Goal: Task Accomplishment & Management: Complete application form

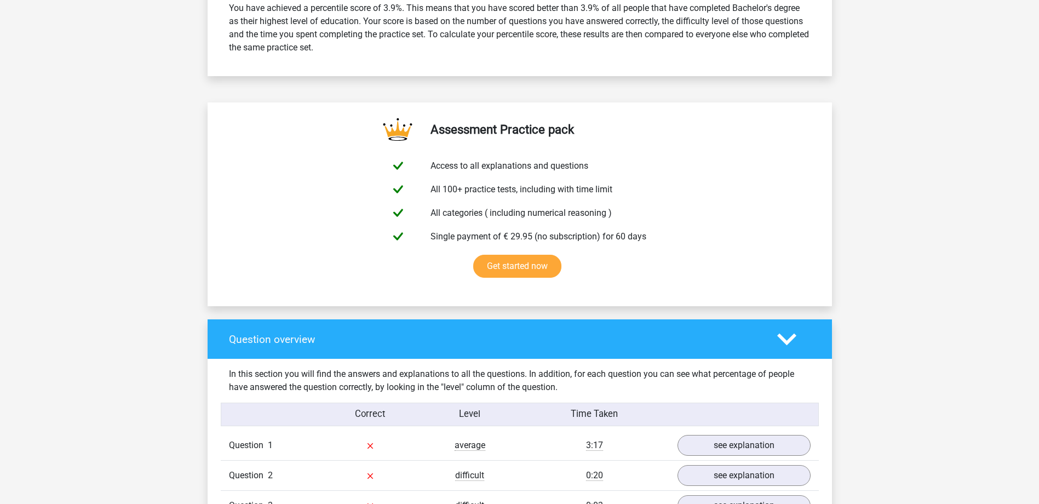
scroll to position [821, 0]
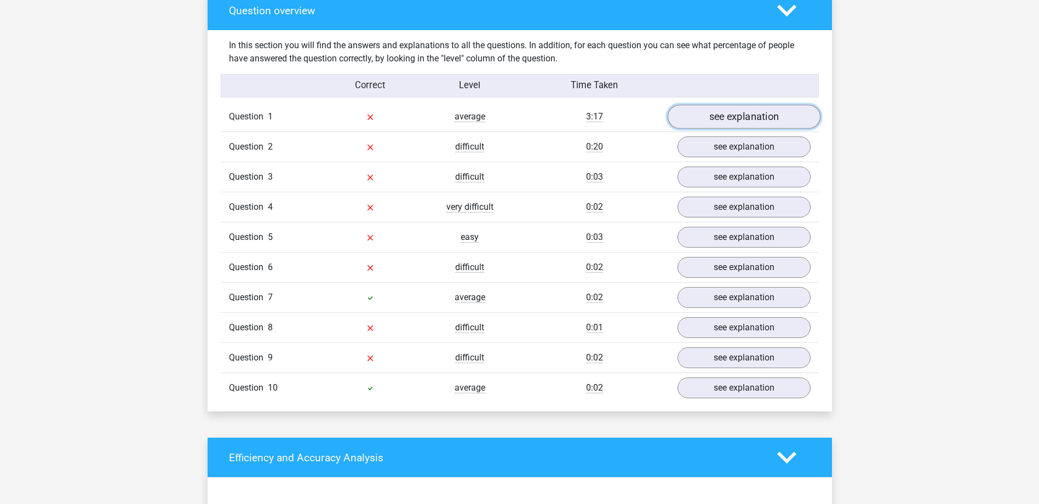
click at [716, 117] on link "see explanation" at bounding box center [743, 117] width 153 height 24
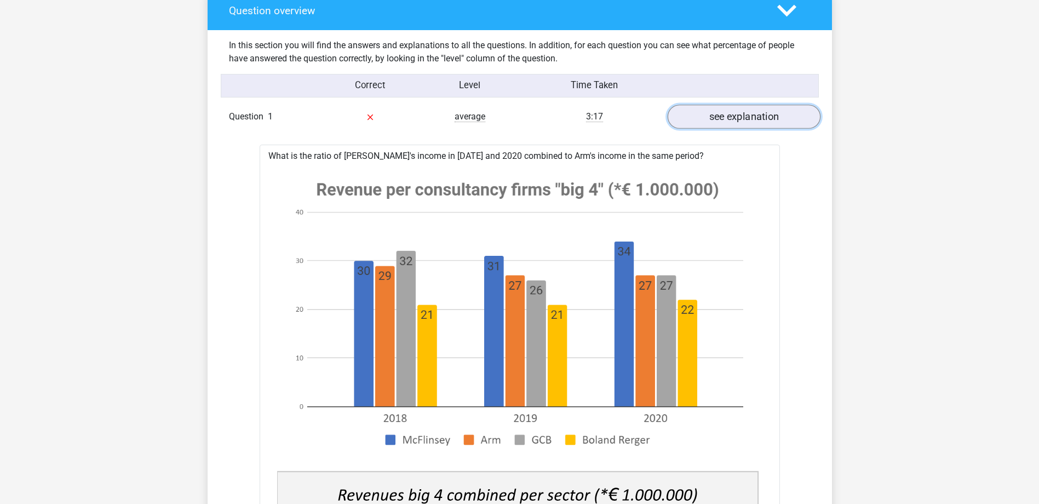
click at [724, 123] on link "see explanation" at bounding box center [743, 117] width 153 height 24
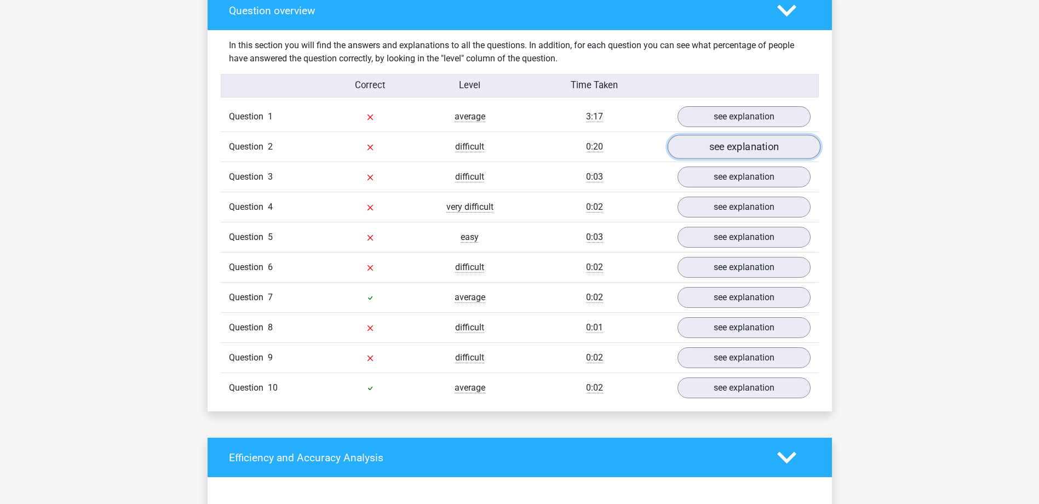
click at [730, 143] on link "see explanation" at bounding box center [743, 147] width 153 height 24
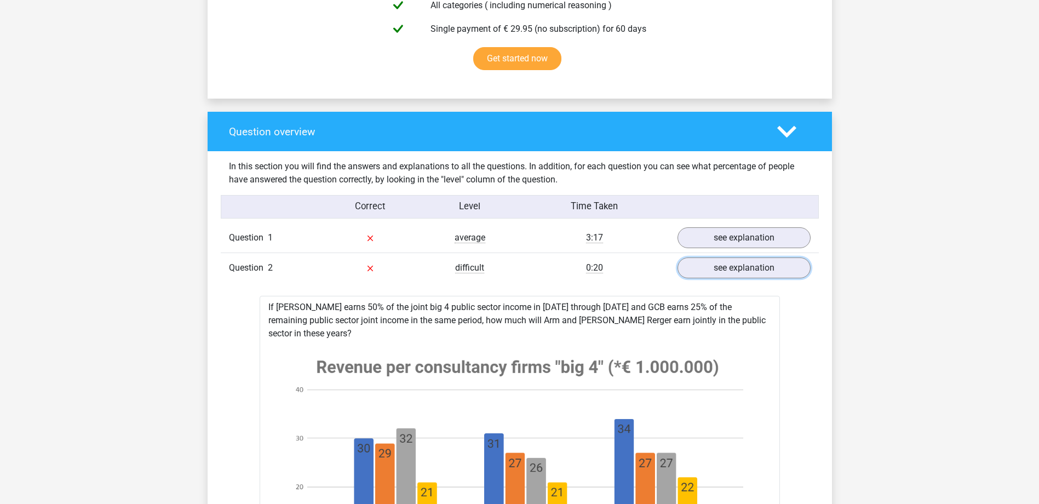
scroll to position [657, 0]
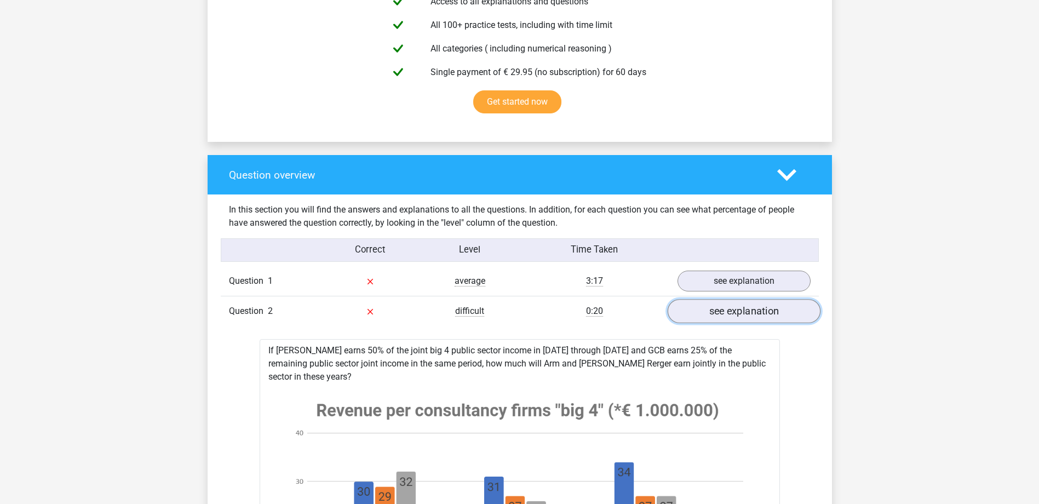
click at [735, 314] on link "see explanation" at bounding box center [743, 312] width 153 height 24
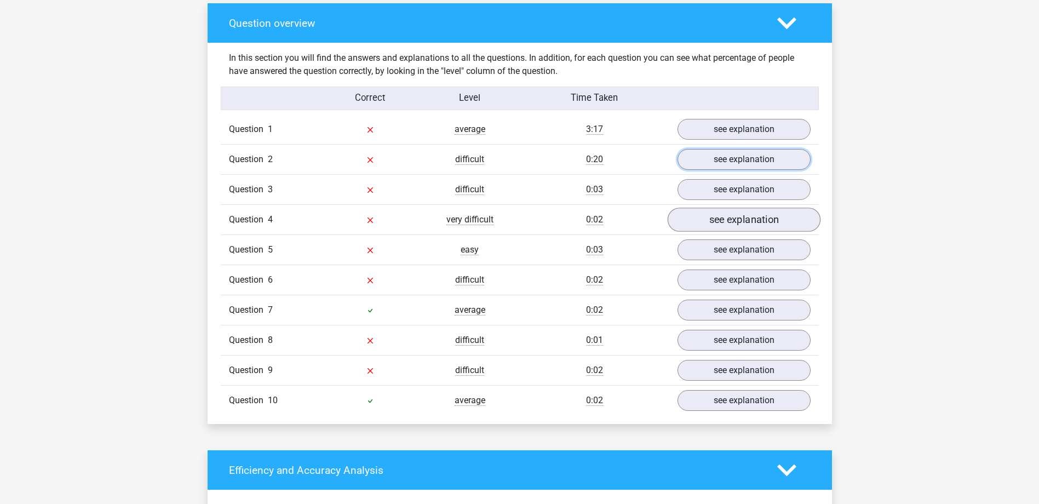
scroll to position [821, 0]
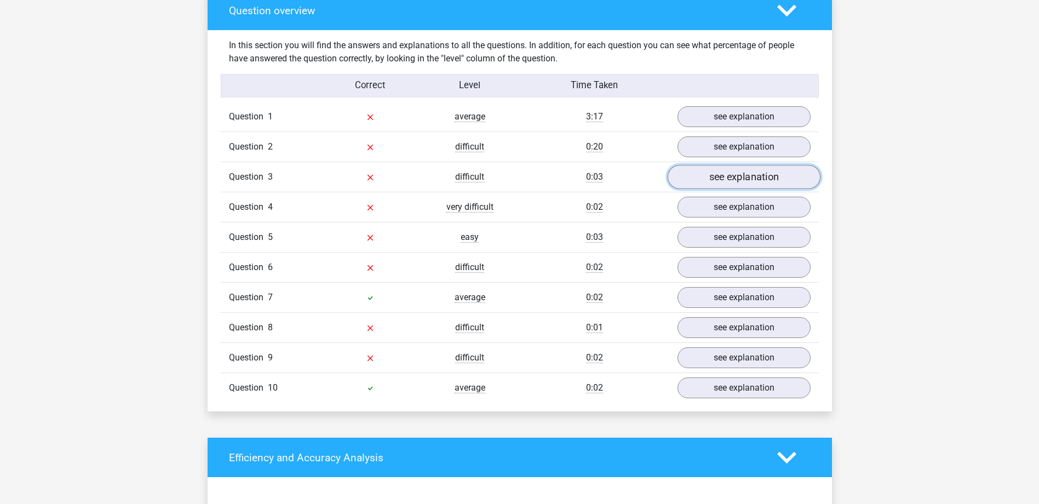
click at [744, 179] on link "see explanation" at bounding box center [743, 177] width 153 height 24
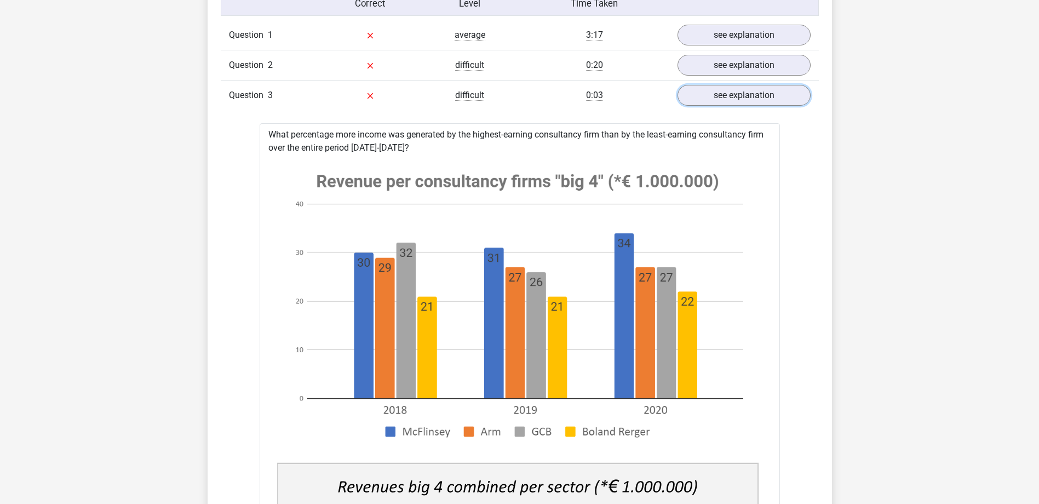
scroll to position [876, 0]
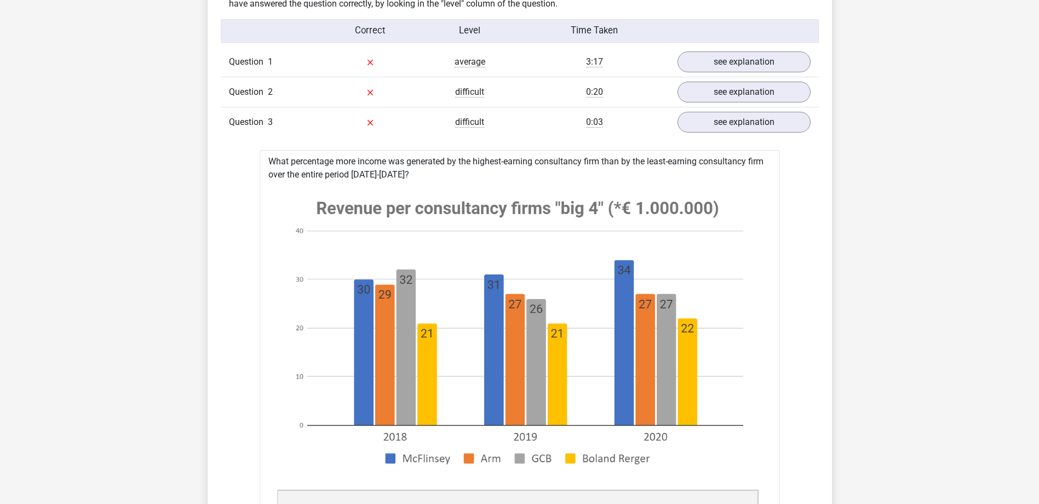
drag, startPoint x: 267, startPoint y: 163, endPoint x: 415, endPoint y: 181, distance: 148.4
drag, startPoint x: 415, startPoint y: 181, endPoint x: 372, endPoint y: 169, distance: 43.9
copy div "What percentage more income was generated by the highest-earning consultancy fi…"
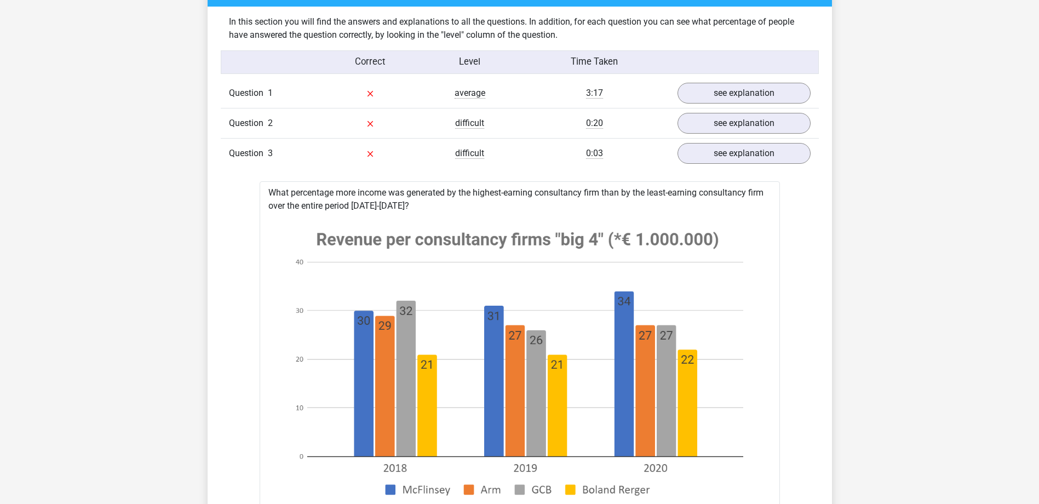
scroll to position [821, 0]
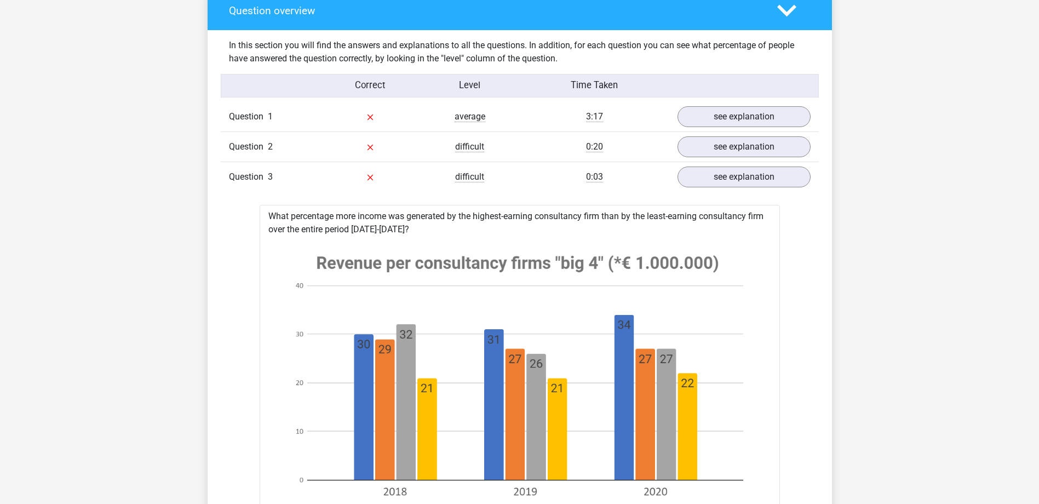
copy div "What percentage more income was generated by the highest-earning consultancy fi…"
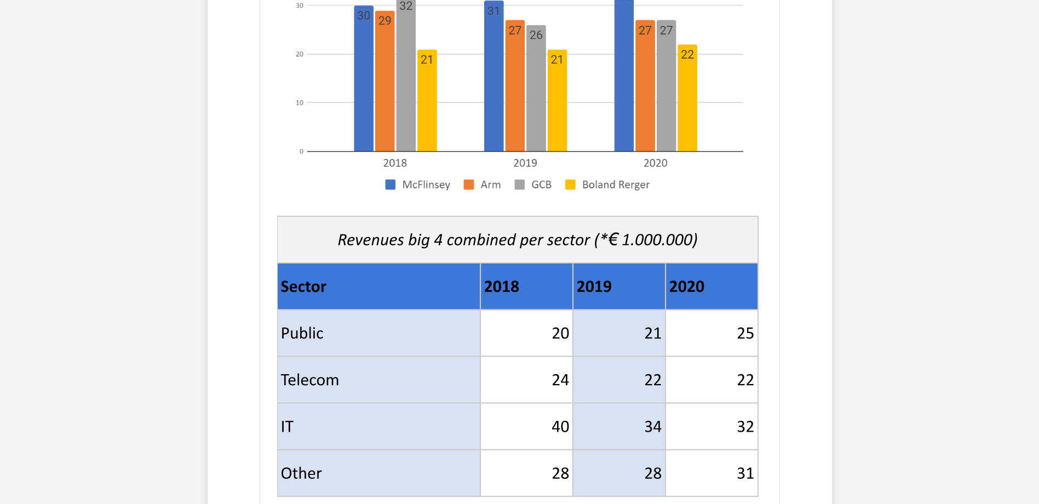
scroll to position [1259, 0]
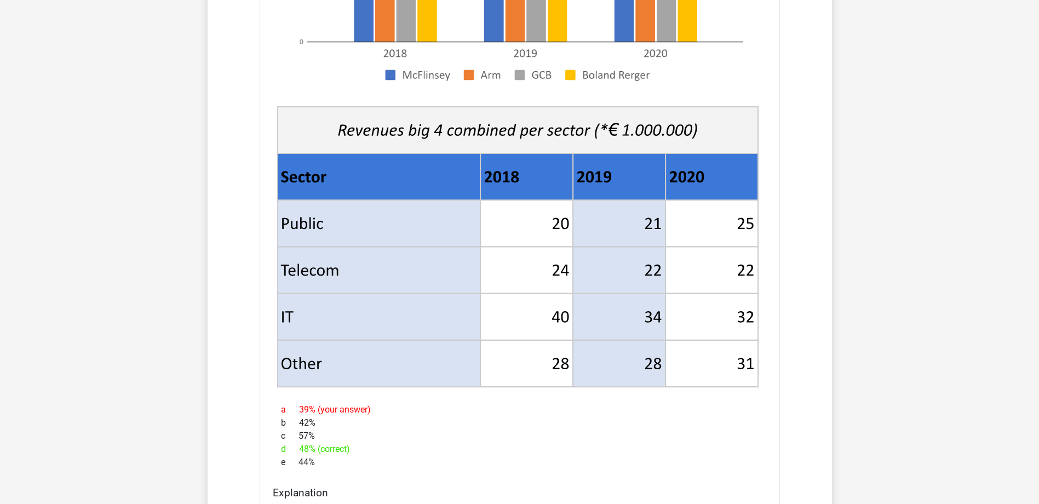
click at [333, 111] on icon at bounding box center [517, 130] width 481 height 47
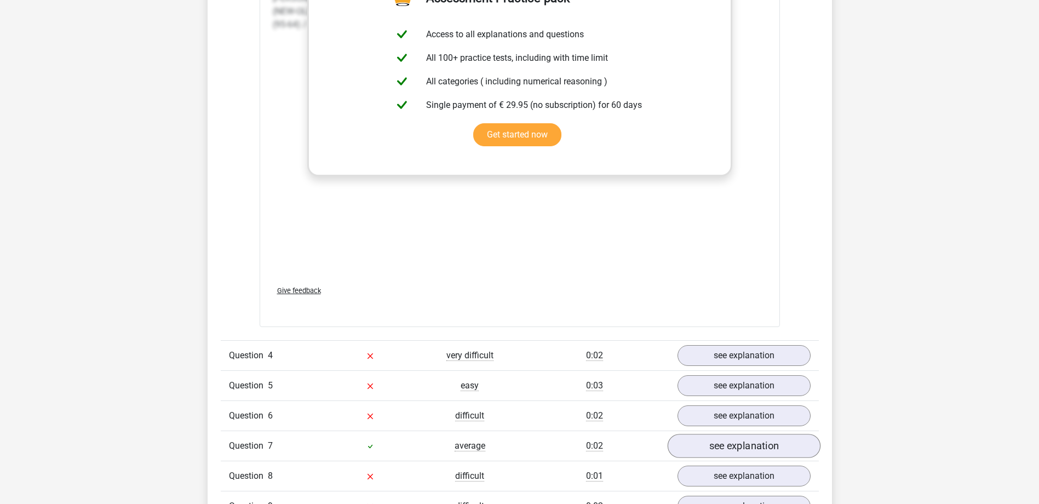
scroll to position [2026, 0]
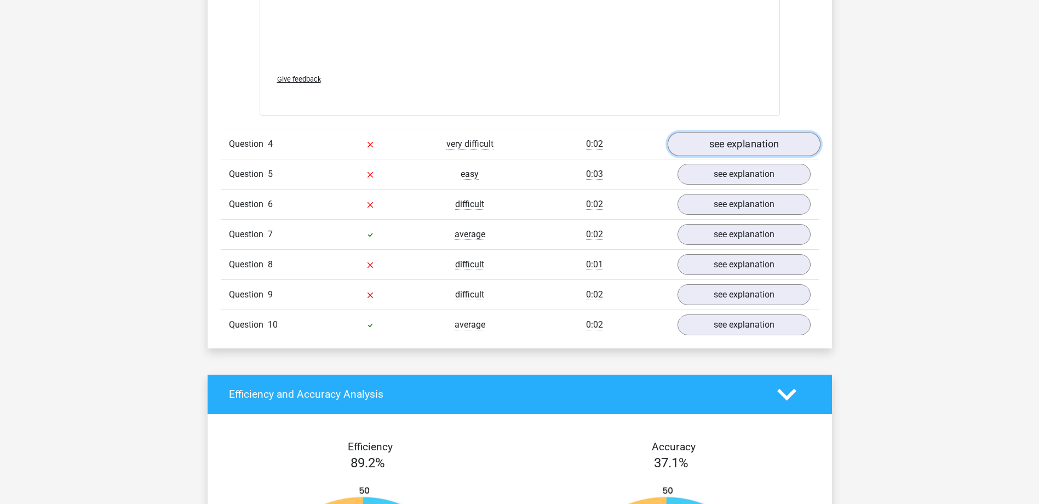
click at [746, 151] on link "see explanation" at bounding box center [743, 144] width 153 height 24
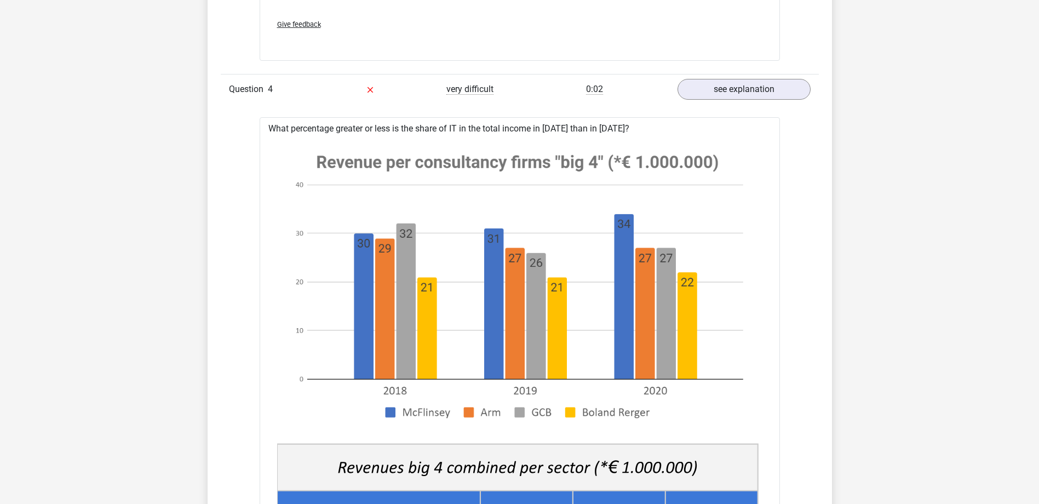
scroll to position [2136, 0]
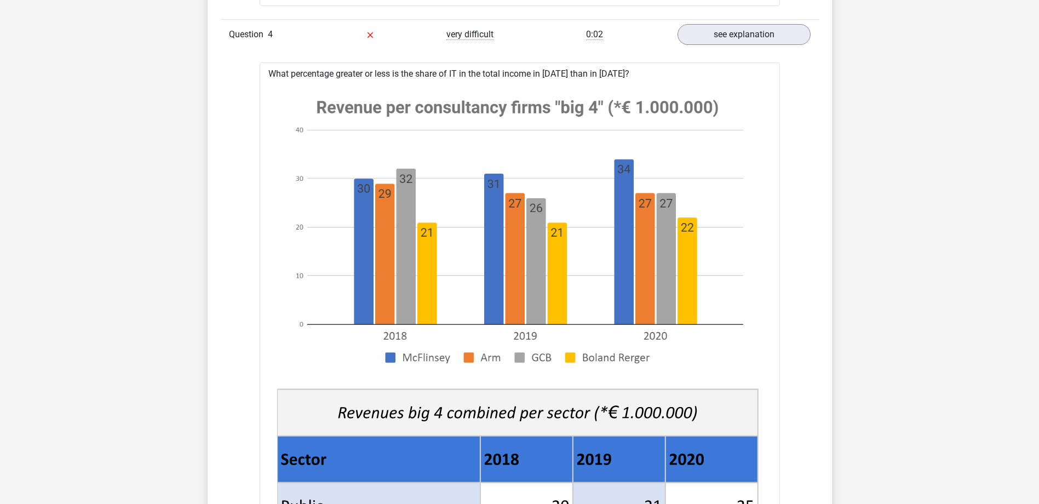
drag, startPoint x: 267, startPoint y: 70, endPoint x: 652, endPoint y: 74, distance: 385.0
click at [652, 74] on div "What percentage greater or less is the share of IT in the total income in 2020 …" at bounding box center [520, 492] width 520 height 861
copy div "What percentage greater or less is the share of IT in the total income in 2020 …"
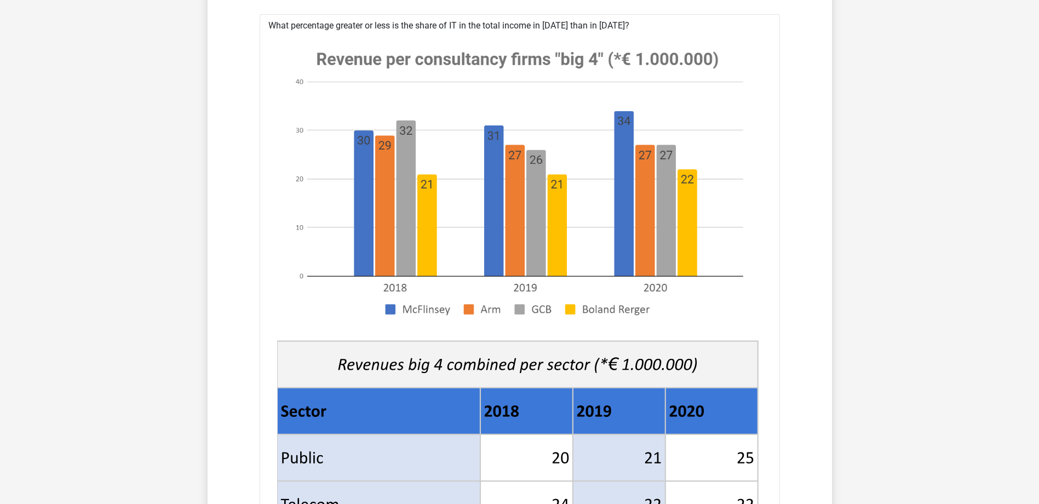
scroll to position [2409, 0]
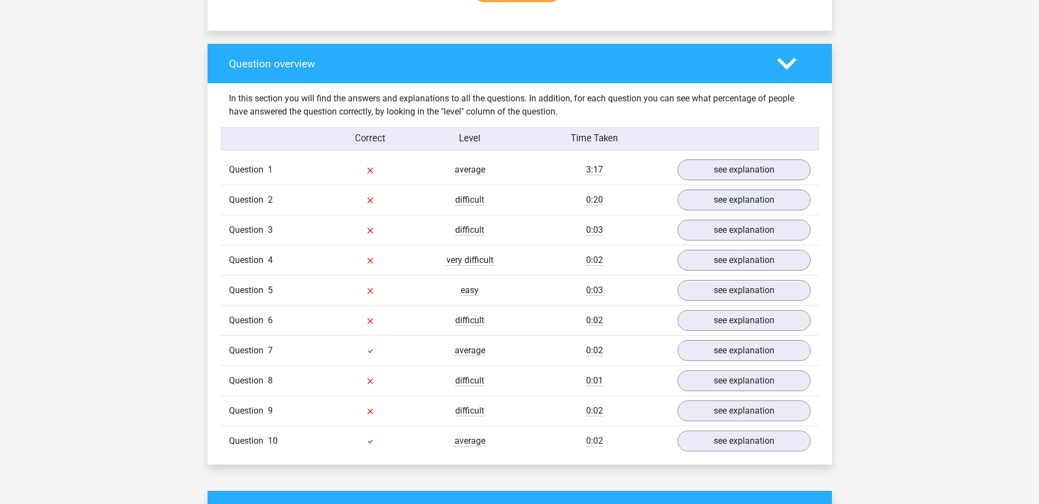
scroll to position [769, 0]
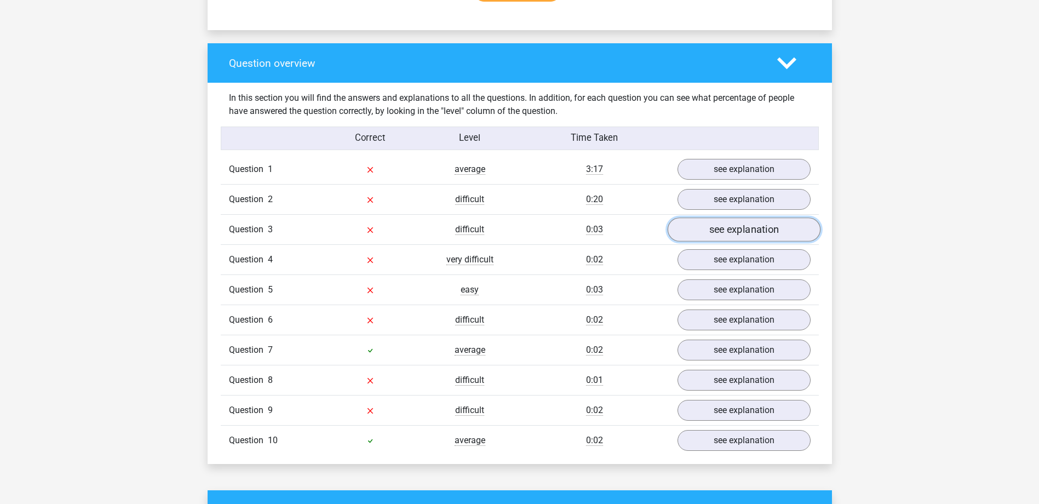
click at [732, 228] on link "see explanation" at bounding box center [743, 230] width 153 height 24
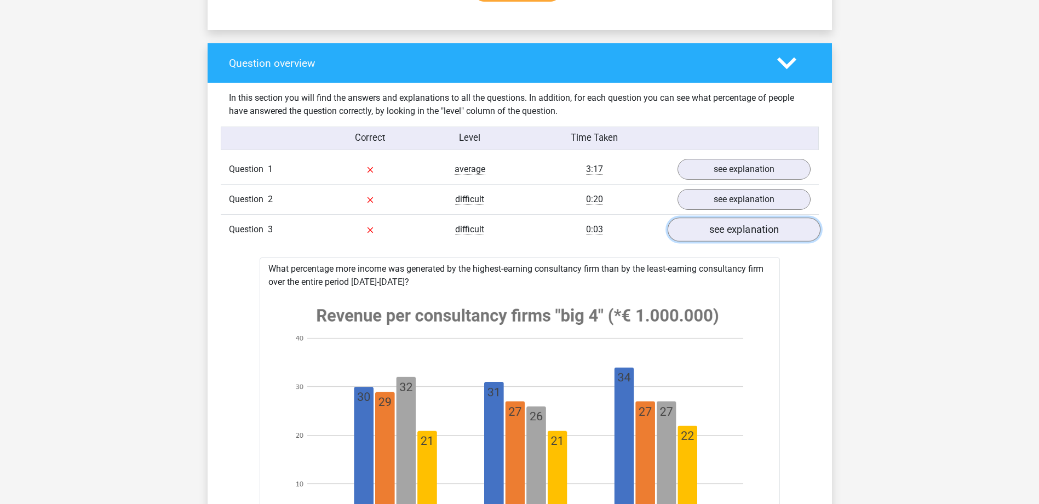
click at [732, 228] on link "see explanation" at bounding box center [743, 230] width 153 height 24
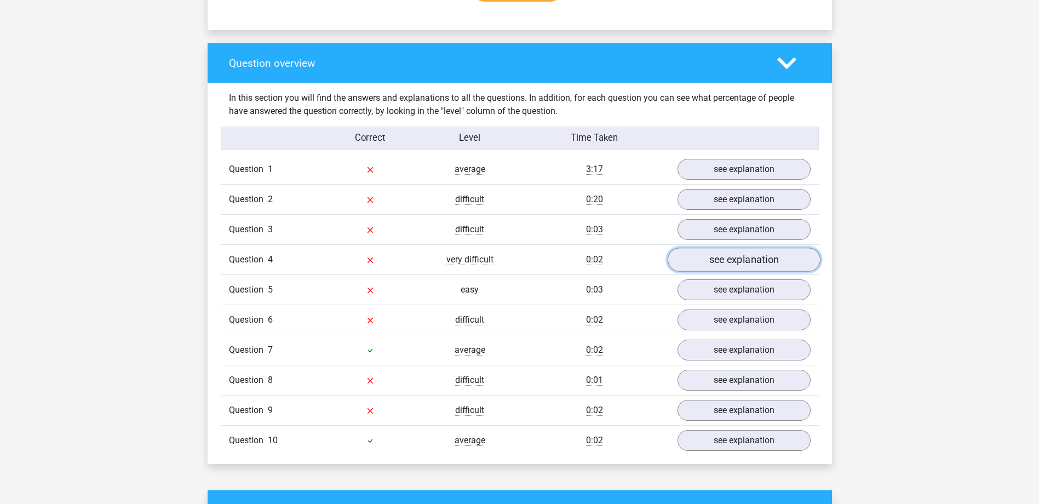
click at [737, 262] on link "see explanation" at bounding box center [743, 260] width 153 height 24
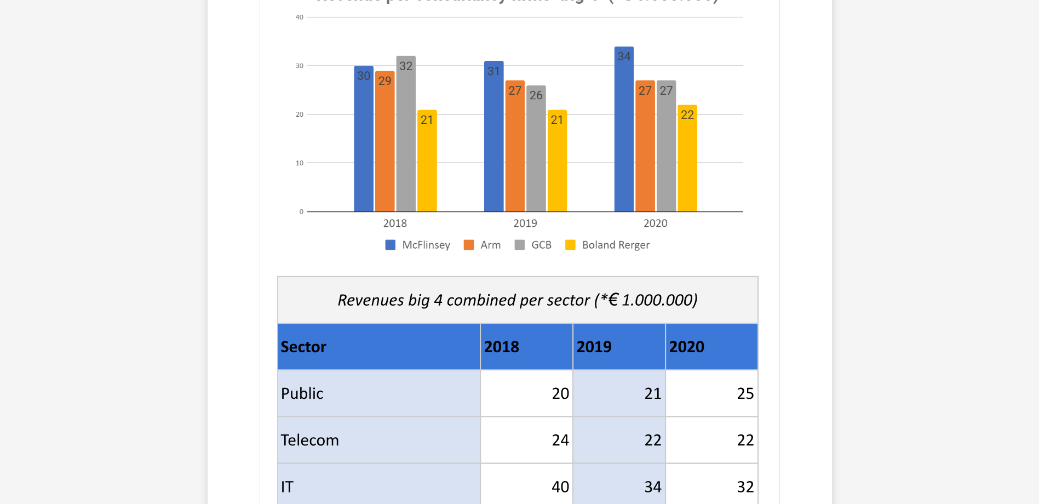
scroll to position [1097, 0]
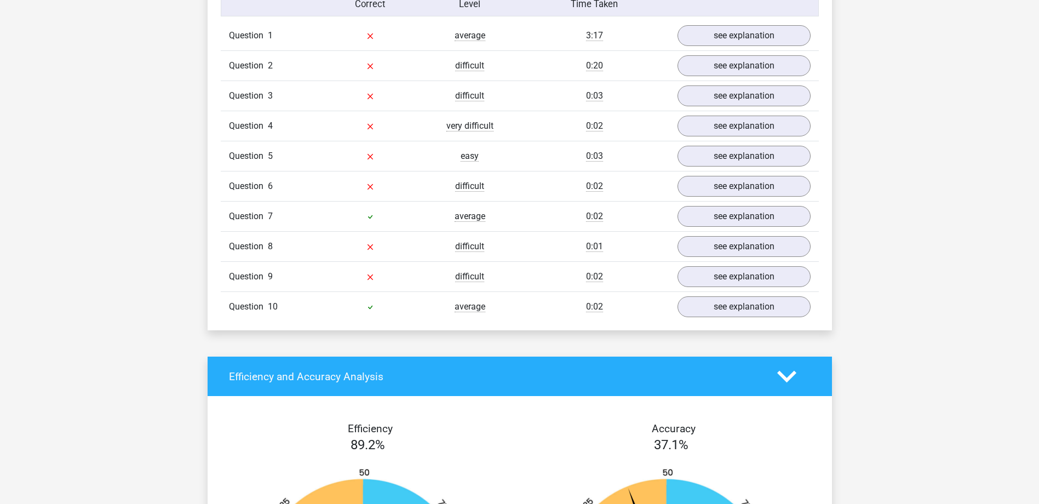
scroll to position [878, 0]
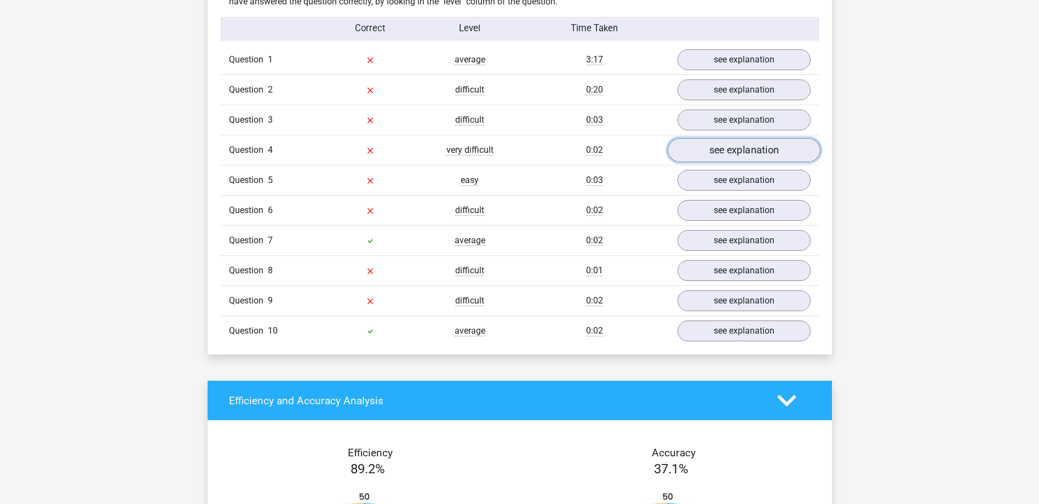
click at [746, 146] on link "see explanation" at bounding box center [743, 151] width 153 height 24
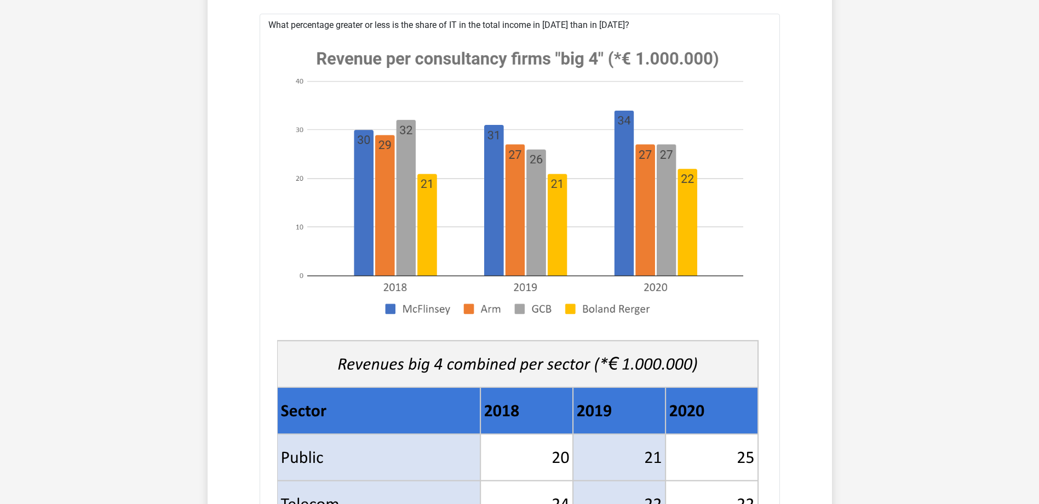
scroll to position [988, 0]
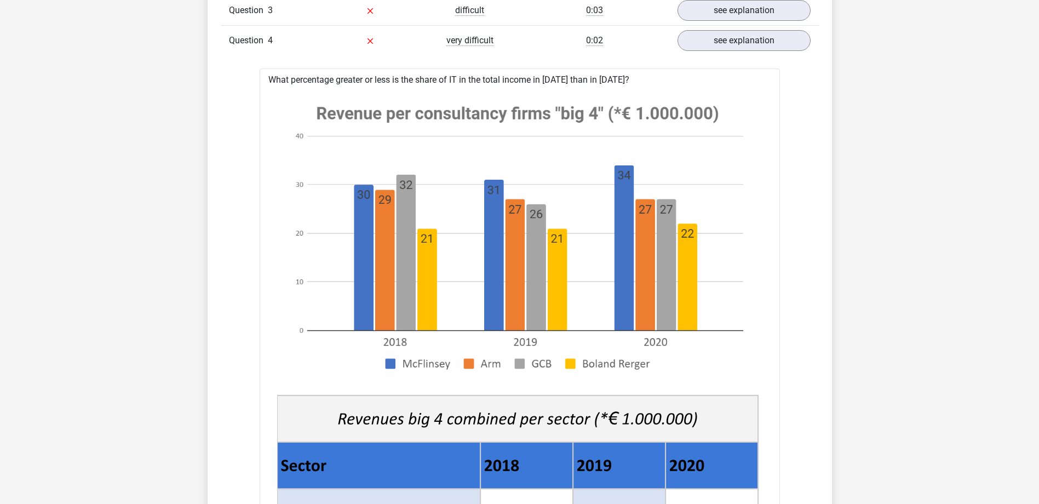
drag, startPoint x: 268, startPoint y: 79, endPoint x: 628, endPoint y: 82, distance: 359.2
click at [628, 82] on div "What percentage greater or less is the share of IT in the total income in 2020 …" at bounding box center [520, 498] width 520 height 861
copy div "What percentage greater or less is the share of IT in the total income in 2020 …"
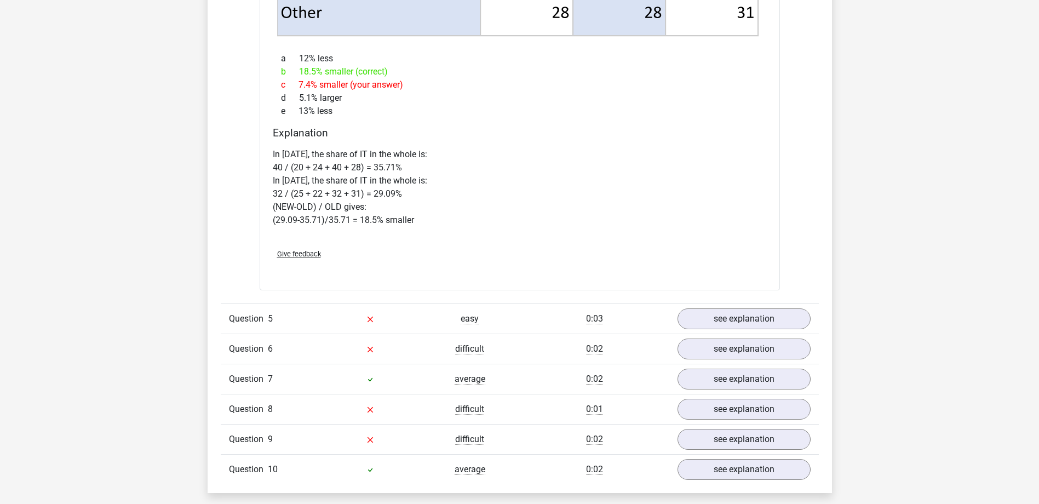
scroll to position [1645, 0]
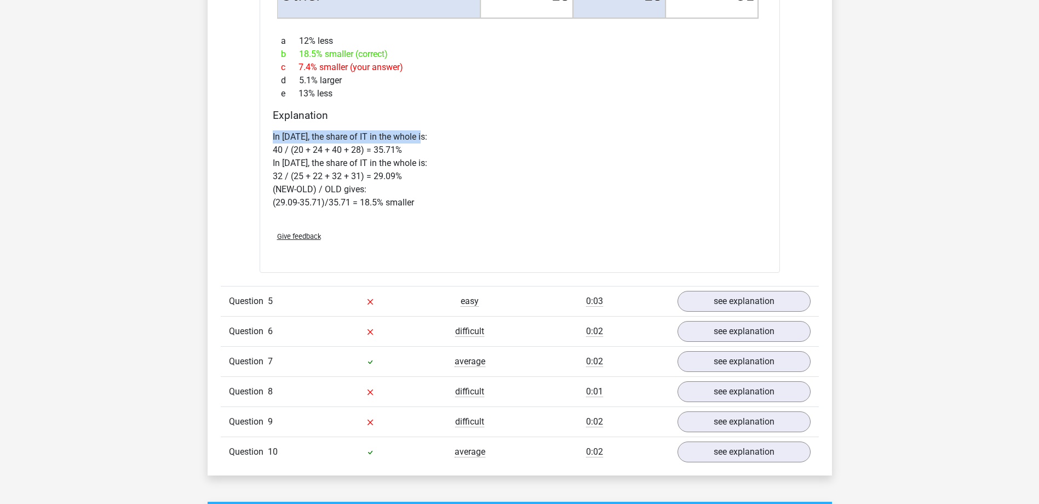
drag, startPoint x: 273, startPoint y: 136, endPoint x: 440, endPoint y: 136, distance: 167.0
click at [440, 136] on p "In 2018, the share of IT in the whole is: 40 / (20 + 24 + 40 + 28) = 35.71% In …" at bounding box center [520, 169] width 494 height 79
drag, startPoint x: 273, startPoint y: 149, endPoint x: 414, endPoint y: 150, distance: 140.7
click at [414, 150] on p "In 2018, the share of IT in the whole is: 40 / (20 + 24 + 40 + 28) = 35.71% In …" at bounding box center [520, 169] width 494 height 79
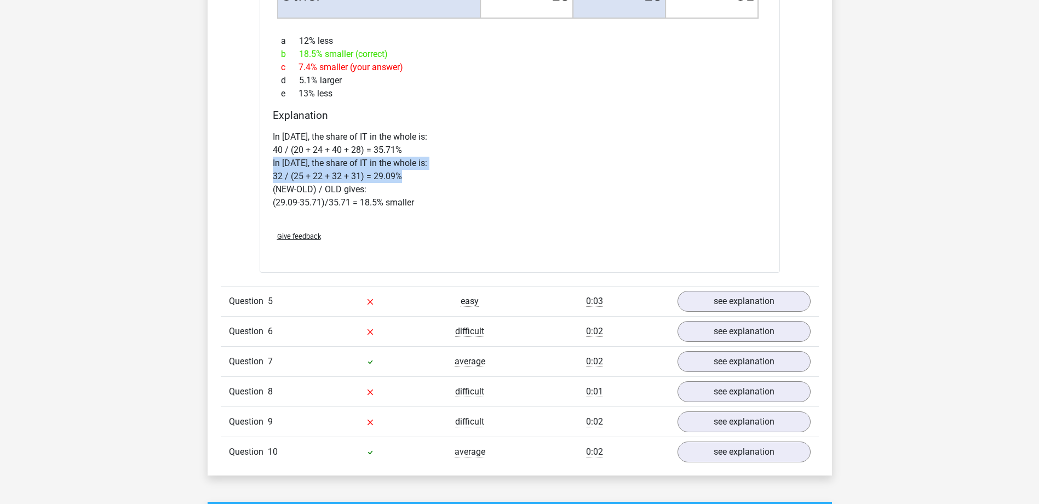
drag, startPoint x: 269, startPoint y: 161, endPoint x: 424, endPoint y: 176, distance: 155.7
click at [424, 176] on div "Explanation In 2018, the share of IT in the whole is: 40 / (20 + 24 + 40 + 28) …" at bounding box center [519, 165] width 503 height 113
drag, startPoint x: 270, startPoint y: 188, endPoint x: 392, endPoint y: 189, distance: 122.1
click at [392, 189] on div "Explanation In 2018, the share of IT in the whole is: 40 / (20 + 24 + 40 + 28) …" at bounding box center [519, 165] width 503 height 113
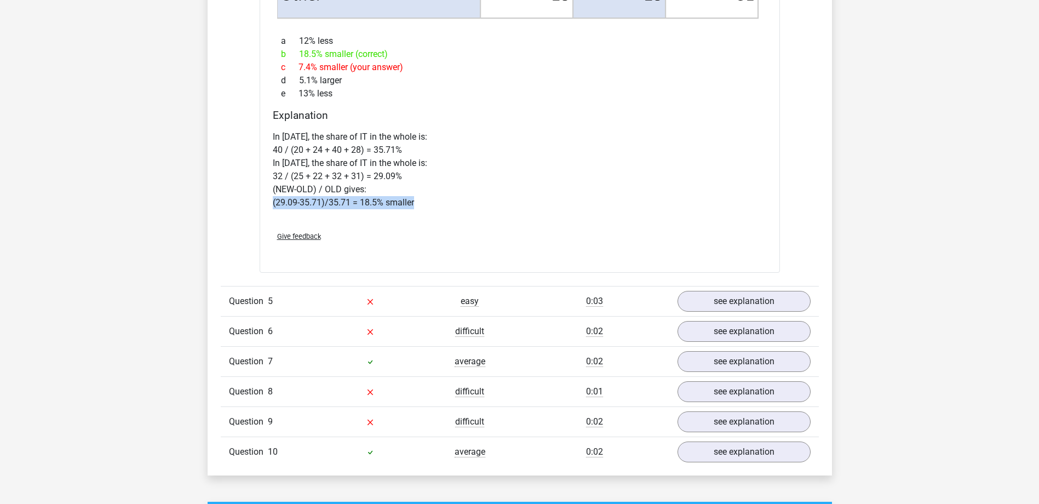
drag, startPoint x: 274, startPoint y: 208, endPoint x: 467, endPoint y: 208, distance: 193.3
click at [467, 208] on p "In 2018, the share of IT in the whole is: 40 / (20 + 24 + 40 + 28) = 35.71% In …" at bounding box center [520, 169] width 494 height 79
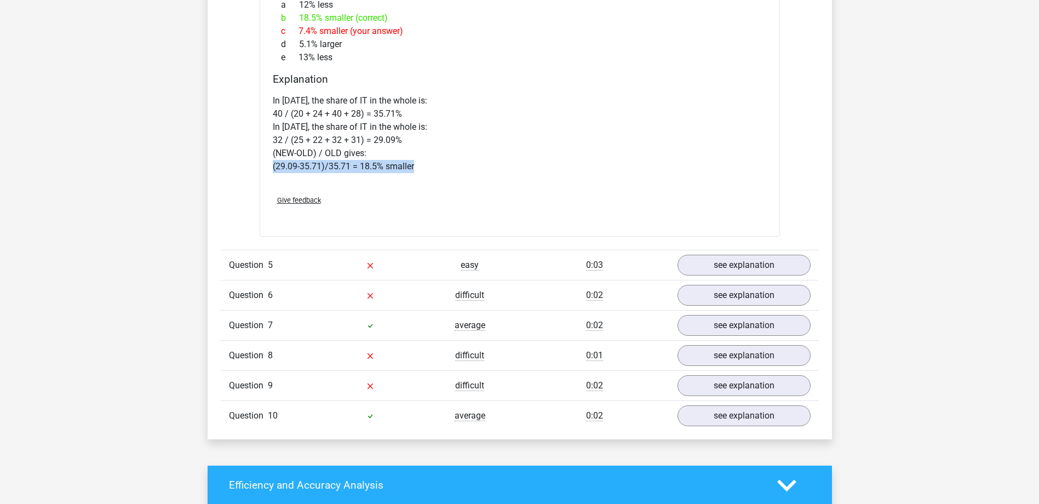
scroll to position [1700, 0]
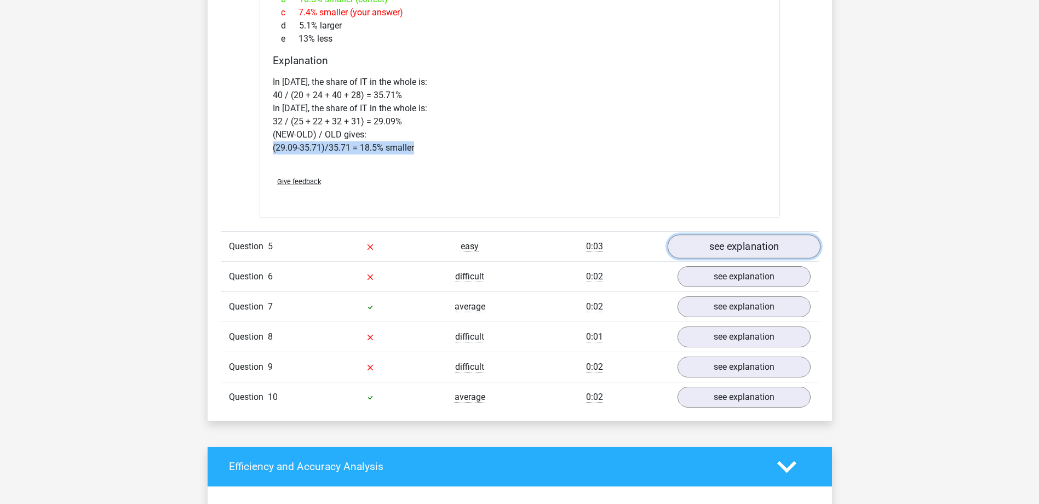
click at [729, 245] on link "see explanation" at bounding box center [743, 246] width 153 height 24
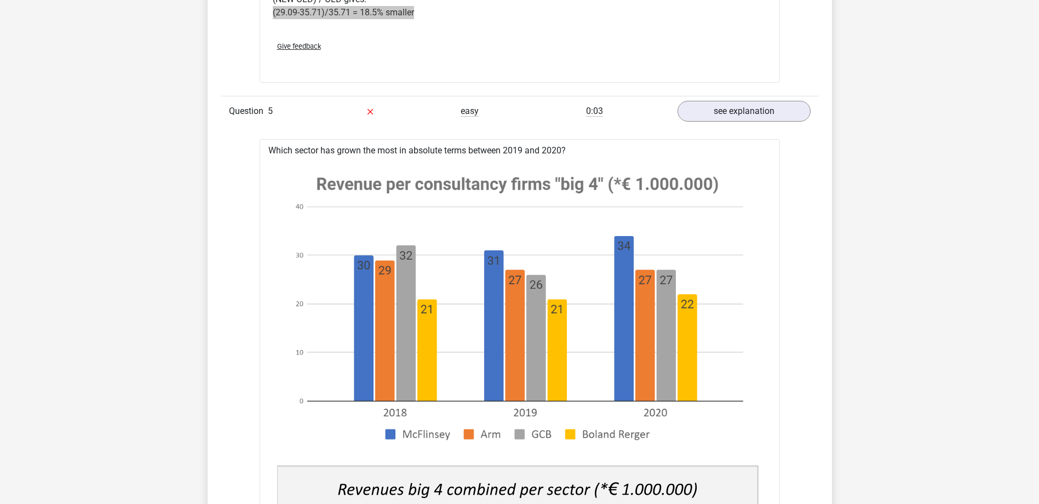
scroll to position [1809, 0]
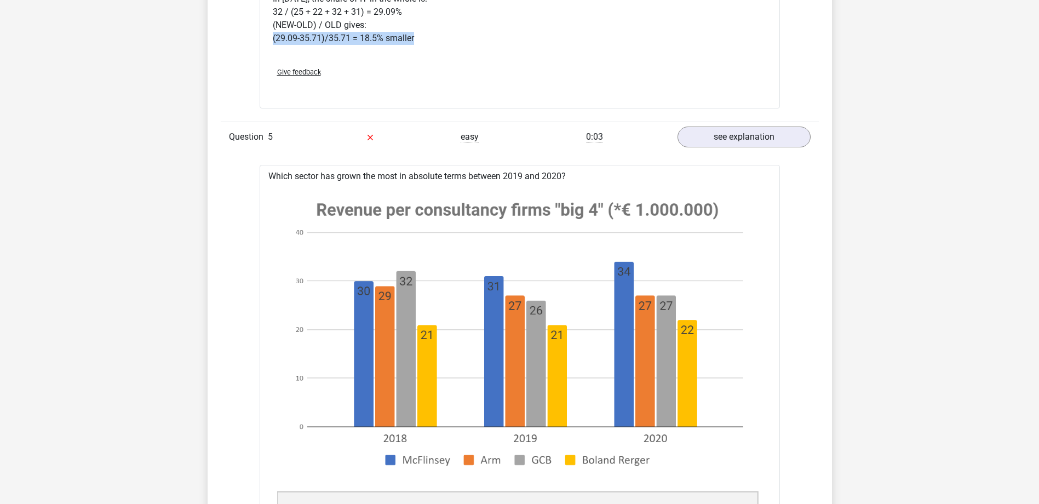
drag, startPoint x: 269, startPoint y: 177, endPoint x: 580, endPoint y: 177, distance: 311.6
click at [838, 208] on div "Go premium Edinho estiveredinho@gmail.com" at bounding box center [519, 382] width 1039 height 4383
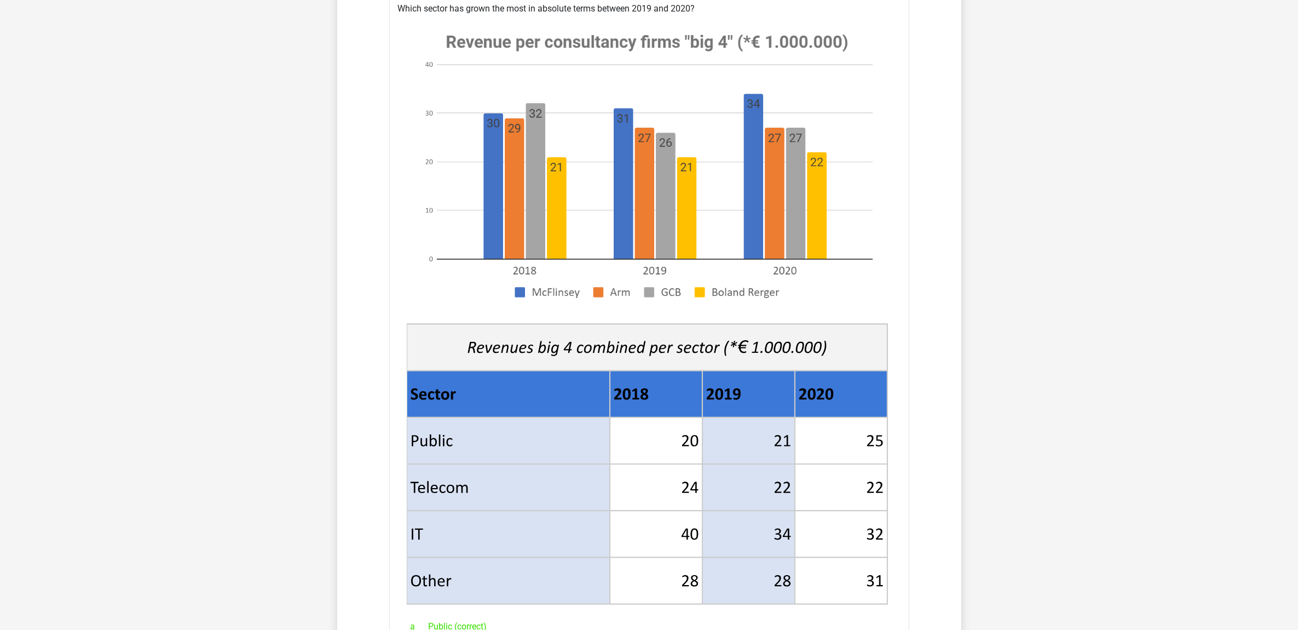
scroll to position [1960, 0]
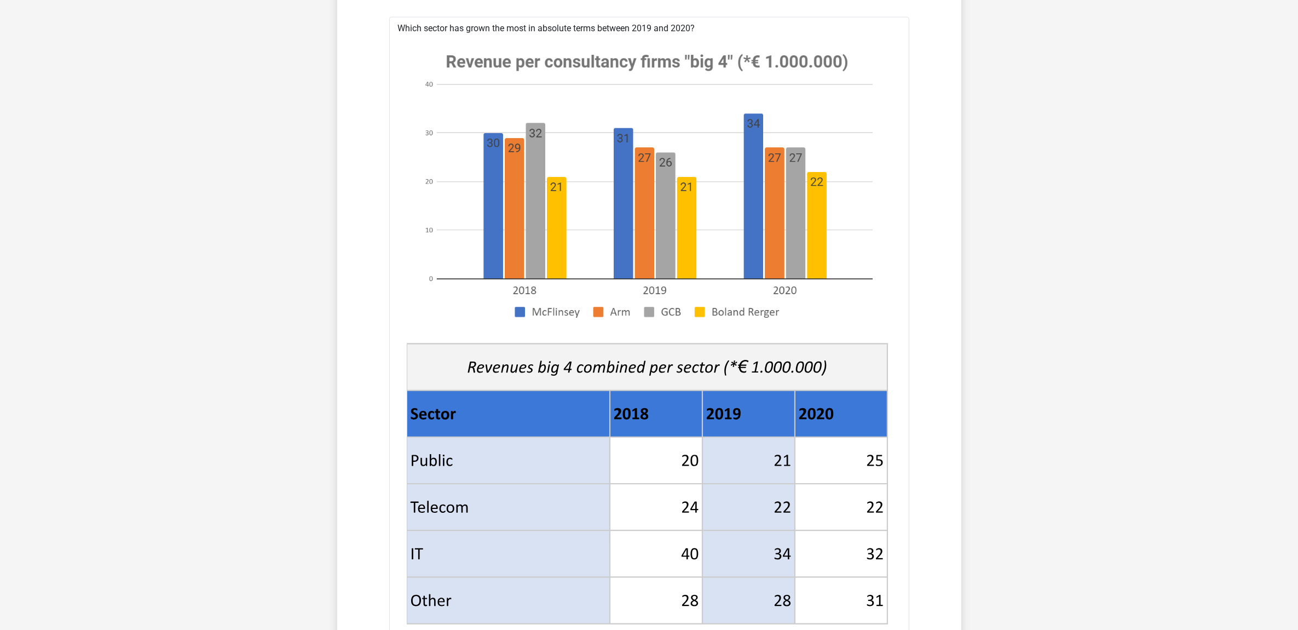
drag, startPoint x: 398, startPoint y: 32, endPoint x: 715, endPoint y: 31, distance: 316.5
click at [715, 31] on div "Which sector has grown the most in absolute terms between 2019 and 2020? a Publ…" at bounding box center [649, 568] width 520 height 1102
copy div "Which sector has grown the most in absolute terms between 2019 and 2020?"
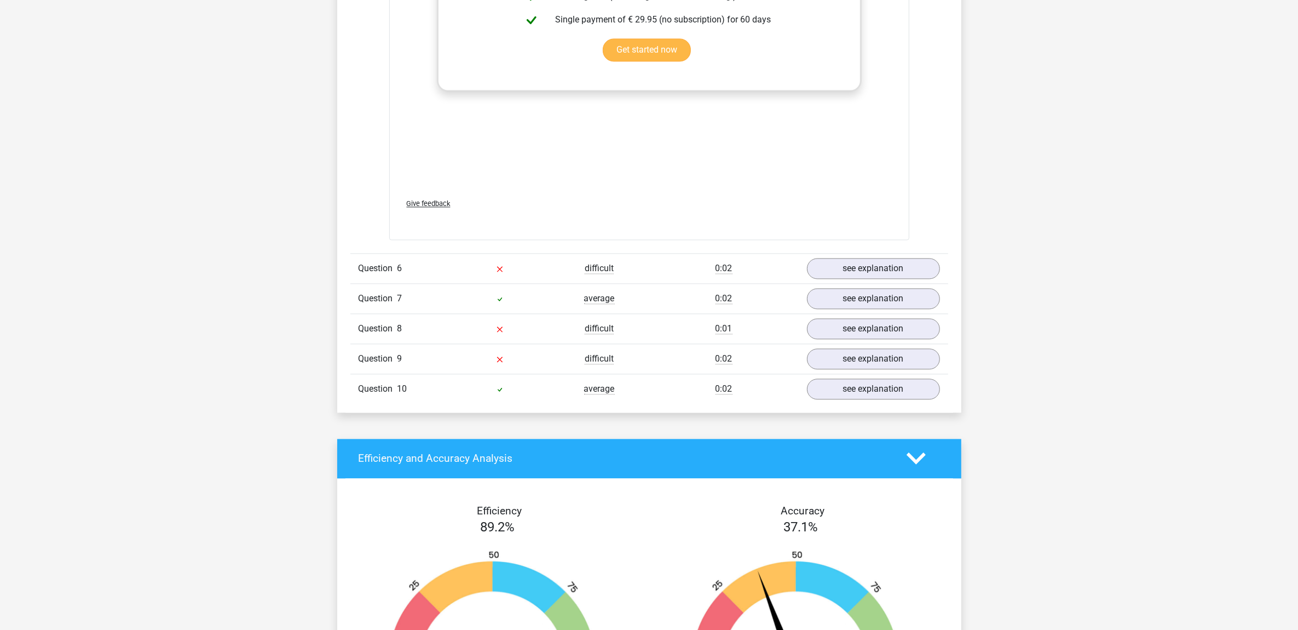
scroll to position [2850, 0]
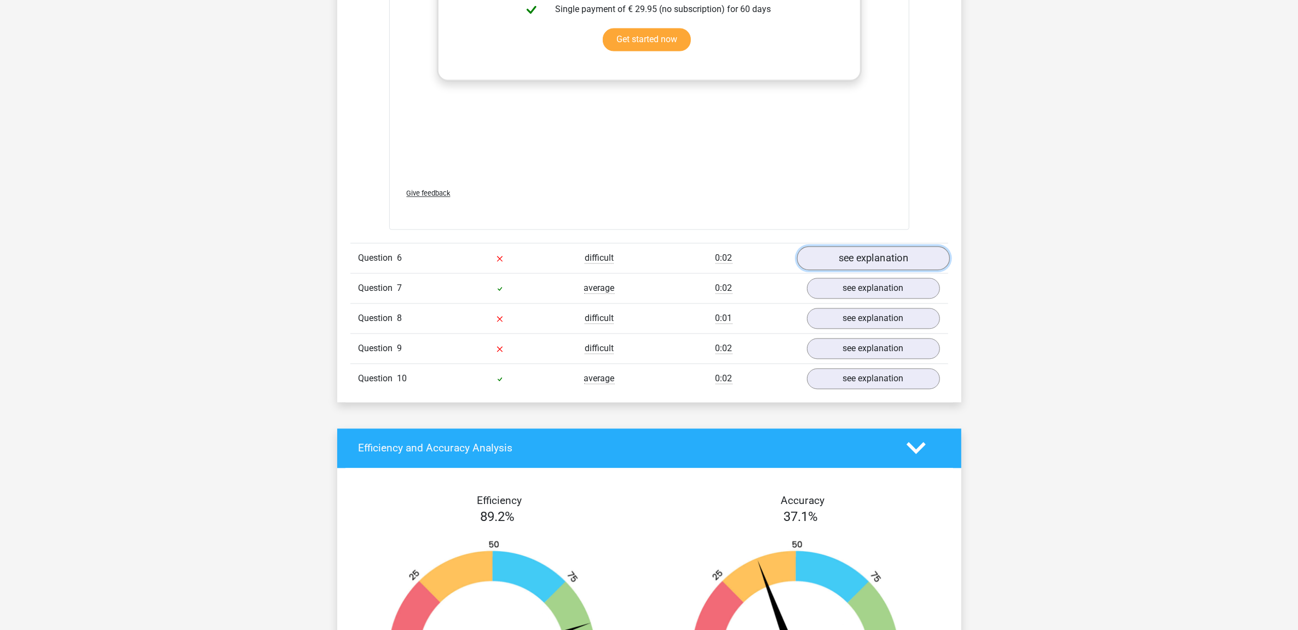
click at [864, 262] on link "see explanation" at bounding box center [873, 258] width 153 height 24
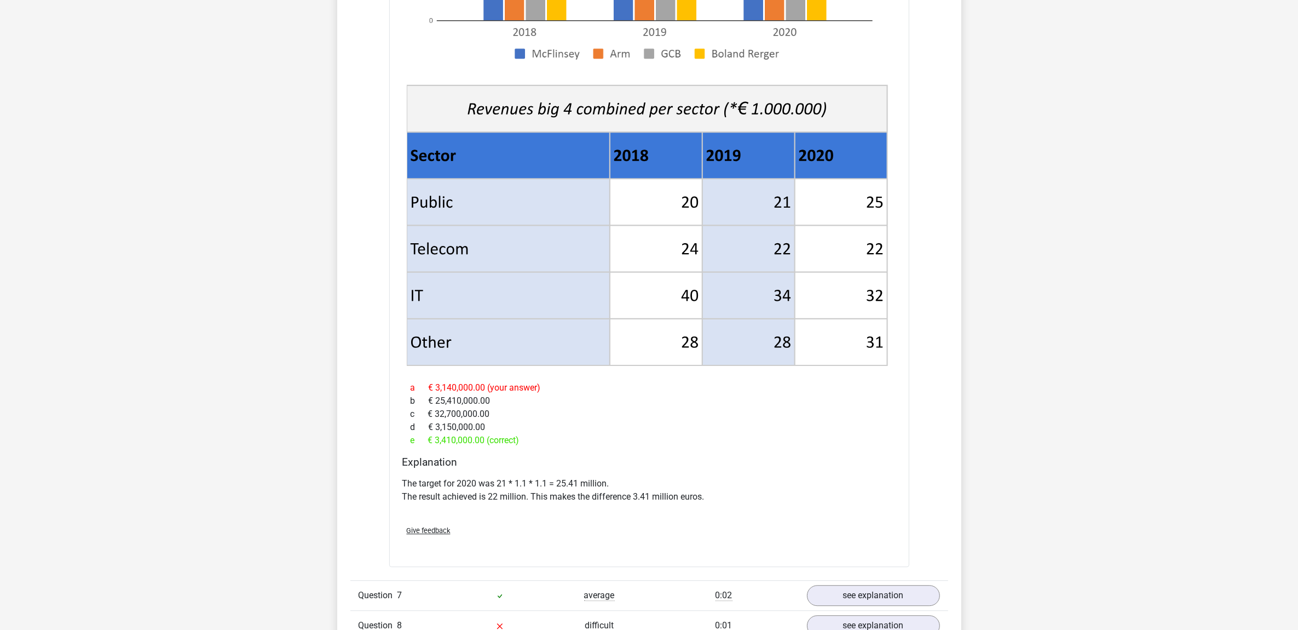
scroll to position [3466, 0]
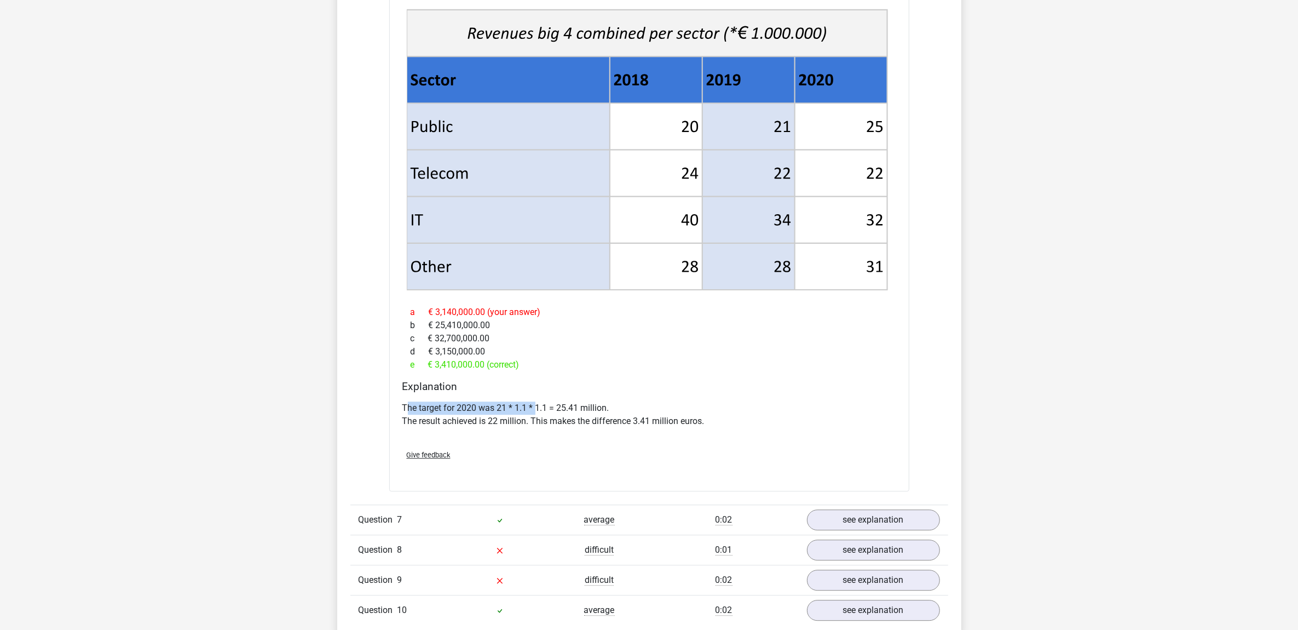
drag, startPoint x: 410, startPoint y: 410, endPoint x: 537, endPoint y: 410, distance: 127.6
click at [537, 410] on p "The target for 2020 was 21 * 1.1 * 1.1 = 25.41 million. The result achieved is …" at bounding box center [649, 414] width 494 height 26
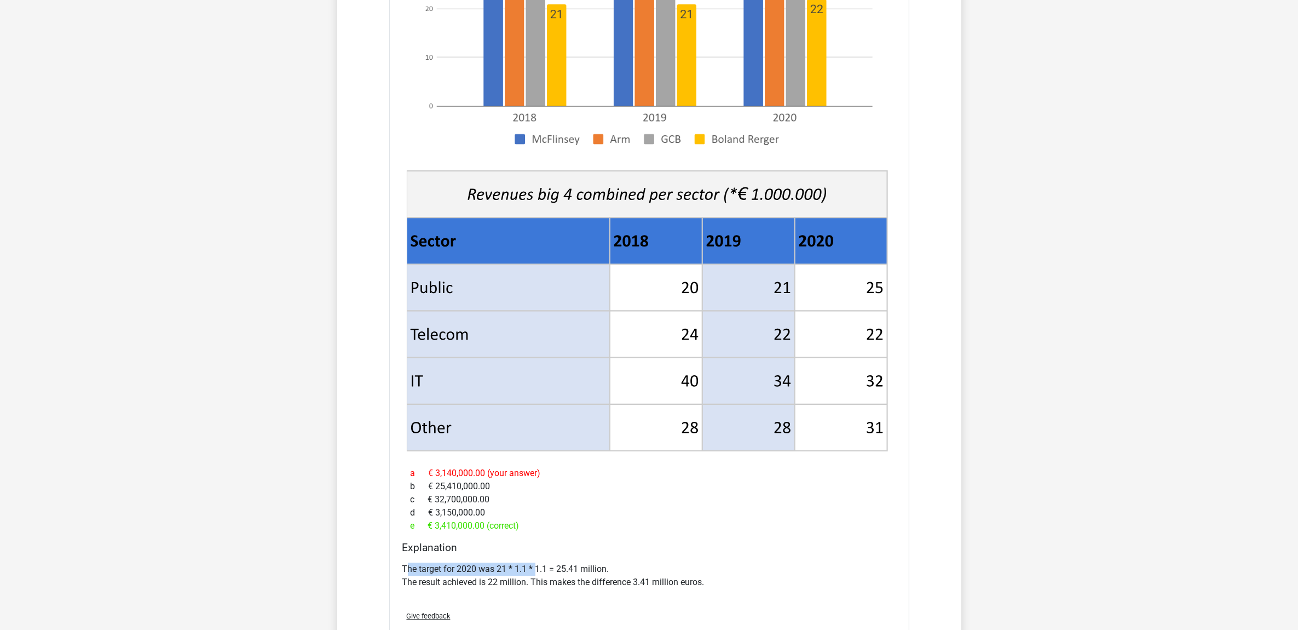
scroll to position [3329, 0]
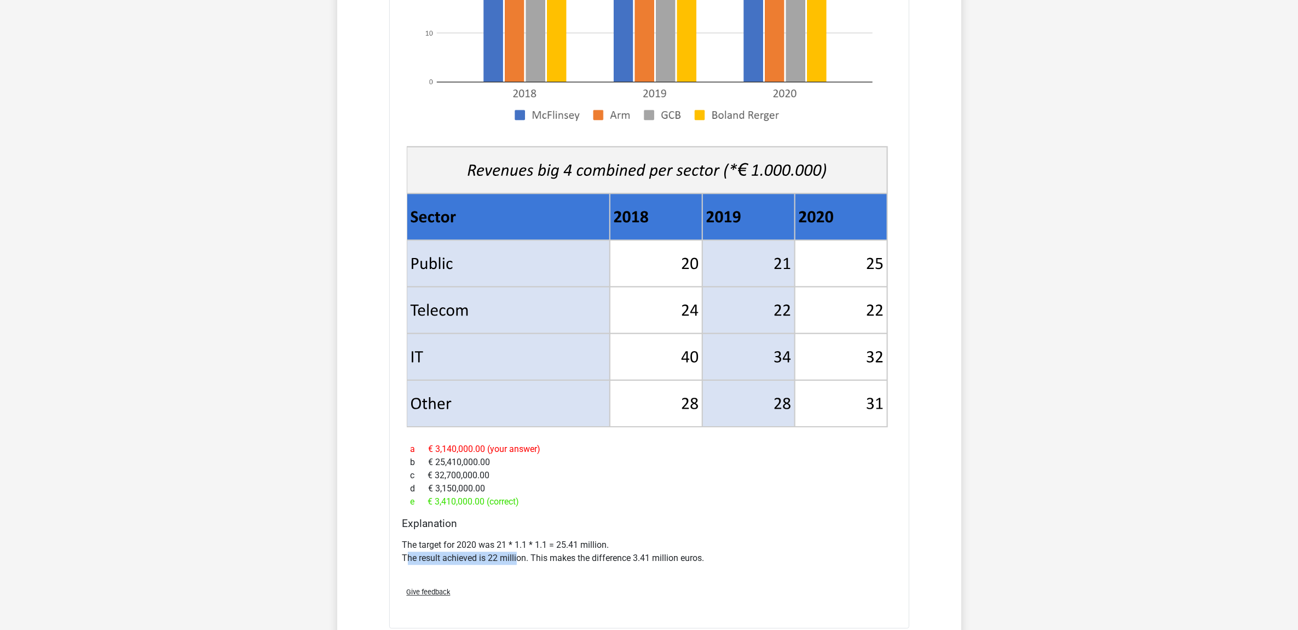
drag, startPoint x: 409, startPoint y: 560, endPoint x: 519, endPoint y: 561, distance: 109.5
click at [519, 503] on p "The target for 2020 was 21 * 1.1 * 1.1 = 25.41 million. The result achieved is …" at bounding box center [649, 551] width 494 height 26
click at [551, 503] on p "The target for 2020 was 21 * 1.1 * 1.1 = 25.41 million. The result achieved is …" at bounding box center [649, 551] width 494 height 26
drag, startPoint x: 542, startPoint y: 559, endPoint x: 695, endPoint y: 557, distance: 153.3
click at [695, 503] on p "The target for 2020 was 21 * 1.1 * 1.1 = 25.41 million. The result achieved is …" at bounding box center [649, 551] width 494 height 26
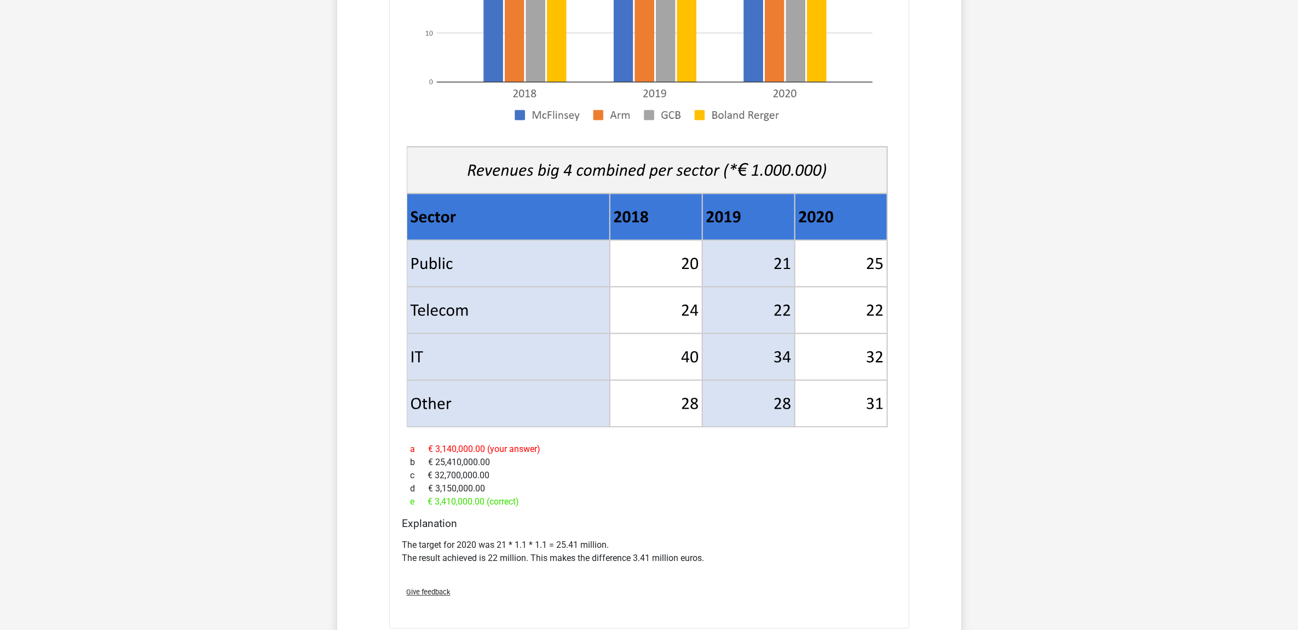
drag, startPoint x: 695, startPoint y: 557, endPoint x: 664, endPoint y: 505, distance: 61.4
click at [664, 503] on div "e € 3,410,000.00 (correct)" at bounding box center [649, 501] width 494 height 13
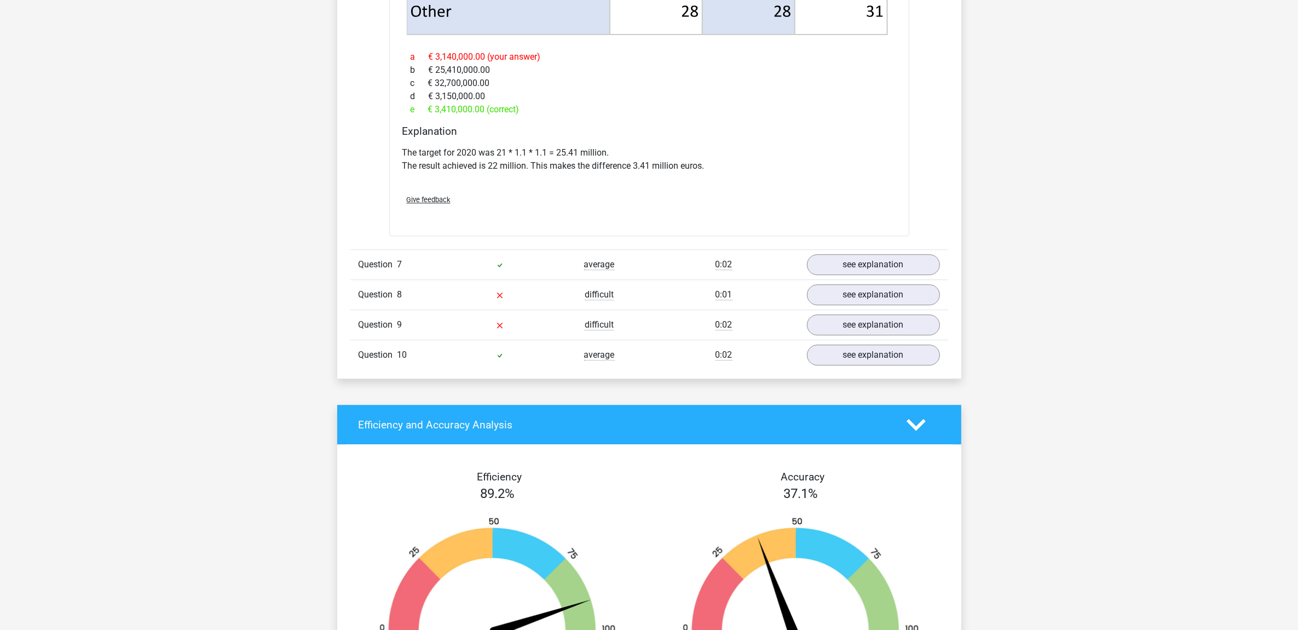
scroll to position [3740, 0]
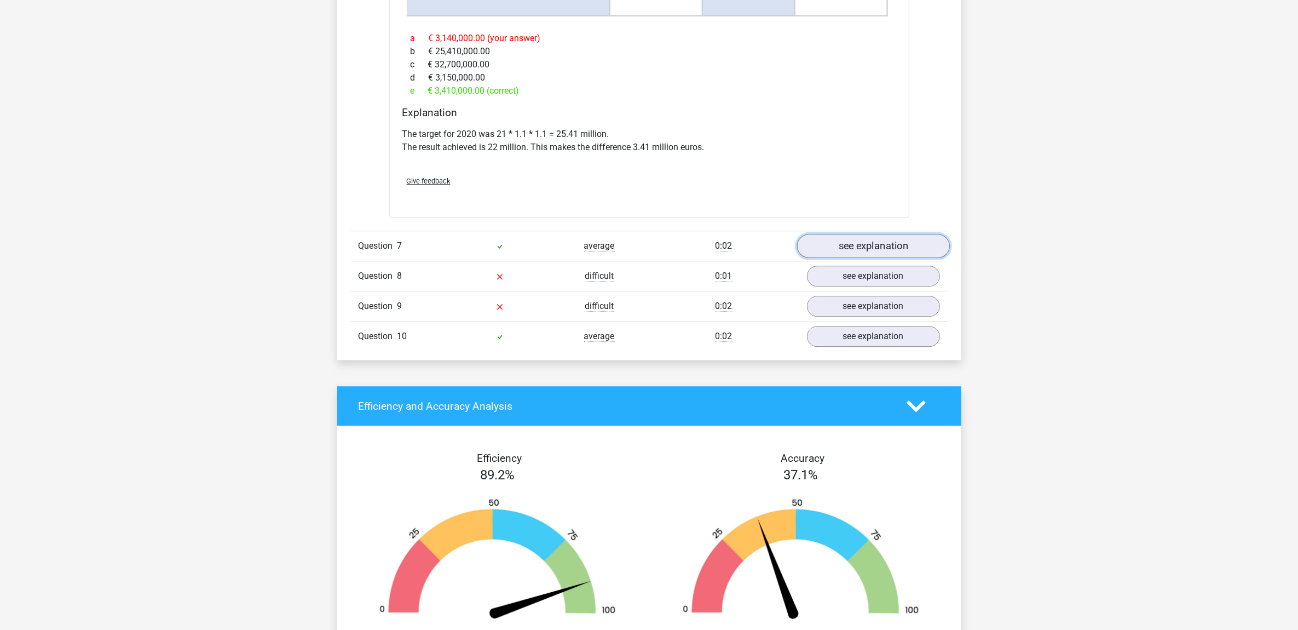
click at [859, 248] on link "see explanation" at bounding box center [873, 246] width 153 height 24
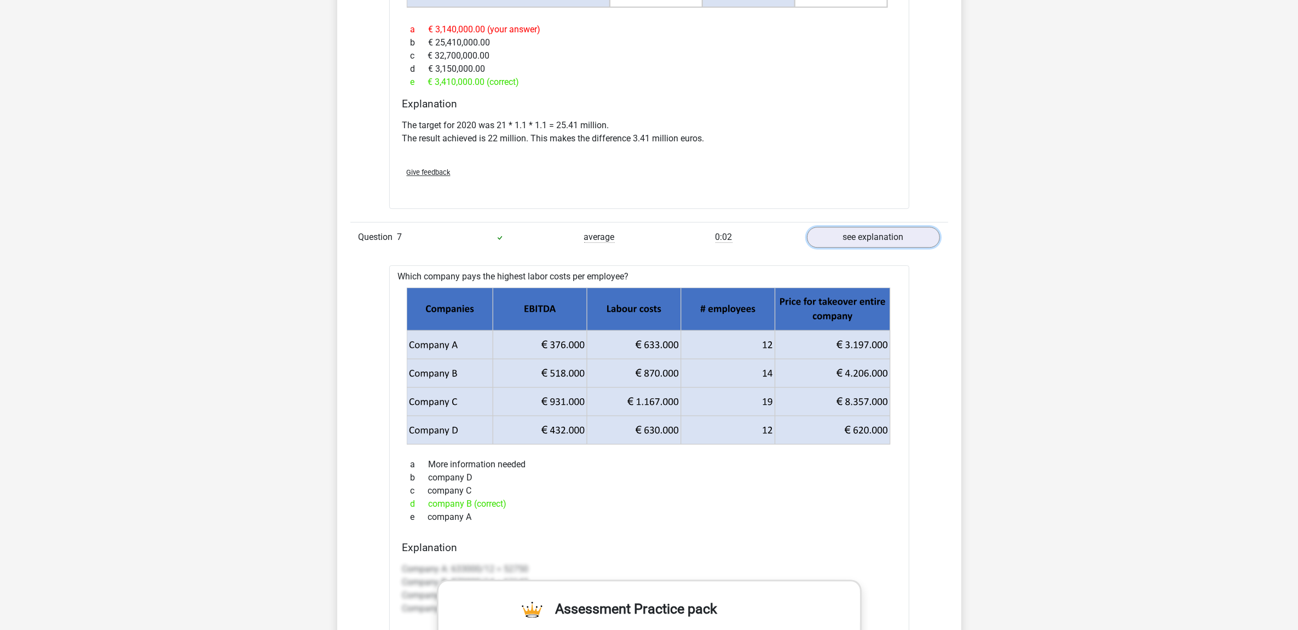
scroll to position [3808, 0]
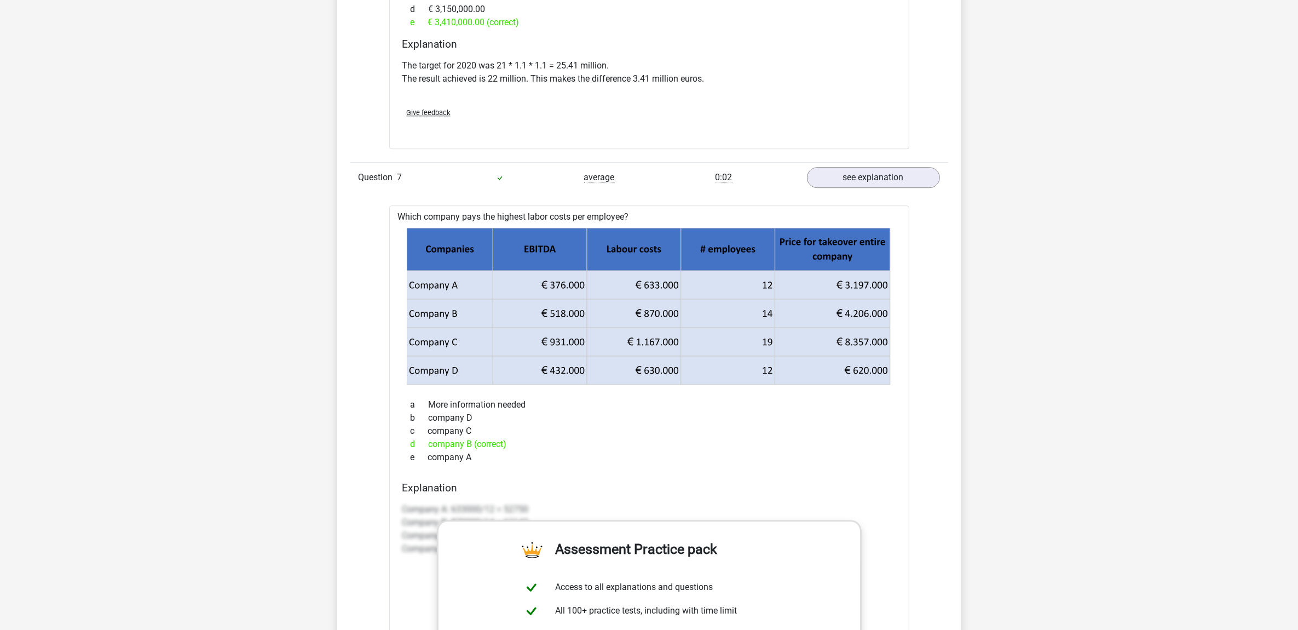
drag, startPoint x: 397, startPoint y: 217, endPoint x: 648, endPoint y: 222, distance: 250.9
click at [648, 222] on div "Which company pays the highest labor costs per employee? a More information nee…" at bounding box center [649, 541] width 520 height 672
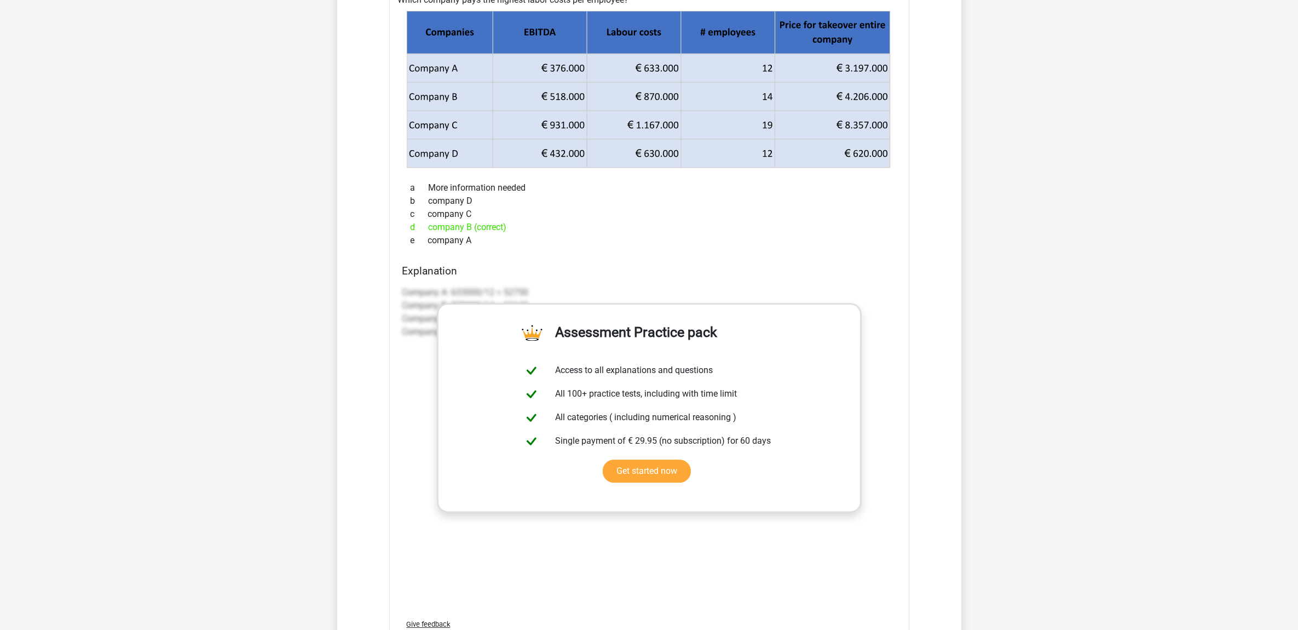
scroll to position [3945, 0]
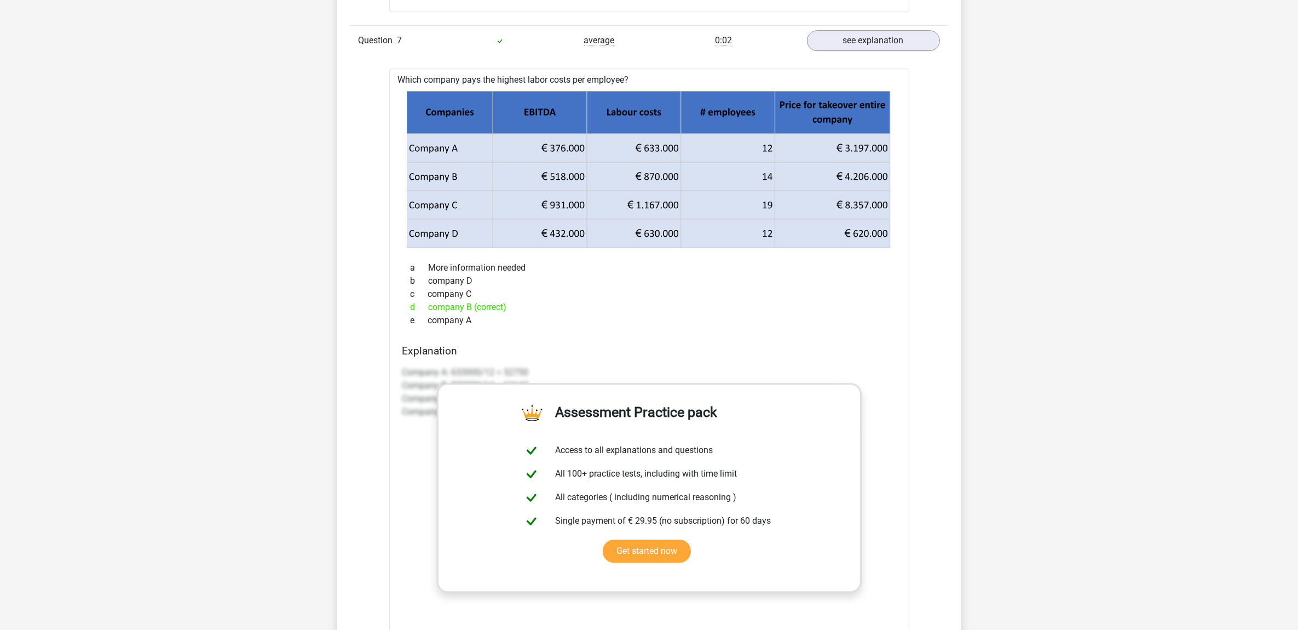
copy div "Which company pays the highest labor costs per employee?"
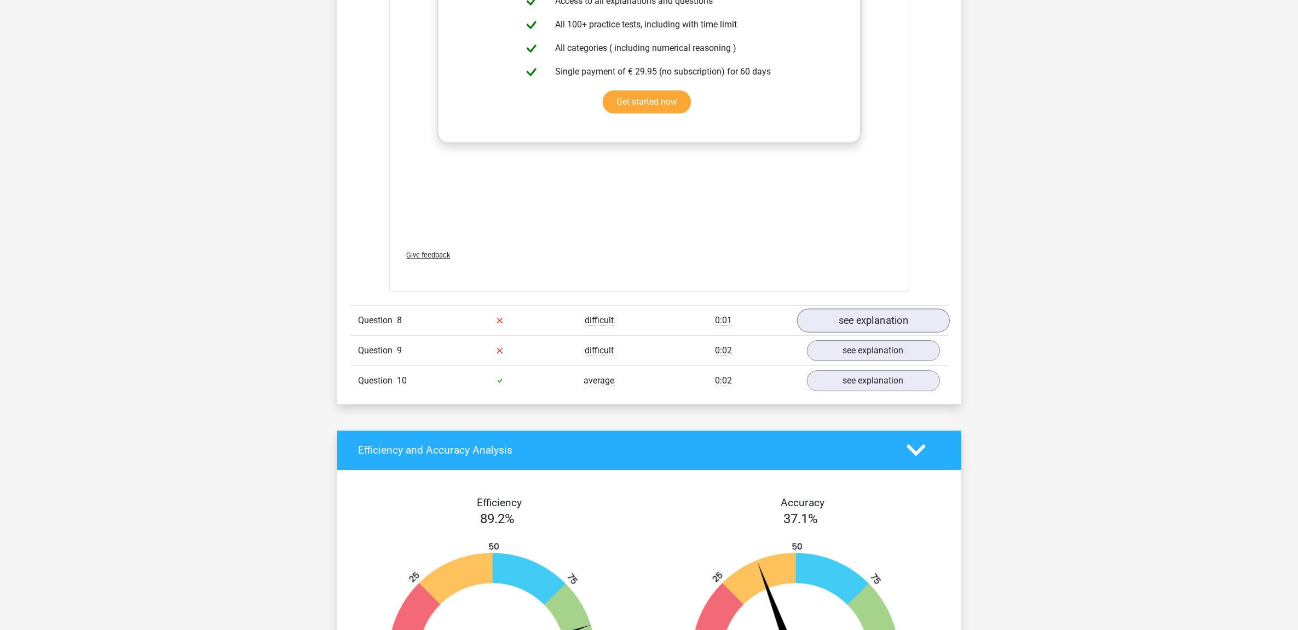
scroll to position [4424, 0]
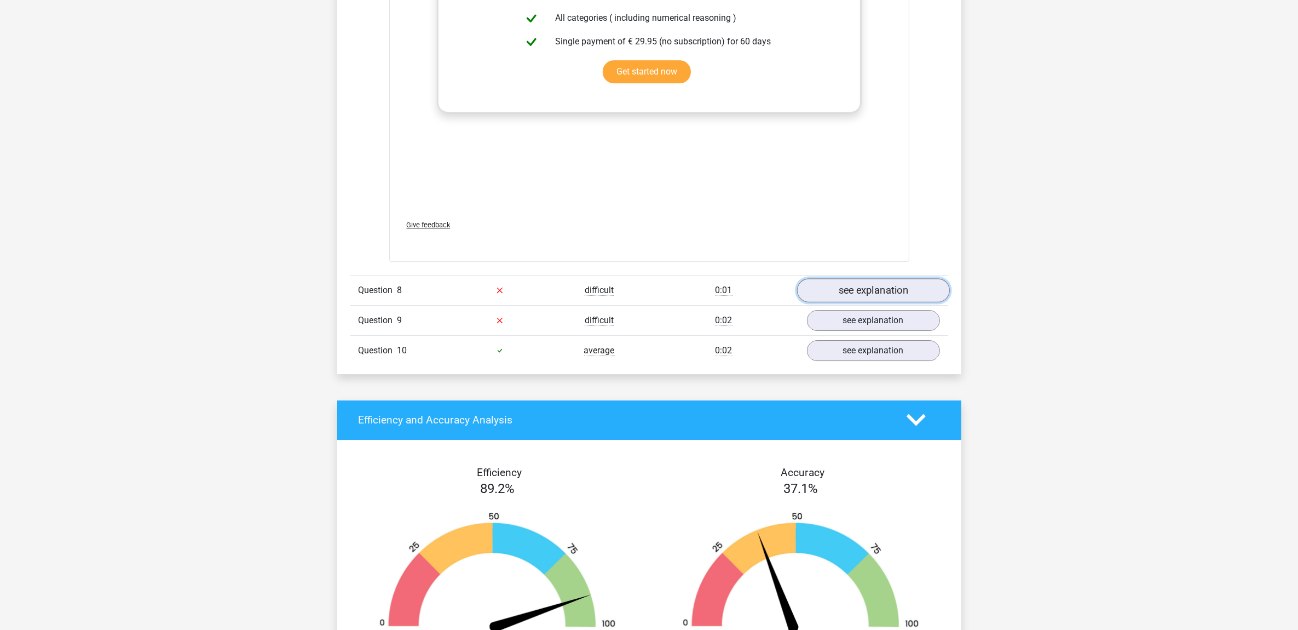
click at [837, 285] on link "see explanation" at bounding box center [873, 290] width 153 height 24
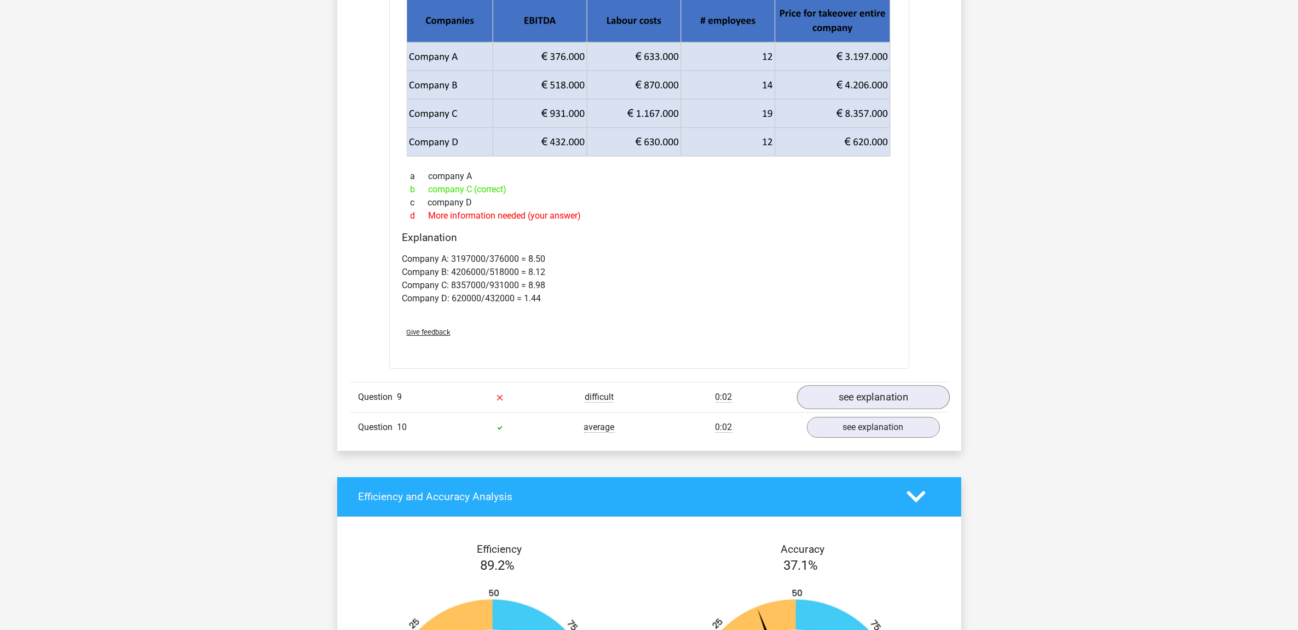
scroll to position [4767, 0]
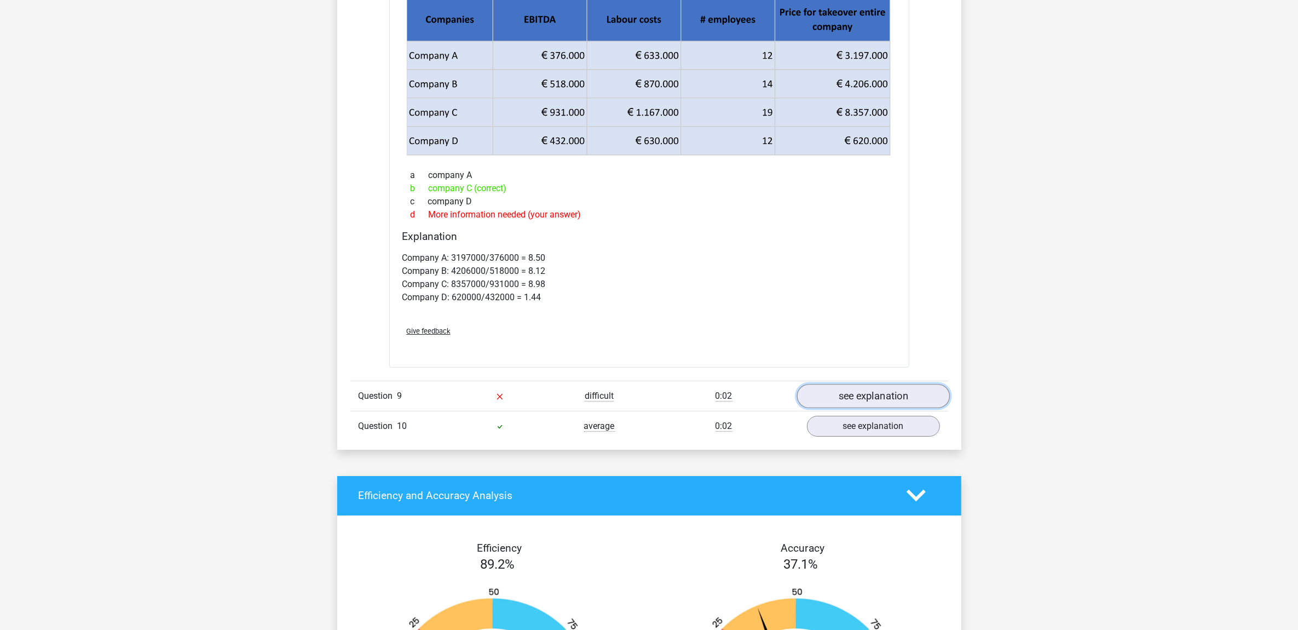
click at [850, 393] on link "see explanation" at bounding box center [873, 396] width 153 height 24
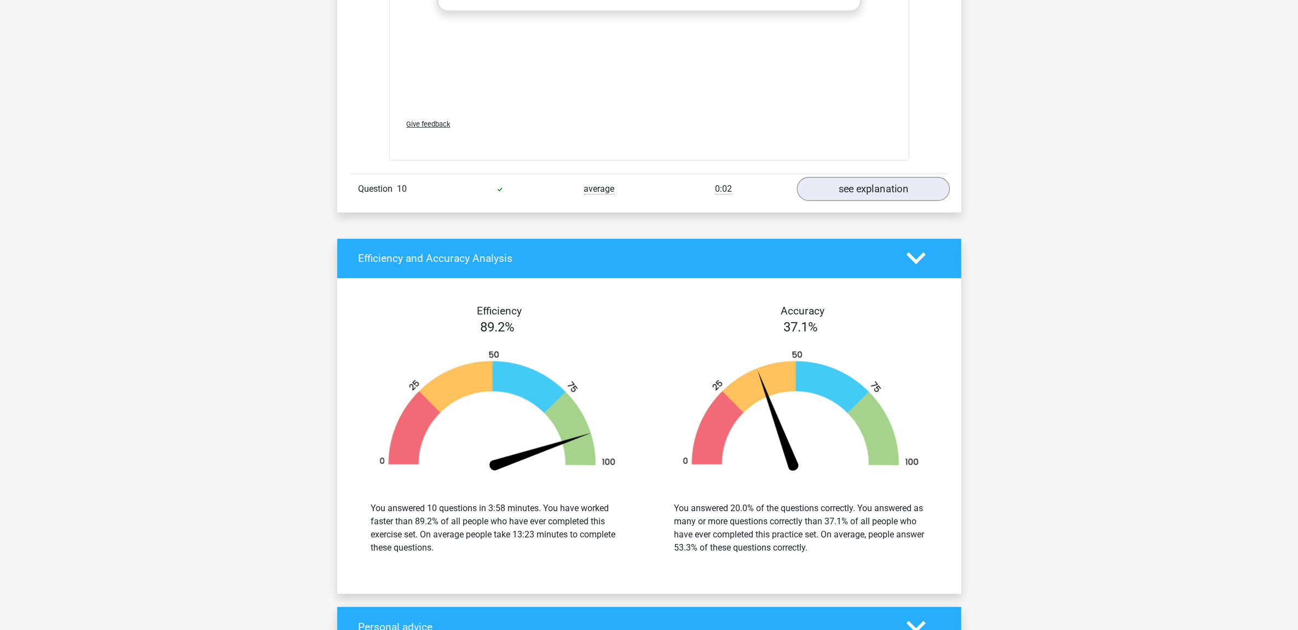
scroll to position [5725, 0]
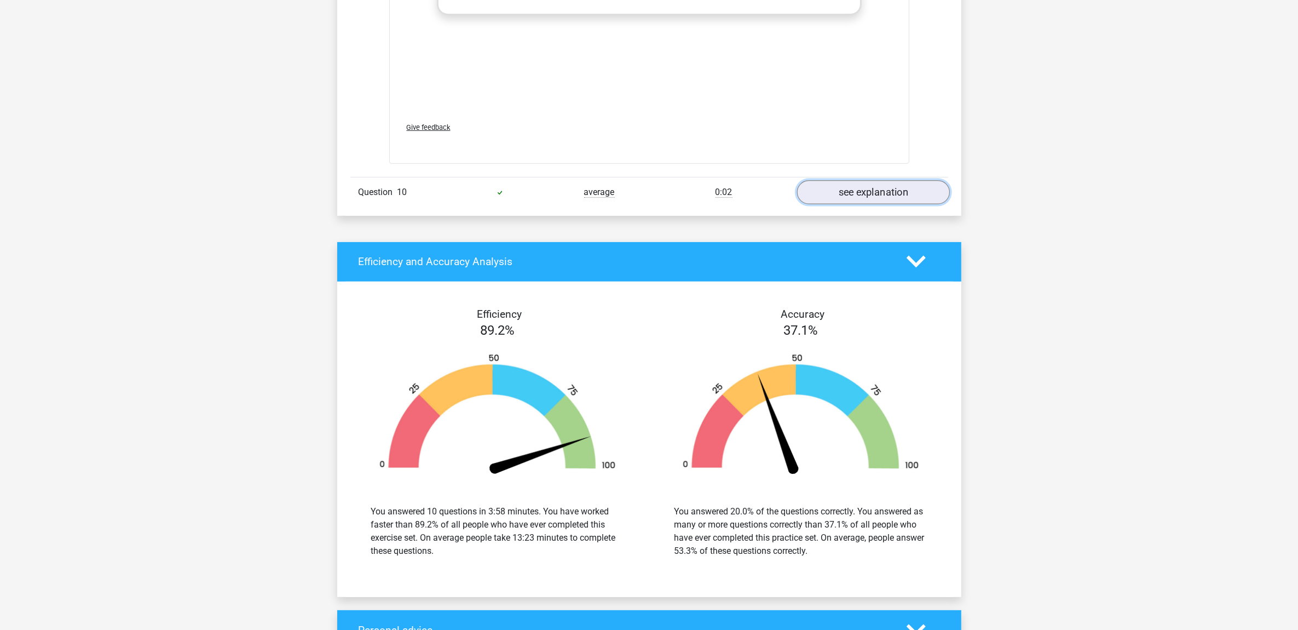
click at [856, 195] on link "see explanation" at bounding box center [873, 192] width 153 height 24
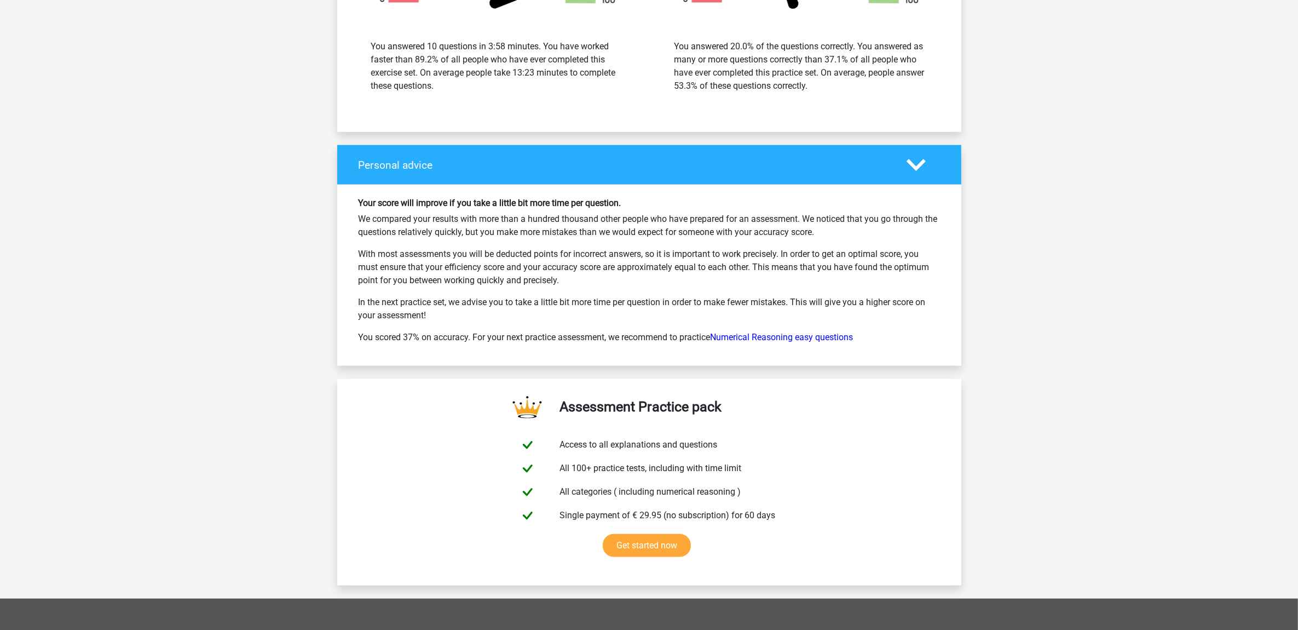
scroll to position [6683, 0]
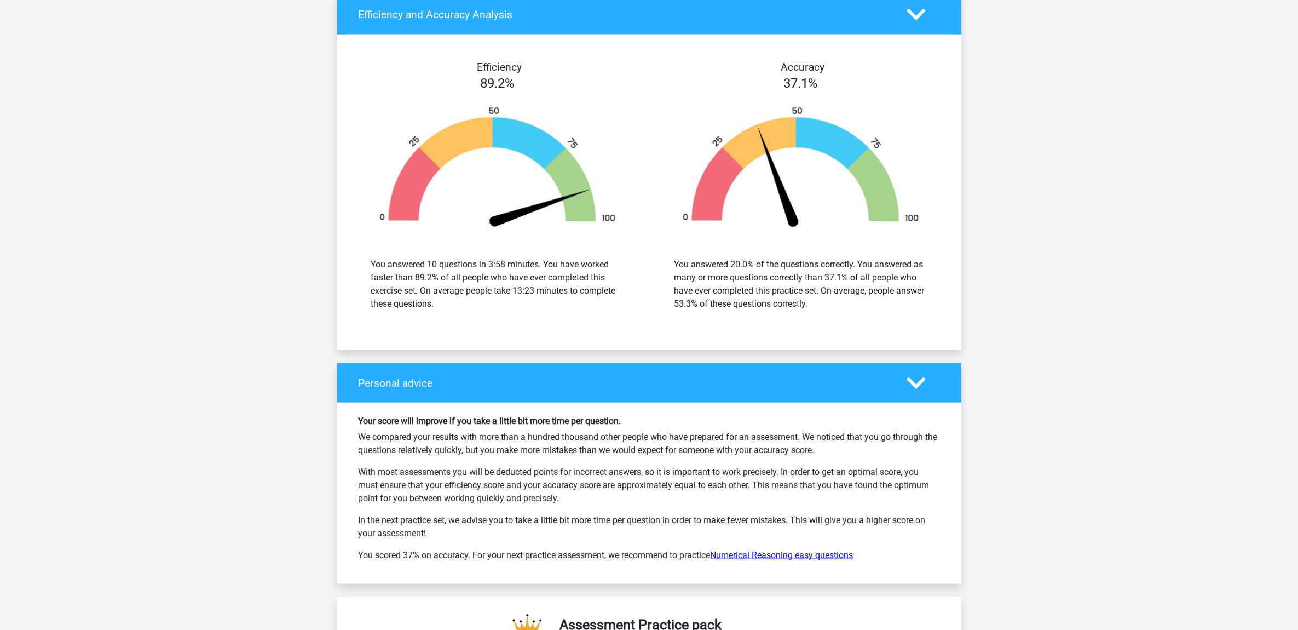
click at [819, 503] on link "Numerical Reasoning easy questions" at bounding box center [782, 555] width 143 height 10
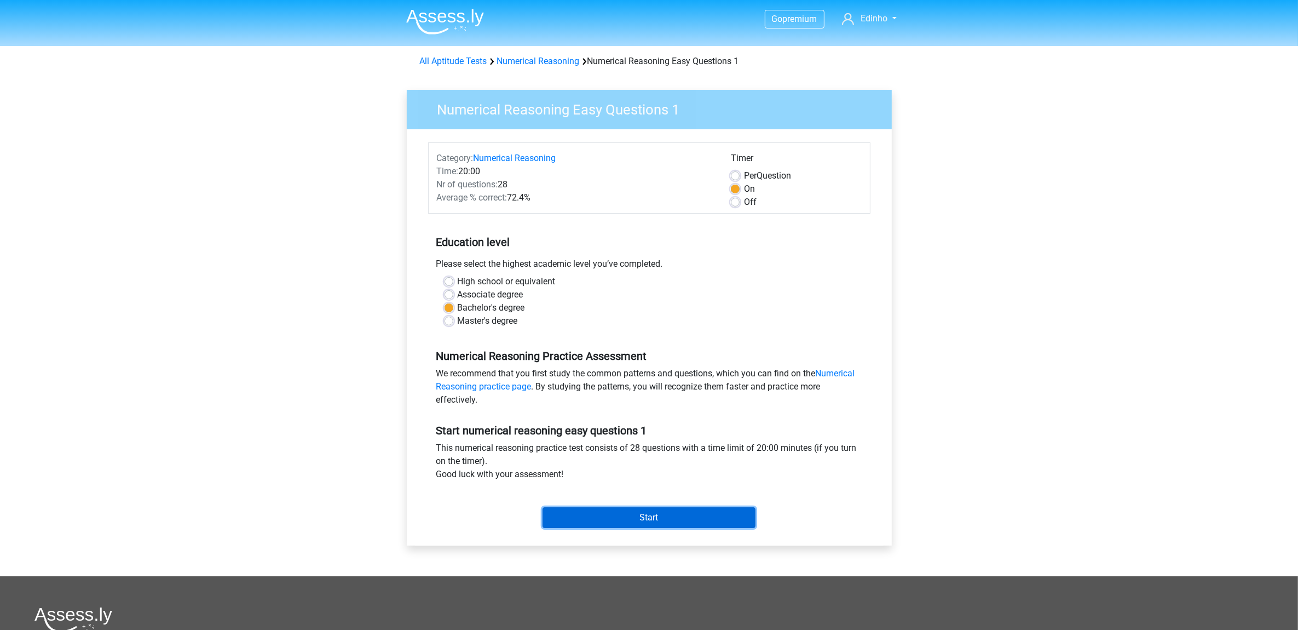
click at [682, 512] on input "Start" at bounding box center [649, 517] width 213 height 21
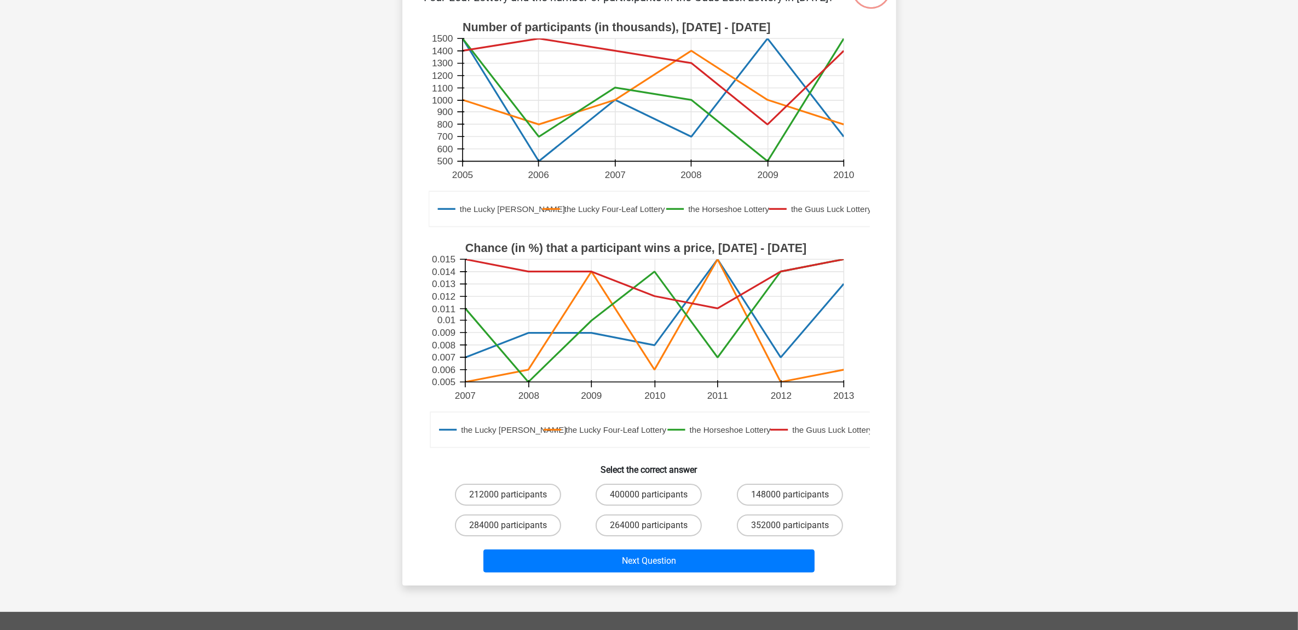
scroll to position [137, 0]
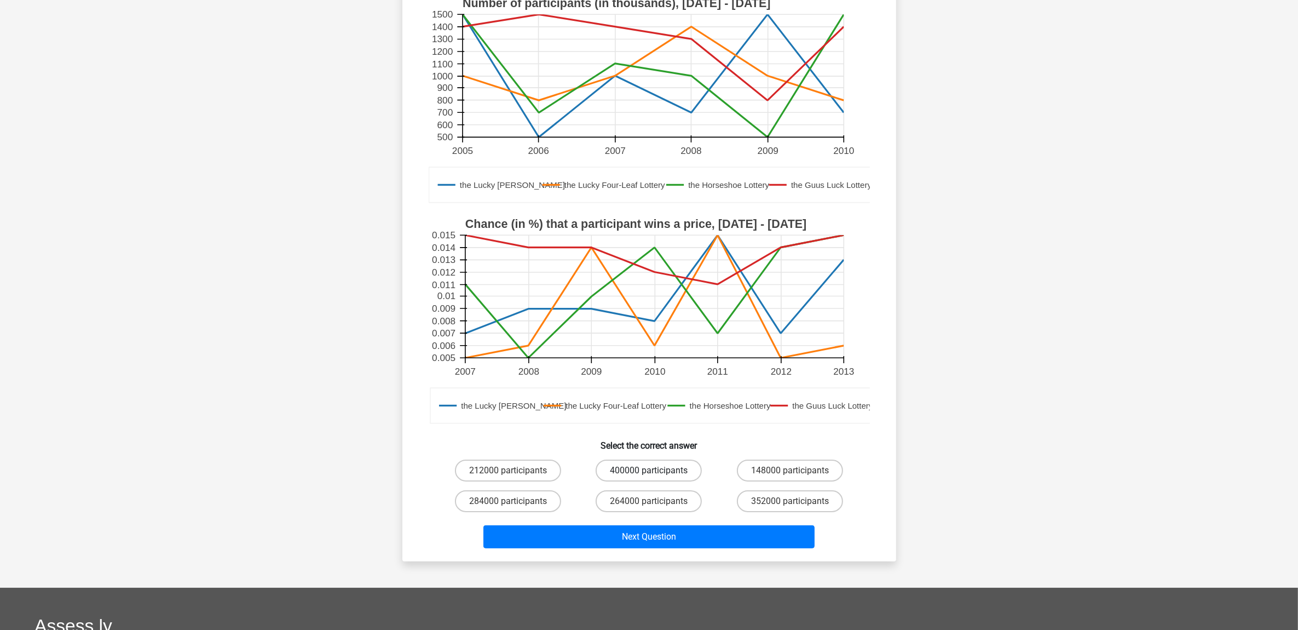
click at [661, 469] on label "400000 participants" at bounding box center [649, 470] width 106 height 22
click at [656, 470] on input "400000 participants" at bounding box center [652, 473] width 7 height 7
radio input "true"
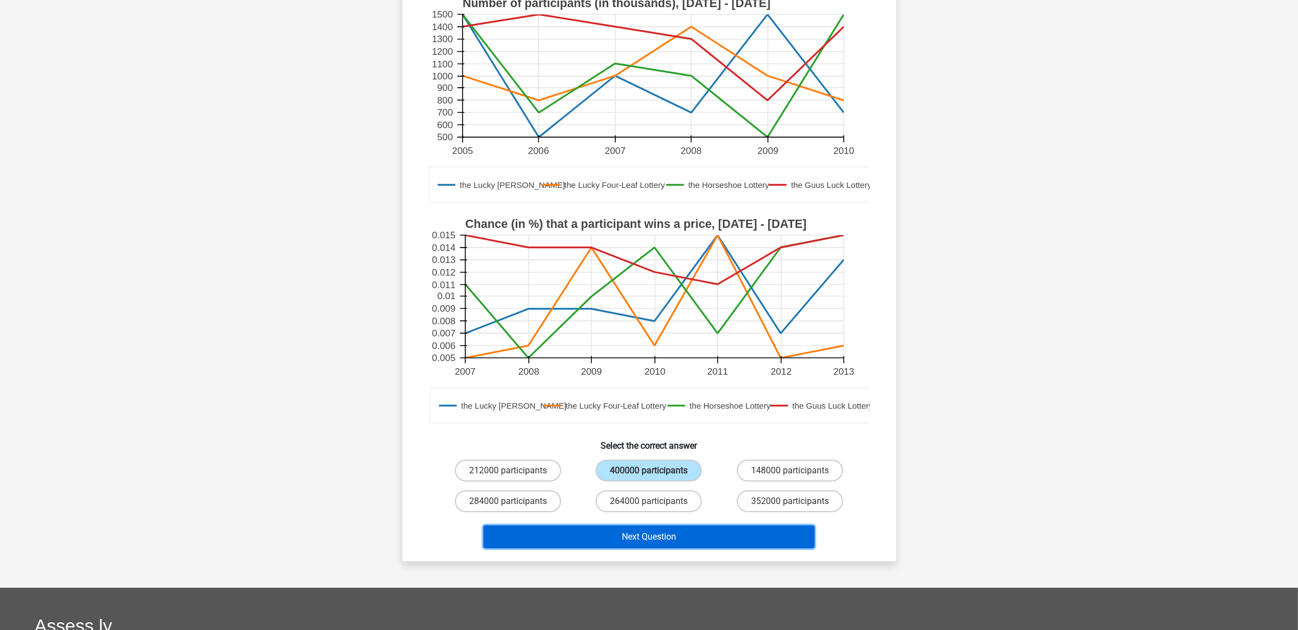
click at [686, 535] on button "Next Question" at bounding box center [649, 536] width 331 height 23
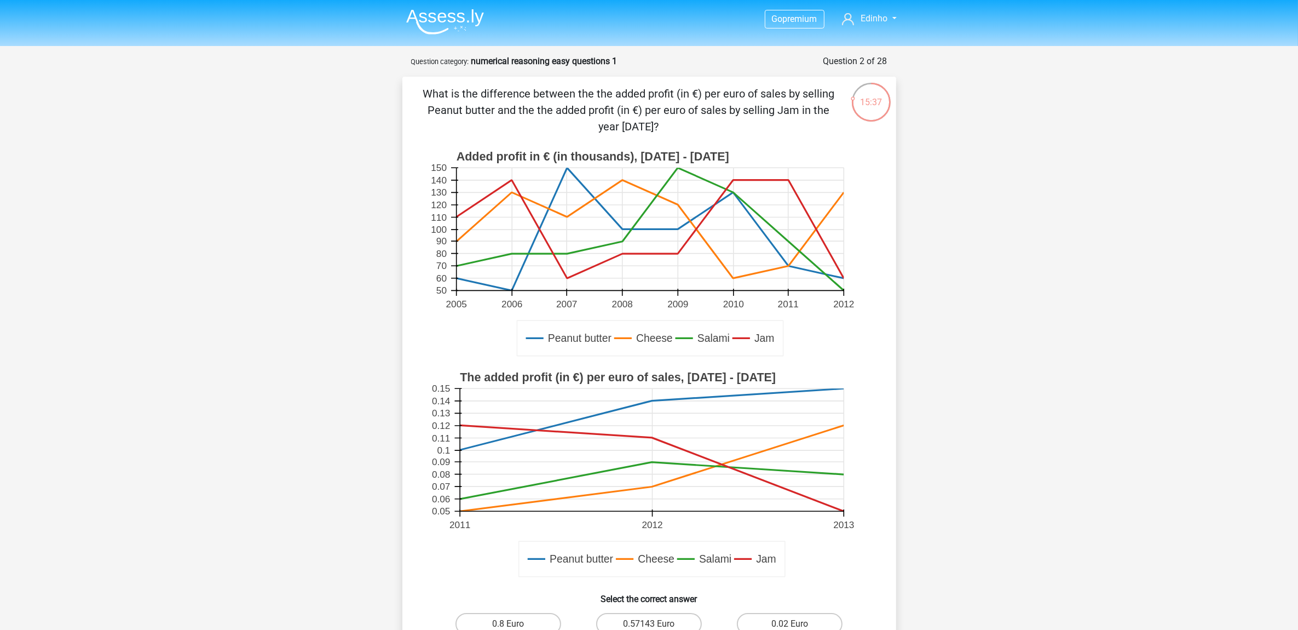
scroll to position [68, 0]
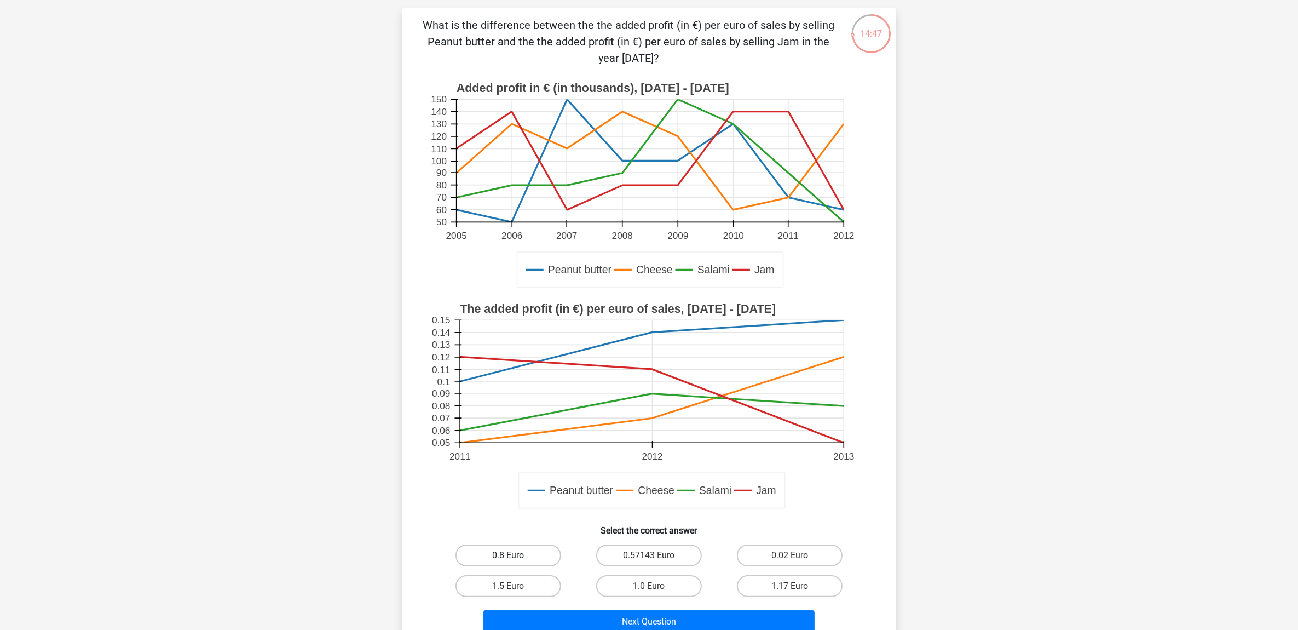
click at [515, 555] on label "0.8 Euro" at bounding box center [509, 555] width 106 height 22
click at [515, 555] on input "0.8 Euro" at bounding box center [511, 558] width 7 height 7
radio input "true"
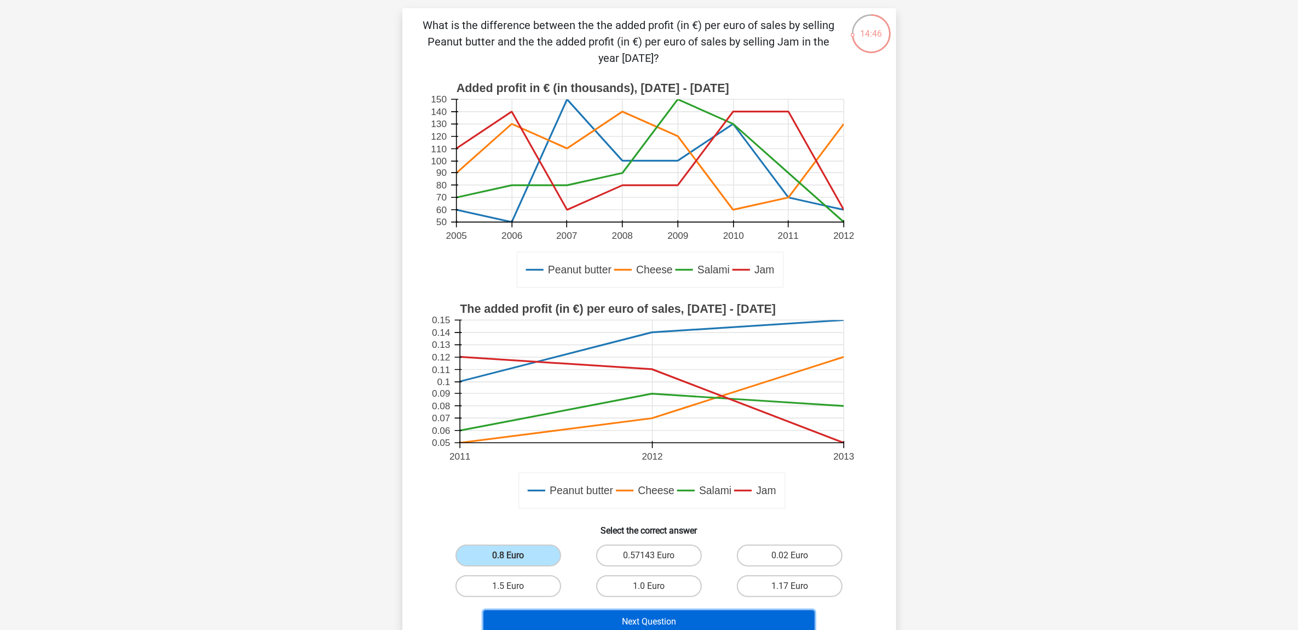
click at [680, 617] on button "Next Question" at bounding box center [649, 621] width 331 height 23
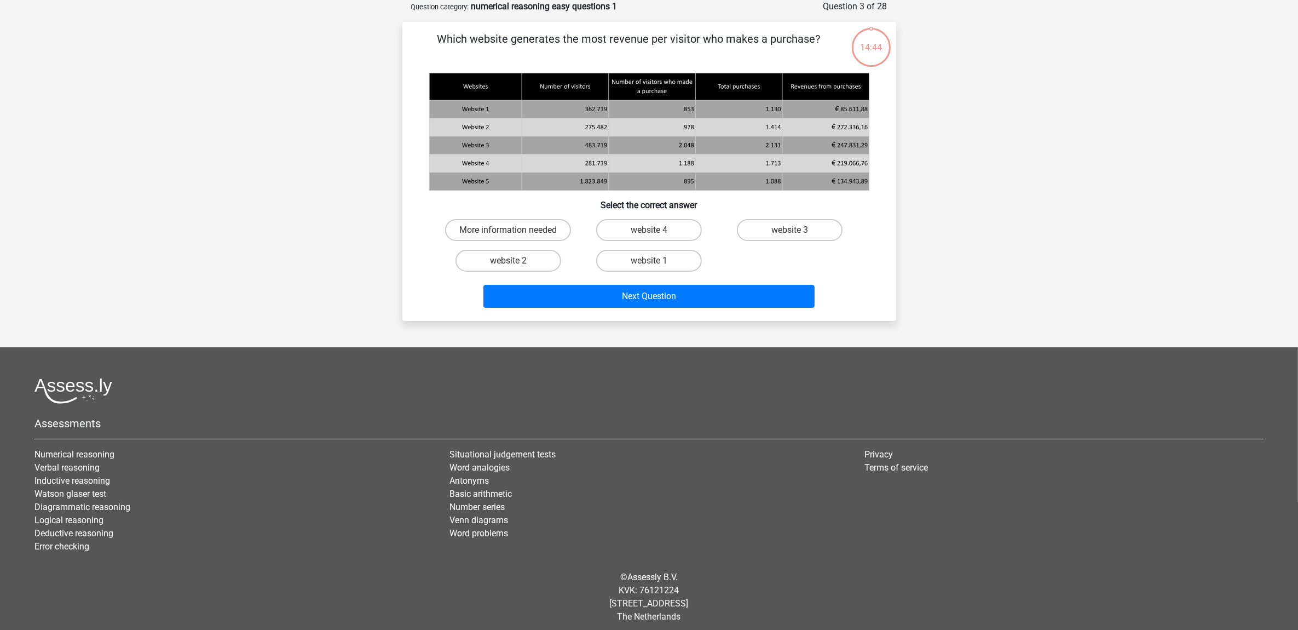
scroll to position [0, 0]
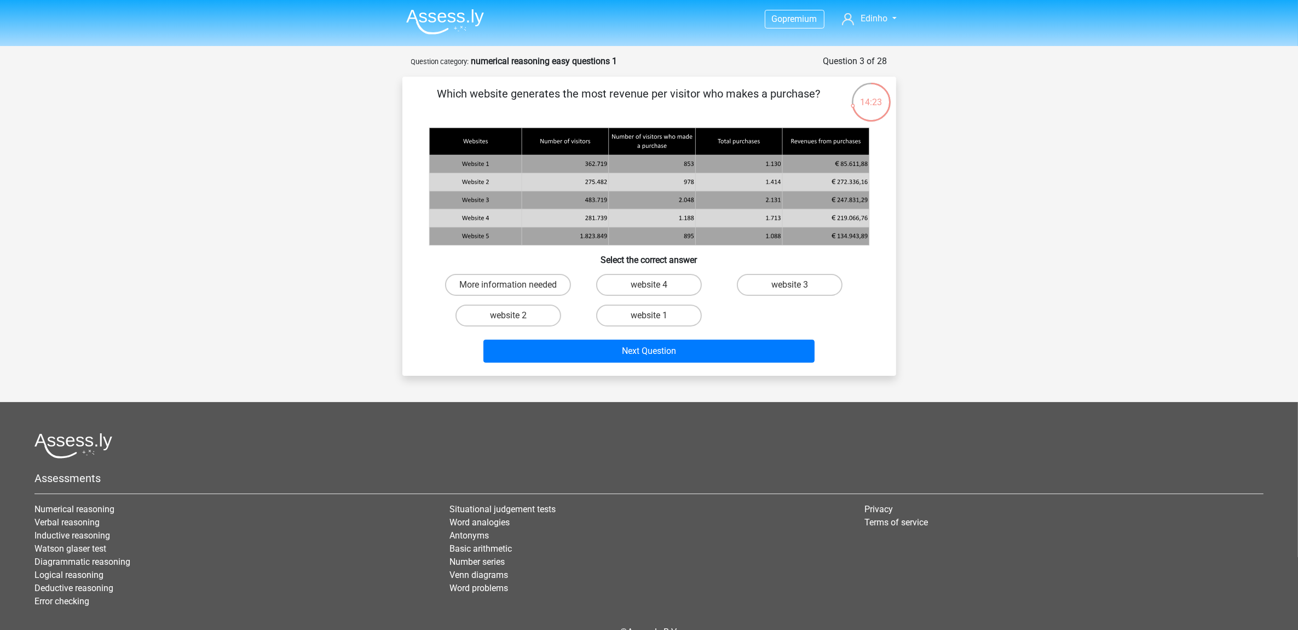
drag, startPoint x: 439, startPoint y: 95, endPoint x: 738, endPoint y: 101, distance: 299.0
click at [738, 101] on p "Which website generates the most revenue per visitor who makes a purchase?" at bounding box center [629, 101] width 418 height 33
drag, startPoint x: 738, startPoint y: 101, endPoint x: 718, endPoint y: 101, distance: 19.7
click at [718, 101] on p "Which website generates the most revenue per visitor who makes a purchase?" at bounding box center [629, 101] width 418 height 33
click at [528, 315] on label "website 2" at bounding box center [509, 315] width 106 height 22
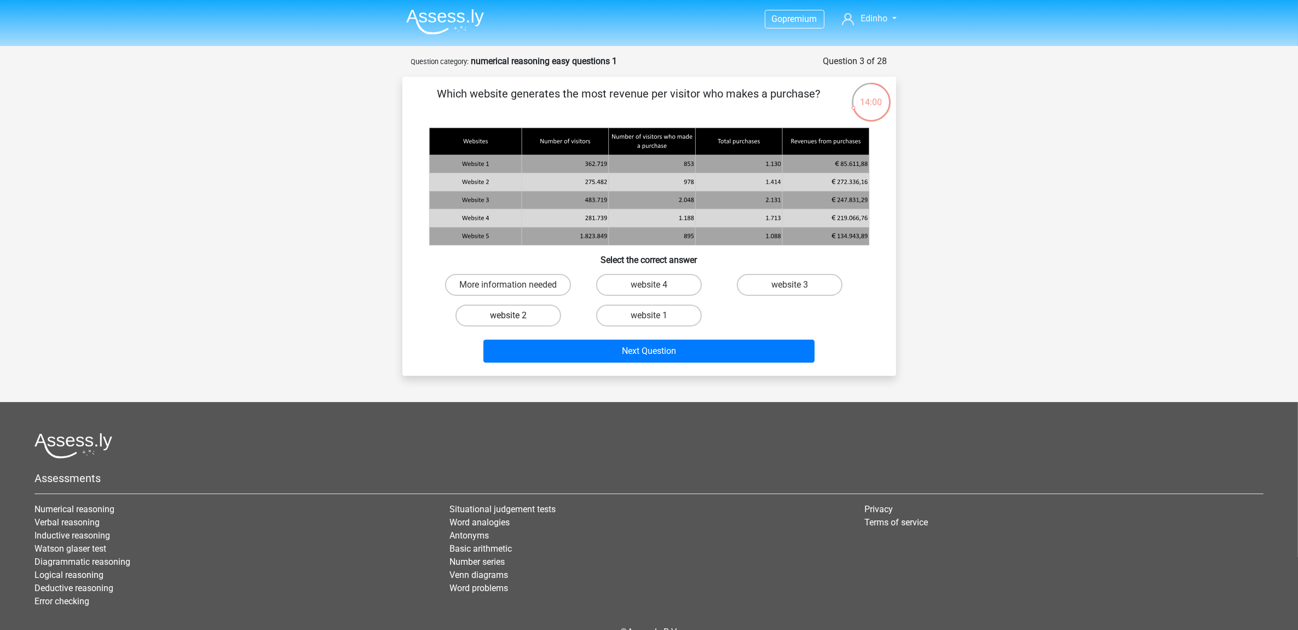
click at [515, 315] on input "website 2" at bounding box center [511, 318] width 7 height 7
radio input "true"
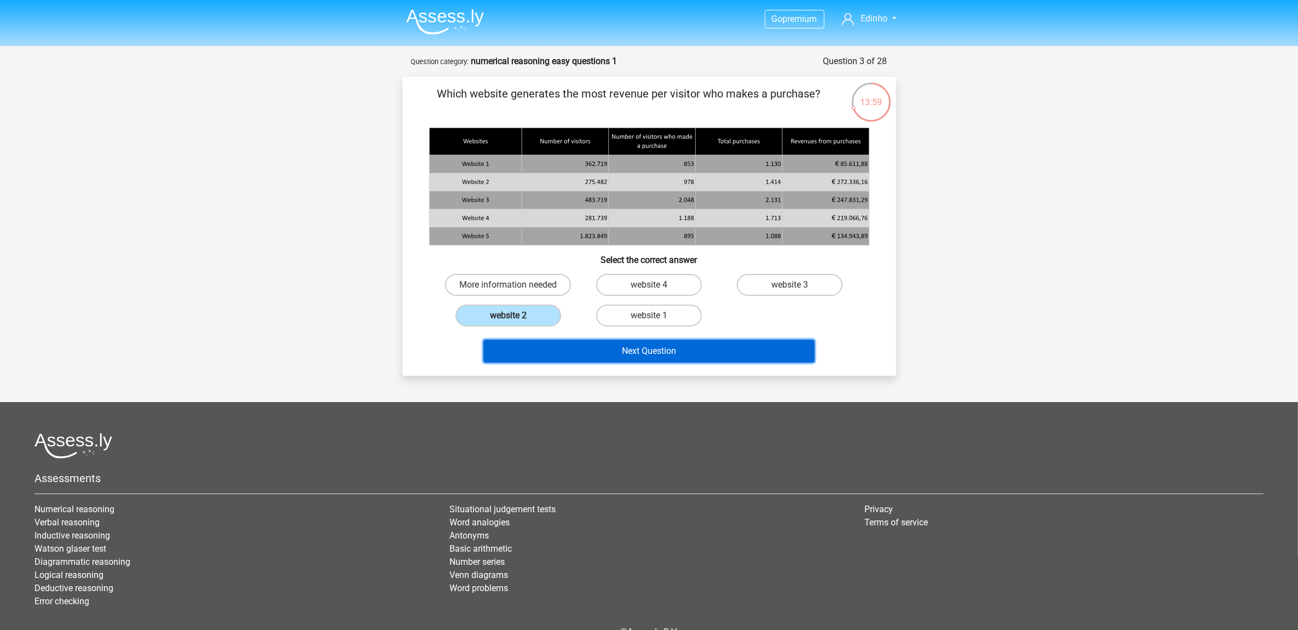
click at [623, 354] on button "Next Question" at bounding box center [649, 350] width 331 height 23
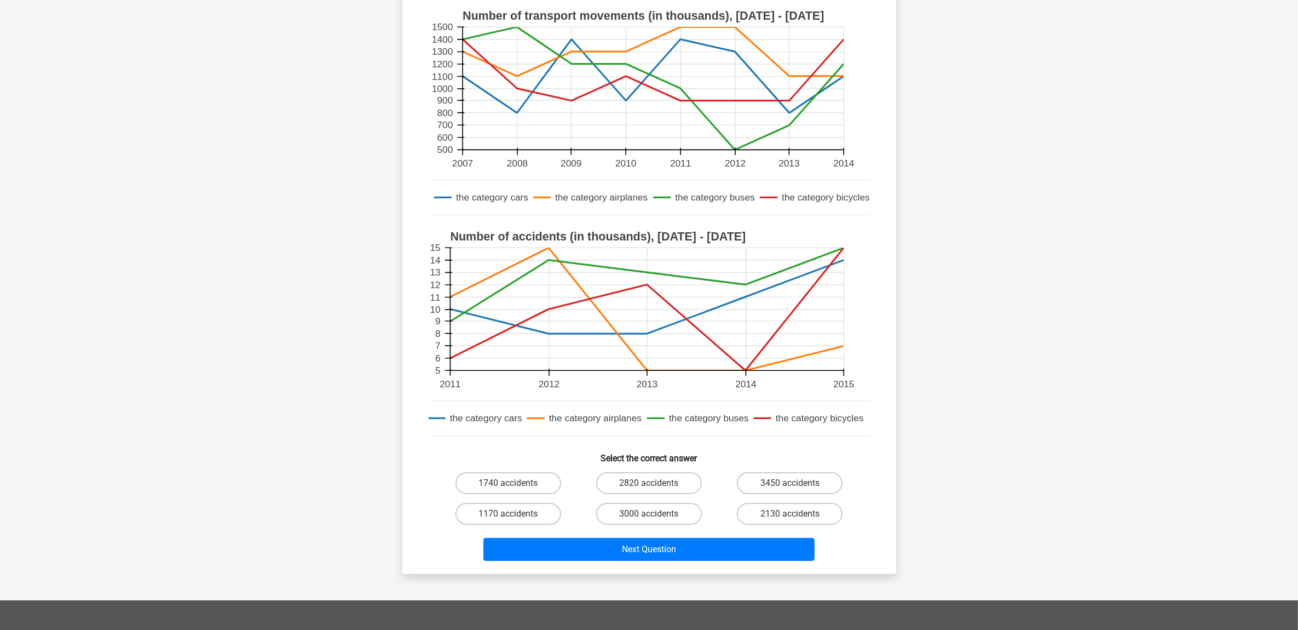
scroll to position [137, 0]
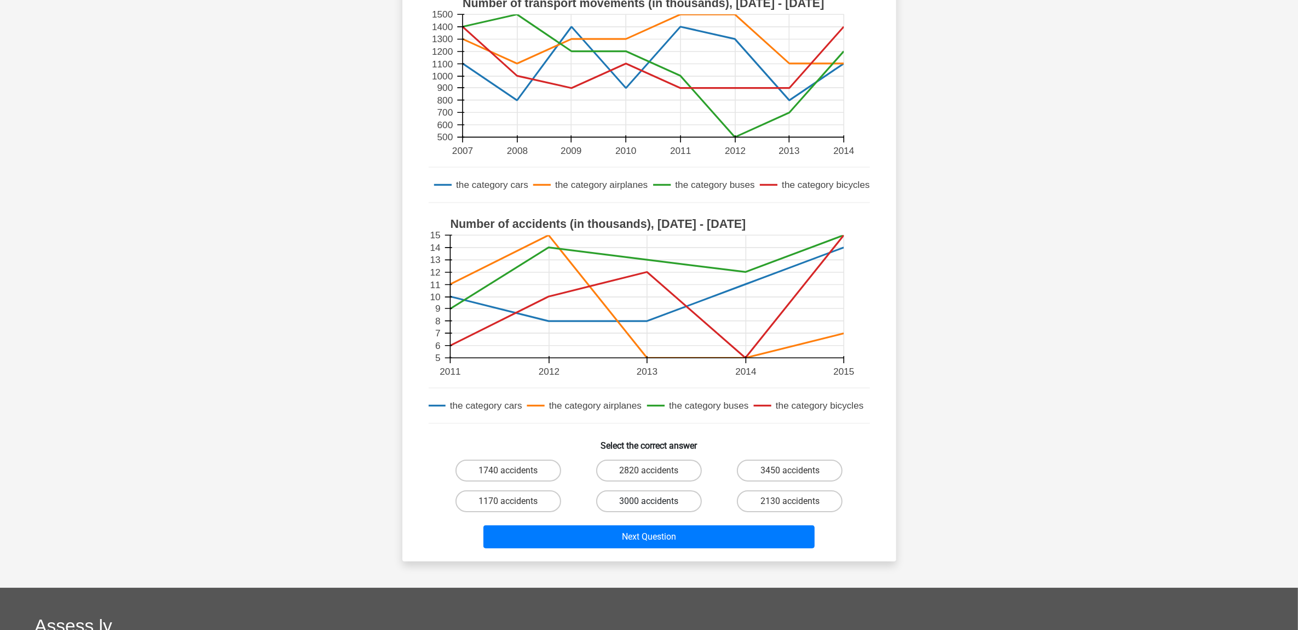
click at [672, 499] on label "3000 accidents" at bounding box center [649, 501] width 106 height 22
click at [656, 501] on input "3000 accidents" at bounding box center [652, 504] width 7 height 7
radio input "true"
click at [688, 549] on div "Next Question" at bounding box center [649, 538] width 423 height 27
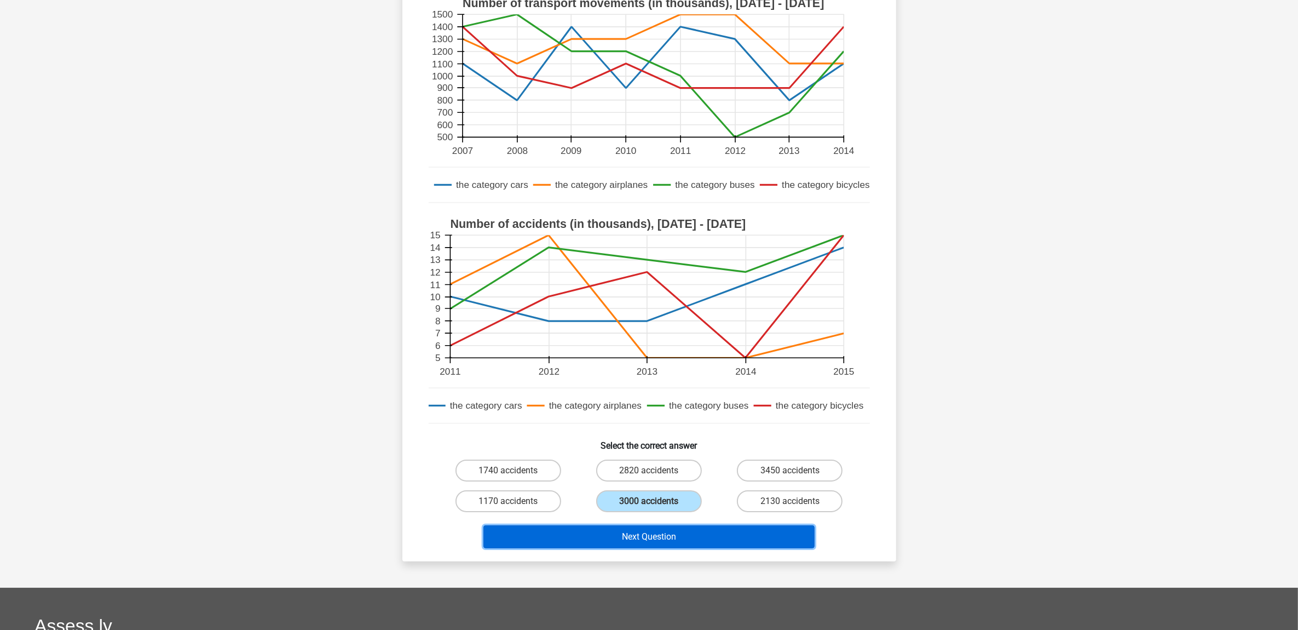
click at [688, 540] on button "Next Question" at bounding box center [649, 536] width 331 height 23
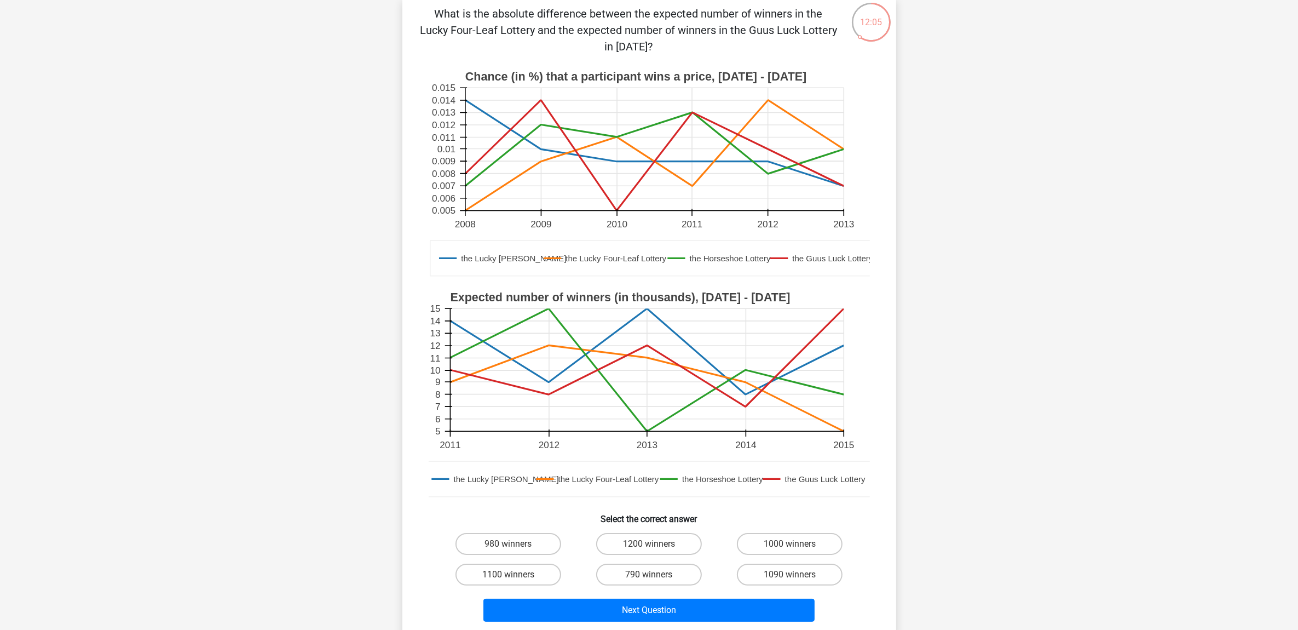
scroll to position [123, 0]
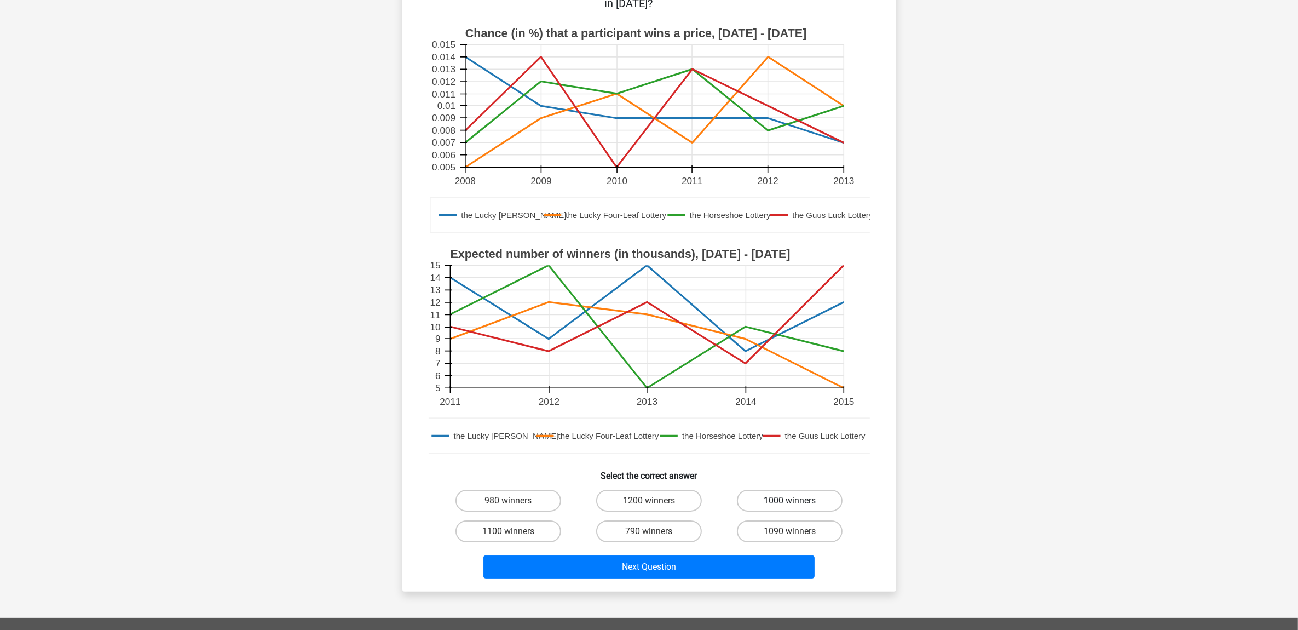
click at [787, 504] on label "1000 winners" at bounding box center [790, 501] width 106 height 22
click at [790, 504] on input "1000 winners" at bounding box center [793, 503] width 7 height 7
radio input "true"
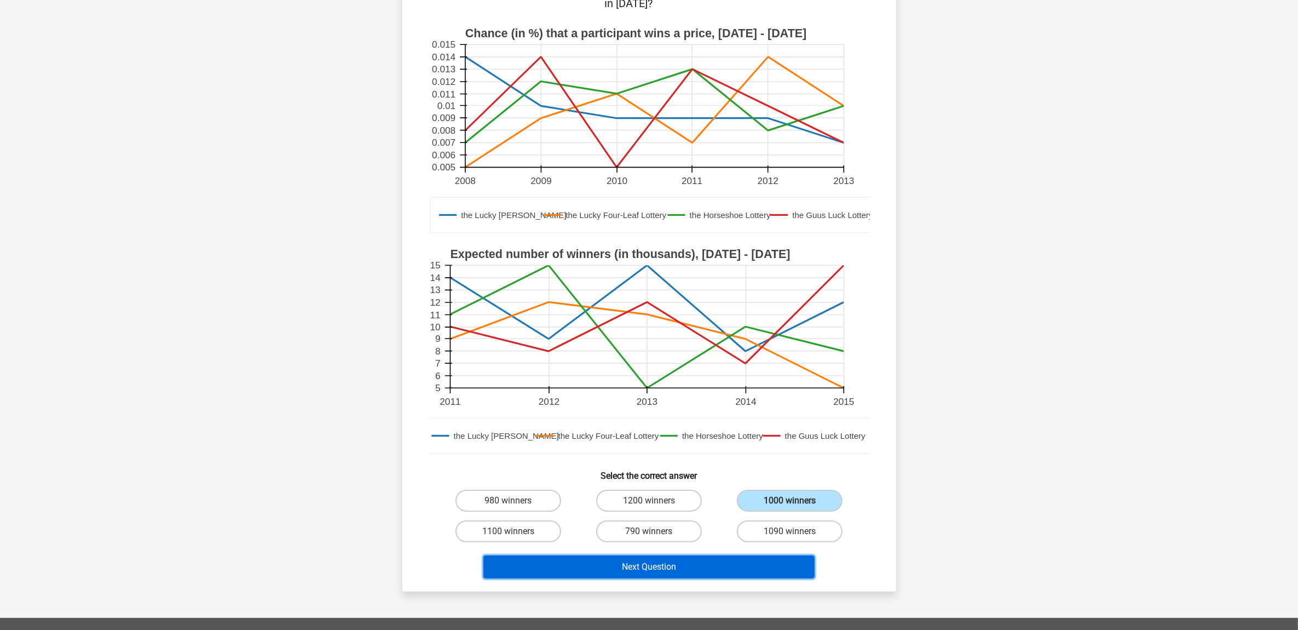
click at [664, 565] on button "Next Question" at bounding box center [649, 566] width 331 height 23
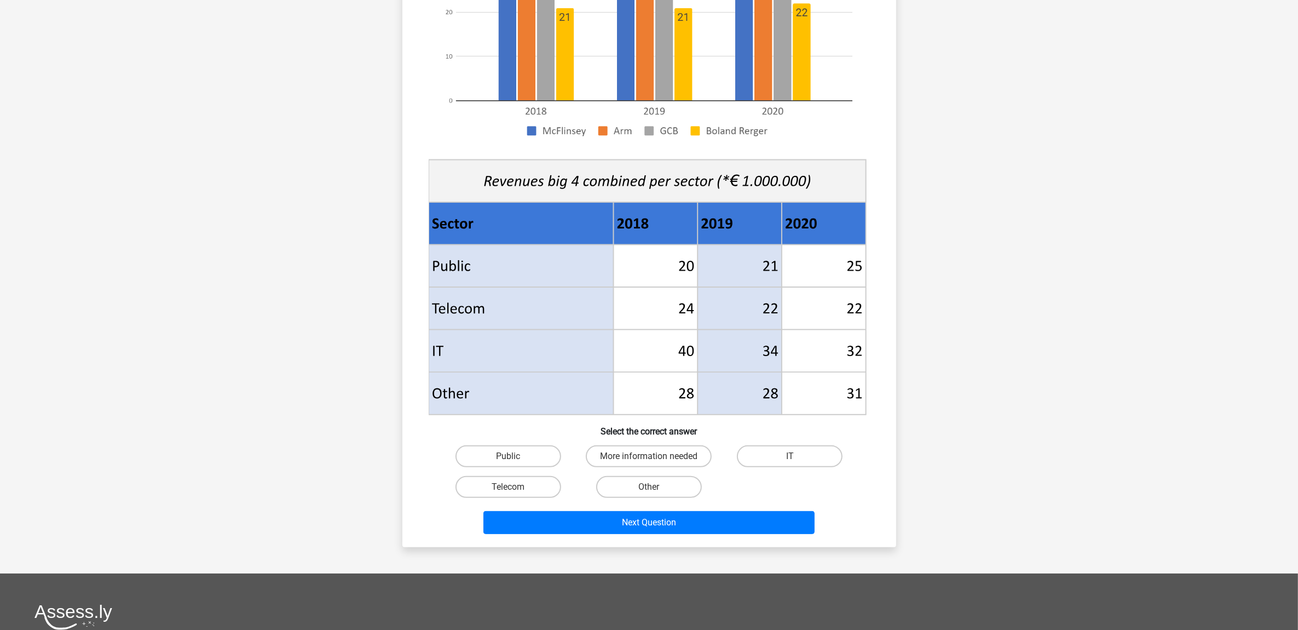
scroll to position [274, 0]
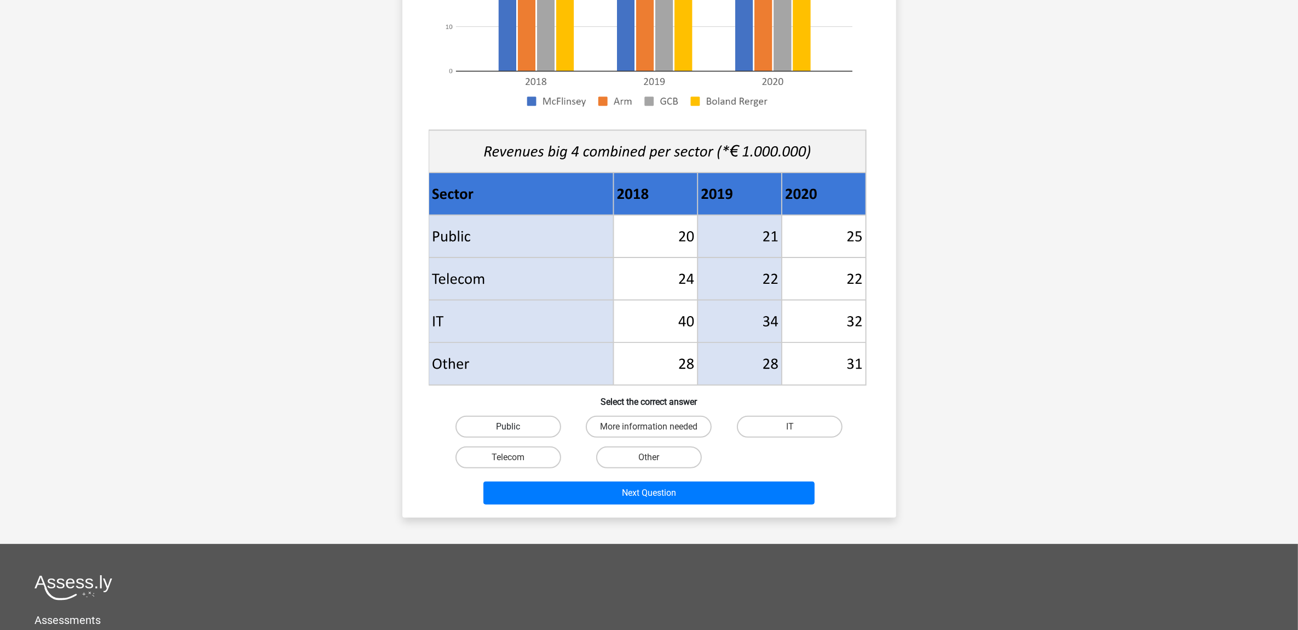
click at [530, 428] on label "Public" at bounding box center [509, 427] width 106 height 22
click at [515, 428] on input "Public" at bounding box center [511, 430] width 7 height 7
radio input "true"
click at [675, 504] on div "Next Question" at bounding box center [649, 494] width 423 height 27
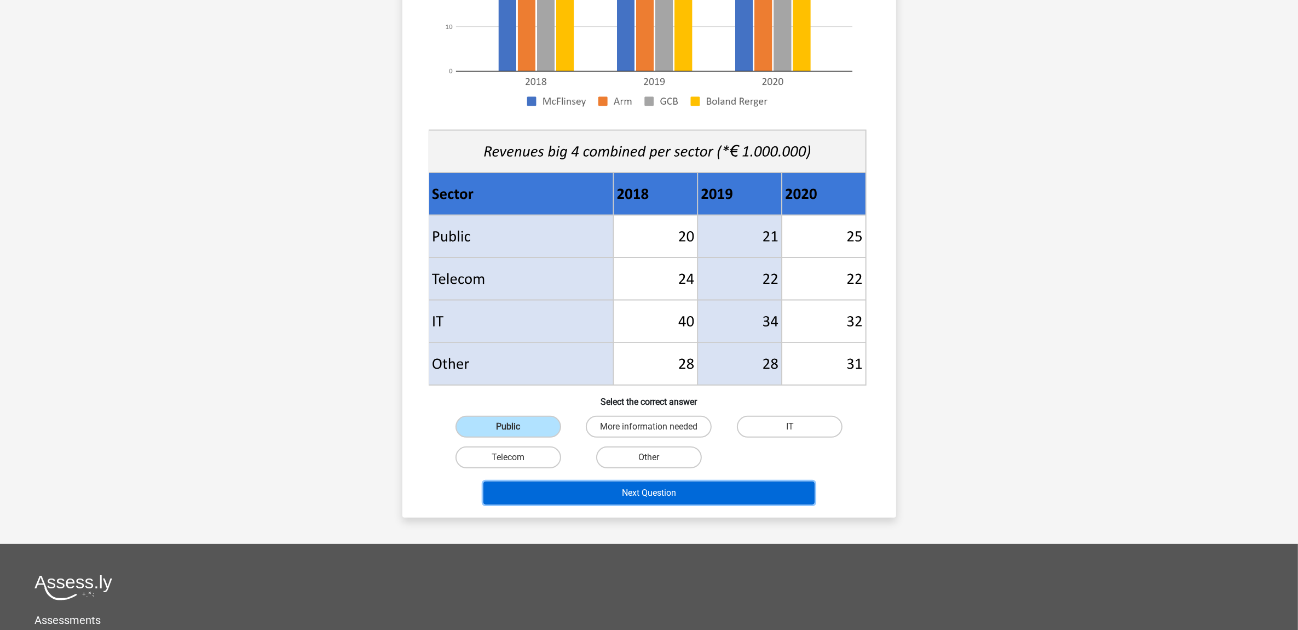
click at [676, 493] on button "Next Question" at bounding box center [649, 492] width 331 height 23
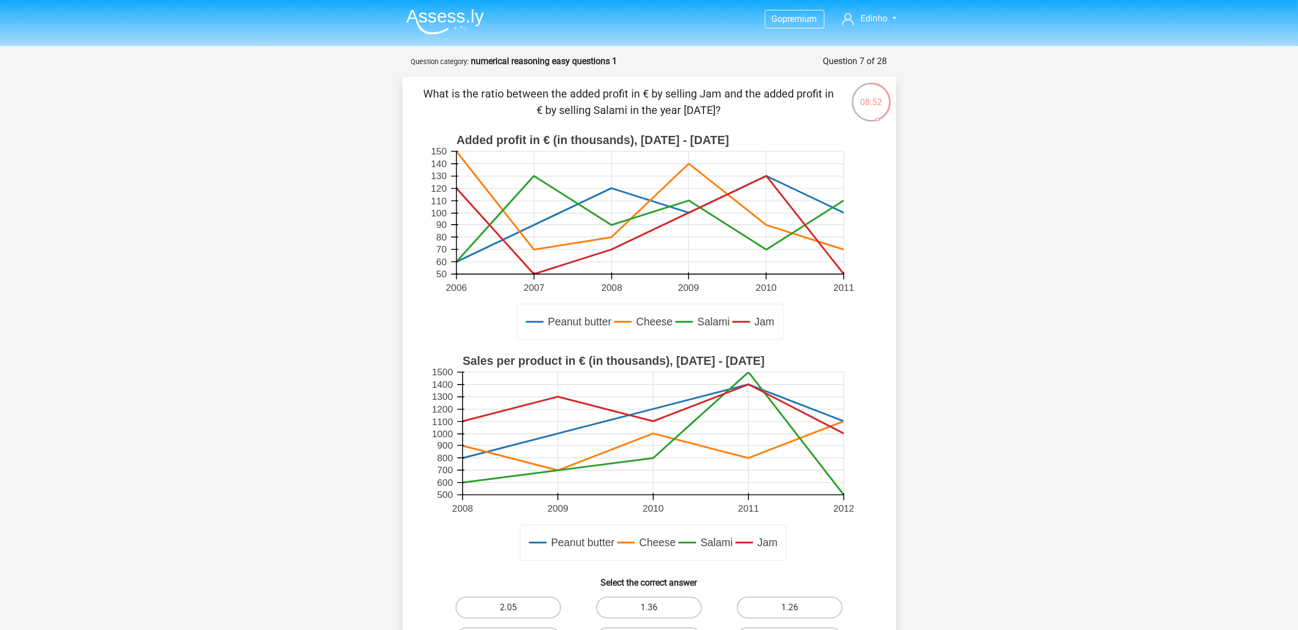
scroll to position [68, 0]
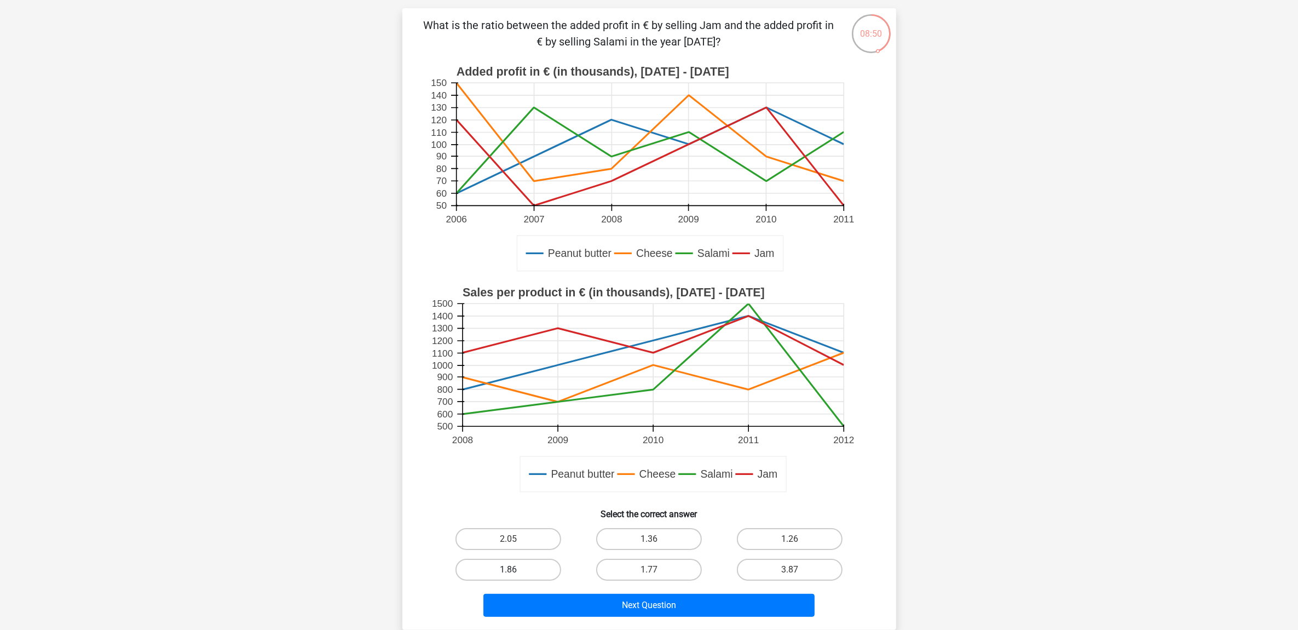
click at [534, 565] on label "1.86" at bounding box center [509, 570] width 106 height 22
click at [515, 569] on input "1.86" at bounding box center [511, 572] width 7 height 7
radio input "true"
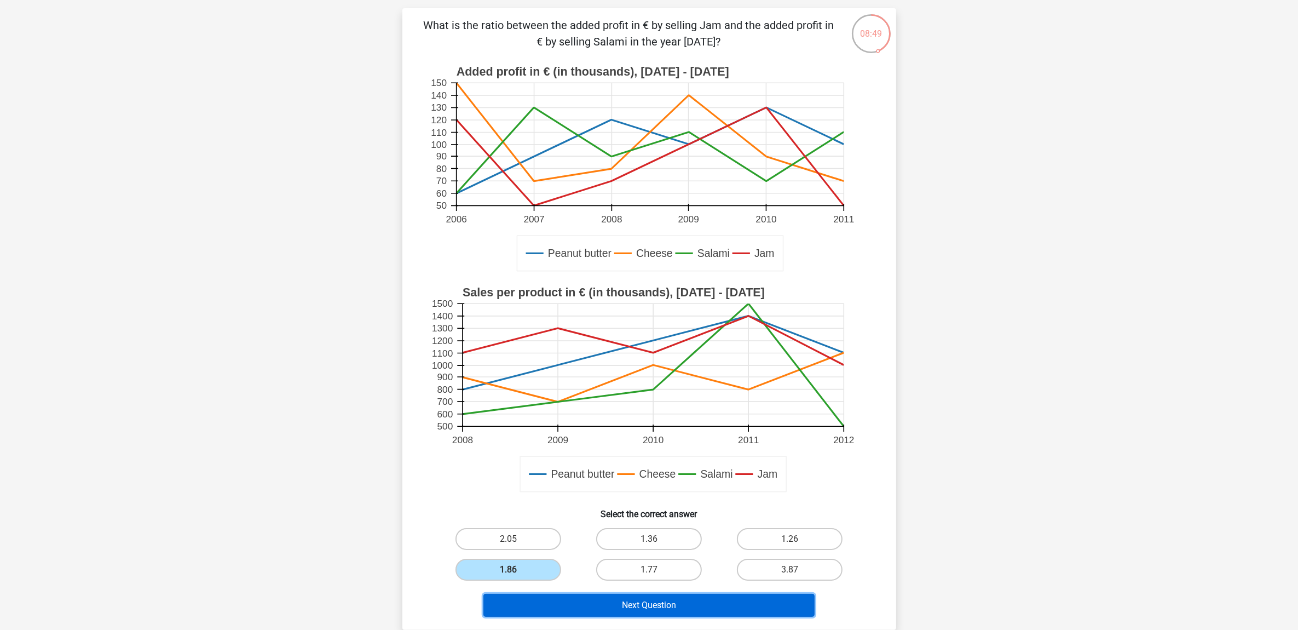
click at [663, 601] on button "Next Question" at bounding box center [649, 605] width 331 height 23
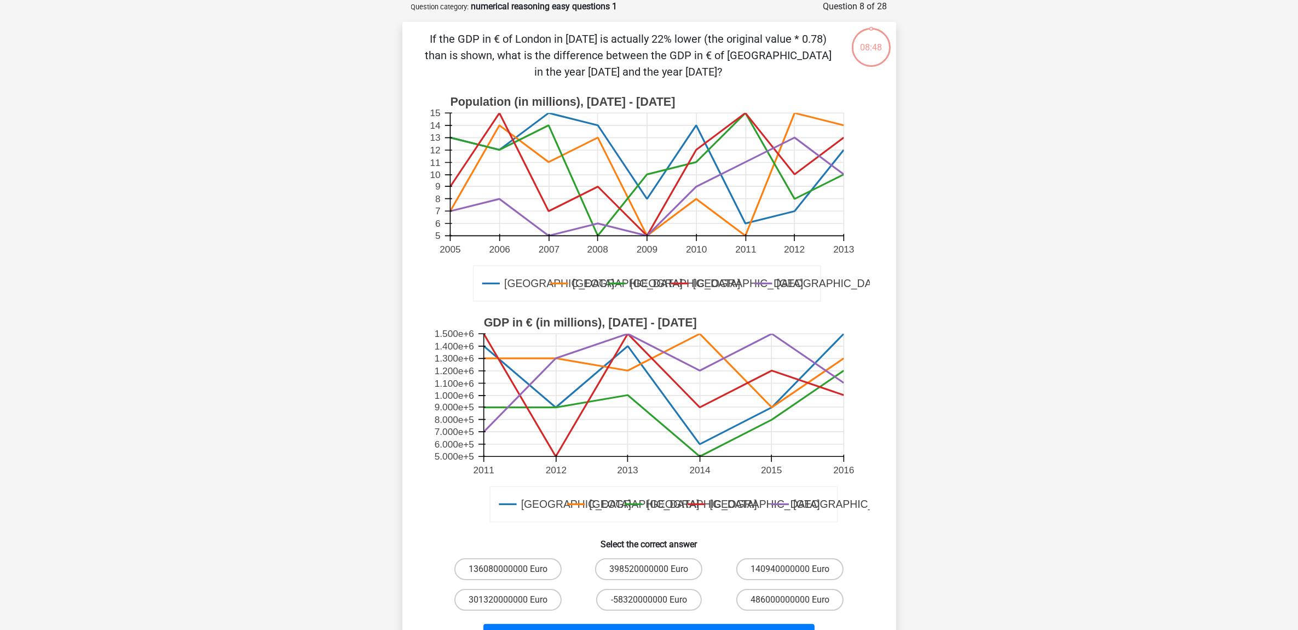
scroll to position [0, 0]
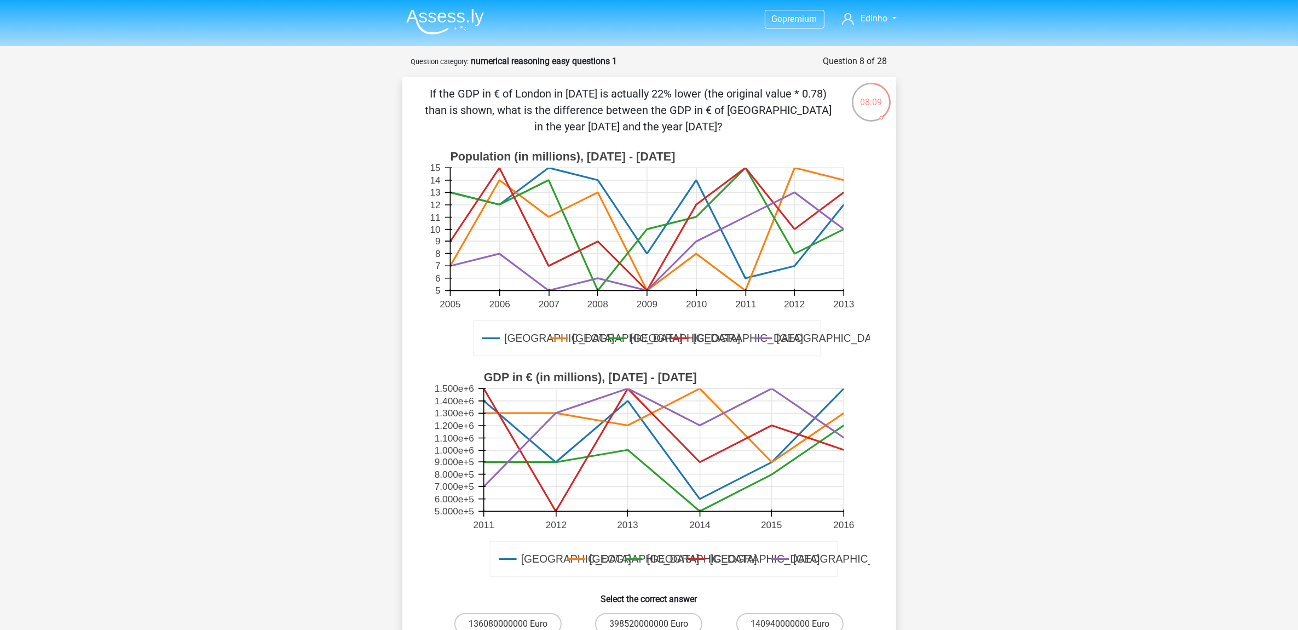
drag, startPoint x: 422, startPoint y: 91, endPoint x: 728, endPoint y: 124, distance: 308.4
click at [728, 124] on p "If the GDP in € of London in [DATE] is actually 22% lower (the original value *…" at bounding box center [629, 109] width 418 height 49
copy p "If the GDP in € of London in [DATE] is actually 22% lower (the original value *…"
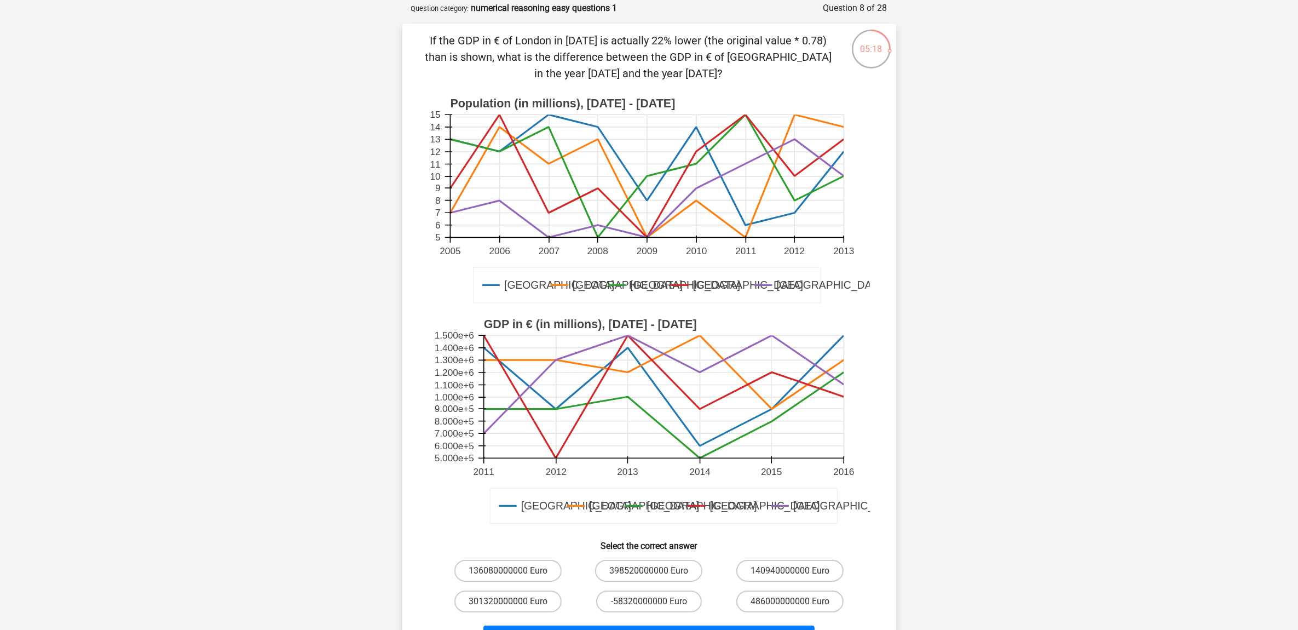
scroll to position [68, 0]
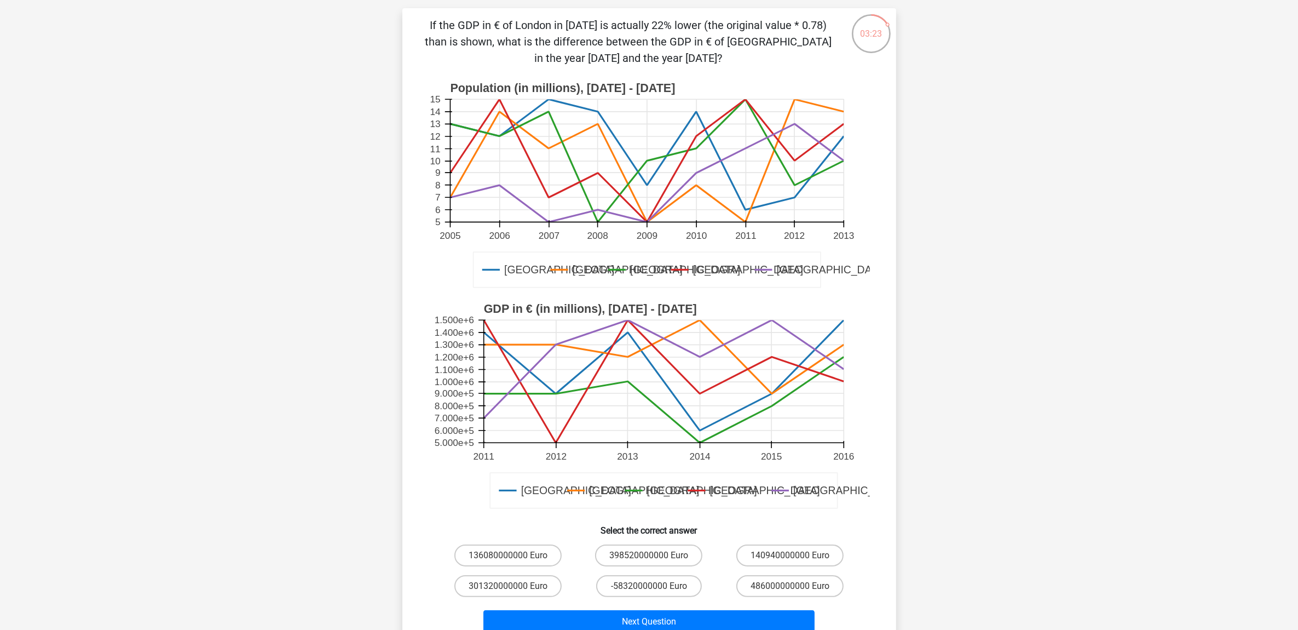
click at [845, 532] on h6 "Select the correct answer" at bounding box center [649, 525] width 459 height 19
click at [789, 589] on label "486000000000 Euro" at bounding box center [789, 586] width 107 height 22
click at [790, 589] on input "486000000000 Euro" at bounding box center [793, 589] width 7 height 7
radio input "true"
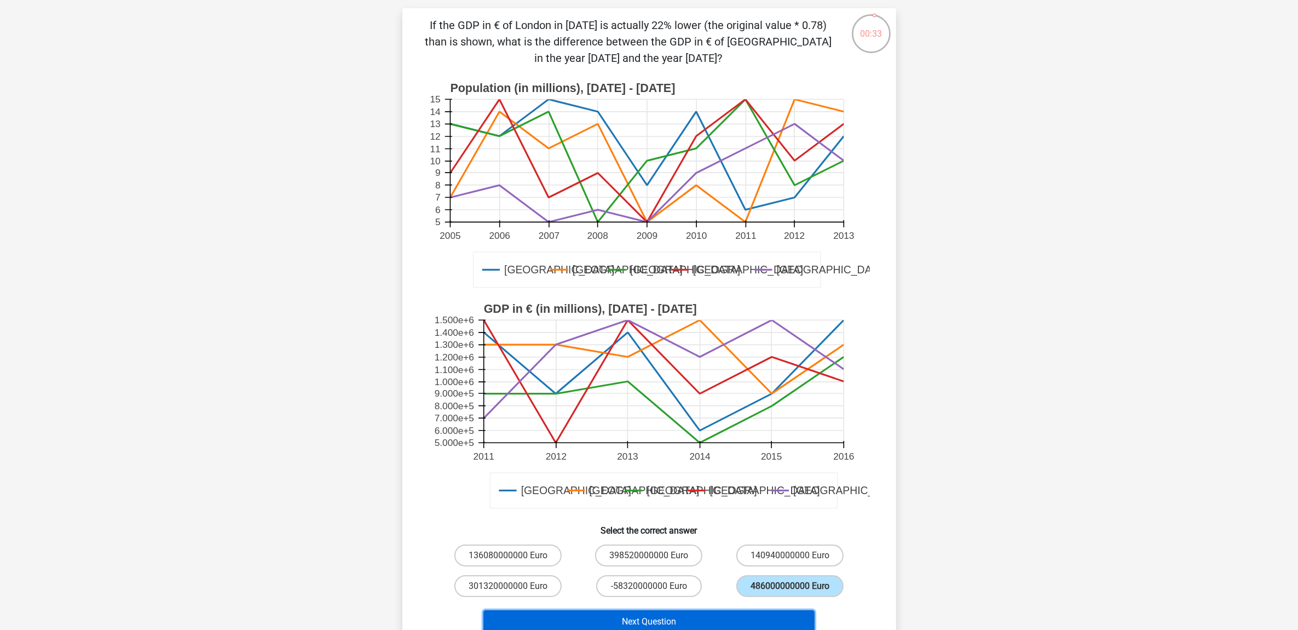
click at [679, 618] on button "Next Question" at bounding box center [649, 621] width 331 height 23
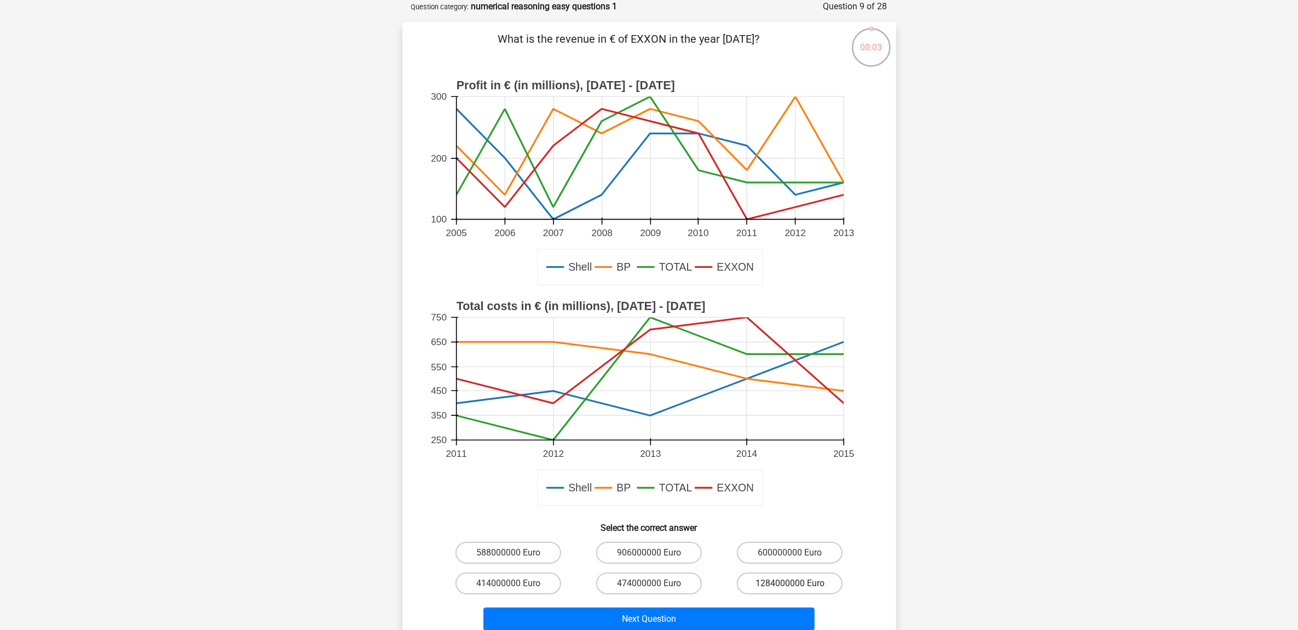
click at [787, 581] on label "1284000000 Euro" at bounding box center [790, 583] width 106 height 22
click at [790, 583] on input "1284000000 Euro" at bounding box center [793, 586] width 7 height 7
radio input "true"
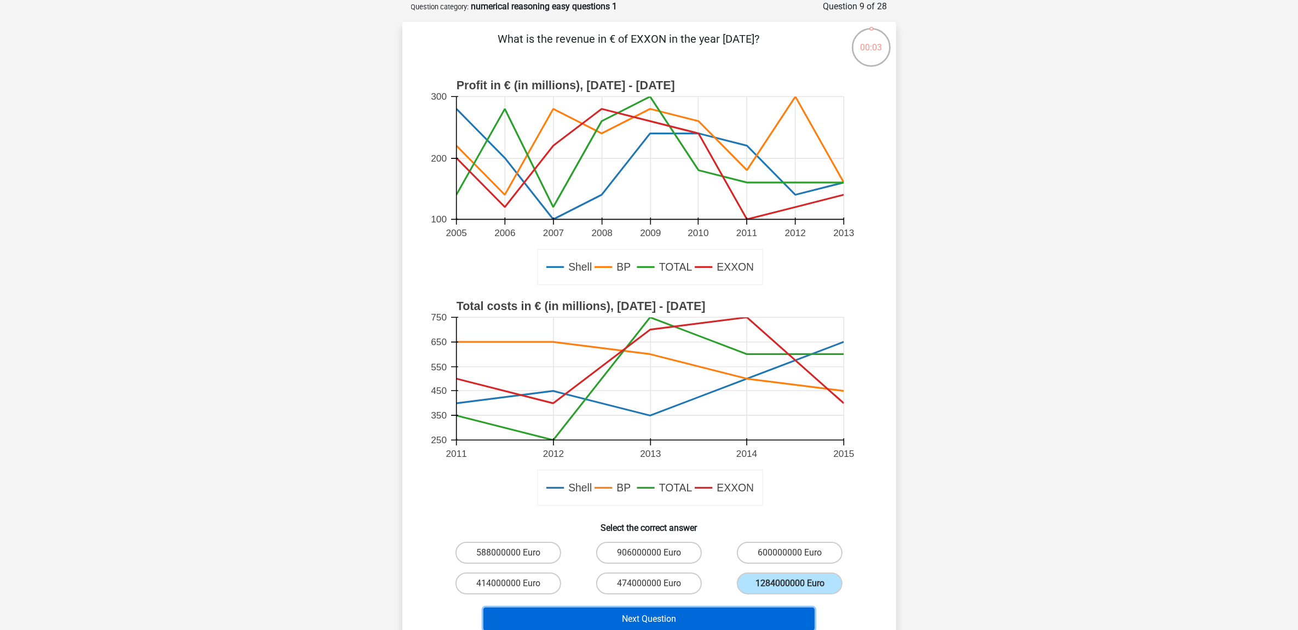
click at [657, 608] on button "Next Question" at bounding box center [649, 618] width 331 height 23
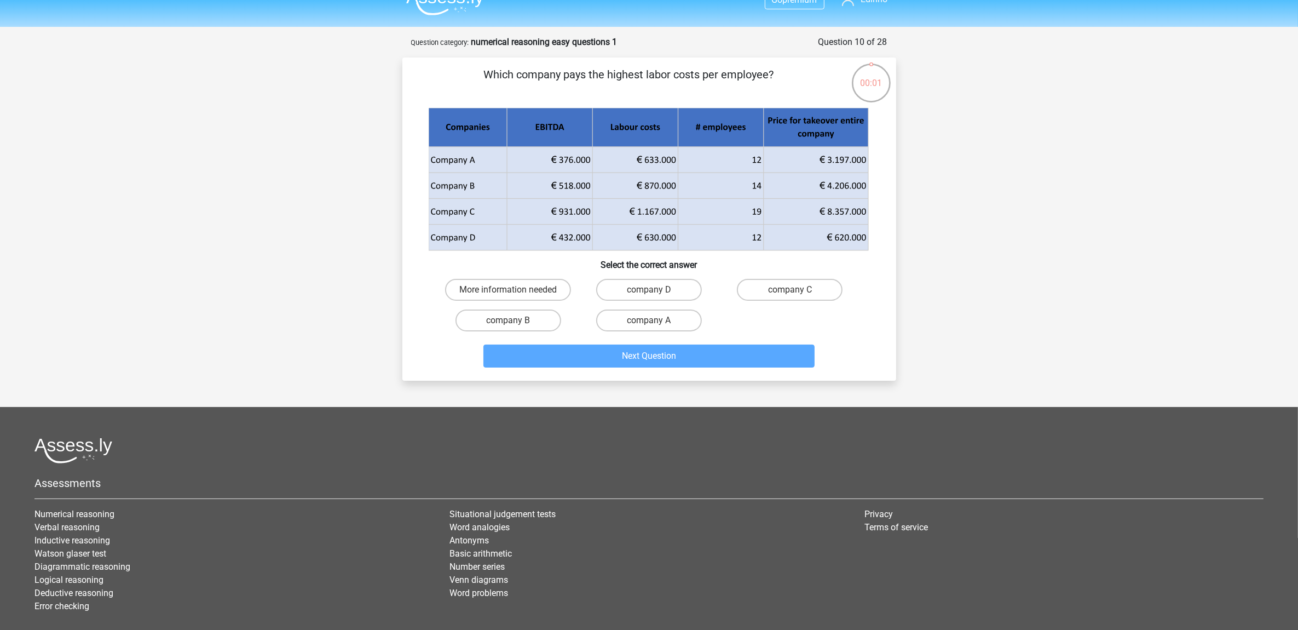
scroll to position [0, 0]
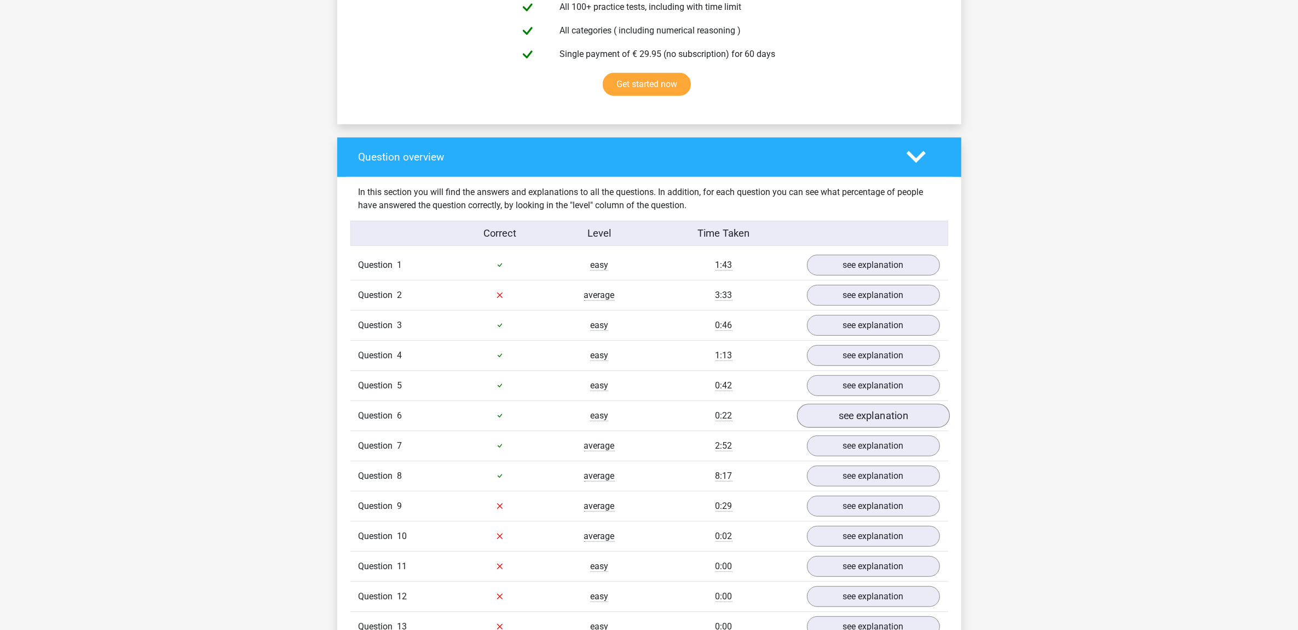
scroll to position [858, 0]
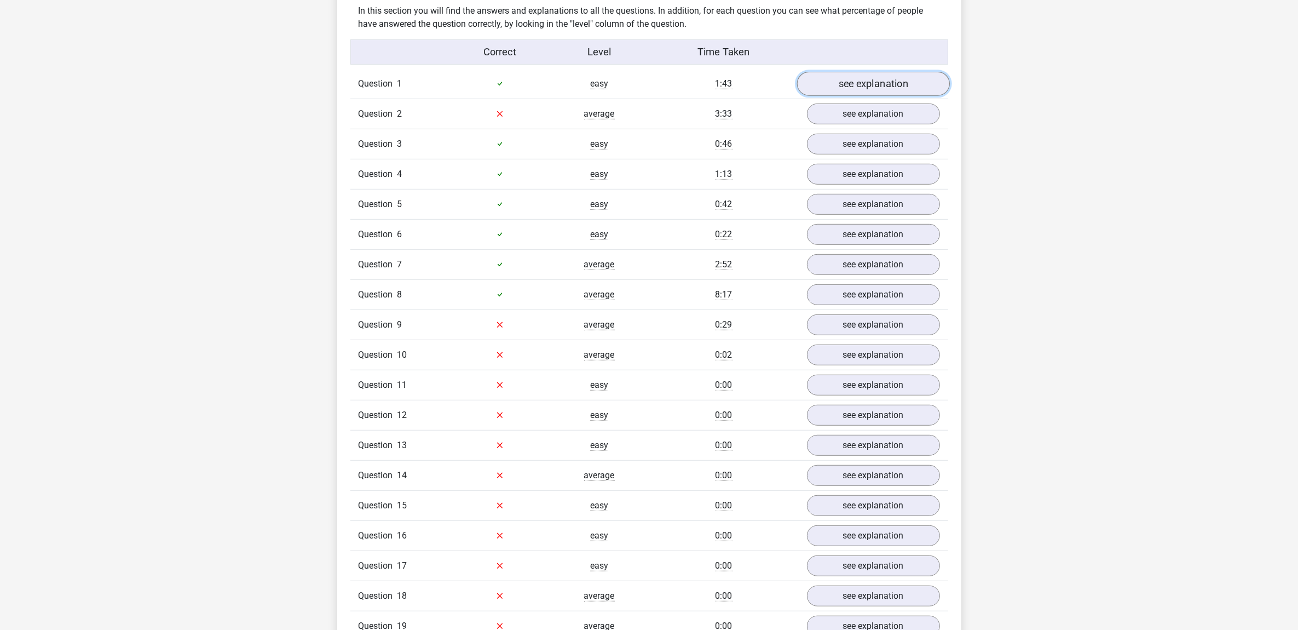
click at [855, 87] on link "see explanation" at bounding box center [873, 84] width 153 height 24
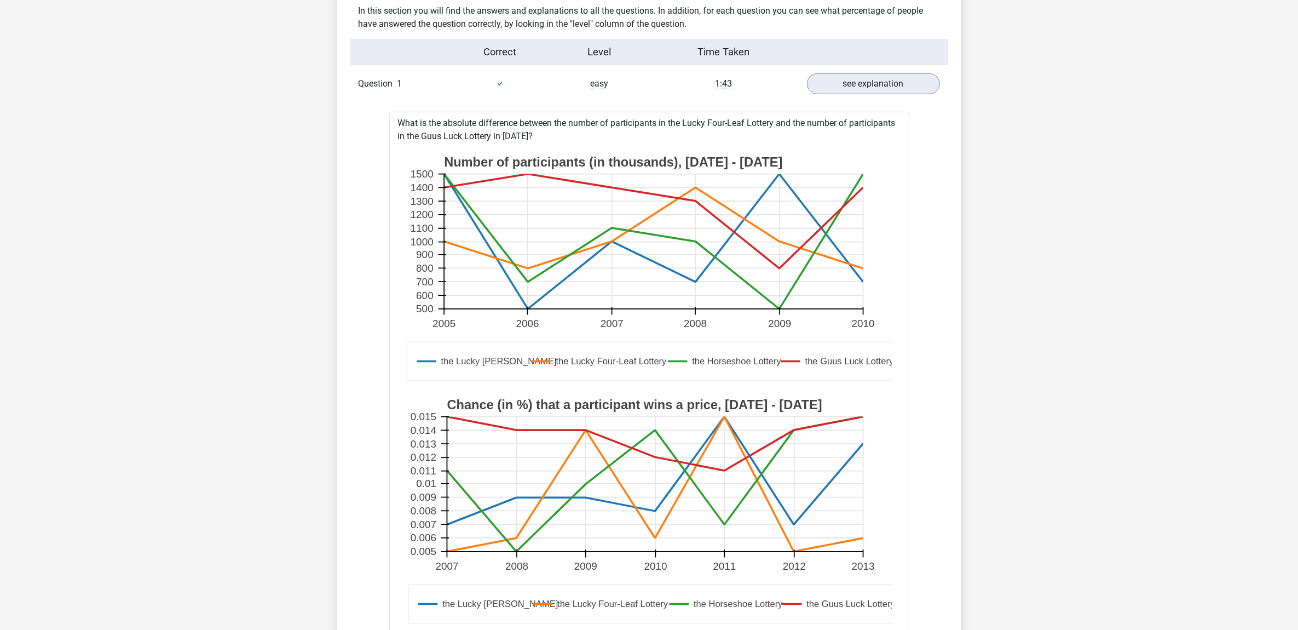
drag, startPoint x: 401, startPoint y: 124, endPoint x: 850, endPoint y: 141, distance: 449.9
click at [850, 141] on div "What is the absolute difference between the number of participants in the Lucky…" at bounding box center [649, 625] width 520 height 1026
click at [565, 137] on div "What is the absolute difference between the number of participants in the Lucky…" at bounding box center [649, 625] width 520 height 1026
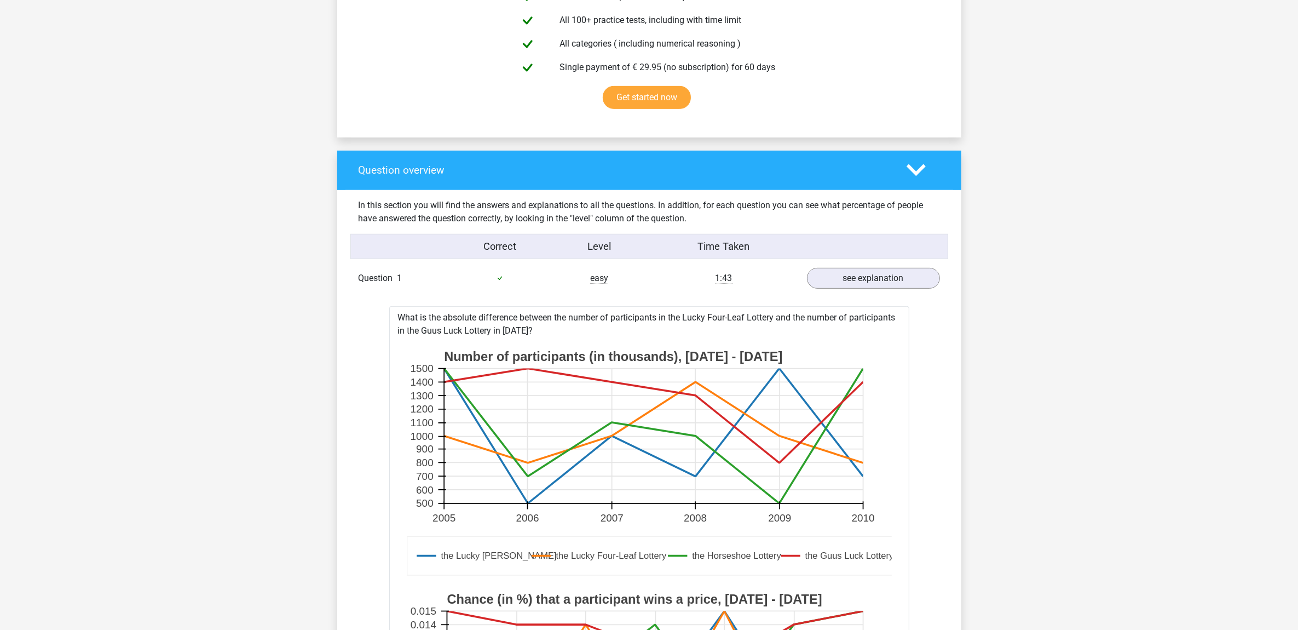
scroll to position [516, 0]
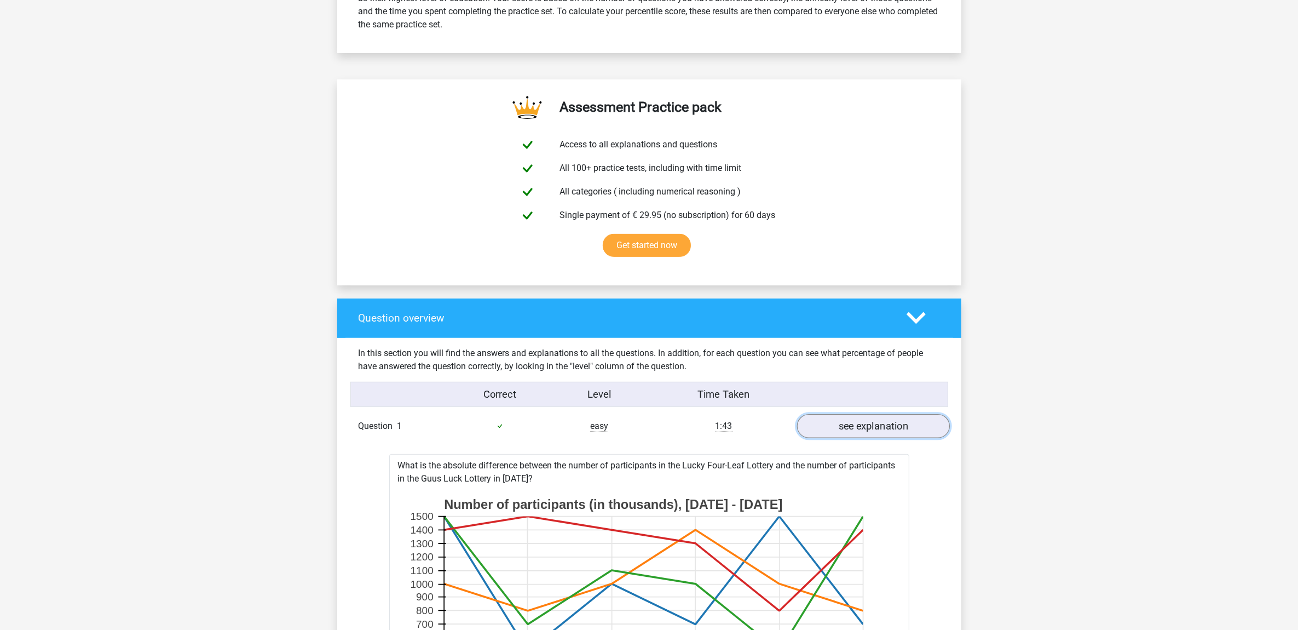
click at [862, 433] on link "see explanation" at bounding box center [873, 426] width 153 height 24
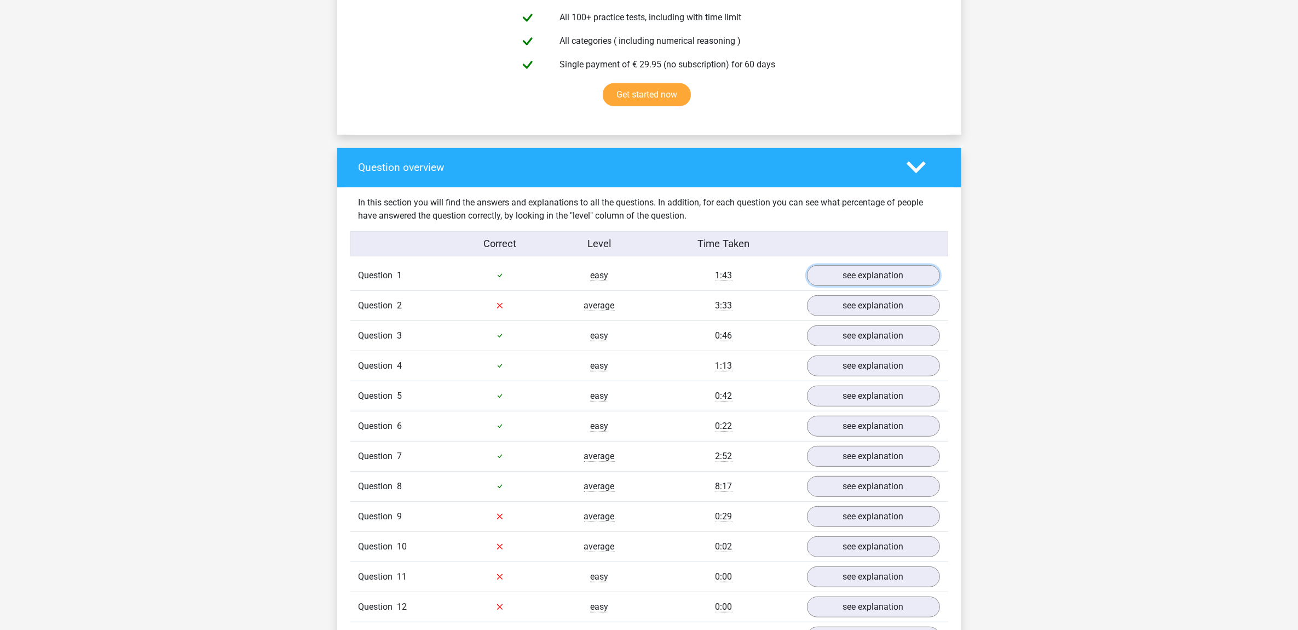
scroll to position [721, 0]
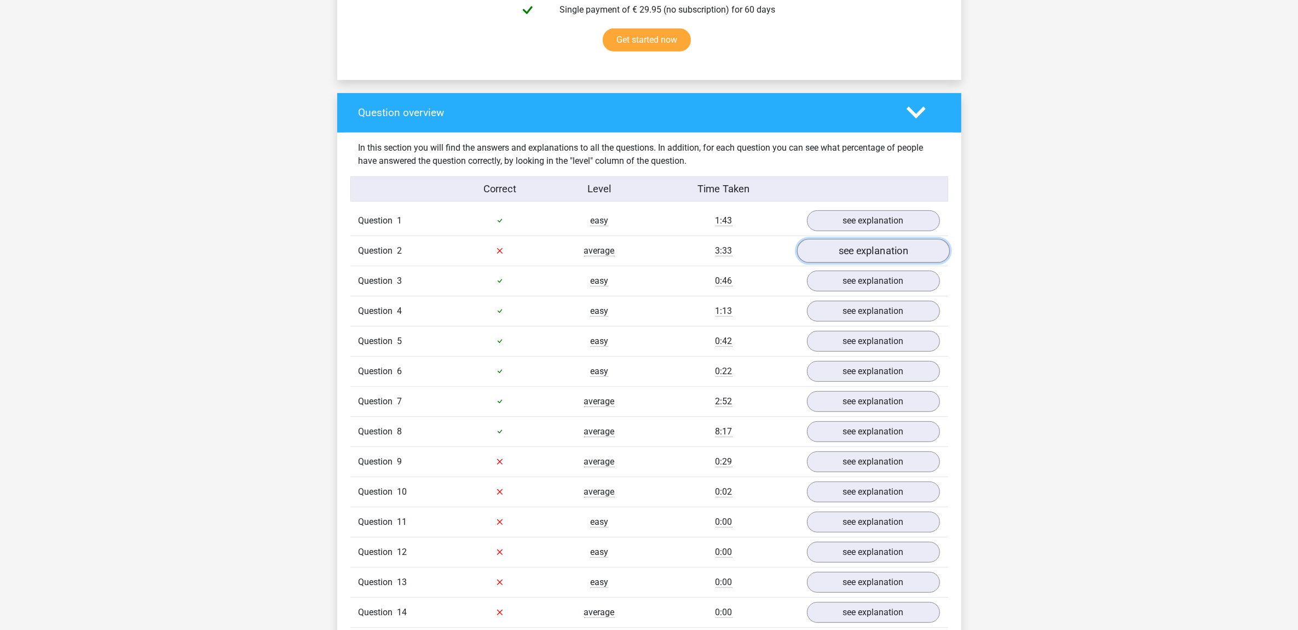
click at [883, 251] on link "see explanation" at bounding box center [873, 251] width 153 height 24
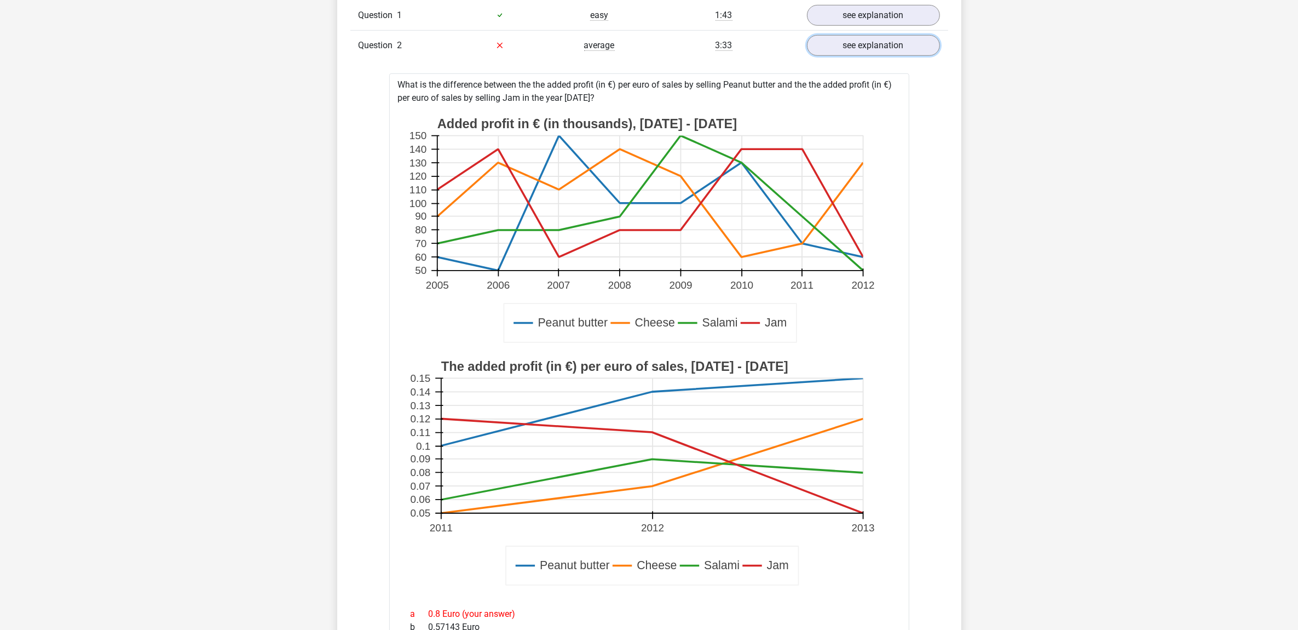
scroll to position [858, 0]
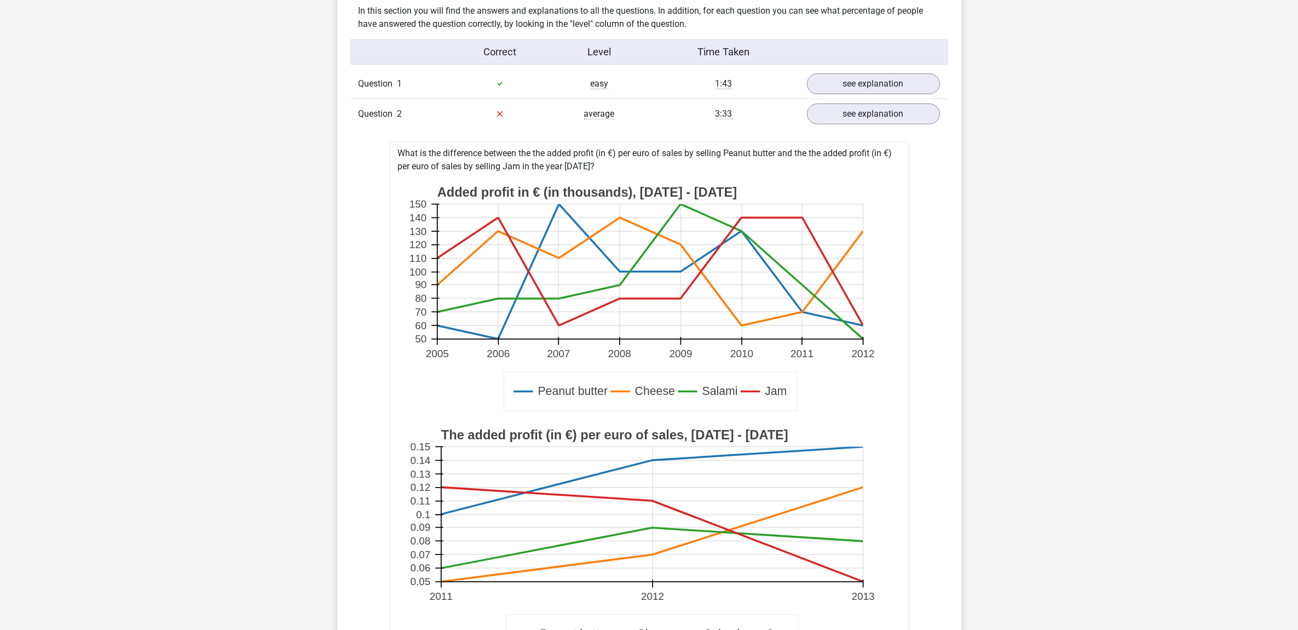
drag, startPoint x: 395, startPoint y: 151, endPoint x: 642, endPoint y: 166, distance: 246.9
copy div "What is the difference between the the added profit (in €) per euro of sales by…"
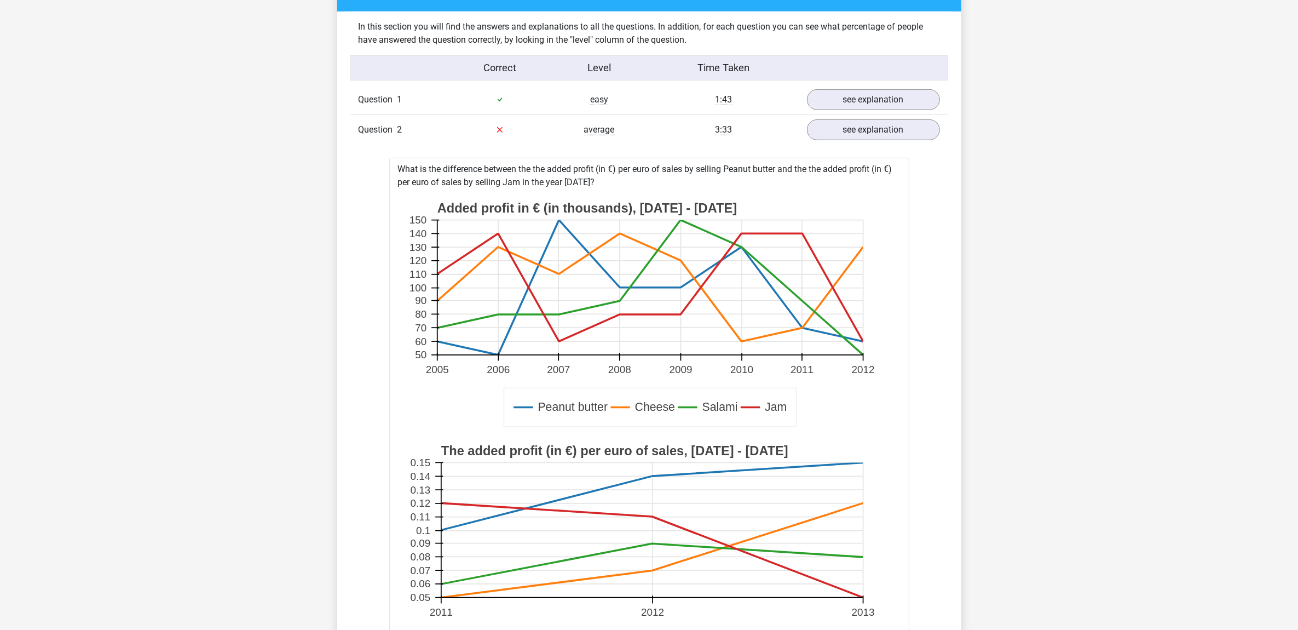
scroll to position [721, 0]
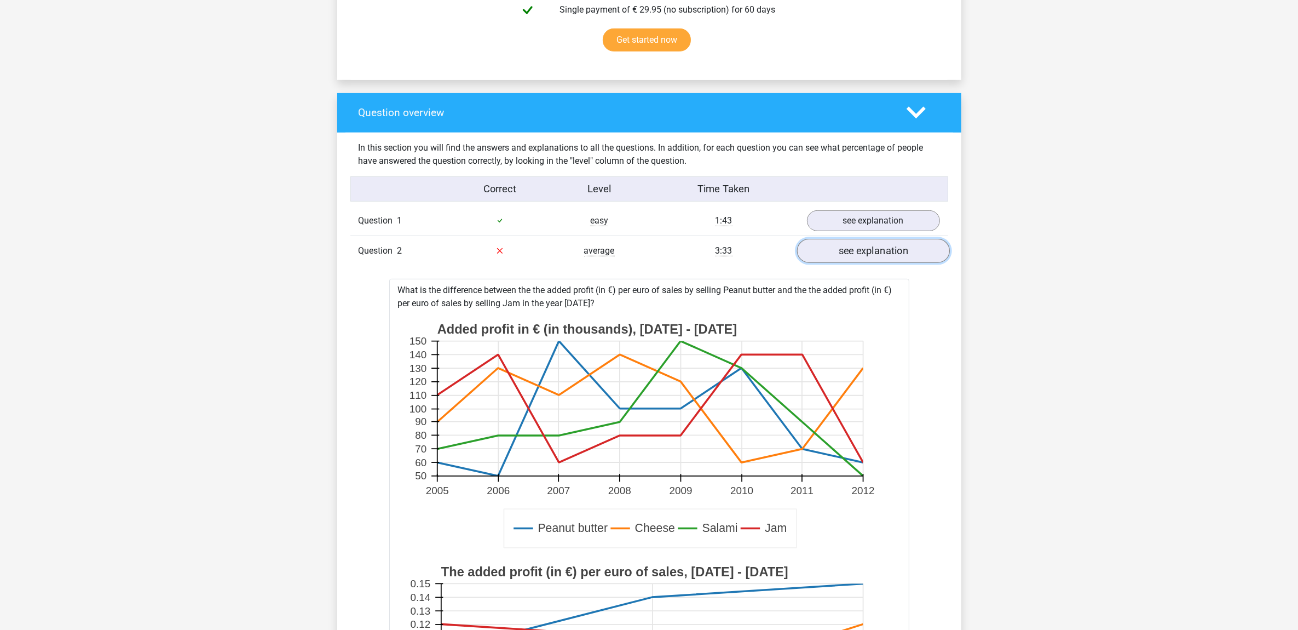
click at [841, 257] on link "see explanation" at bounding box center [873, 251] width 153 height 24
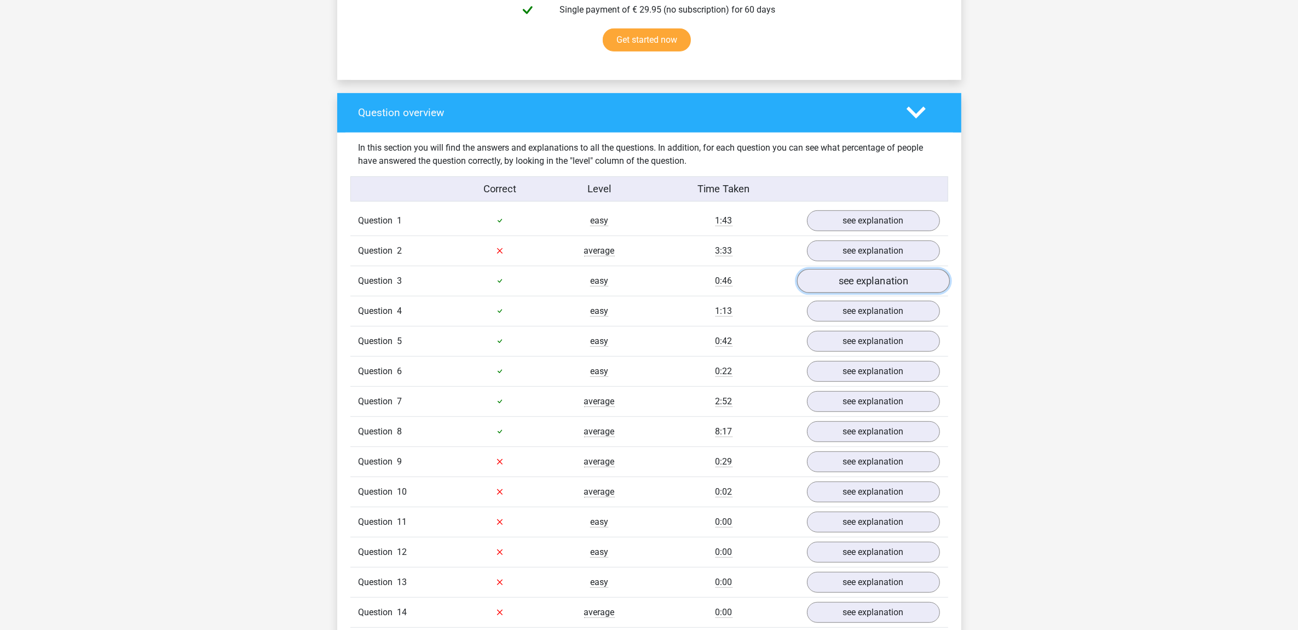
click at [844, 280] on link "see explanation" at bounding box center [873, 281] width 153 height 24
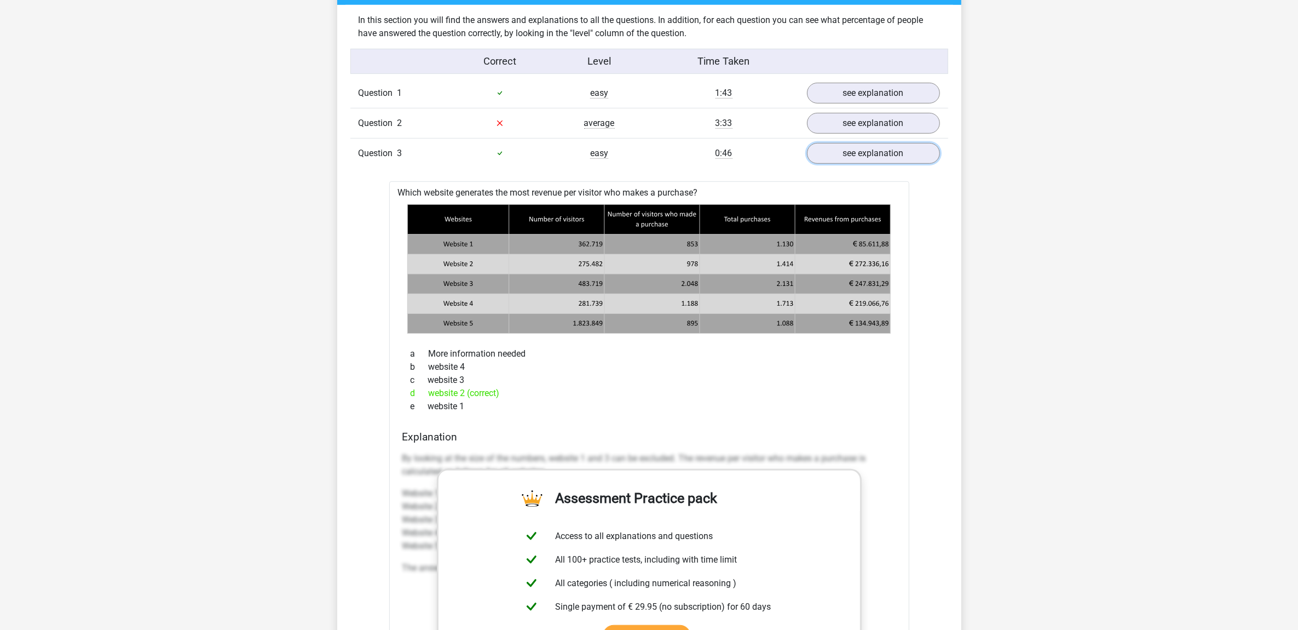
scroll to position [858, 0]
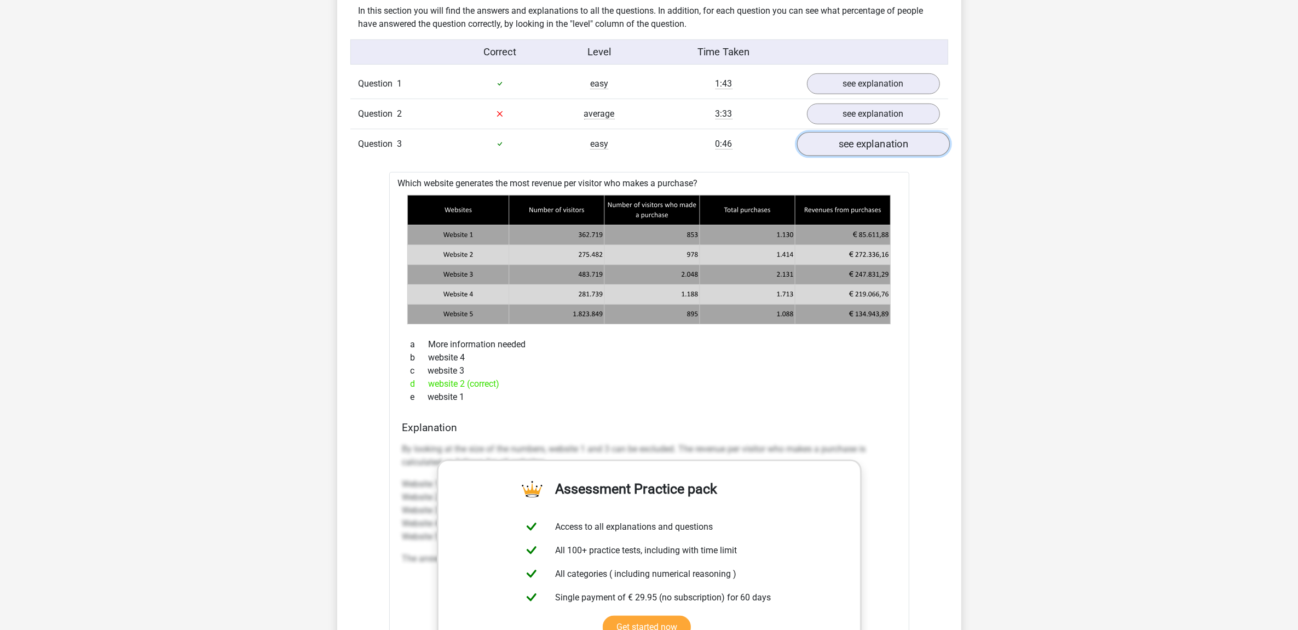
click at [874, 141] on link "see explanation" at bounding box center [873, 144] width 153 height 24
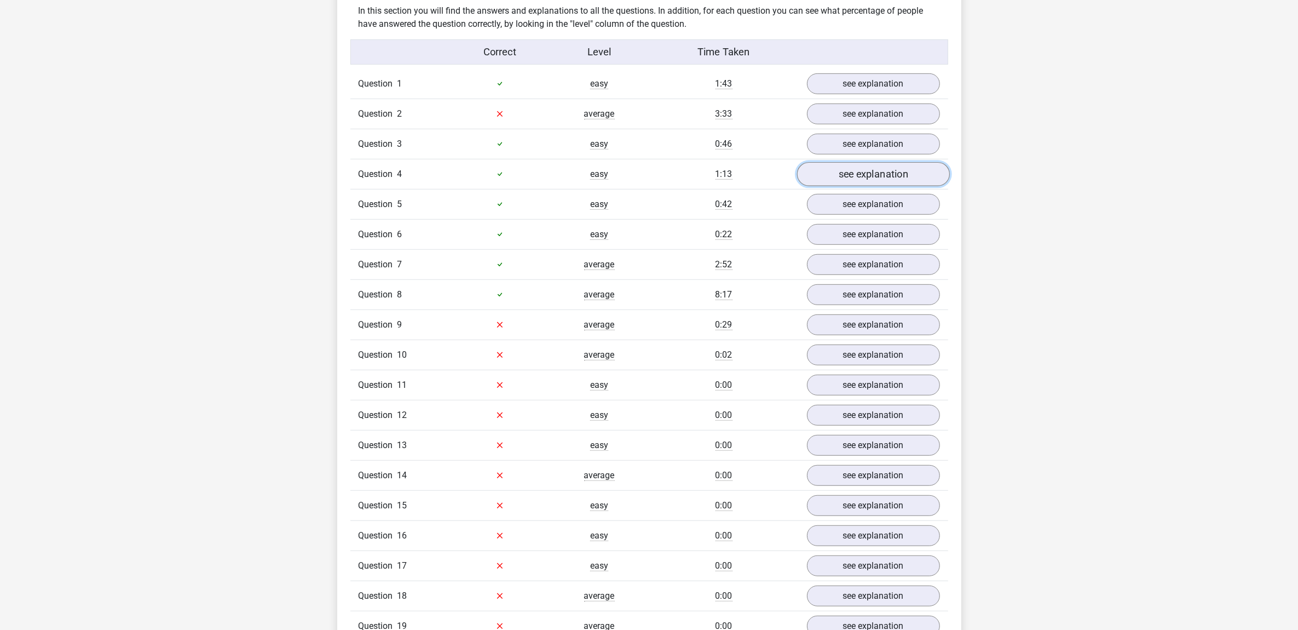
click at [866, 177] on link "see explanation" at bounding box center [873, 174] width 153 height 24
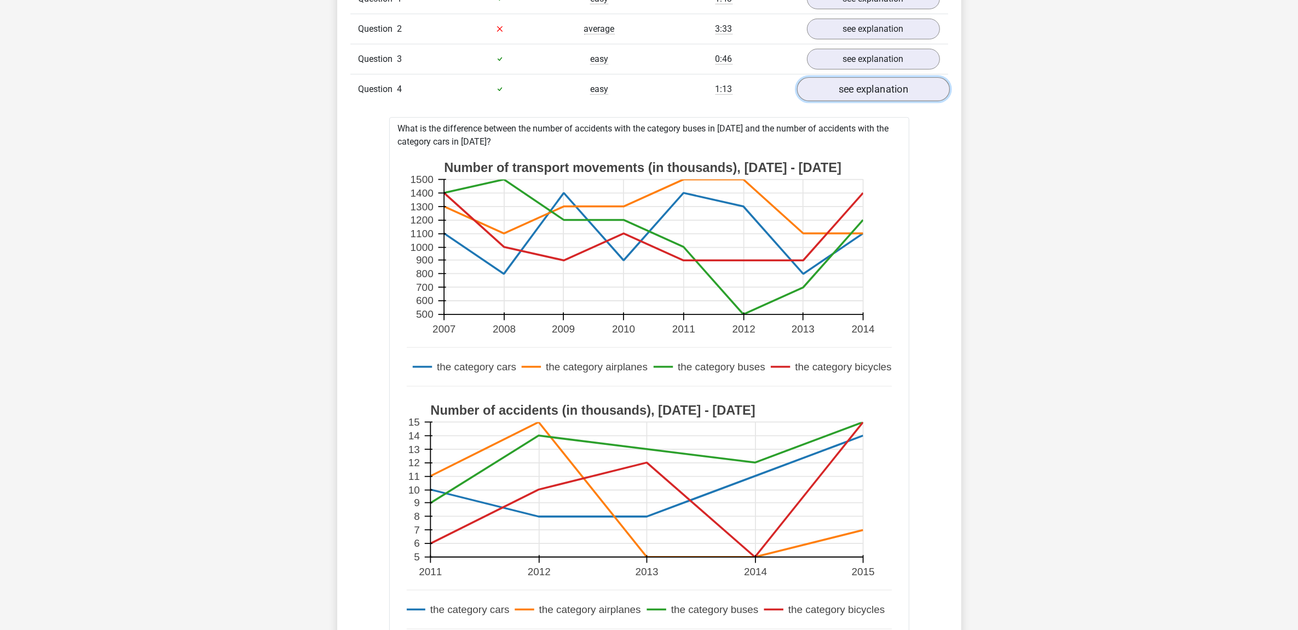
scroll to position [927, 0]
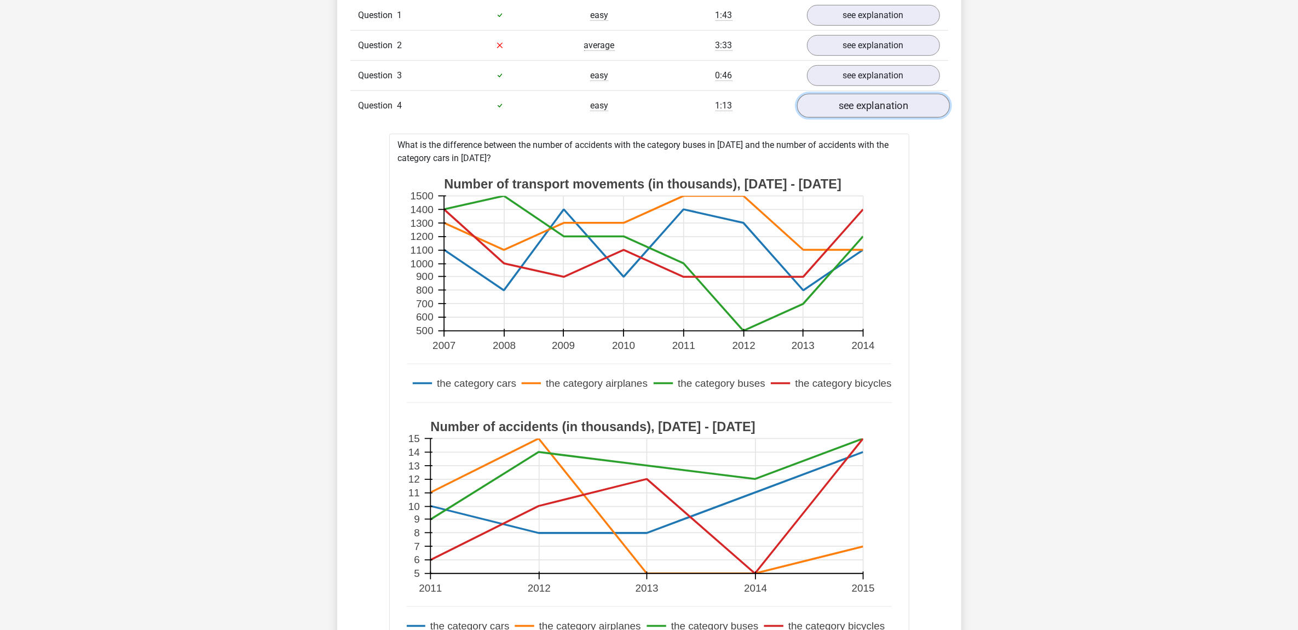
click at [885, 108] on link "see explanation" at bounding box center [873, 106] width 153 height 24
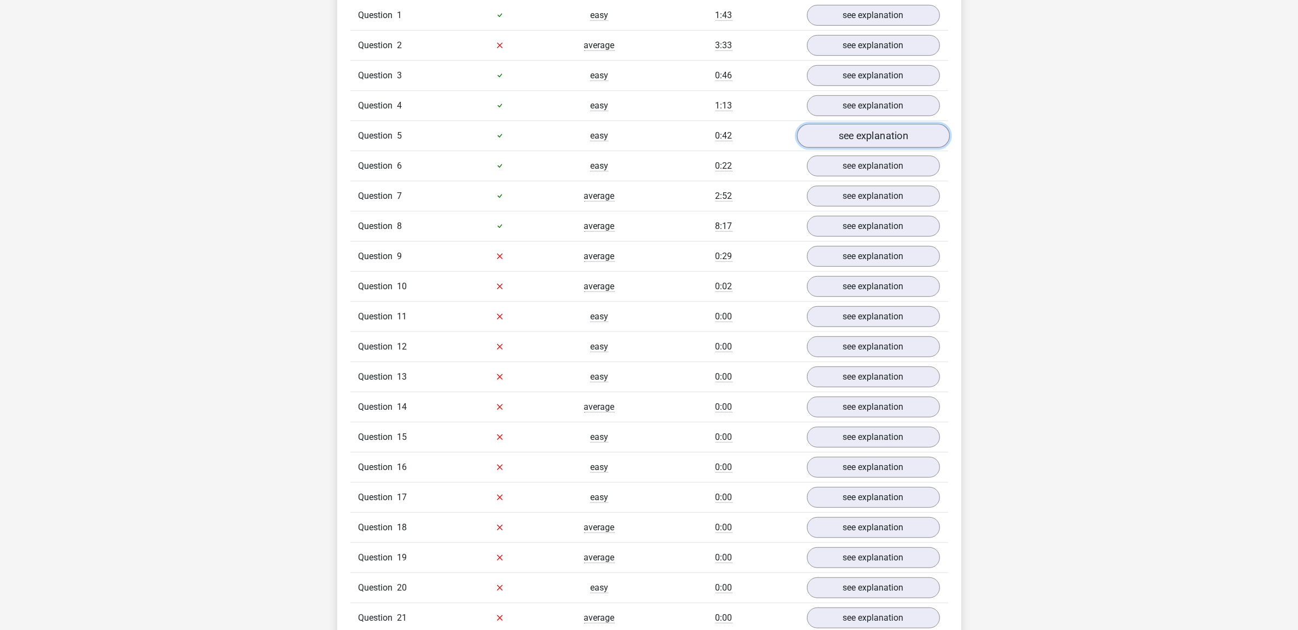
click at [881, 142] on link "see explanation" at bounding box center [873, 136] width 153 height 24
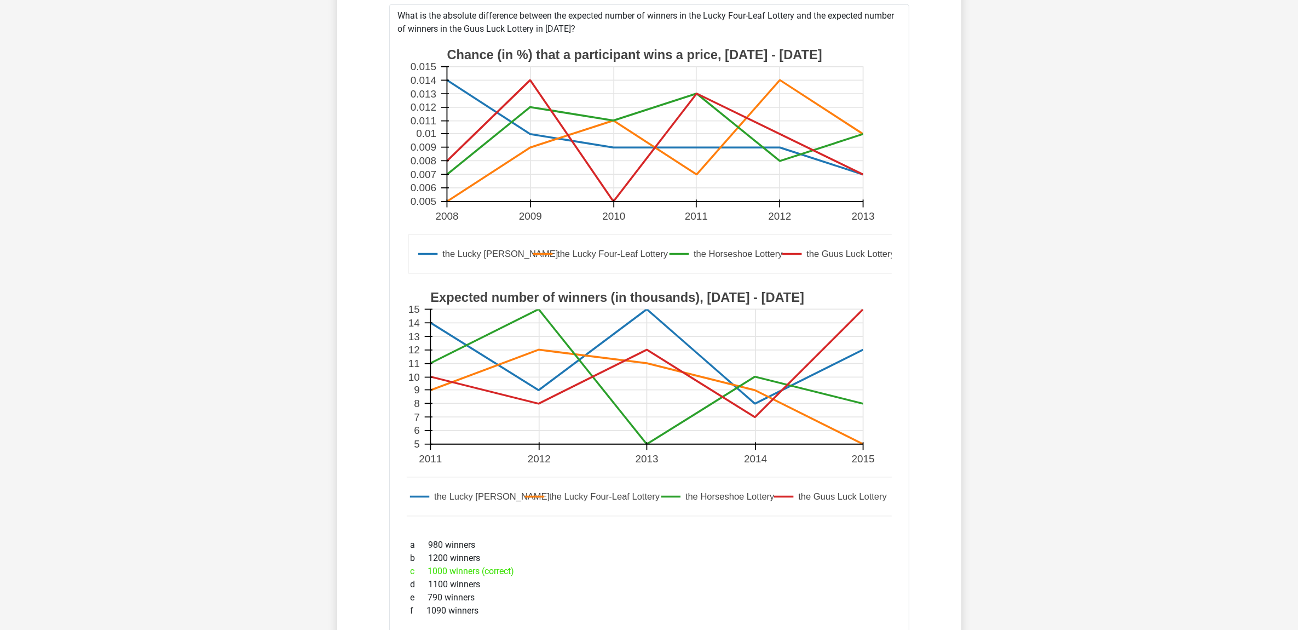
scroll to position [1063, 0]
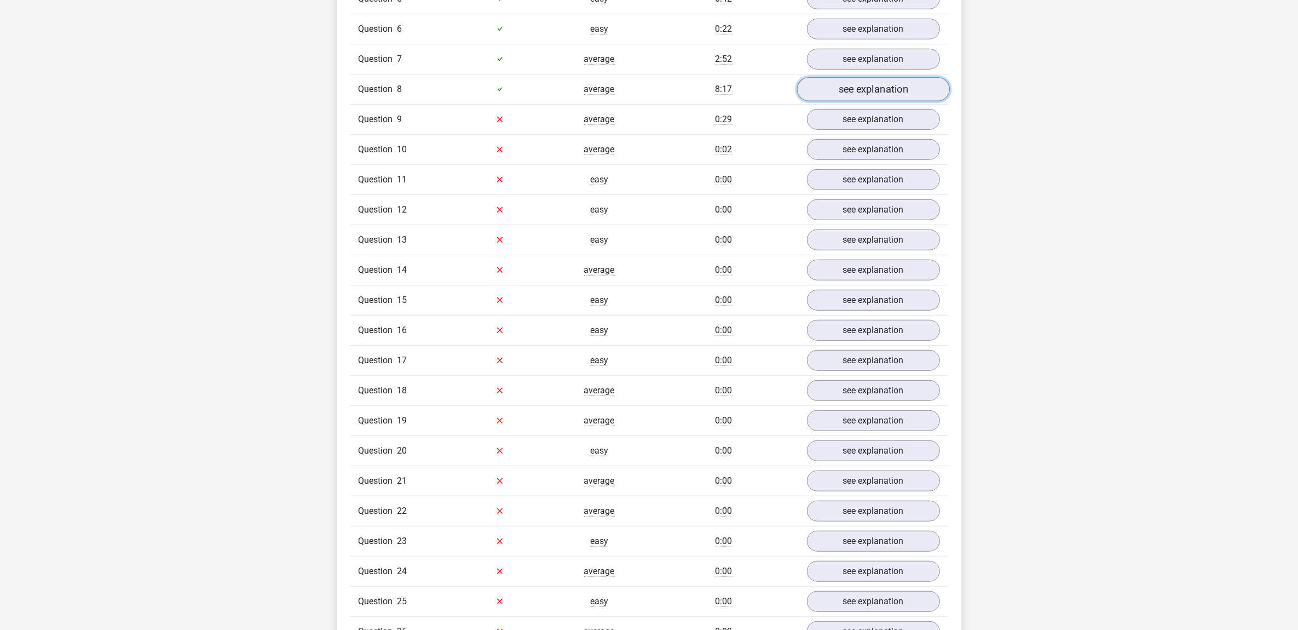
click at [885, 93] on link "see explanation" at bounding box center [873, 89] width 153 height 24
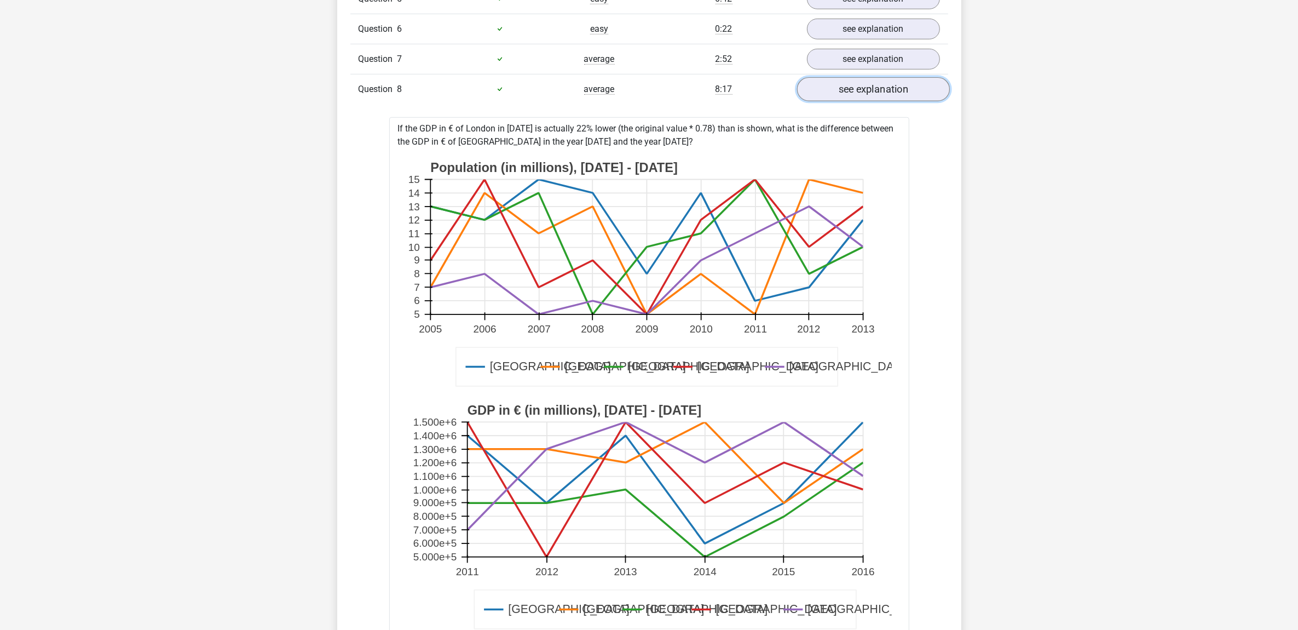
click at [884, 92] on link "see explanation" at bounding box center [873, 89] width 153 height 24
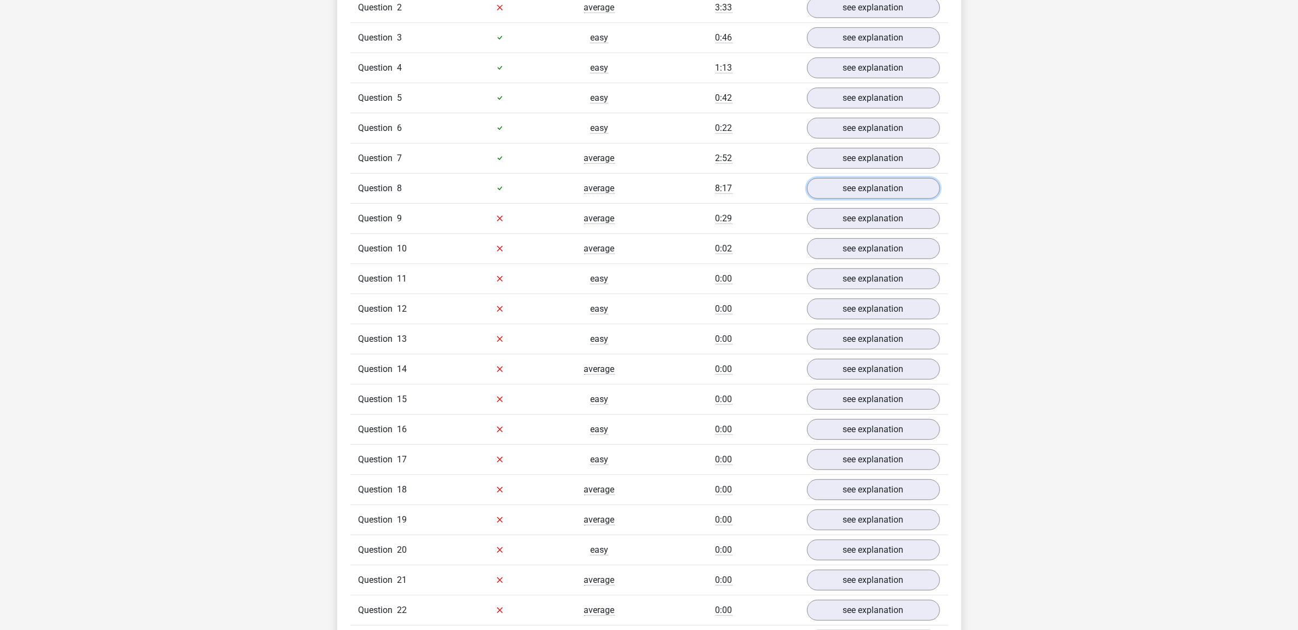
scroll to position [927, 0]
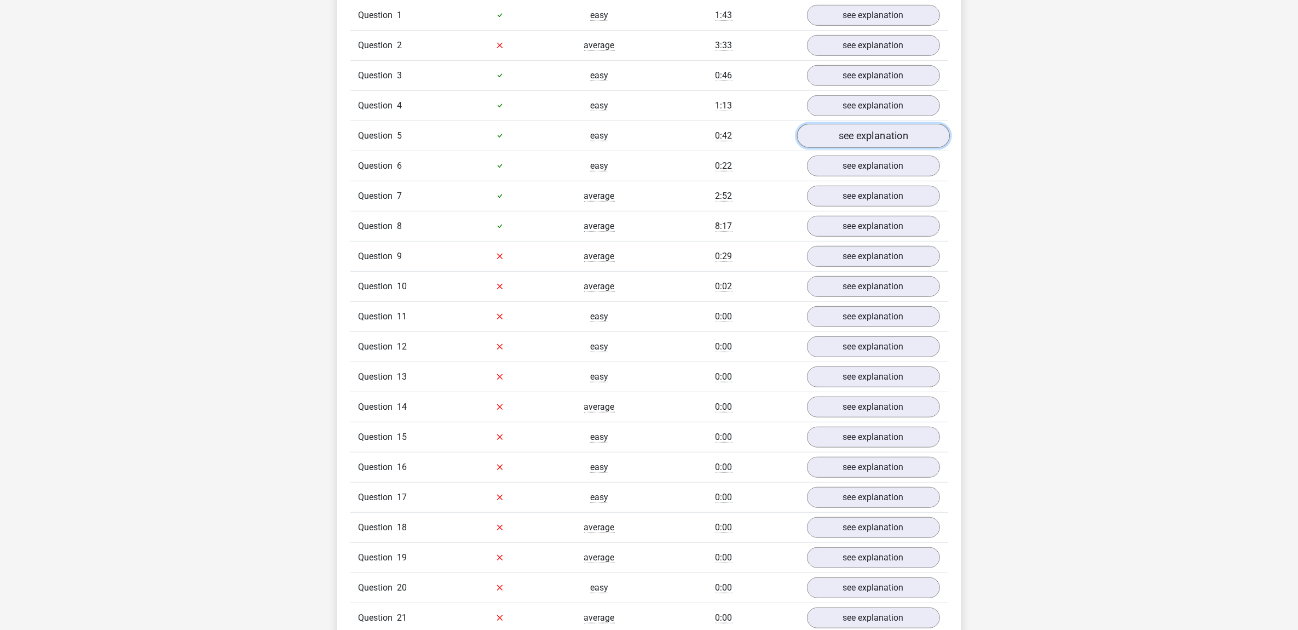
click at [872, 137] on link "see explanation" at bounding box center [873, 136] width 153 height 24
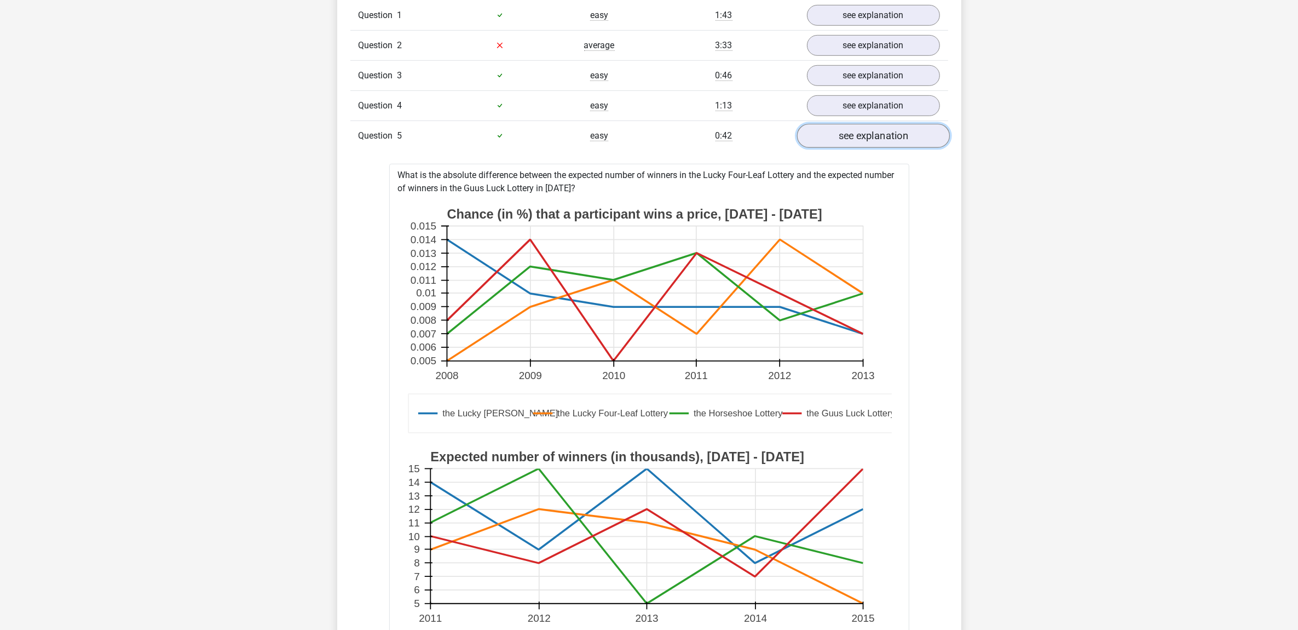
click at [888, 138] on link "see explanation" at bounding box center [873, 136] width 153 height 24
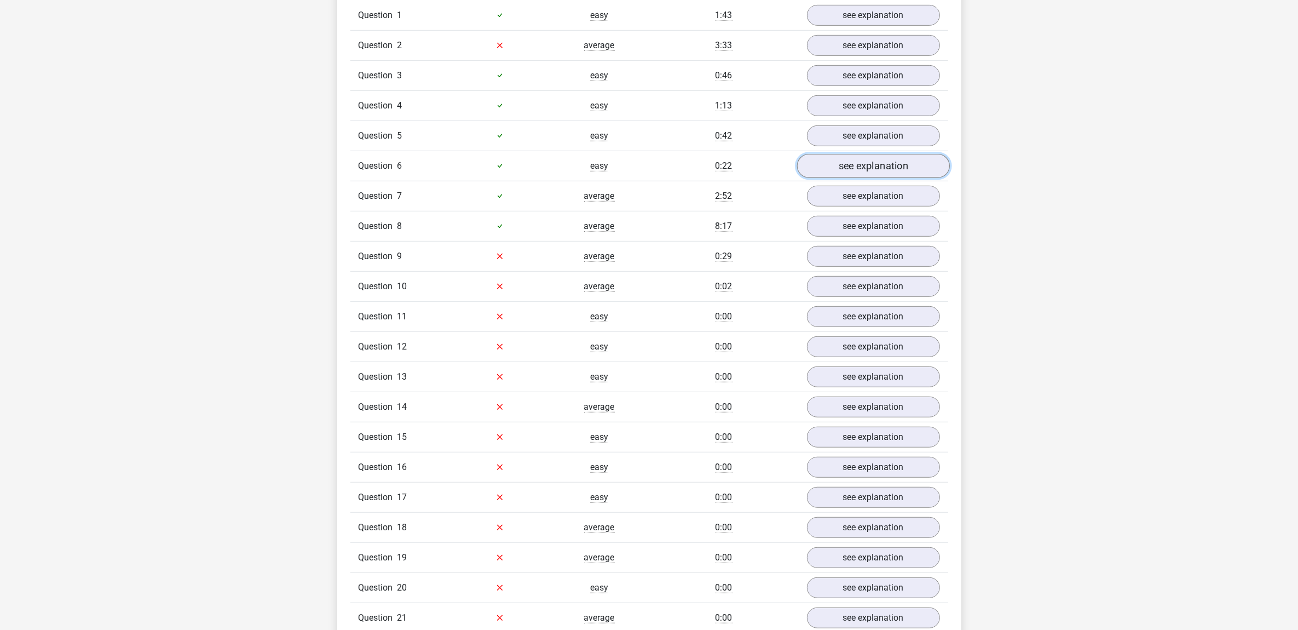
click at [884, 163] on link "see explanation" at bounding box center [873, 166] width 153 height 24
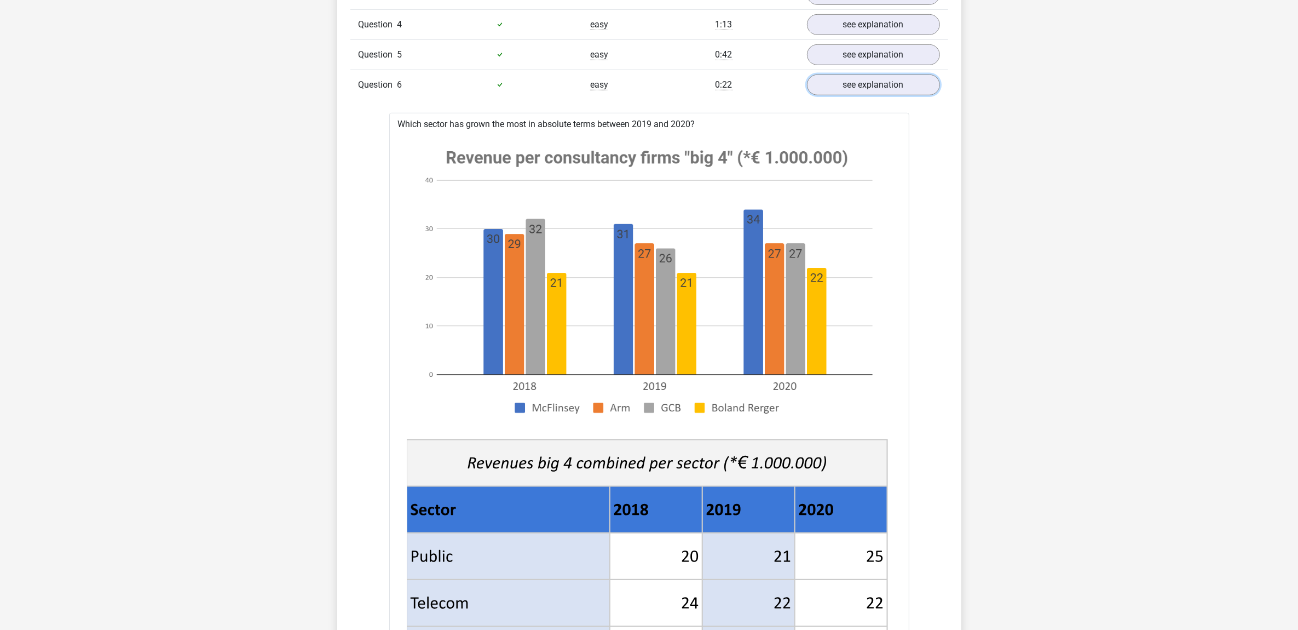
scroll to position [995, 0]
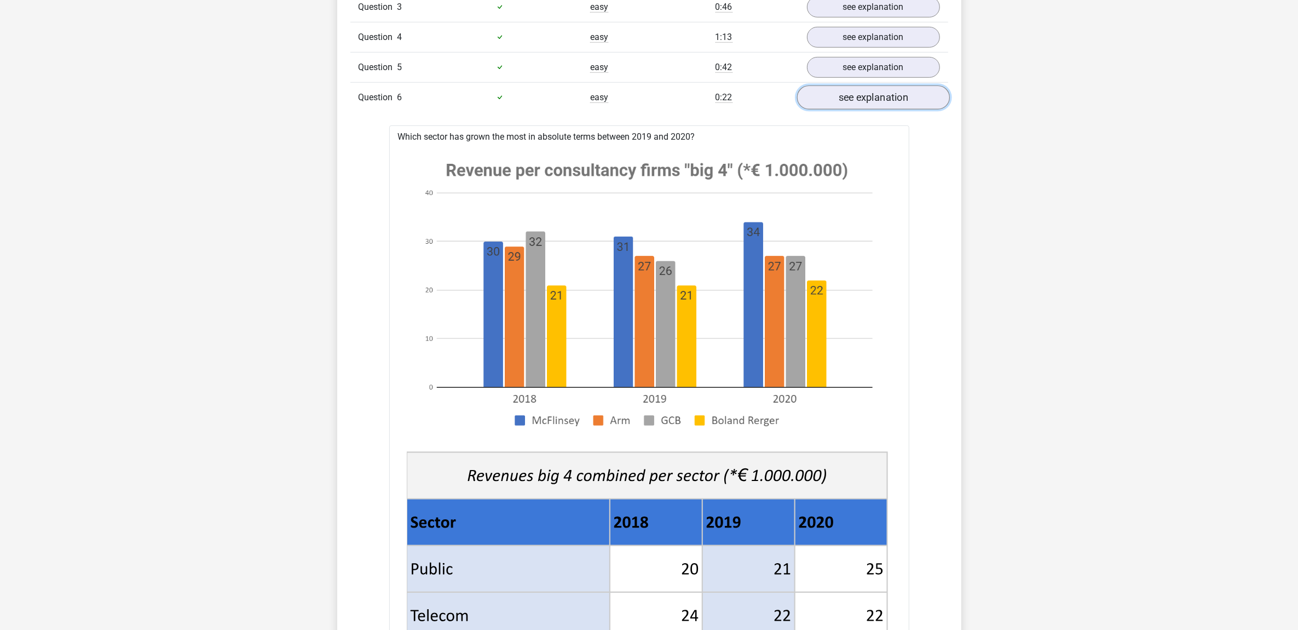
click at [885, 99] on link "see explanation" at bounding box center [873, 97] width 153 height 24
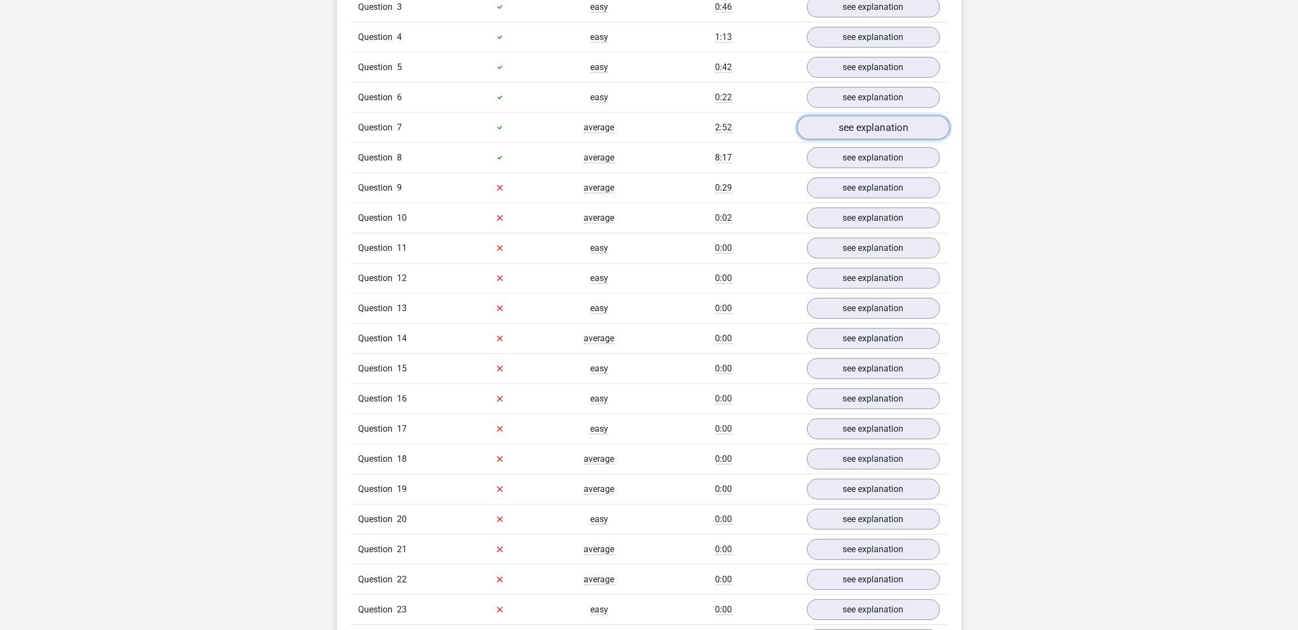
click at [886, 129] on link "see explanation" at bounding box center [873, 128] width 153 height 24
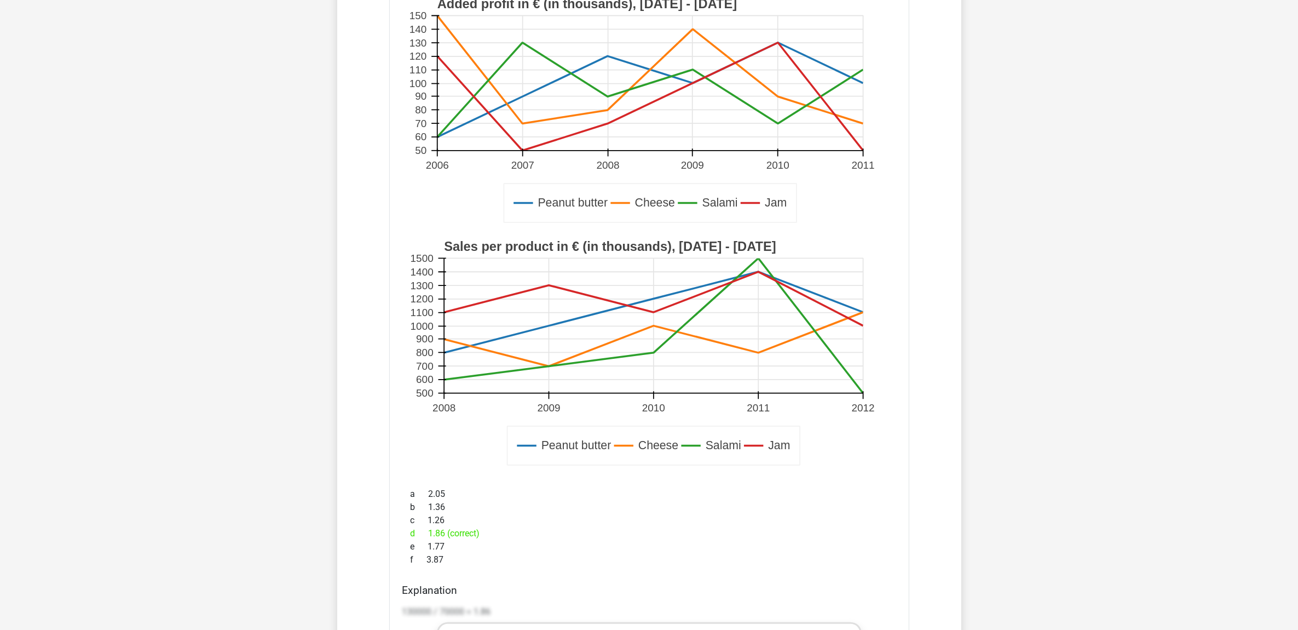
scroll to position [1063, 0]
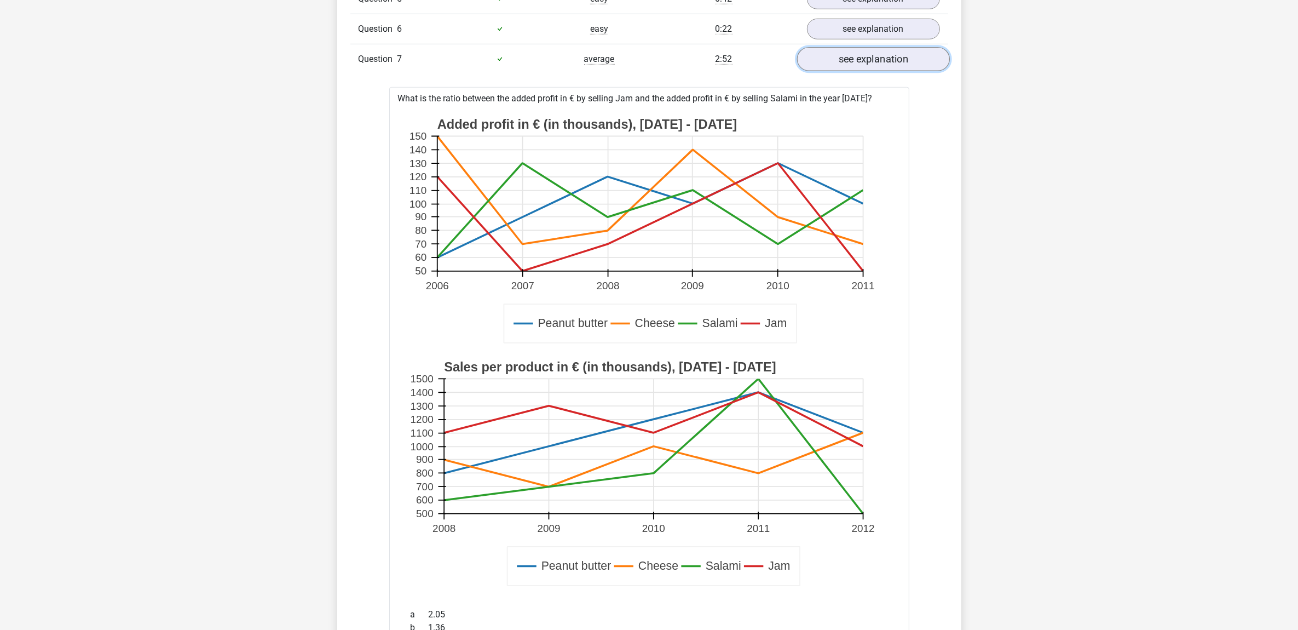
click at [885, 62] on link "see explanation" at bounding box center [873, 59] width 153 height 24
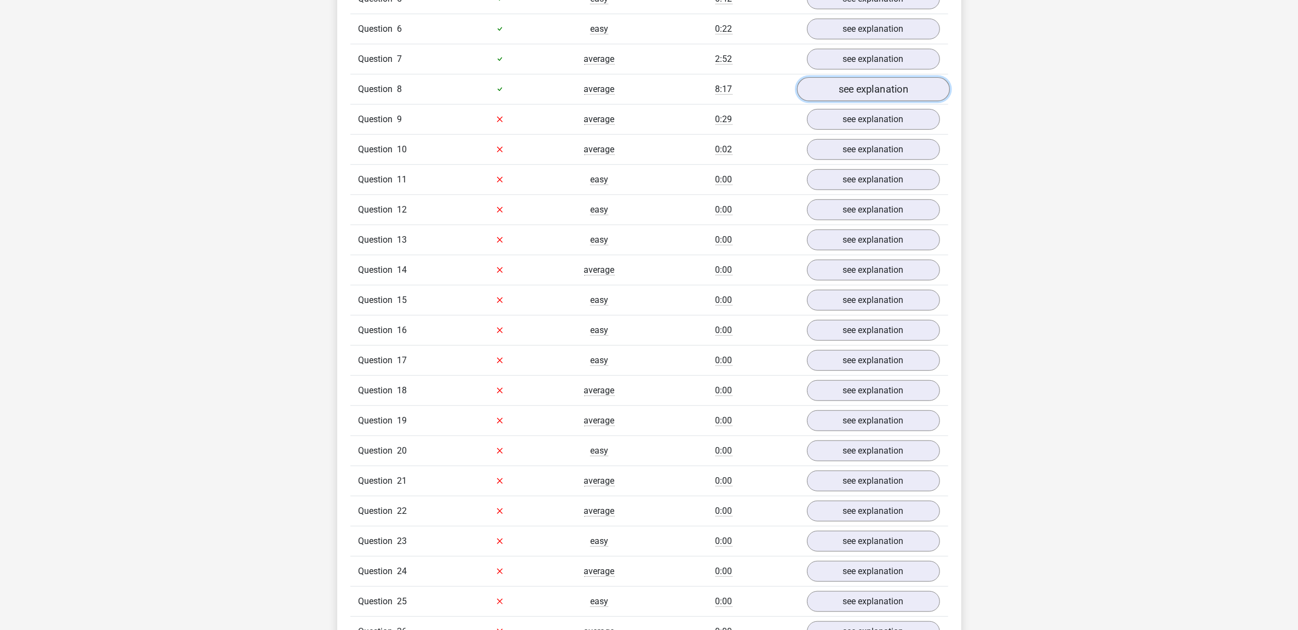
click at [880, 95] on link "see explanation" at bounding box center [873, 89] width 153 height 24
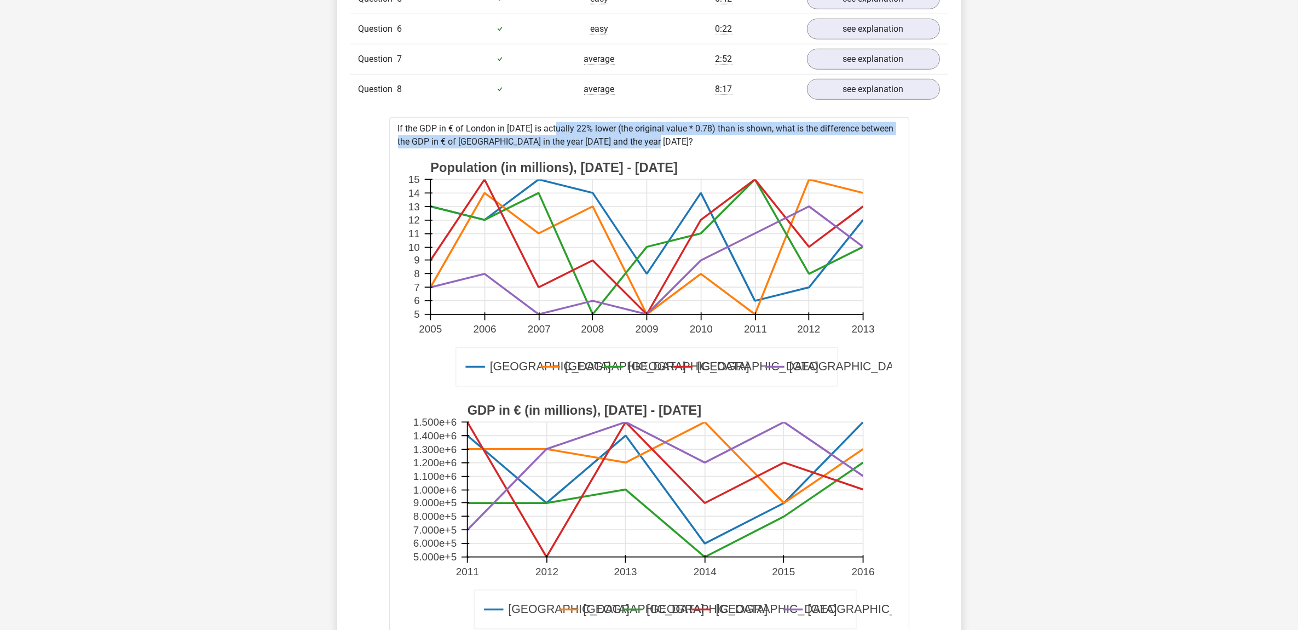
drag, startPoint x: 524, startPoint y: 133, endPoint x: 757, endPoint y: 143, distance: 233.0
click at [757, 143] on div "If the GDP in € of London in 2012 is actually 22% lower (the original value * 0…" at bounding box center [649, 630] width 520 height 1026
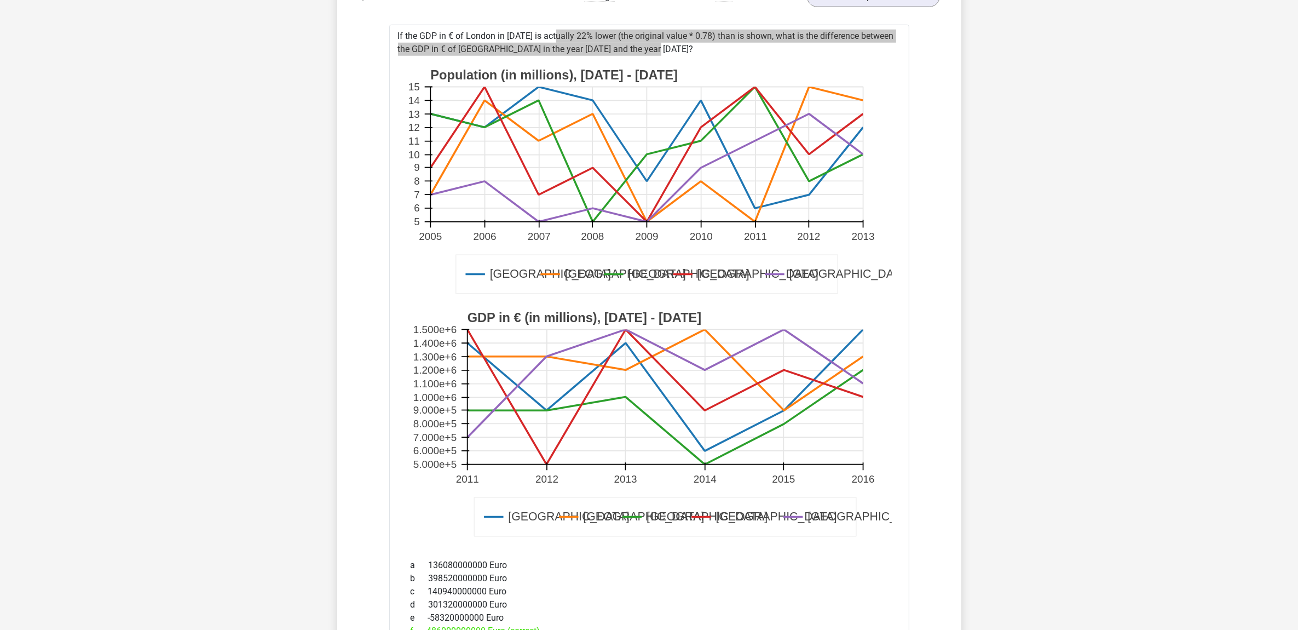
scroll to position [1132, 0]
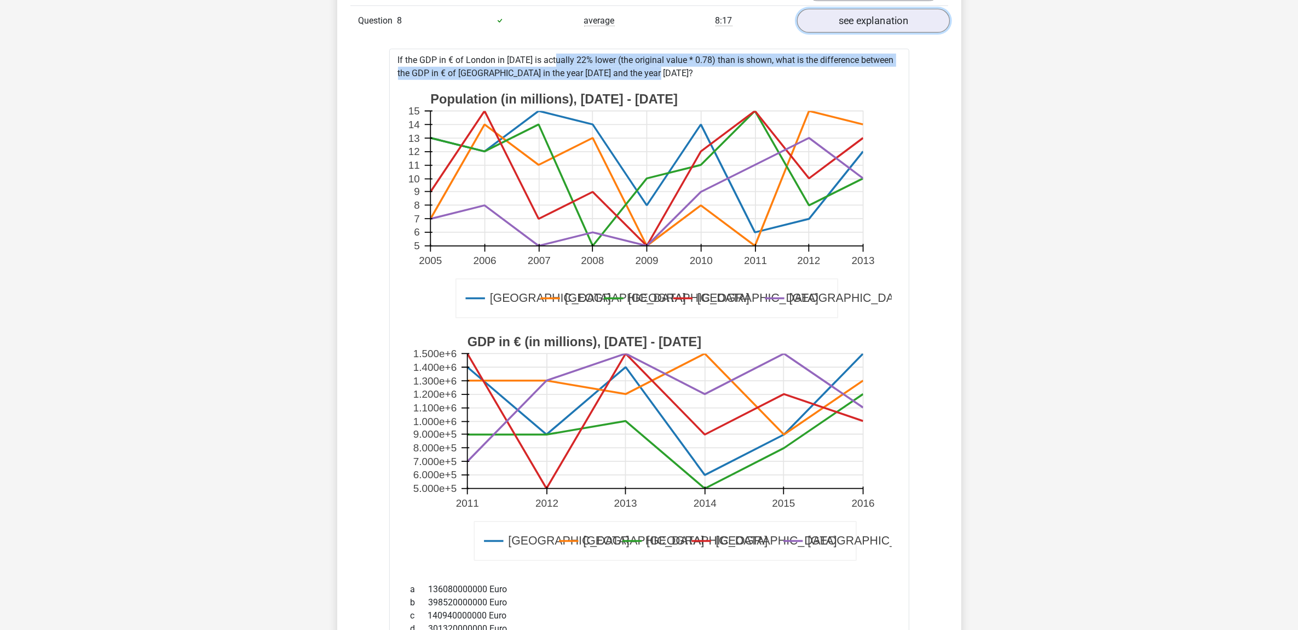
click at [858, 11] on link "see explanation" at bounding box center [873, 21] width 153 height 24
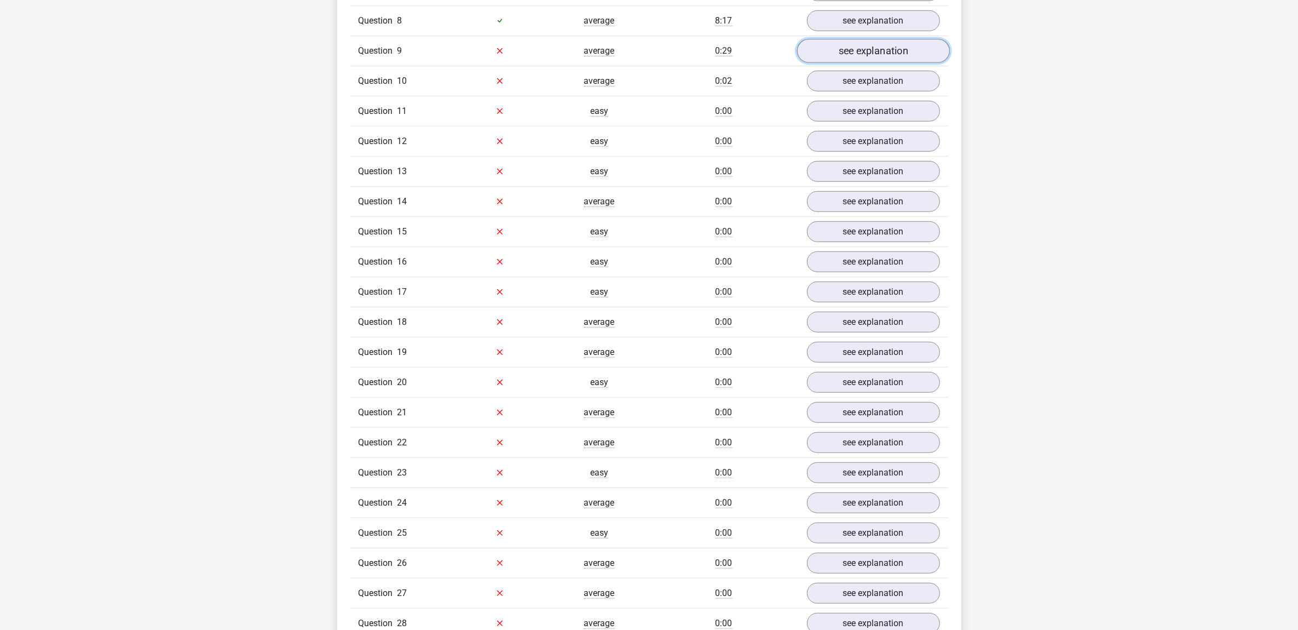
click at [878, 53] on link "see explanation" at bounding box center [873, 51] width 153 height 24
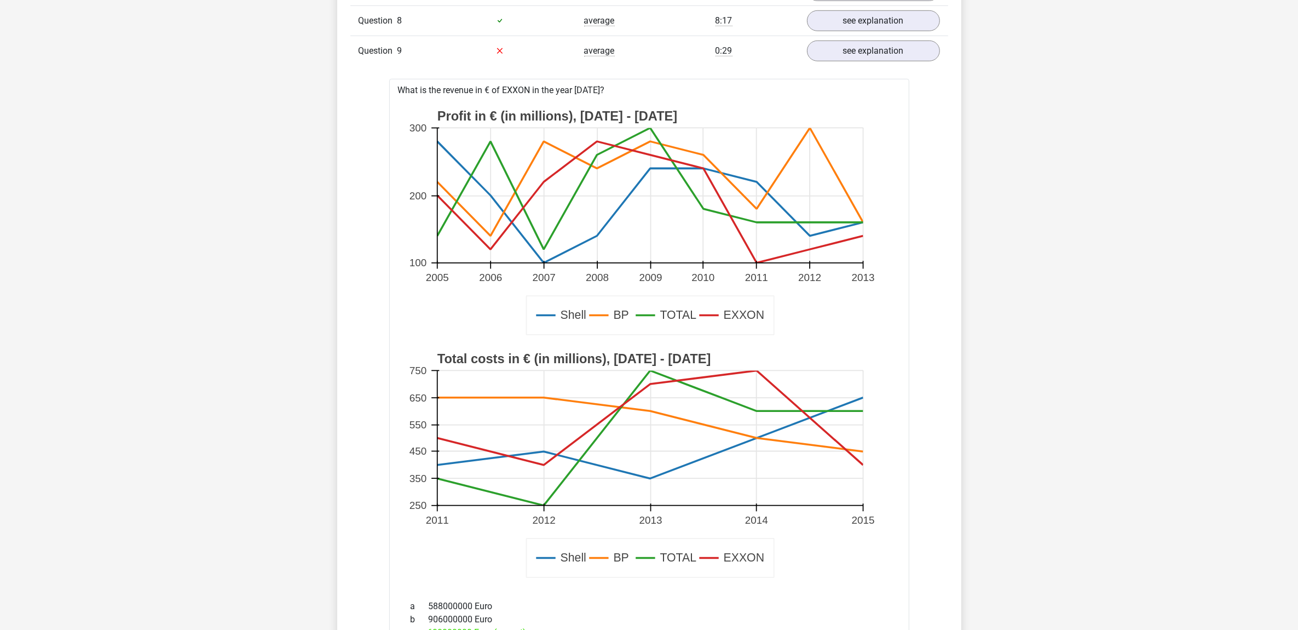
drag, startPoint x: 502, startPoint y: 89, endPoint x: 620, endPoint y: 89, distance: 118.3
click at [620, 89] on div "What is the revenue in € of EXXON in the year 2011? Shell BP TOTAL EXXON Profit…" at bounding box center [649, 585] width 520 height 1013
drag, startPoint x: 400, startPoint y: 92, endPoint x: 622, endPoint y: 94, distance: 221.8
click at [622, 94] on div "What is the revenue in € of EXXON in the year 2011? Shell BP TOTAL EXXON Profit…" at bounding box center [649, 585] width 520 height 1013
copy div "What is the revenue in € of EXXON in the year 2011?"
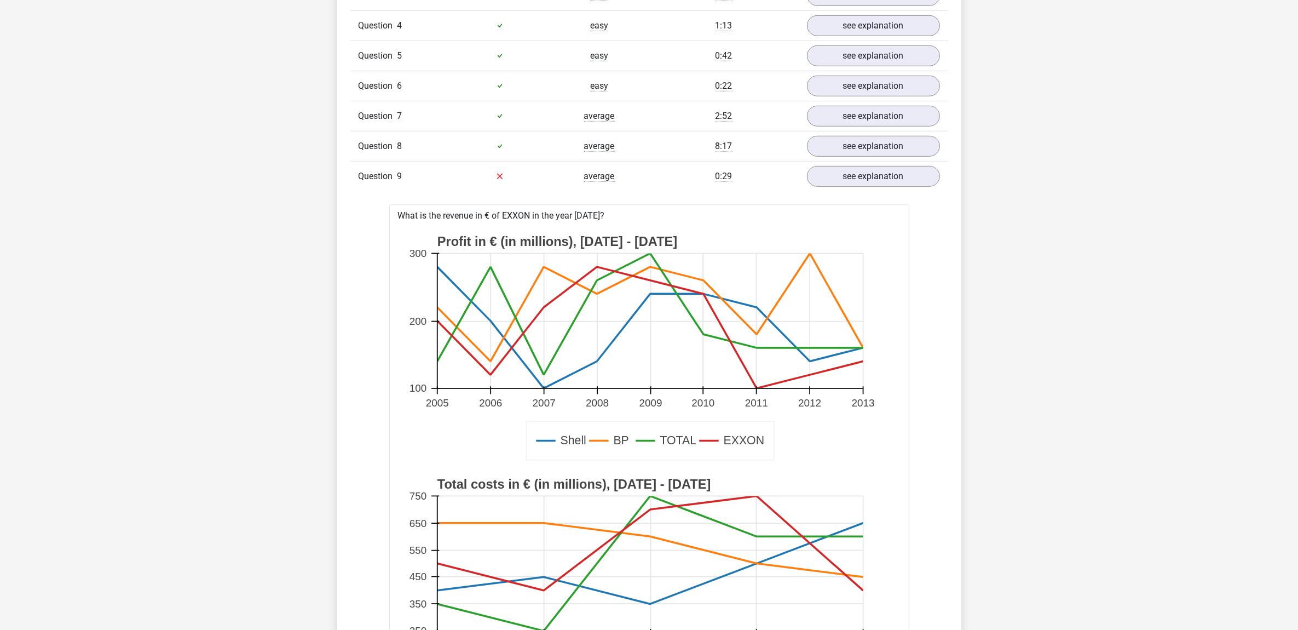
scroll to position [995, 0]
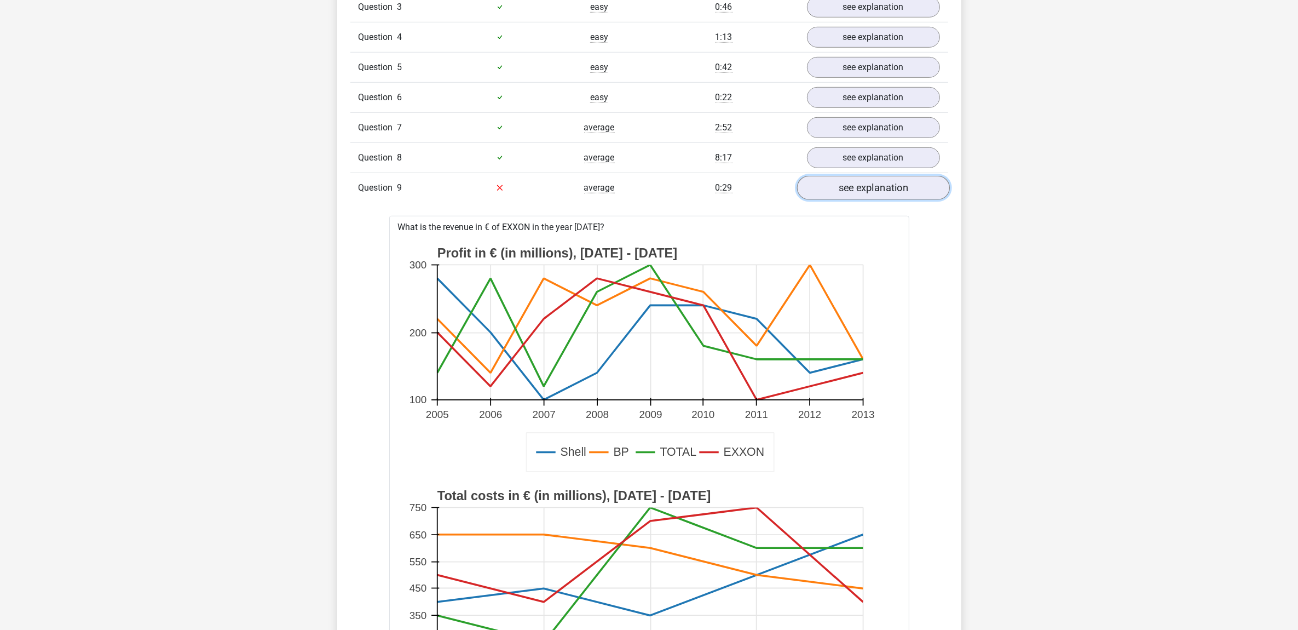
click at [866, 193] on link "see explanation" at bounding box center [873, 188] width 153 height 24
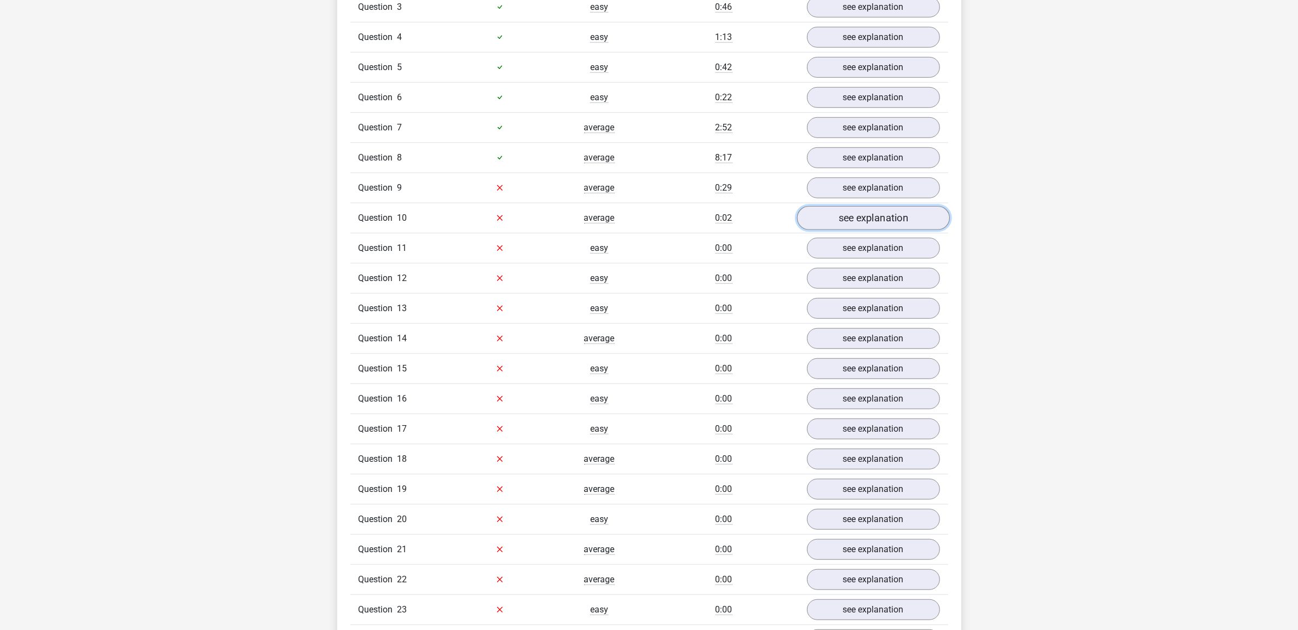
click at [868, 219] on link "see explanation" at bounding box center [873, 218] width 153 height 24
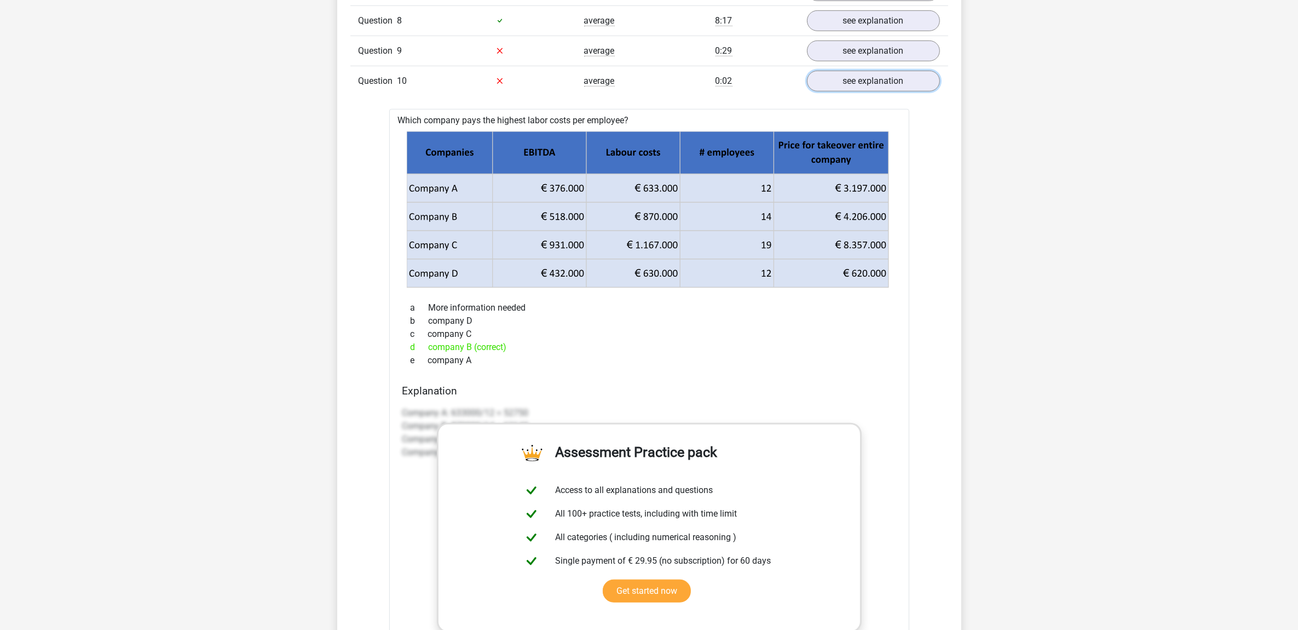
scroll to position [1063, 0]
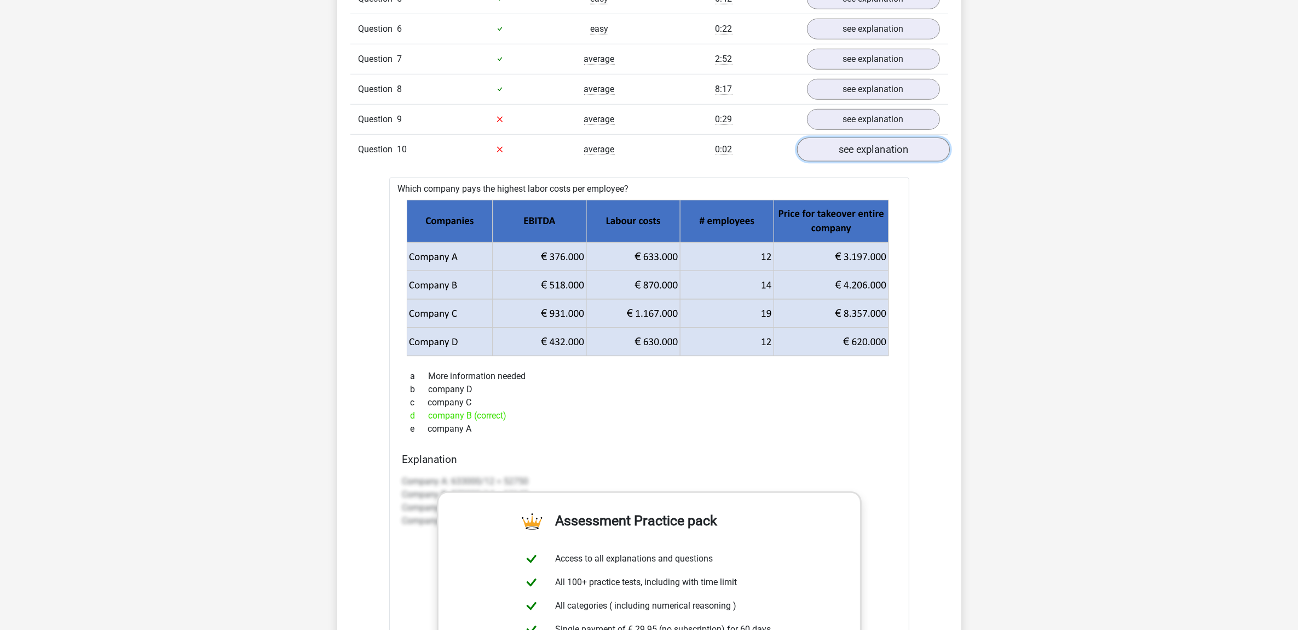
click at [867, 154] on link "see explanation" at bounding box center [873, 149] width 153 height 24
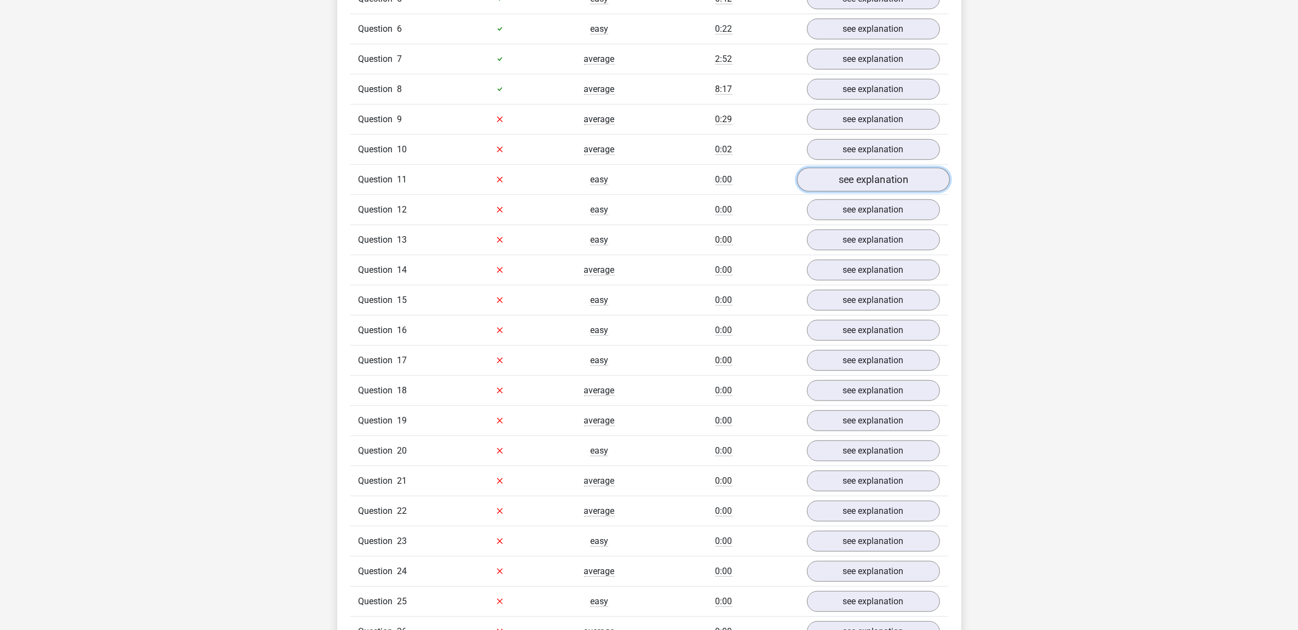
click at [868, 192] on link "see explanation" at bounding box center [873, 180] width 153 height 24
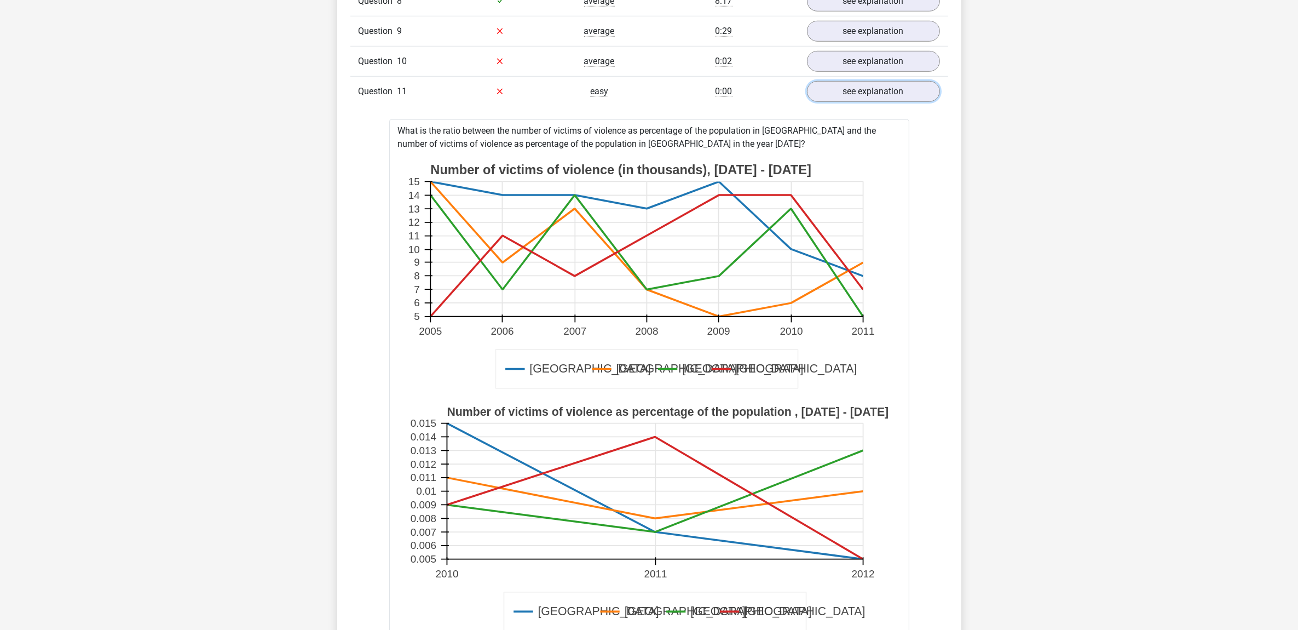
scroll to position [1132, 0]
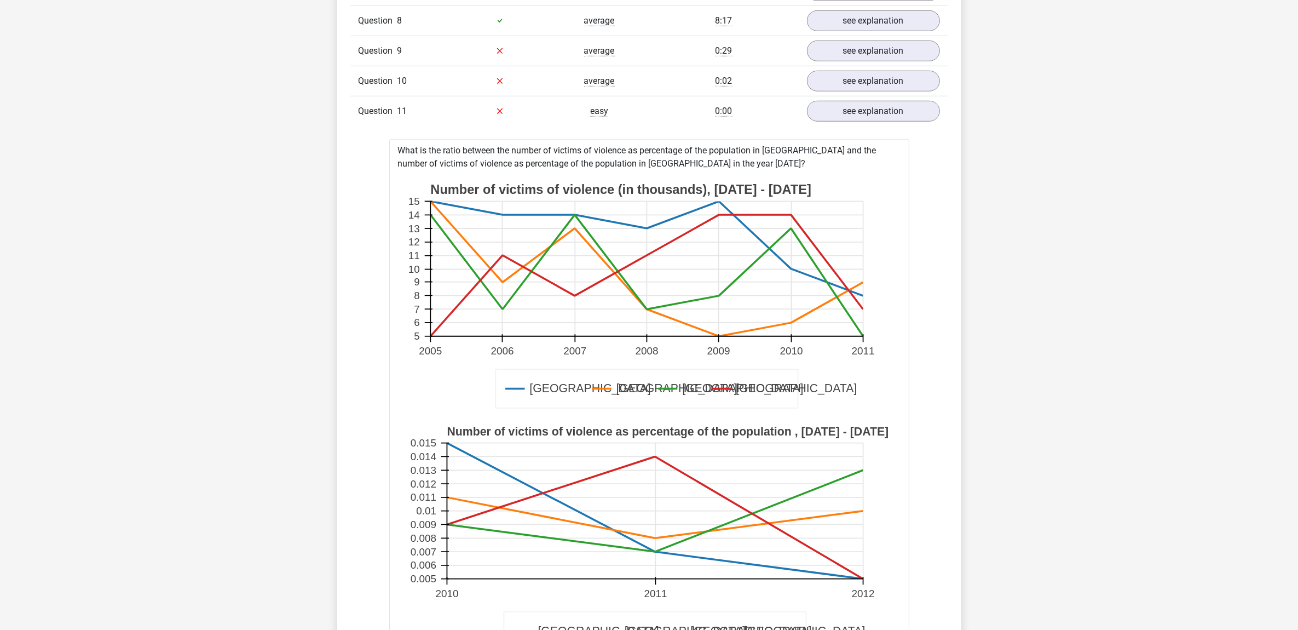
click at [858, 96] on div "Question 10 average 0:02 see explanation" at bounding box center [649, 81] width 598 height 30
click at [862, 116] on link "see explanation" at bounding box center [873, 111] width 153 height 24
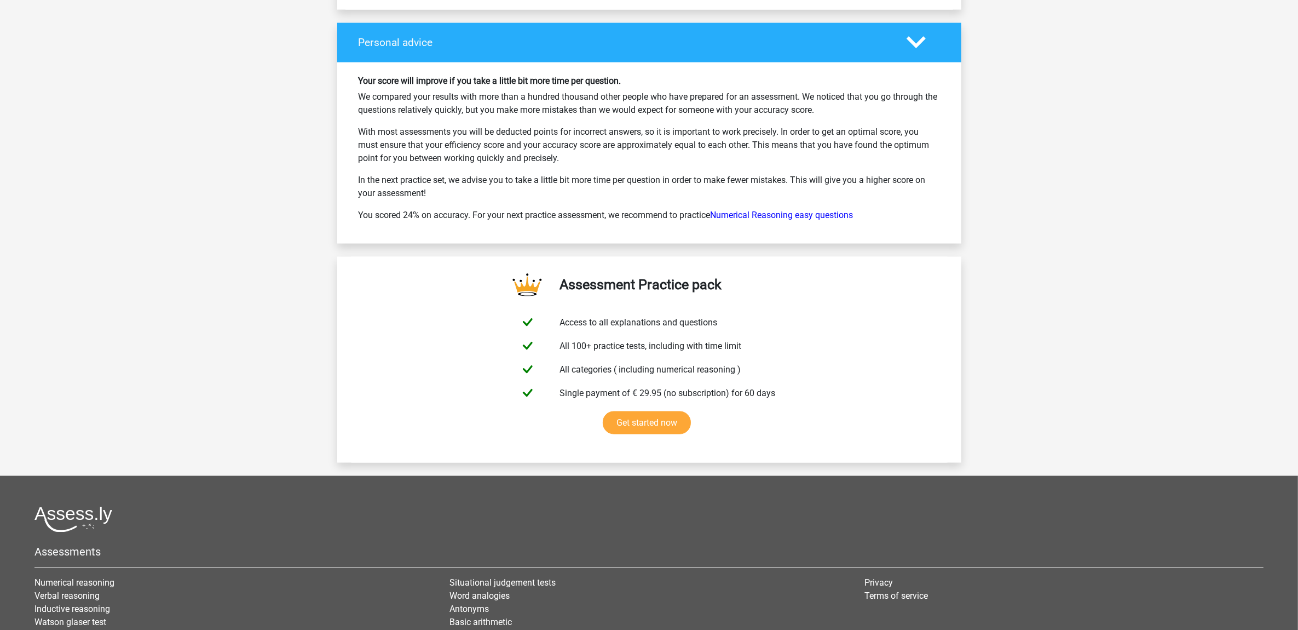
scroll to position [2022, 0]
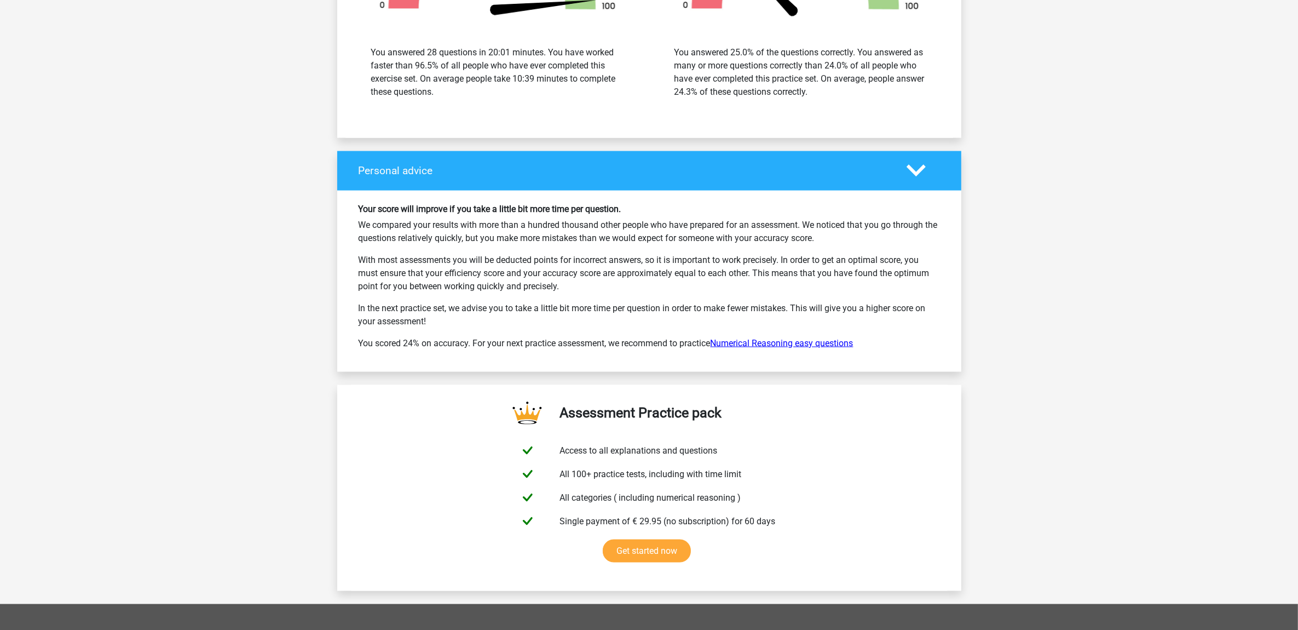
click at [800, 348] on link "Numerical Reasoning easy questions" at bounding box center [782, 343] width 143 height 10
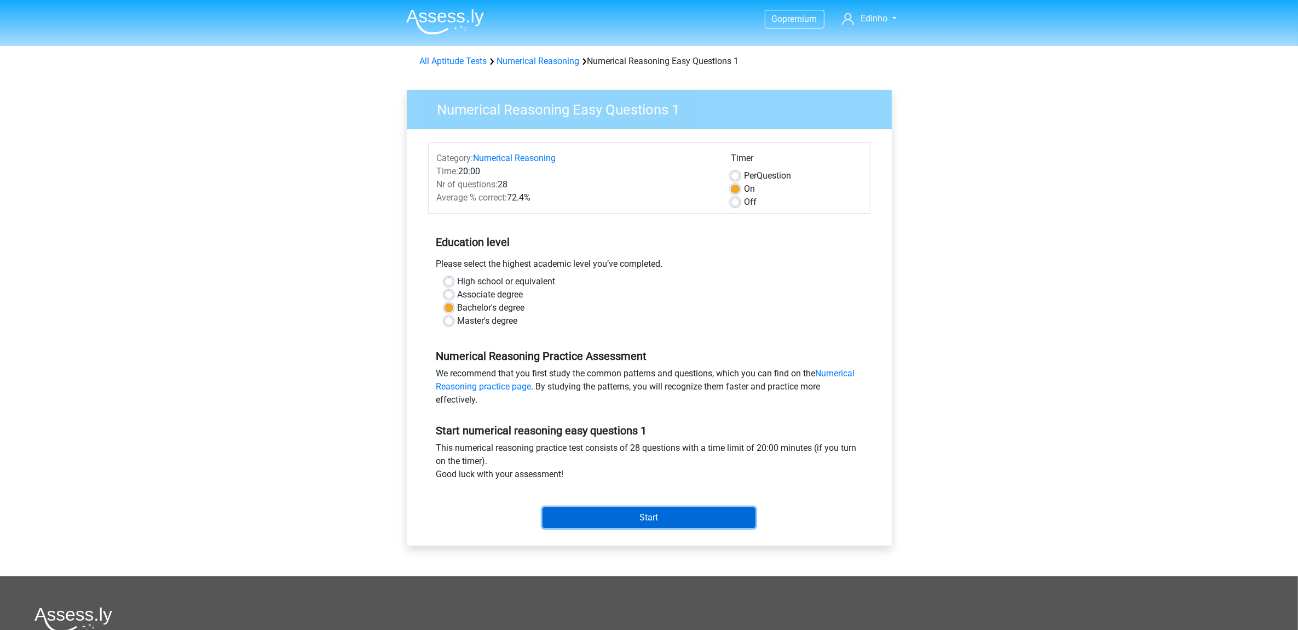
click at [703, 521] on input "Start" at bounding box center [649, 517] width 213 height 21
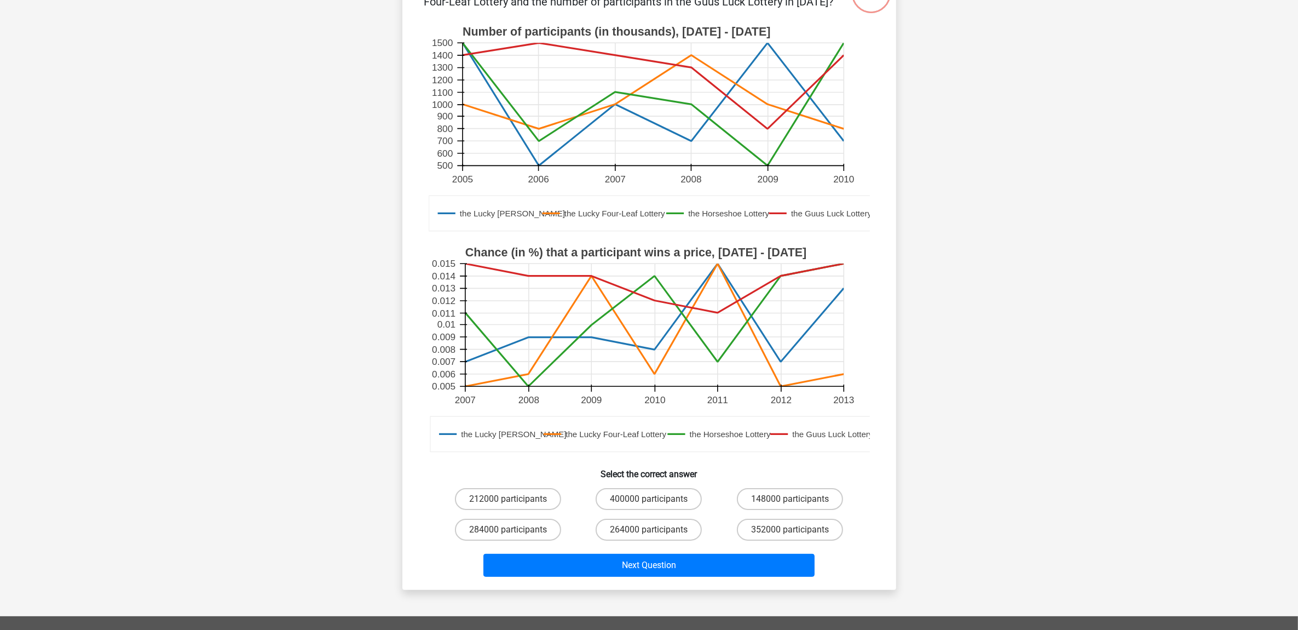
scroll to position [205, 0]
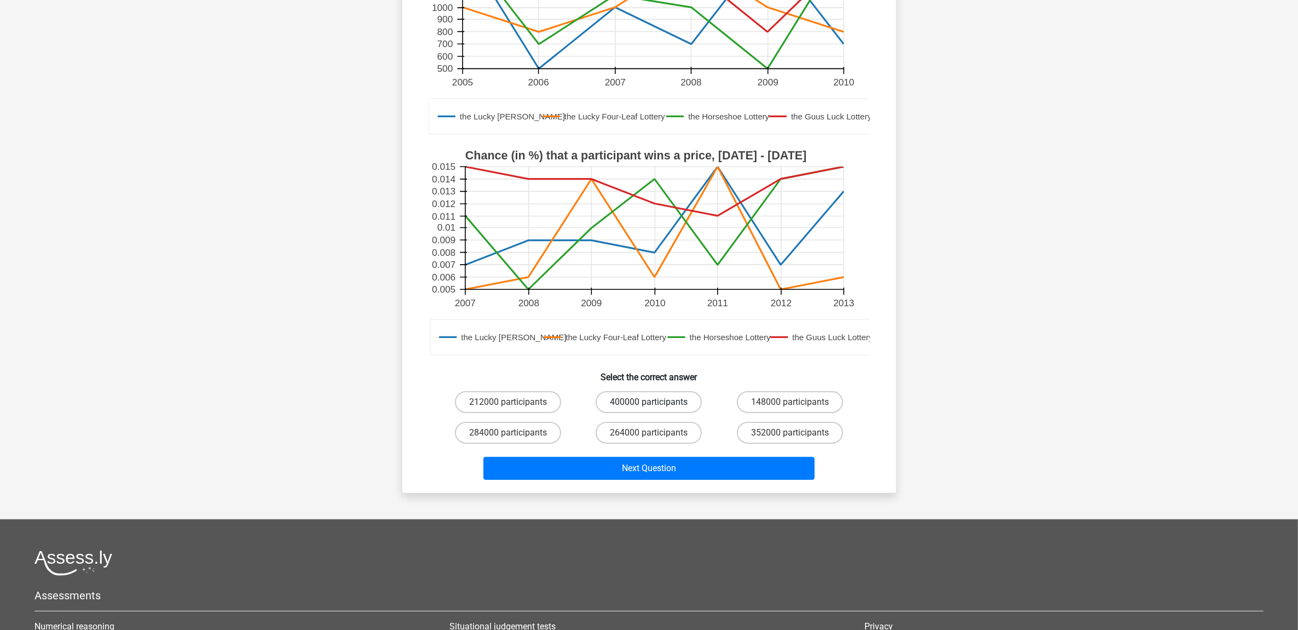
click at [663, 404] on label "400000 participants" at bounding box center [649, 402] width 106 height 22
click at [656, 404] on input "400000 participants" at bounding box center [652, 405] width 7 height 7
radio input "true"
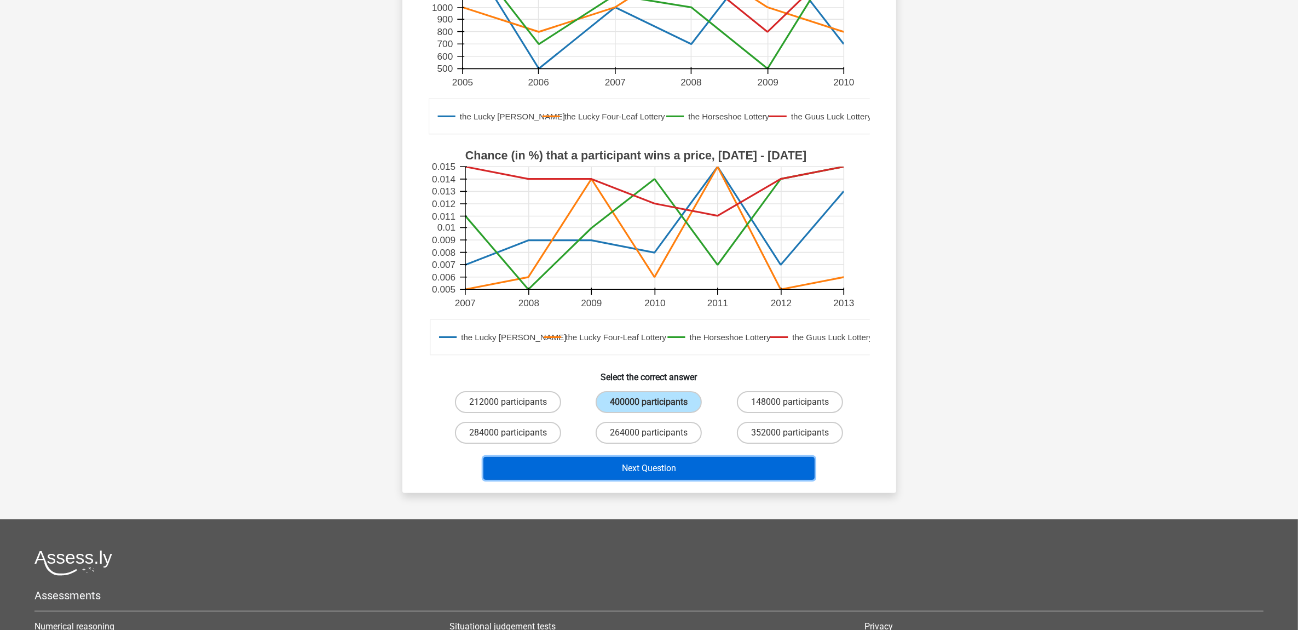
click at [696, 465] on button "Next Question" at bounding box center [649, 468] width 331 height 23
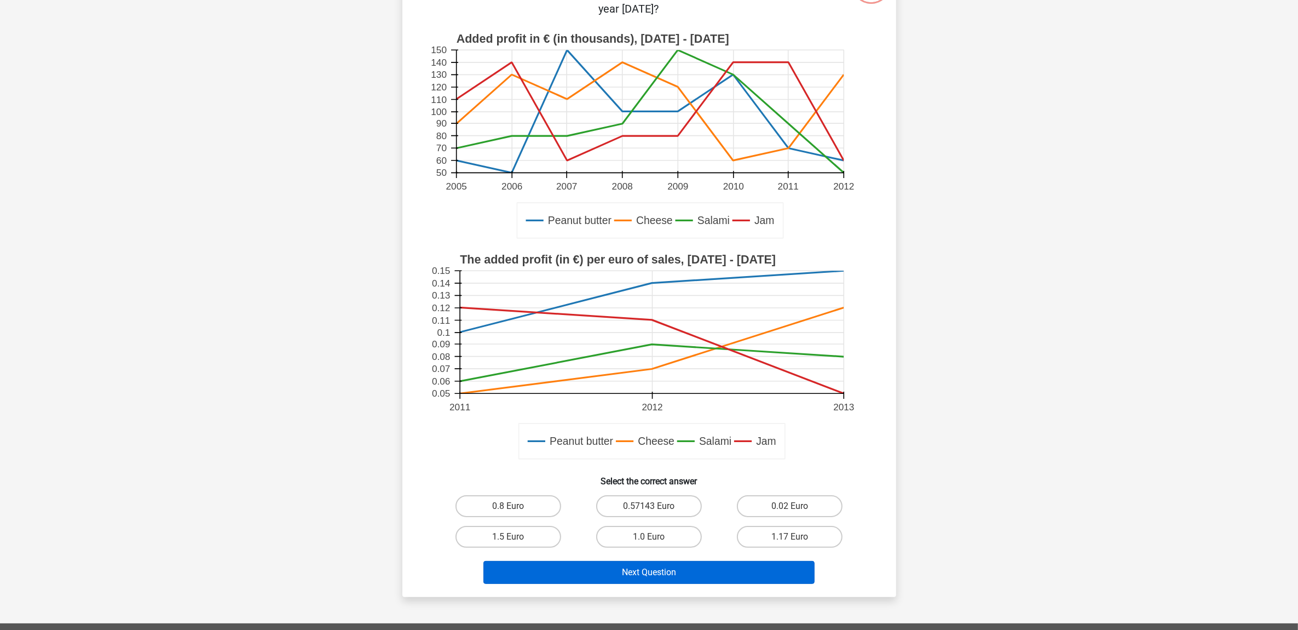
scroll to position [137, 0]
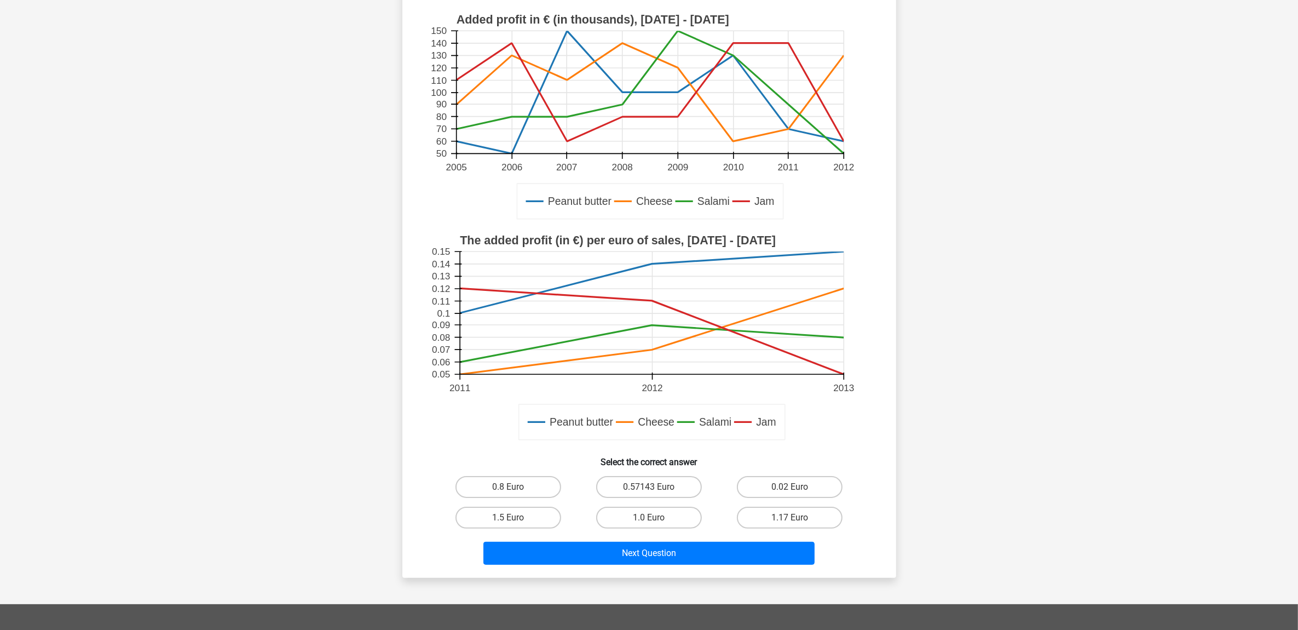
drag, startPoint x: 796, startPoint y: 486, endPoint x: 724, endPoint y: 534, distance: 86.4
click at [796, 487] on input "0.02 Euro" at bounding box center [793, 490] width 7 height 7
radio input "true"
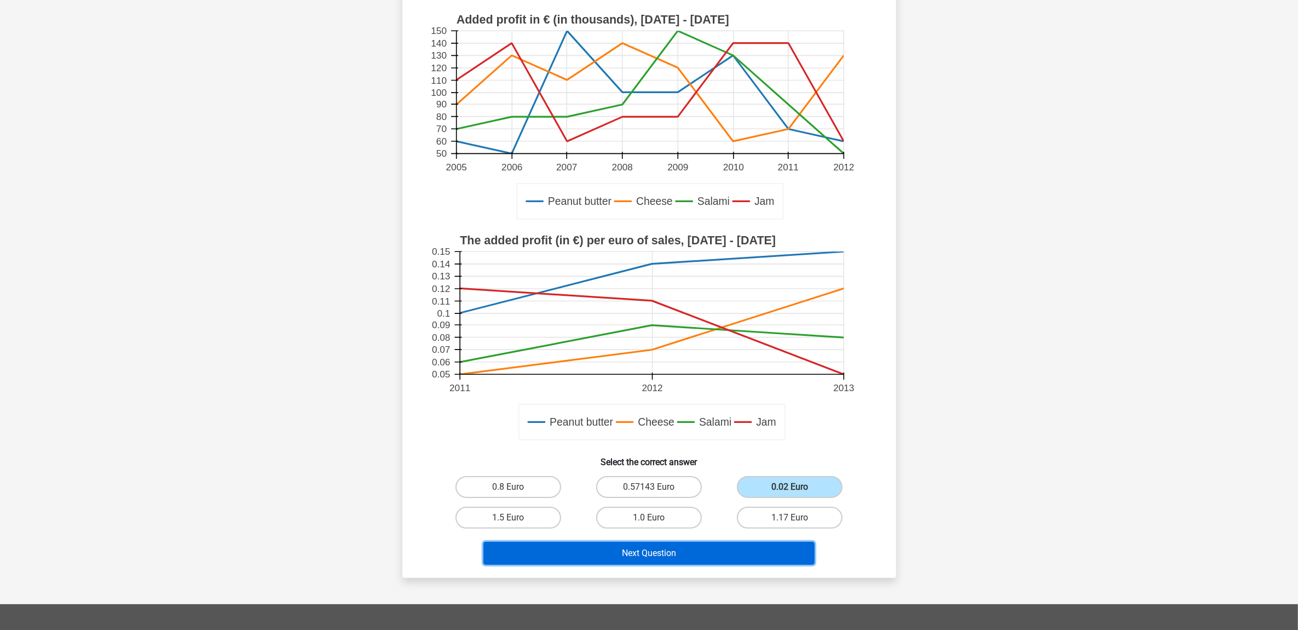
click at [682, 543] on button "Next Question" at bounding box center [649, 553] width 331 height 23
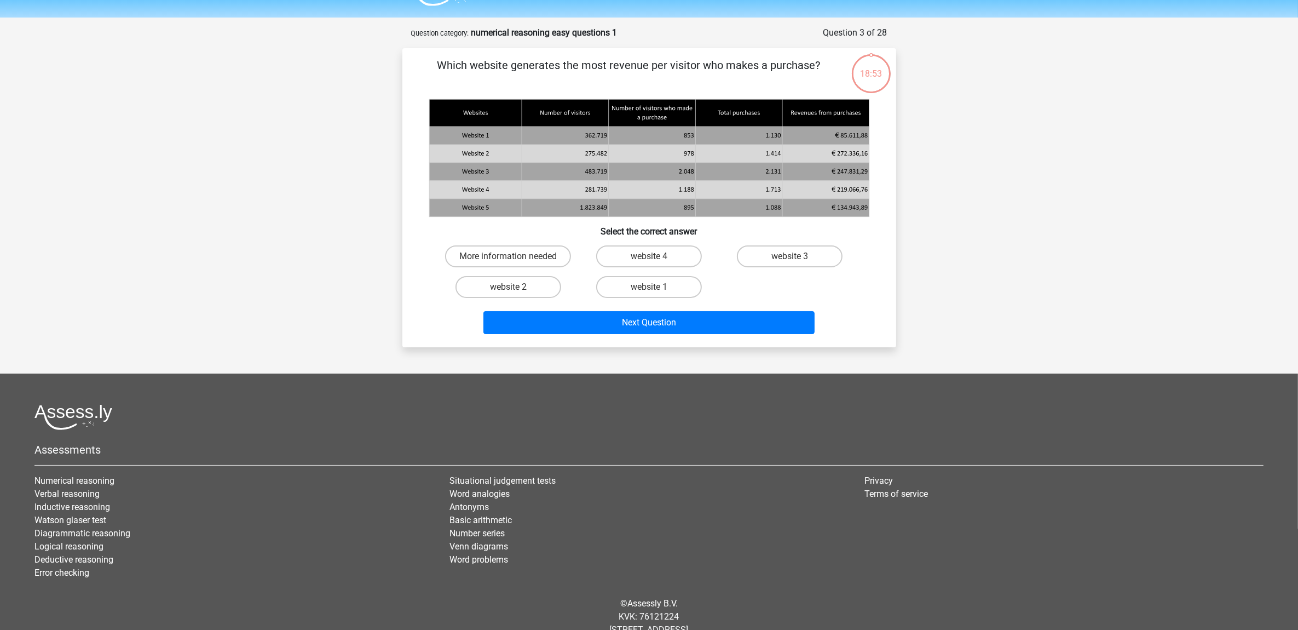
scroll to position [0, 0]
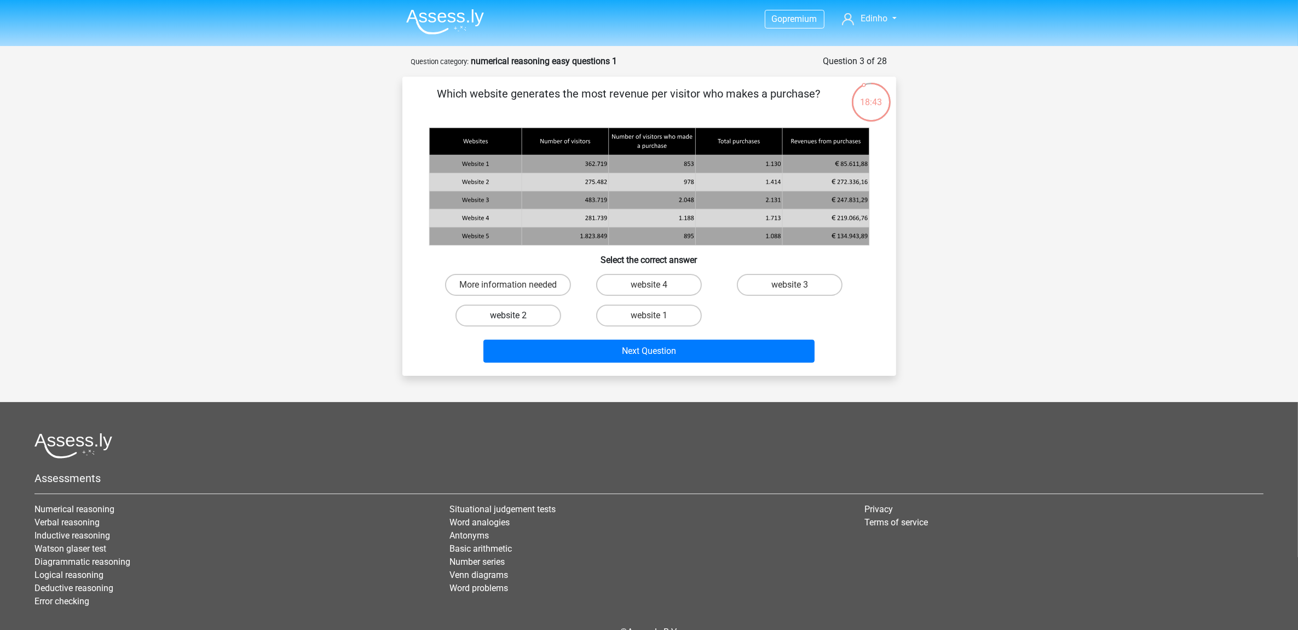
click at [520, 313] on label "website 2" at bounding box center [509, 315] width 106 height 22
click at [515, 315] on input "website 2" at bounding box center [511, 318] width 7 height 7
radio input "true"
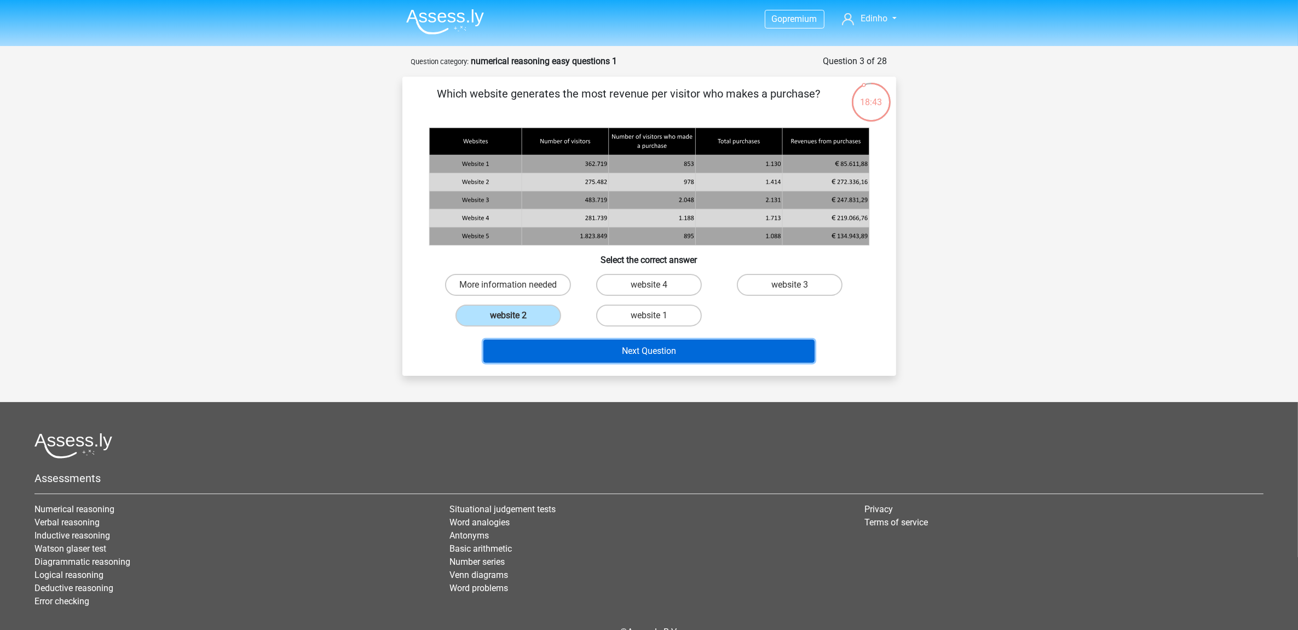
click at [625, 350] on button "Next Question" at bounding box center [649, 350] width 331 height 23
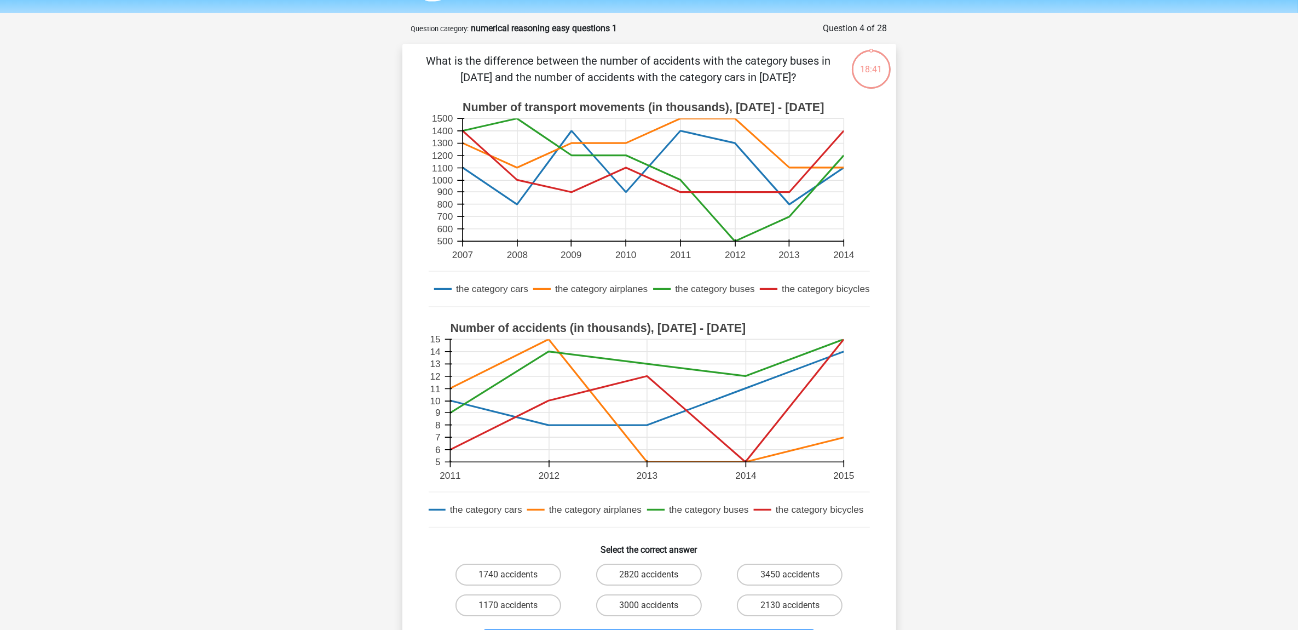
scroll to position [55, 0]
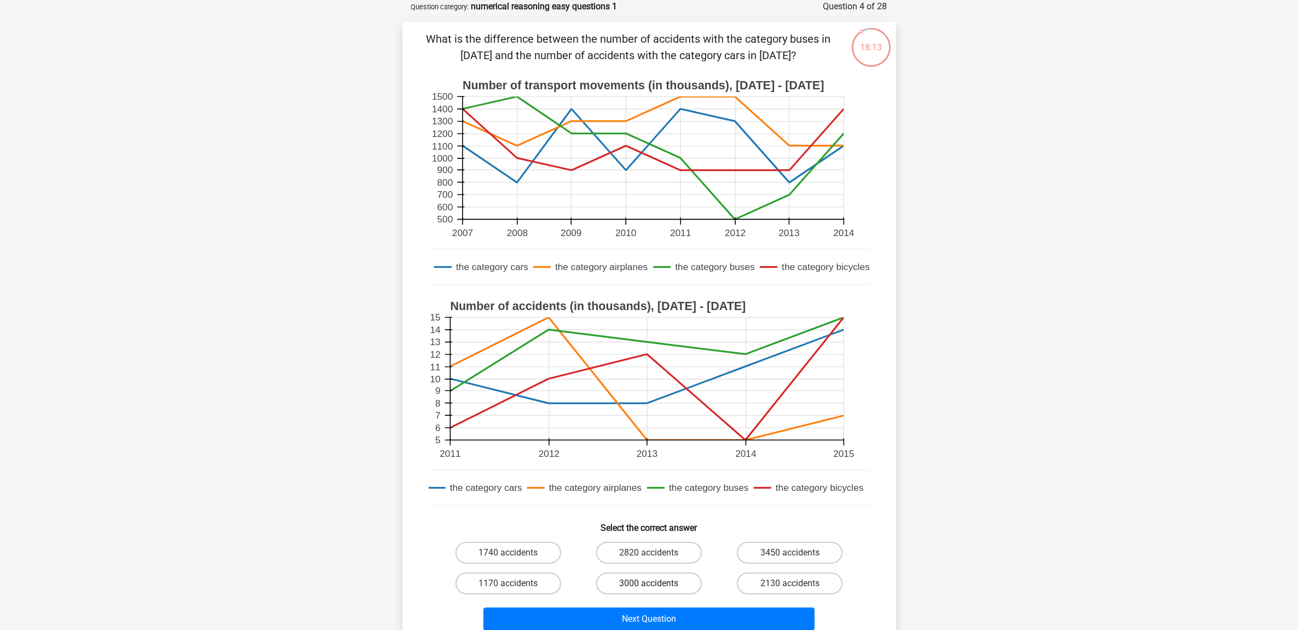
click at [660, 583] on label "3000 accidents" at bounding box center [649, 583] width 106 height 22
click at [656, 583] on input "3000 accidents" at bounding box center [652, 586] width 7 height 7
radio input "true"
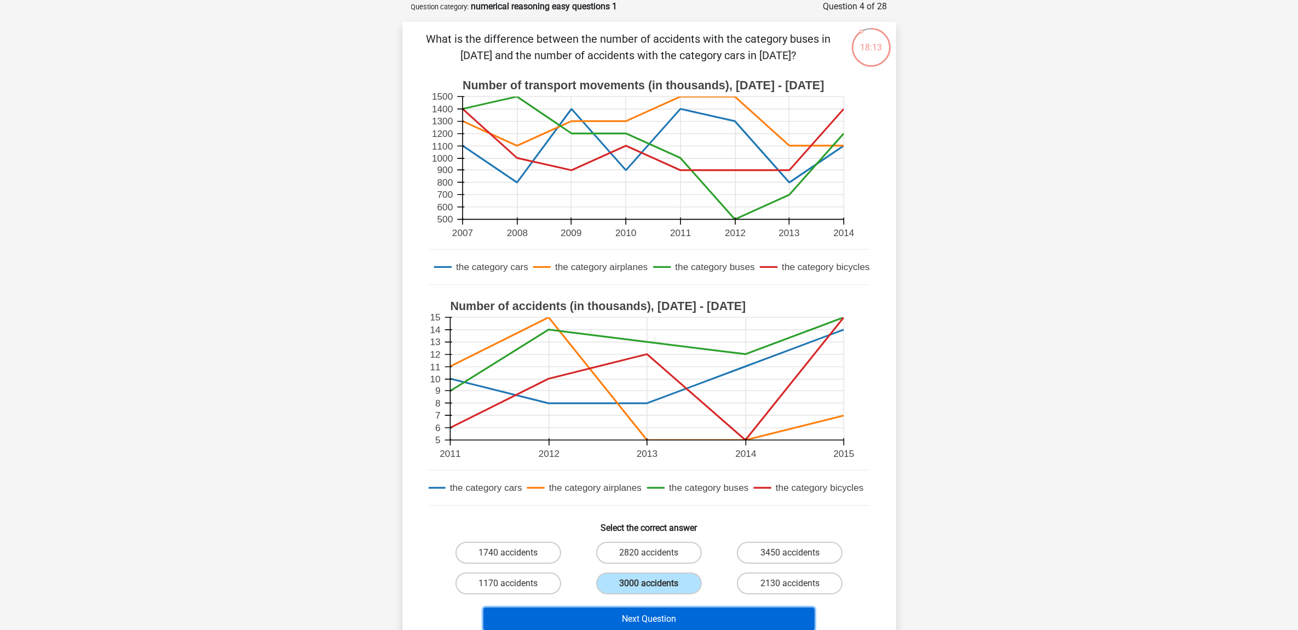
drag, startPoint x: 693, startPoint y: 617, endPoint x: 697, endPoint y: 587, distance: 30.4
click at [692, 617] on button "Next Question" at bounding box center [649, 618] width 331 height 23
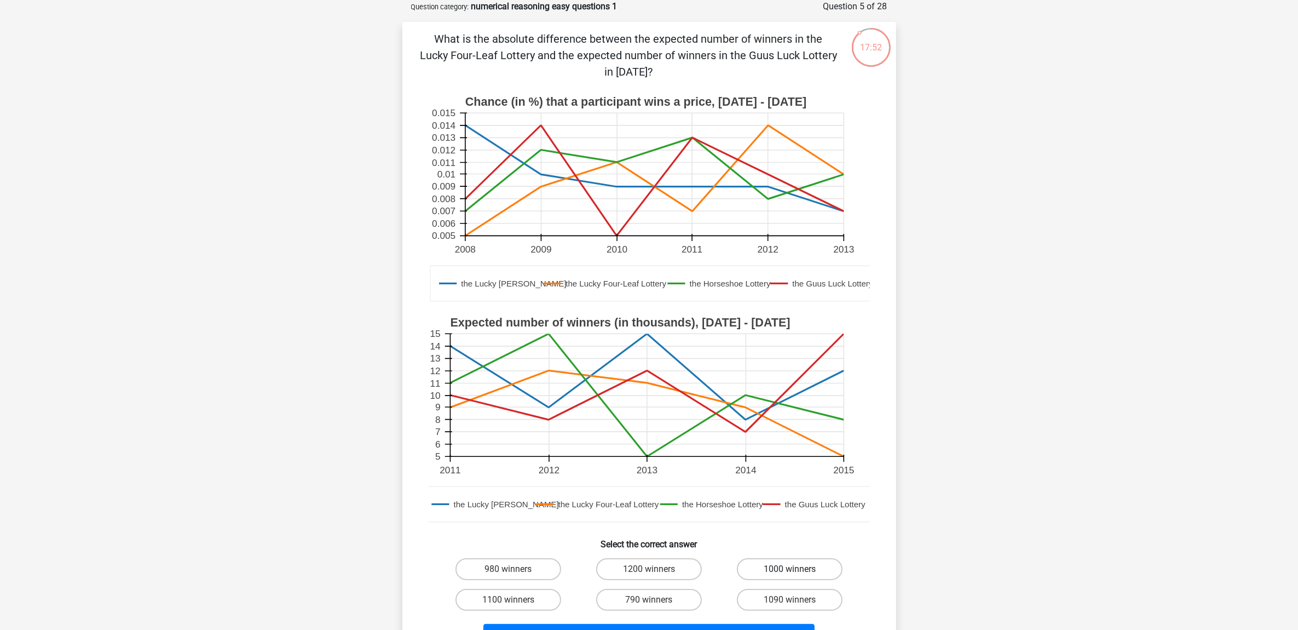
click at [801, 560] on label "1000 winners" at bounding box center [790, 569] width 106 height 22
click at [797, 569] on input "1000 winners" at bounding box center [793, 572] width 7 height 7
radio input "true"
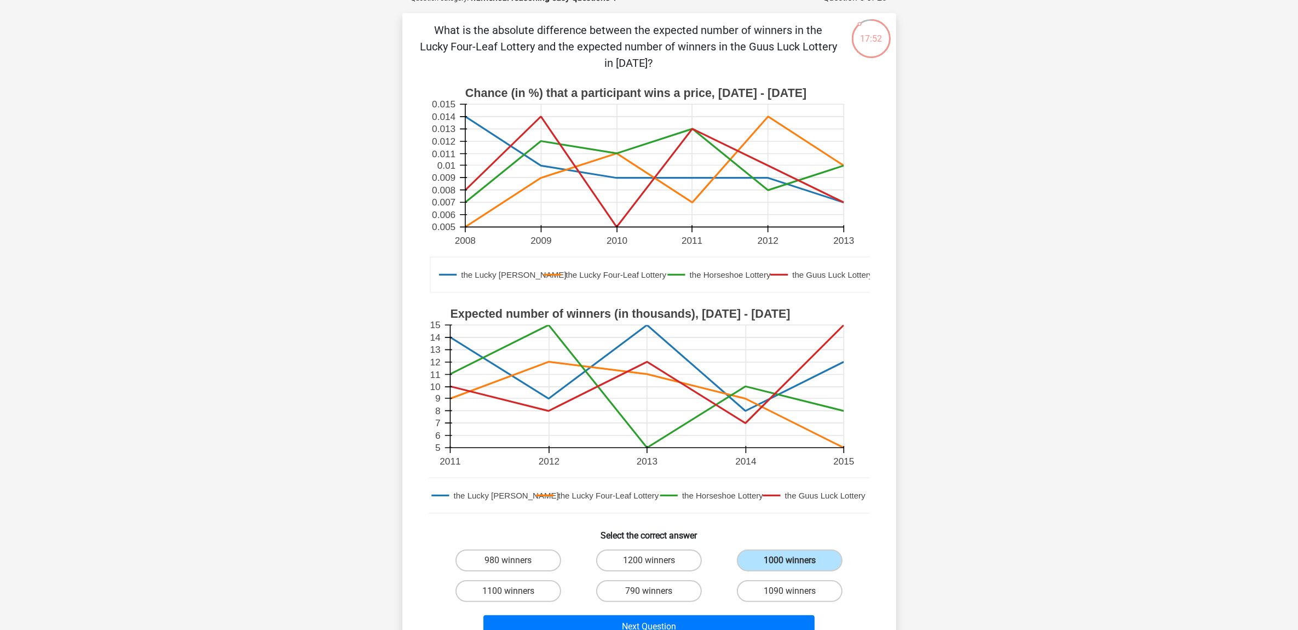
scroll to position [260, 0]
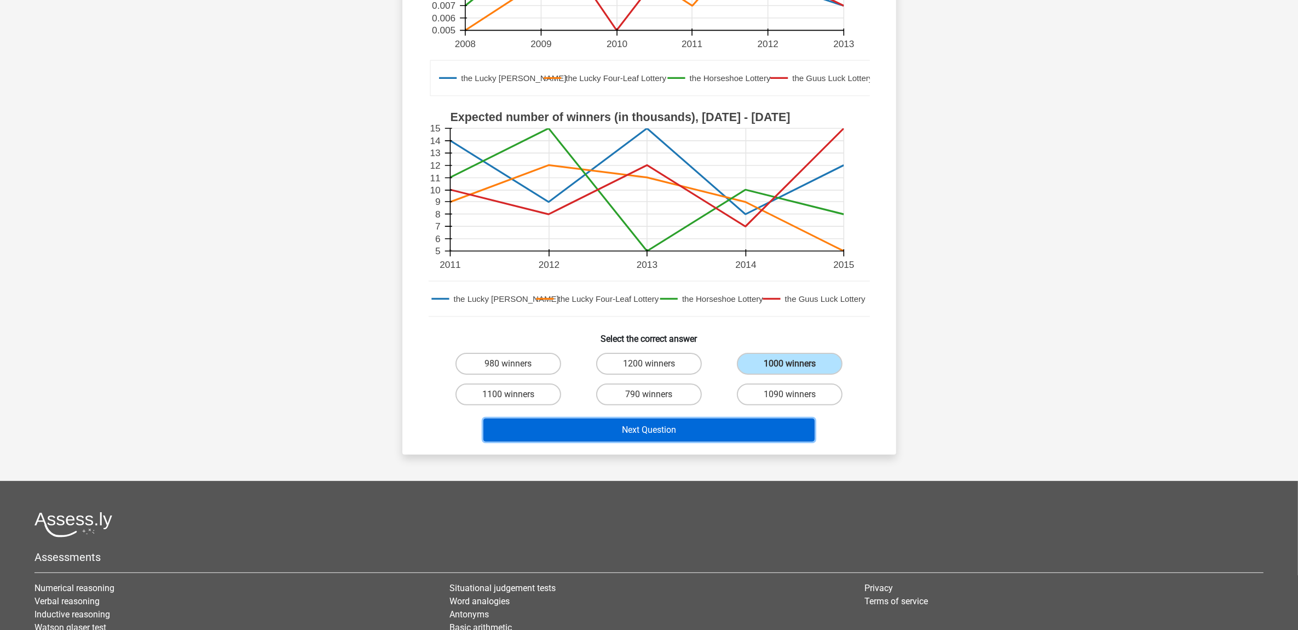
click at [683, 431] on button "Next Question" at bounding box center [649, 429] width 331 height 23
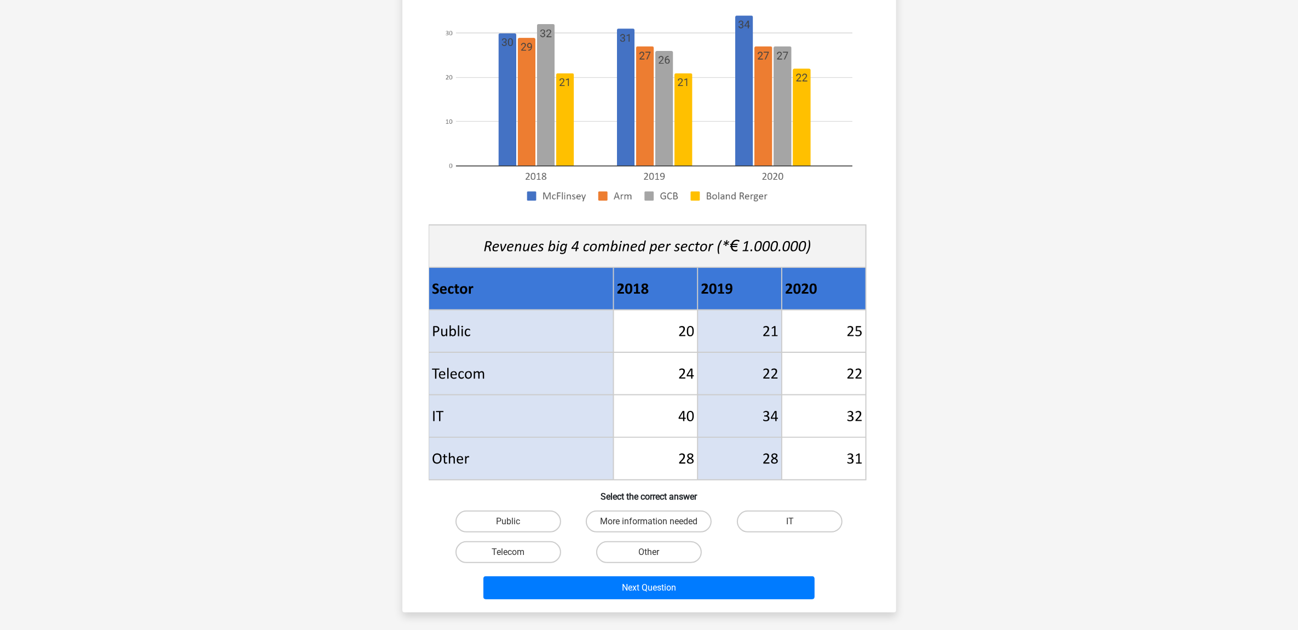
scroll to position [205, 0]
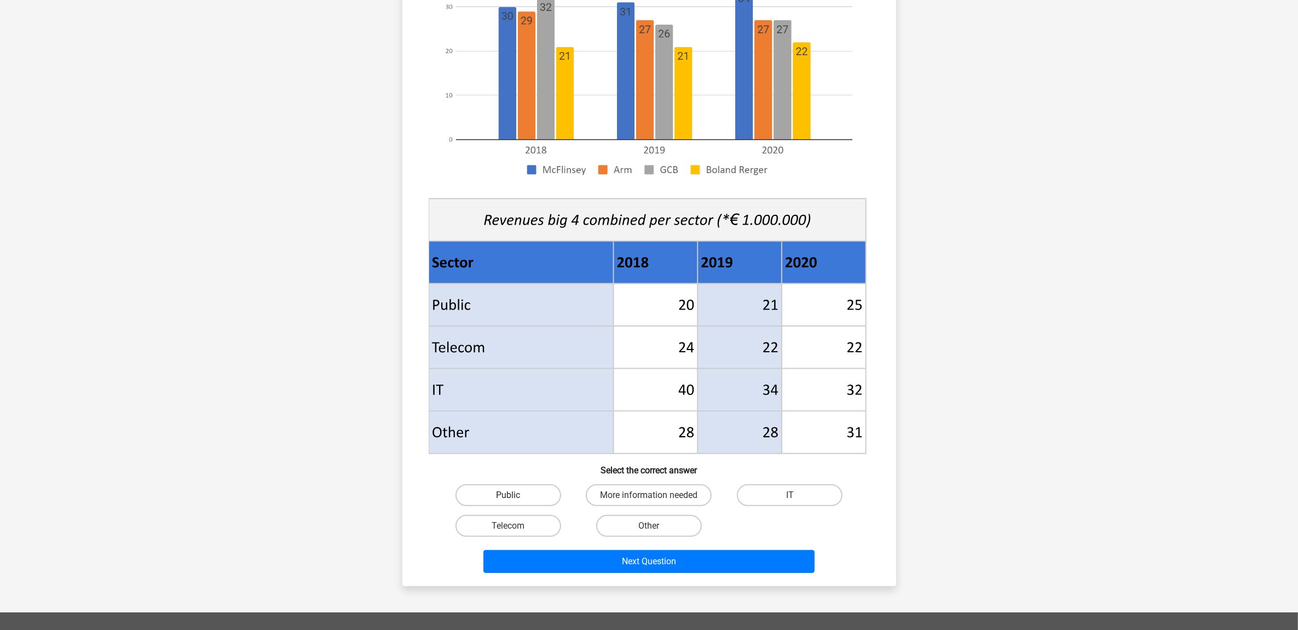
click at [540, 500] on label "Public" at bounding box center [509, 495] width 106 height 22
click at [515, 500] on input "Public" at bounding box center [511, 498] width 7 height 7
radio input "true"
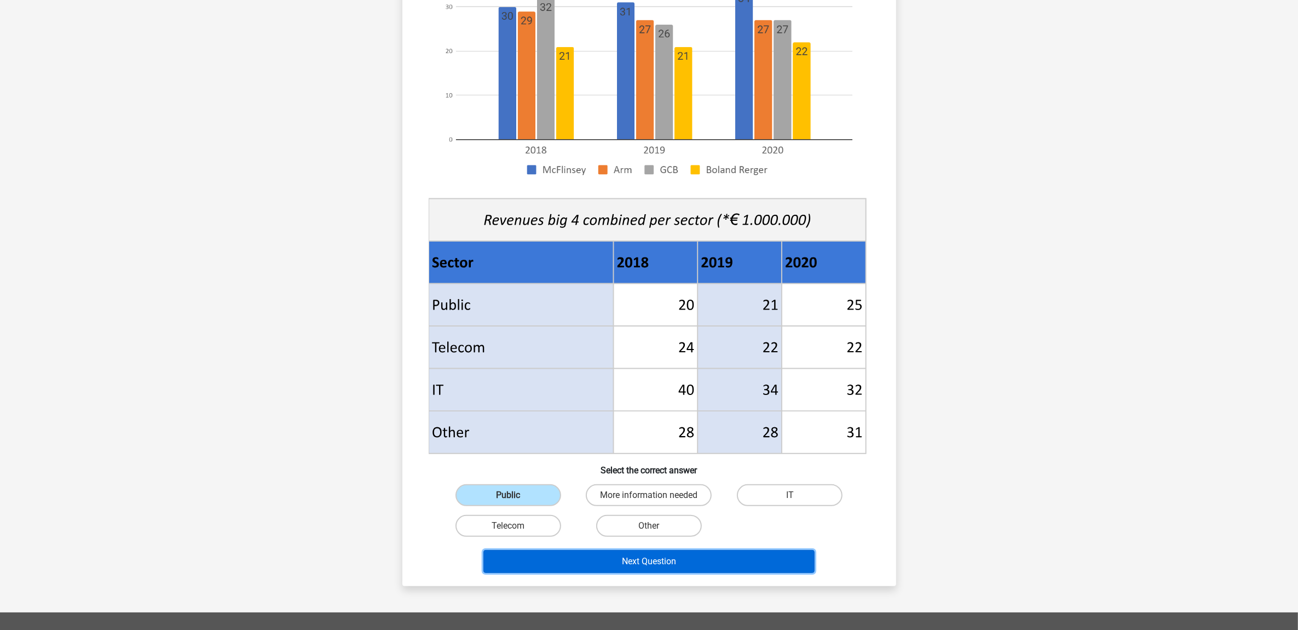
click at [693, 560] on button "Next Question" at bounding box center [649, 561] width 331 height 23
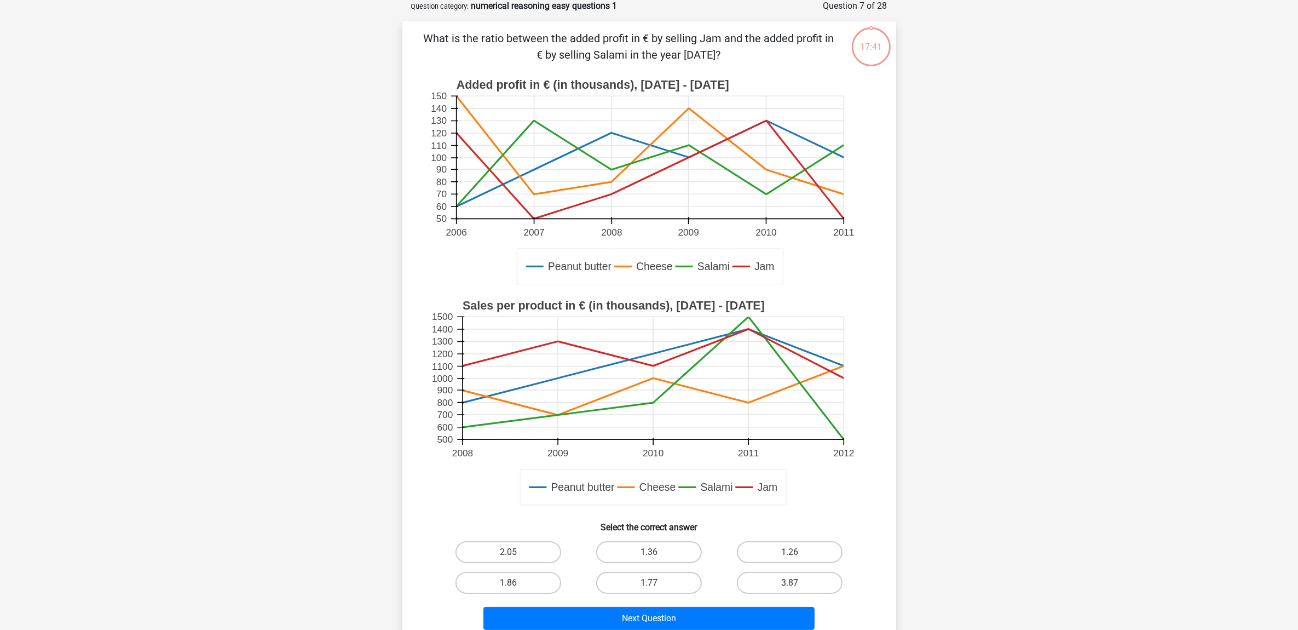
scroll to position [55, 0]
click at [526, 584] on label "1.86" at bounding box center [509, 583] width 106 height 22
click at [515, 584] on input "1.86" at bounding box center [511, 586] width 7 height 7
radio input "true"
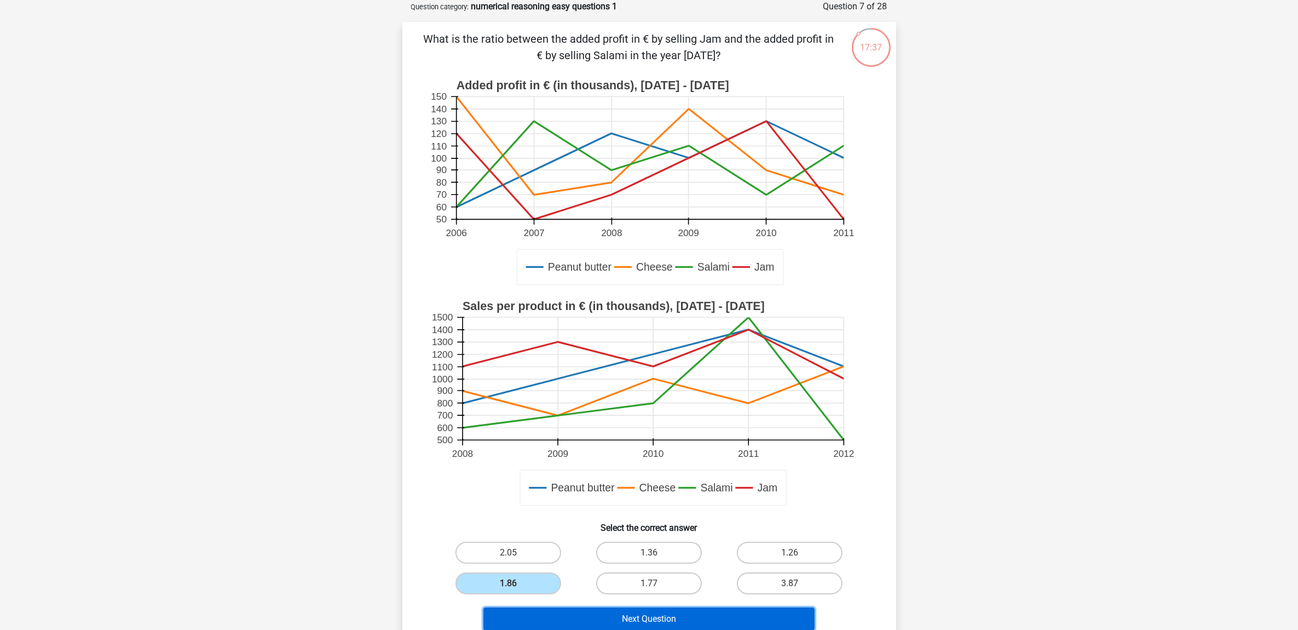
click at [655, 609] on button "Next Question" at bounding box center [649, 618] width 331 height 23
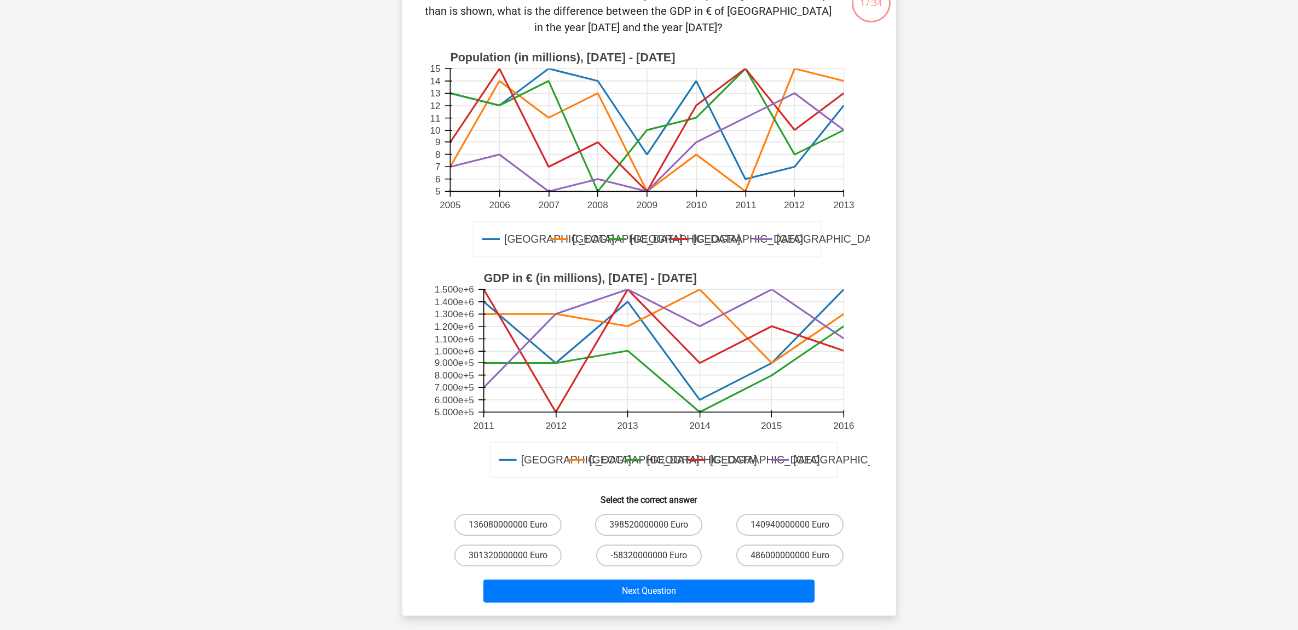
scroll to position [123, 0]
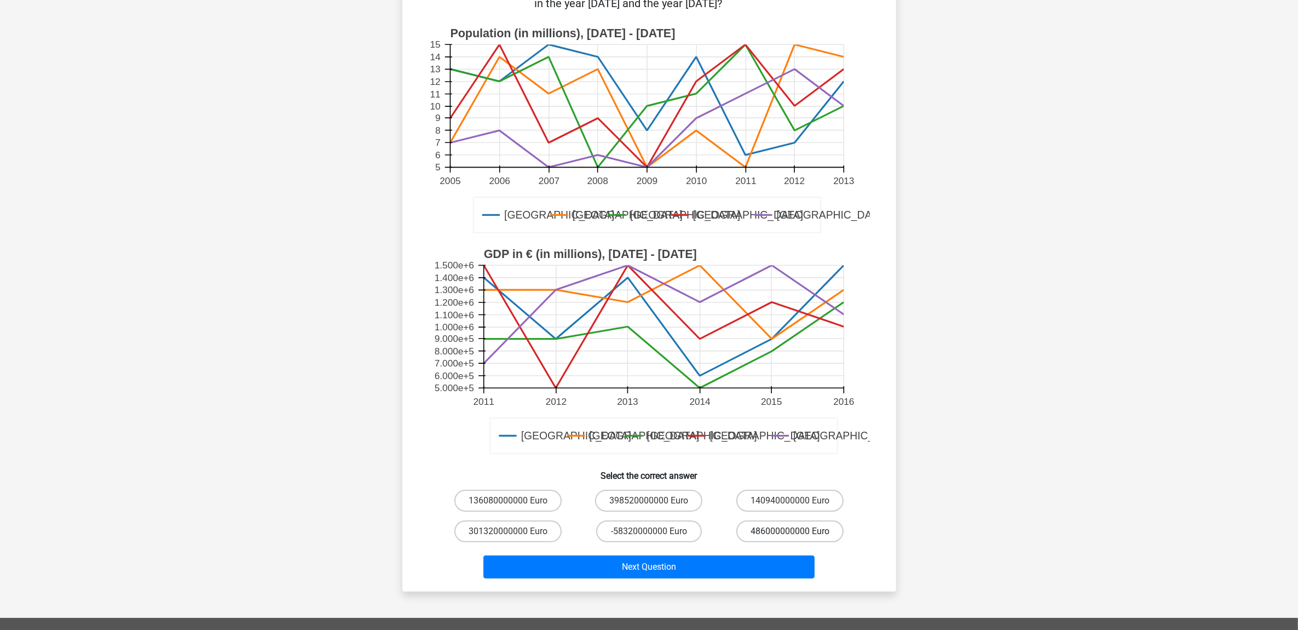
click at [802, 532] on label "486000000000 Euro" at bounding box center [789, 531] width 107 height 22
click at [797, 532] on input "486000000000 Euro" at bounding box center [793, 534] width 7 height 7
radio input "true"
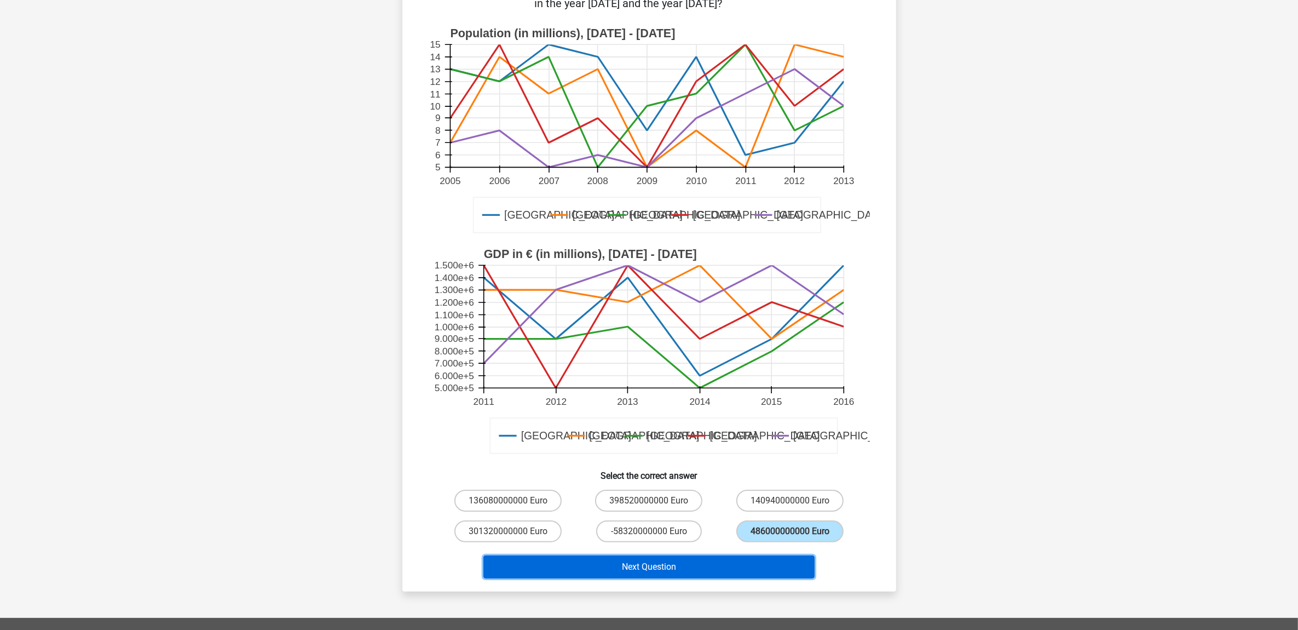
click at [683, 560] on button "Next Question" at bounding box center [649, 566] width 331 height 23
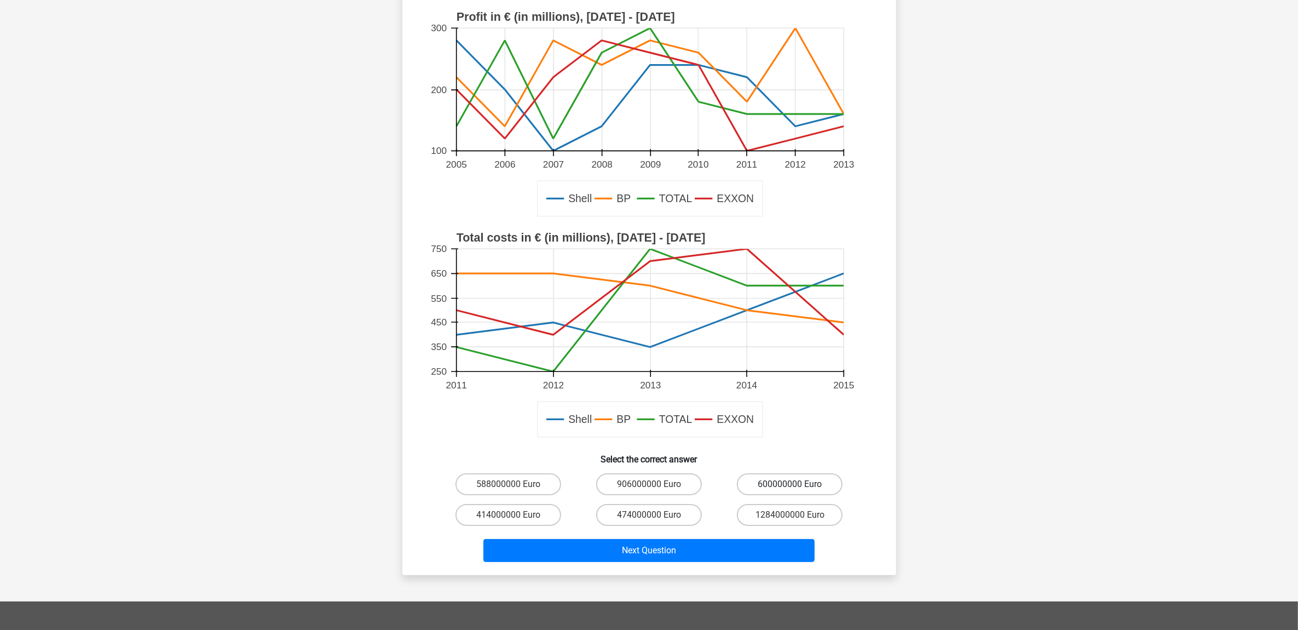
click at [781, 482] on label "600000000 Euro" at bounding box center [790, 484] width 106 height 22
click at [790, 484] on input "600000000 Euro" at bounding box center [793, 487] width 7 height 7
radio input "true"
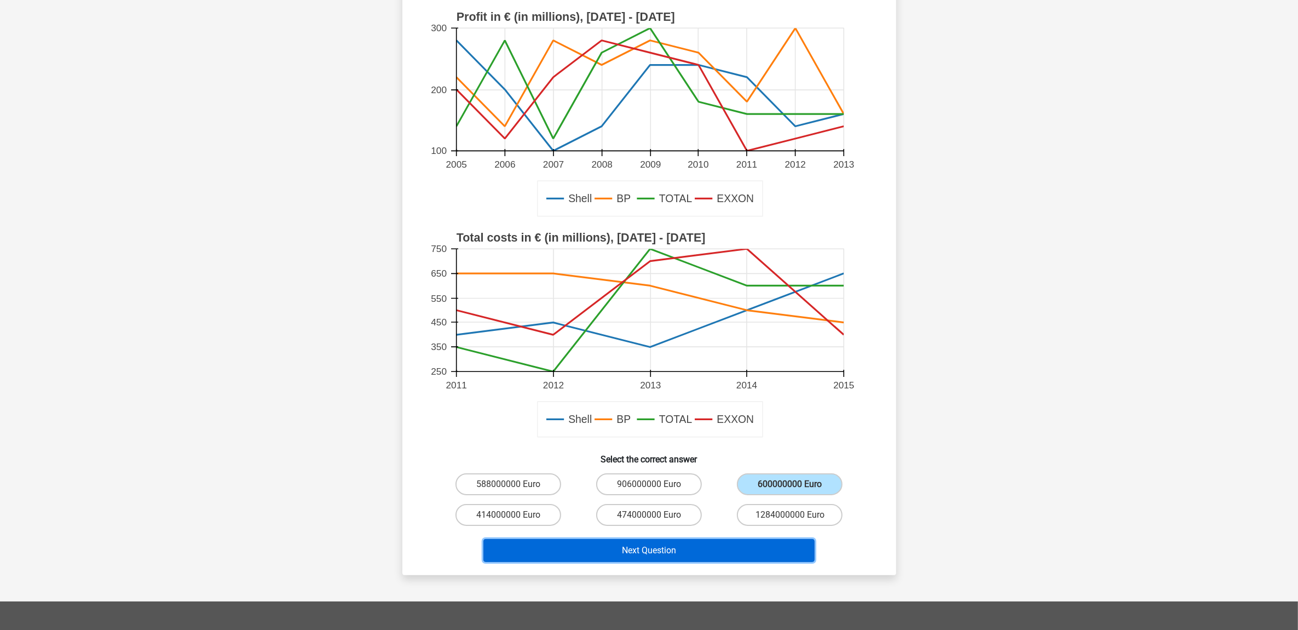
click at [682, 550] on button "Next Question" at bounding box center [649, 550] width 331 height 23
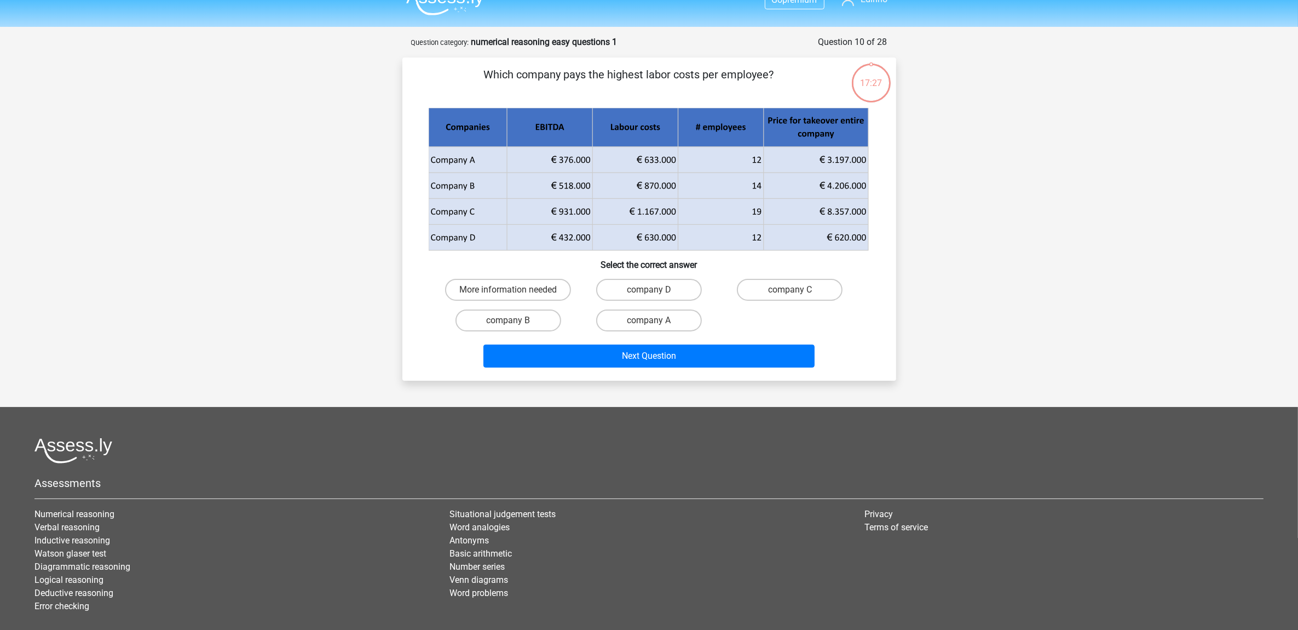
scroll to position [0, 0]
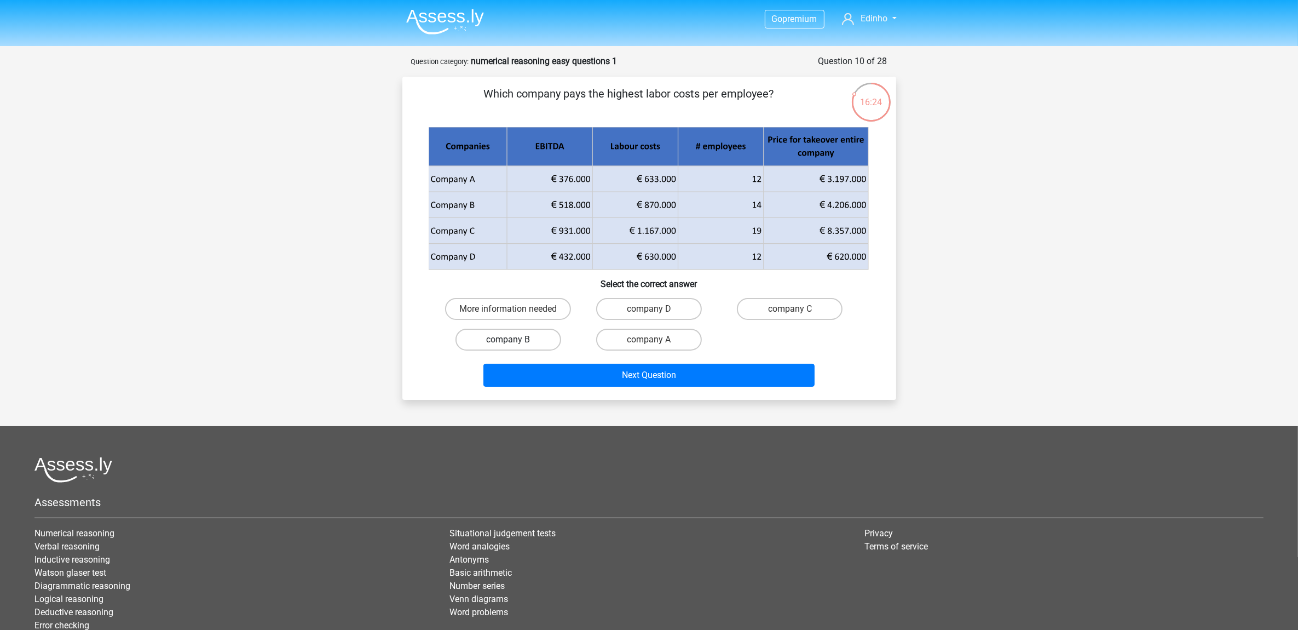
click at [529, 344] on label "company B" at bounding box center [509, 340] width 106 height 22
click at [515, 344] on input "company B" at bounding box center [511, 342] width 7 height 7
radio input "true"
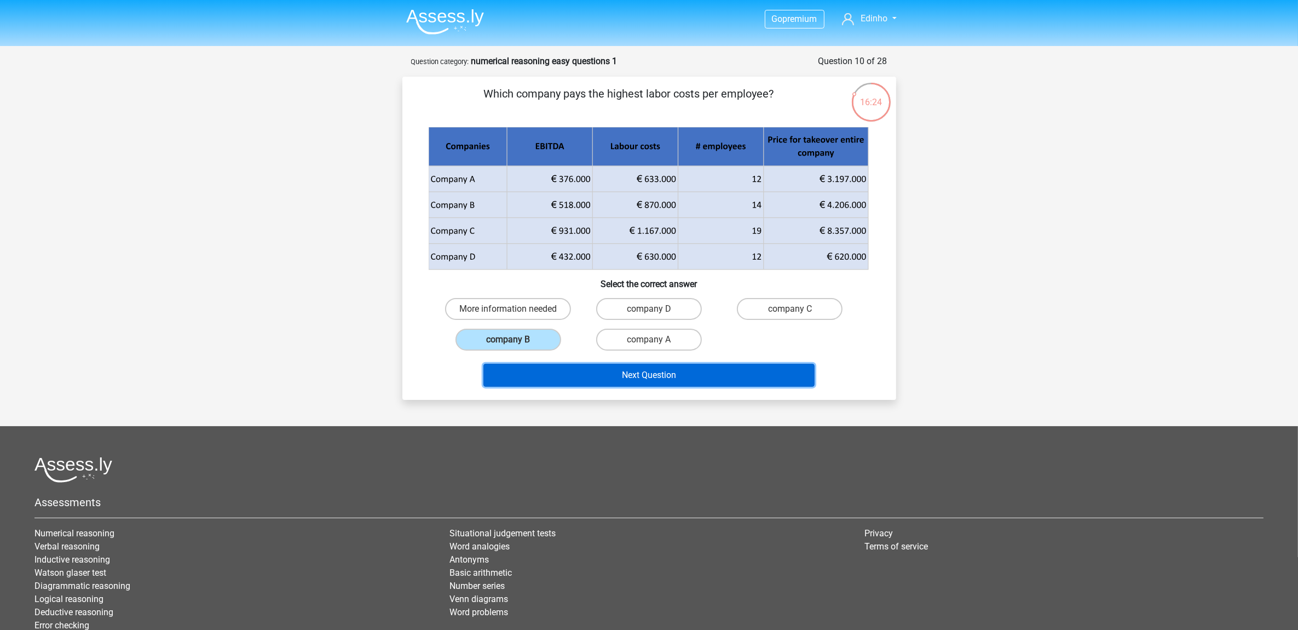
click at [653, 378] on button "Next Question" at bounding box center [649, 375] width 331 height 23
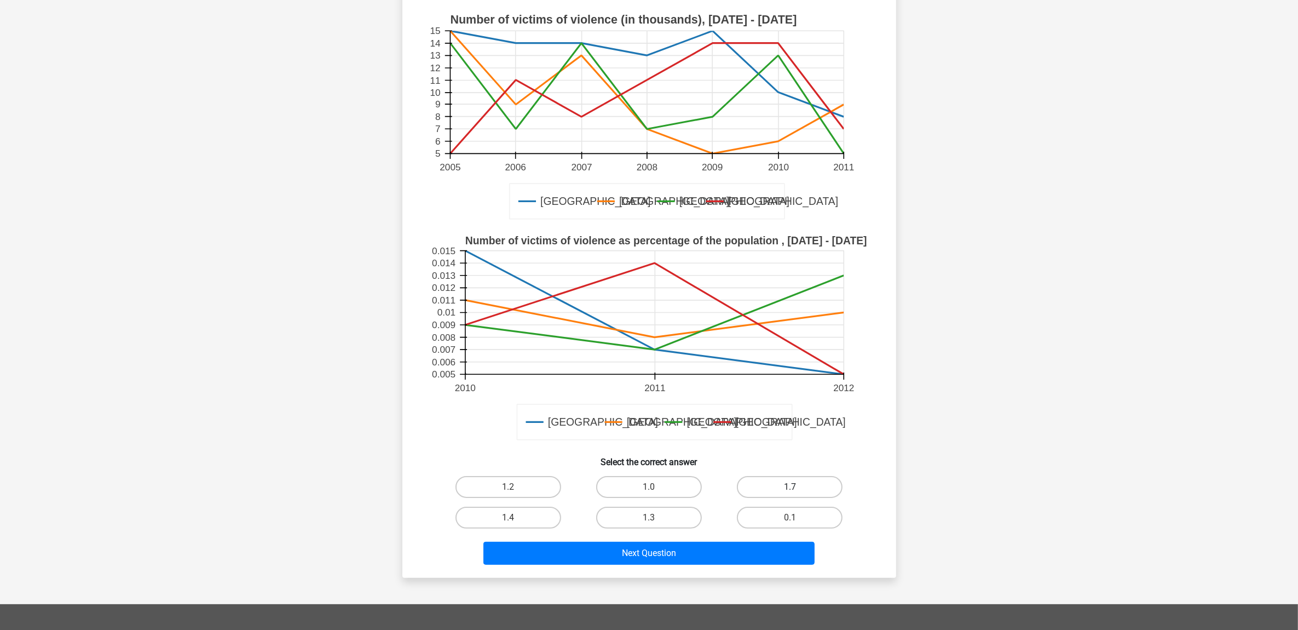
scroll to position [68, 0]
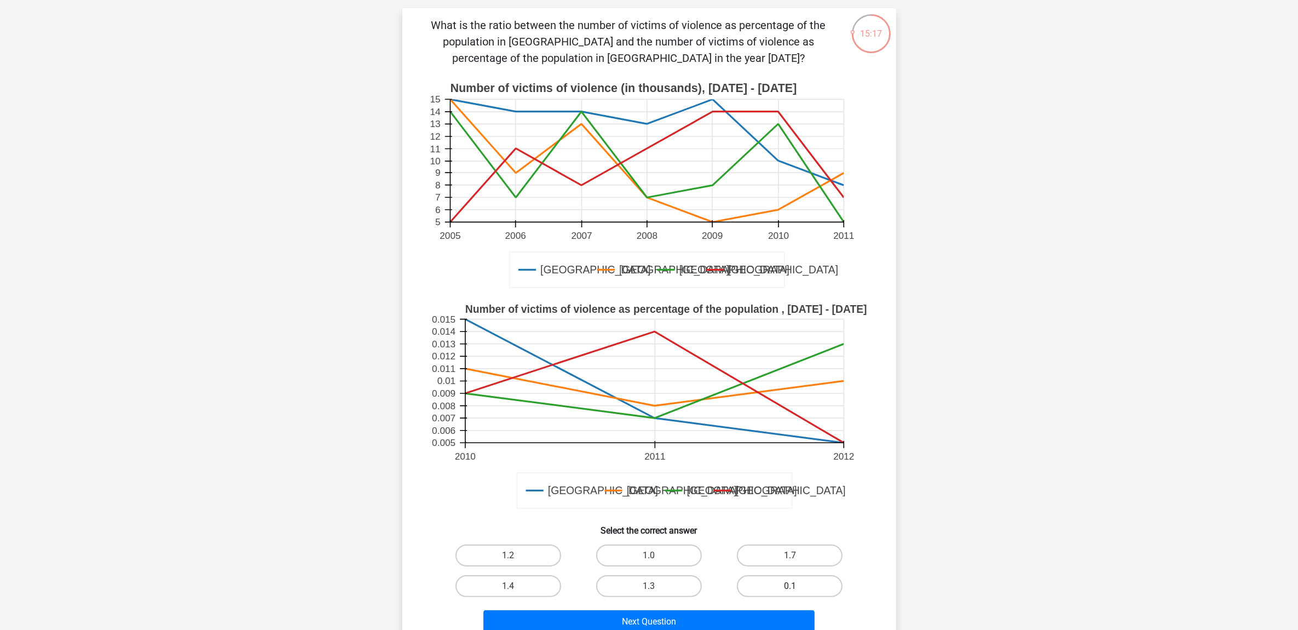
click at [801, 589] on label "0.1" at bounding box center [790, 586] width 106 height 22
click at [797, 589] on input "0.1" at bounding box center [793, 589] width 7 height 7
radio input "true"
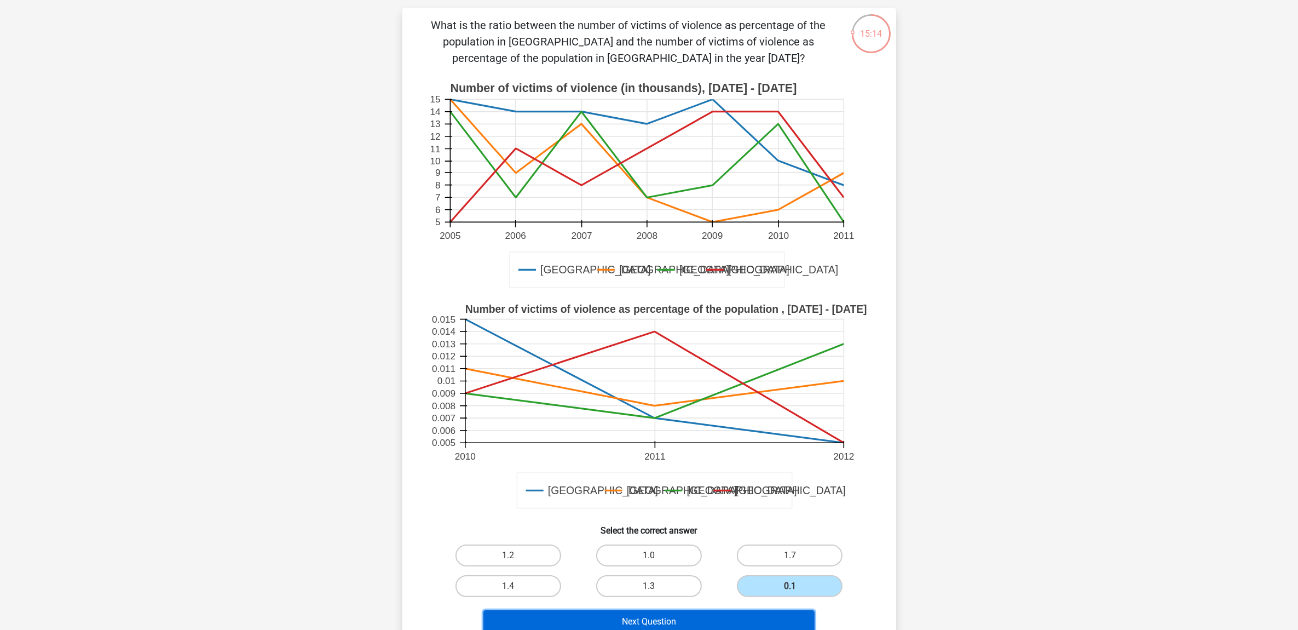
click at [699, 615] on button "Next Question" at bounding box center [649, 621] width 331 height 23
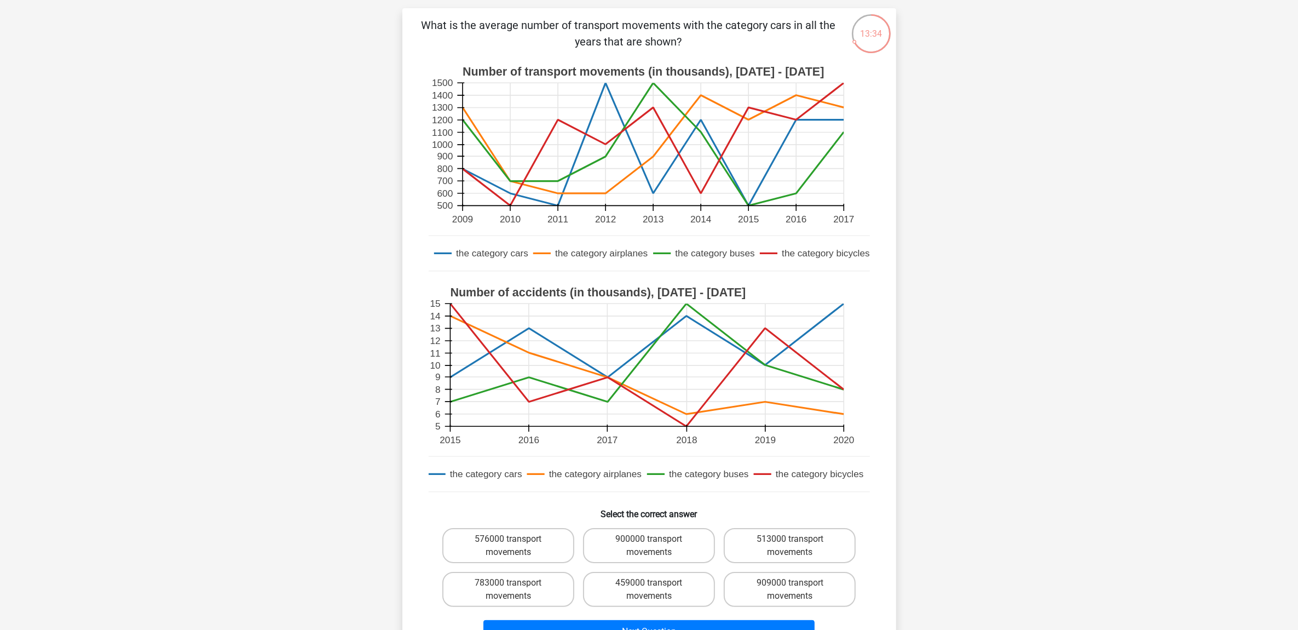
scroll to position [137, 0]
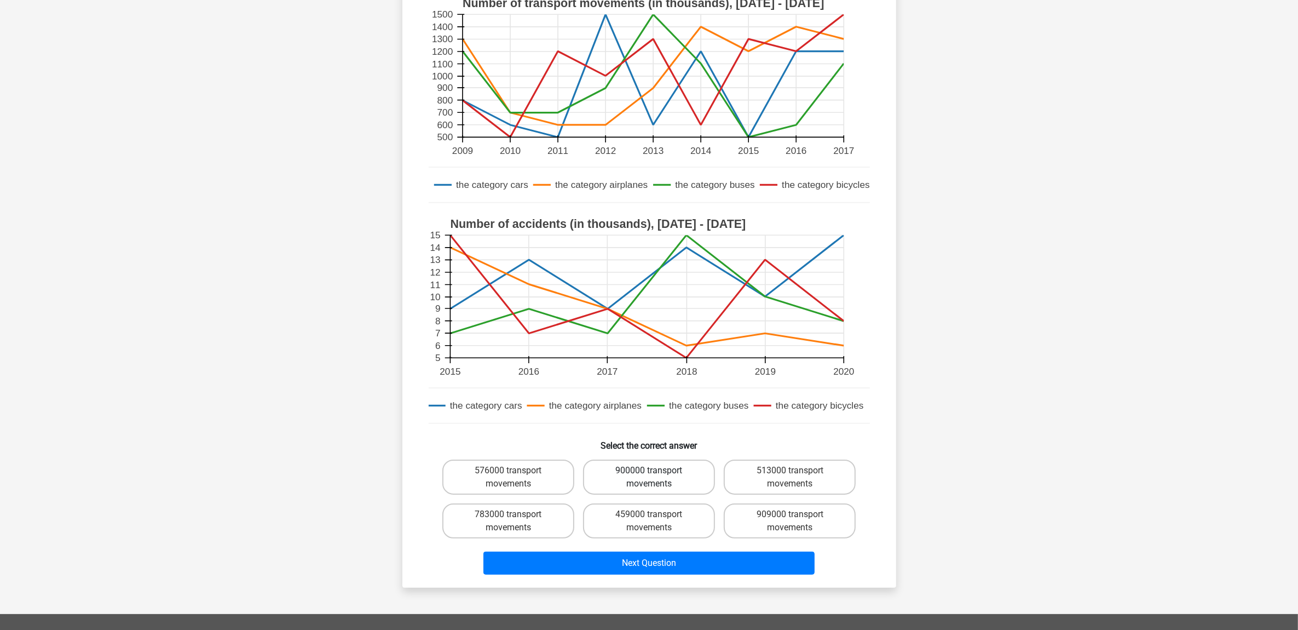
click at [658, 477] on label "900000 transport movements" at bounding box center [649, 476] width 132 height 35
click at [656, 477] on input "900000 transport movements" at bounding box center [652, 473] width 7 height 7
radio input "true"
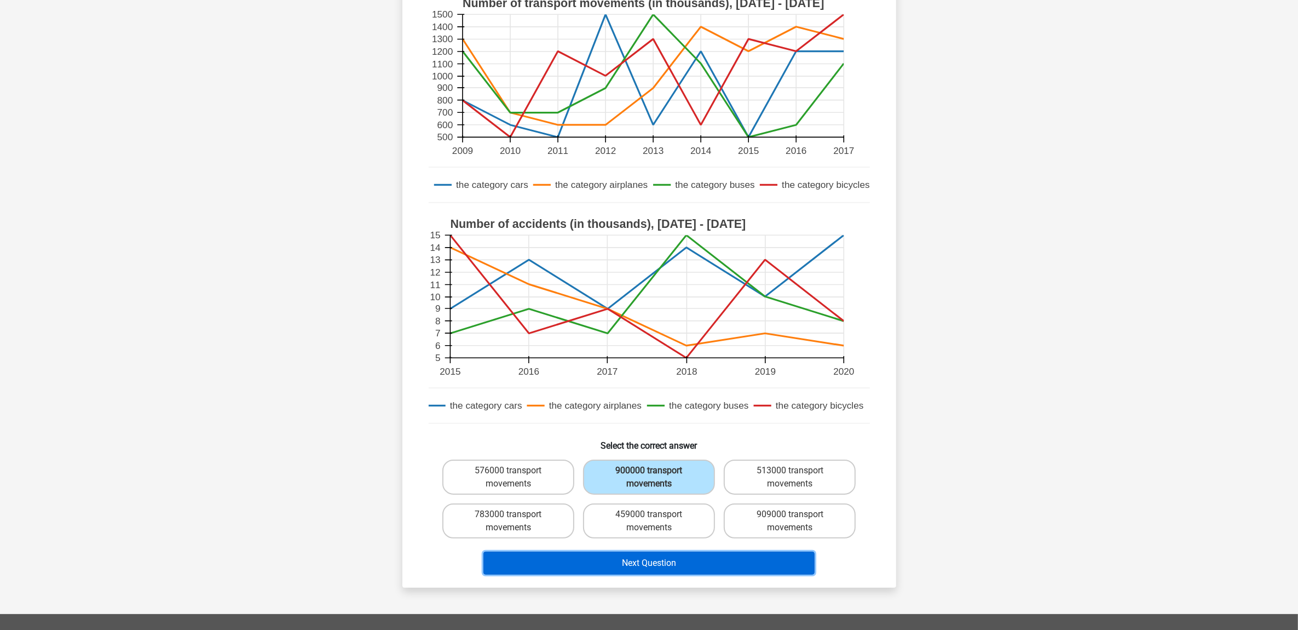
click at [677, 564] on button "Next Question" at bounding box center [649, 562] width 331 height 23
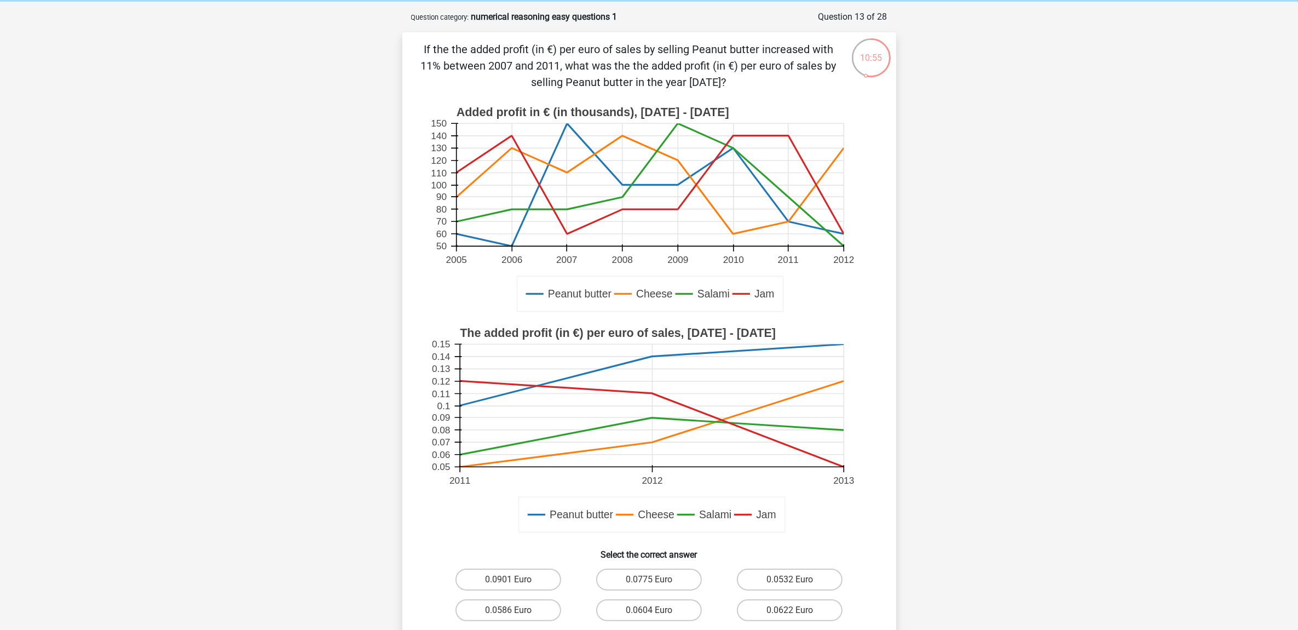
scroll to position [68, 0]
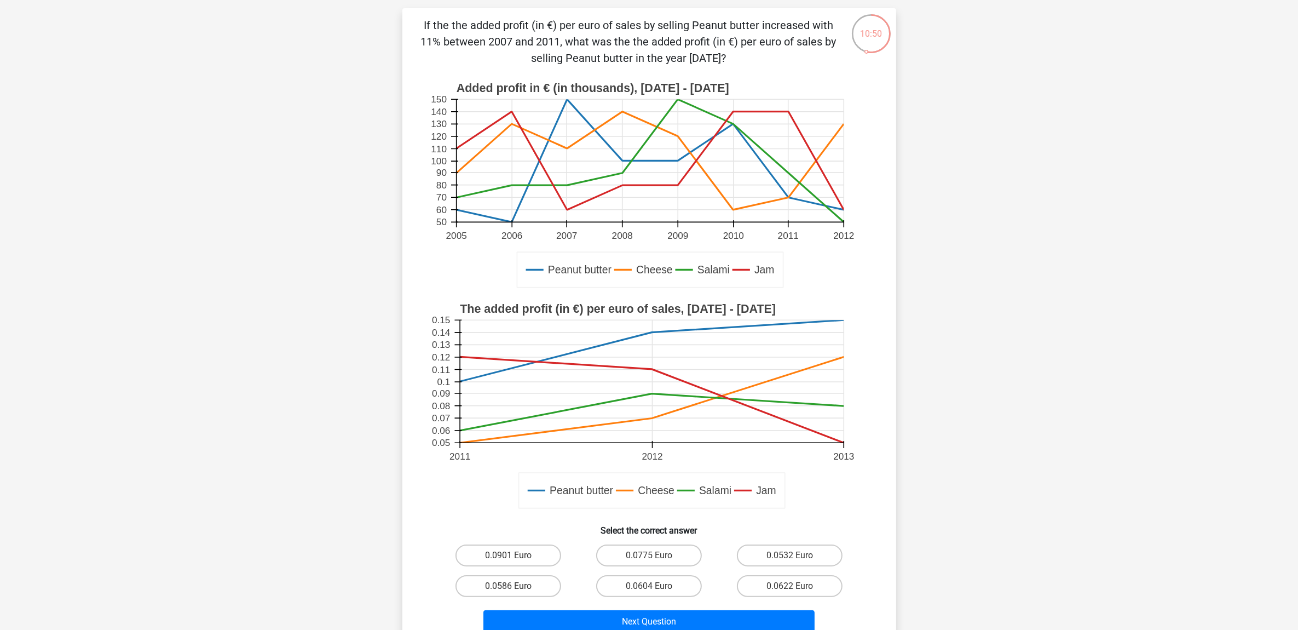
drag, startPoint x: 524, startPoint y: 556, endPoint x: 697, endPoint y: 517, distance: 177.3
click at [524, 556] on label "0.0901 Euro" at bounding box center [509, 555] width 106 height 22
click at [515, 556] on input "0.0901 Euro" at bounding box center [511, 558] width 7 height 7
radio input "true"
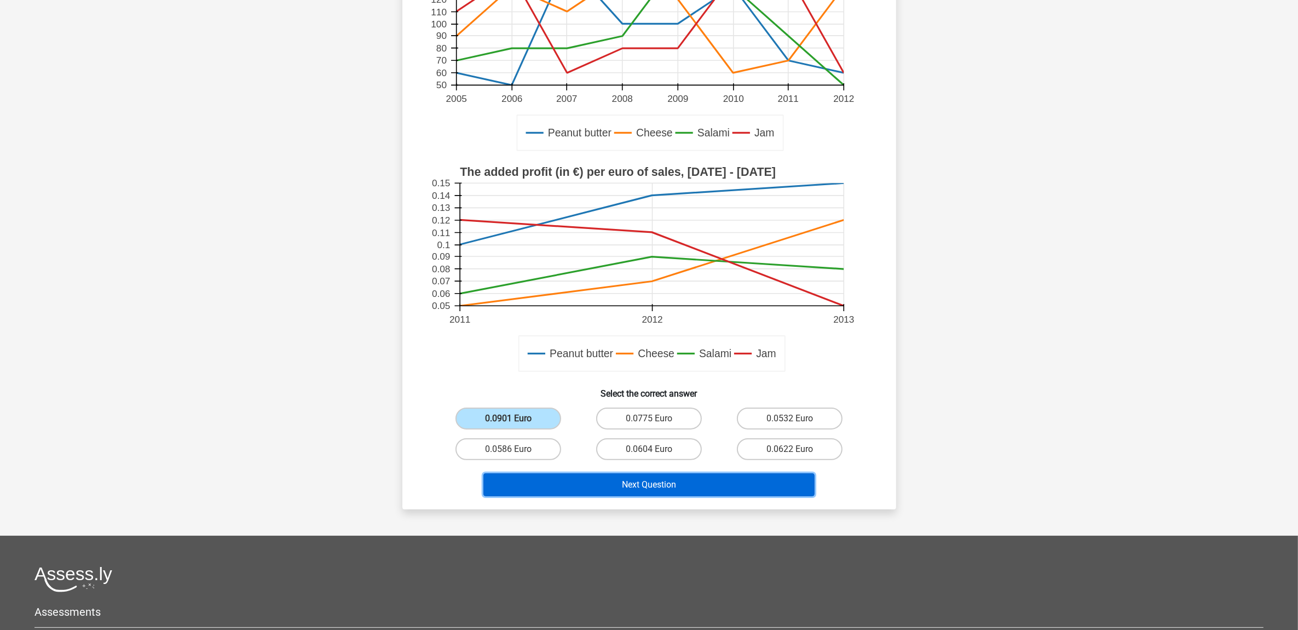
click at [674, 483] on button "Next Question" at bounding box center [649, 484] width 331 height 23
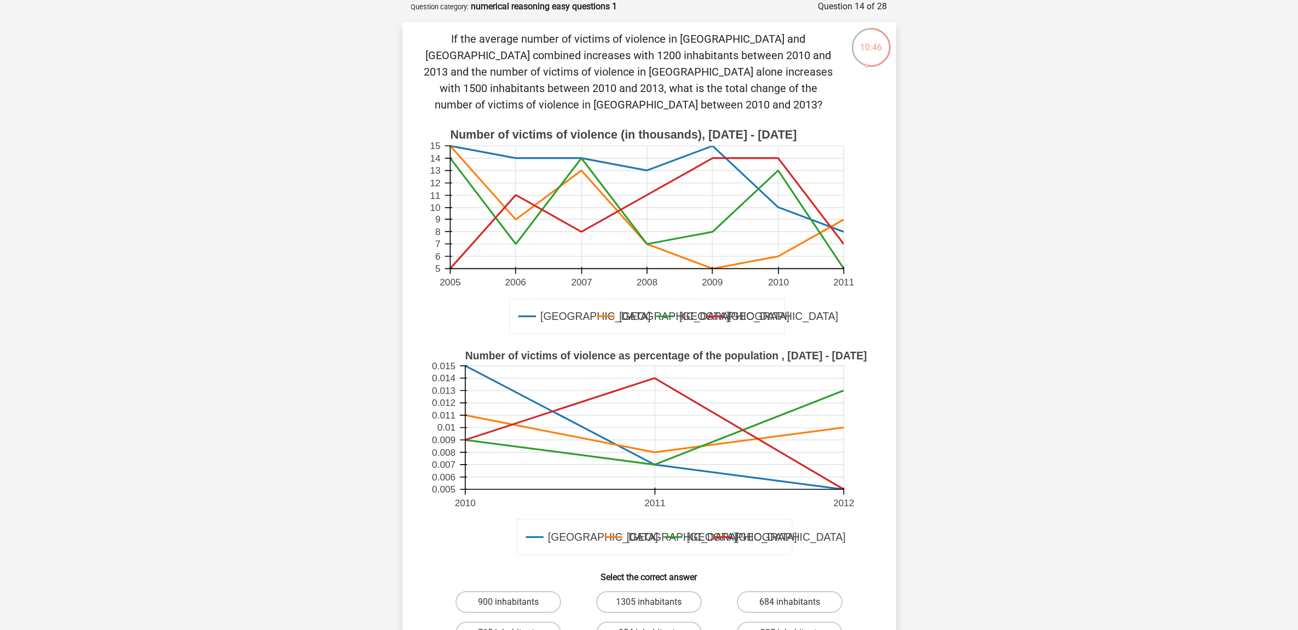
scroll to position [0, 0]
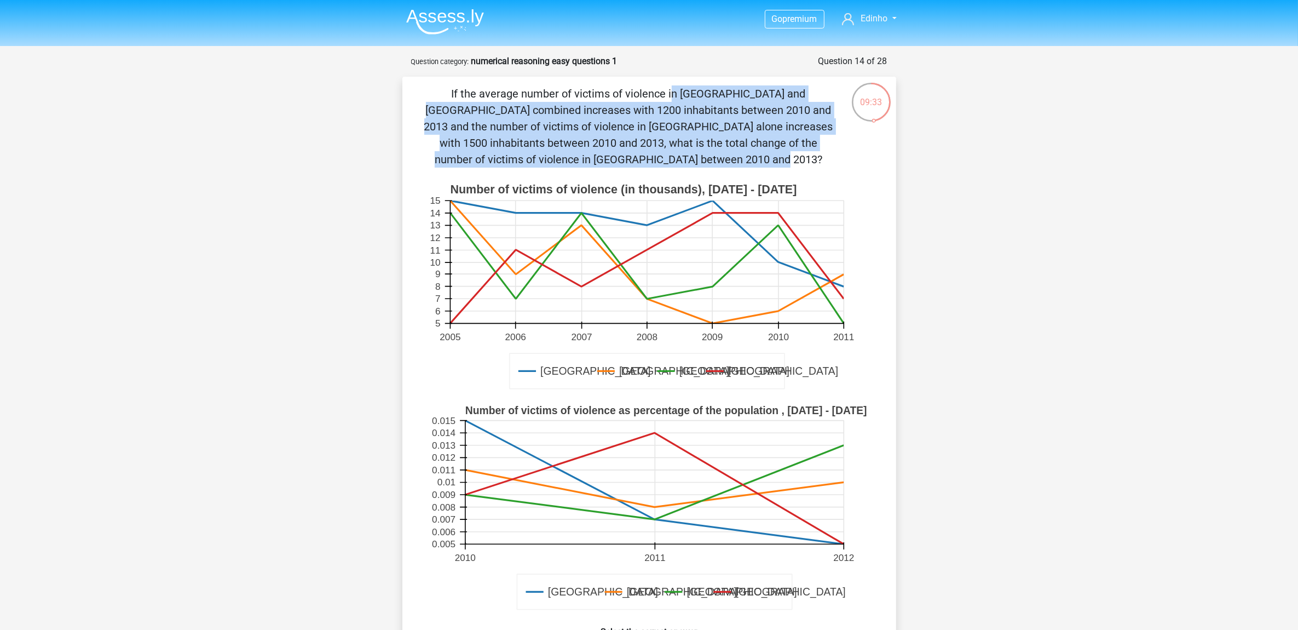
drag, startPoint x: 412, startPoint y: 95, endPoint x: 803, endPoint y: 149, distance: 394.7
click at [803, 149] on div "If the average number of victims of violence in Paris and London combined incre…" at bounding box center [649, 411] width 485 height 653
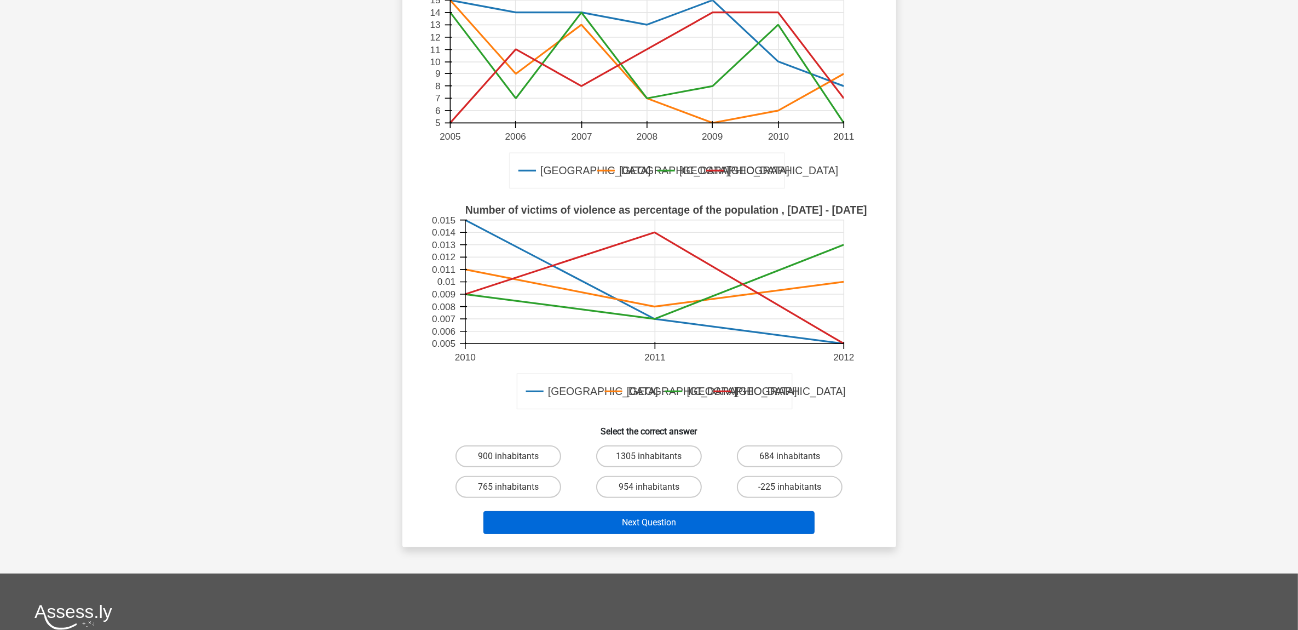
scroll to position [205, 0]
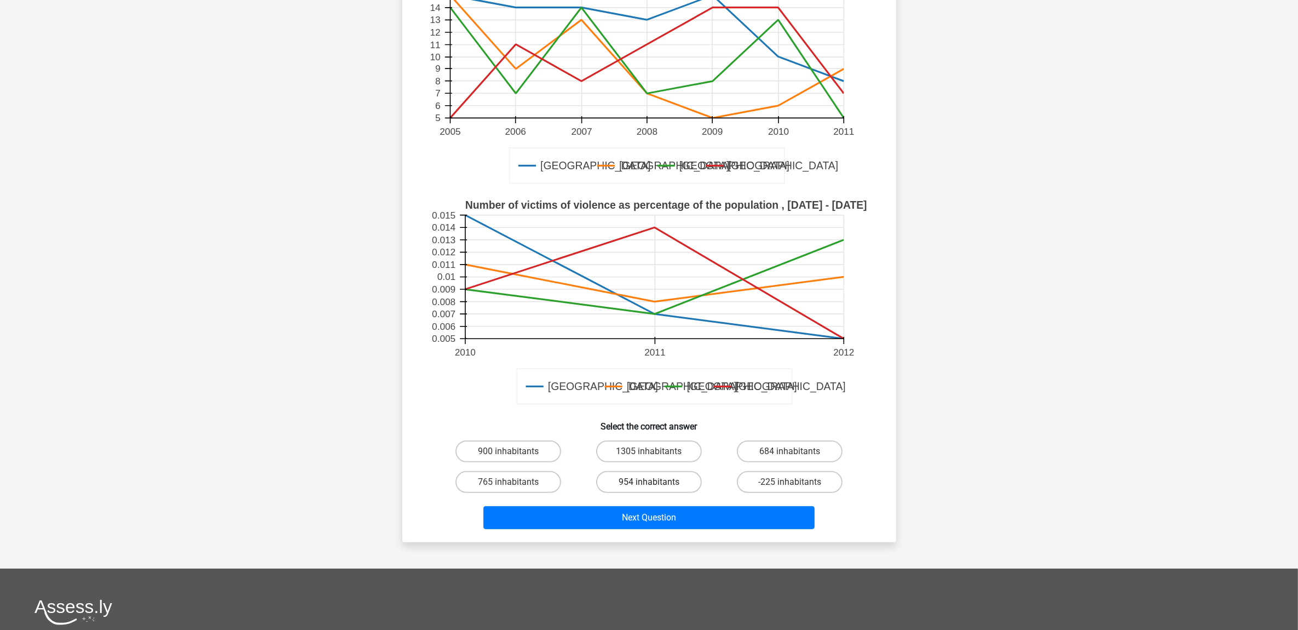
click at [659, 471] on label "954 inhabitants" at bounding box center [649, 482] width 106 height 22
click at [656, 482] on input "954 inhabitants" at bounding box center [652, 485] width 7 height 7
radio input "true"
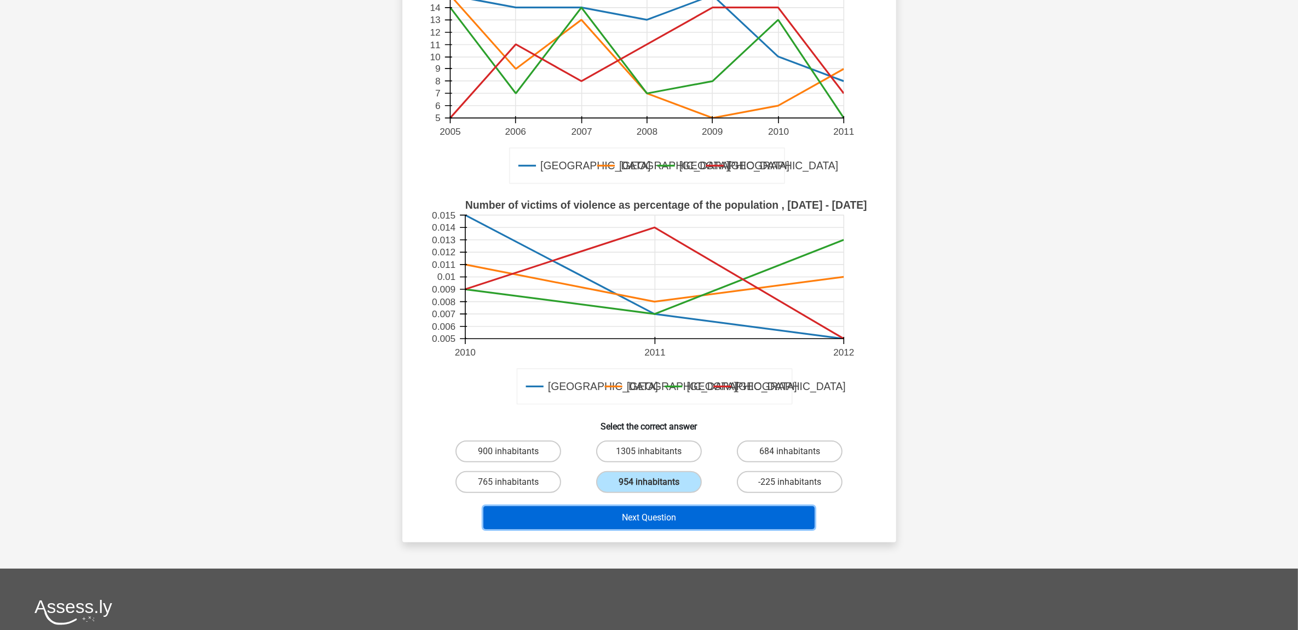
click at [684, 506] on button "Next Question" at bounding box center [649, 517] width 331 height 23
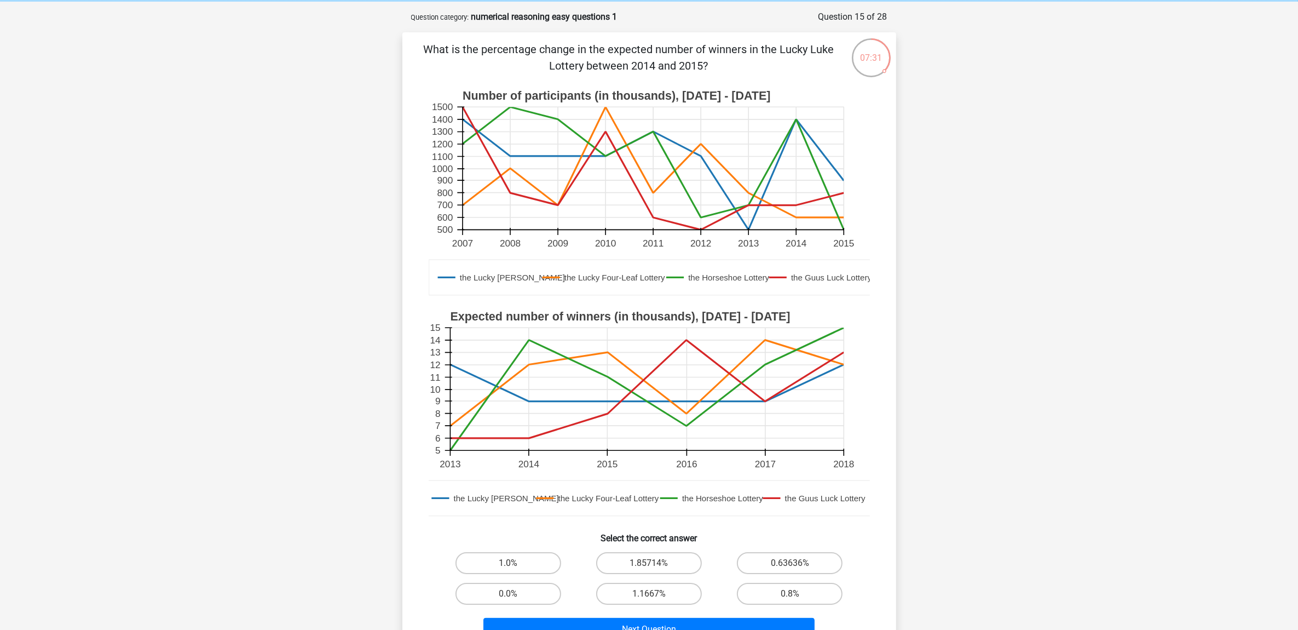
scroll to position [68, 0]
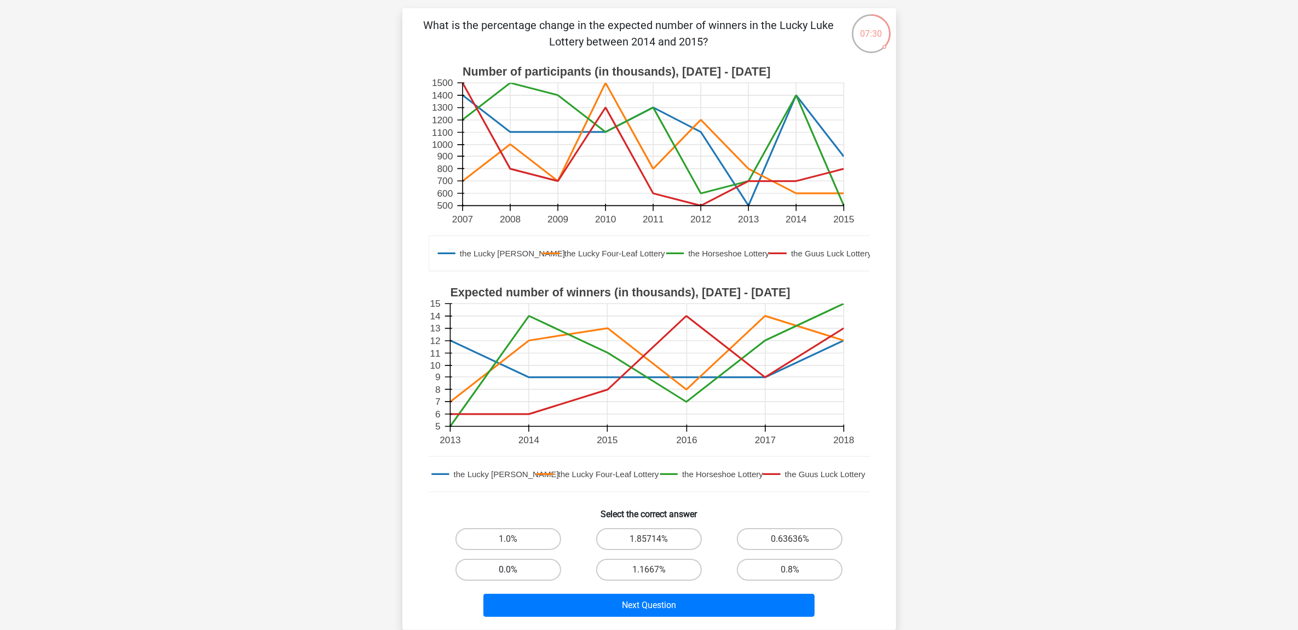
click at [530, 568] on label "0.0%" at bounding box center [509, 570] width 106 height 22
click at [515, 569] on input "0.0%" at bounding box center [511, 572] width 7 height 7
radio input "true"
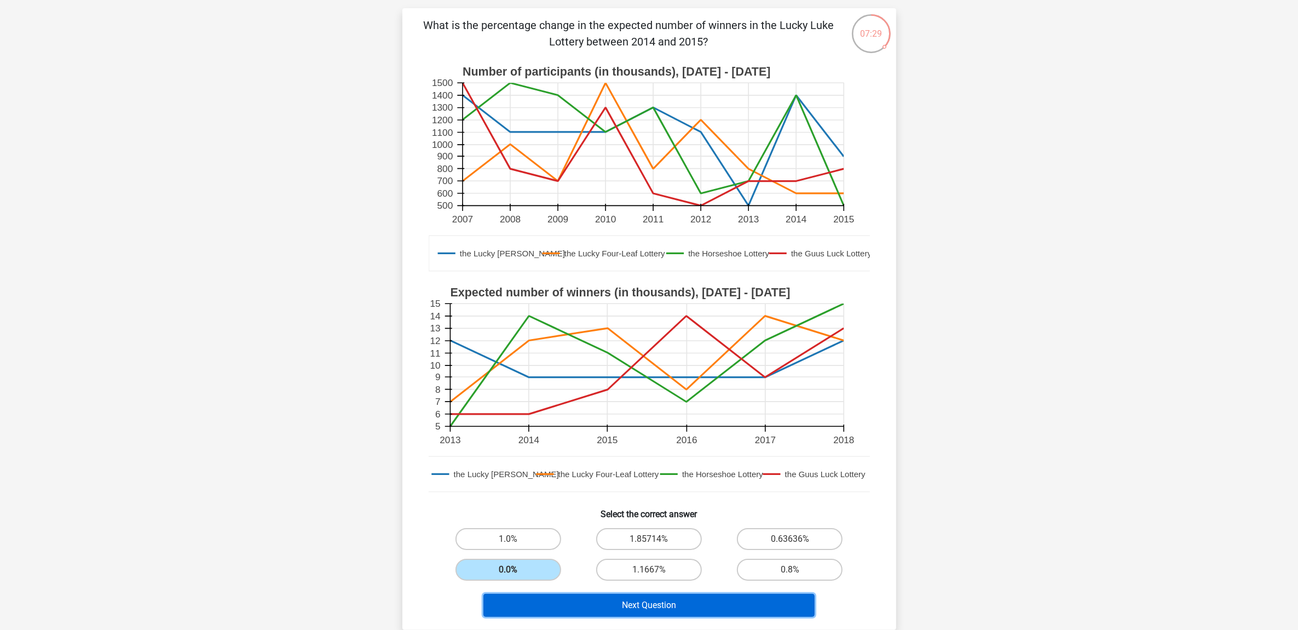
click at [674, 605] on button "Next Question" at bounding box center [649, 605] width 331 height 23
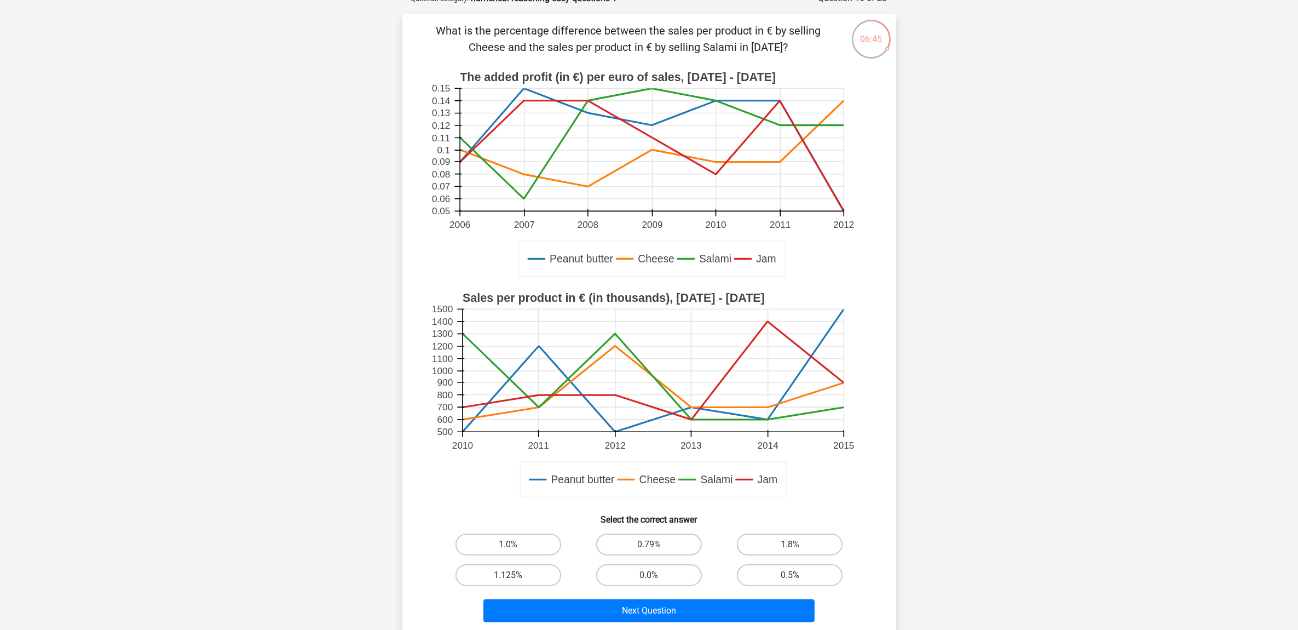
scroll to position [137, 0]
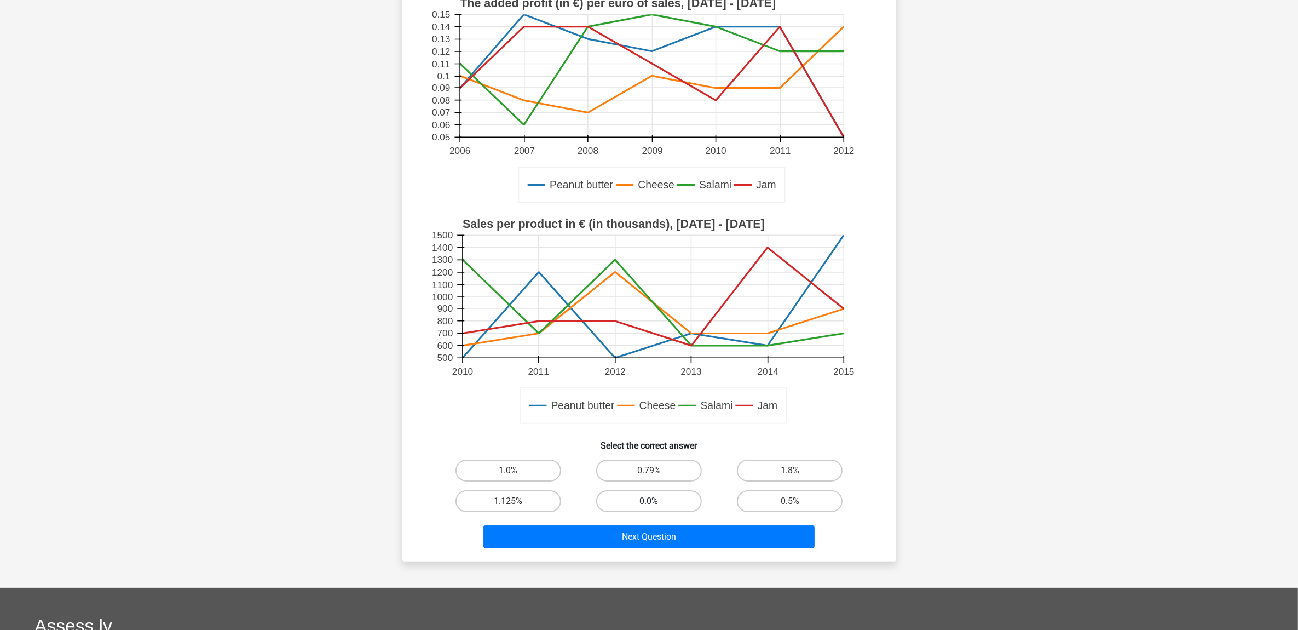
click at [675, 499] on label "0.0%" at bounding box center [649, 501] width 106 height 22
click at [656, 501] on input "0.0%" at bounding box center [652, 504] width 7 height 7
radio input "true"
click at [690, 546] on div "Next Question" at bounding box center [649, 538] width 423 height 27
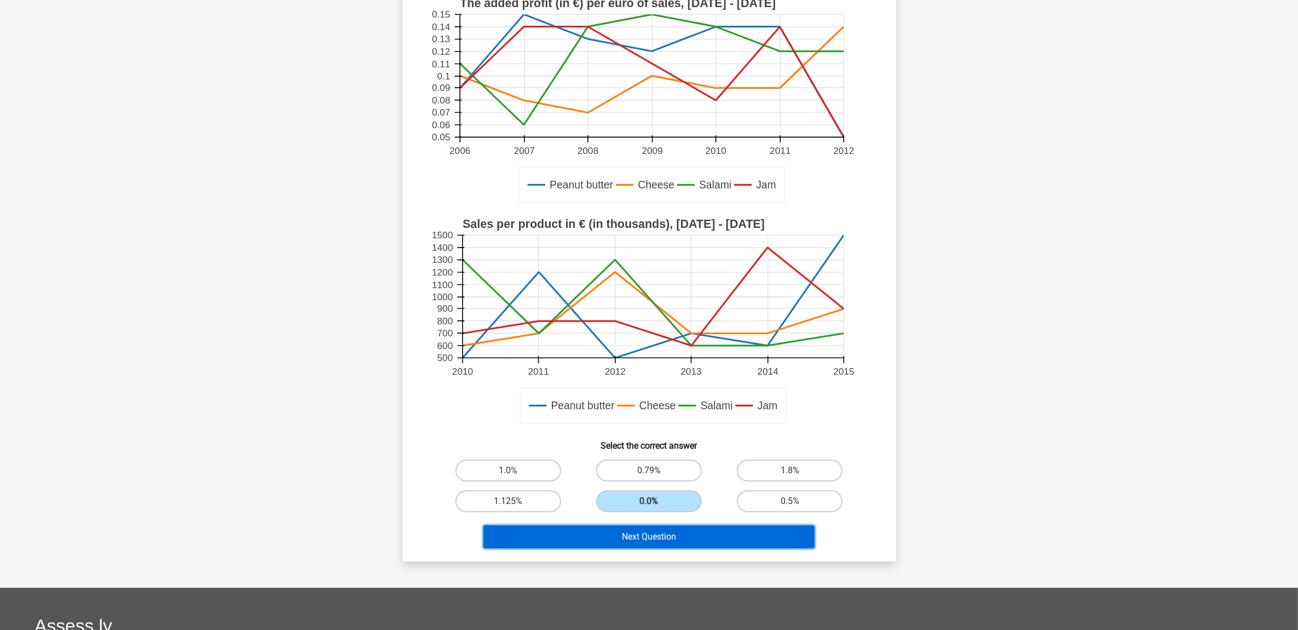
click at [690, 539] on button "Next Question" at bounding box center [649, 536] width 331 height 23
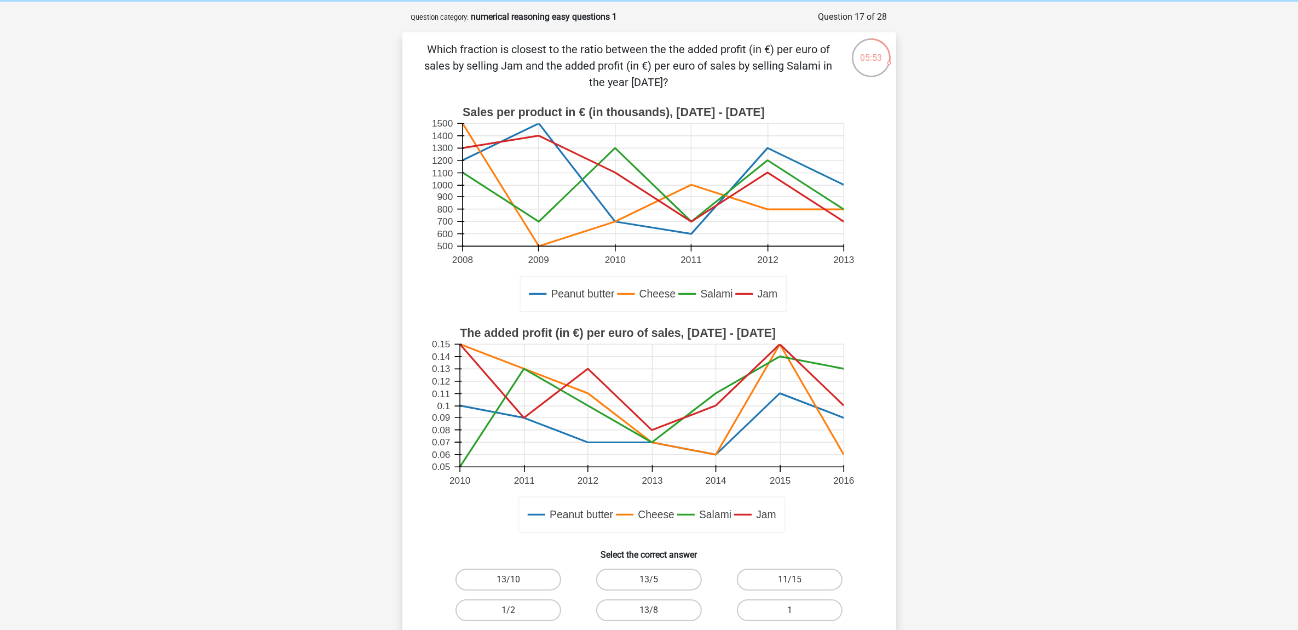
scroll to position [68, 0]
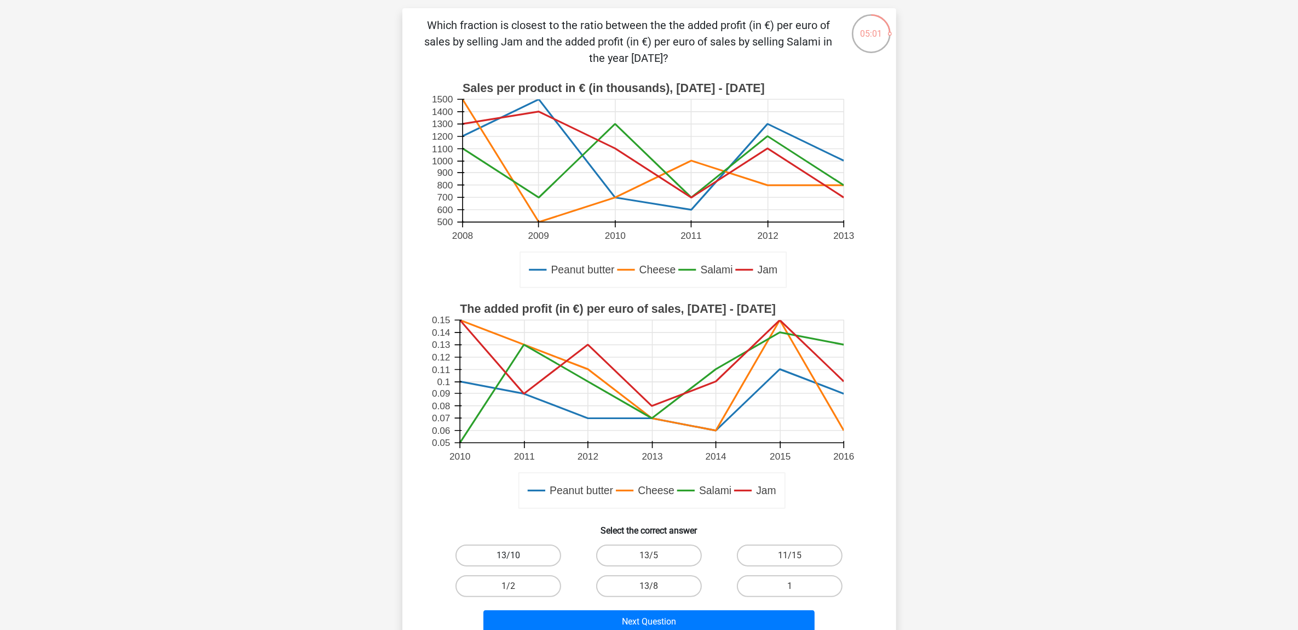
click at [515, 551] on label "13/10" at bounding box center [509, 555] width 106 height 22
click at [515, 555] on input "13/10" at bounding box center [511, 558] width 7 height 7
radio input "true"
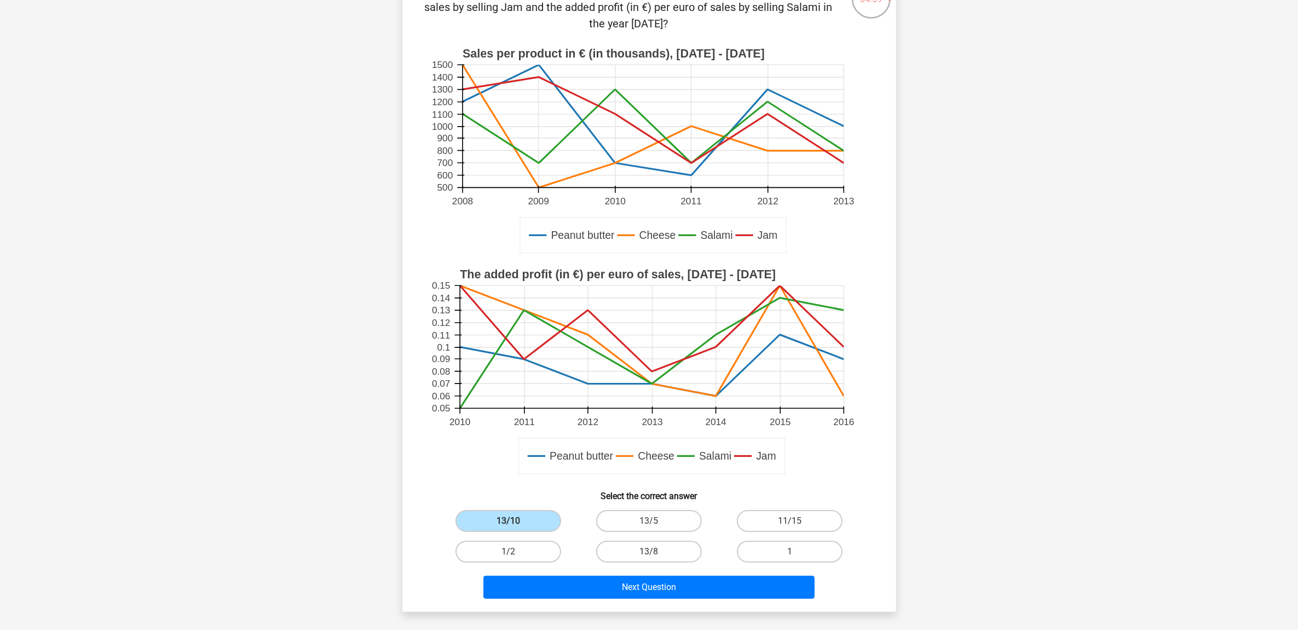
scroll to position [137, 0]
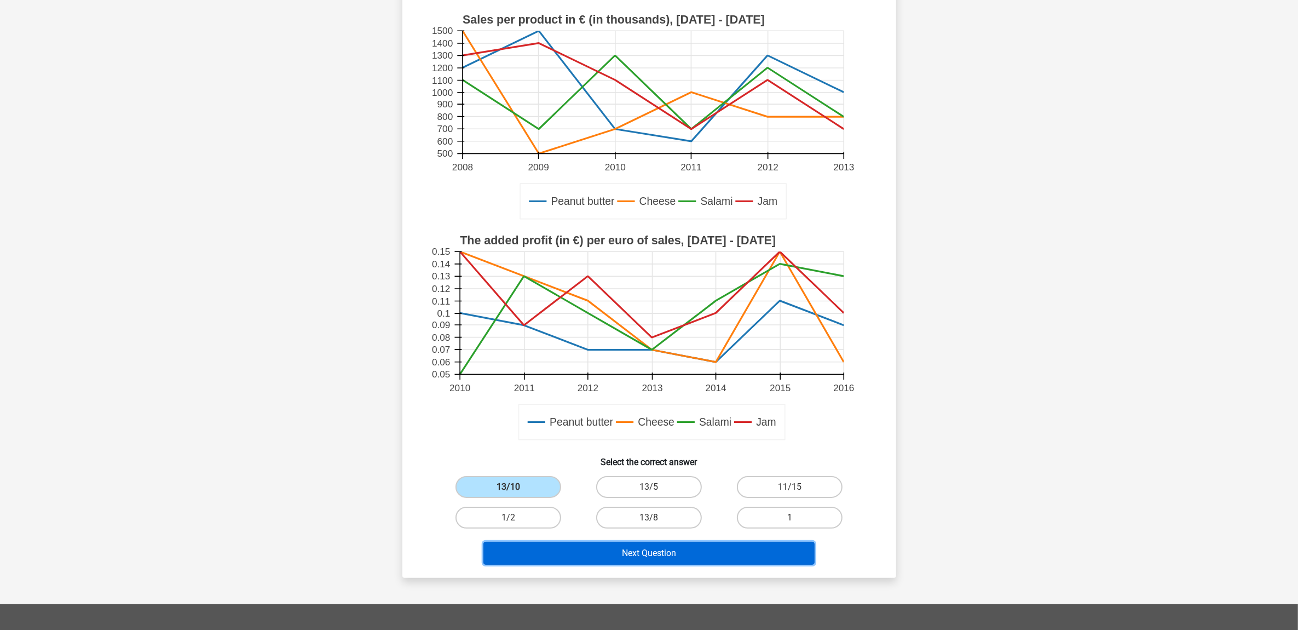
click at [691, 548] on button "Next Question" at bounding box center [649, 553] width 331 height 23
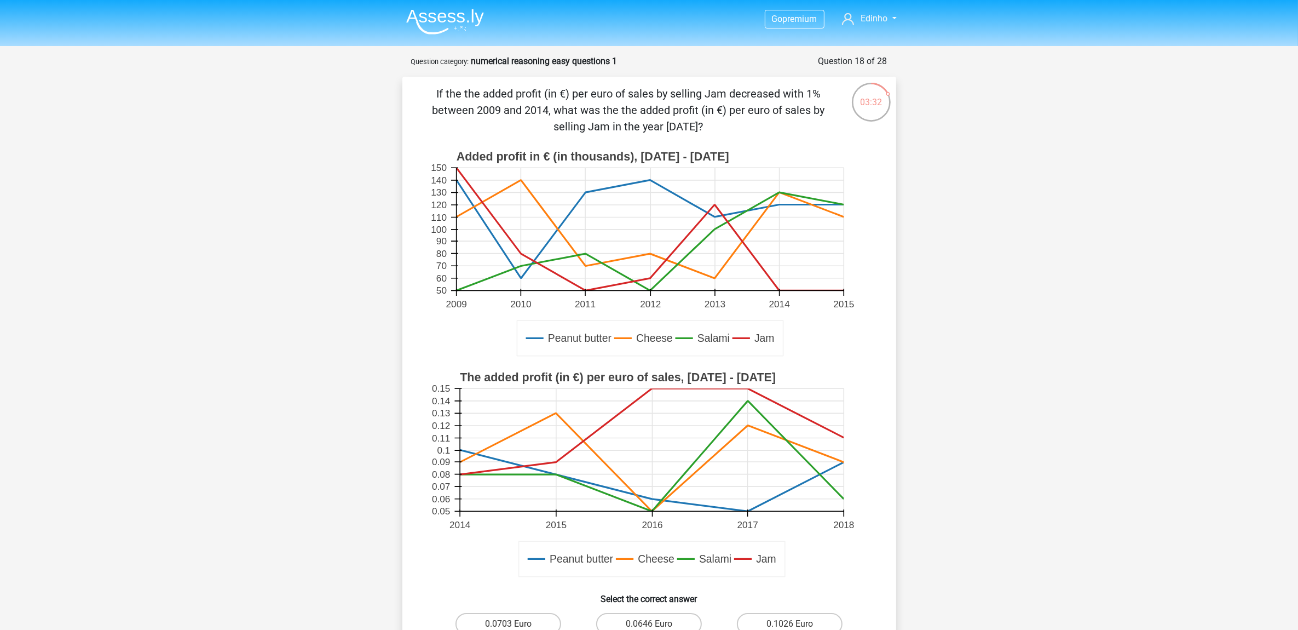
scroll to position [68, 0]
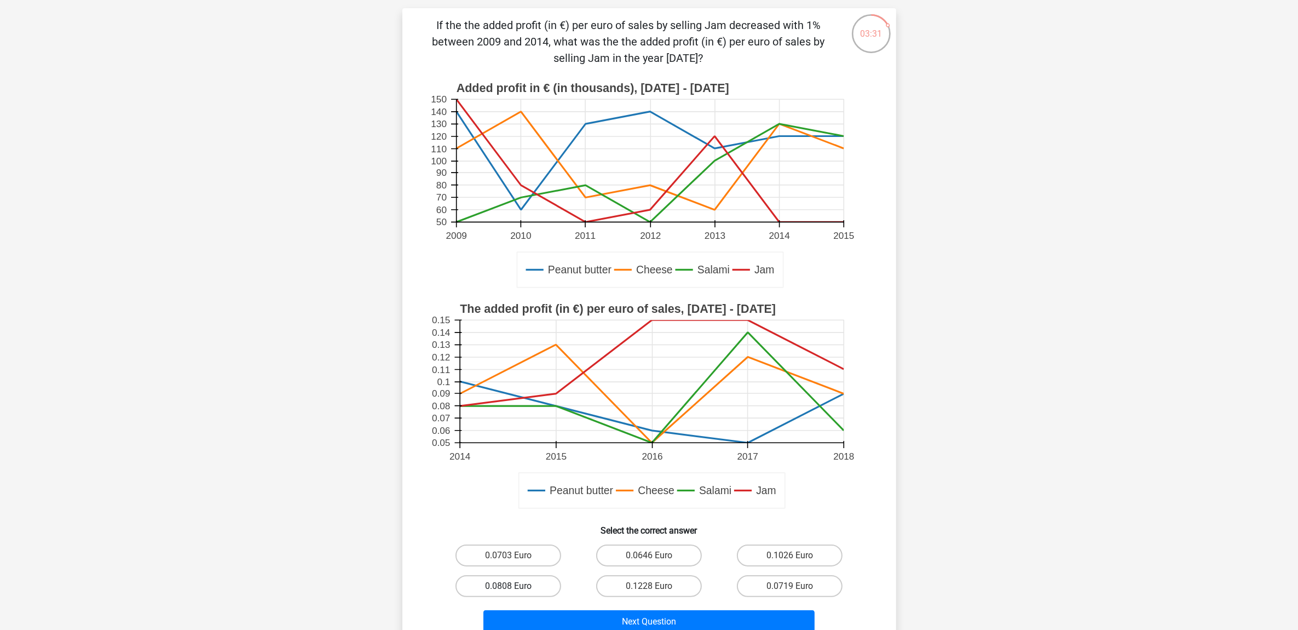
drag, startPoint x: 537, startPoint y: 584, endPoint x: 546, endPoint y: 587, distance: 9.9
click at [537, 584] on label "0.0808 Euro" at bounding box center [509, 586] width 106 height 22
click at [515, 586] on input "0.0808 Euro" at bounding box center [511, 589] width 7 height 7
radio input "true"
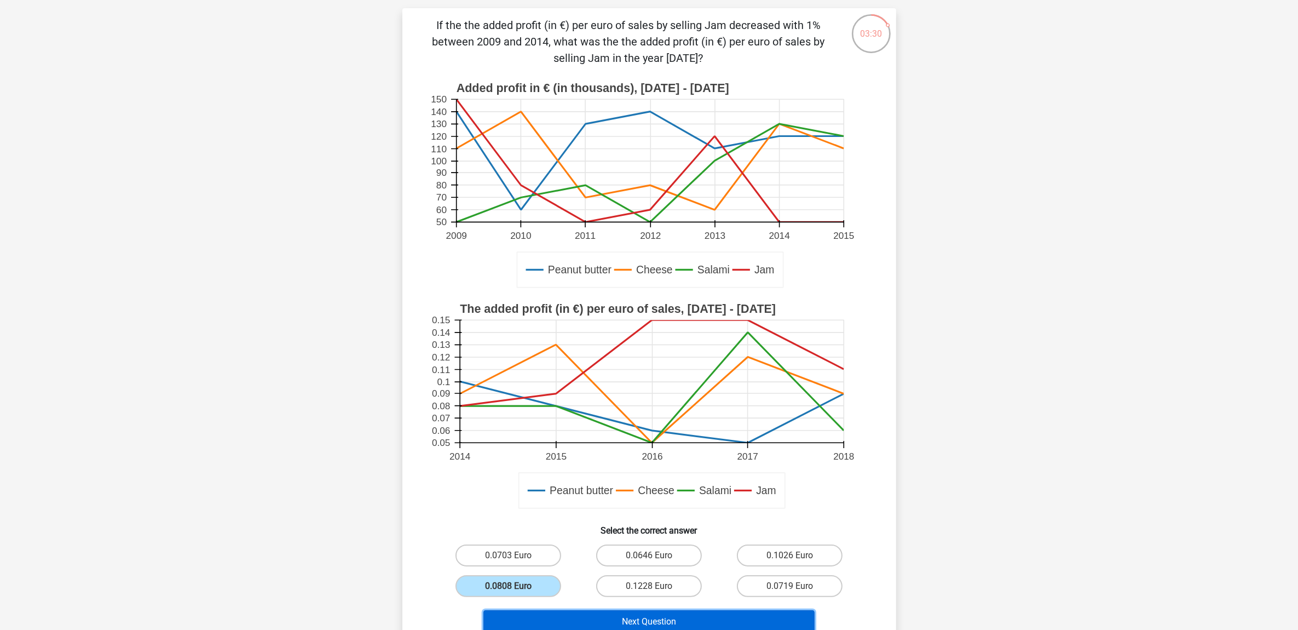
click at [608, 612] on button "Next Question" at bounding box center [649, 621] width 331 height 23
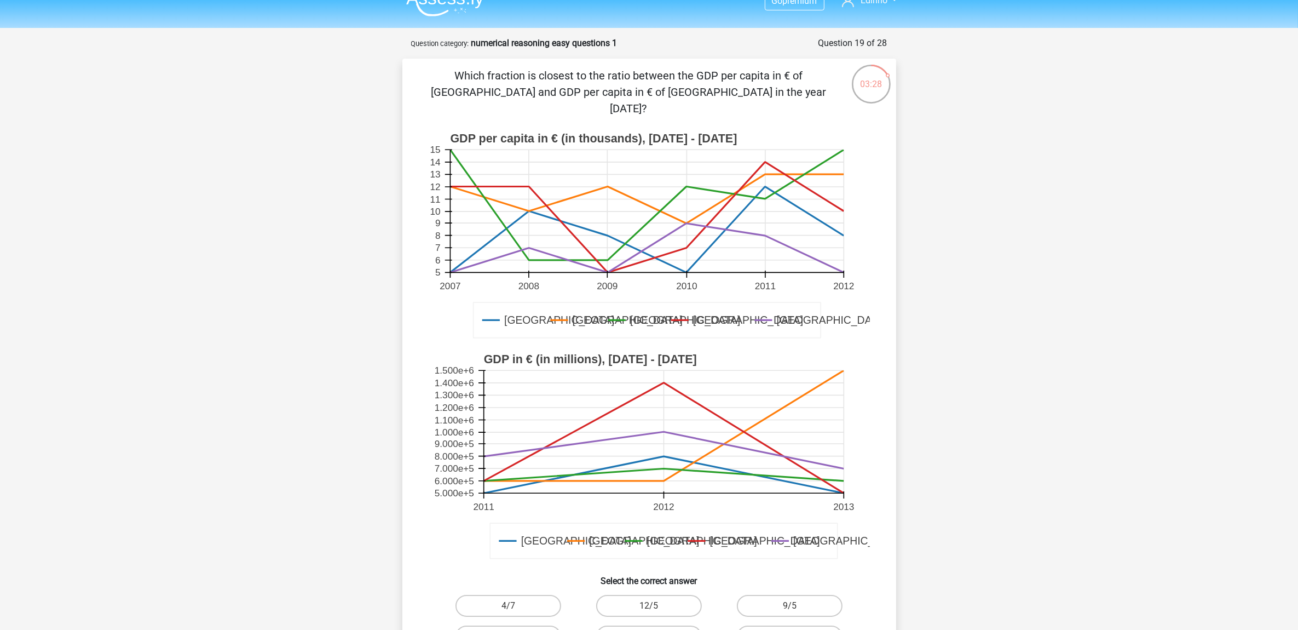
scroll to position [0, 0]
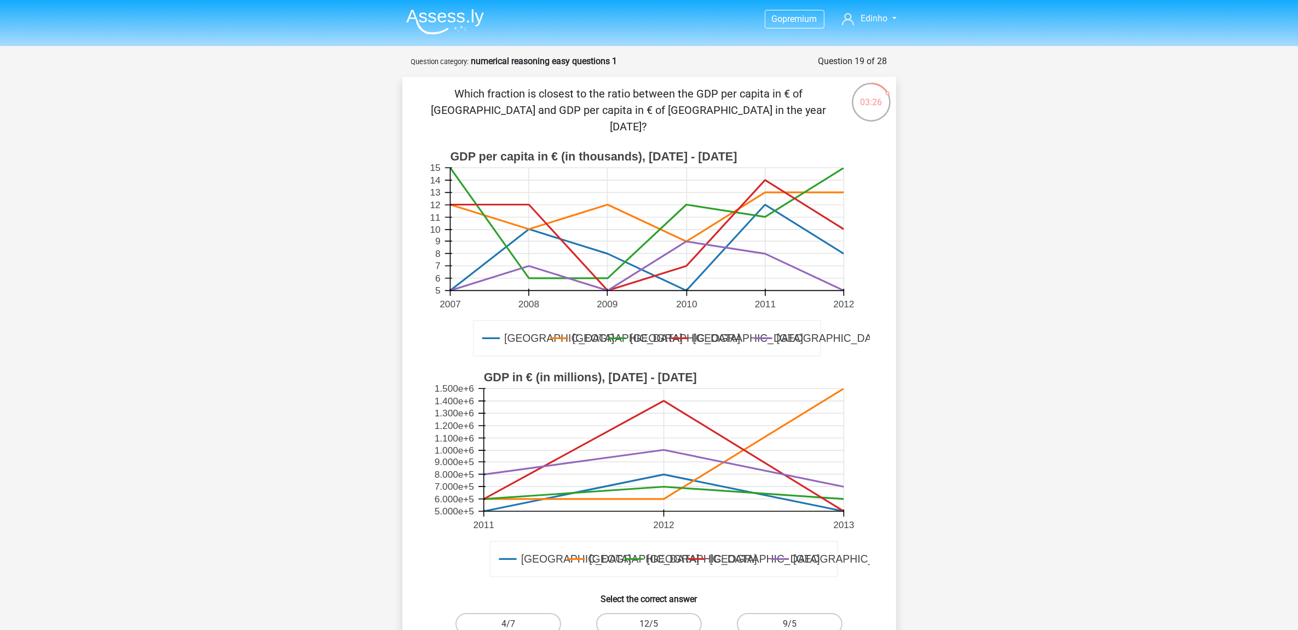
drag, startPoint x: 439, startPoint y: 89, endPoint x: 770, endPoint y: 103, distance: 331.6
click at [770, 103] on p "Which fraction is closest to the ratio between the GDP per capita in € of [GEOG…" at bounding box center [629, 109] width 418 height 49
click at [499, 102] on p "Which fraction is closest to the ratio between the GDP per capita in € of [GEOG…" at bounding box center [629, 109] width 418 height 49
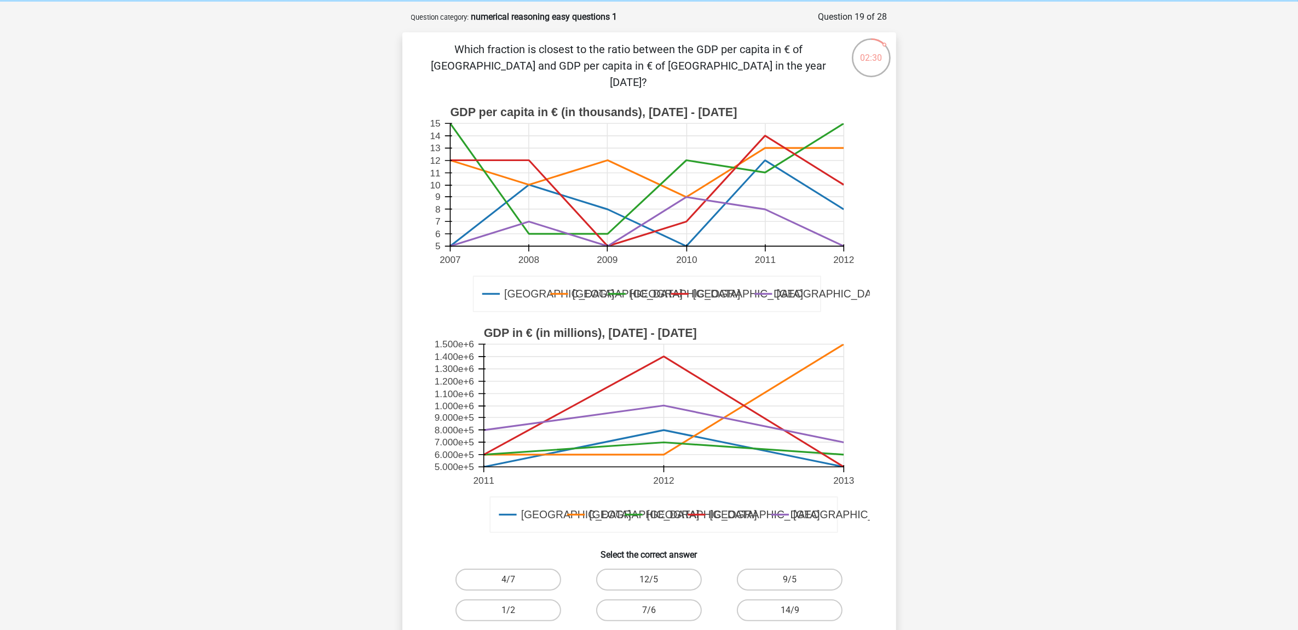
scroll to position [68, 0]
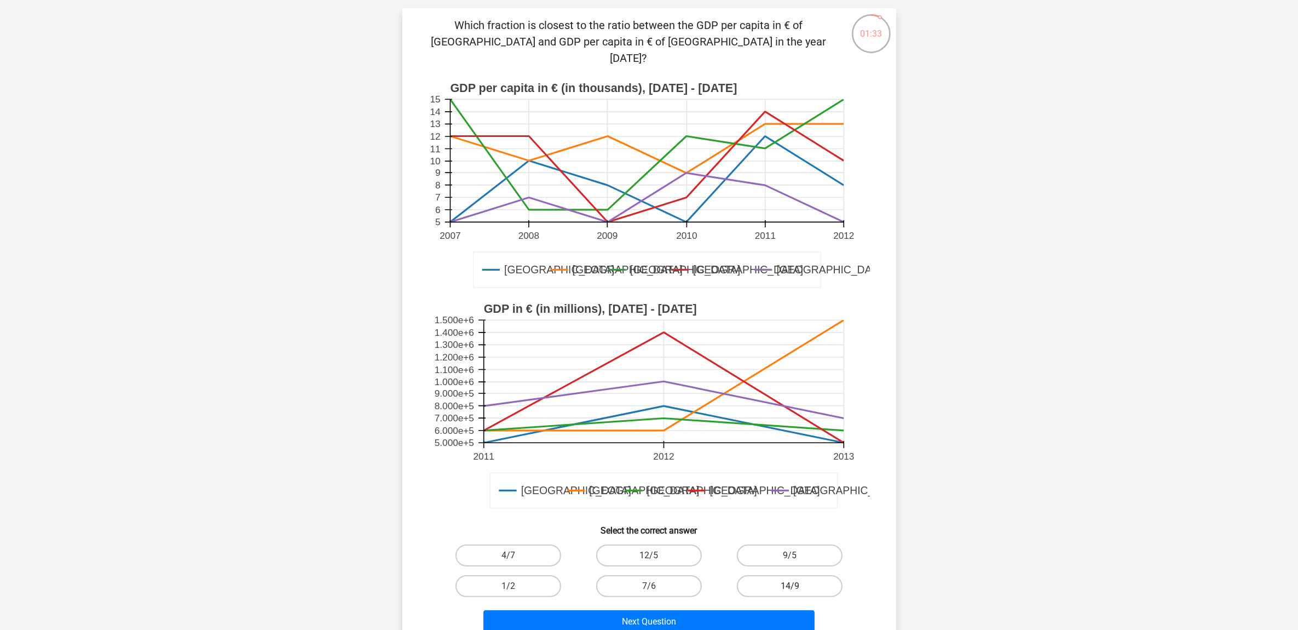
click at [793, 575] on label "14/9" at bounding box center [790, 586] width 106 height 22
click at [793, 586] on input "14/9" at bounding box center [793, 589] width 7 height 7
radio input "true"
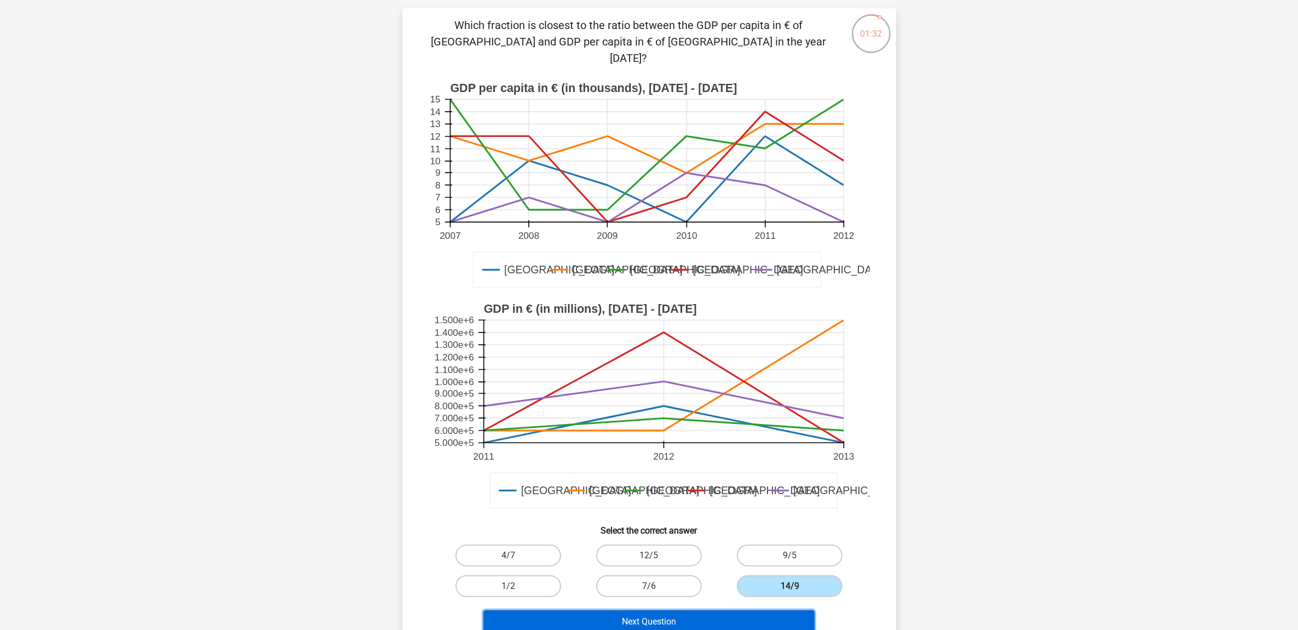
click at [690, 610] on button "Next Question" at bounding box center [649, 621] width 331 height 23
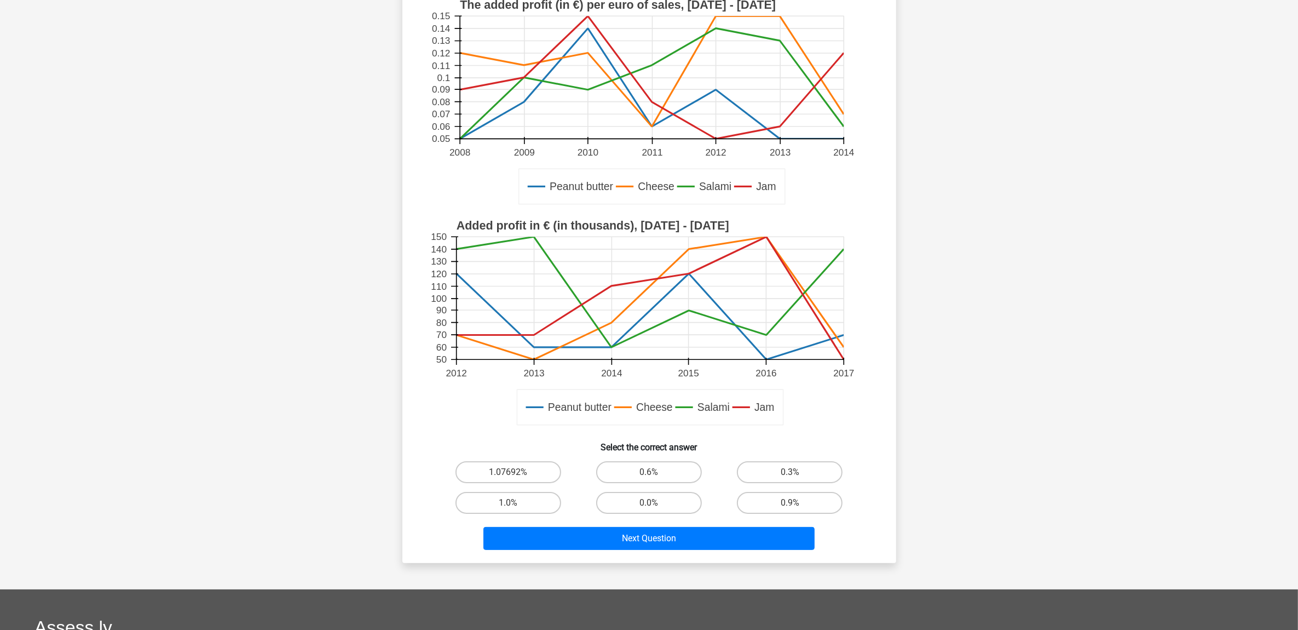
scroll to position [137, 0]
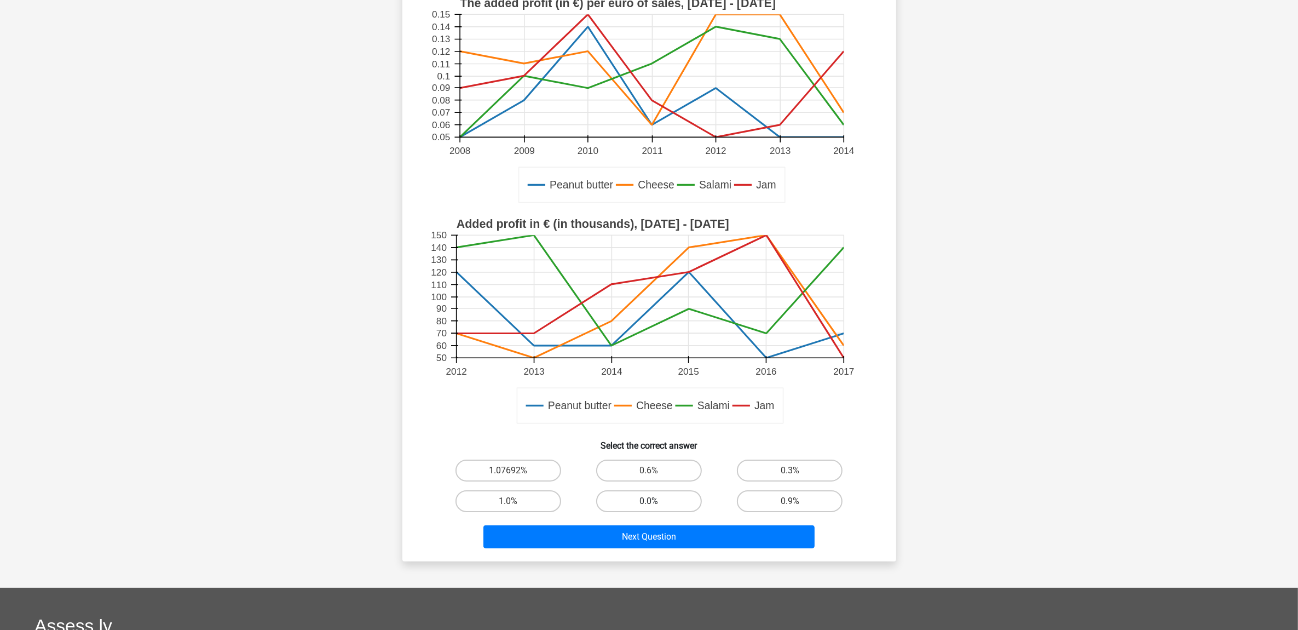
click at [664, 501] on label "0.0%" at bounding box center [649, 501] width 106 height 22
click at [656, 501] on input "0.0%" at bounding box center [652, 504] width 7 height 7
radio input "true"
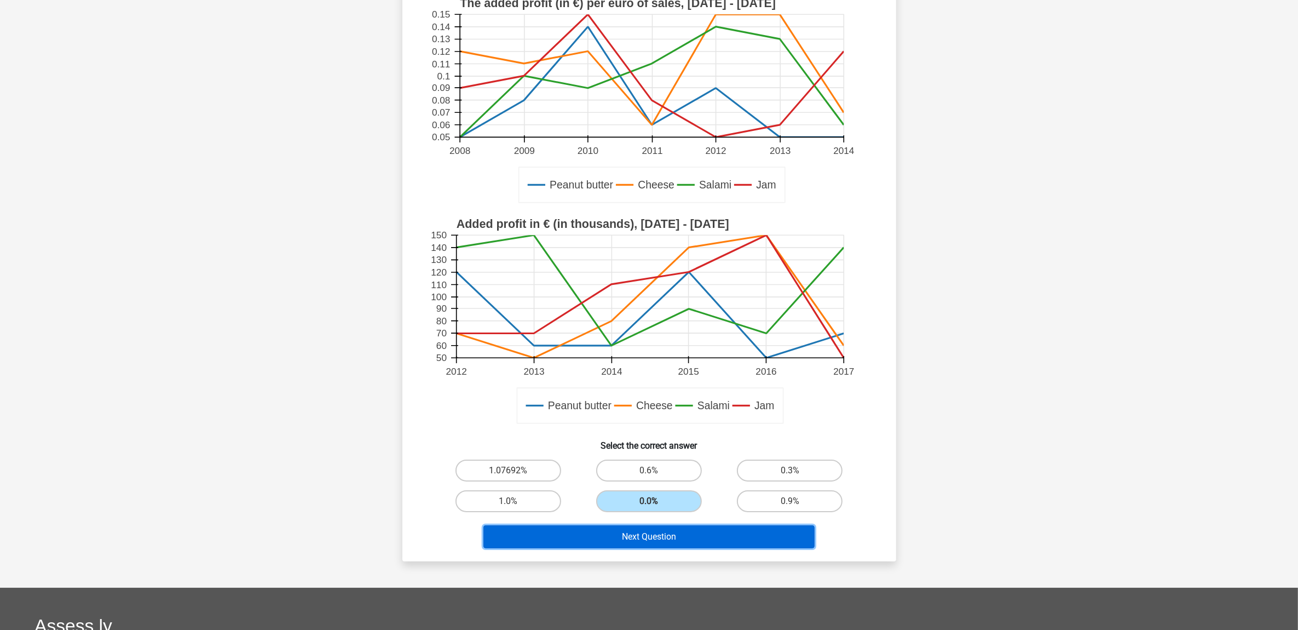
click at [690, 543] on button "Next Question" at bounding box center [649, 536] width 331 height 23
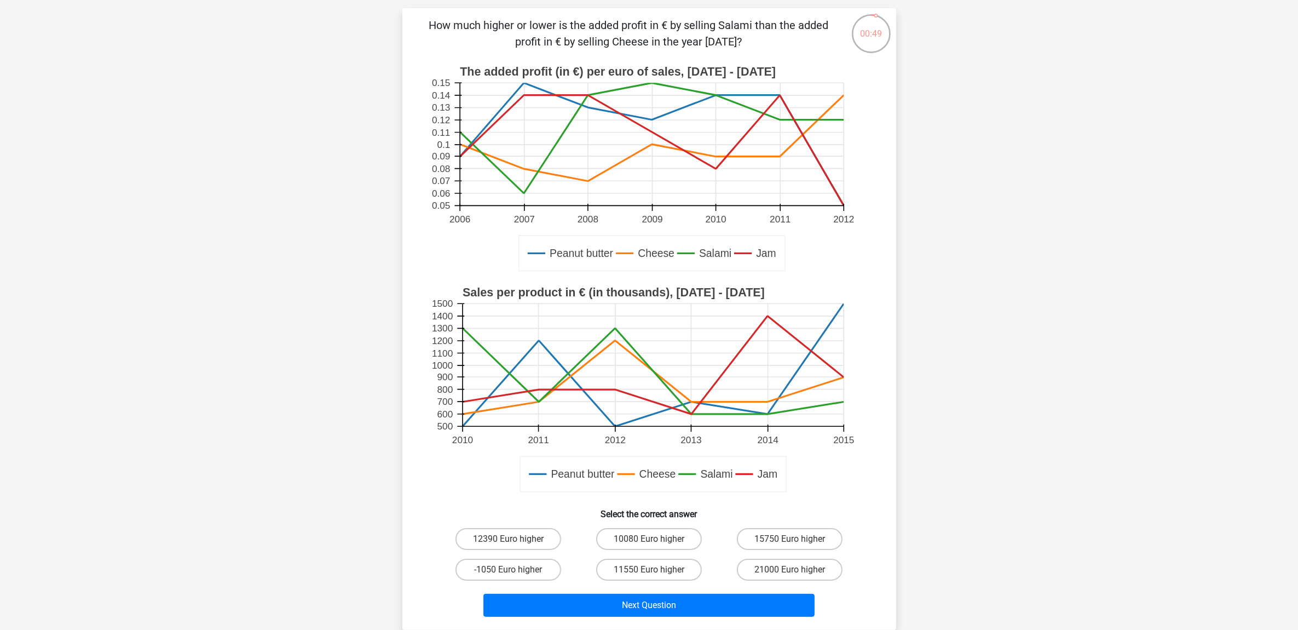
scroll to position [0, 0]
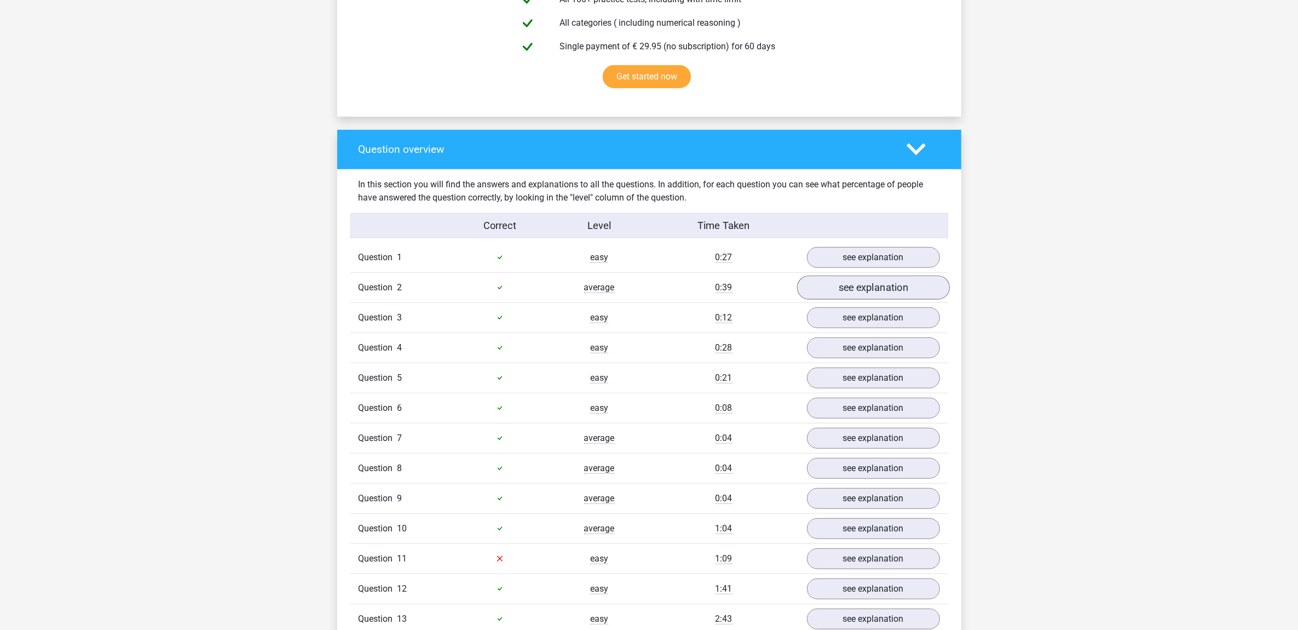
scroll to position [753, 0]
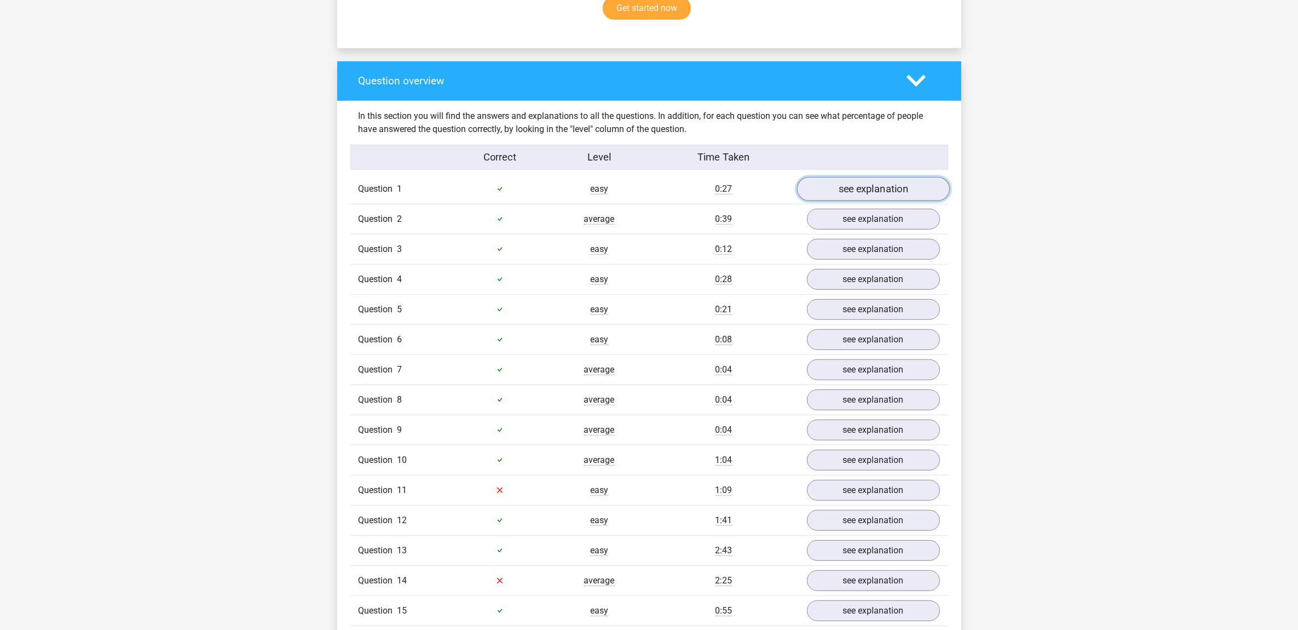
click at [885, 187] on link "see explanation" at bounding box center [873, 189] width 153 height 24
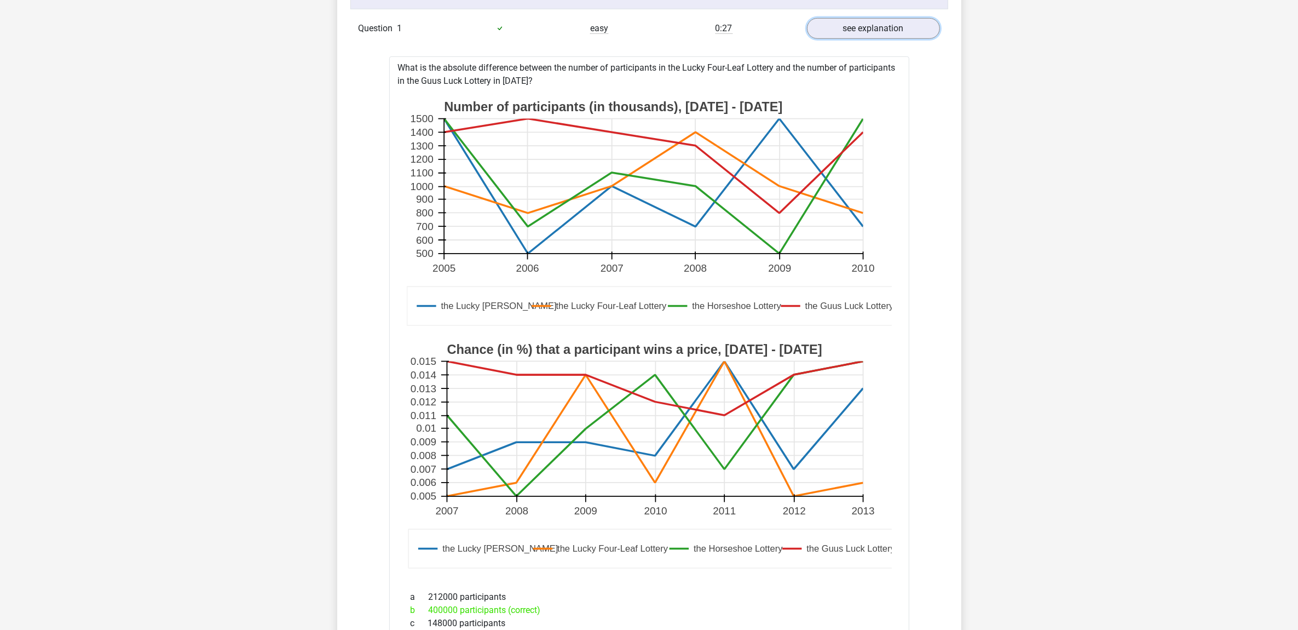
scroll to position [890, 0]
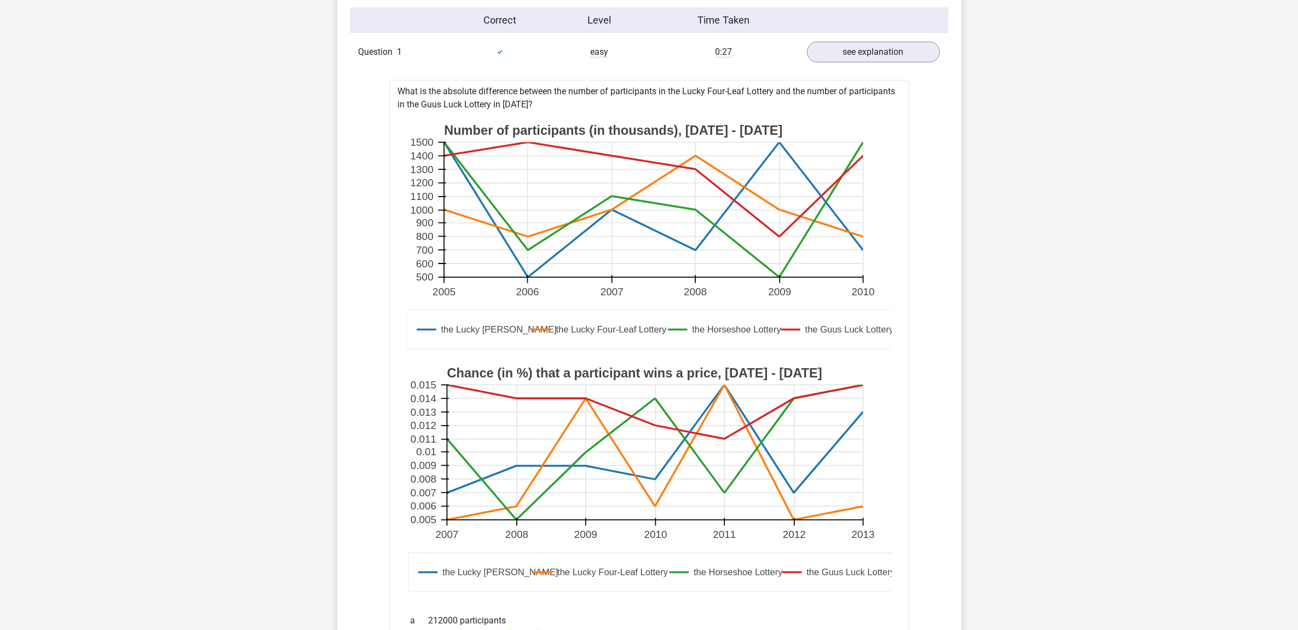
drag, startPoint x: 390, startPoint y: 92, endPoint x: 702, endPoint y: 110, distance: 312.1
click at [702, 110] on div "What is the absolute difference between the number of participants in the Lucky…" at bounding box center [649, 593] width 520 height 1026
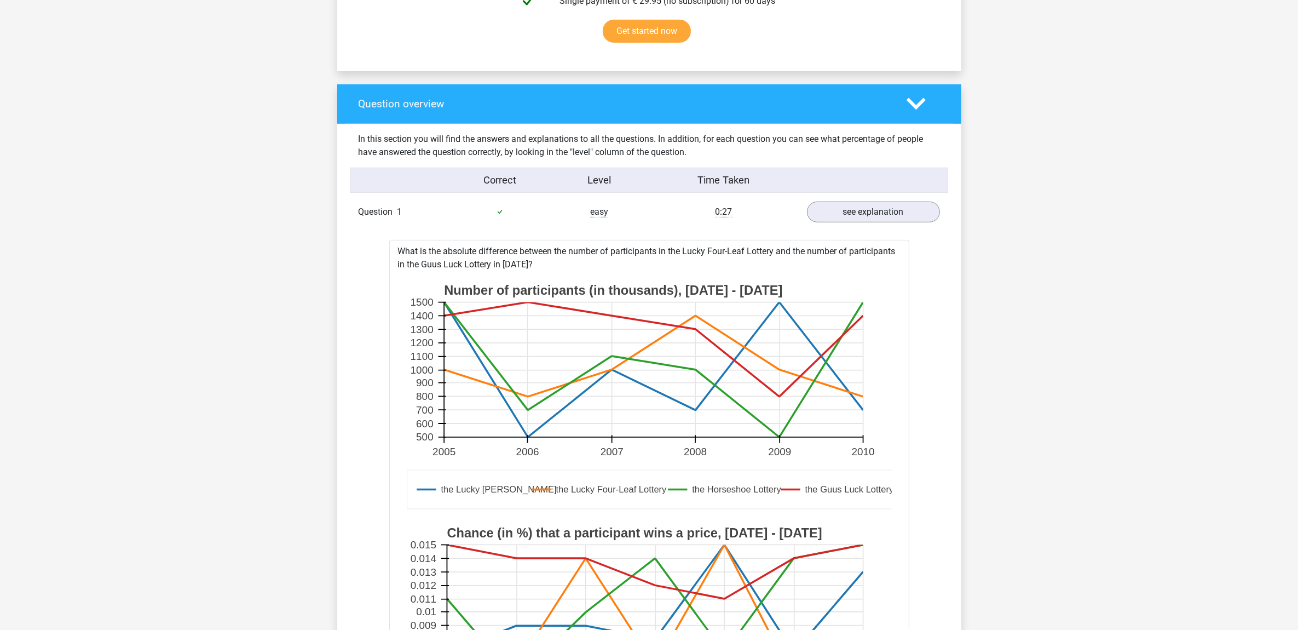
scroll to position [684, 0]
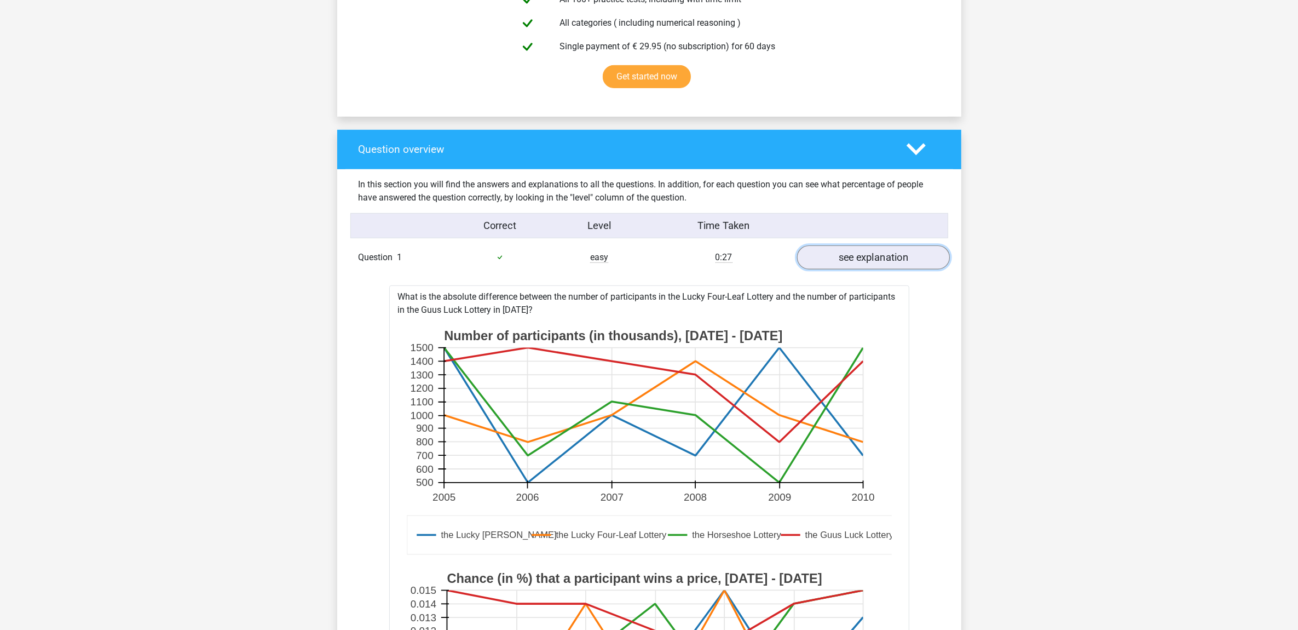
click at [874, 255] on link "see explanation" at bounding box center [873, 257] width 153 height 24
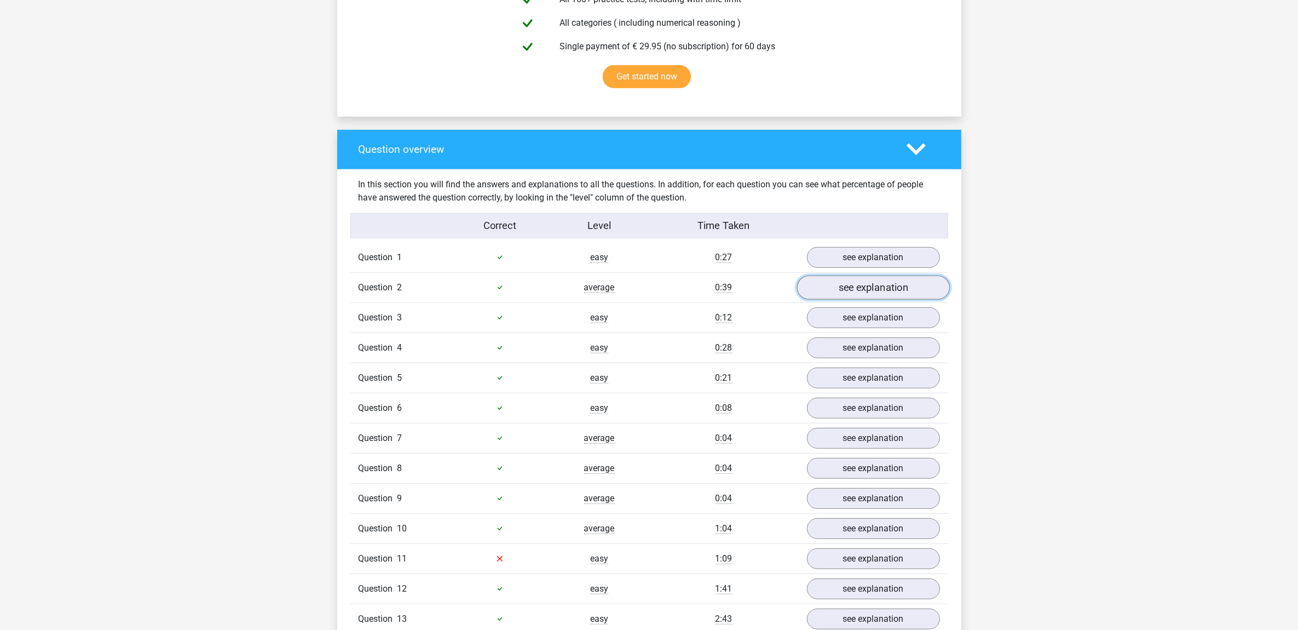
click at [872, 287] on link "see explanation" at bounding box center [873, 287] width 153 height 24
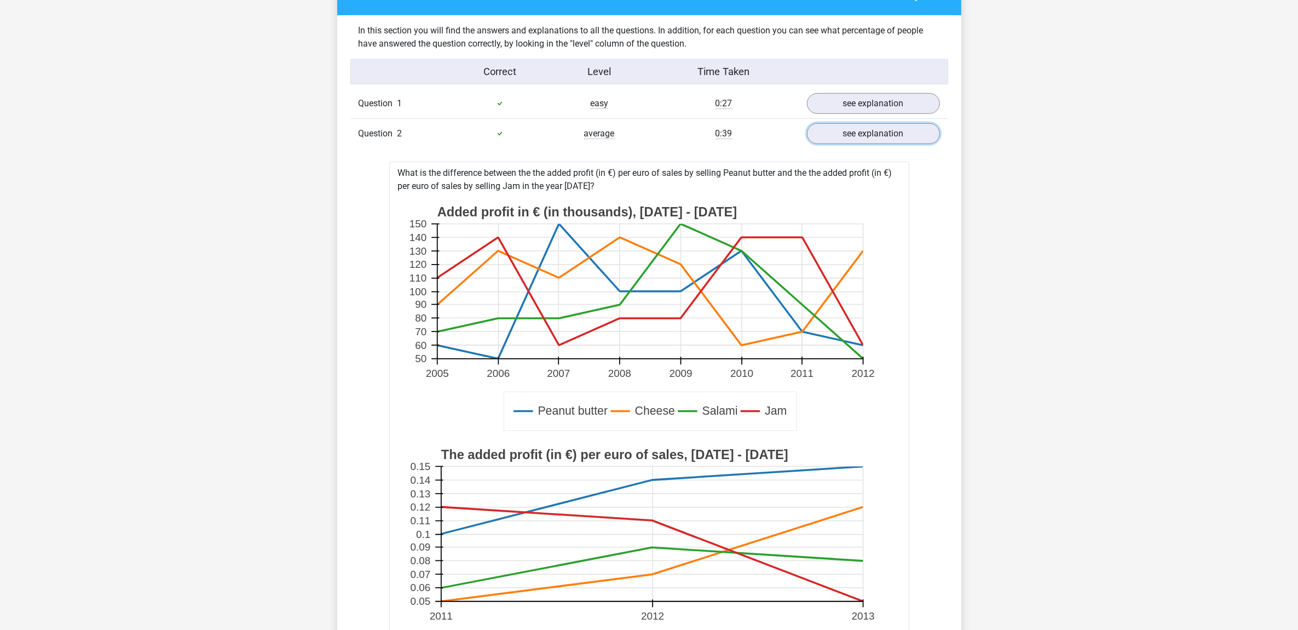
scroll to position [821, 0]
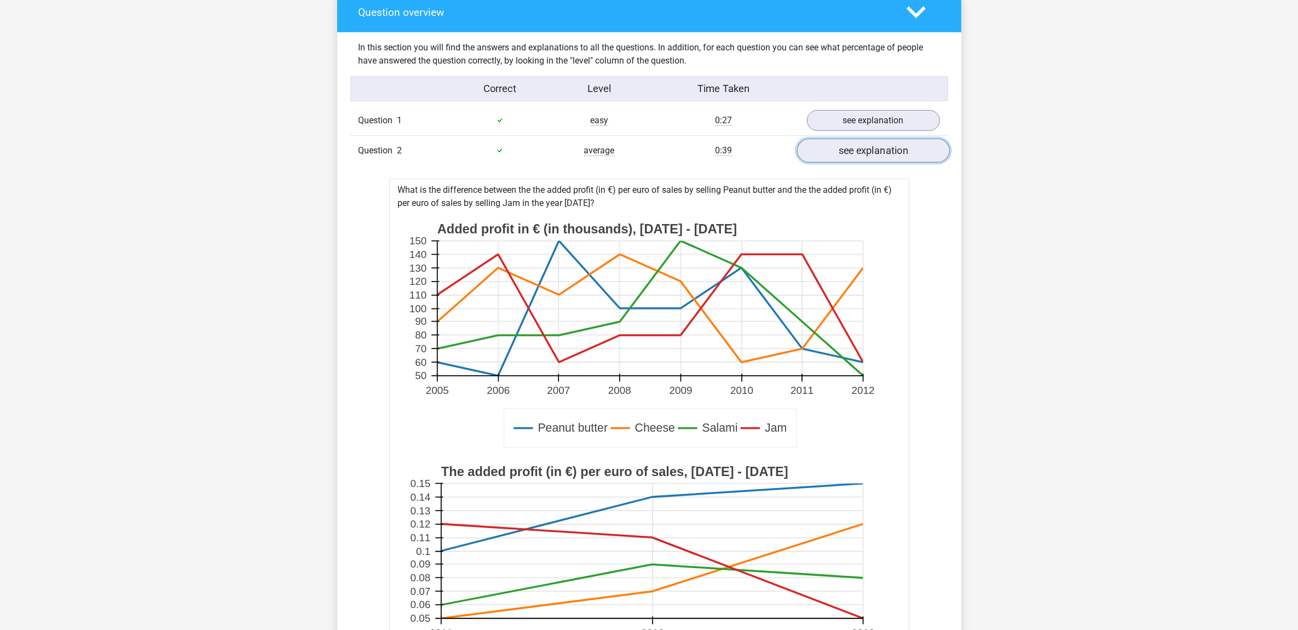
click at [874, 148] on link "see explanation" at bounding box center [873, 151] width 153 height 24
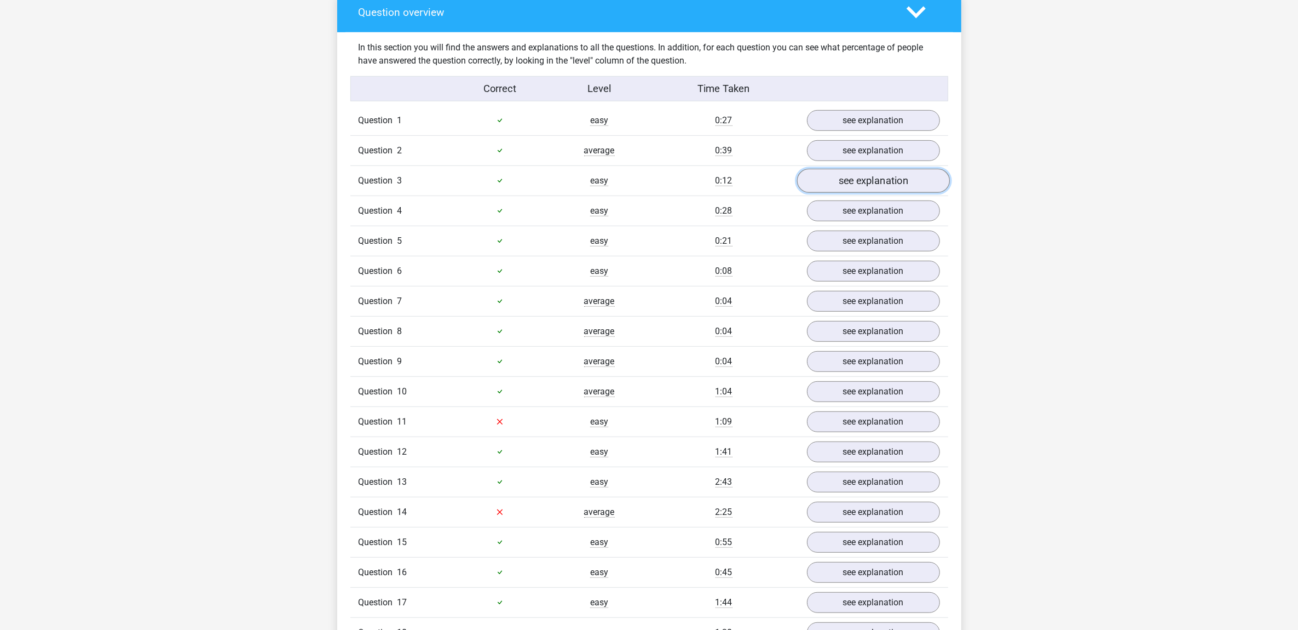
click at [874, 187] on link "see explanation" at bounding box center [873, 181] width 153 height 24
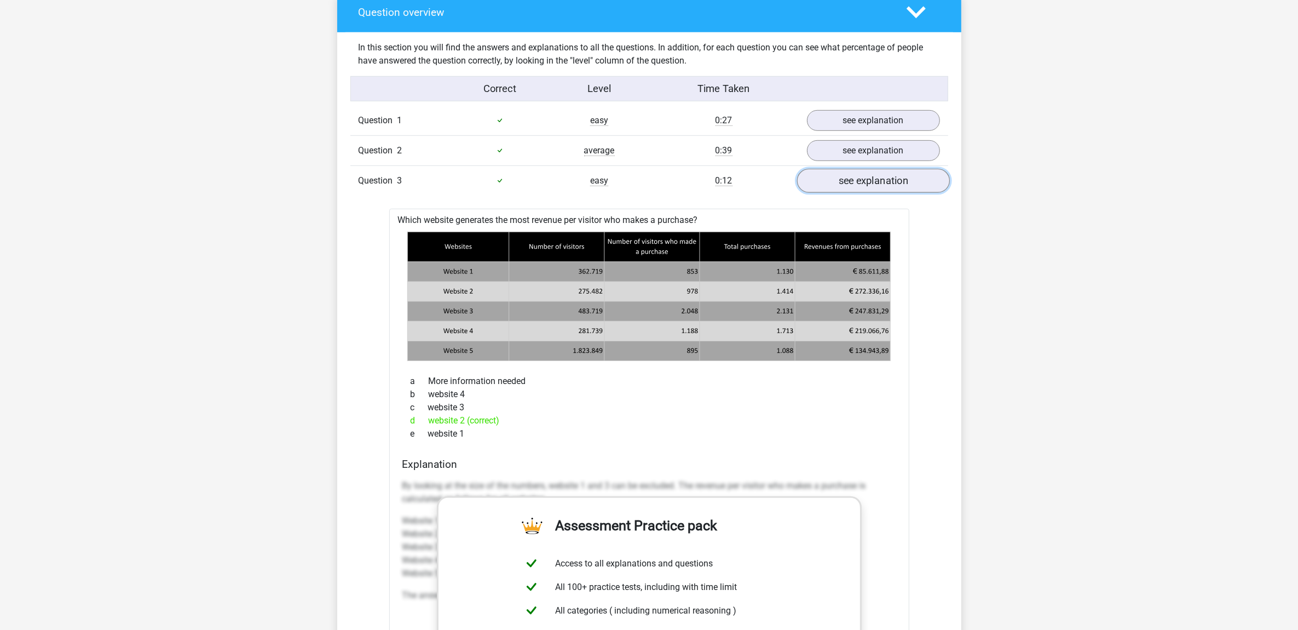
scroll to position [890, 0]
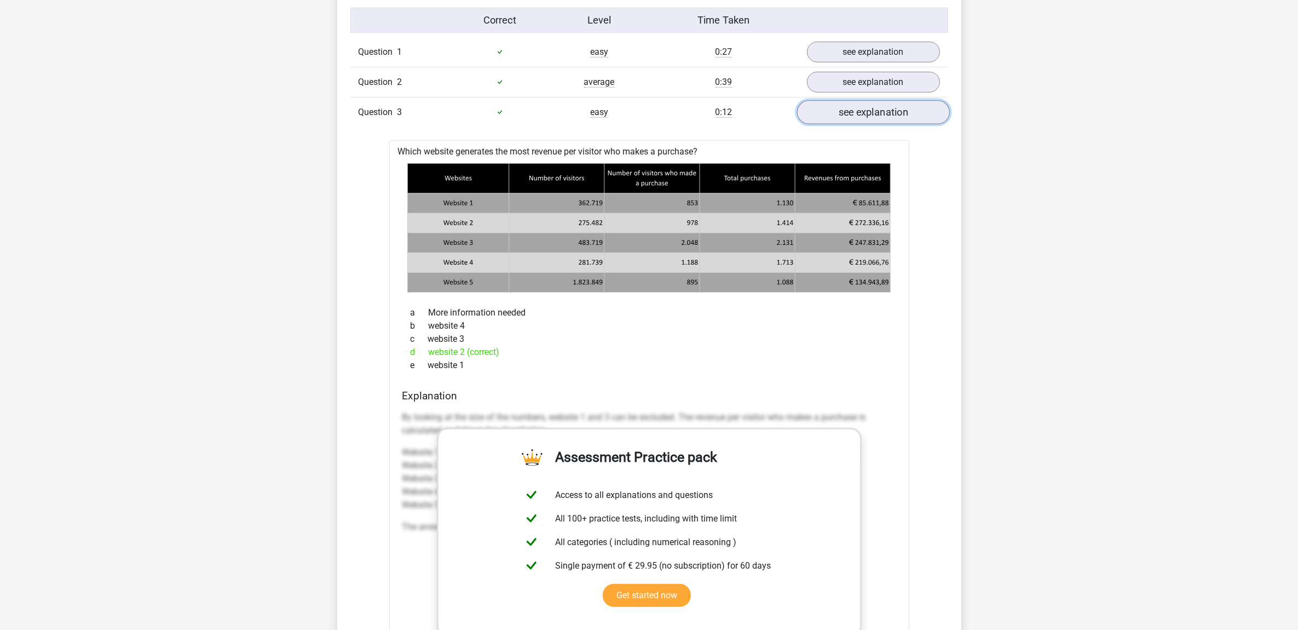
click at [883, 112] on link "see explanation" at bounding box center [873, 112] width 153 height 24
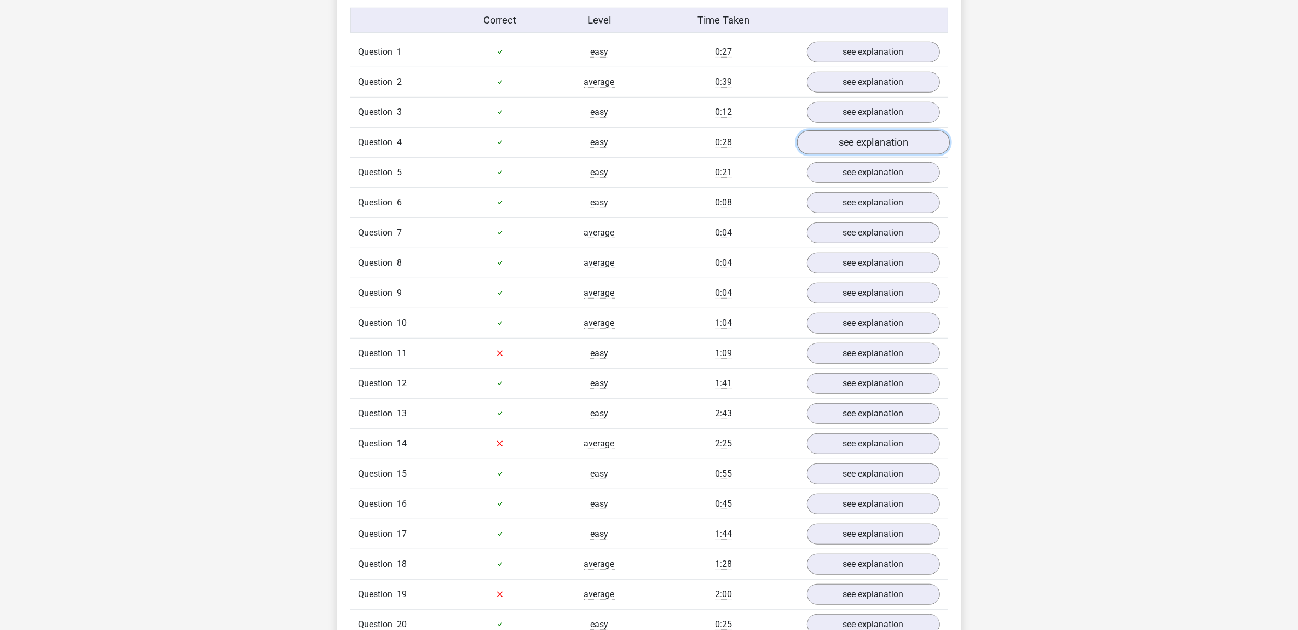
click at [883, 148] on link "see explanation" at bounding box center [873, 142] width 153 height 24
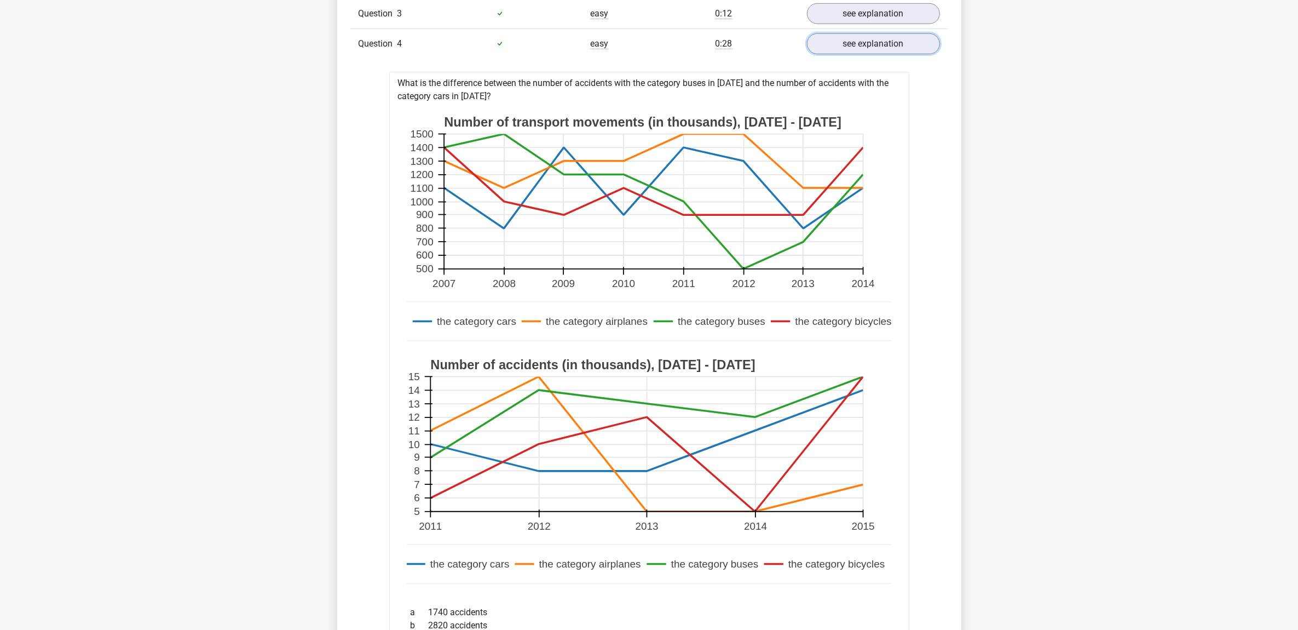
scroll to position [958, 0]
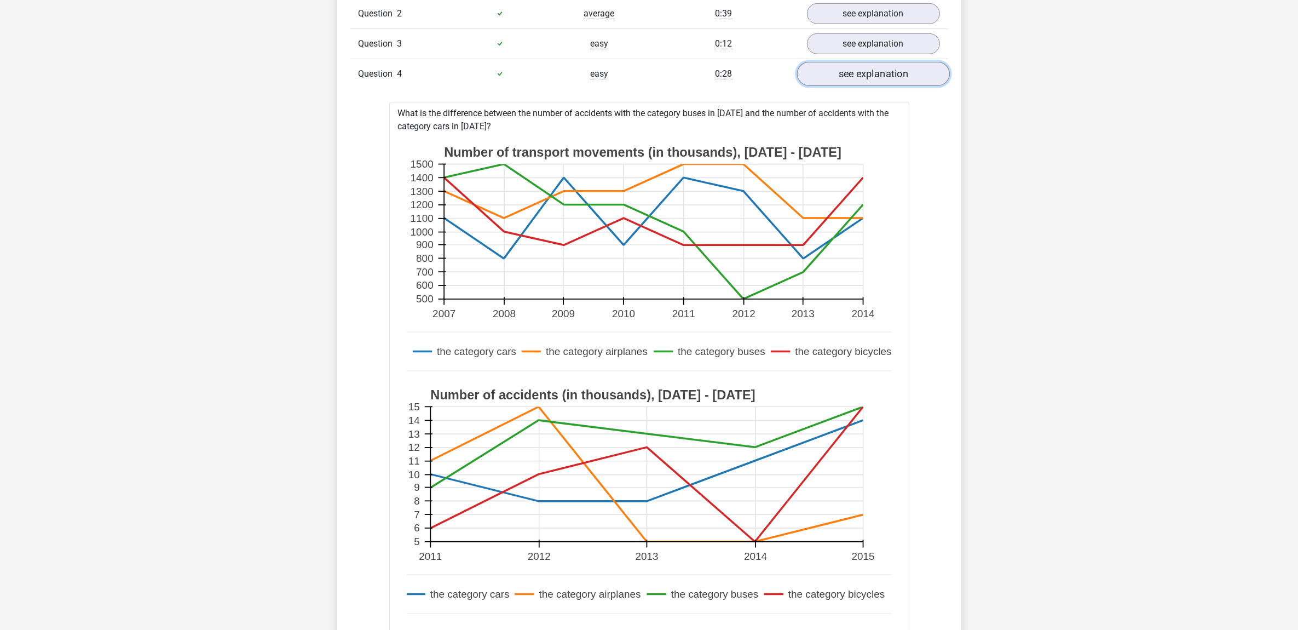
click at [883, 80] on link "see explanation" at bounding box center [873, 74] width 153 height 24
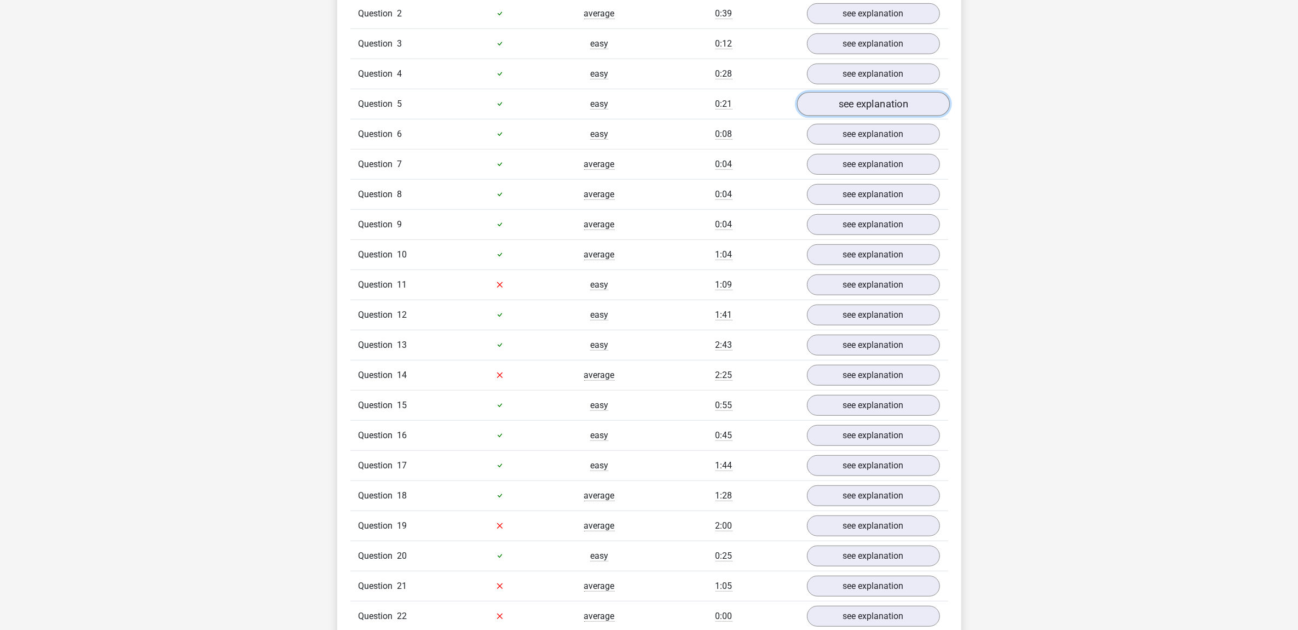
click at [882, 110] on link "see explanation" at bounding box center [873, 104] width 153 height 24
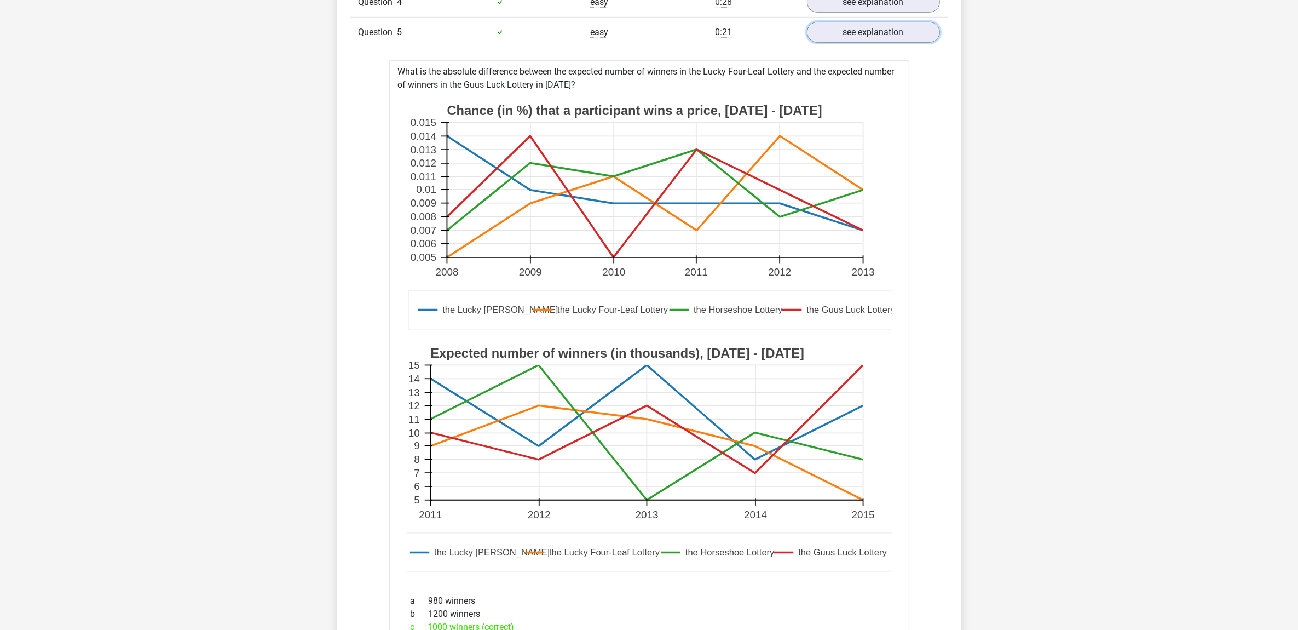
scroll to position [1027, 0]
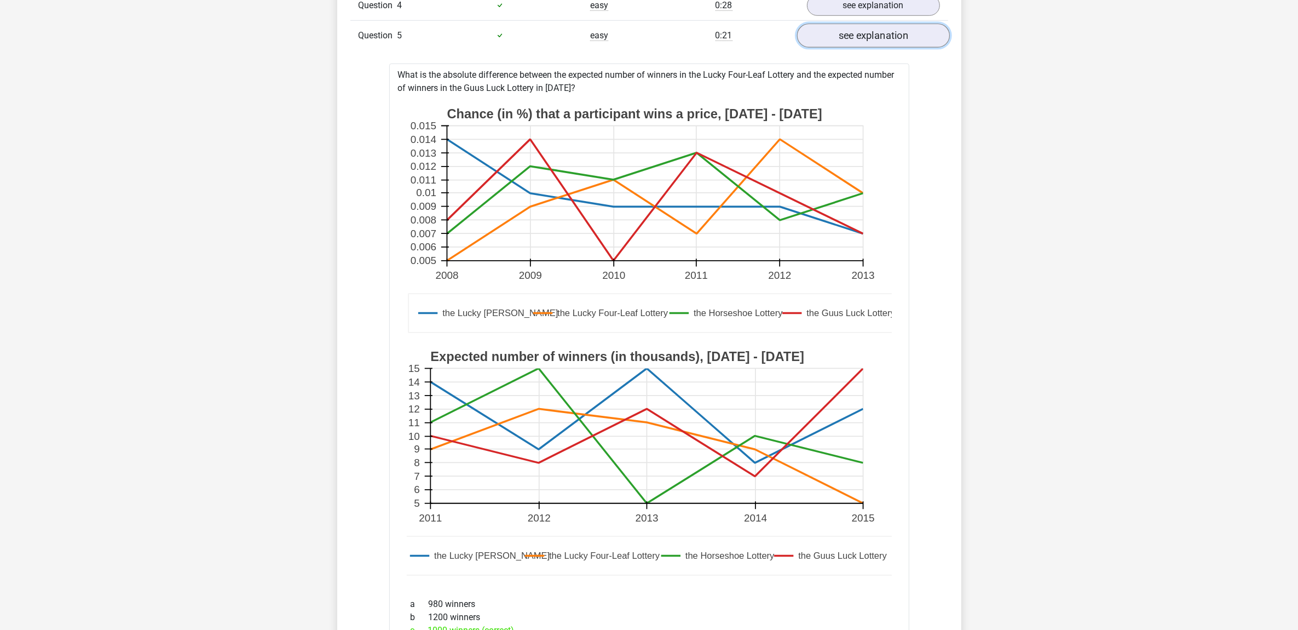
click at [889, 44] on link "see explanation" at bounding box center [873, 36] width 153 height 24
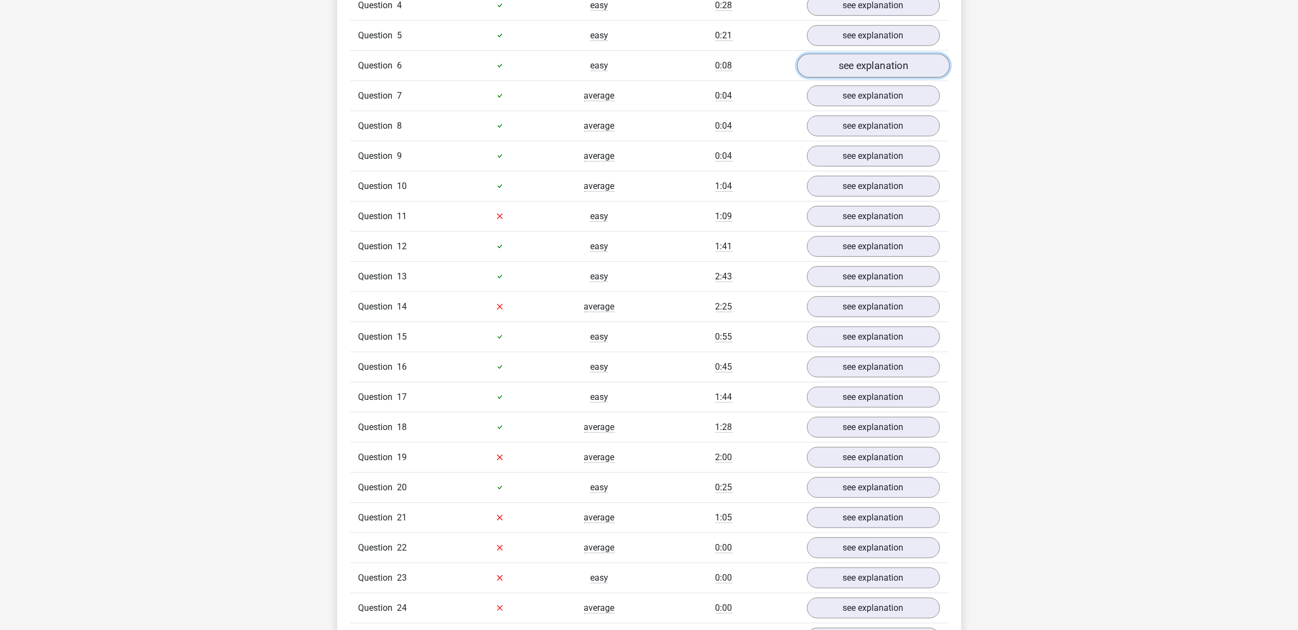
click at [888, 64] on link "see explanation" at bounding box center [873, 66] width 153 height 24
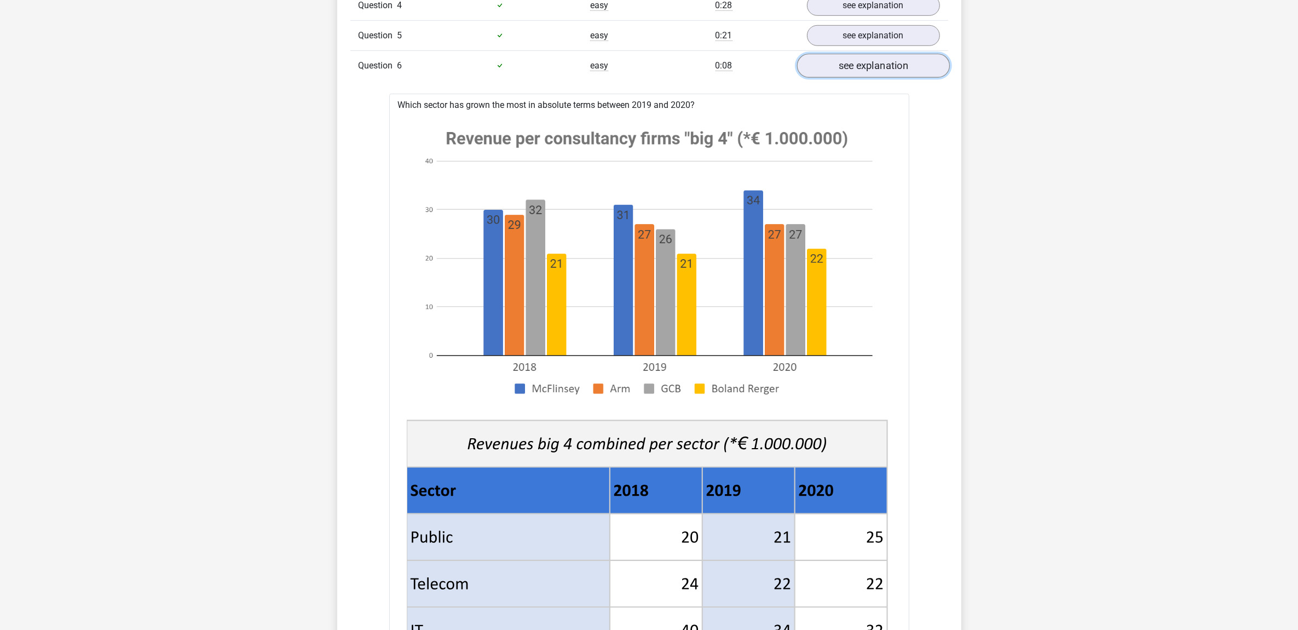
click at [896, 66] on link "see explanation" at bounding box center [873, 66] width 153 height 24
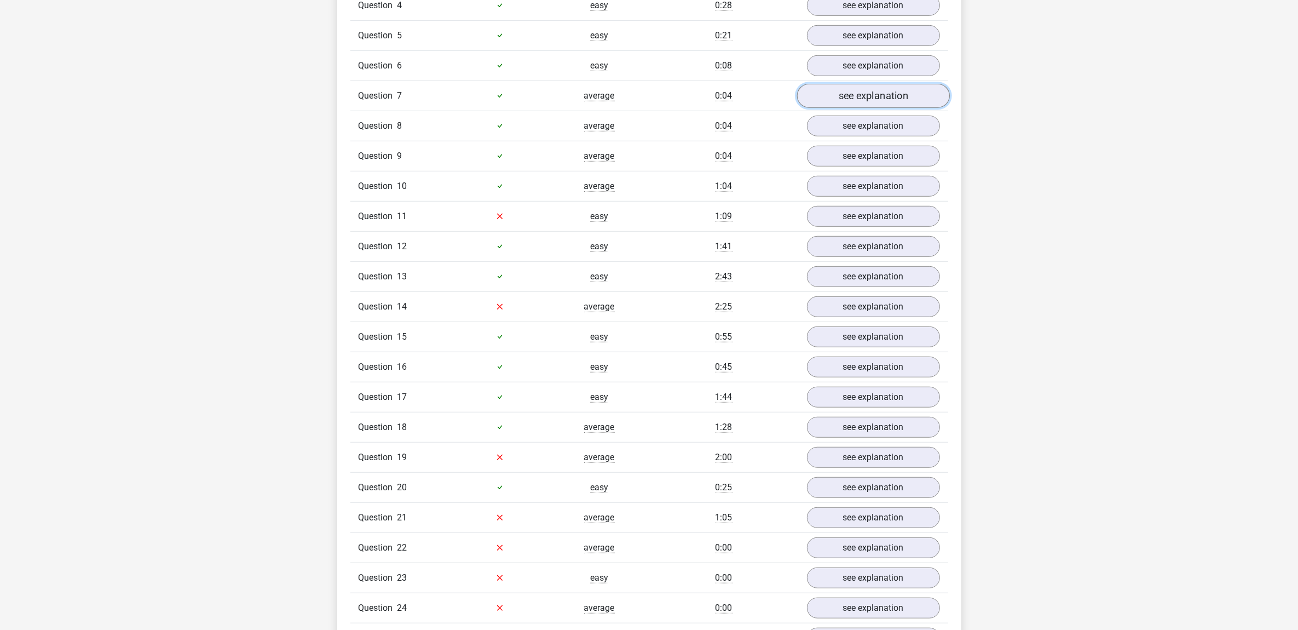
click at [896, 104] on link "see explanation" at bounding box center [873, 96] width 153 height 24
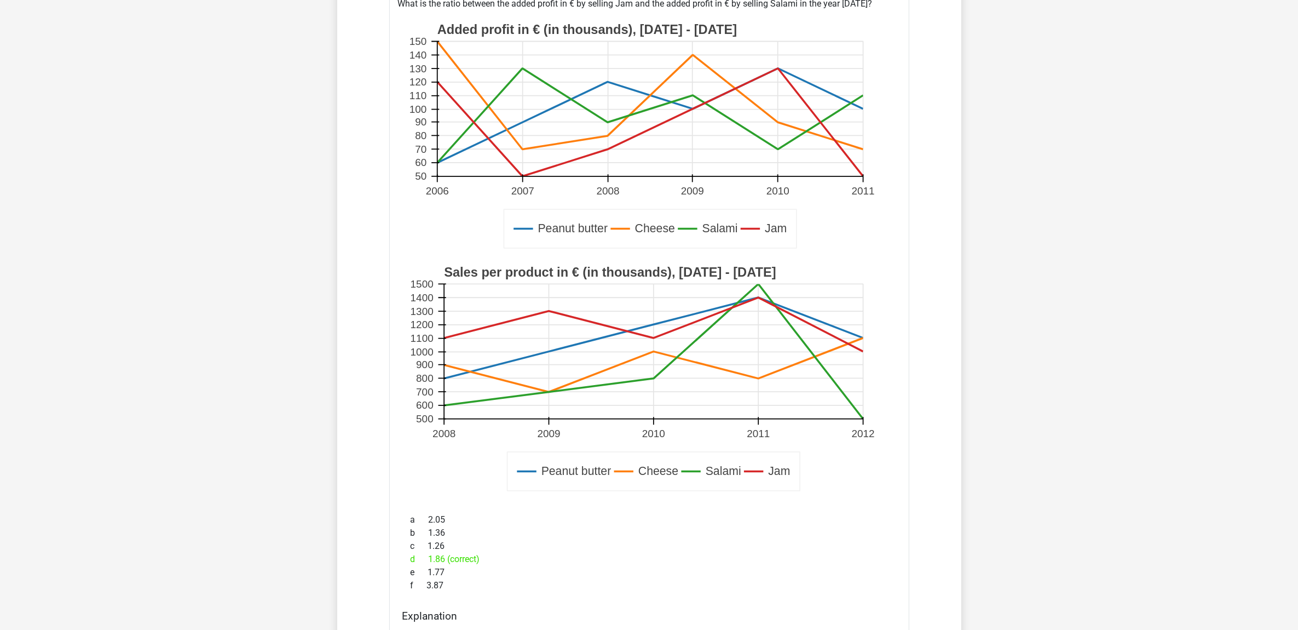
scroll to position [1095, 0]
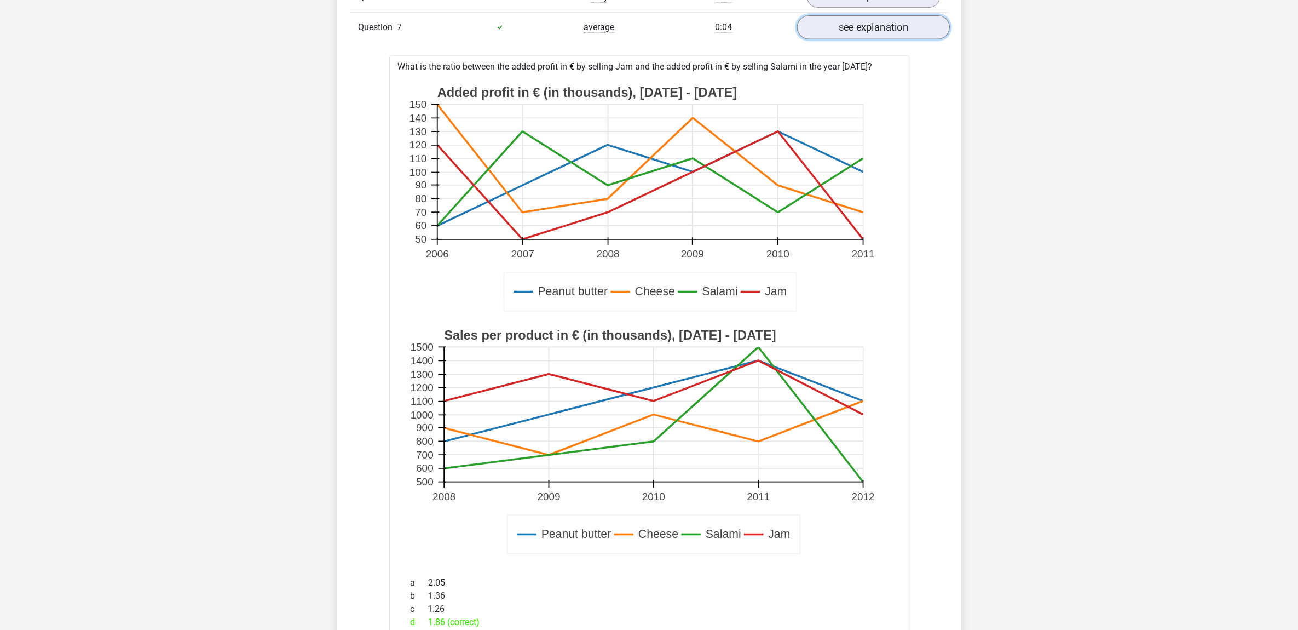
click at [890, 34] on link "see explanation" at bounding box center [873, 27] width 153 height 24
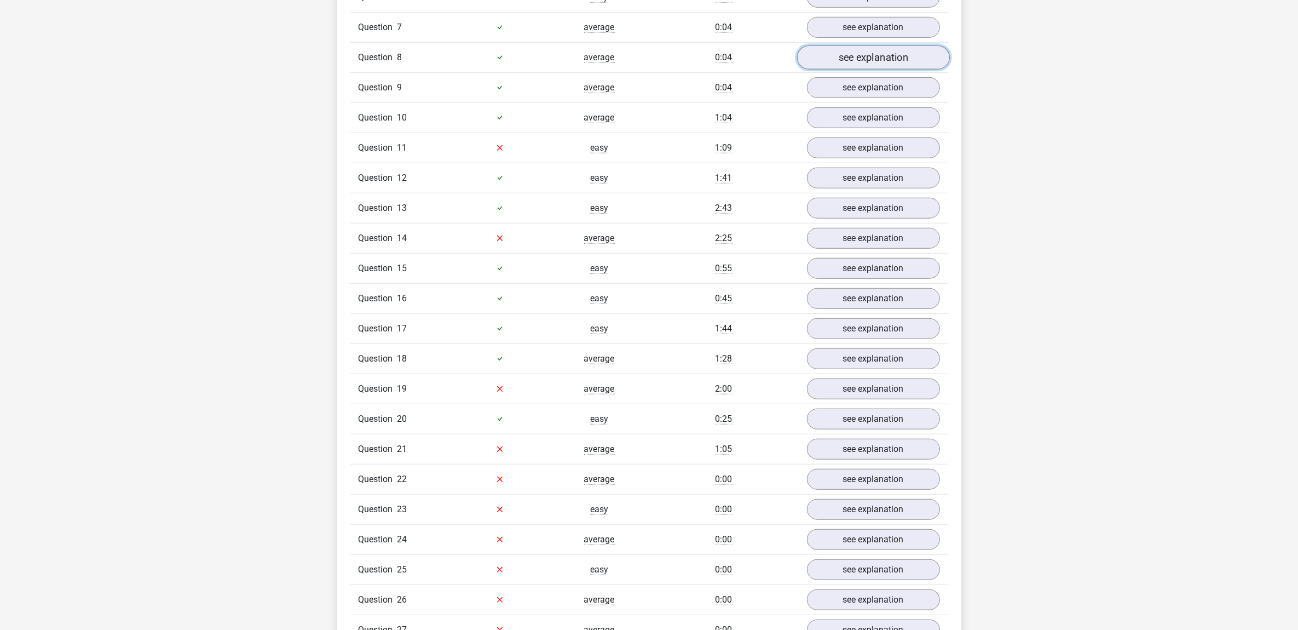
click at [887, 70] on link "see explanation" at bounding box center [873, 57] width 153 height 24
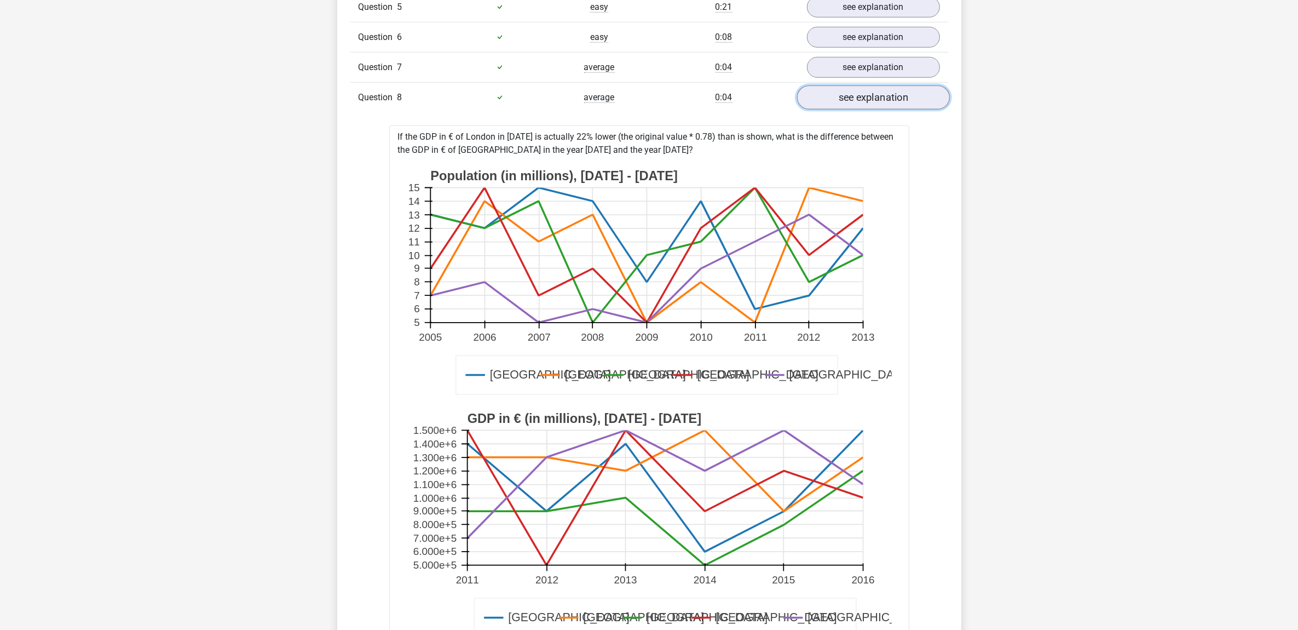
scroll to position [1027, 0]
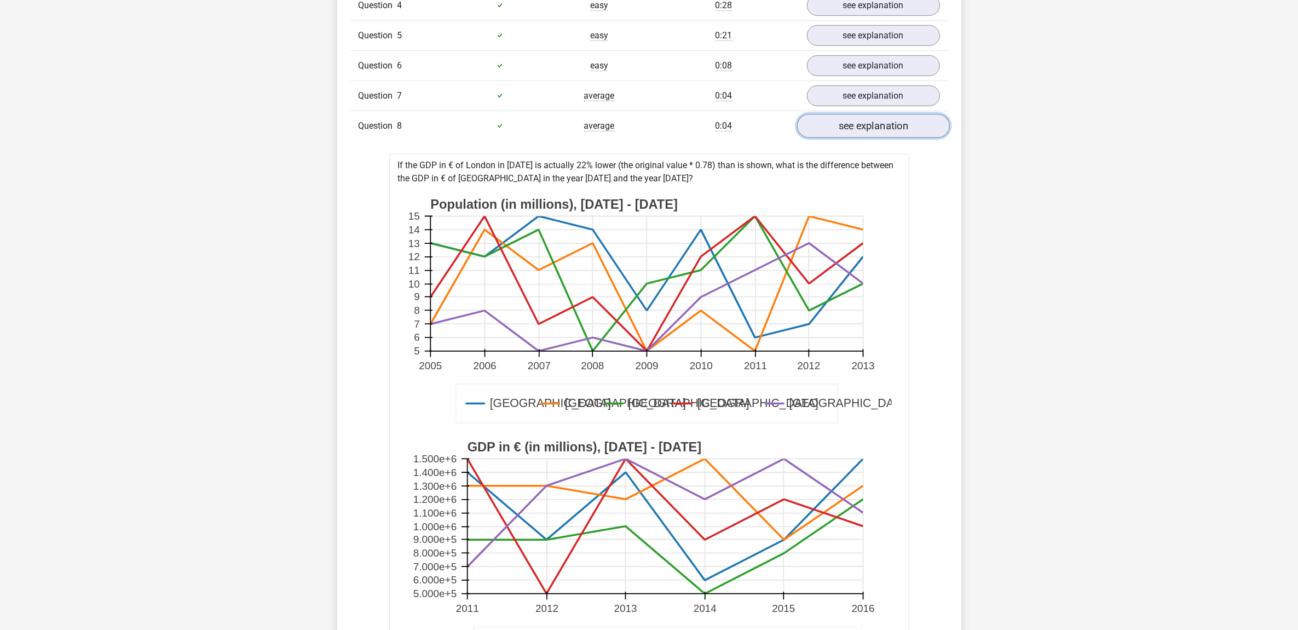
click at [885, 127] on link "see explanation" at bounding box center [873, 126] width 153 height 24
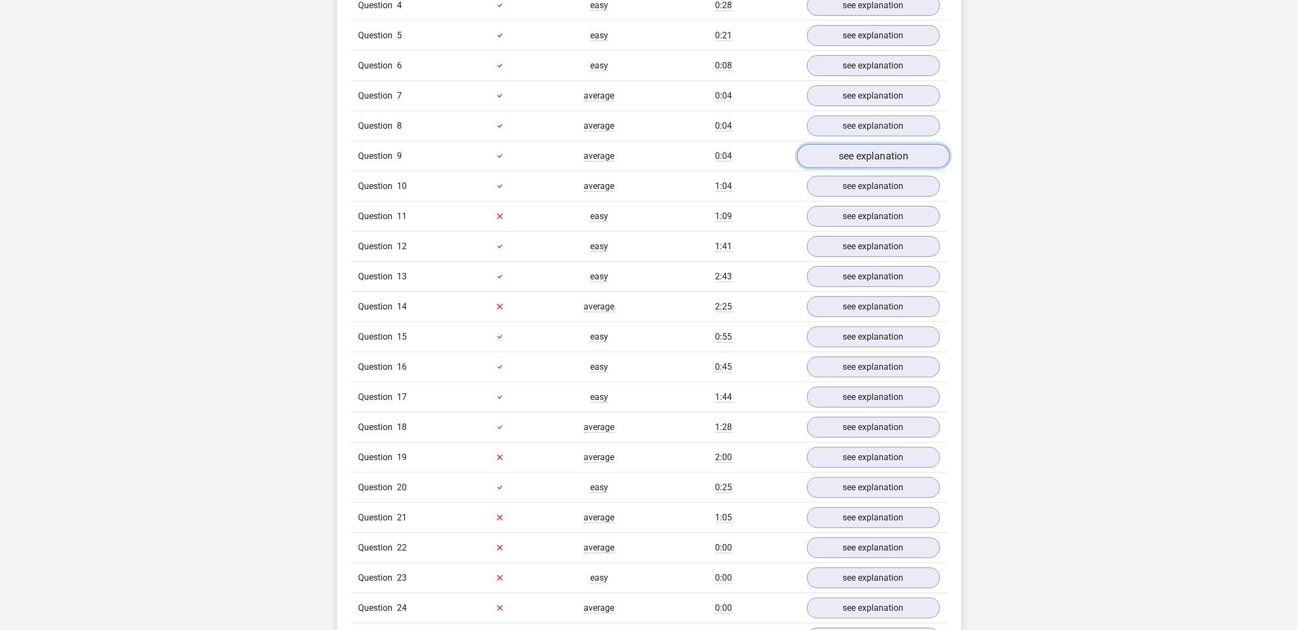
click at [883, 157] on link "see explanation" at bounding box center [873, 156] width 153 height 24
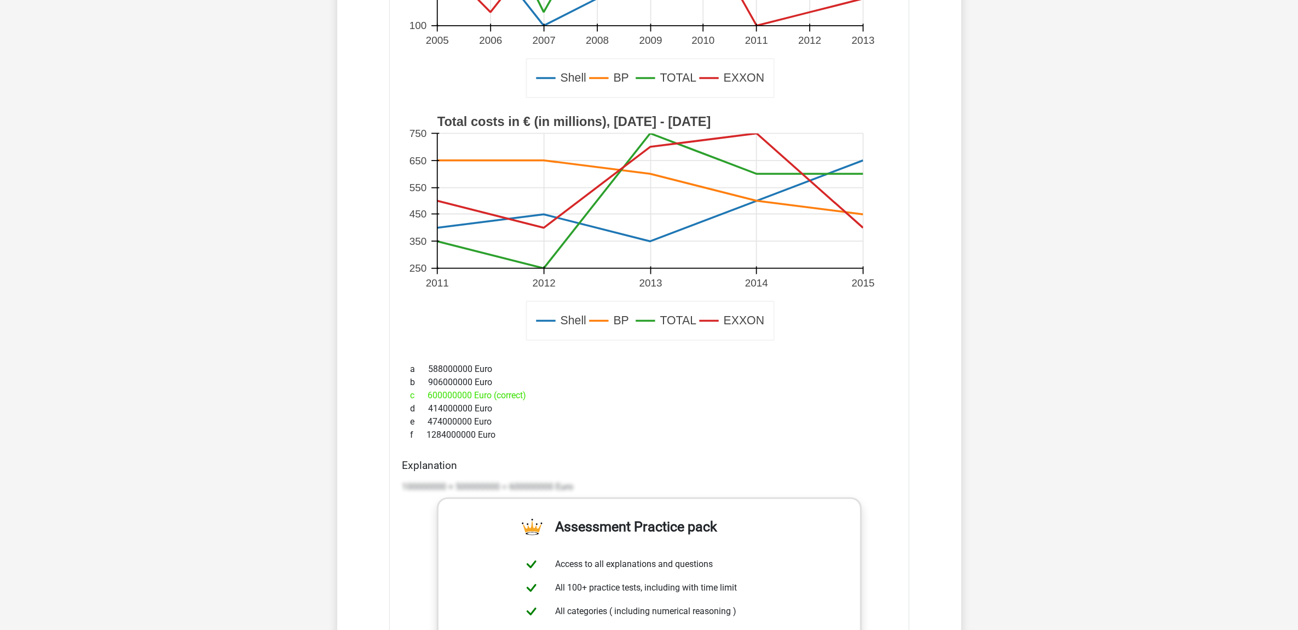
scroll to position [1164, 0]
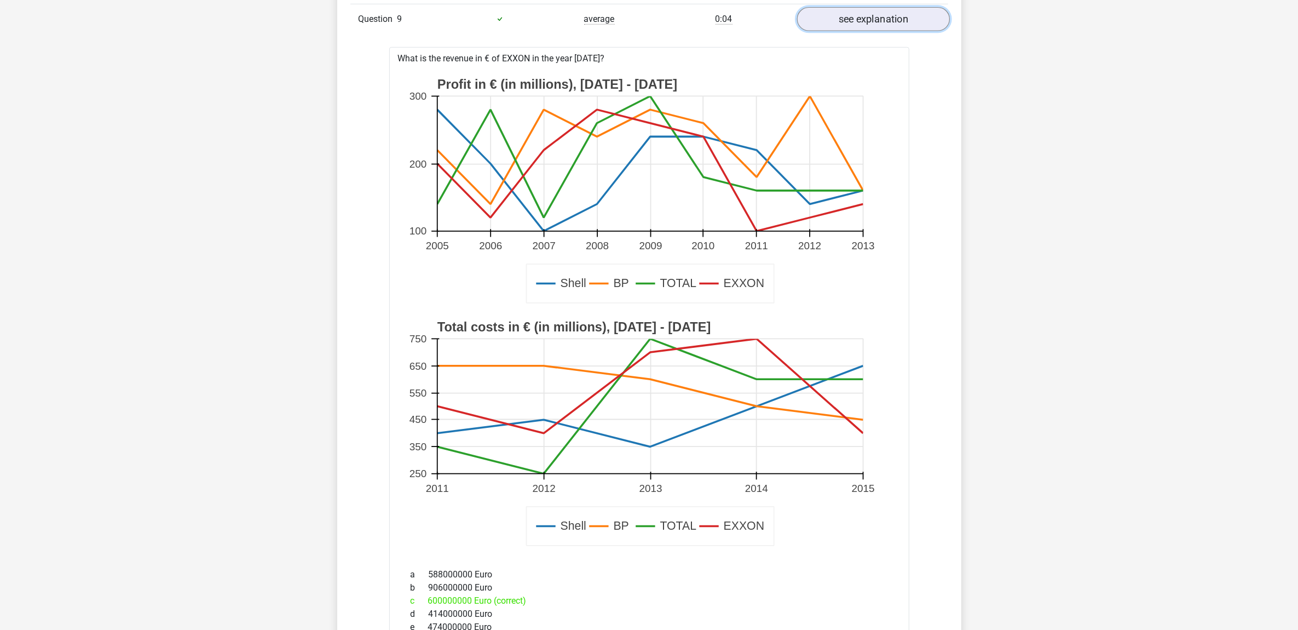
click at [885, 26] on link "see explanation" at bounding box center [873, 19] width 153 height 24
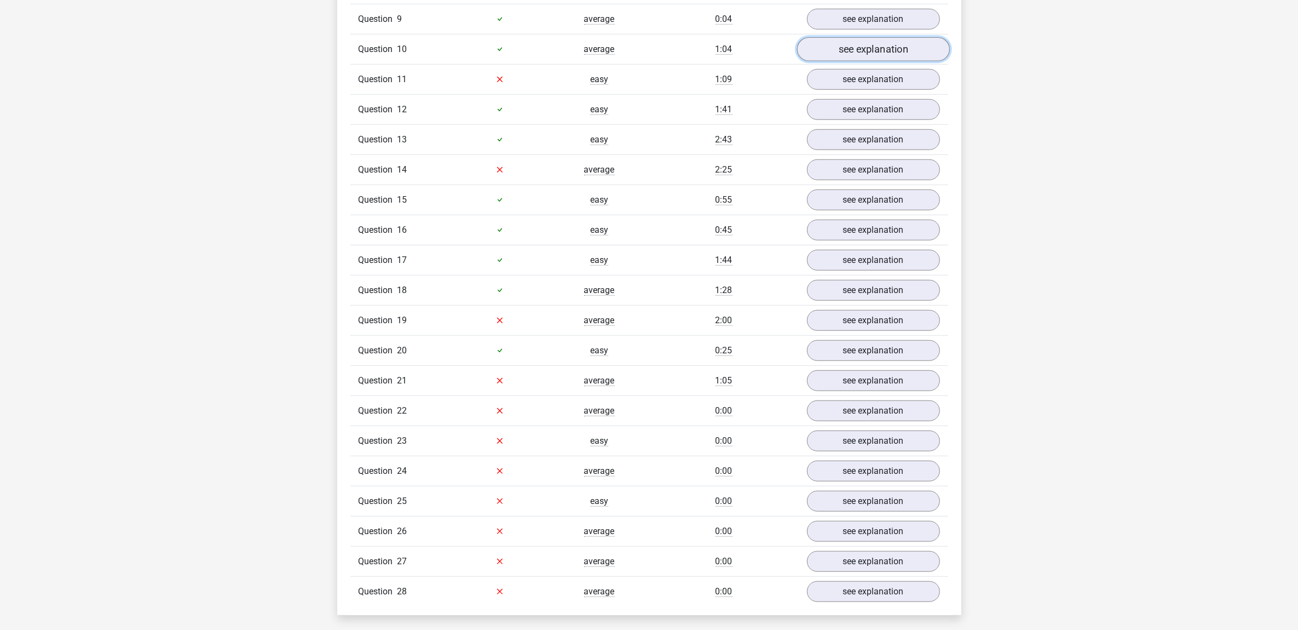
click at [890, 61] on link "see explanation" at bounding box center [873, 49] width 153 height 24
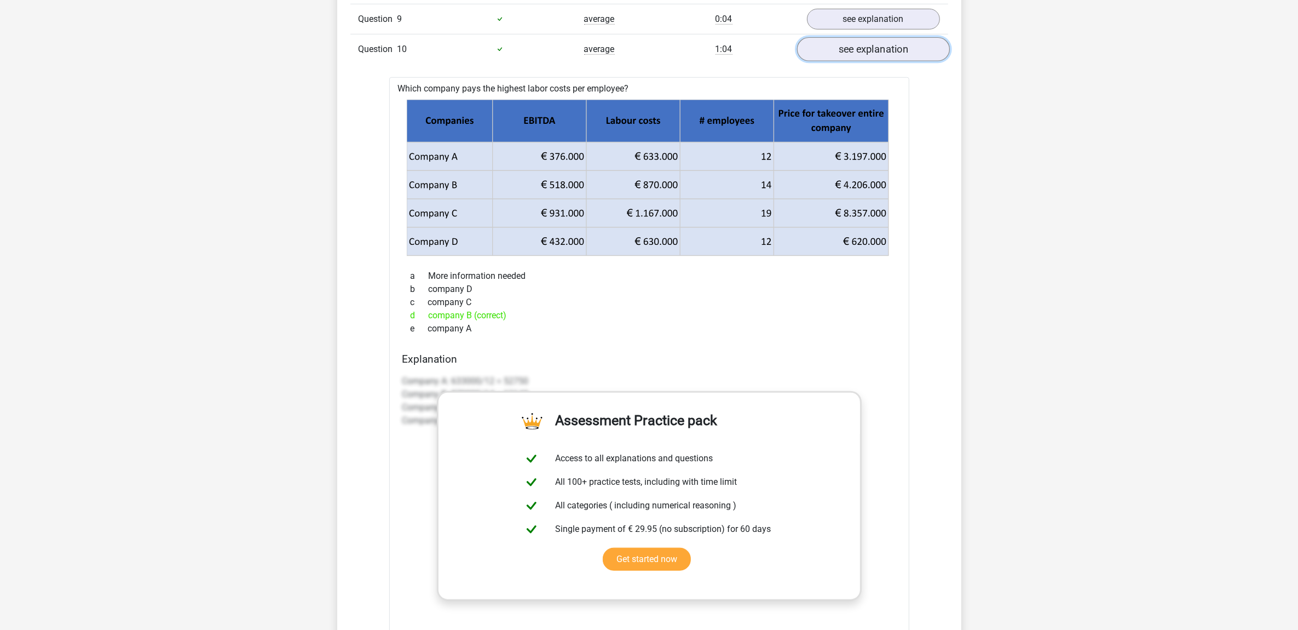
click at [888, 61] on link "see explanation" at bounding box center [873, 49] width 153 height 24
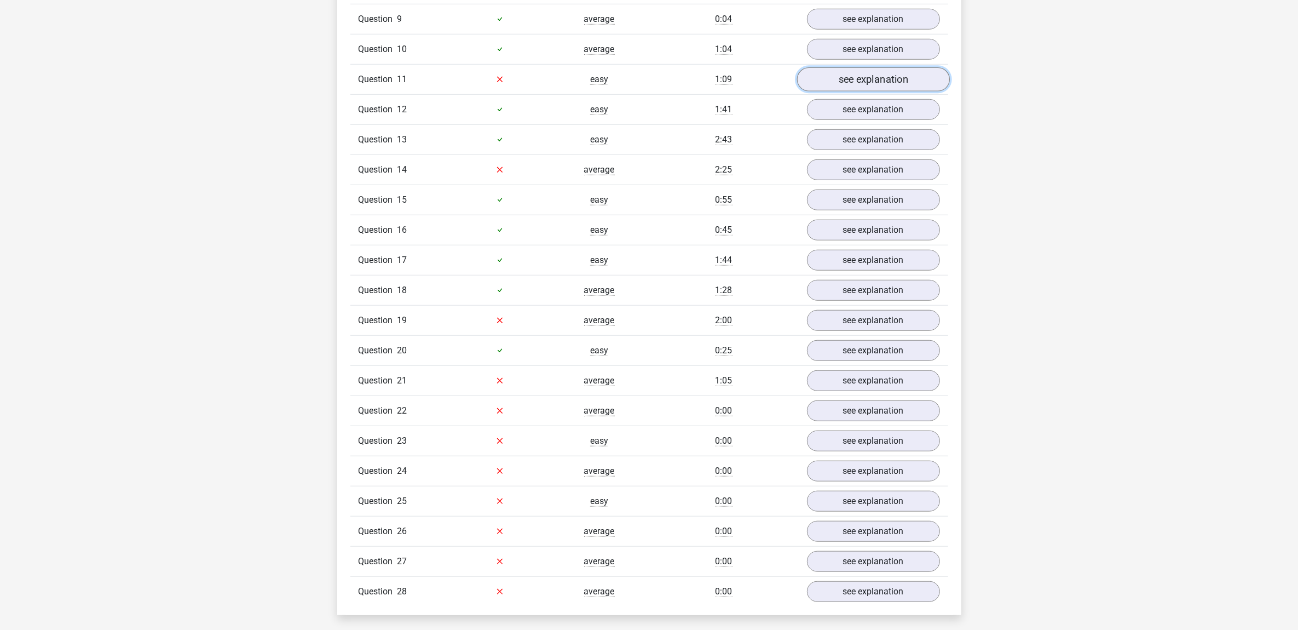
click at [890, 85] on link "see explanation" at bounding box center [873, 79] width 153 height 24
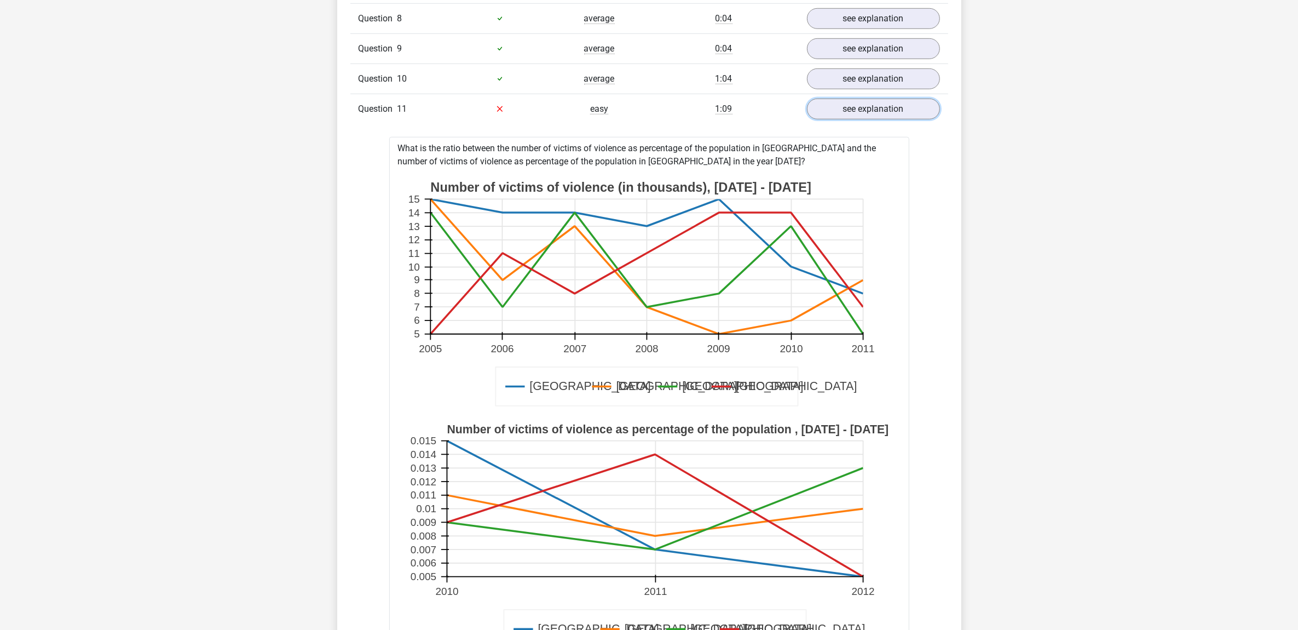
scroll to position [1095, 0]
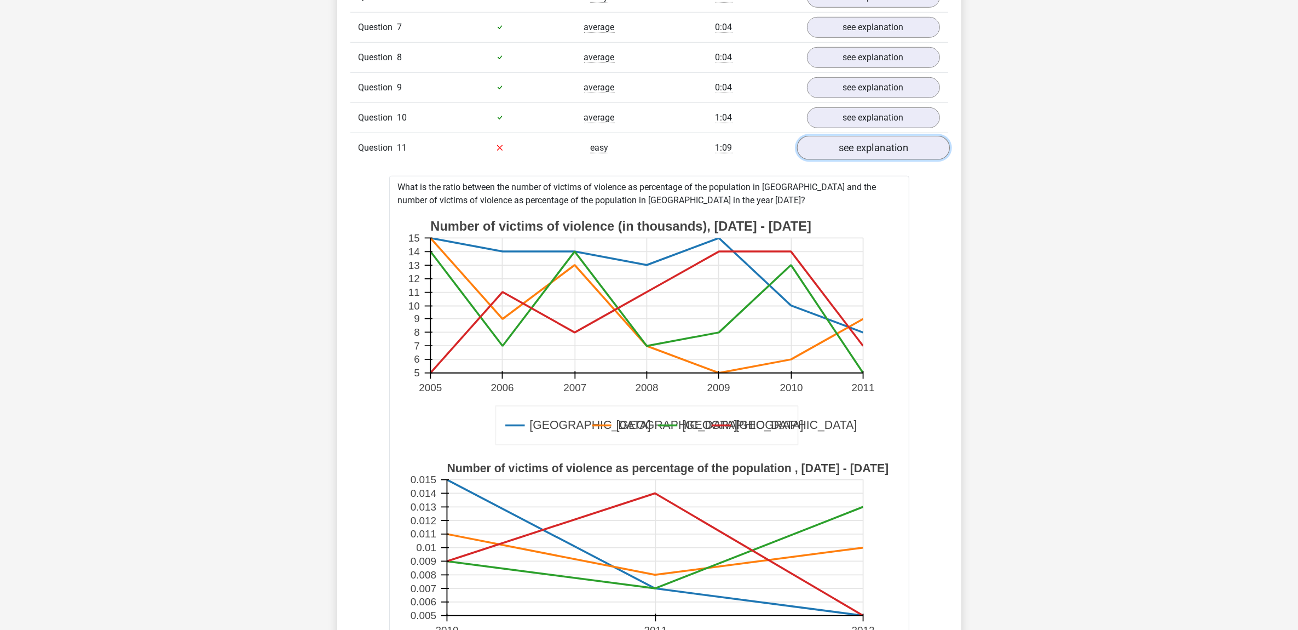
click at [864, 146] on link "see explanation" at bounding box center [873, 148] width 153 height 24
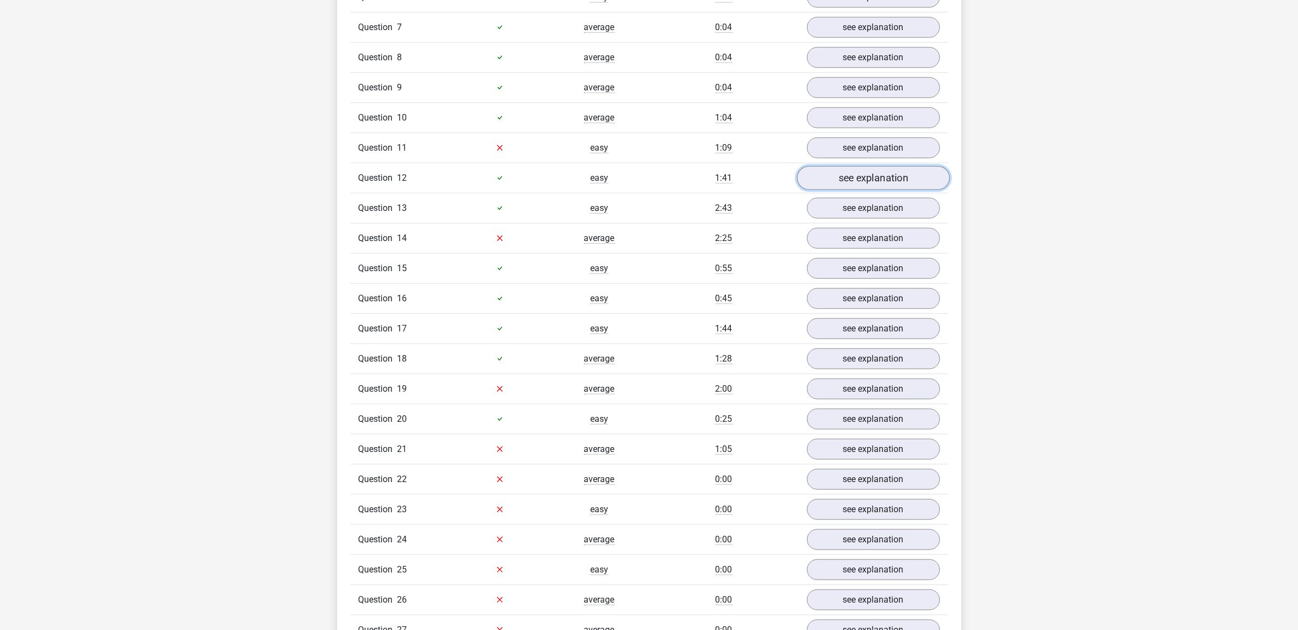
click at [857, 178] on link "see explanation" at bounding box center [873, 178] width 153 height 24
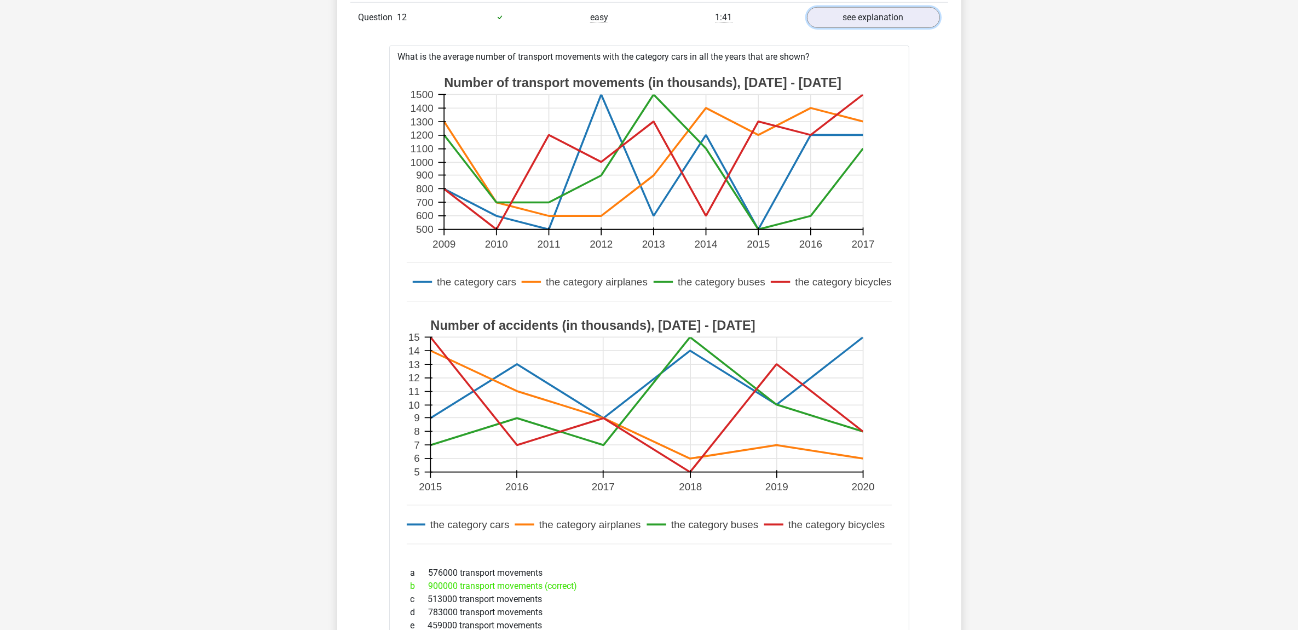
scroll to position [1232, 0]
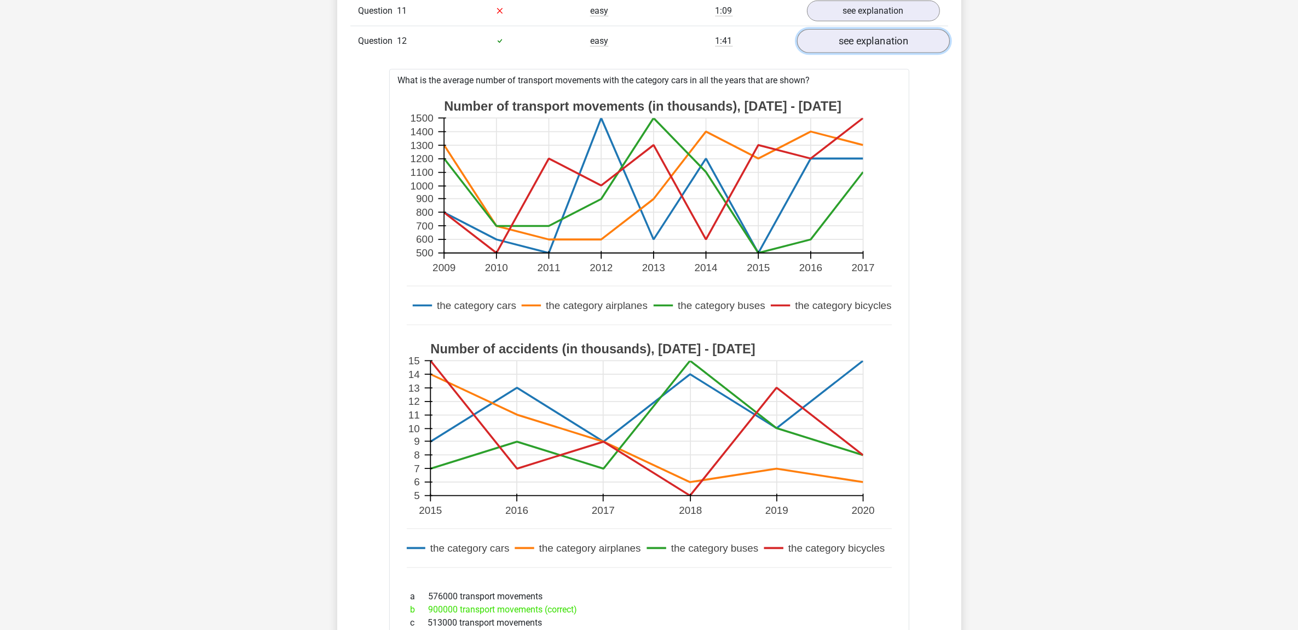
click at [884, 51] on link "see explanation" at bounding box center [873, 41] width 153 height 24
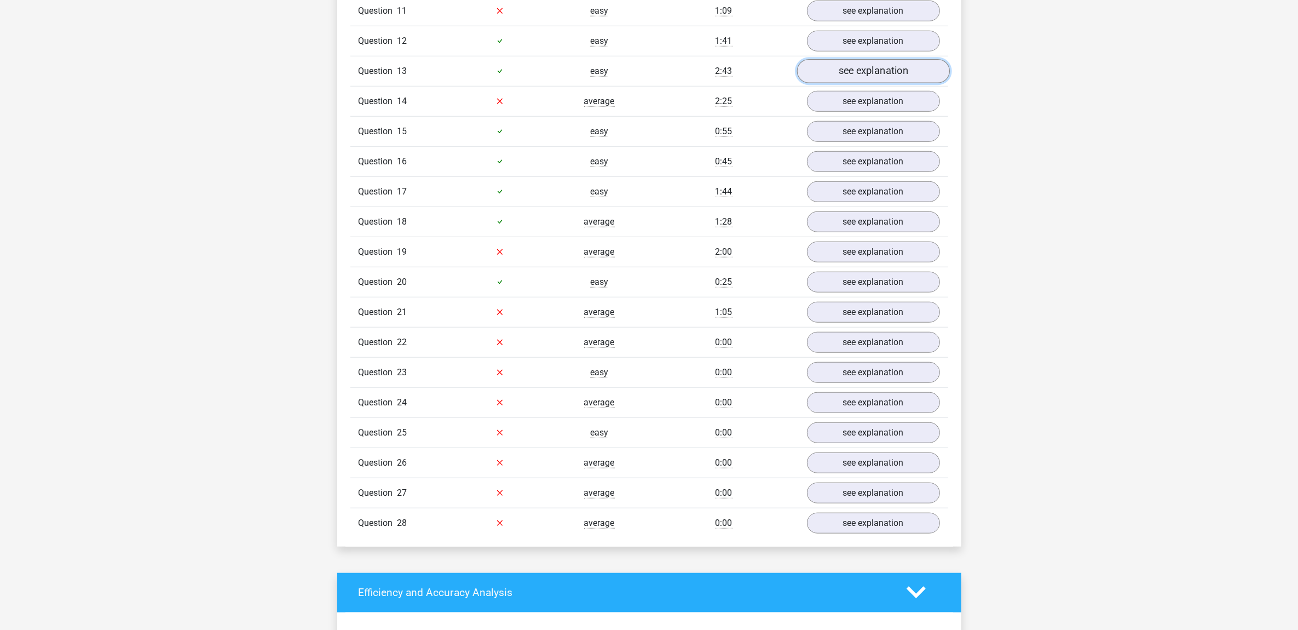
click at [879, 75] on link "see explanation" at bounding box center [873, 71] width 153 height 24
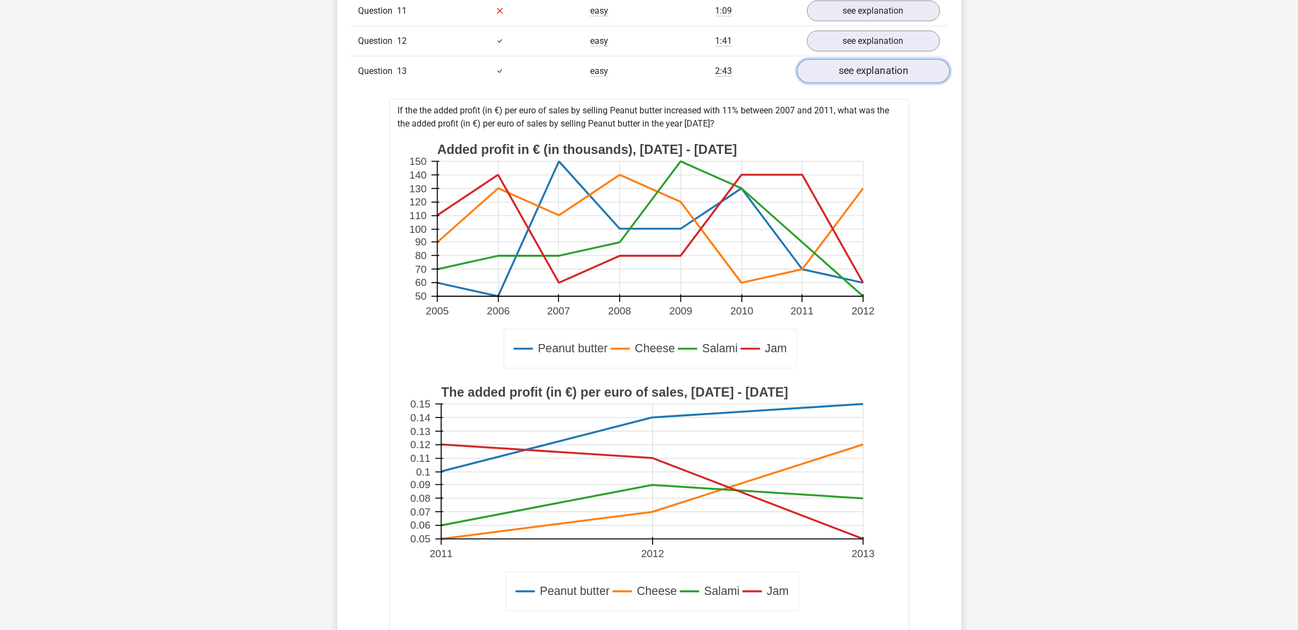
click at [879, 75] on link "see explanation" at bounding box center [873, 71] width 153 height 24
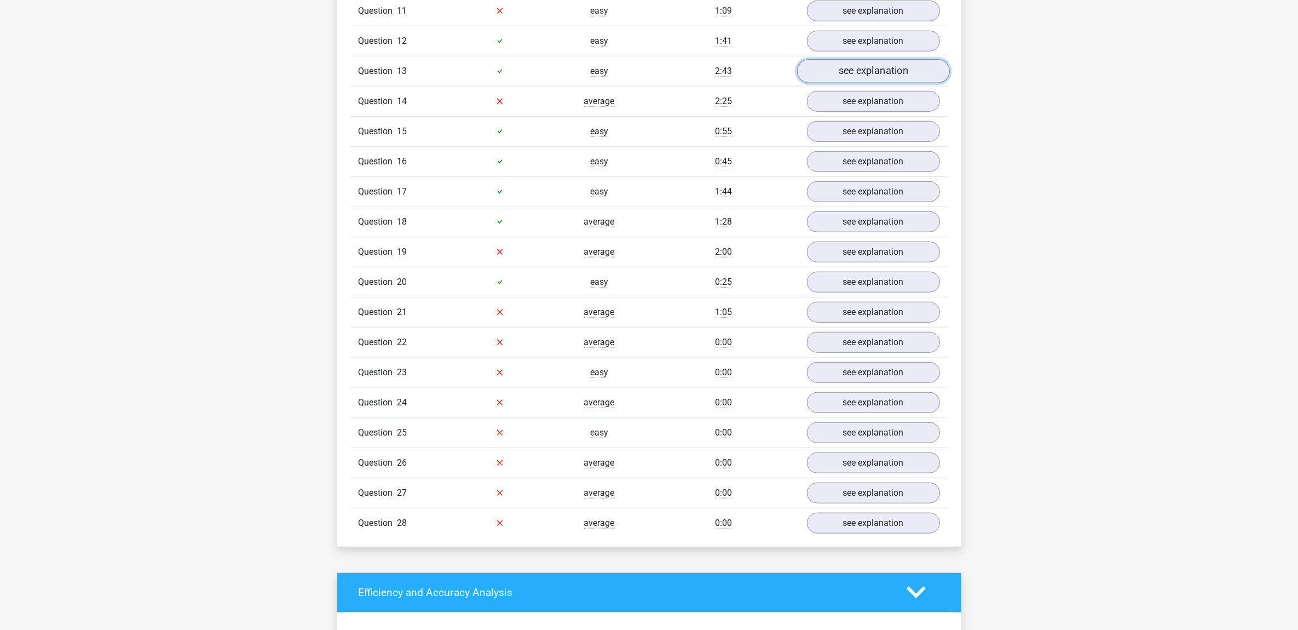
click at [879, 75] on link "see explanation" at bounding box center [873, 71] width 153 height 24
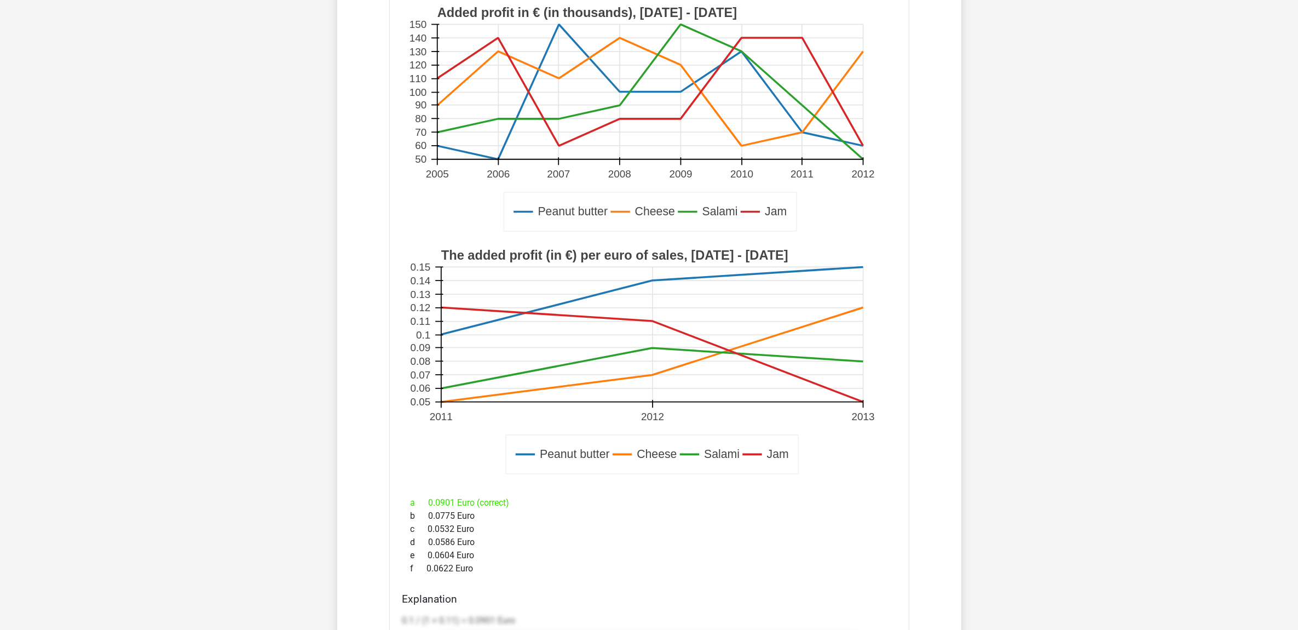
scroll to position [1300, 0]
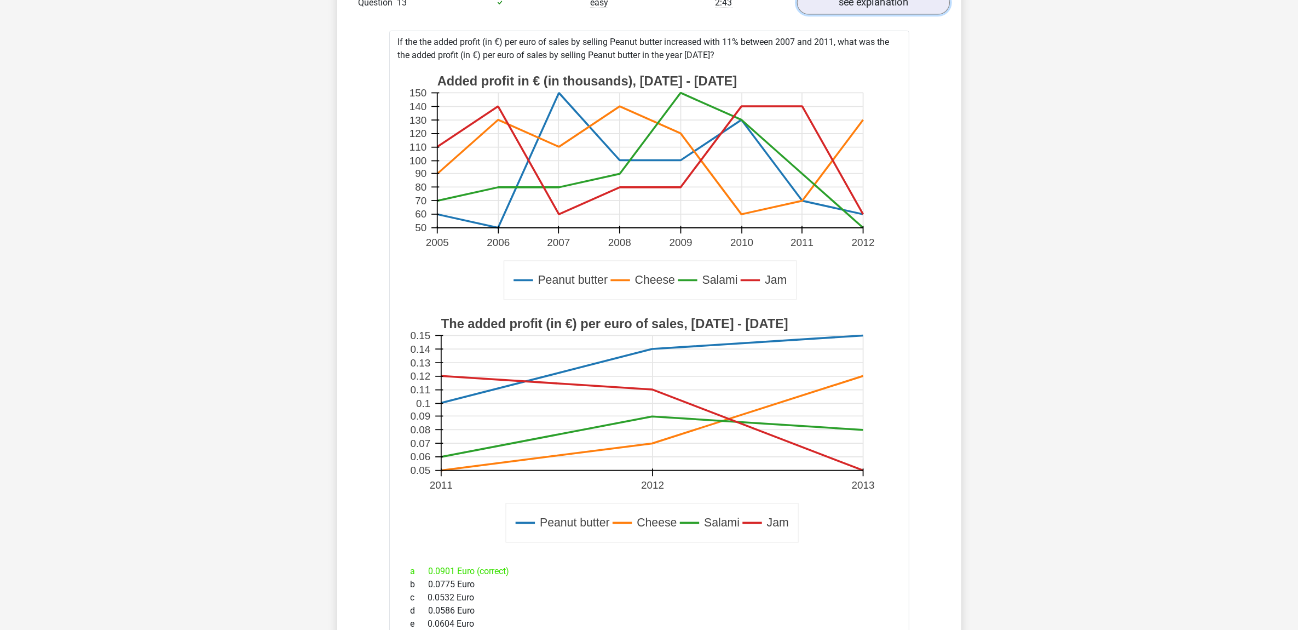
click at [872, 5] on link "see explanation" at bounding box center [873, 3] width 153 height 24
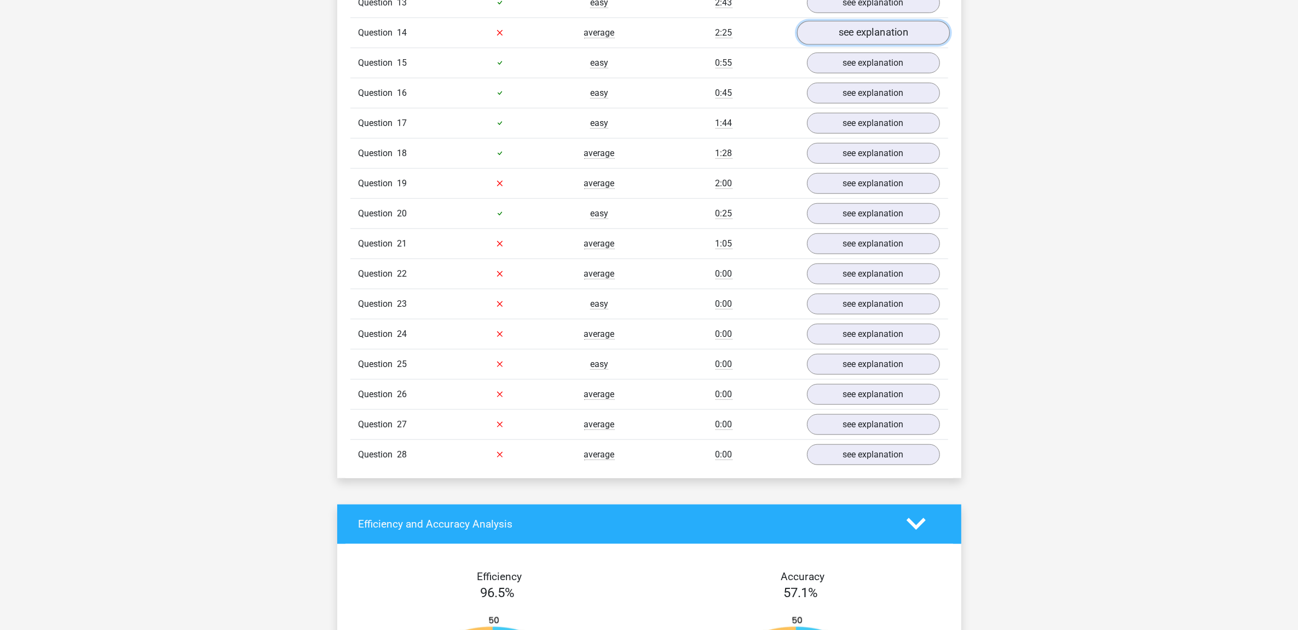
click at [868, 36] on link "see explanation" at bounding box center [873, 33] width 153 height 24
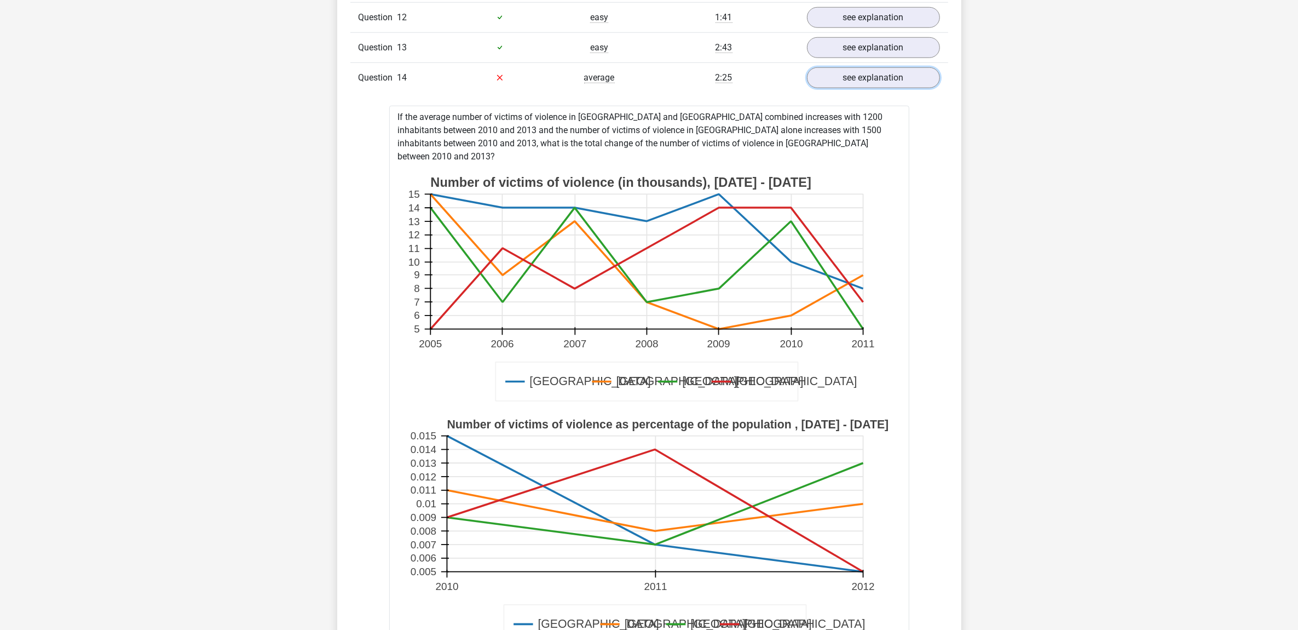
scroll to position [1232, 0]
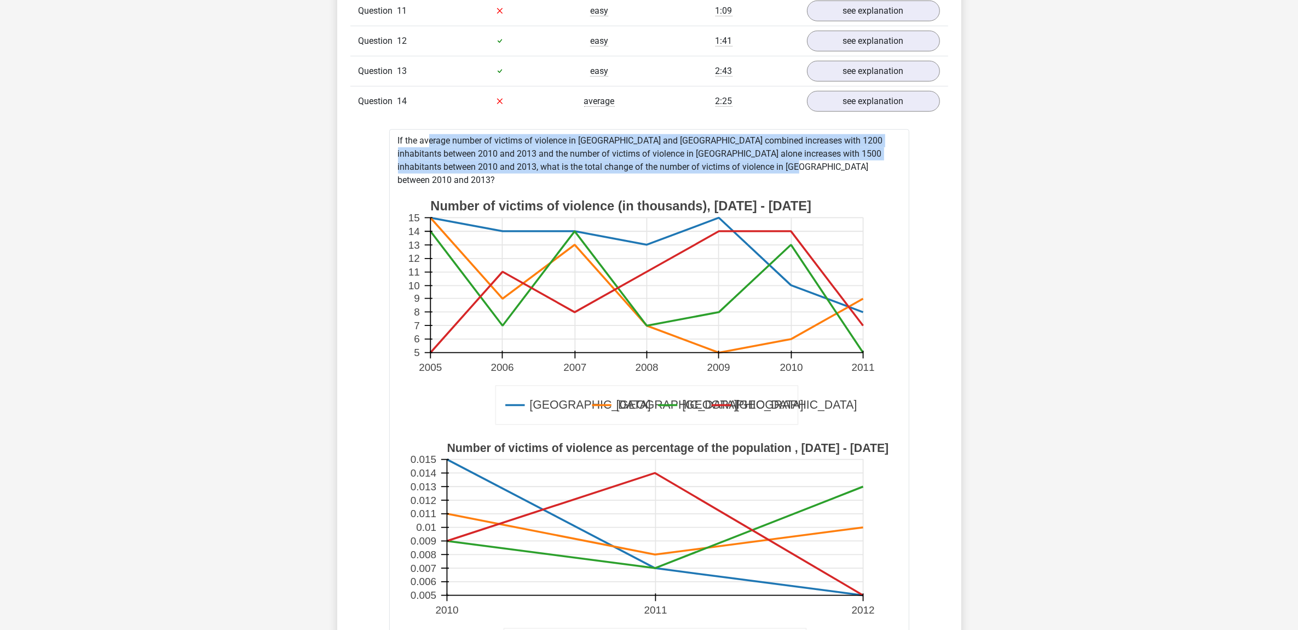
drag, startPoint x: 397, startPoint y: 149, endPoint x: 768, endPoint y: 172, distance: 371.5
copy div "If the average number of victims of violence in Paris and London combined incre…"
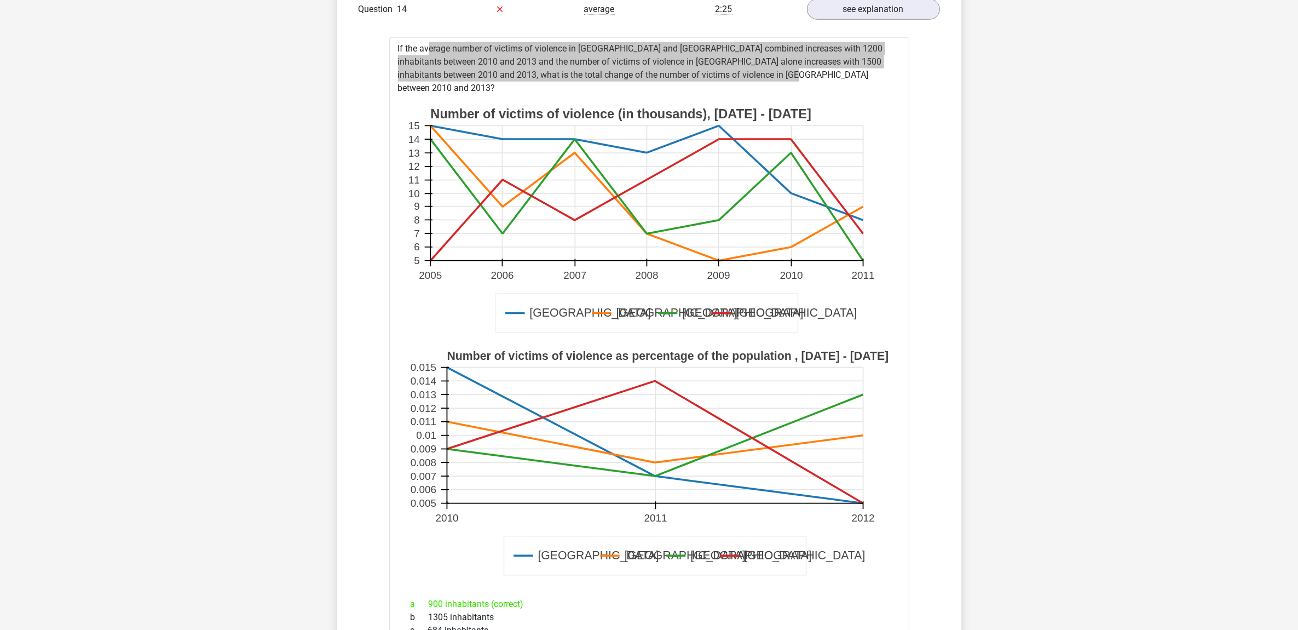
scroll to position [1300, 0]
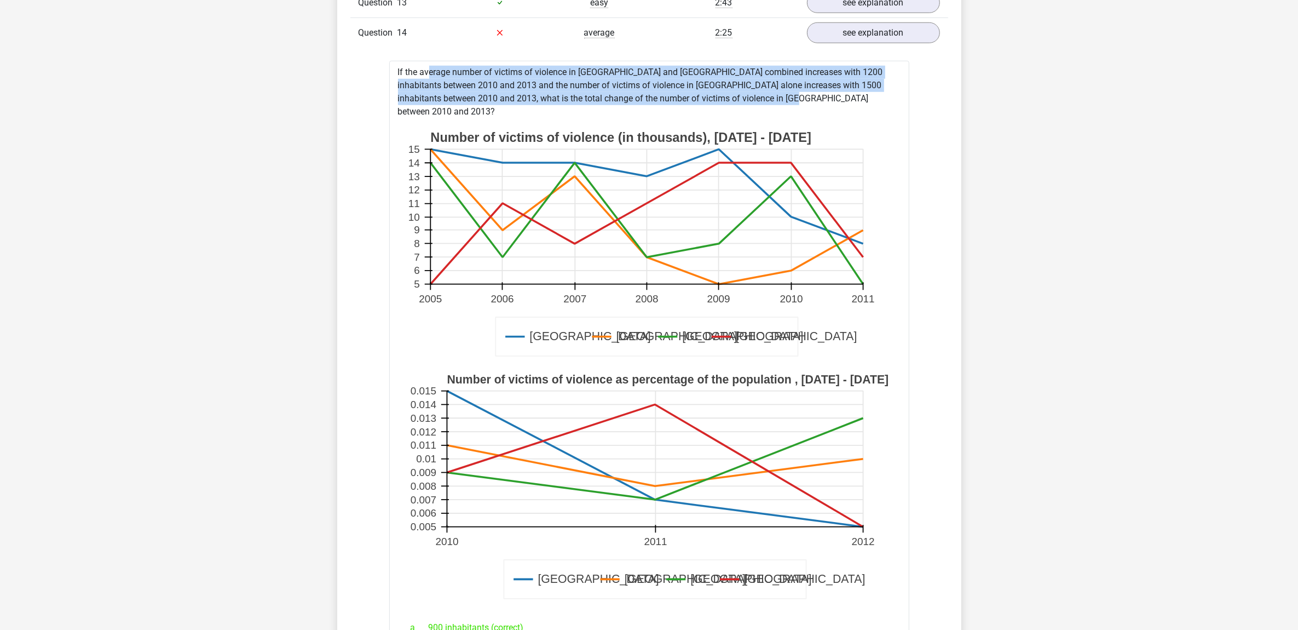
copy div "If the average number of victims of violence in Paris and London combined incre…"
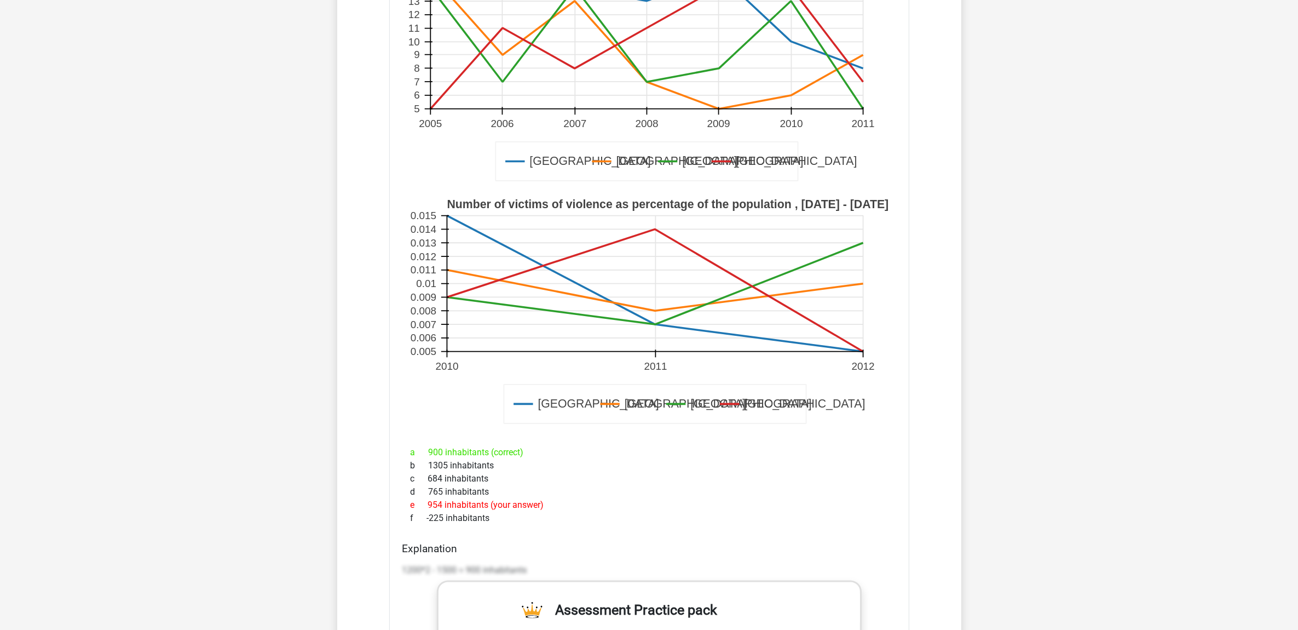
scroll to position [1574, 0]
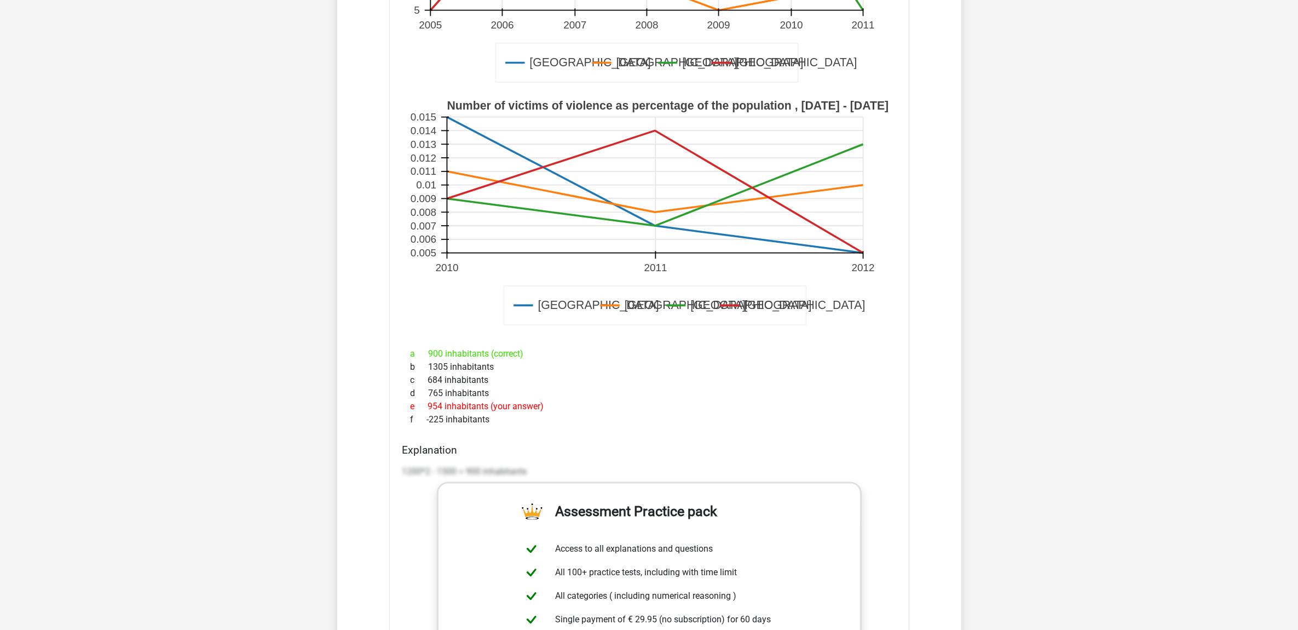
drag, startPoint x: 549, startPoint y: 350, endPoint x: 412, endPoint y: 343, distance: 136.6
click at [412, 347] on div "a 900 inhabitants (correct)" at bounding box center [649, 353] width 494 height 13
drag, startPoint x: 412, startPoint y: 343, endPoint x: 551, endPoint y: 356, distance: 139.8
click at [552, 360] on div "b 1305 inhabitants" at bounding box center [649, 366] width 494 height 13
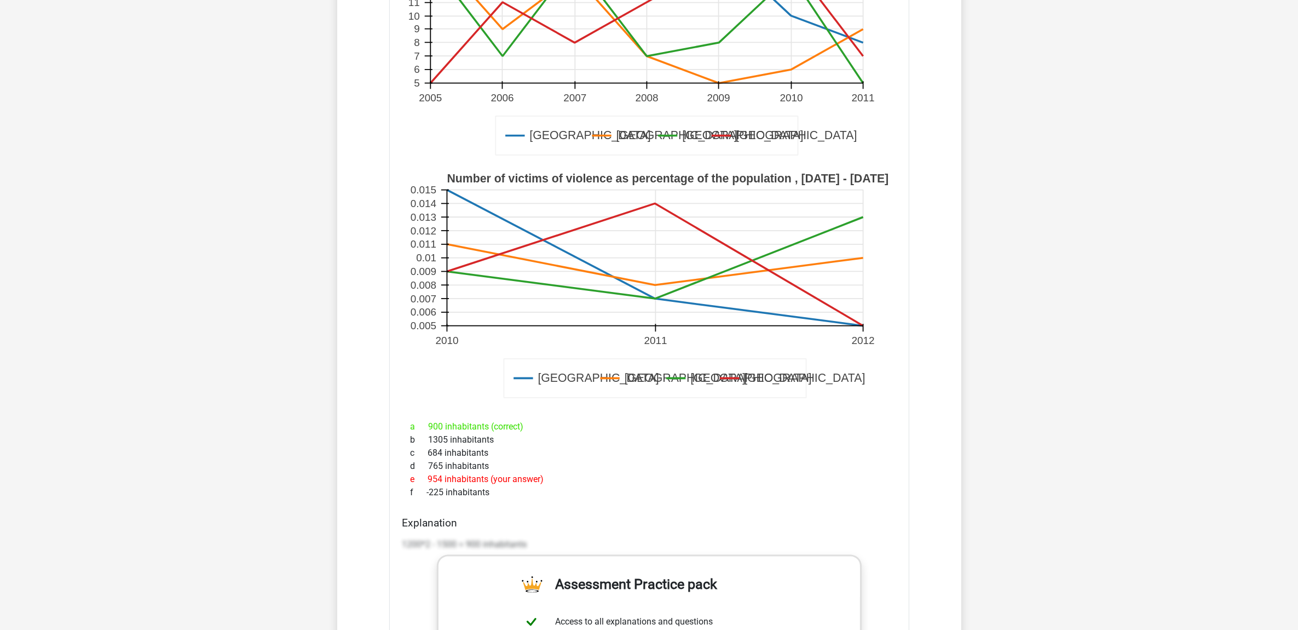
scroll to position [1300, 0]
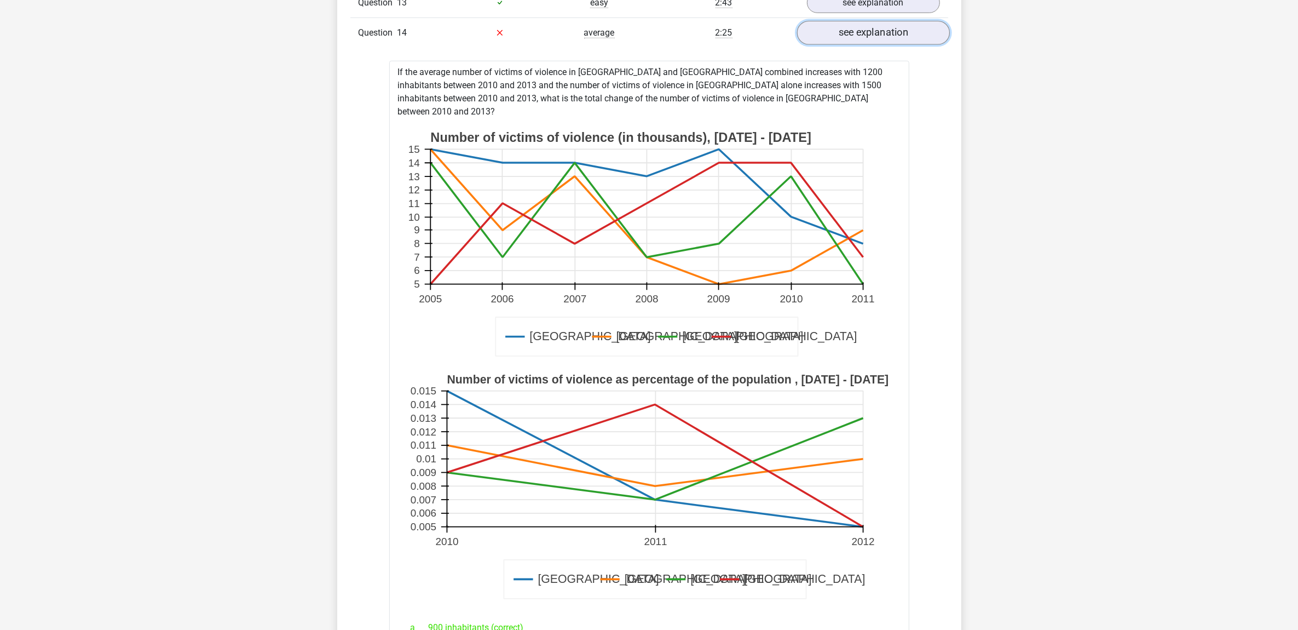
click at [876, 45] on link "see explanation" at bounding box center [873, 33] width 153 height 24
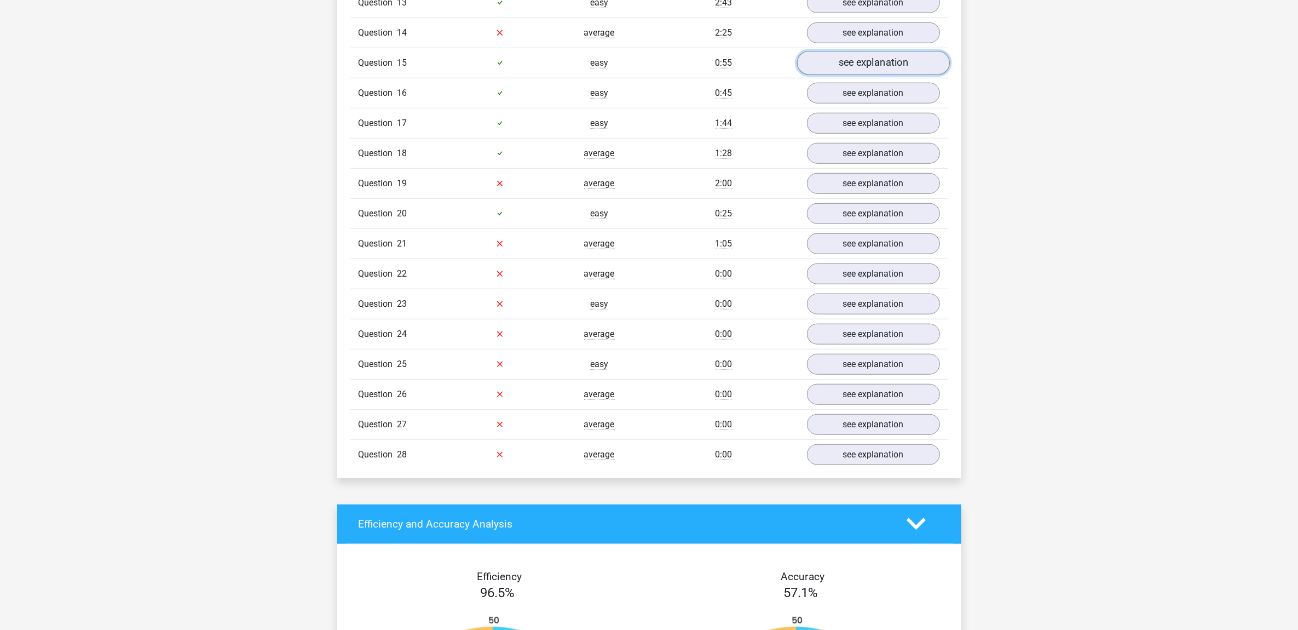
click at [890, 74] on link "see explanation" at bounding box center [873, 63] width 153 height 24
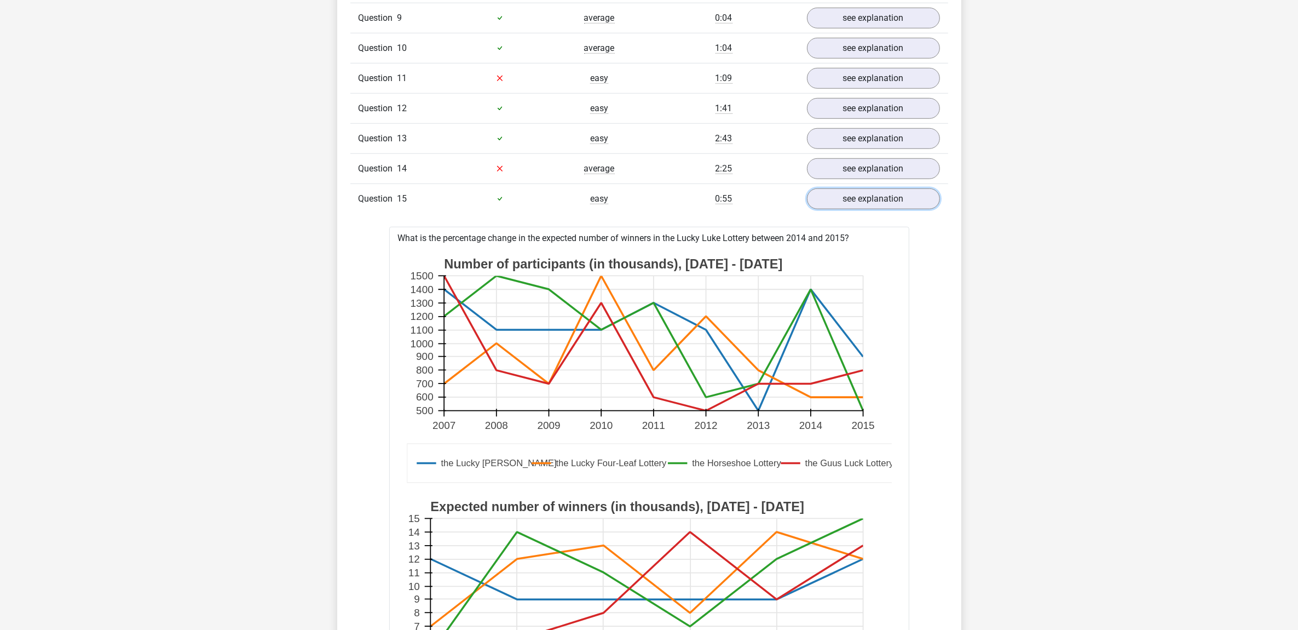
scroll to position [1164, 0]
click at [870, 194] on link "see explanation" at bounding box center [873, 200] width 153 height 24
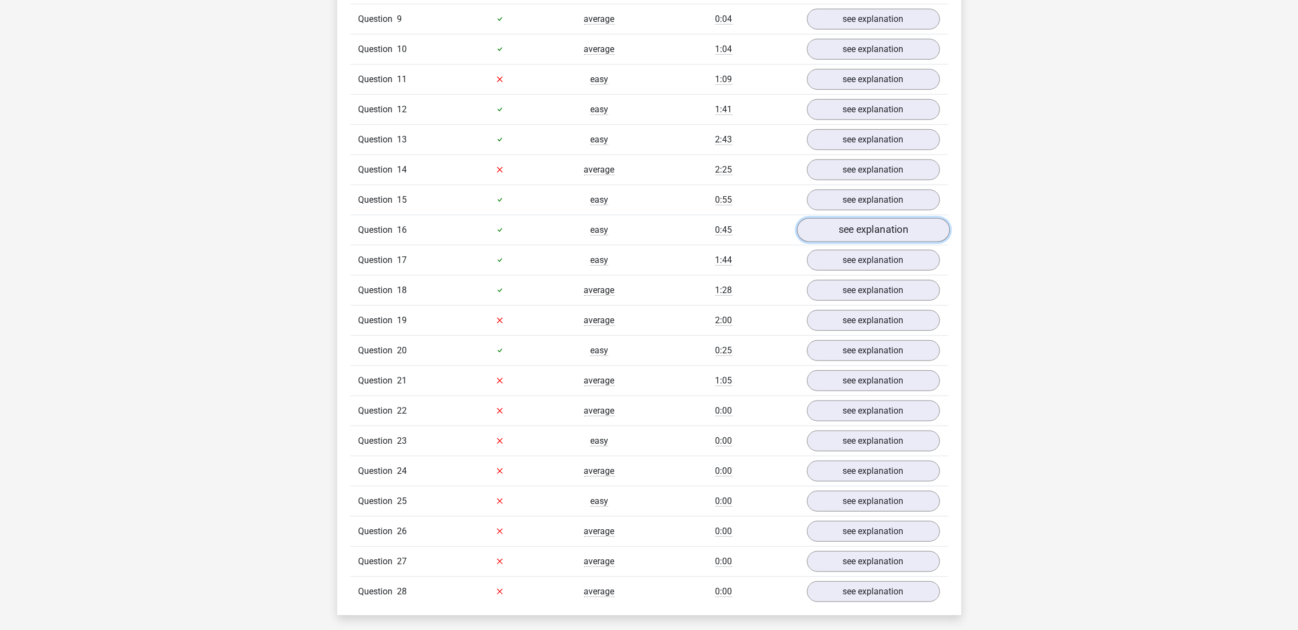
click at [868, 232] on link "see explanation" at bounding box center [873, 230] width 153 height 24
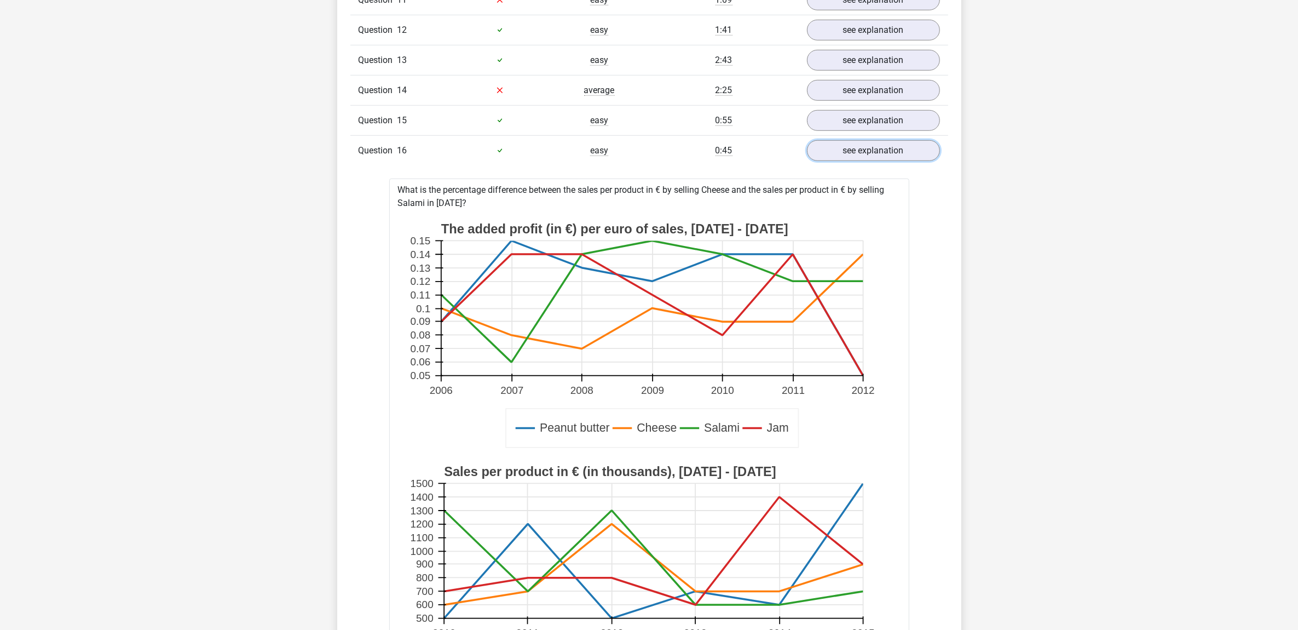
scroll to position [1232, 0]
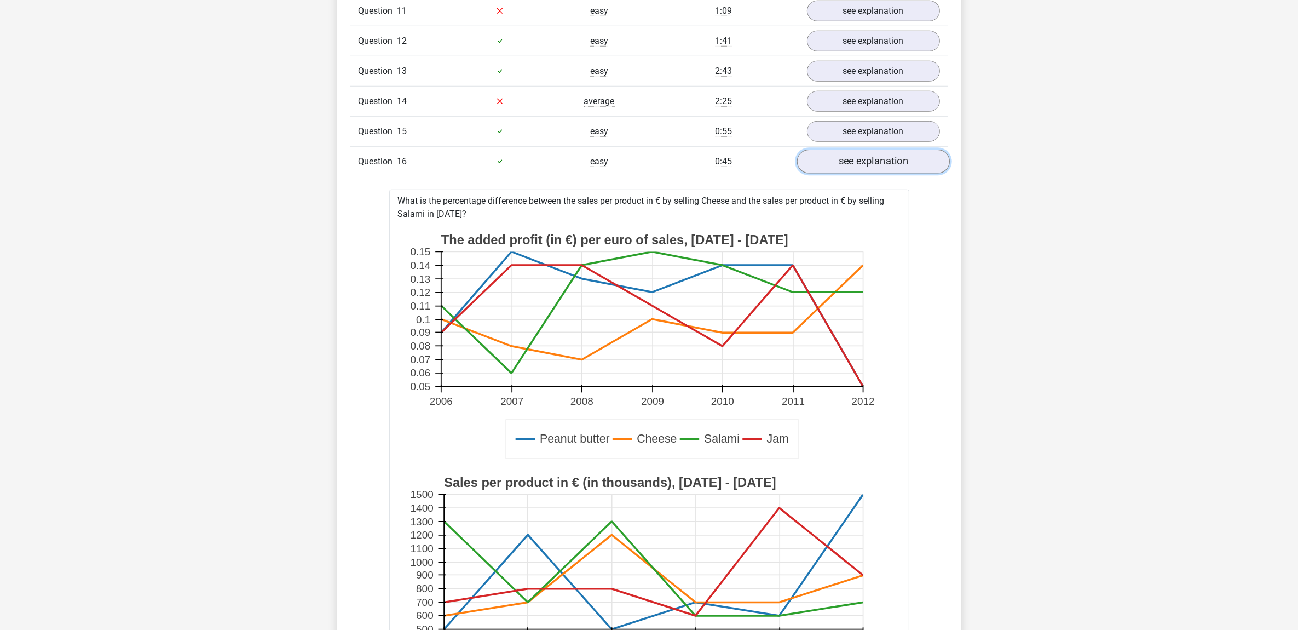
click at [891, 166] on link "see explanation" at bounding box center [873, 161] width 153 height 24
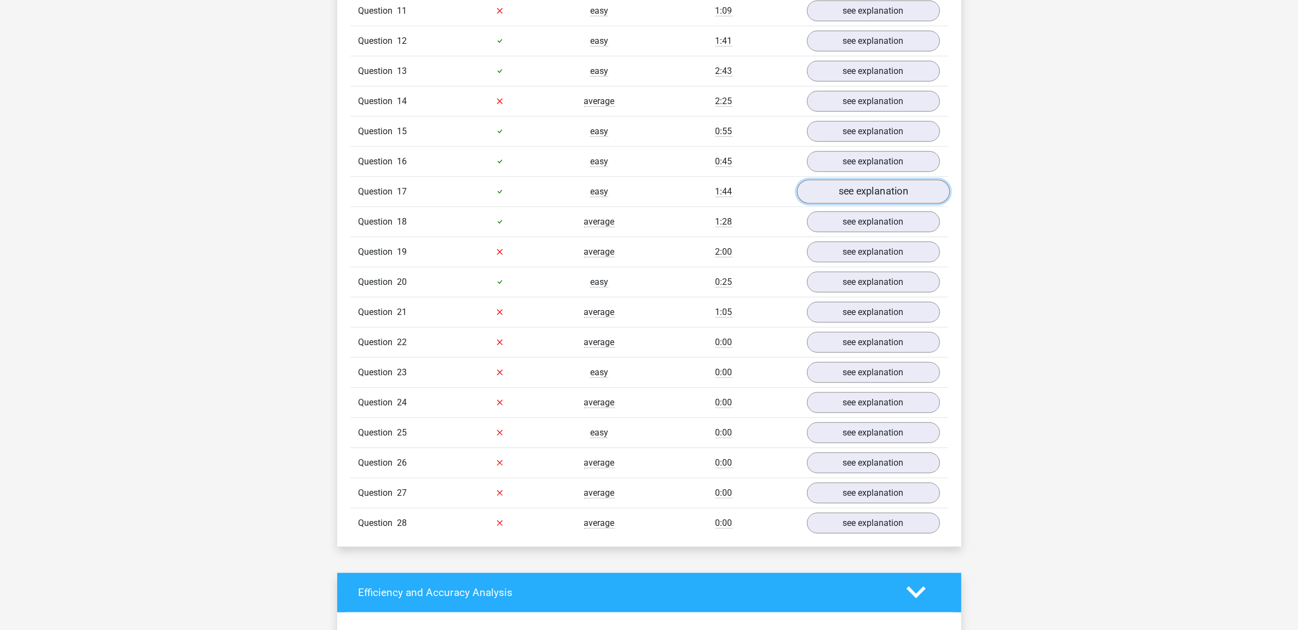
click at [879, 193] on link "see explanation" at bounding box center [873, 192] width 153 height 24
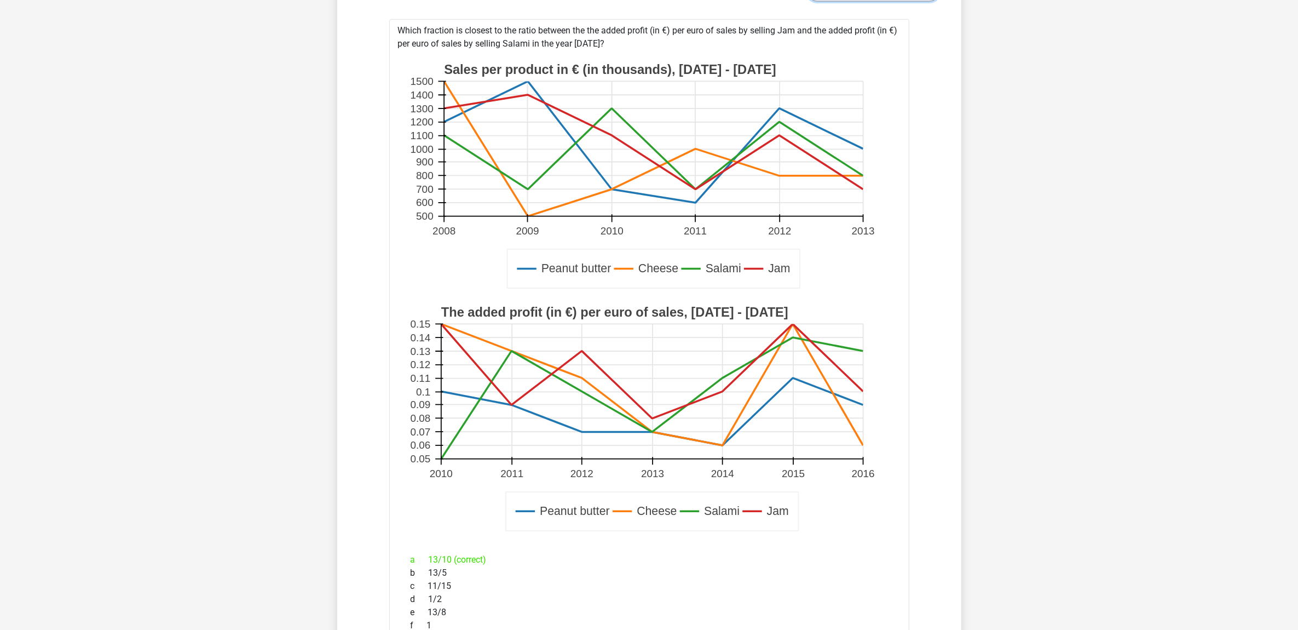
scroll to position [1300, 0]
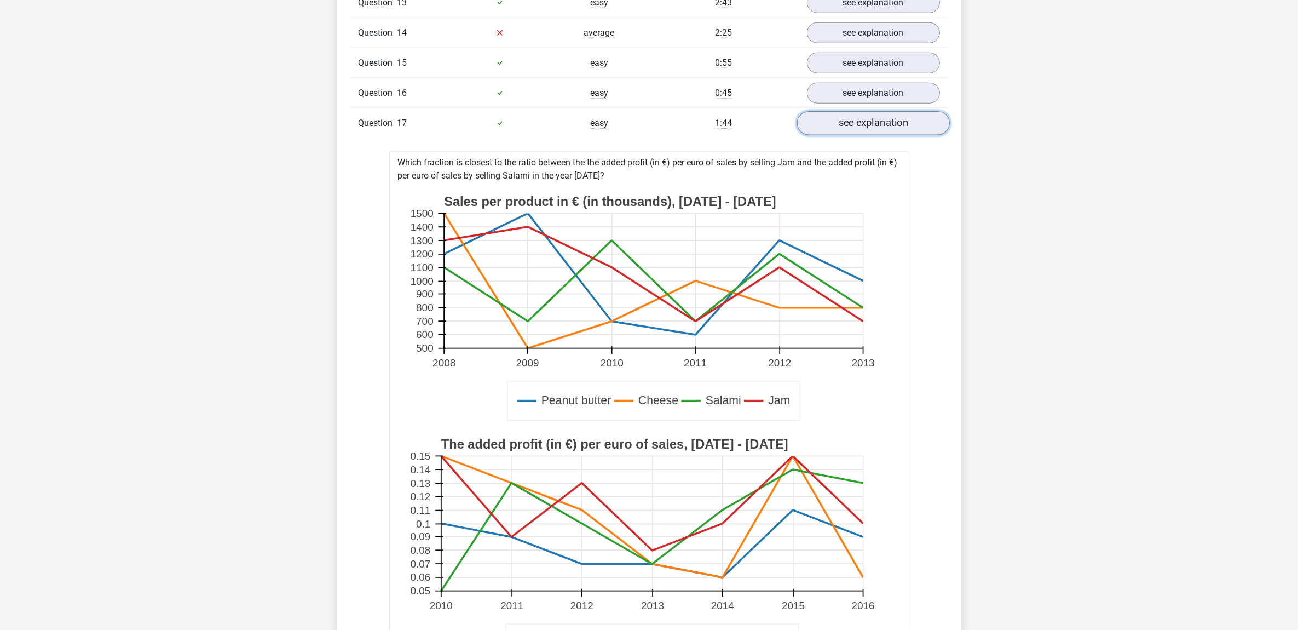
click at [899, 133] on link "see explanation" at bounding box center [873, 123] width 153 height 24
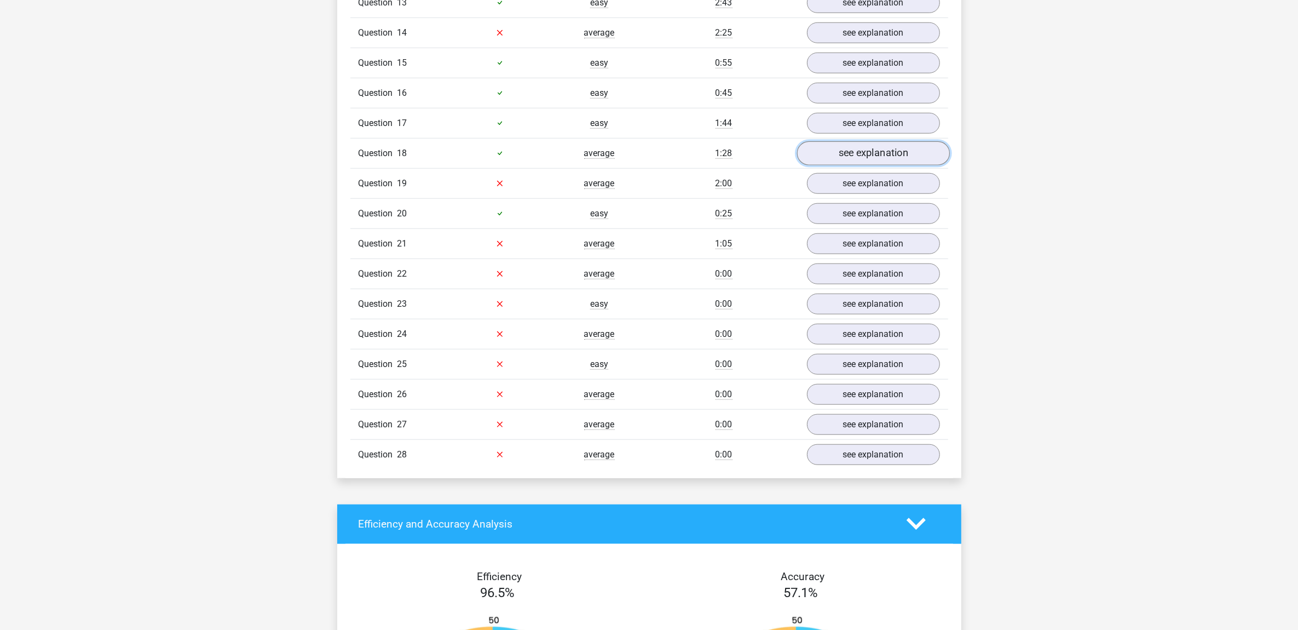
click at [889, 162] on link "see explanation" at bounding box center [873, 153] width 153 height 24
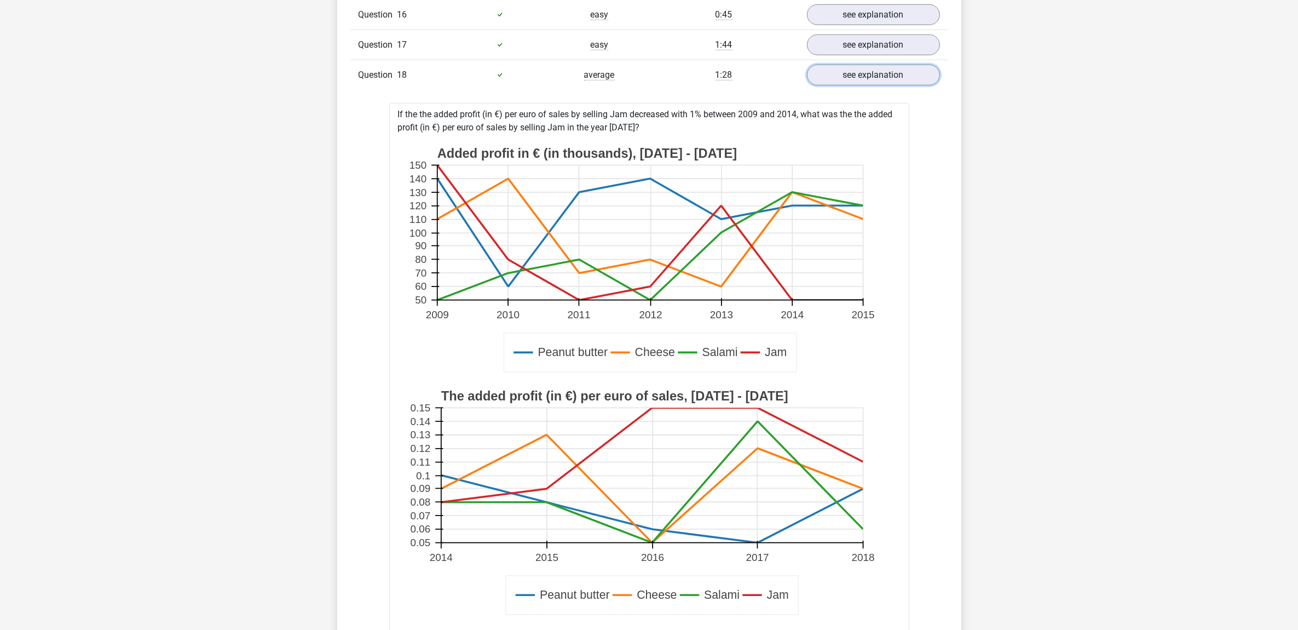
scroll to position [1369, 0]
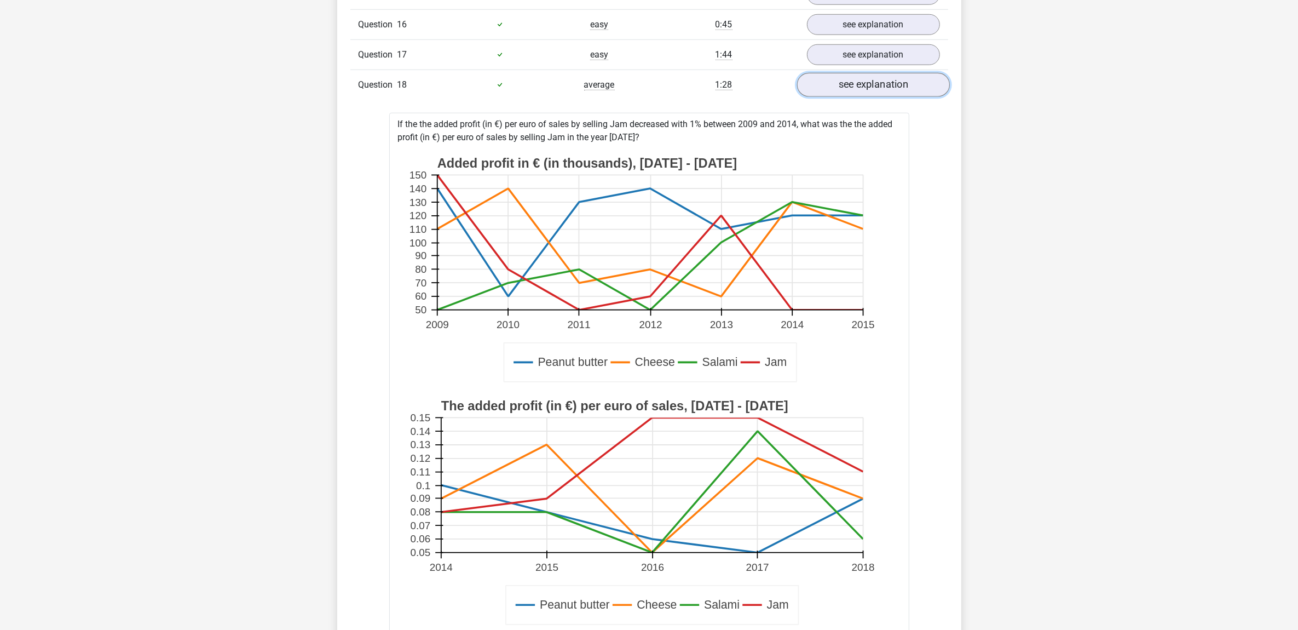
click at [908, 96] on link "see explanation" at bounding box center [873, 85] width 153 height 24
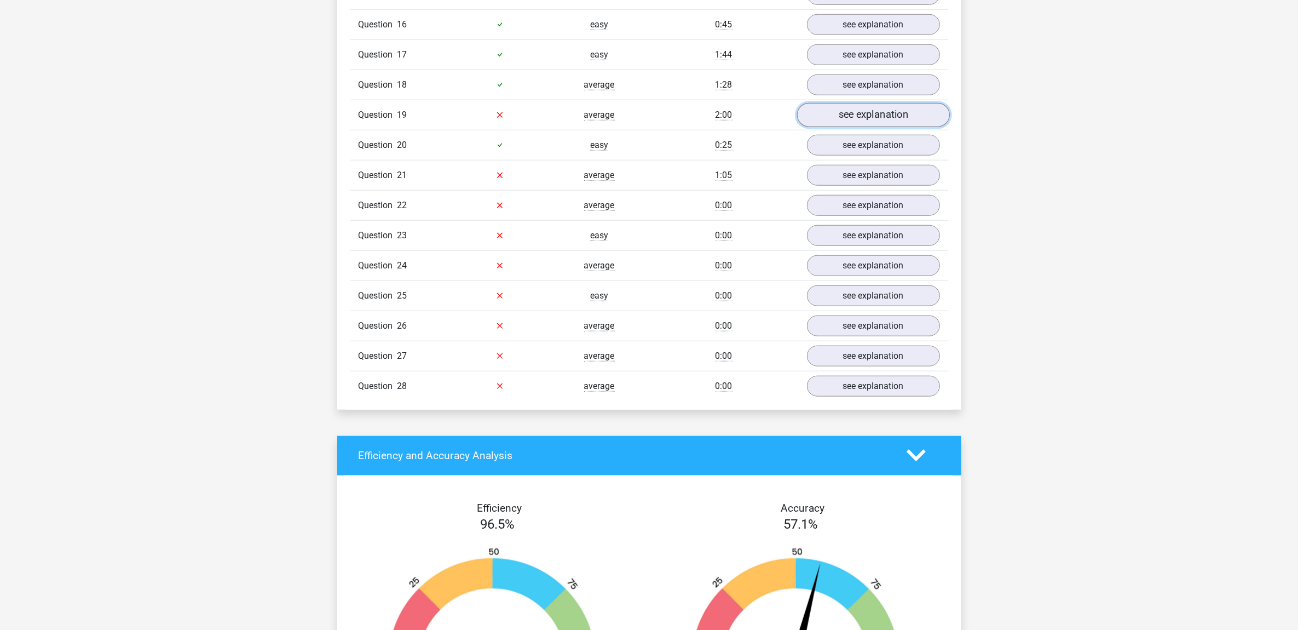
click at [891, 127] on link "see explanation" at bounding box center [873, 115] width 153 height 24
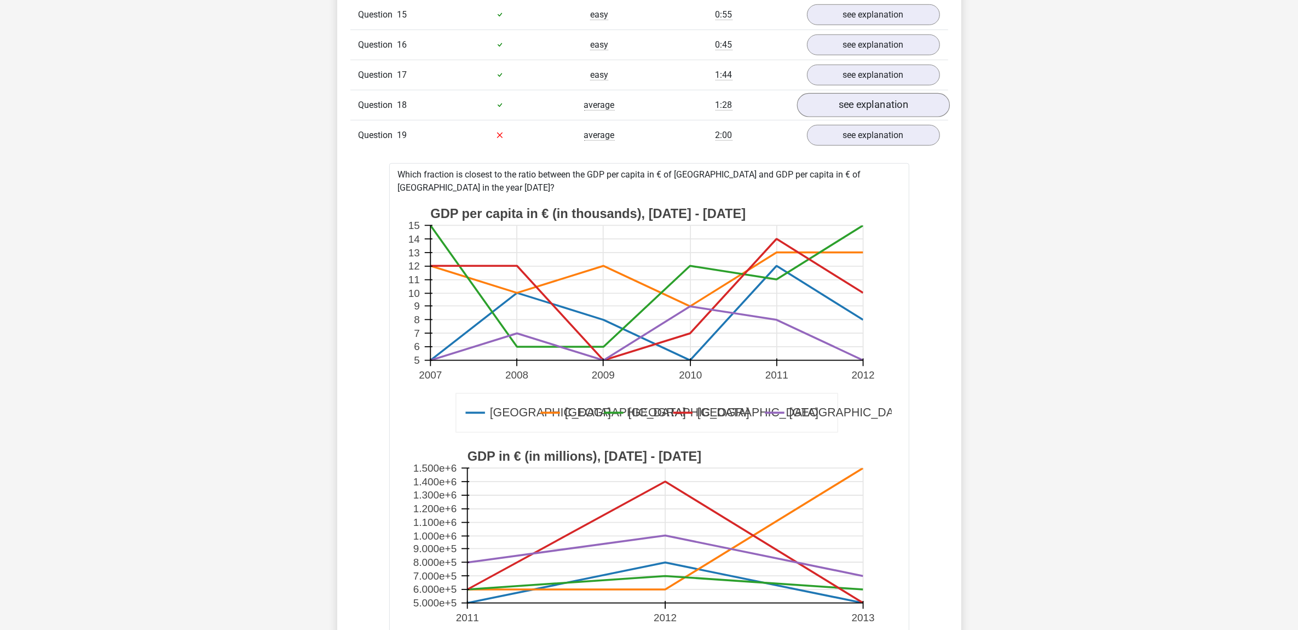
scroll to position [1300, 0]
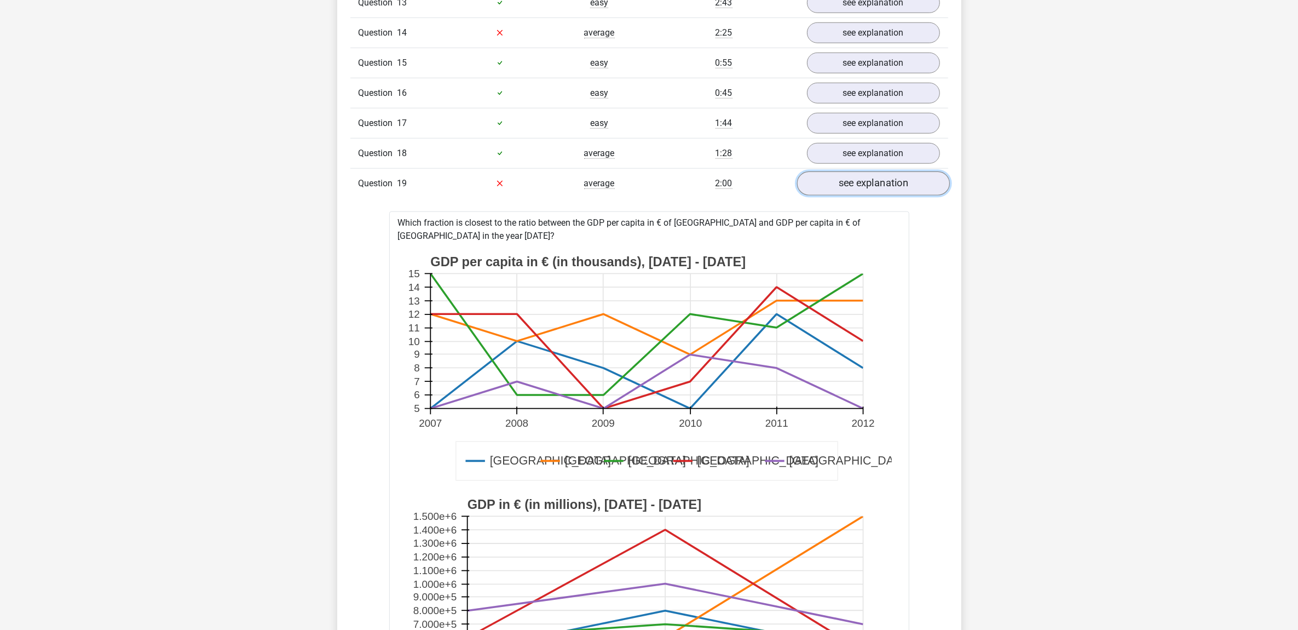
drag, startPoint x: 876, startPoint y: 195, endPoint x: 861, endPoint y: 200, distance: 15.9
click at [876, 195] on link "see explanation" at bounding box center [873, 183] width 153 height 24
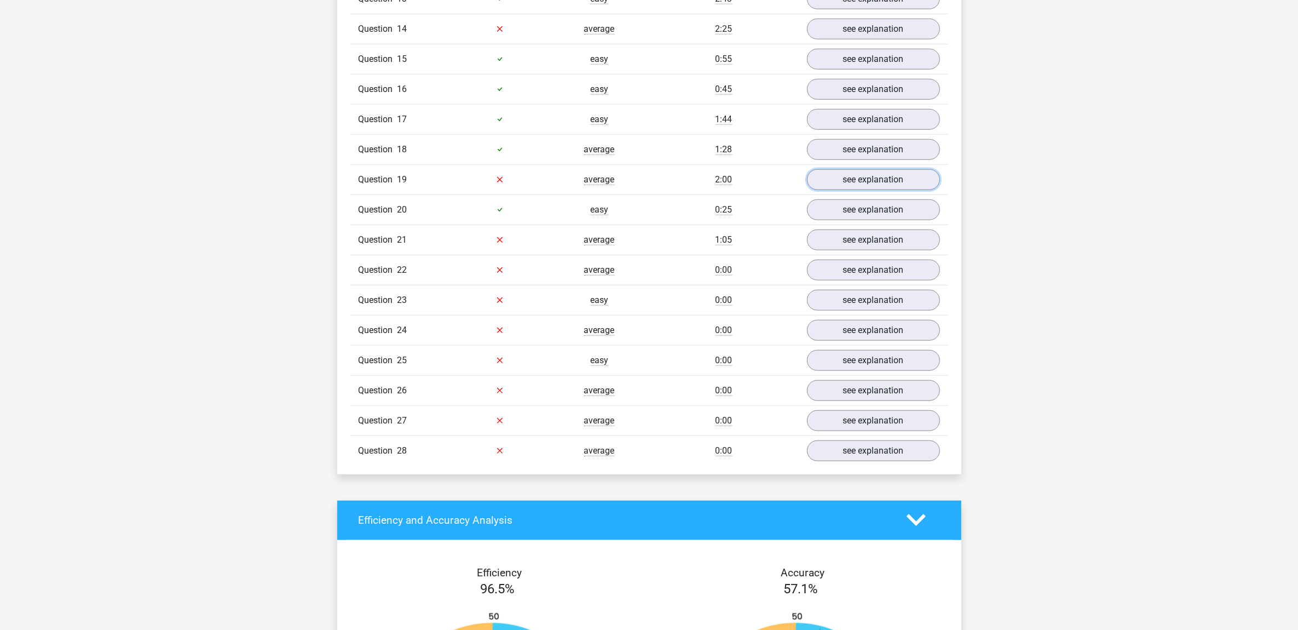
scroll to position [1369, 0]
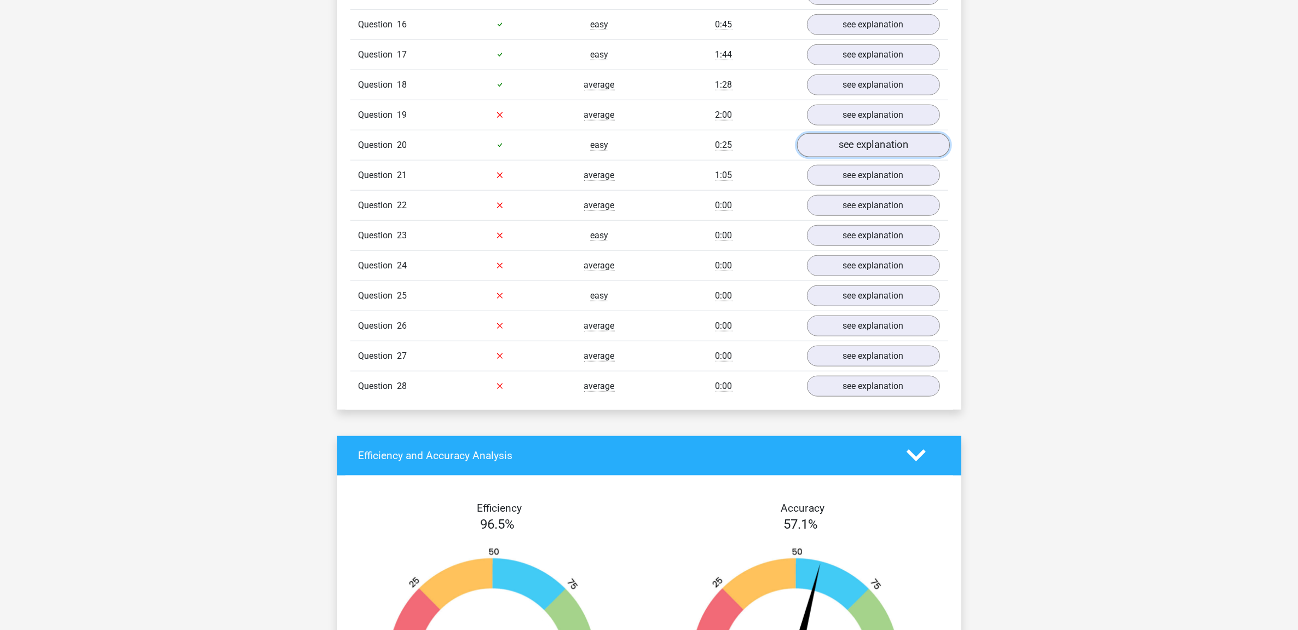
click at [885, 157] on link "see explanation" at bounding box center [873, 145] width 153 height 24
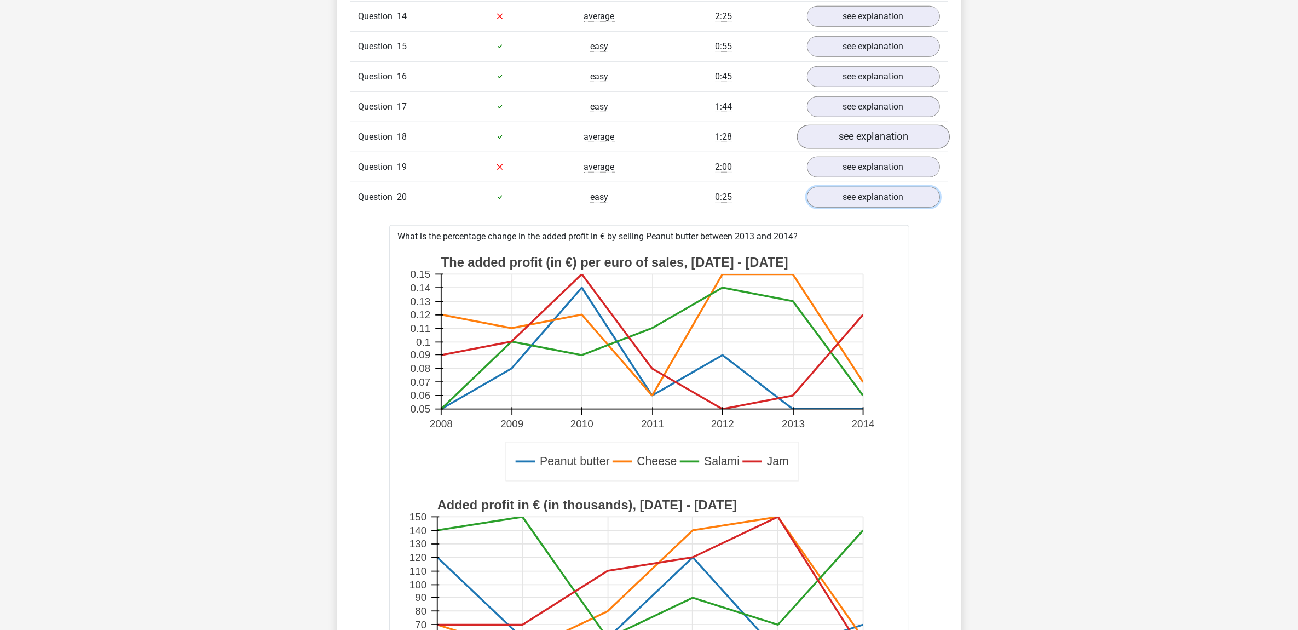
scroll to position [1300, 0]
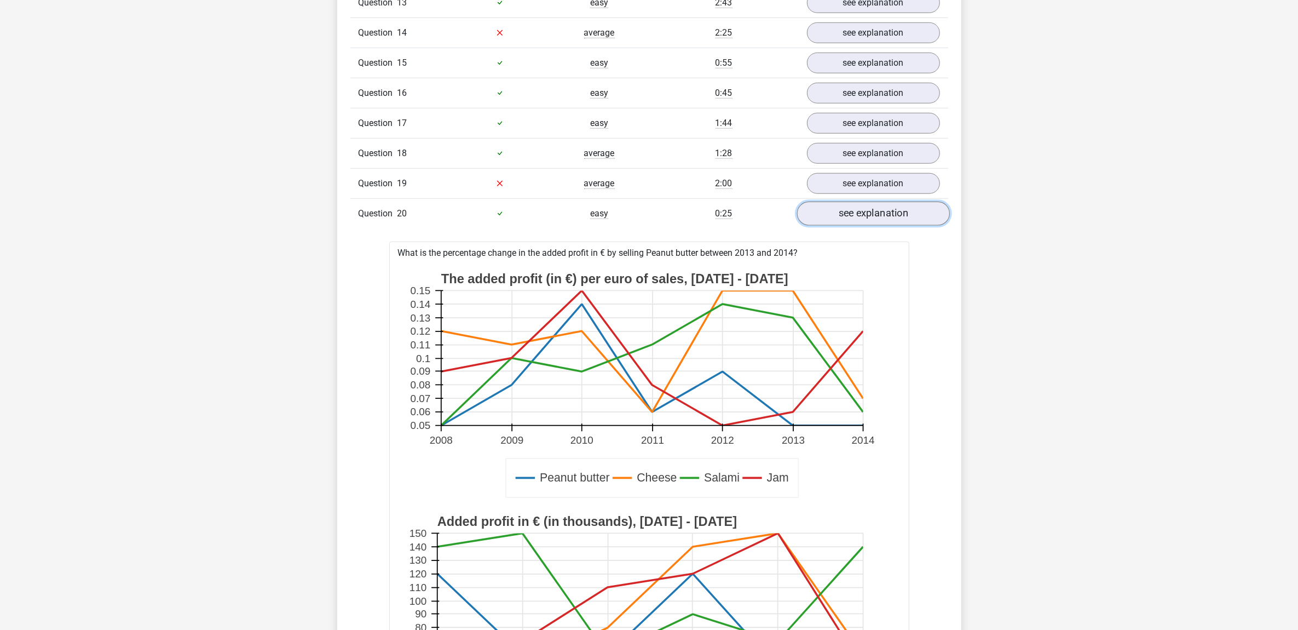
click at [881, 218] on link "see explanation" at bounding box center [873, 214] width 153 height 24
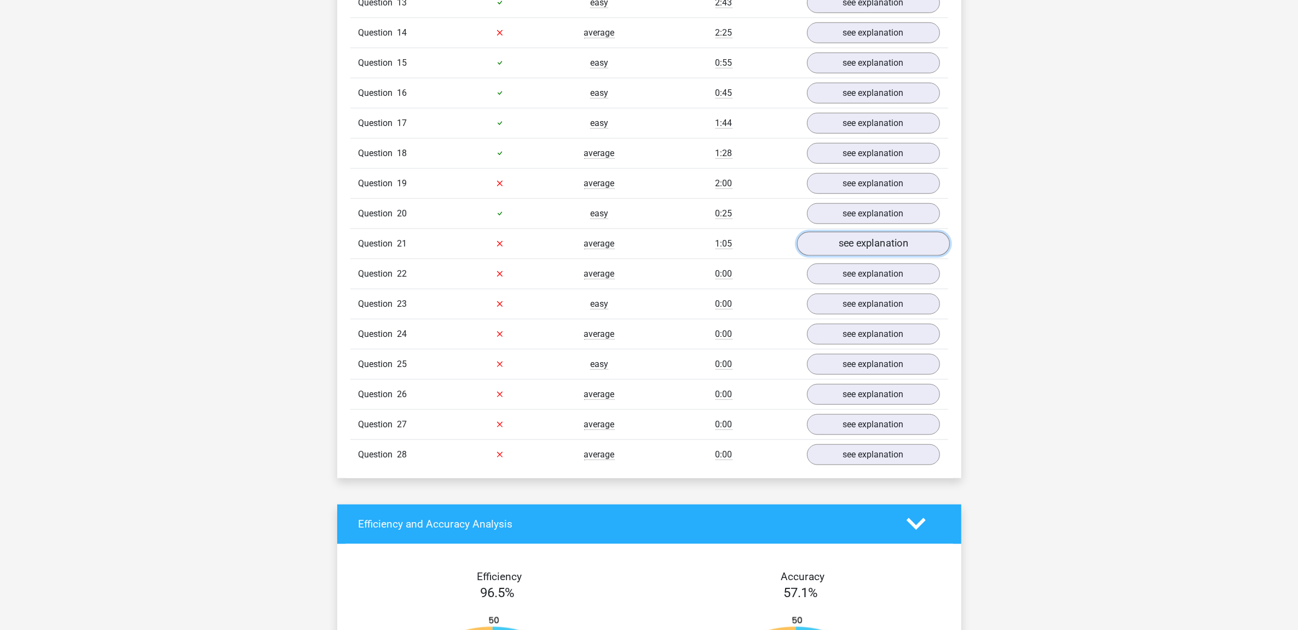
click at [865, 253] on link "see explanation" at bounding box center [873, 244] width 153 height 24
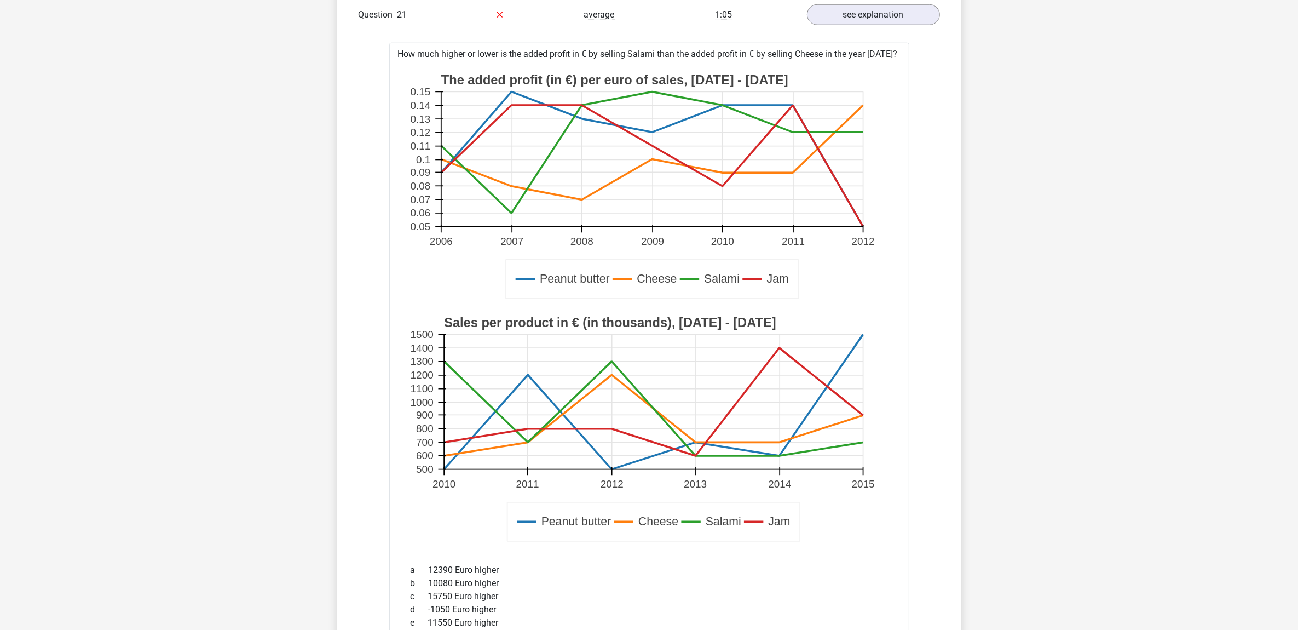
scroll to position [1506, 0]
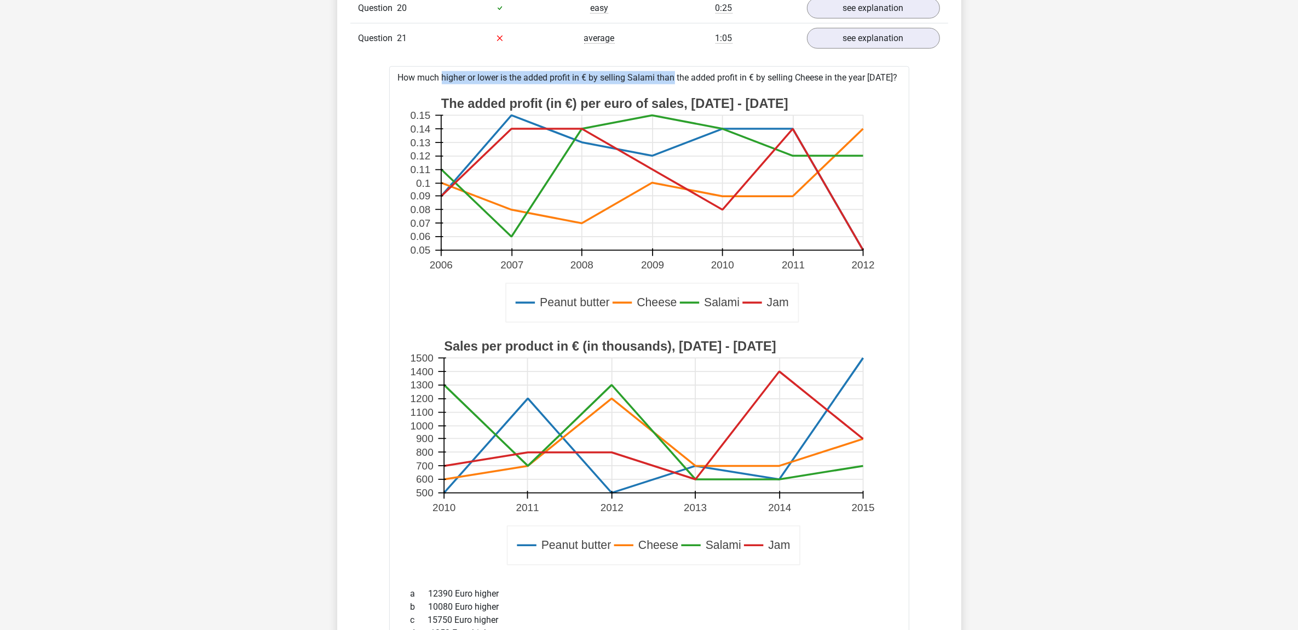
drag, startPoint x: 392, startPoint y: 82, endPoint x: 640, endPoint y: 89, distance: 247.6
click at [640, 89] on div "How much higher or lower is the added profit in € by selling Salami than the ad…" at bounding box center [649, 572] width 520 height 1013
drag, startPoint x: 640, startPoint y: 89, endPoint x: 579, endPoint y: 89, distance: 60.2
click at [579, 89] on div "How much higher or lower is the added profit in € by selling Salami than the ad…" at bounding box center [649, 572] width 520 height 1013
drag, startPoint x: 638, startPoint y: 87, endPoint x: 694, endPoint y: 87, distance: 55.3
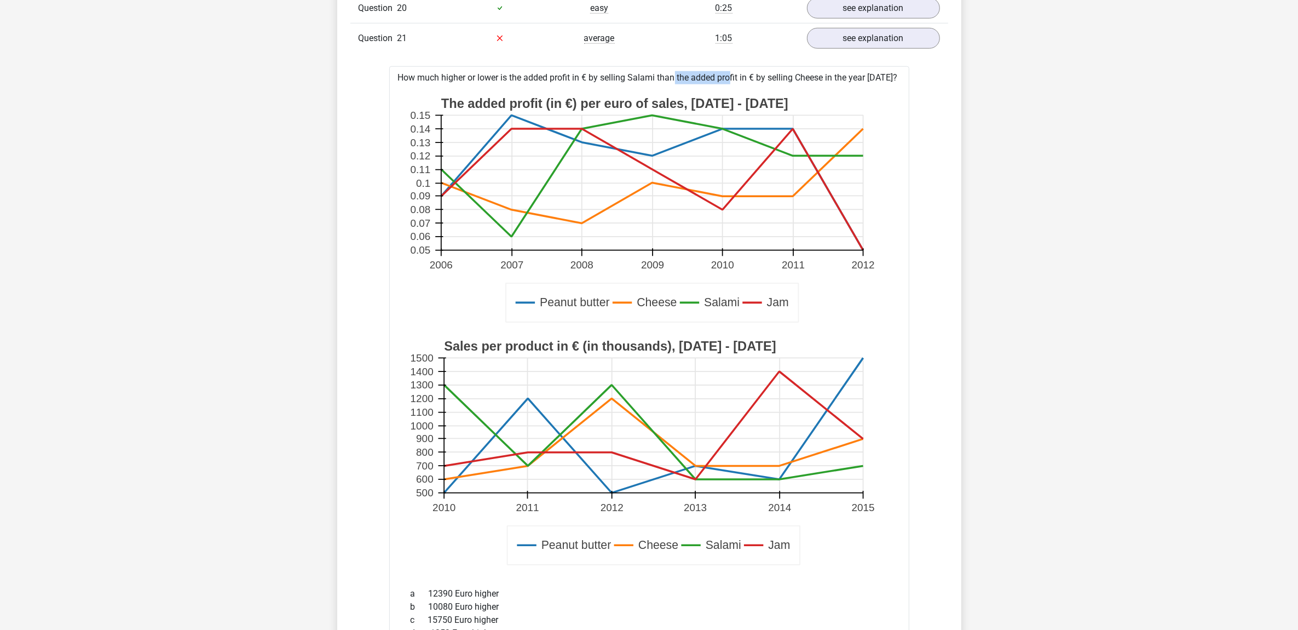
click at [694, 87] on div "How much higher or lower is the added profit in € by selling Salami than the ad…" at bounding box center [649, 572] width 520 height 1013
drag, startPoint x: 694, startPoint y: 87, endPoint x: 767, endPoint y: 94, distance: 73.2
click at [767, 94] on div "Peanut butter Cheese Salami Jam The added profit (in €) per euro of sales, 2006…" at bounding box center [649, 331] width 503 height 494
drag, startPoint x: 398, startPoint y: 85, endPoint x: 913, endPoint y: 88, distance: 515.8
click at [913, 88] on div "Question 1 easy 0:27 see explanation What is the absolute difference between th…" at bounding box center [650, 362] width 582 height 1882
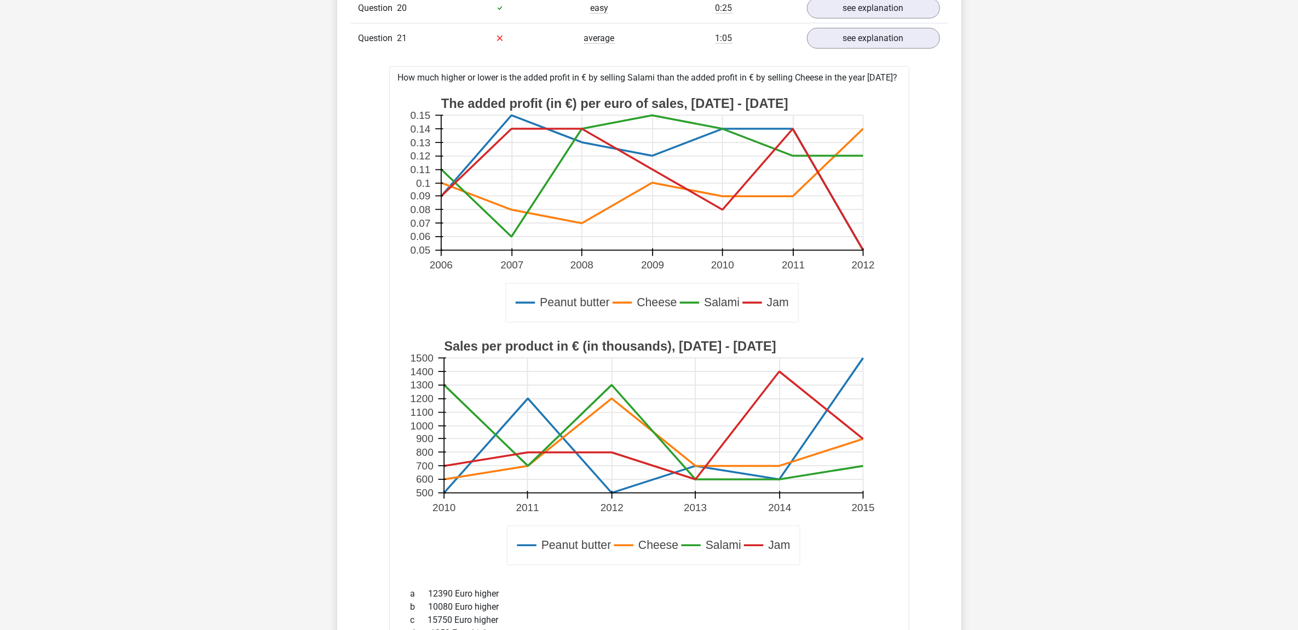
copy div "How much higher or lower is the added profit in € by selling Salami than the ad…"
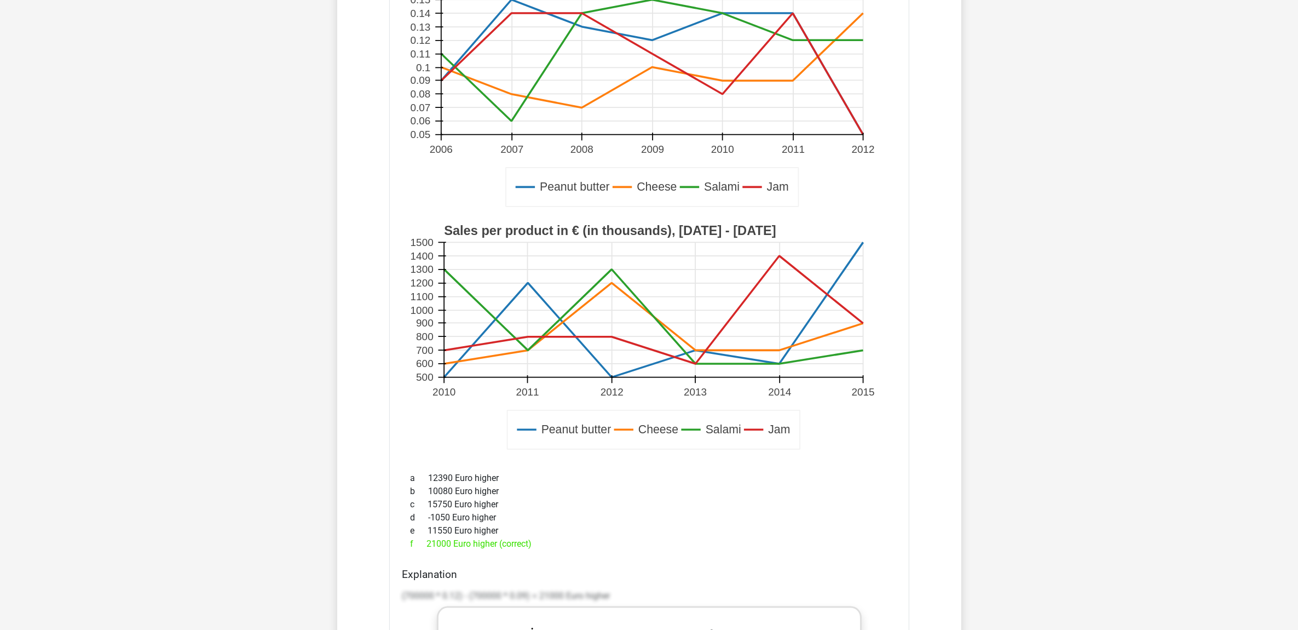
scroll to position [1437, 0]
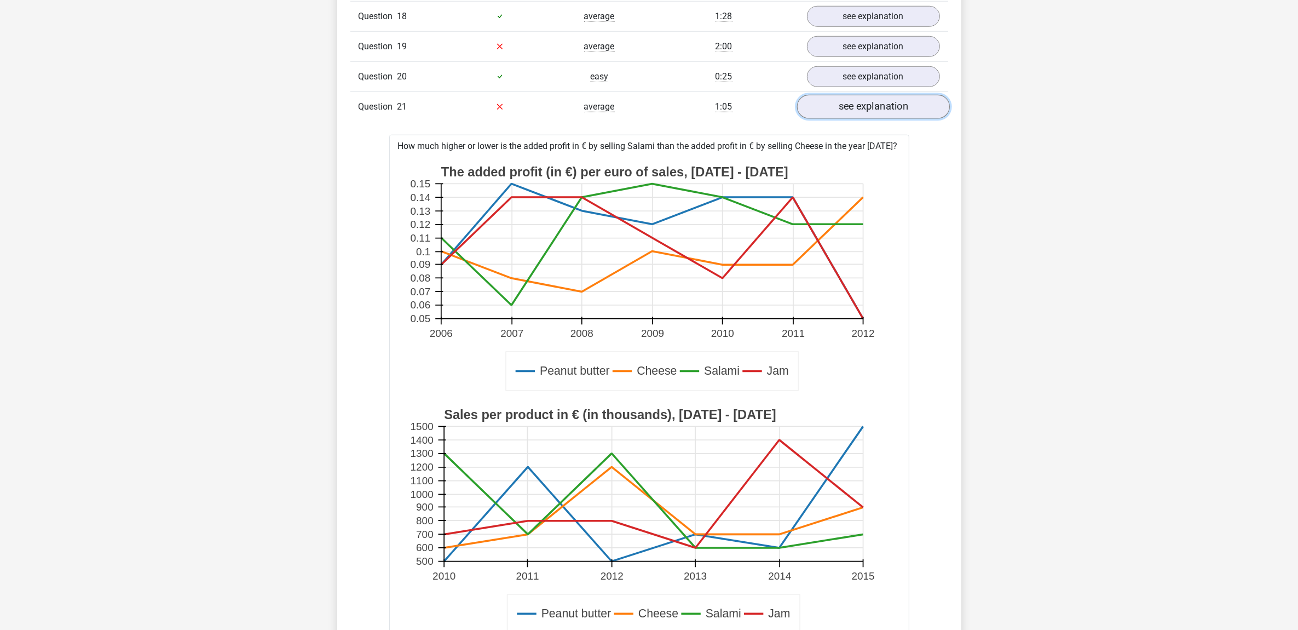
click at [875, 115] on link "see explanation" at bounding box center [873, 107] width 153 height 24
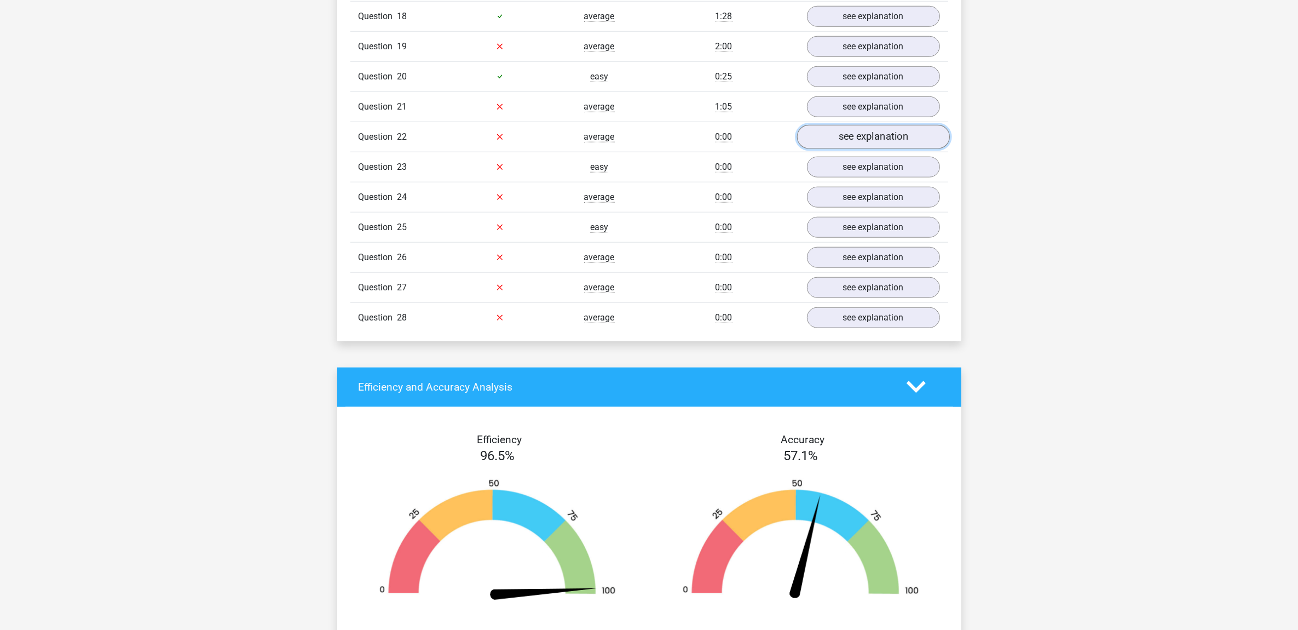
click at [872, 148] on link "see explanation" at bounding box center [873, 137] width 153 height 24
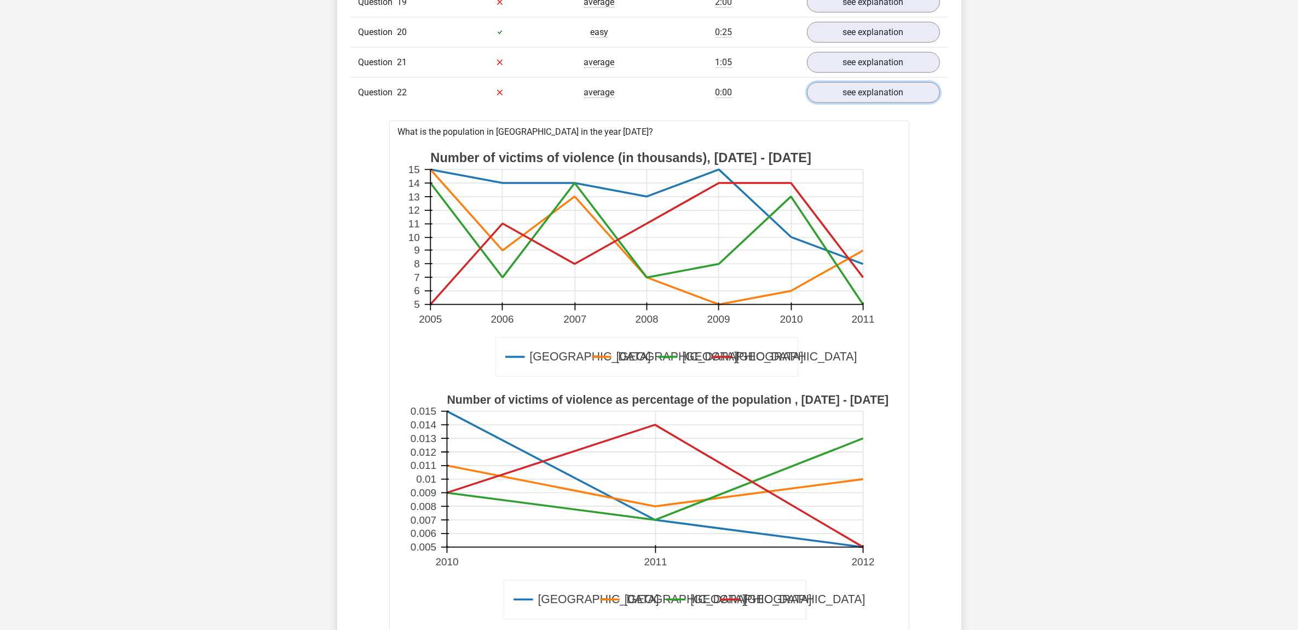
scroll to position [1506, 0]
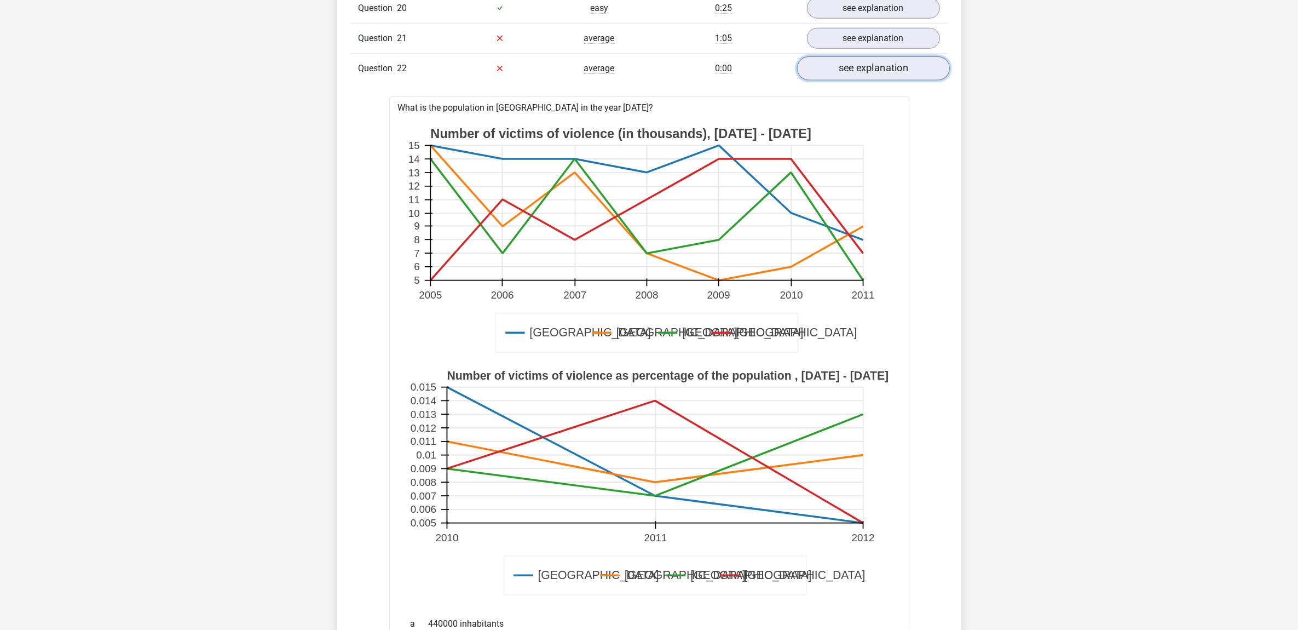
click at [861, 79] on link "see explanation" at bounding box center [873, 68] width 153 height 24
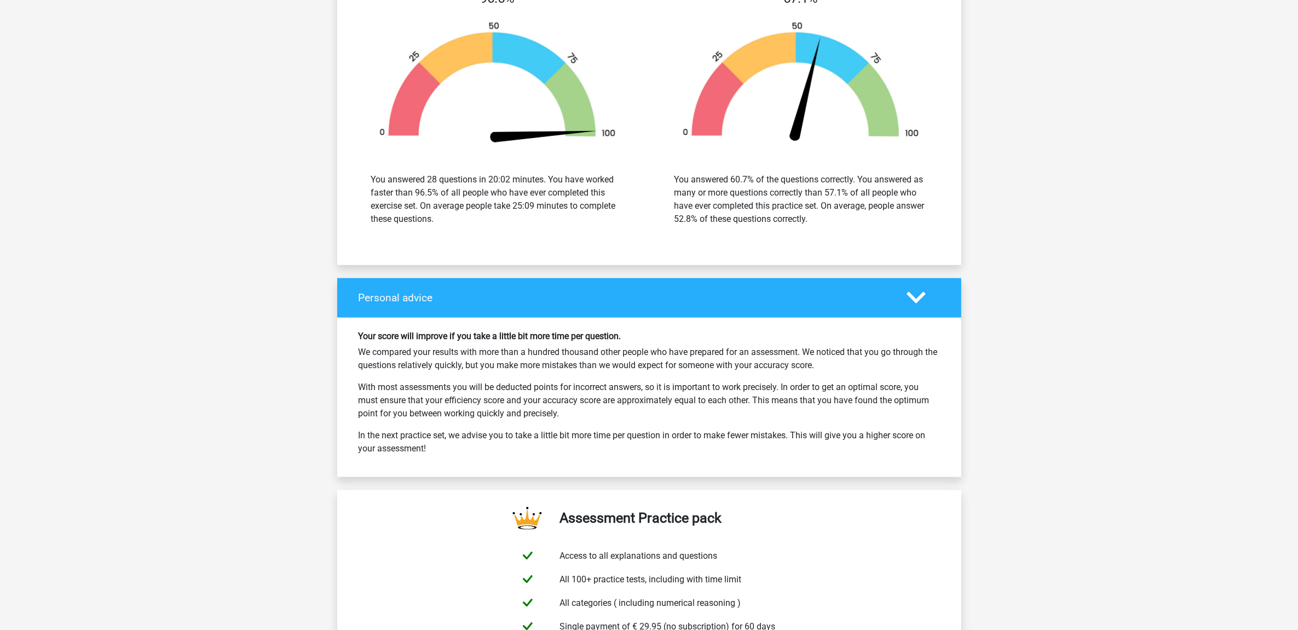
scroll to position [1985, 0]
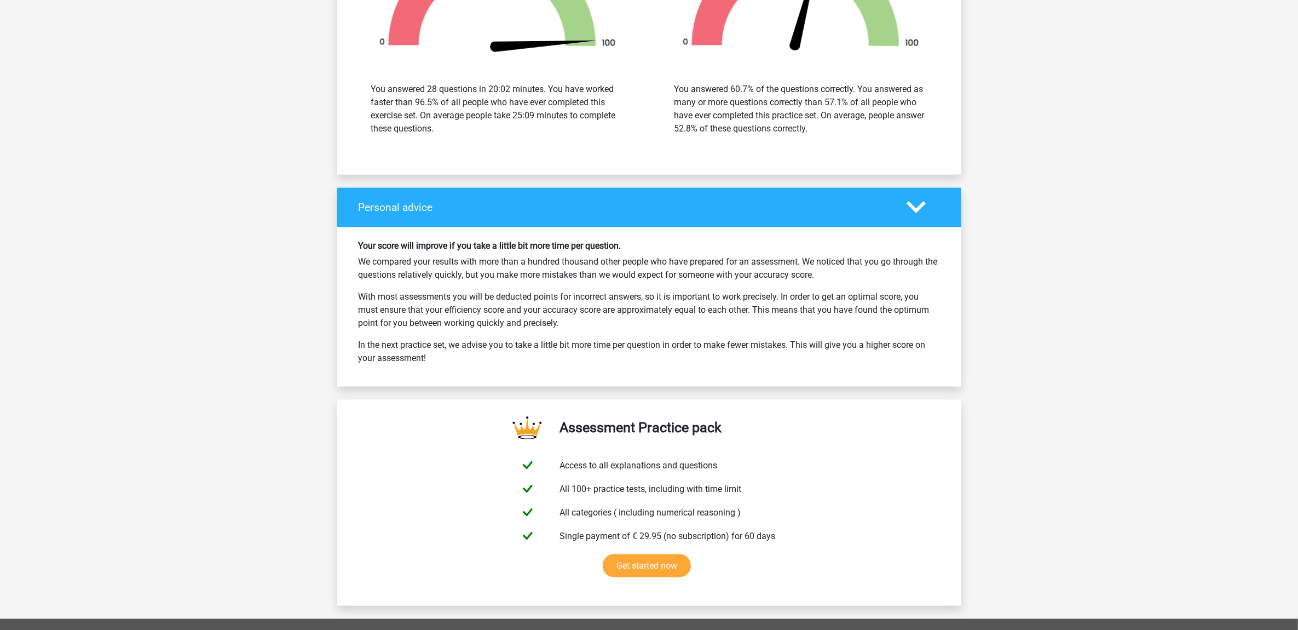
click at [920, 214] on polygon at bounding box center [916, 208] width 19 height 12
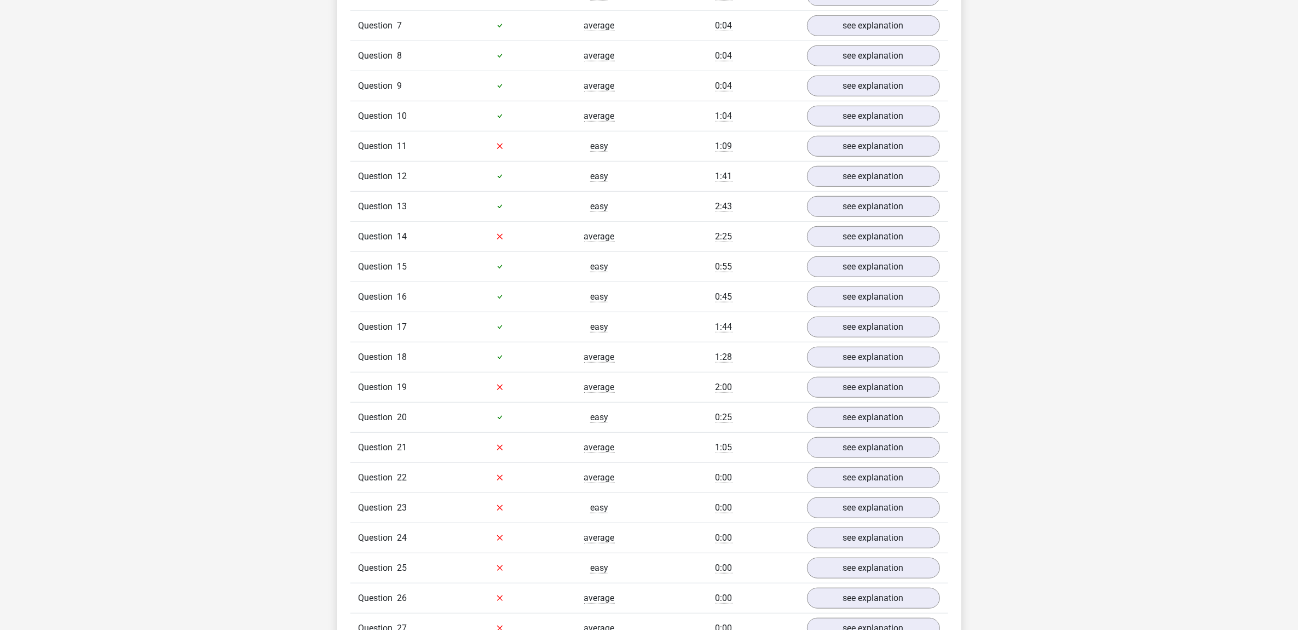
scroll to position [958, 0]
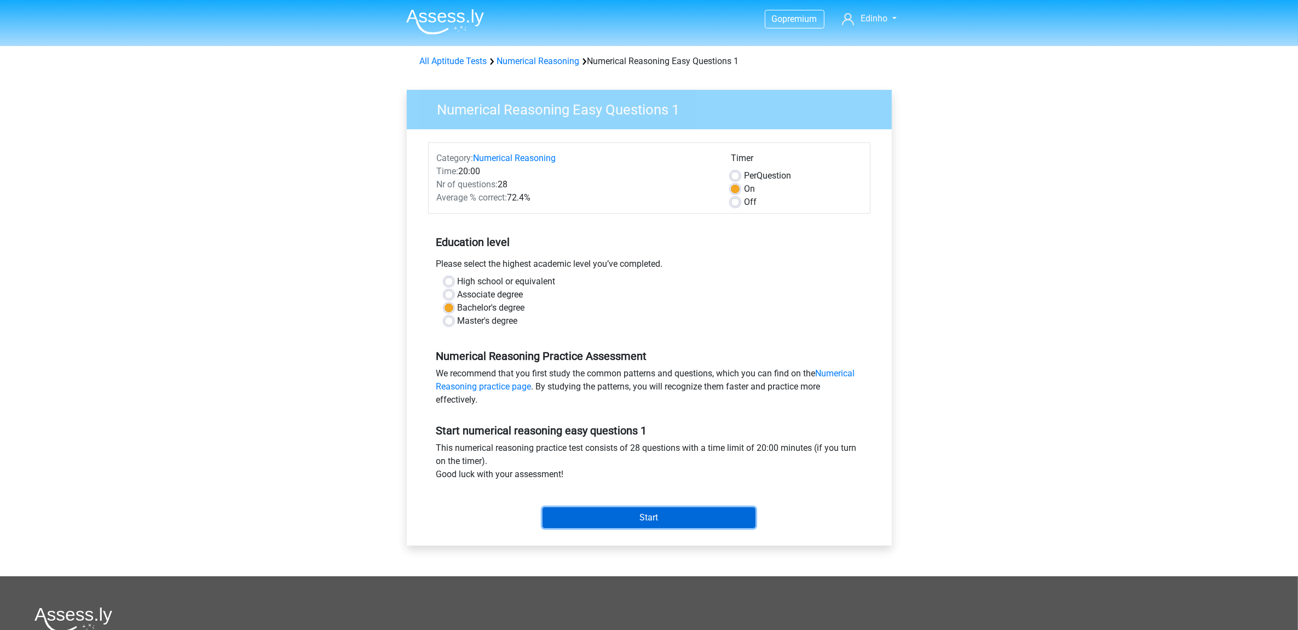
click at [669, 514] on input "Start" at bounding box center [649, 517] width 213 height 21
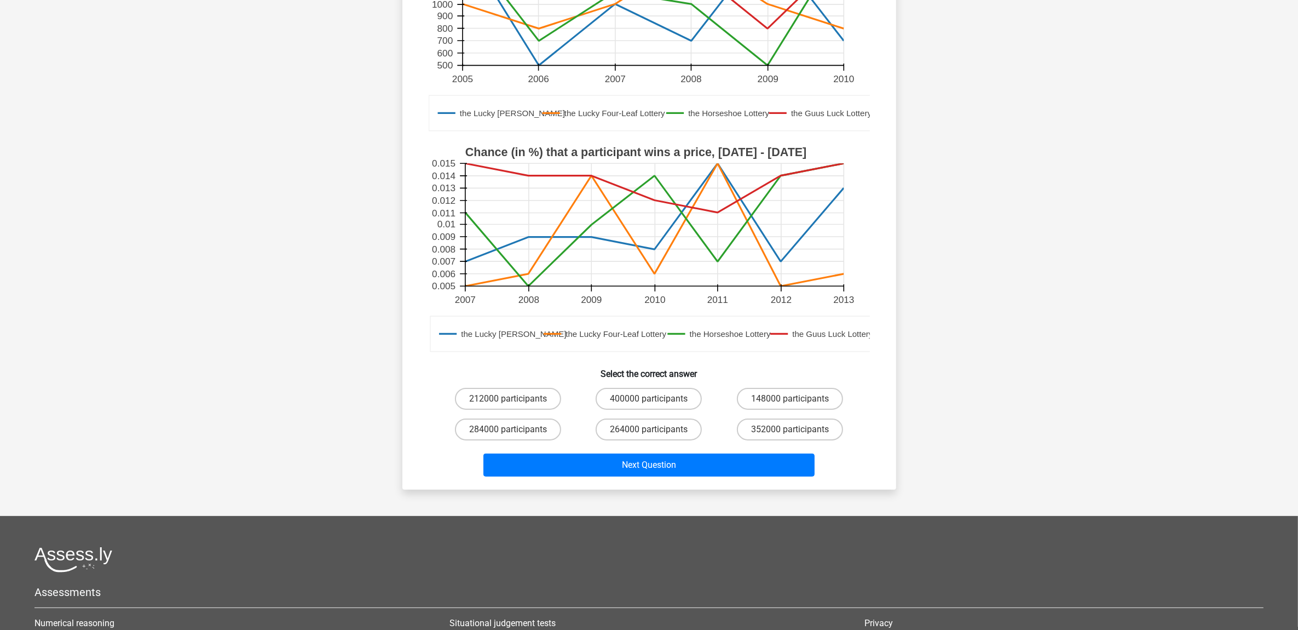
scroll to position [274, 0]
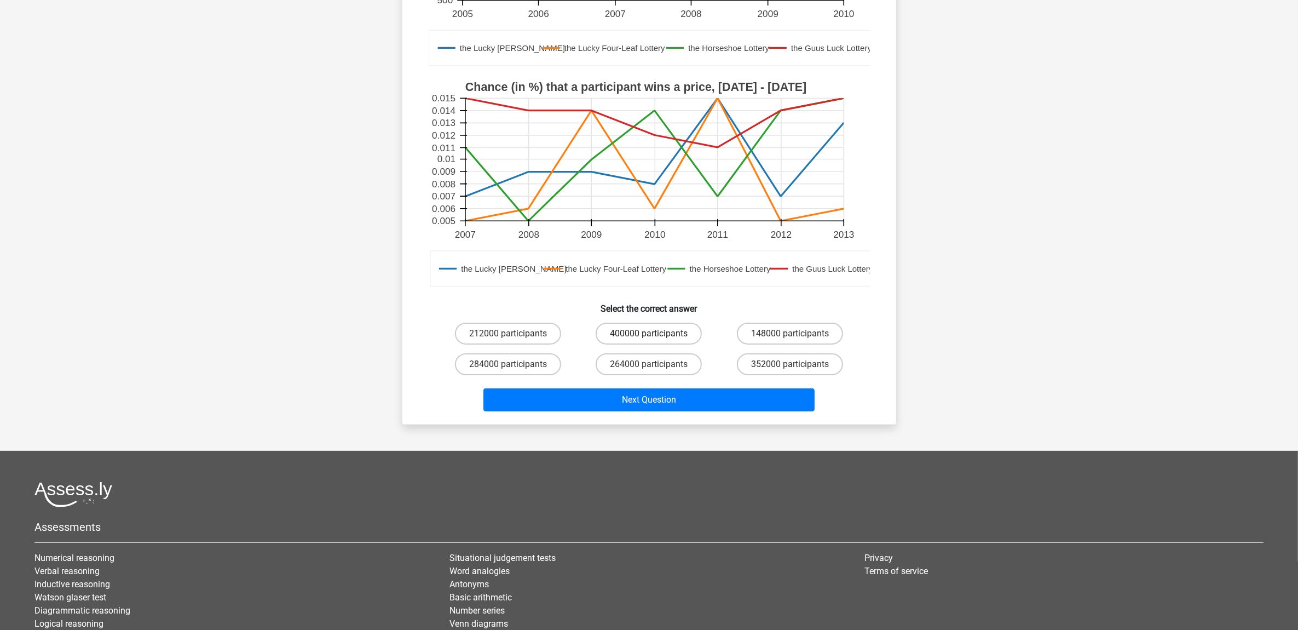
click at [661, 333] on label "400000 participants" at bounding box center [649, 334] width 106 height 22
click at [656, 333] on input "400000 participants" at bounding box center [652, 336] width 7 height 7
radio input "true"
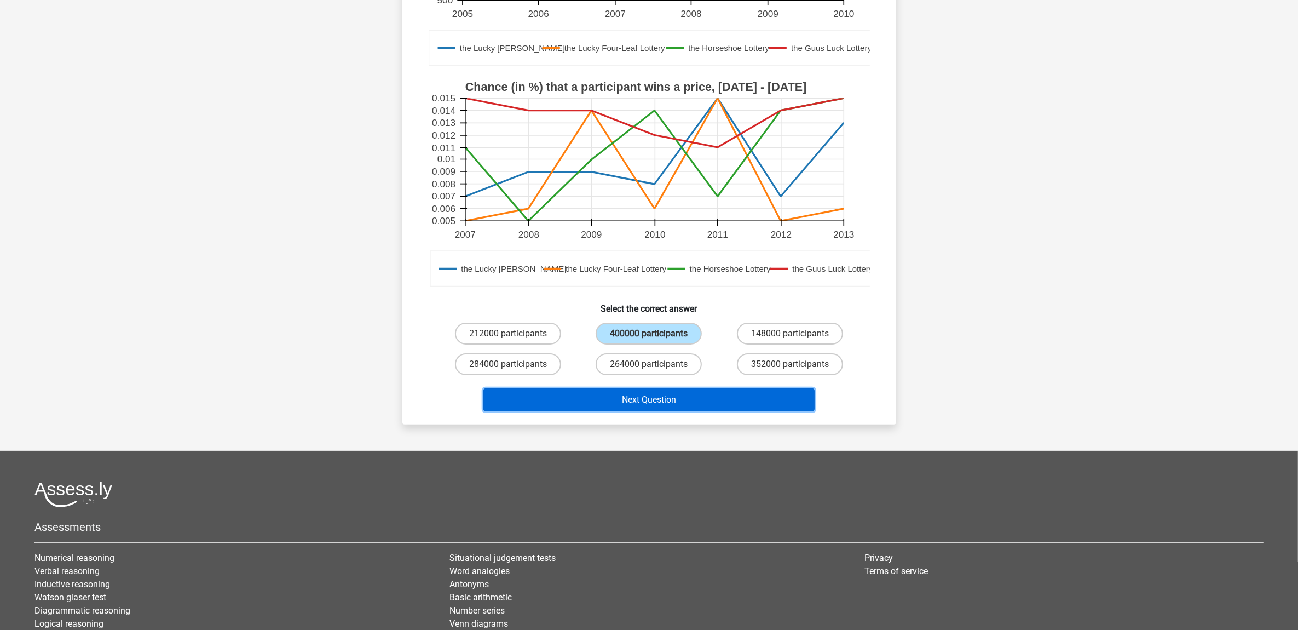
click at [686, 398] on button "Next Question" at bounding box center [649, 399] width 331 height 23
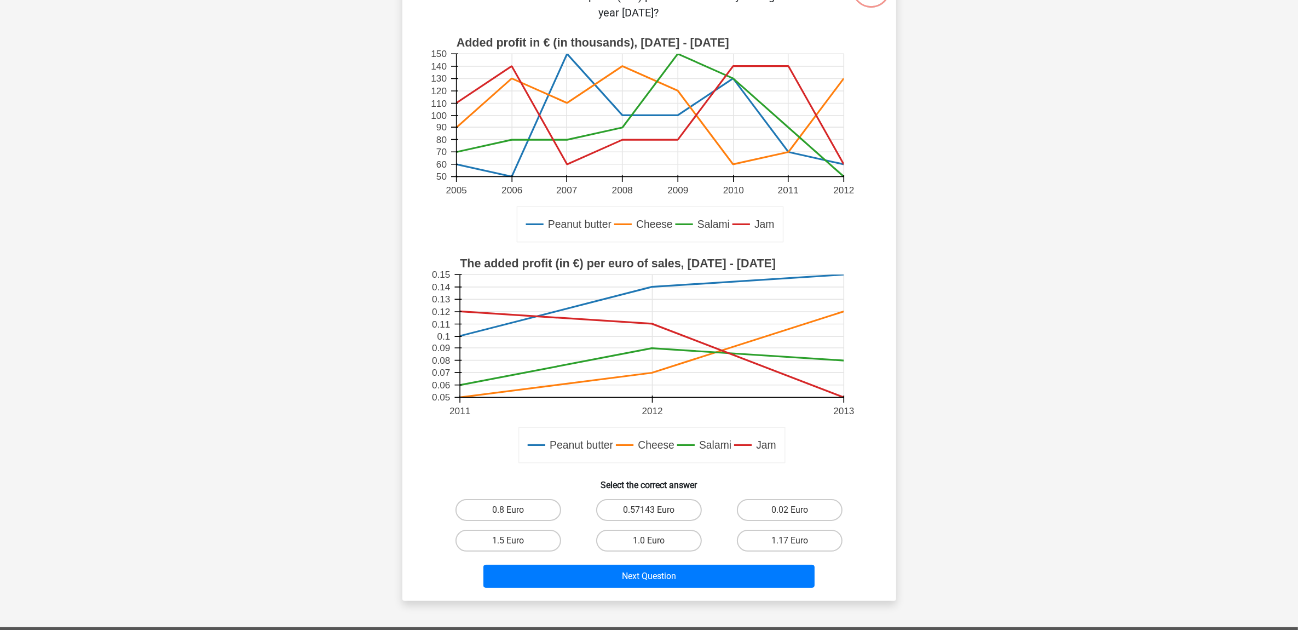
scroll to position [192, 0]
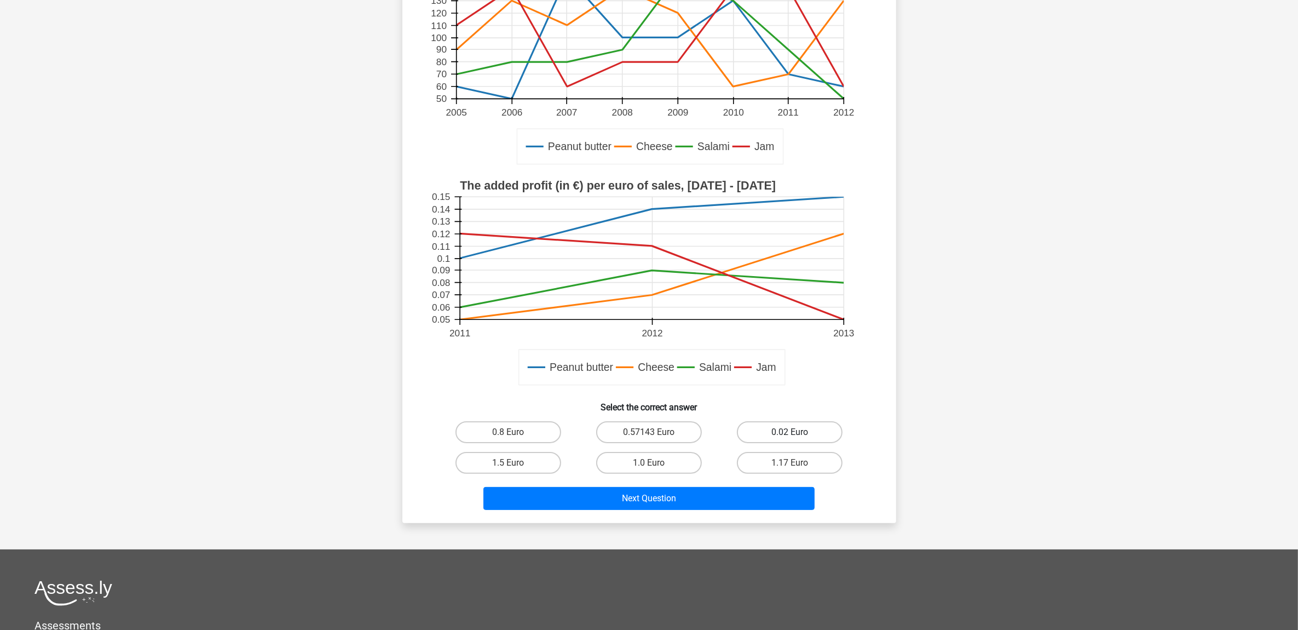
click at [803, 429] on label "0.02 Euro" at bounding box center [790, 432] width 106 height 22
click at [797, 432] on input "0.02 Euro" at bounding box center [793, 435] width 7 height 7
radio input "true"
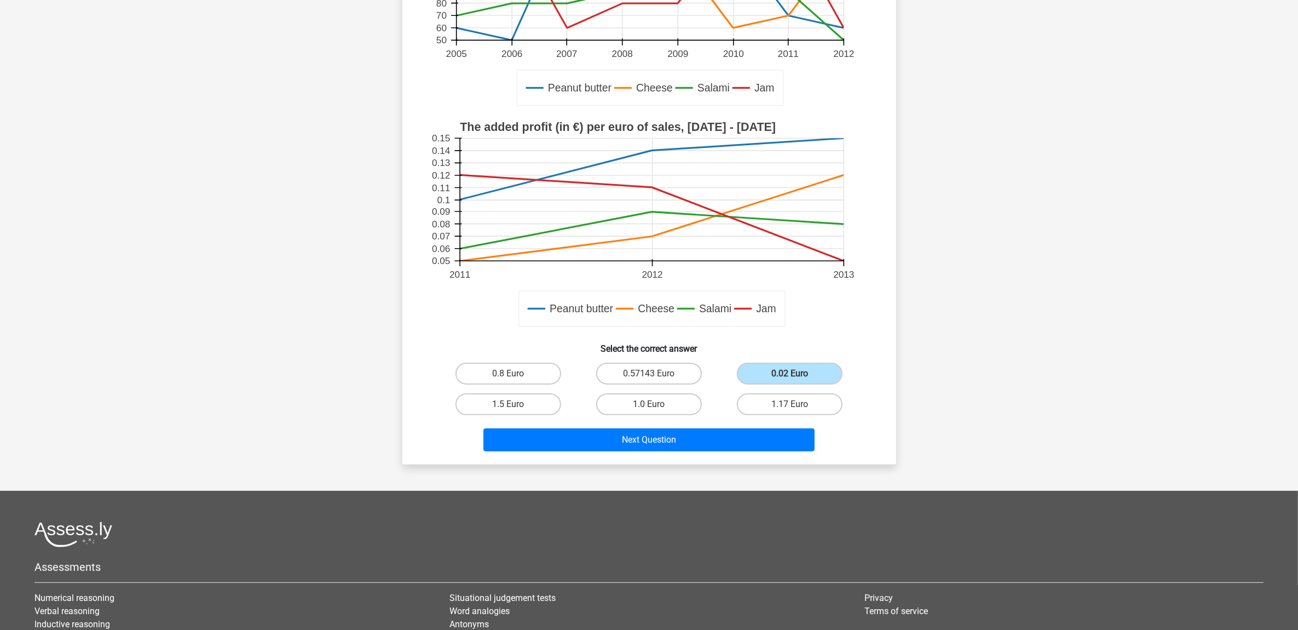
scroll to position [274, 0]
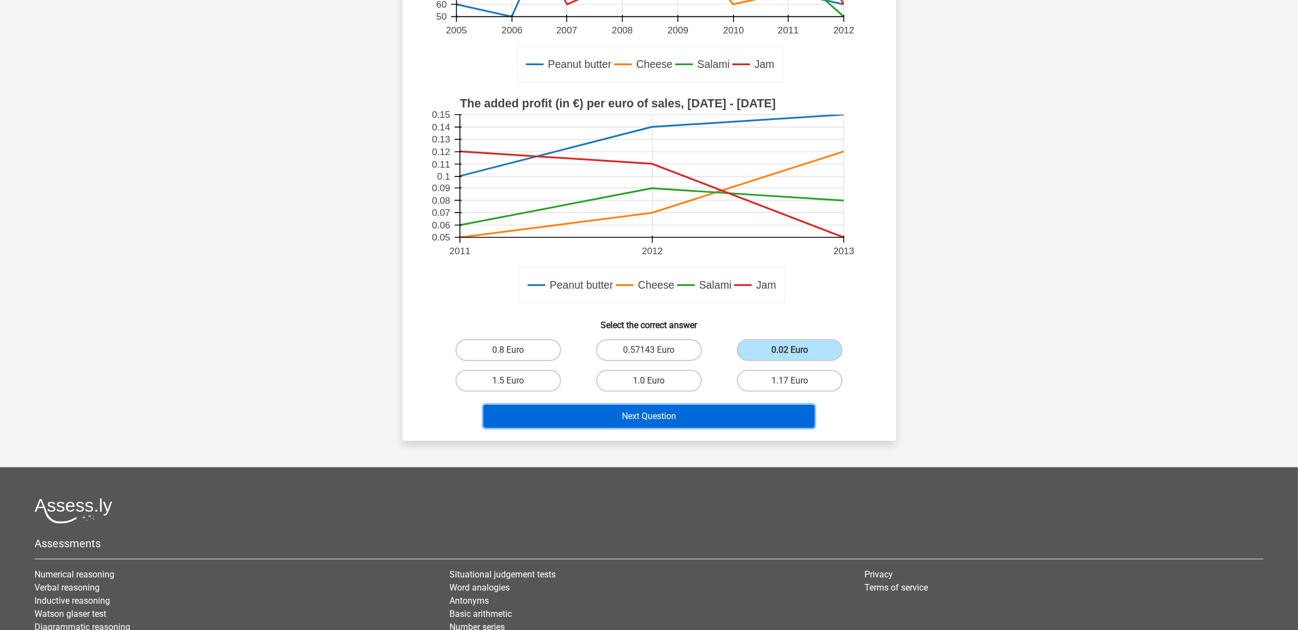
click at [689, 412] on button "Next Question" at bounding box center [649, 416] width 331 height 23
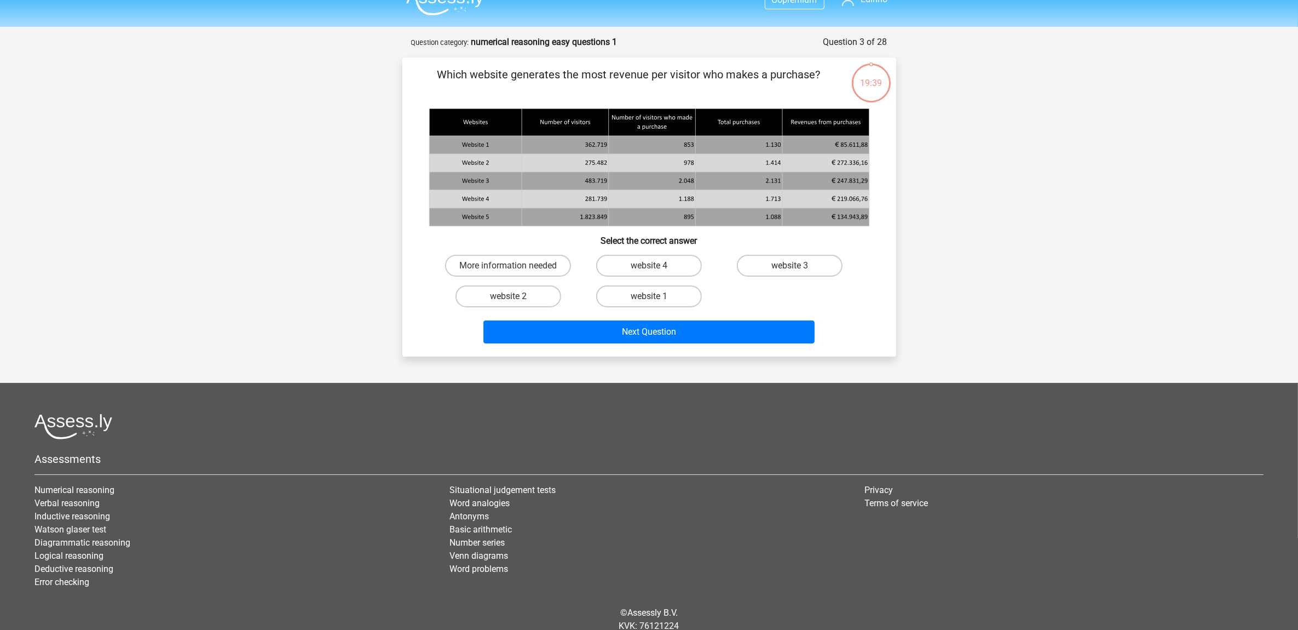
scroll to position [0, 0]
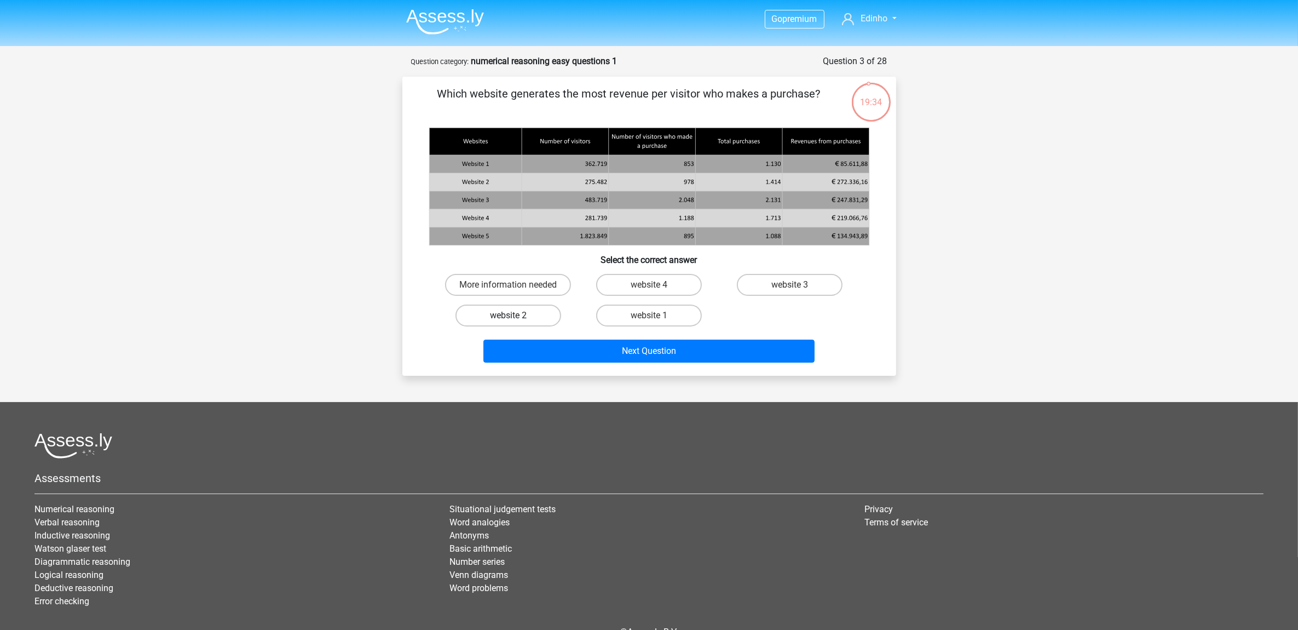
click at [539, 316] on label "website 2" at bounding box center [509, 315] width 106 height 22
click at [515, 316] on input "website 2" at bounding box center [511, 318] width 7 height 7
radio input "true"
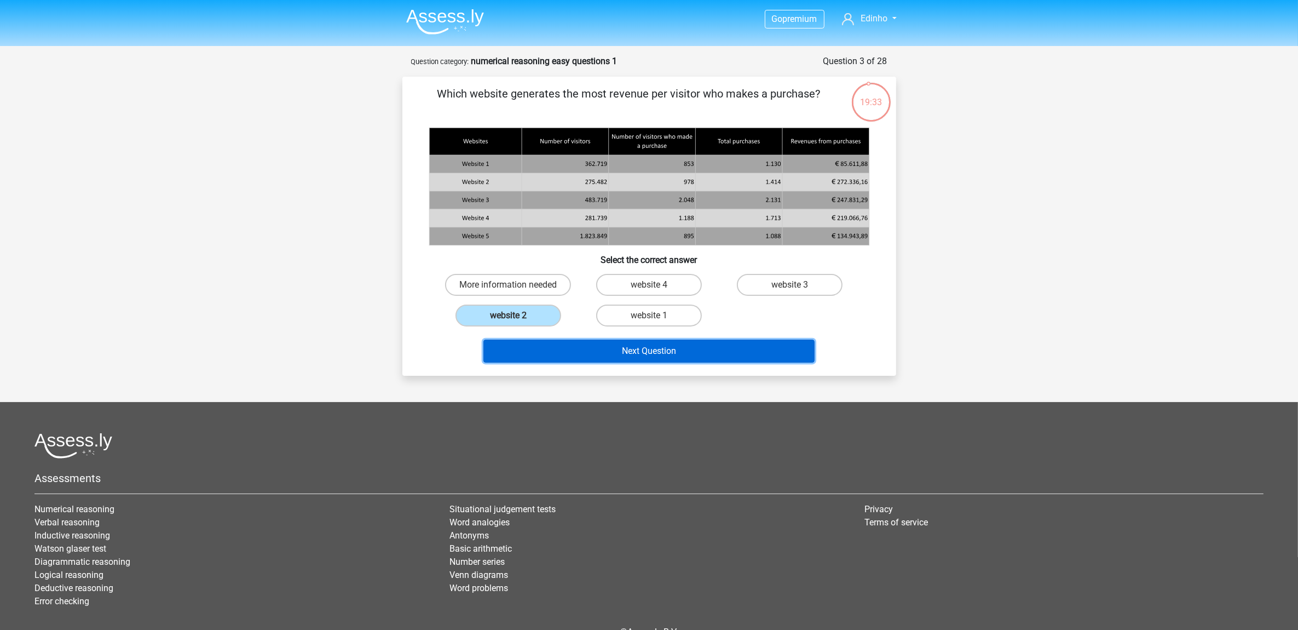
click at [653, 348] on button "Next Question" at bounding box center [649, 350] width 331 height 23
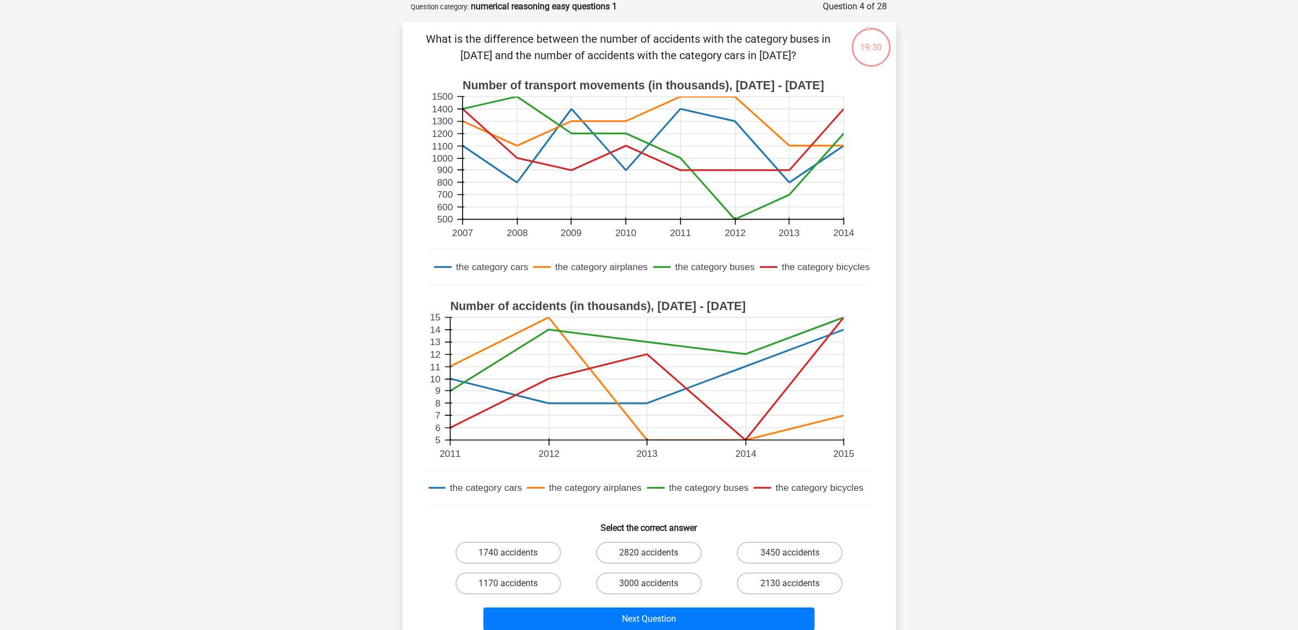
scroll to position [192, 0]
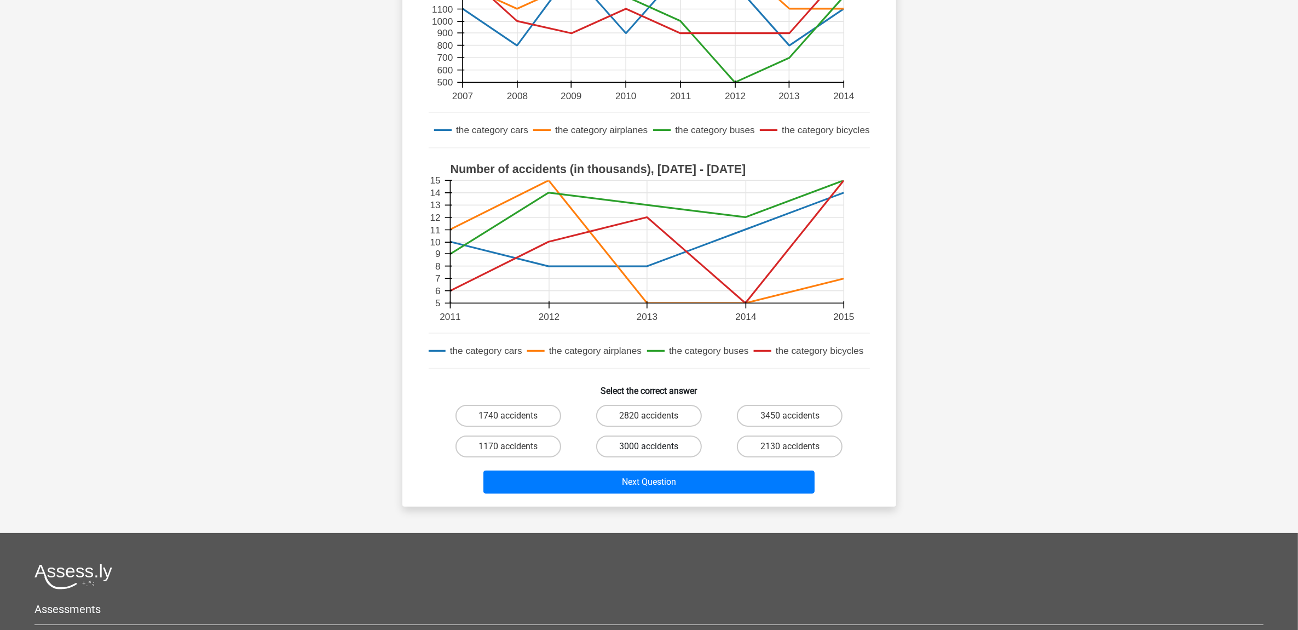
click at [667, 455] on label "3000 accidents" at bounding box center [649, 446] width 106 height 22
click at [656, 453] on input "3000 accidents" at bounding box center [652, 449] width 7 height 7
radio input "true"
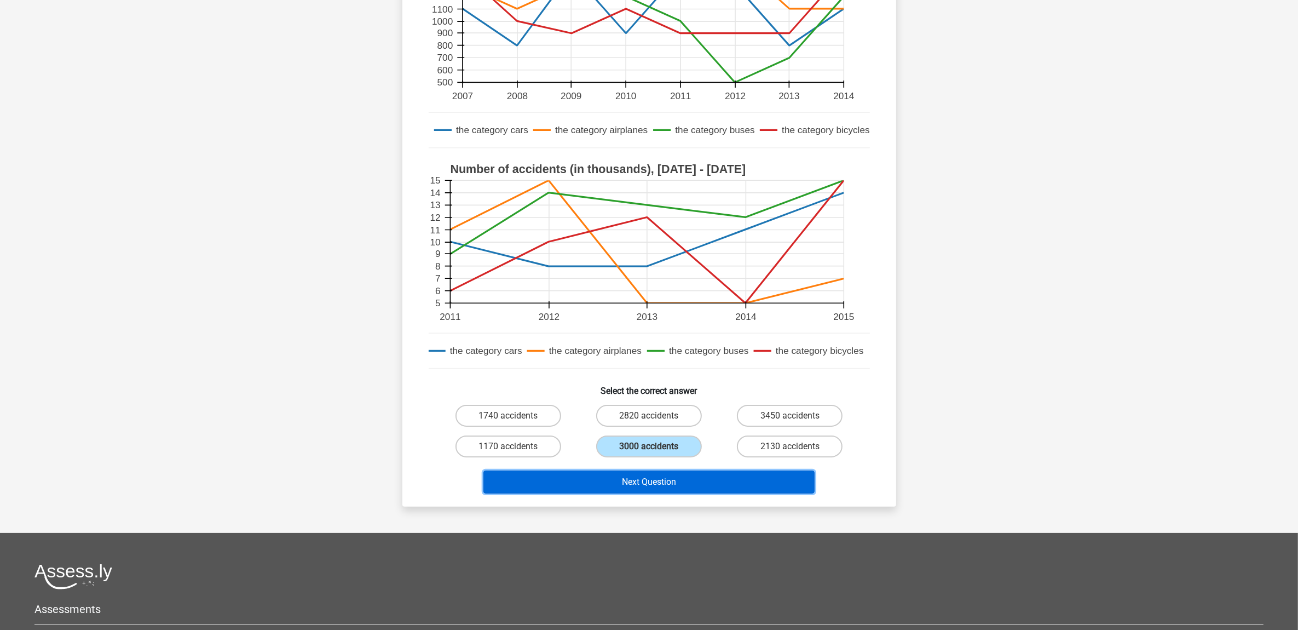
click at [671, 479] on button "Next Question" at bounding box center [649, 481] width 331 height 23
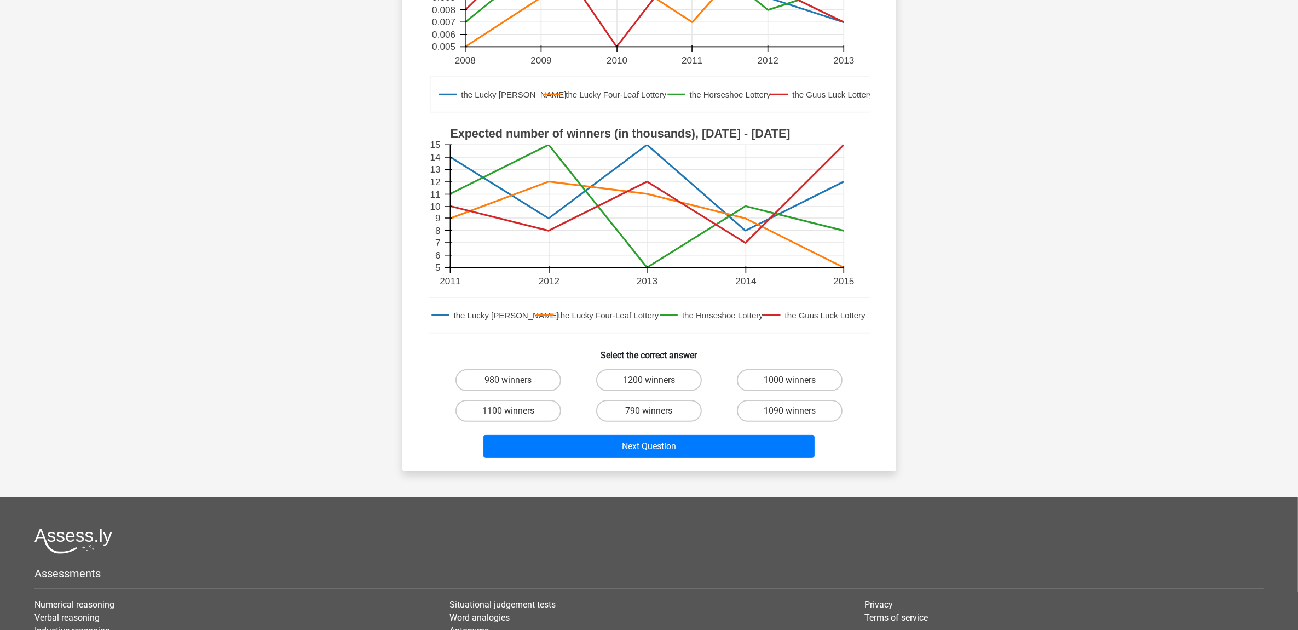
scroll to position [260, 0]
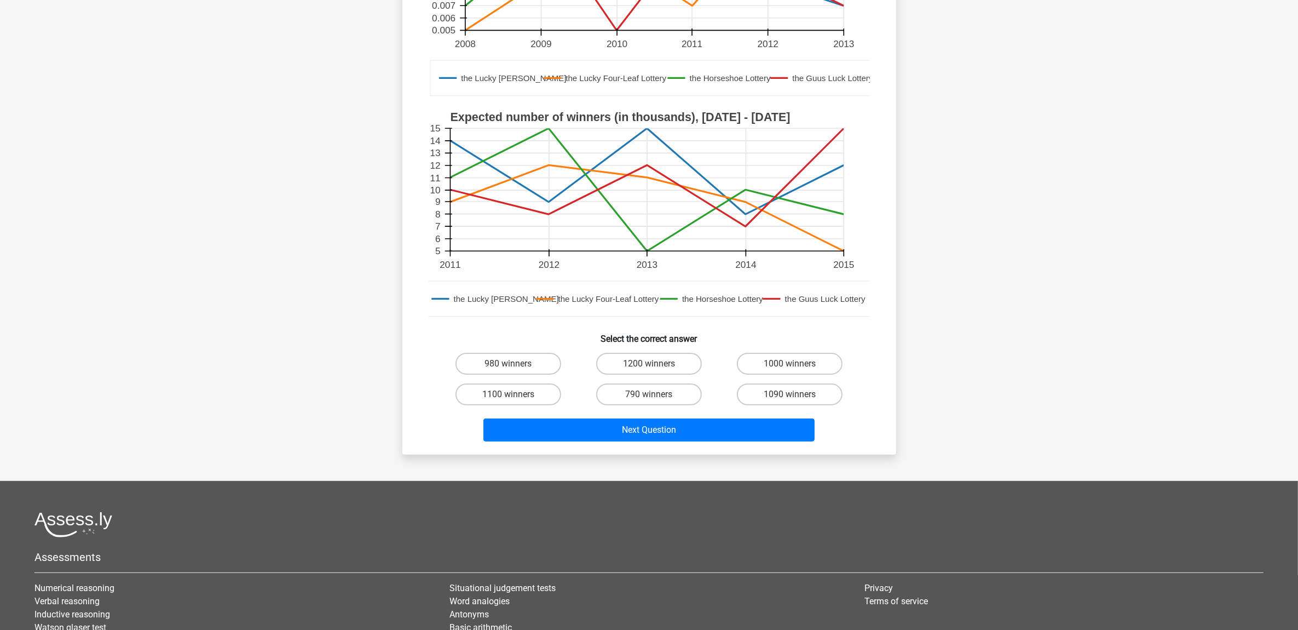
click at [797, 364] on input "1000 winners" at bounding box center [793, 367] width 7 height 7
radio input "true"
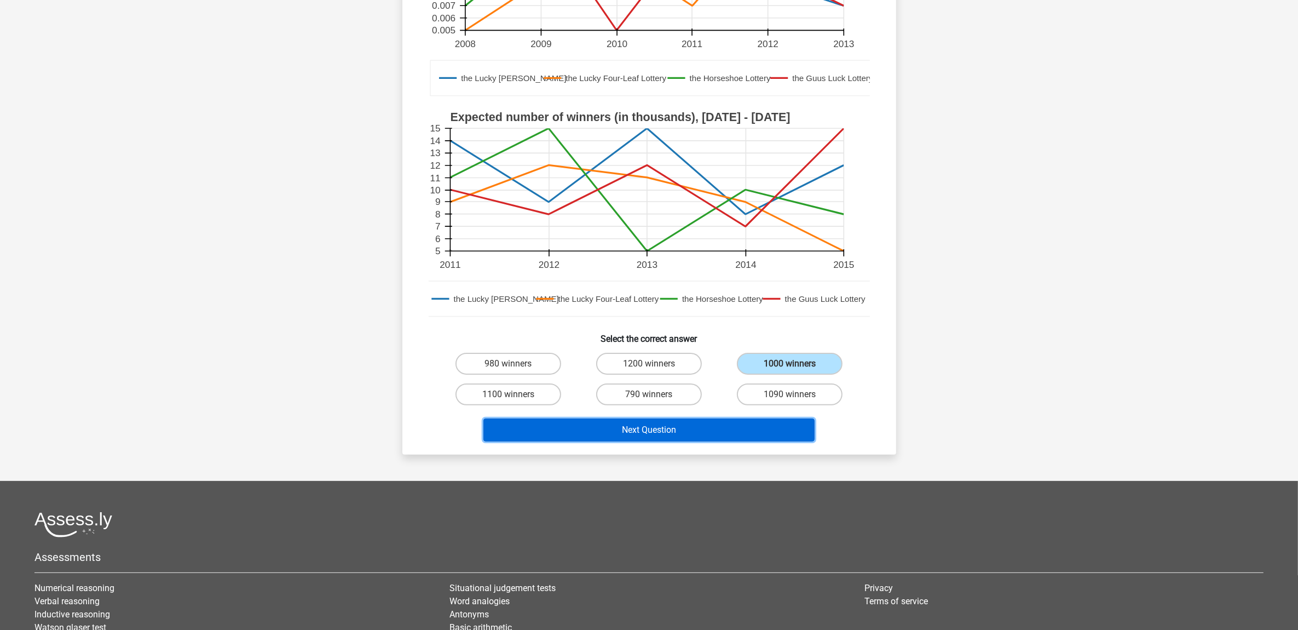
click at [693, 429] on button "Next Question" at bounding box center [649, 429] width 331 height 23
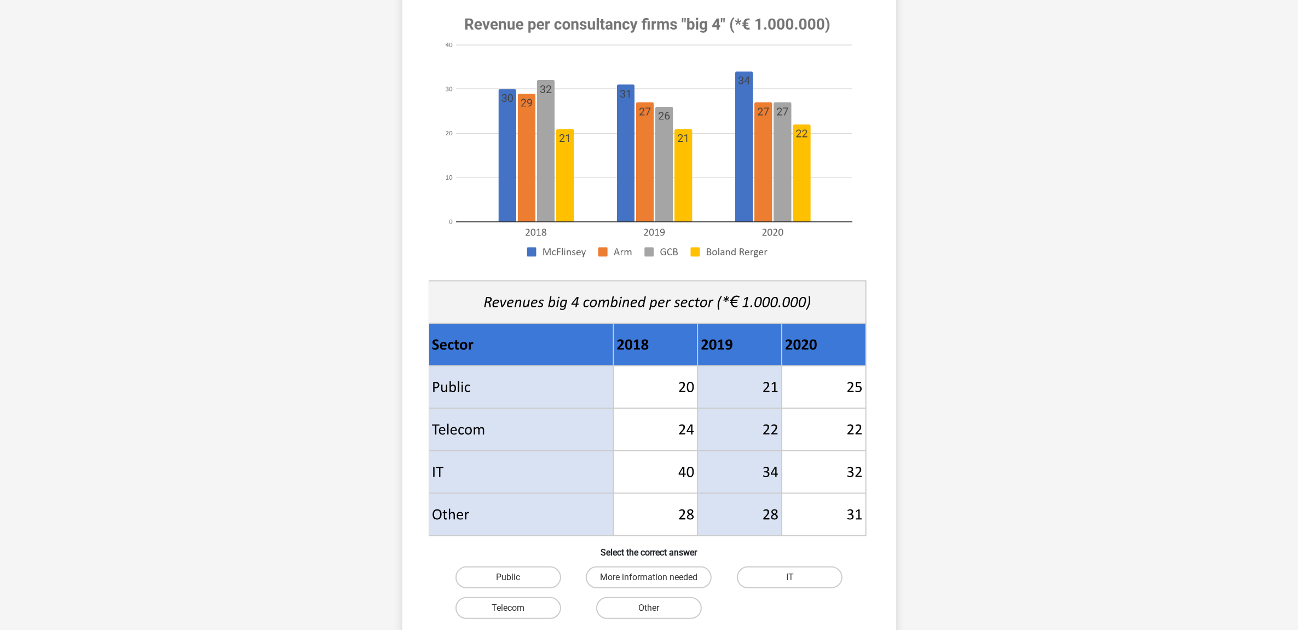
scroll to position [329, 0]
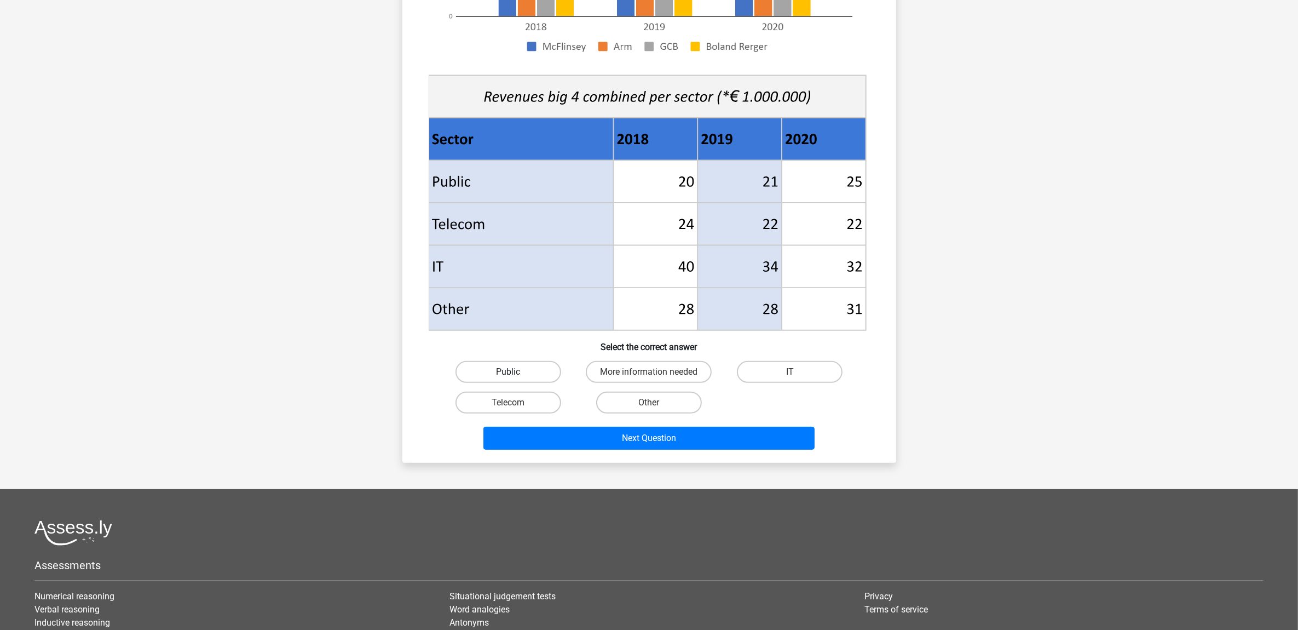
click at [527, 373] on label "Public" at bounding box center [509, 372] width 106 height 22
click at [515, 373] on input "Public" at bounding box center [511, 375] width 7 height 7
radio input "true"
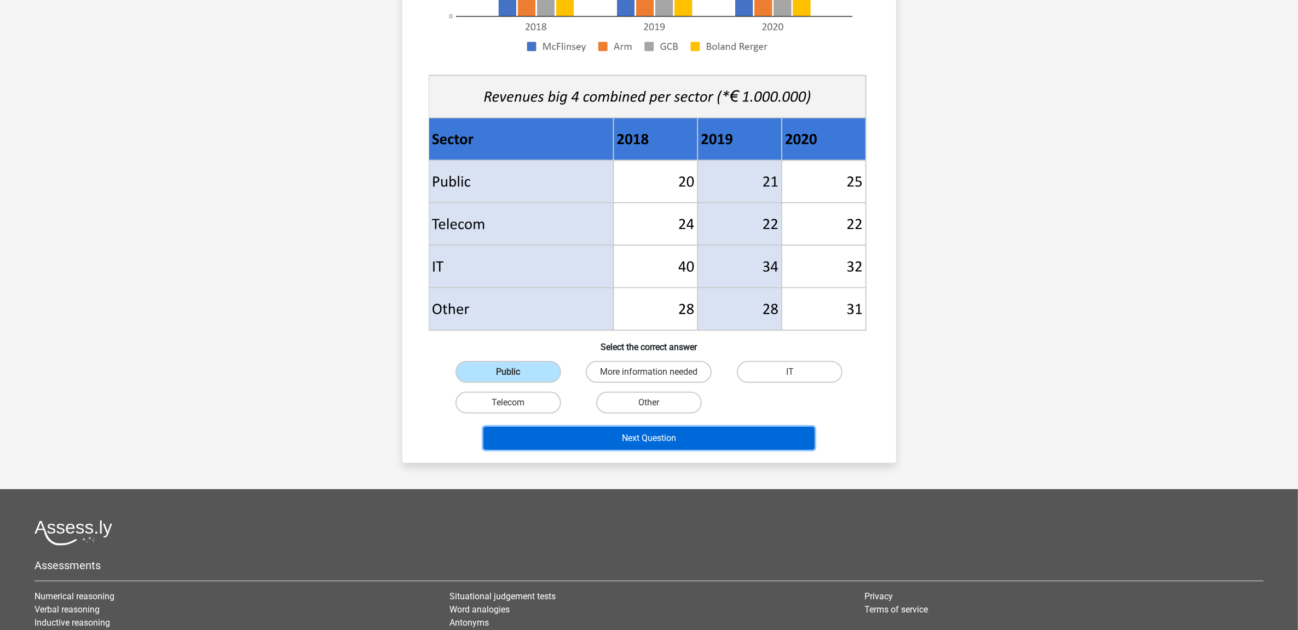
click at [657, 427] on button "Next Question" at bounding box center [649, 438] width 331 height 23
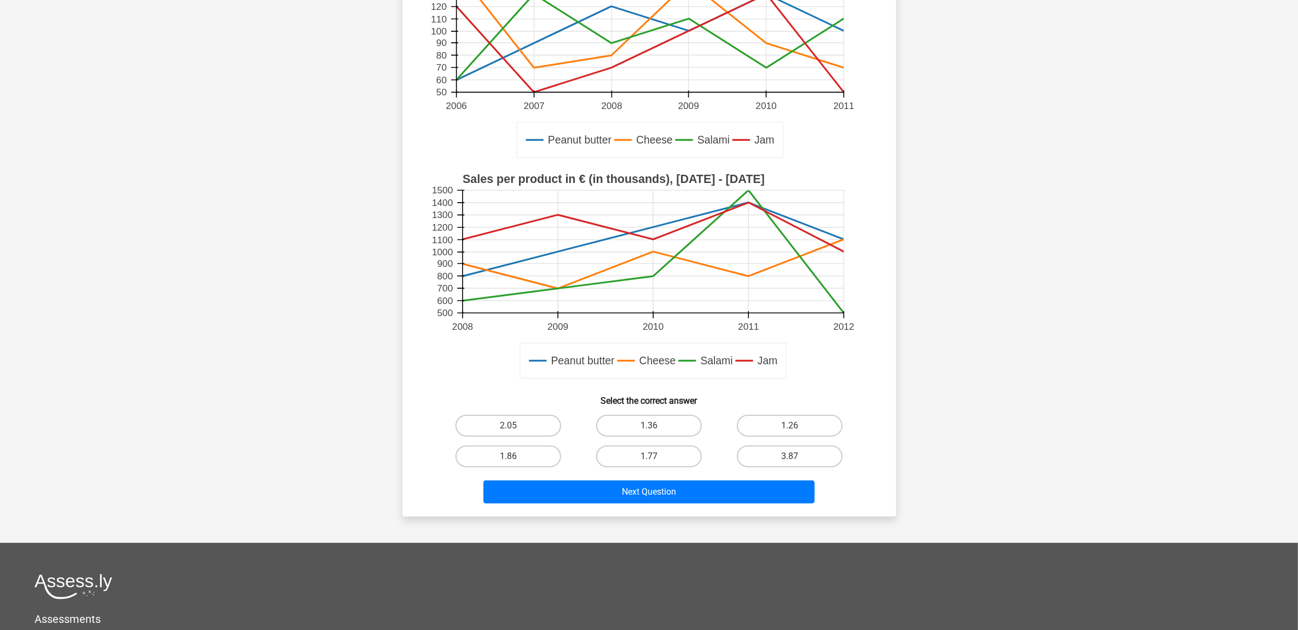
scroll to position [192, 0]
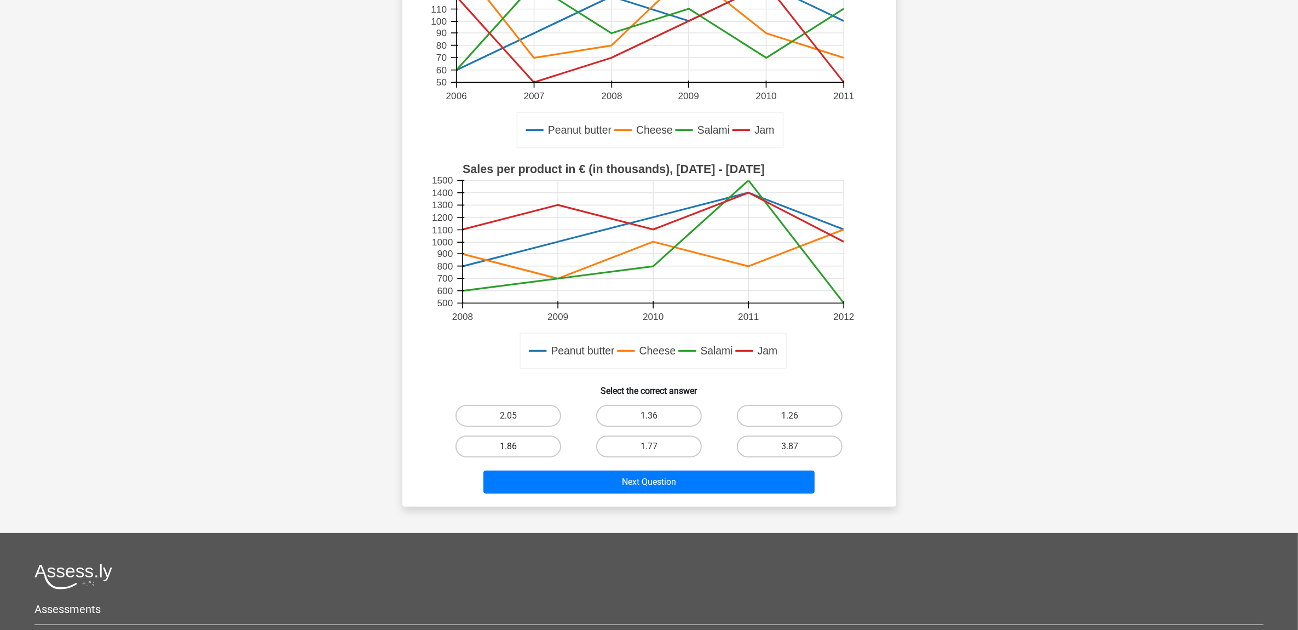
click at [532, 445] on label "1.86" at bounding box center [509, 446] width 106 height 22
click at [515, 446] on input "1.86" at bounding box center [511, 449] width 7 height 7
radio input "true"
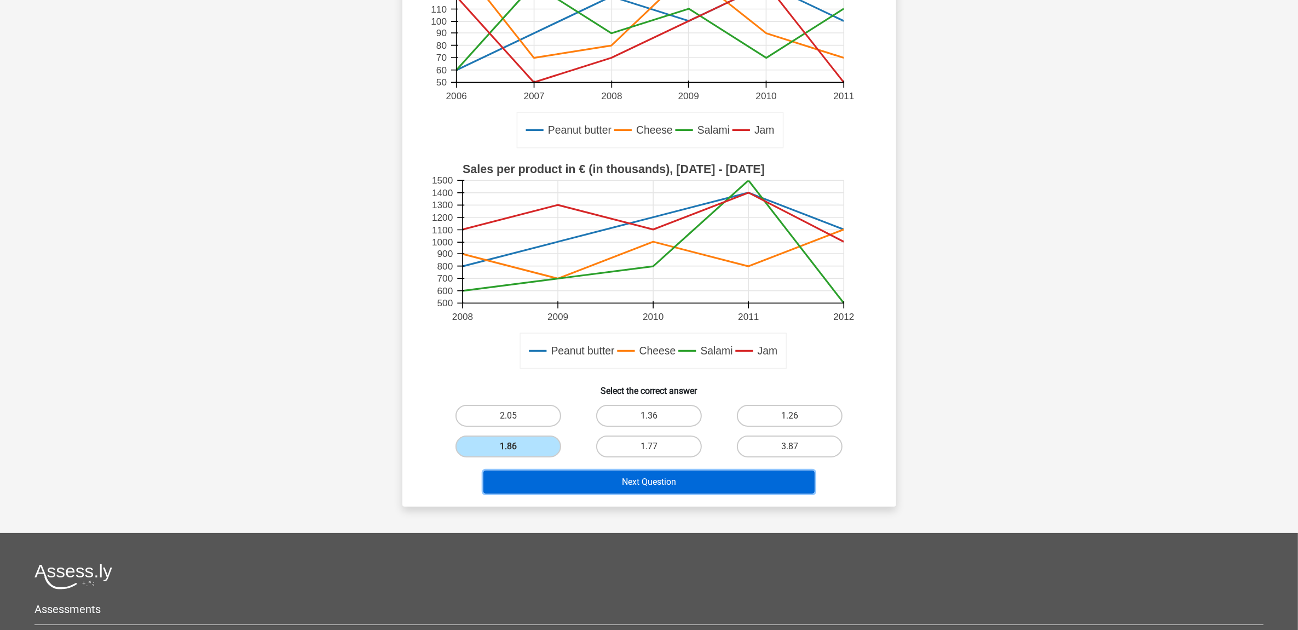
click at [695, 474] on button "Next Question" at bounding box center [649, 481] width 331 height 23
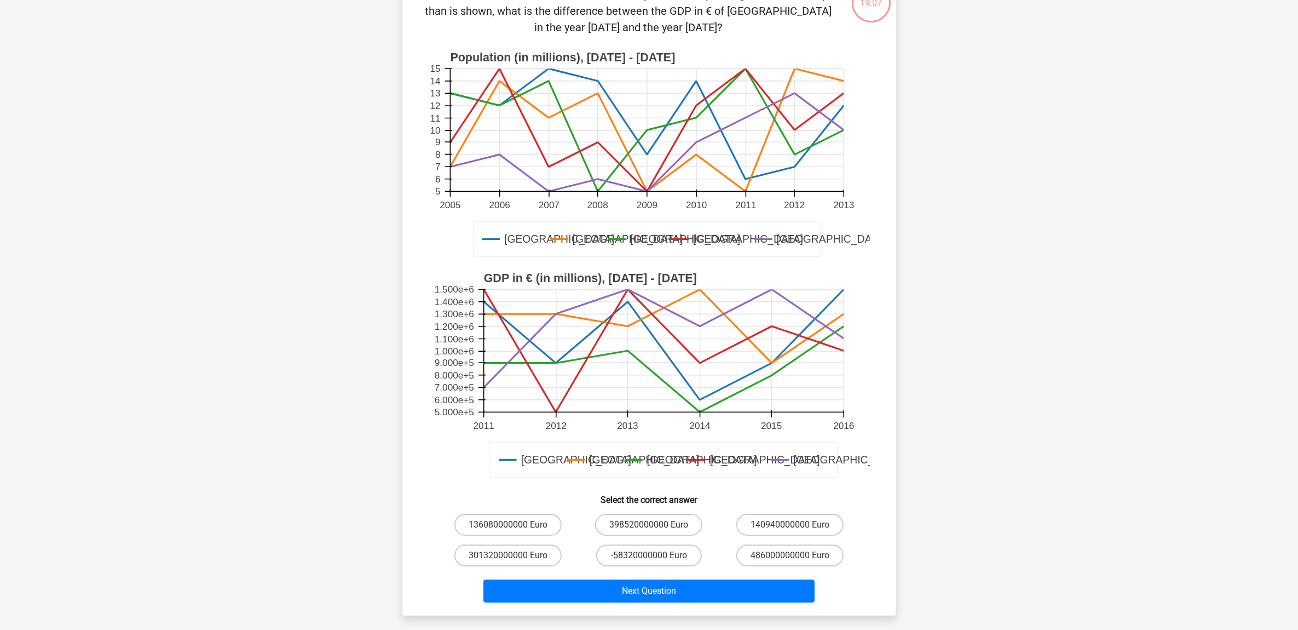
scroll to position [123, 0]
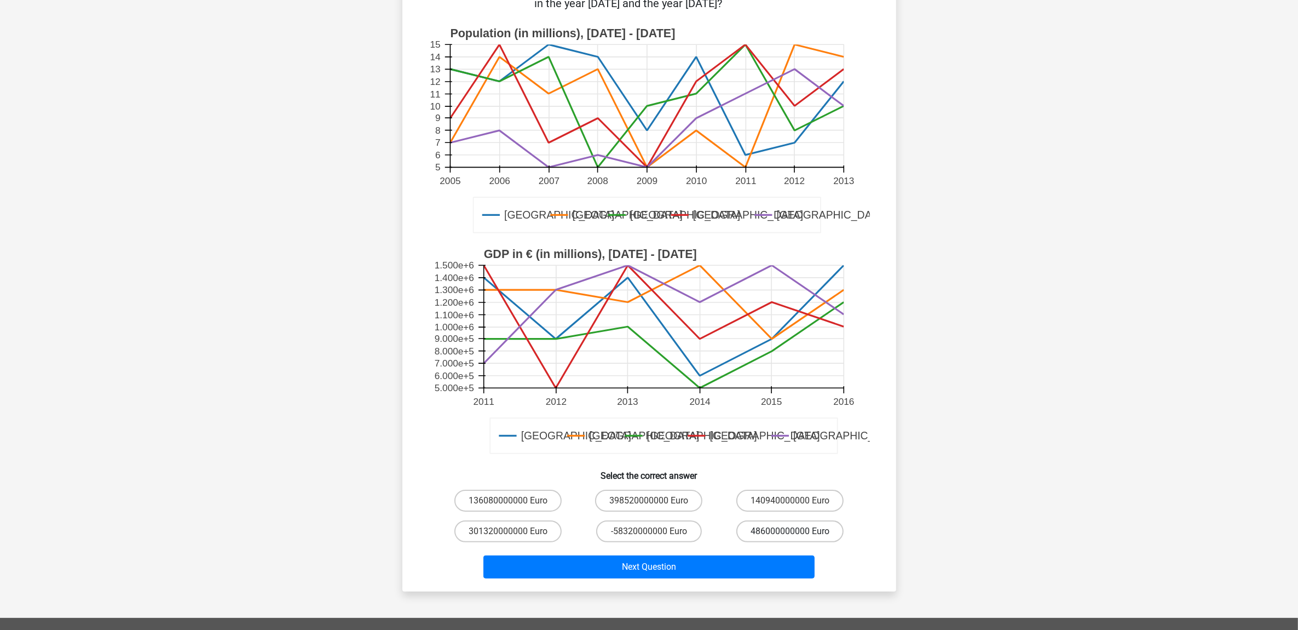
click at [790, 530] on label "486000000000 Euro" at bounding box center [789, 531] width 107 height 22
click at [790, 531] on input "486000000000 Euro" at bounding box center [793, 534] width 7 height 7
radio input "true"
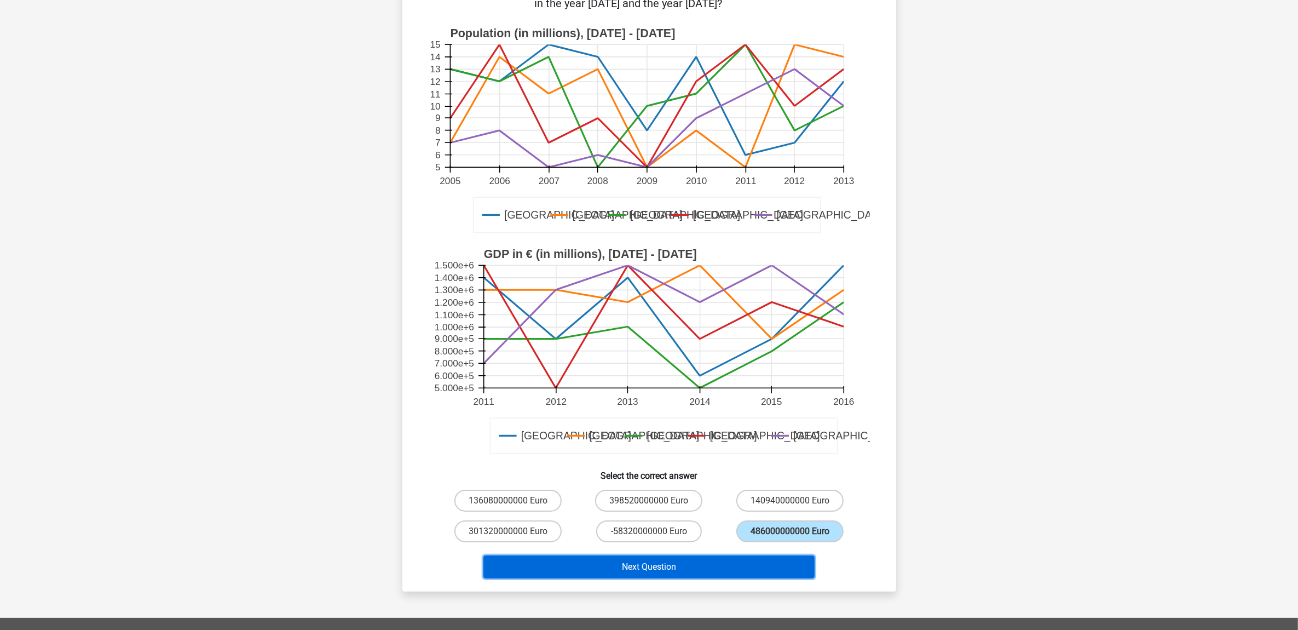
click at [682, 557] on button "Next Question" at bounding box center [649, 566] width 331 height 23
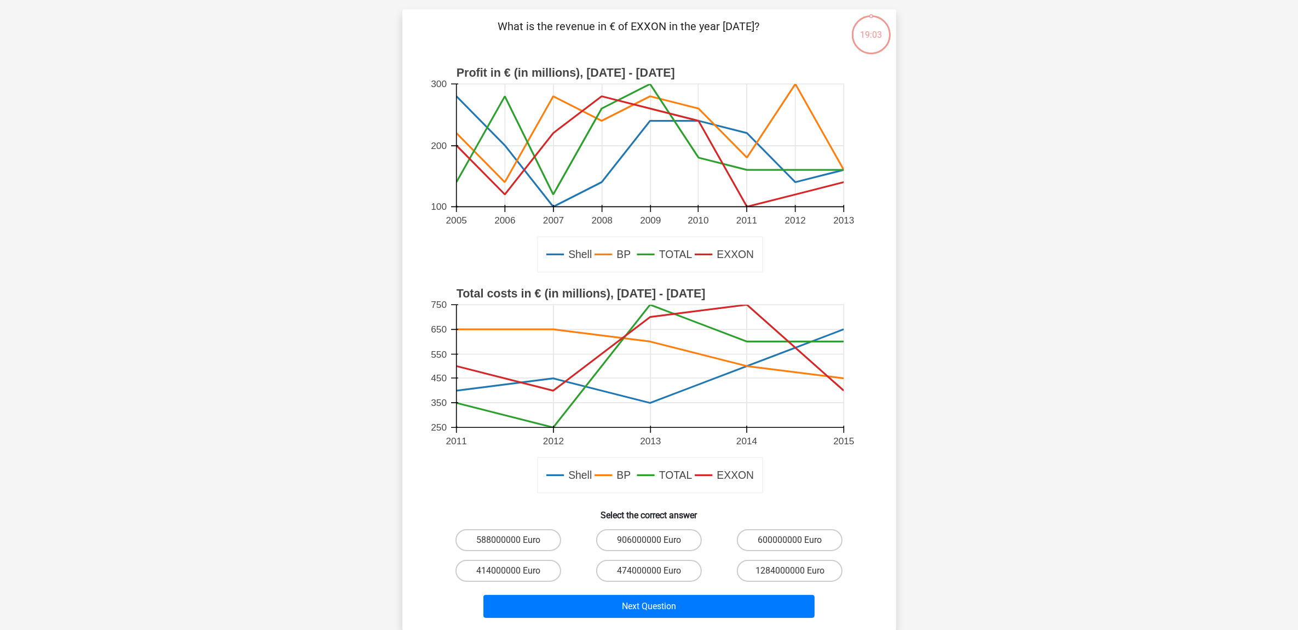
scroll to position [55, 0]
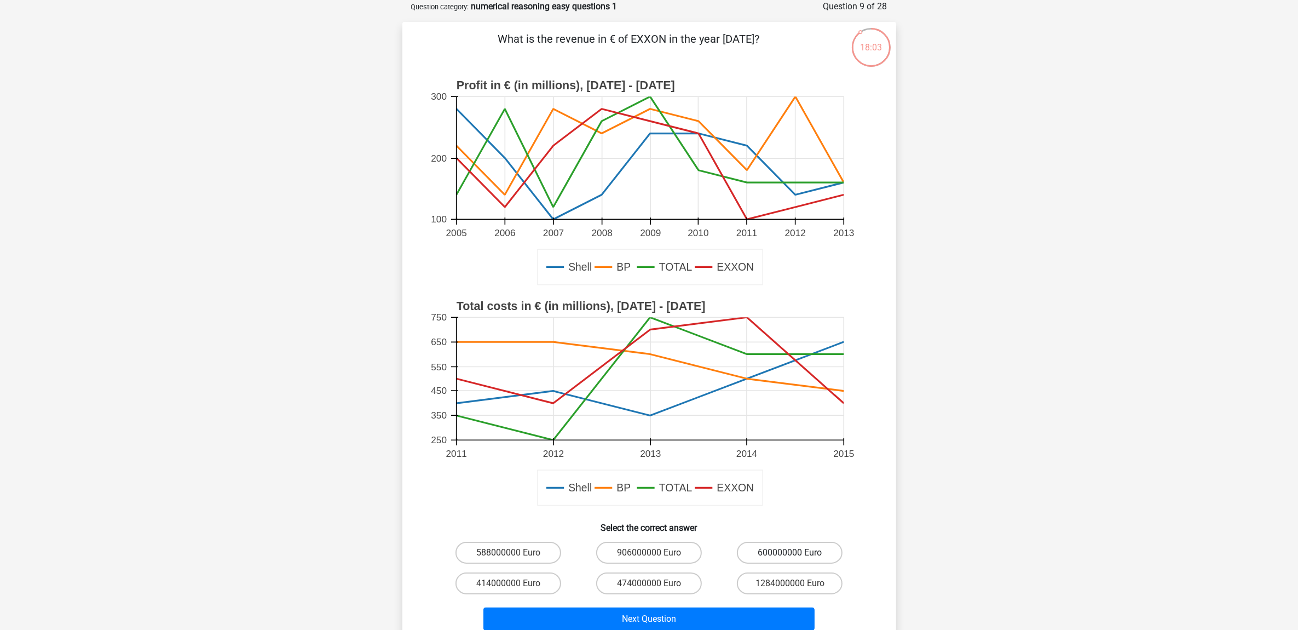
click at [805, 548] on label "600000000 Euro" at bounding box center [790, 553] width 106 height 22
click at [797, 553] on input "600000000 Euro" at bounding box center [793, 556] width 7 height 7
radio input "true"
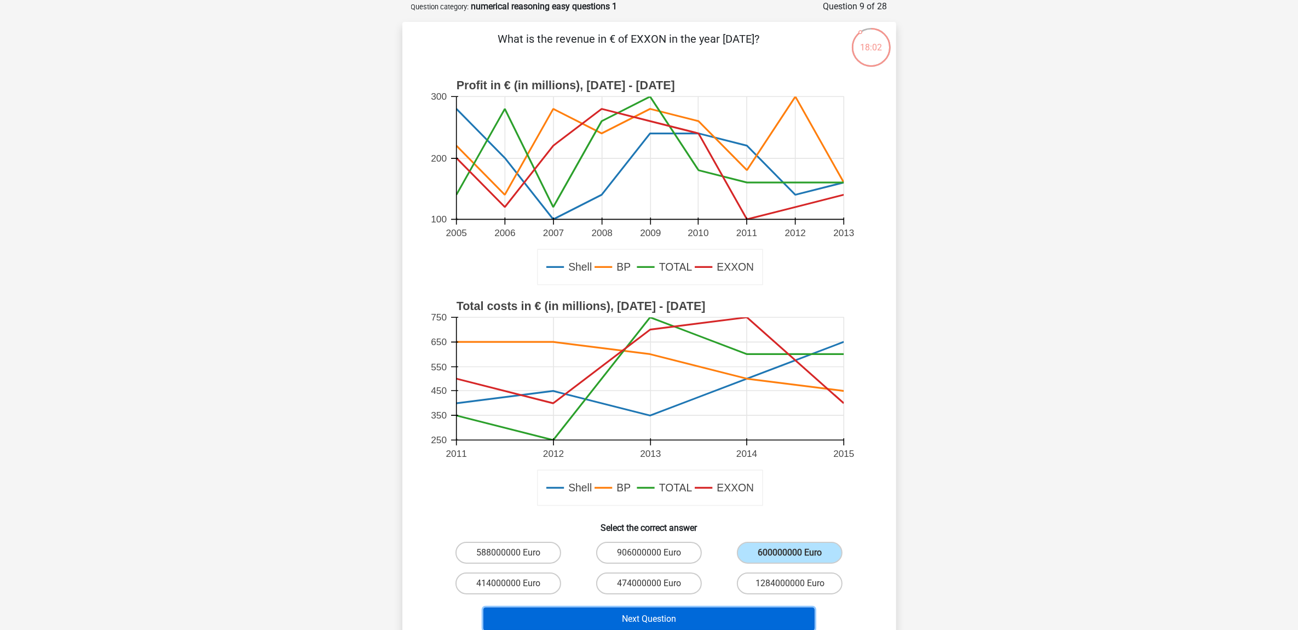
click at [669, 614] on button "Next Question" at bounding box center [649, 618] width 331 height 23
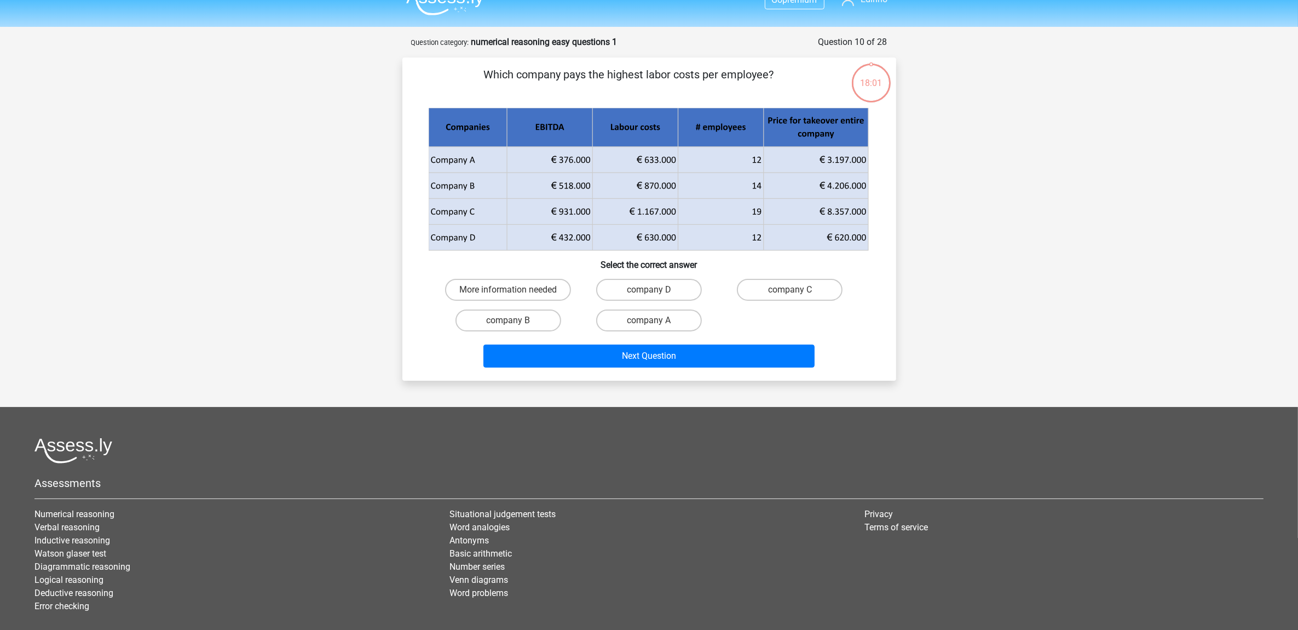
scroll to position [0, 0]
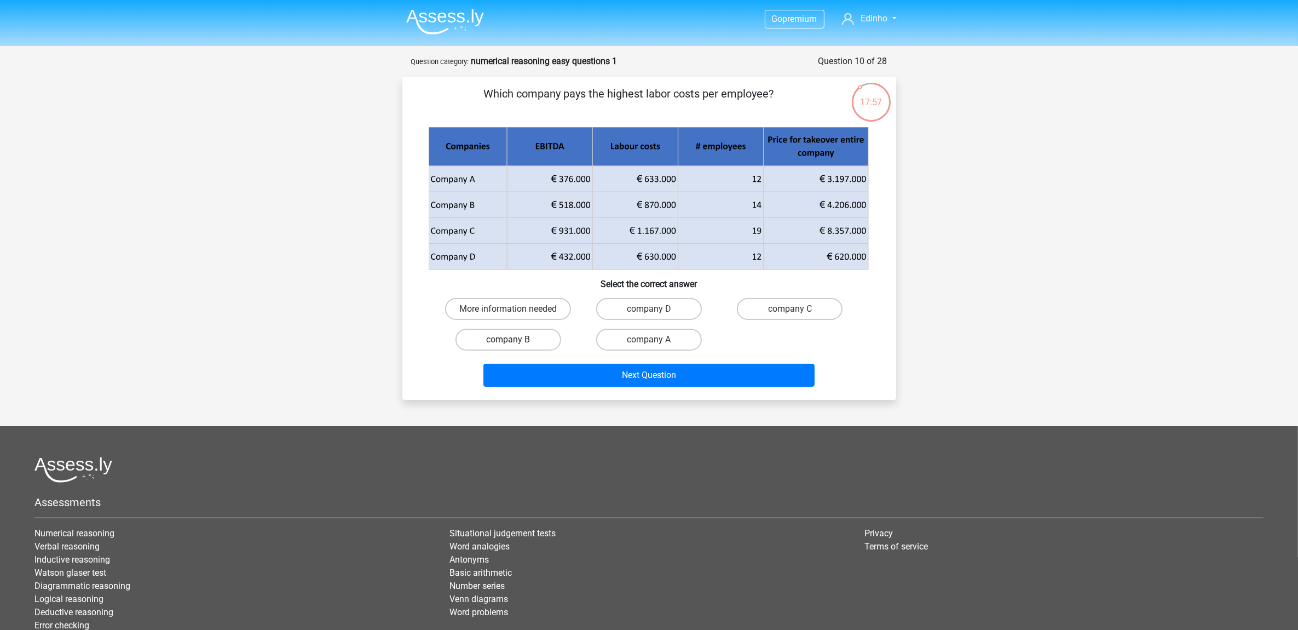
click at [540, 346] on label "company B" at bounding box center [509, 340] width 106 height 22
click at [515, 346] on input "company B" at bounding box center [511, 342] width 7 height 7
radio input "true"
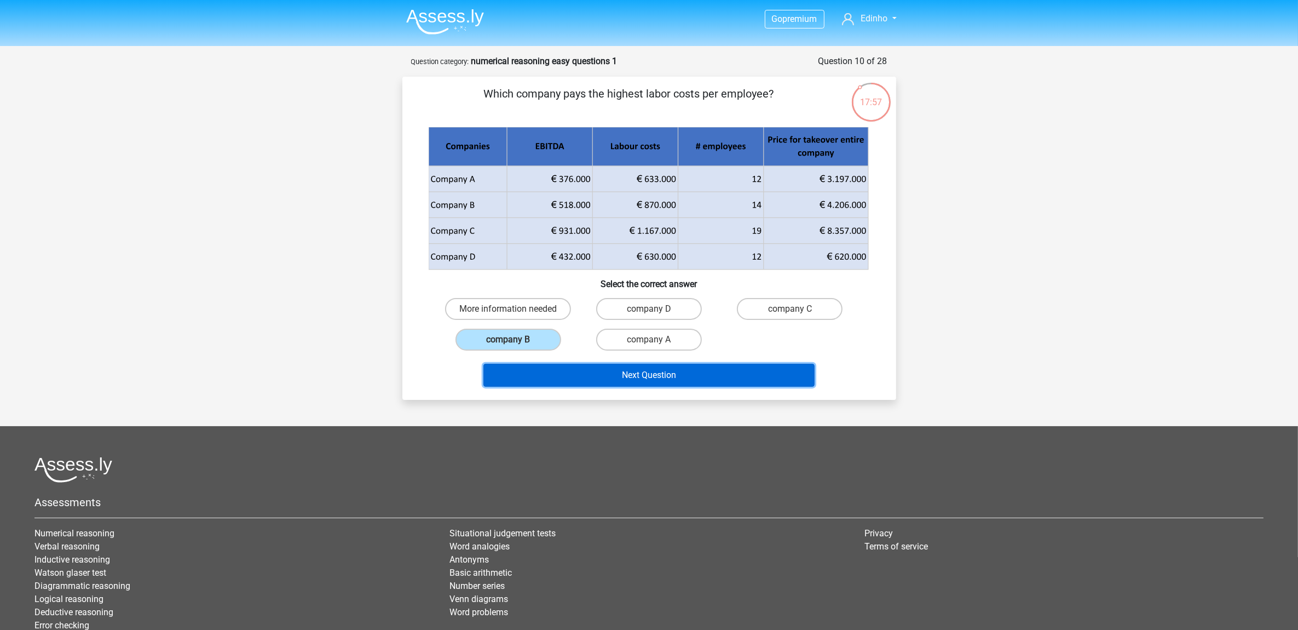
click at [623, 382] on button "Next Question" at bounding box center [649, 375] width 331 height 23
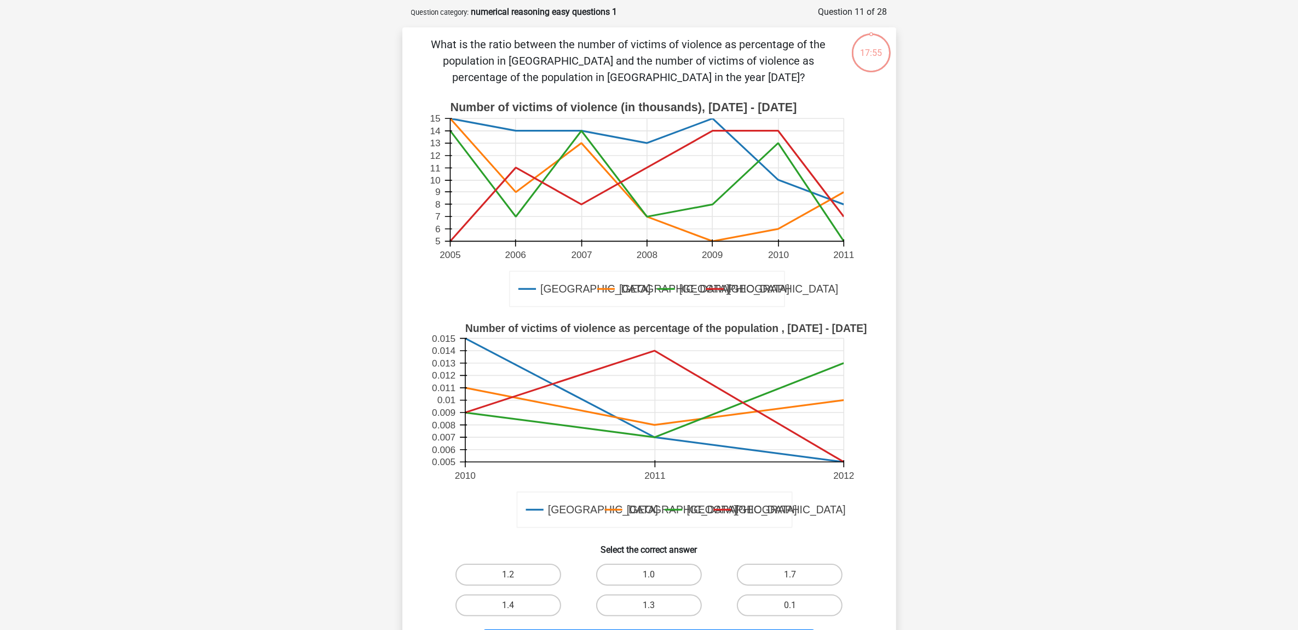
scroll to position [55, 0]
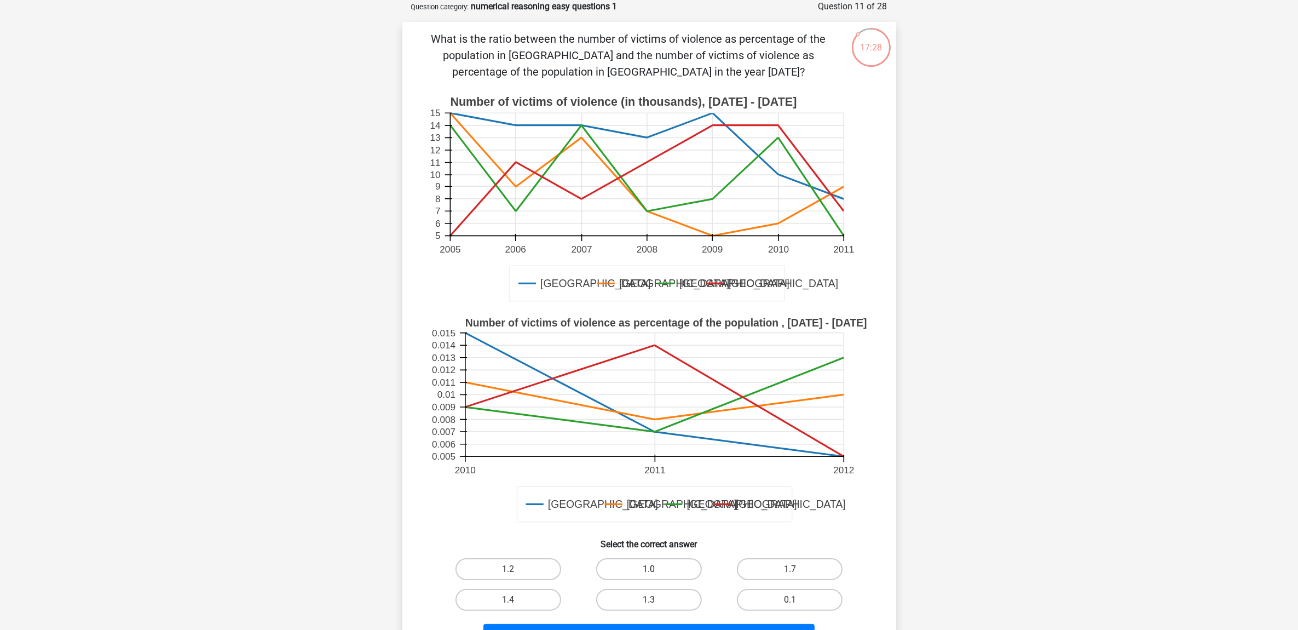
click at [666, 567] on label "1.0" at bounding box center [649, 569] width 106 height 22
click at [656, 569] on input "1.0" at bounding box center [652, 572] width 7 height 7
radio input "true"
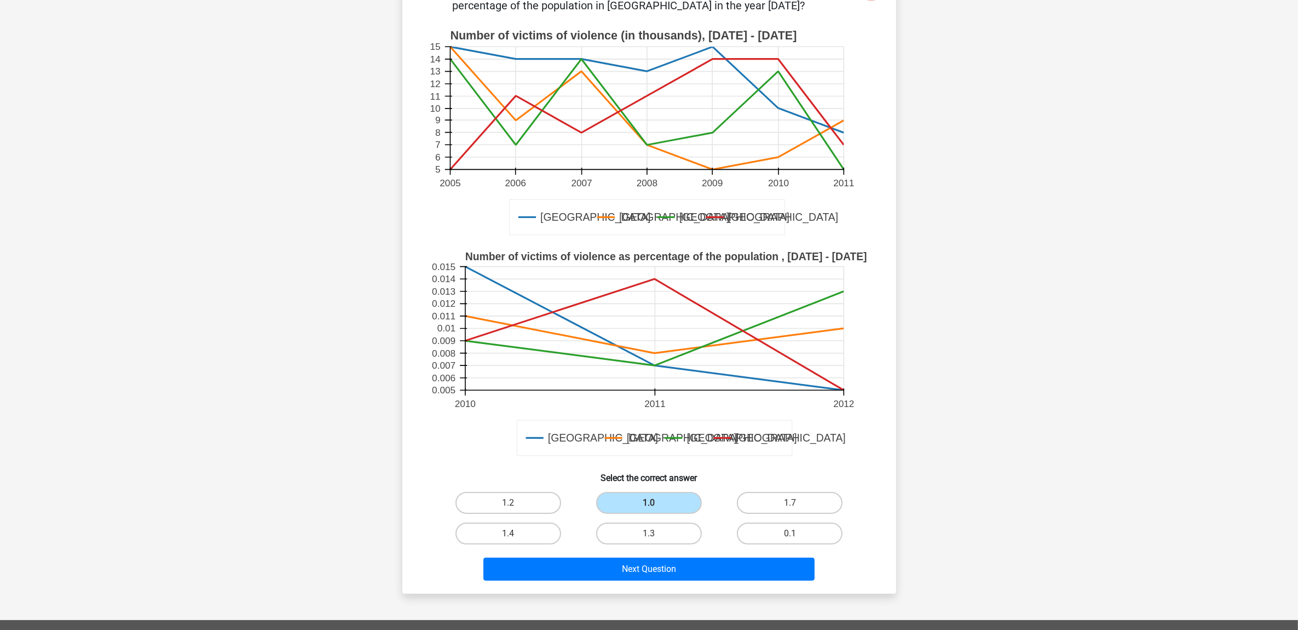
scroll to position [260, 0]
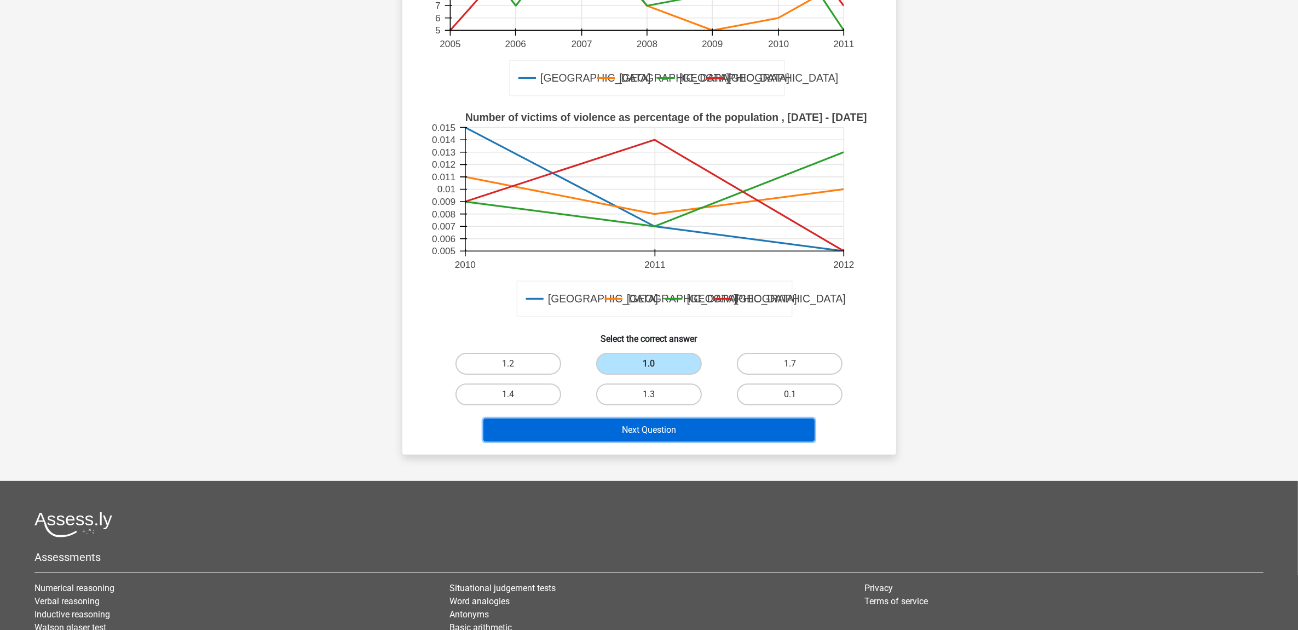
click at [679, 428] on button "Next Question" at bounding box center [649, 429] width 331 height 23
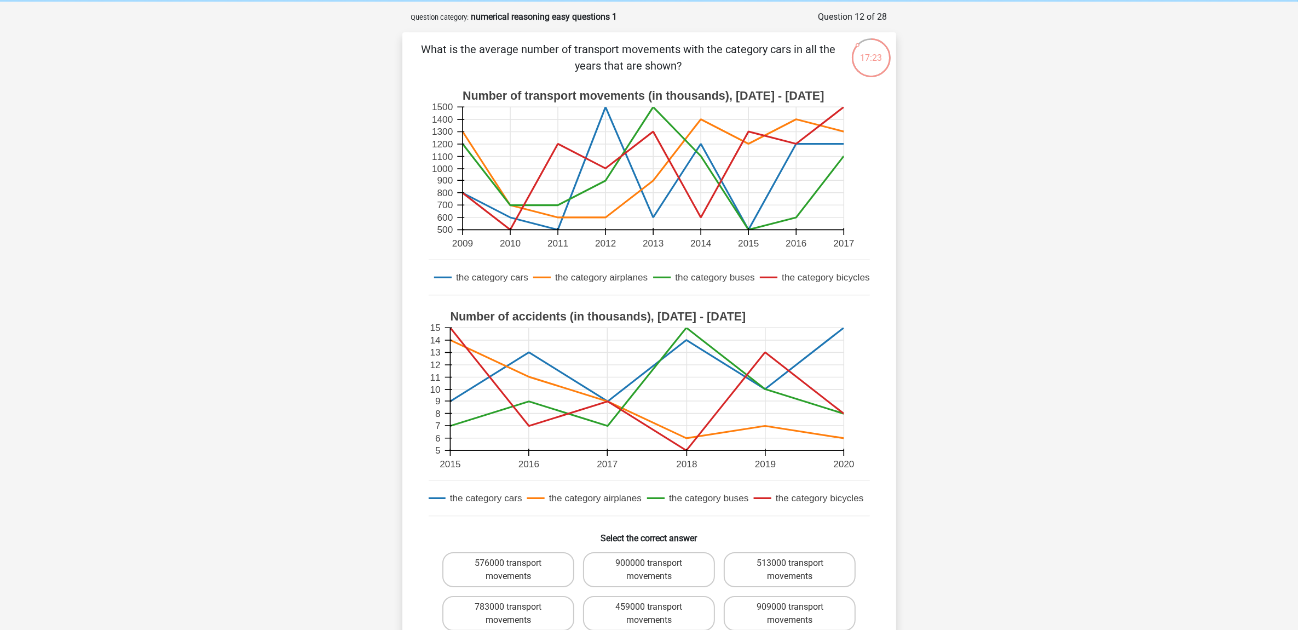
scroll to position [68, 0]
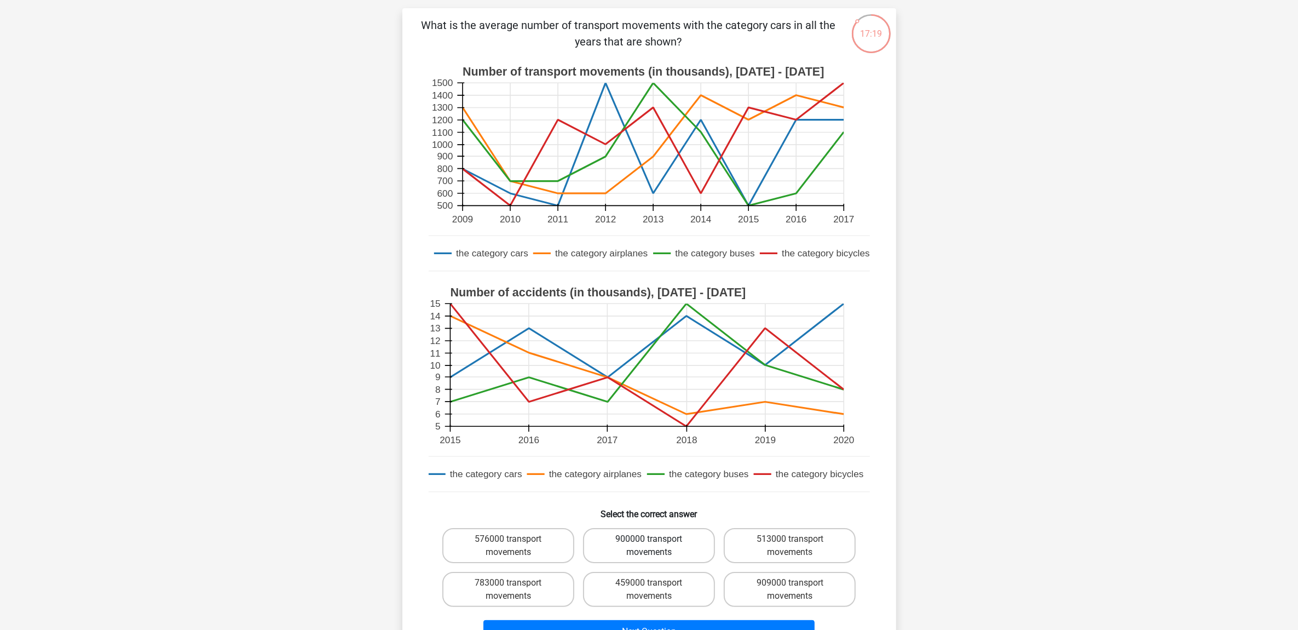
click at [669, 538] on label "900000 transport movements" at bounding box center [649, 545] width 132 height 35
click at [656, 539] on input "900000 transport movements" at bounding box center [652, 542] width 7 height 7
radio input "true"
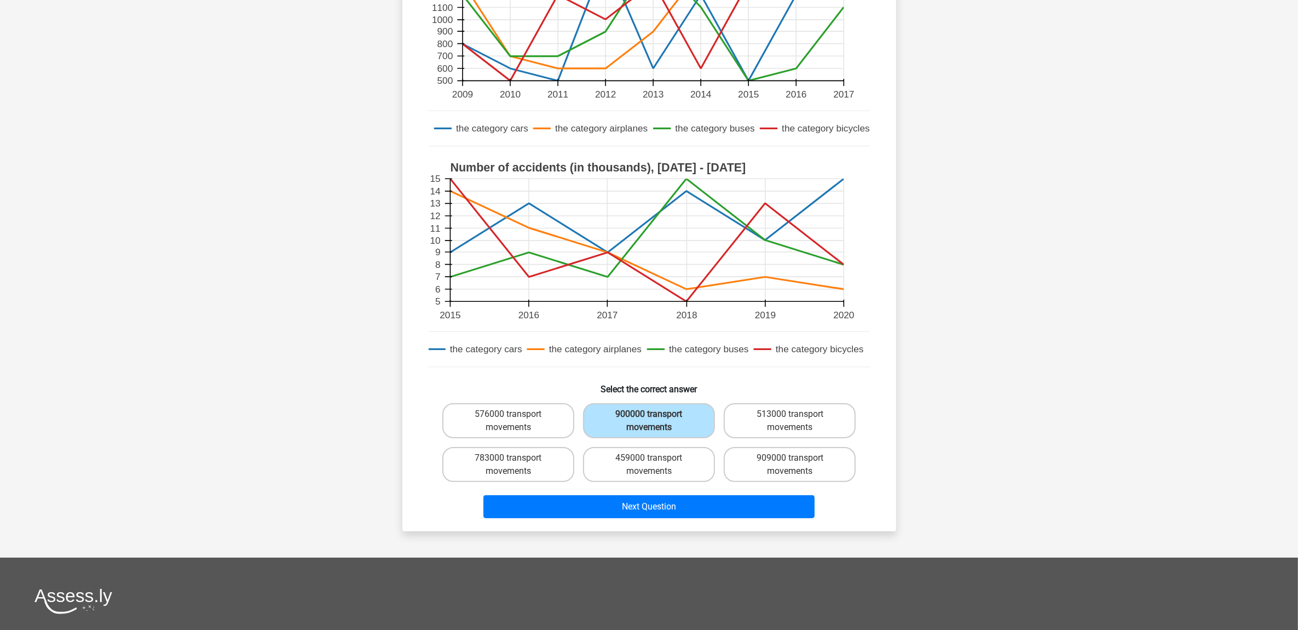
scroll to position [205, 0]
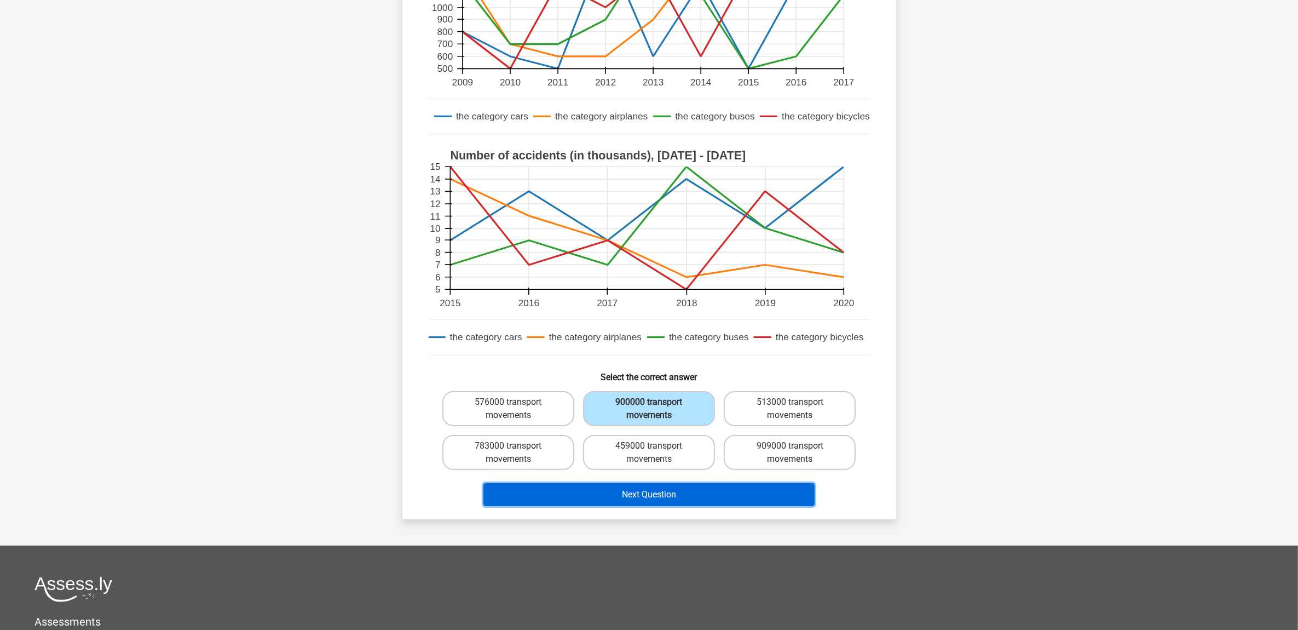
click at [671, 497] on button "Next Question" at bounding box center [649, 494] width 331 height 23
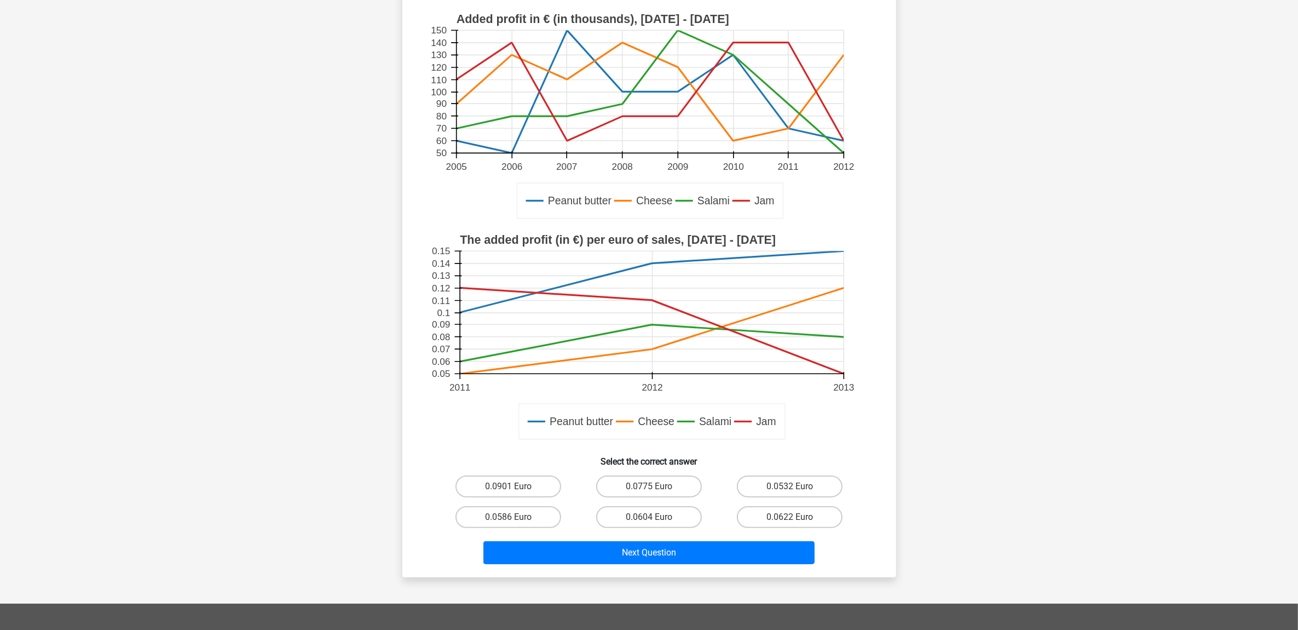
scroll to position [55, 0]
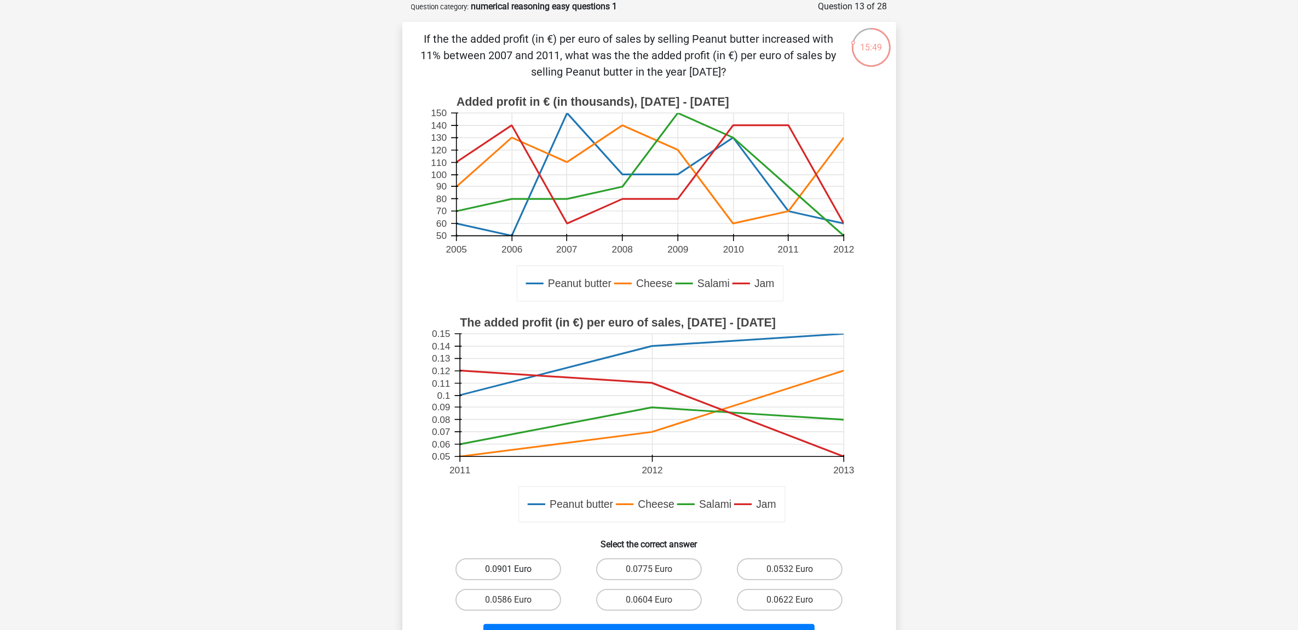
click at [525, 574] on label "0.0901 Euro" at bounding box center [509, 569] width 106 height 22
click at [515, 574] on input "0.0901 Euro" at bounding box center [511, 572] width 7 height 7
radio input "true"
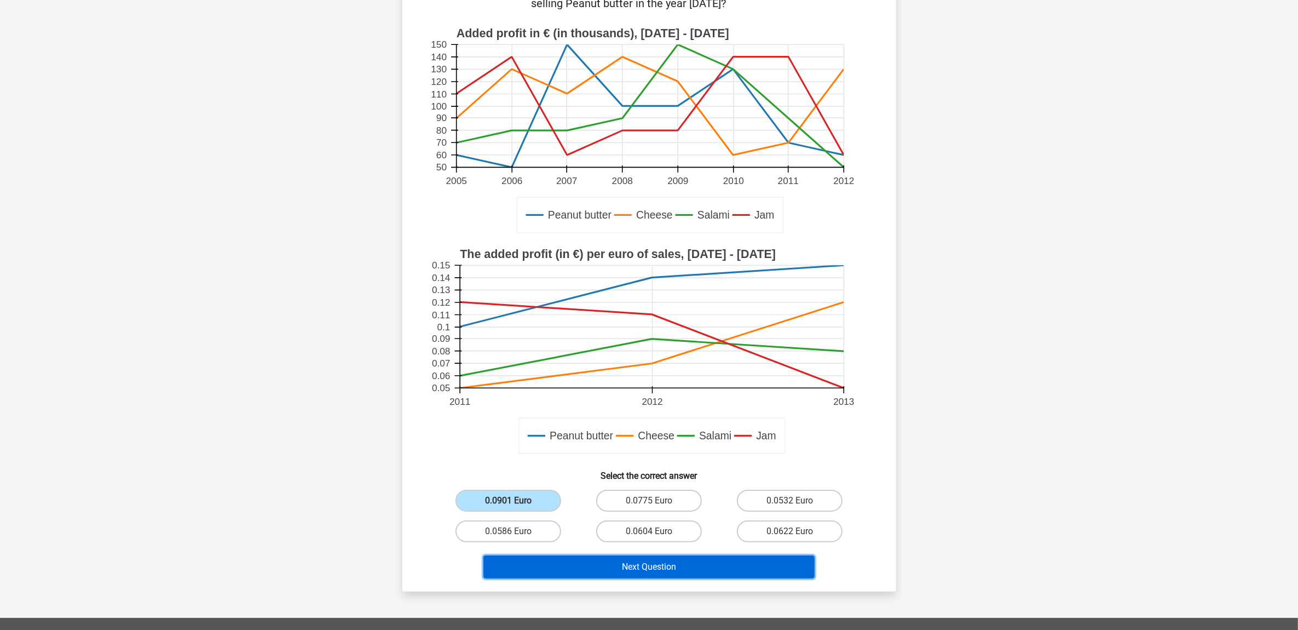
click at [668, 570] on button "Next Question" at bounding box center [649, 566] width 331 height 23
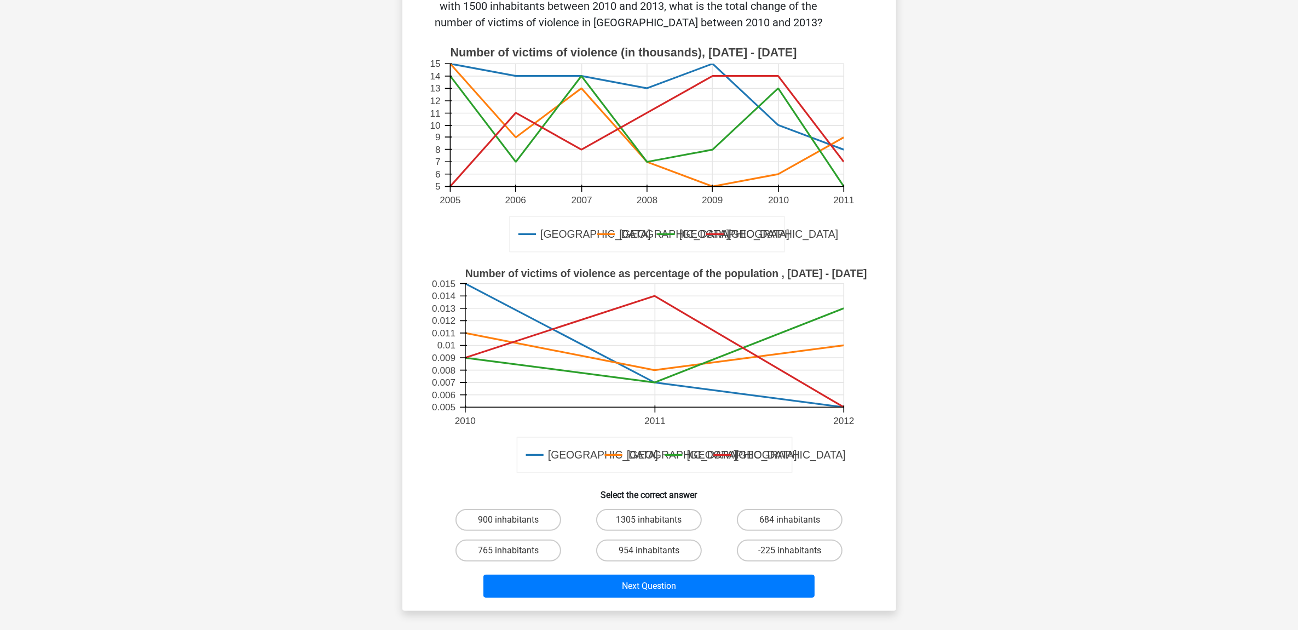
scroll to position [205, 0]
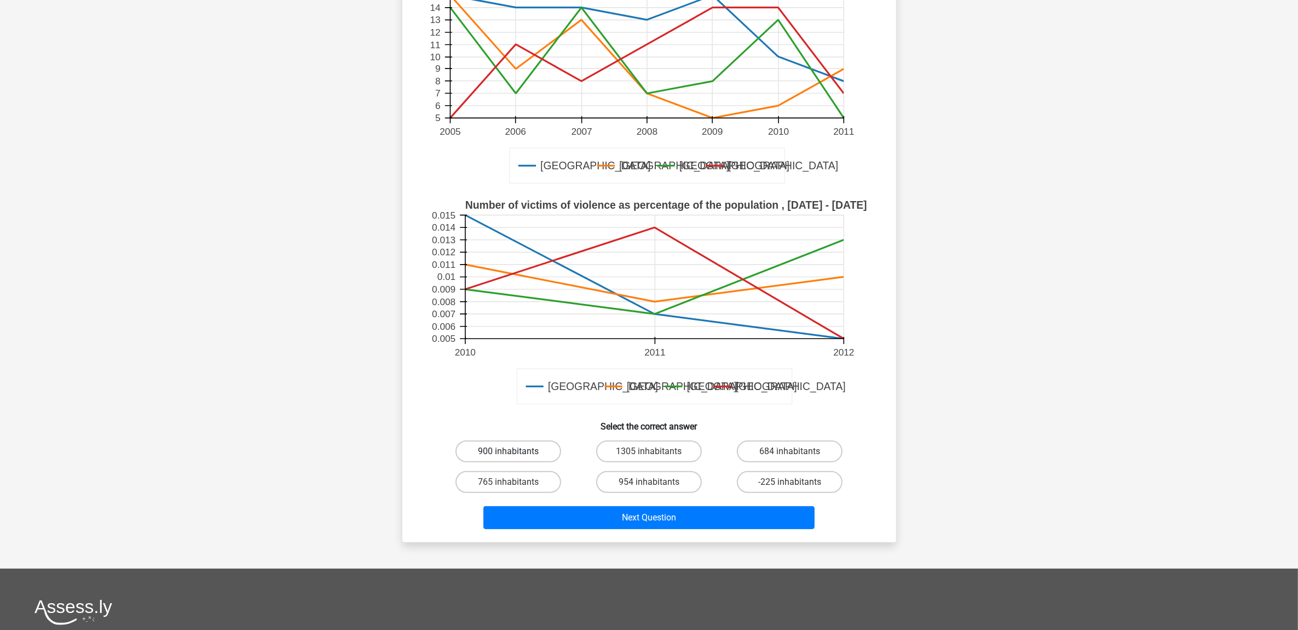
click at [535, 440] on label "900 inhabitants" at bounding box center [509, 451] width 106 height 22
click at [515, 451] on input "900 inhabitants" at bounding box center [511, 454] width 7 height 7
radio input "true"
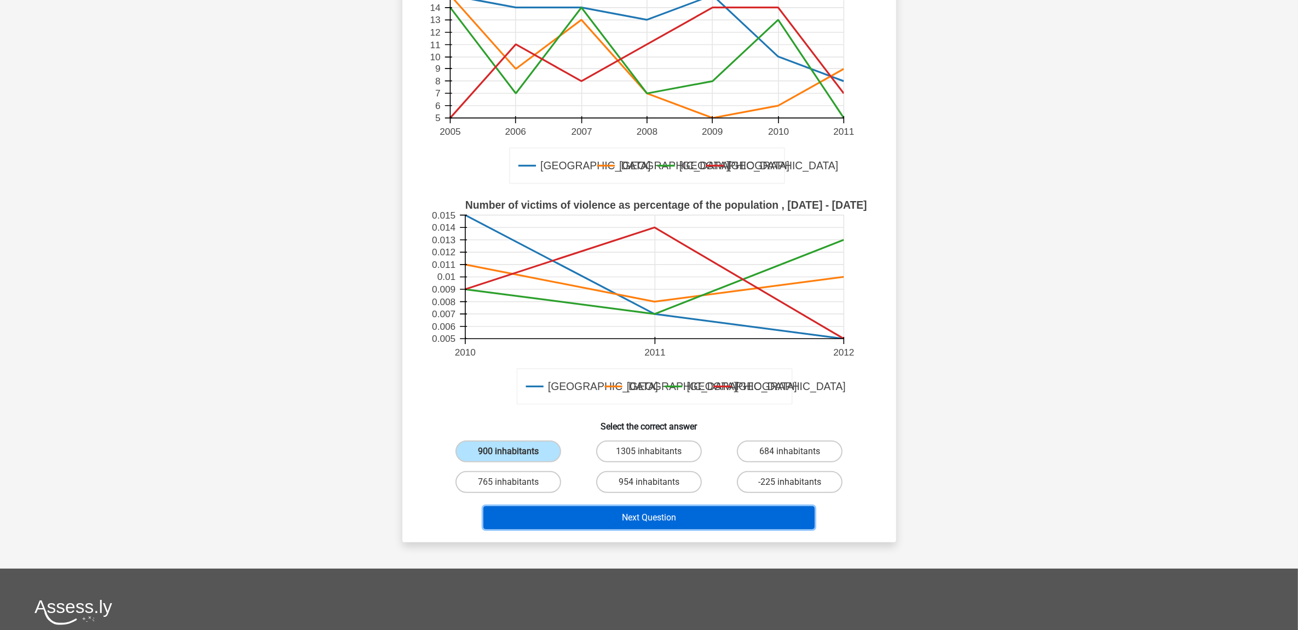
click at [677, 506] on button "Next Question" at bounding box center [649, 517] width 331 height 23
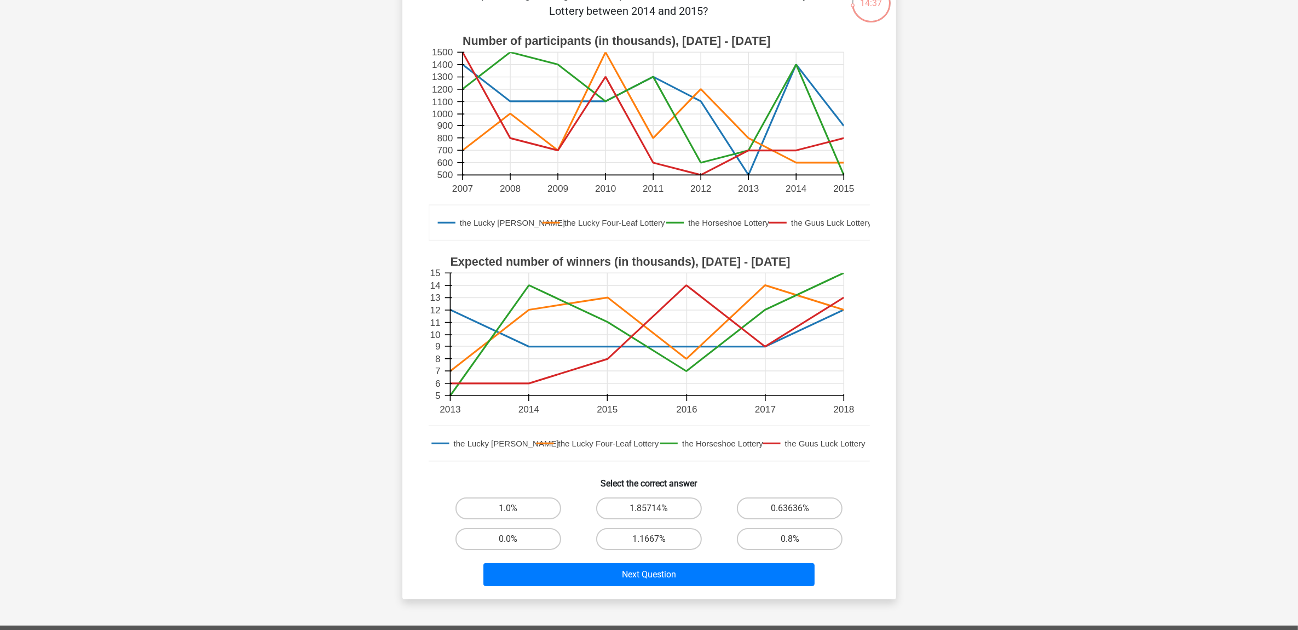
scroll to position [123, 0]
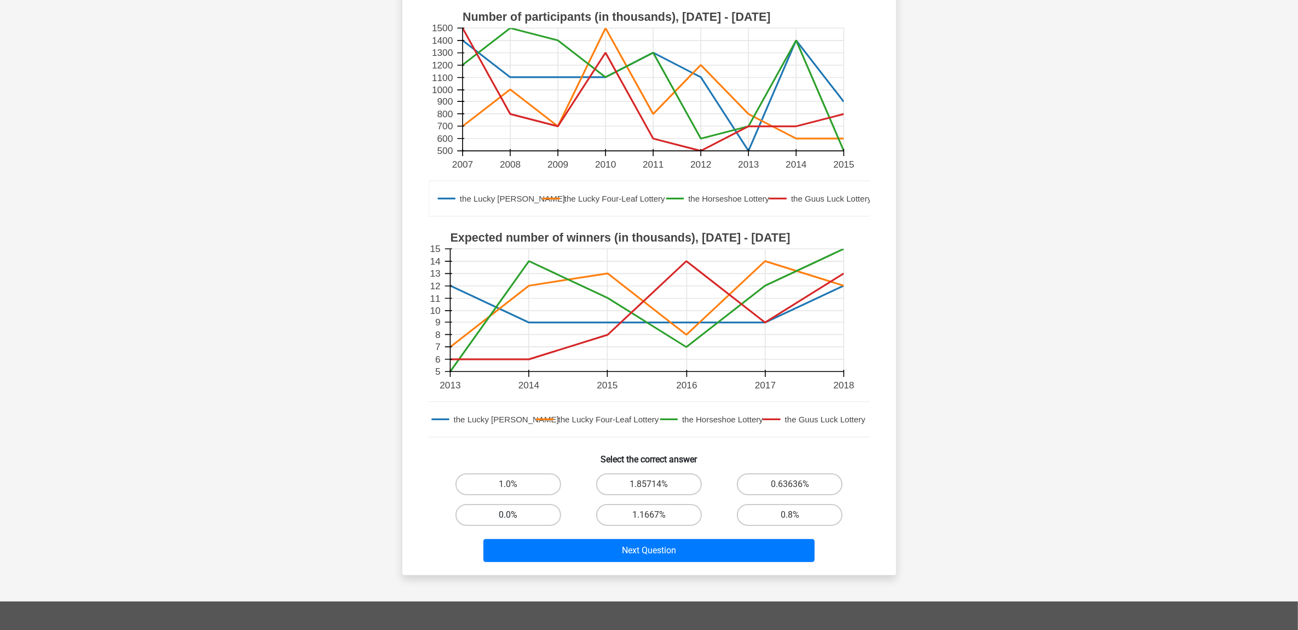
drag, startPoint x: 531, startPoint y: 511, endPoint x: 540, endPoint y: 512, distance: 8.8
click at [532, 512] on label "0.0%" at bounding box center [509, 515] width 106 height 22
click at [515, 515] on input "0.0%" at bounding box center [511, 518] width 7 height 7
radio input "true"
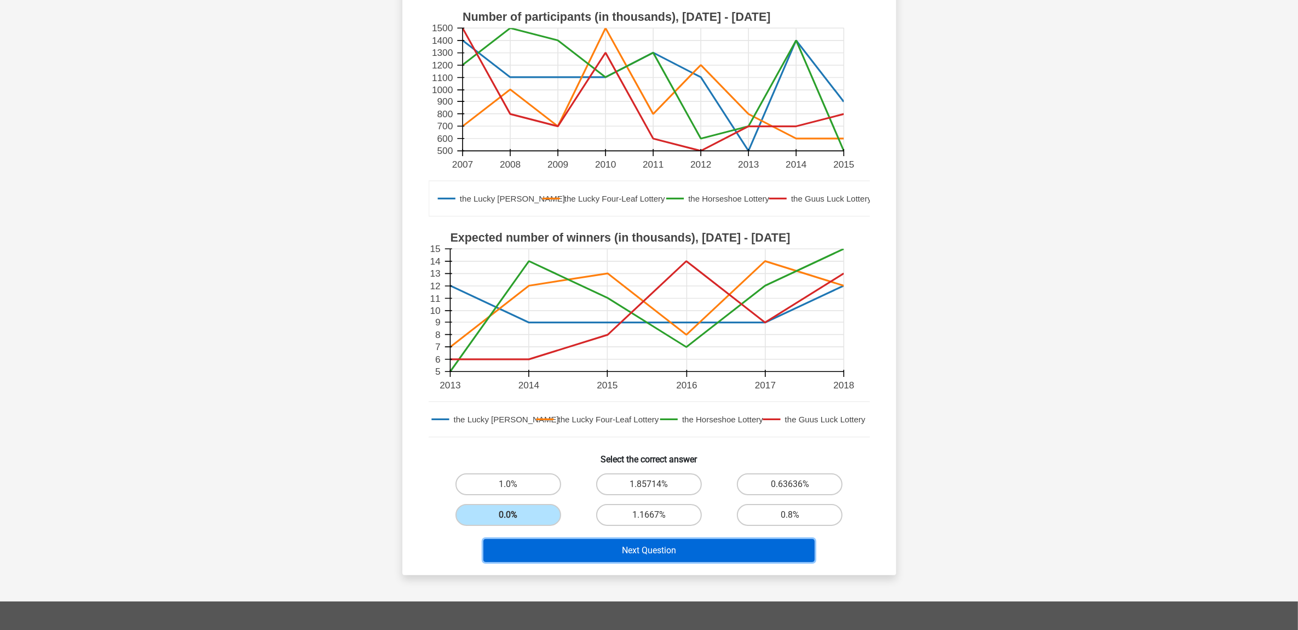
click at [653, 540] on button "Next Question" at bounding box center [649, 550] width 331 height 23
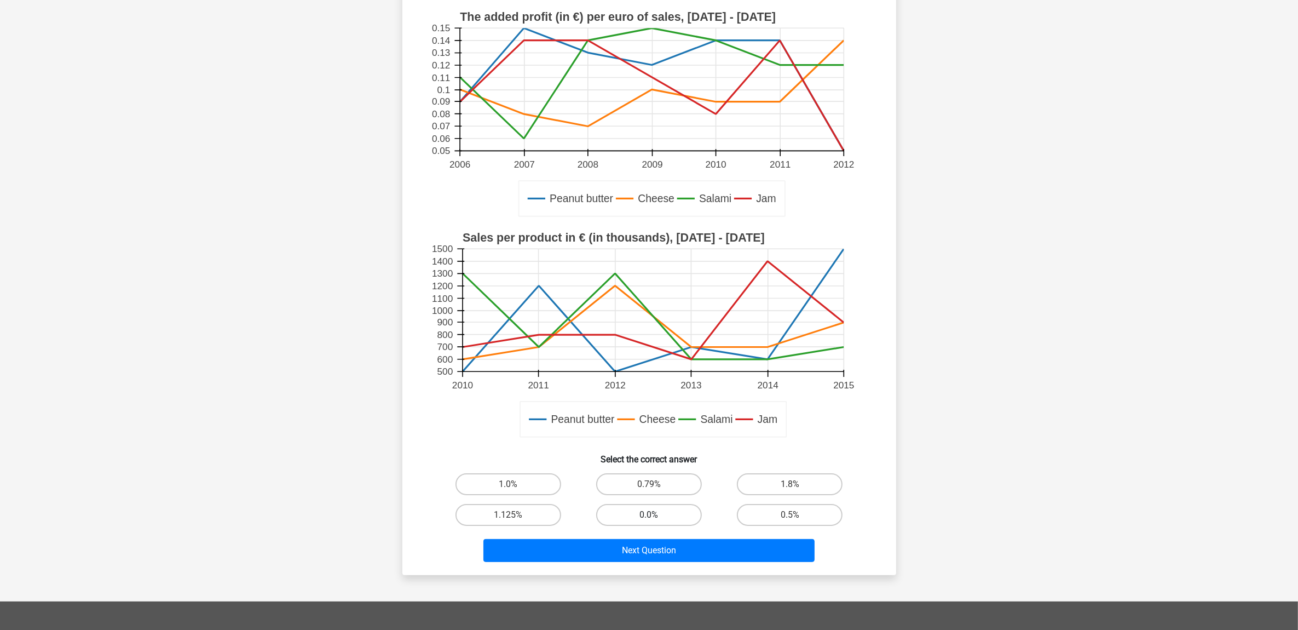
click at [669, 516] on label "0.0%" at bounding box center [649, 515] width 106 height 22
click at [656, 516] on input "0.0%" at bounding box center [652, 518] width 7 height 7
radio input "true"
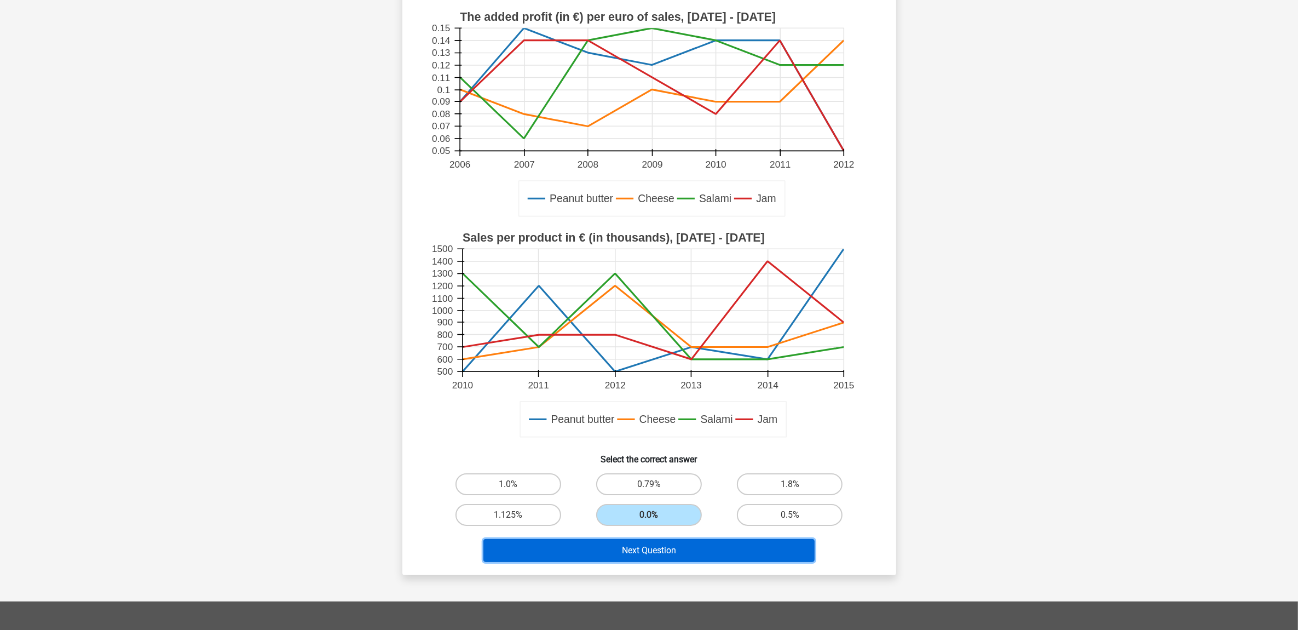
click at [694, 552] on button "Next Question" at bounding box center [649, 550] width 331 height 23
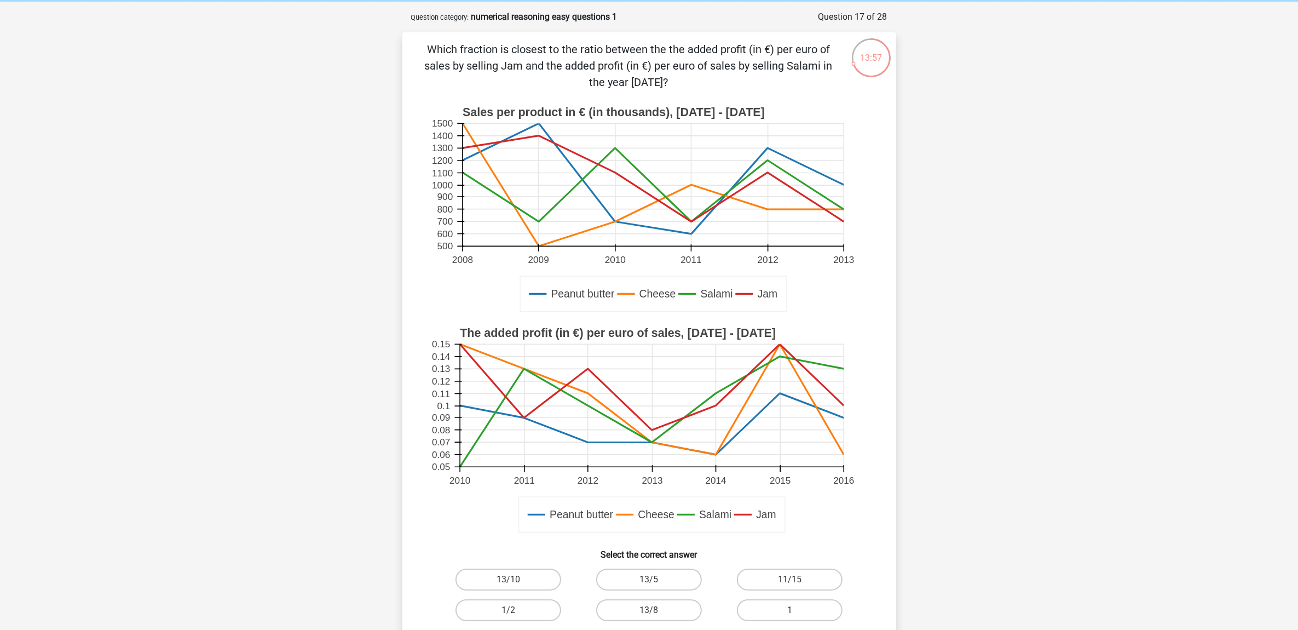
scroll to position [68, 0]
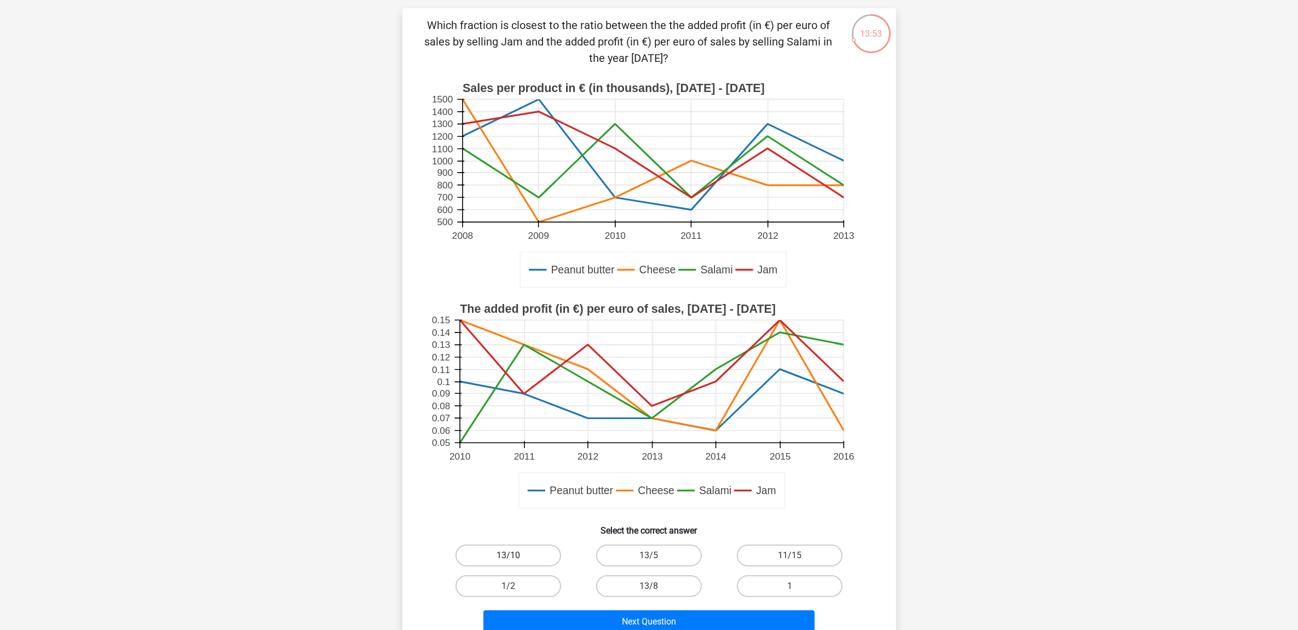
click at [520, 552] on label "13/10" at bounding box center [509, 555] width 106 height 22
click at [515, 555] on input "13/10" at bounding box center [511, 558] width 7 height 7
radio input "true"
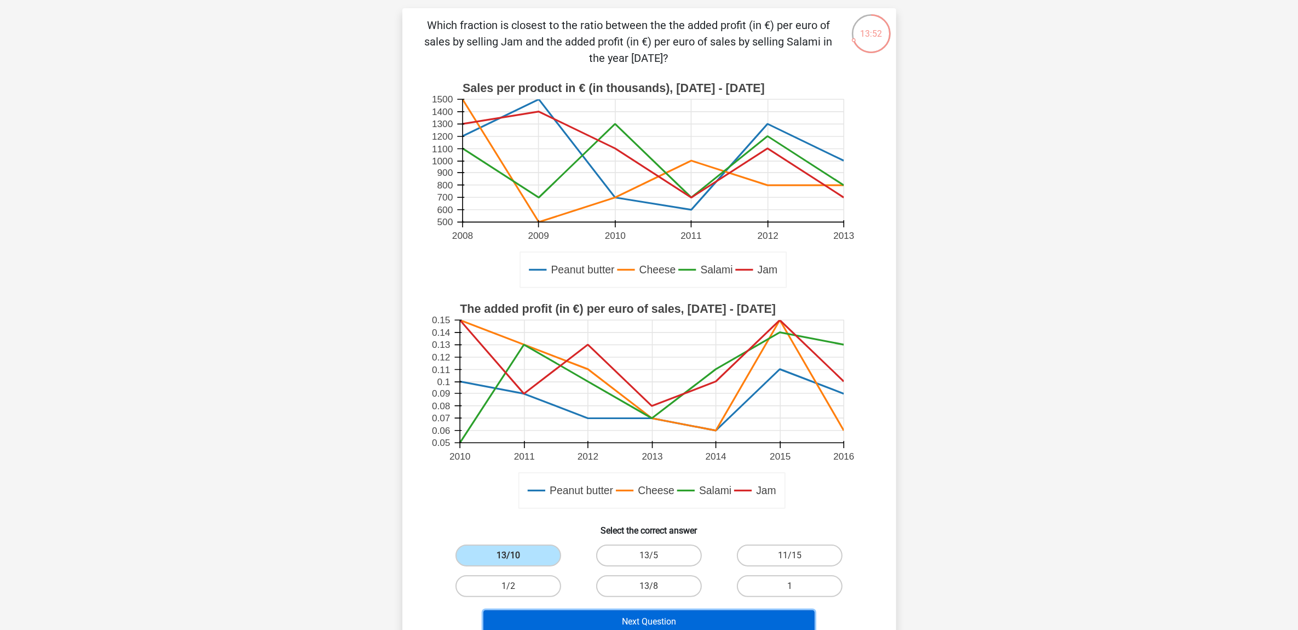
click at [695, 613] on button "Next Question" at bounding box center [649, 621] width 331 height 23
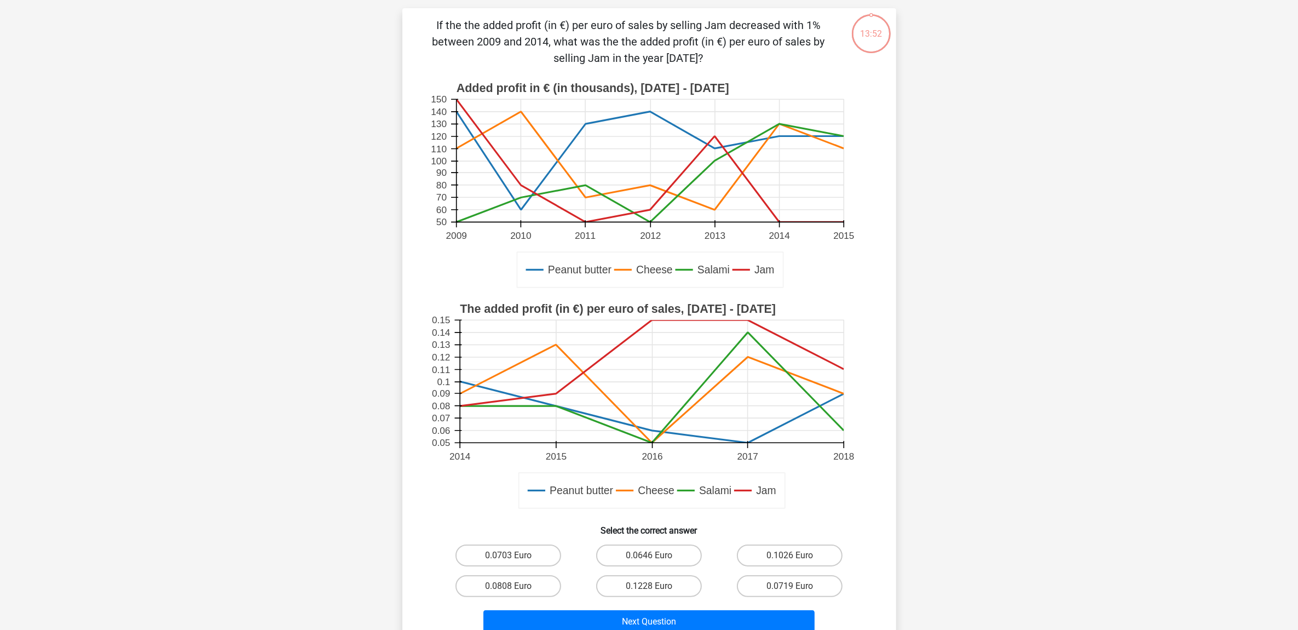
scroll to position [55, 0]
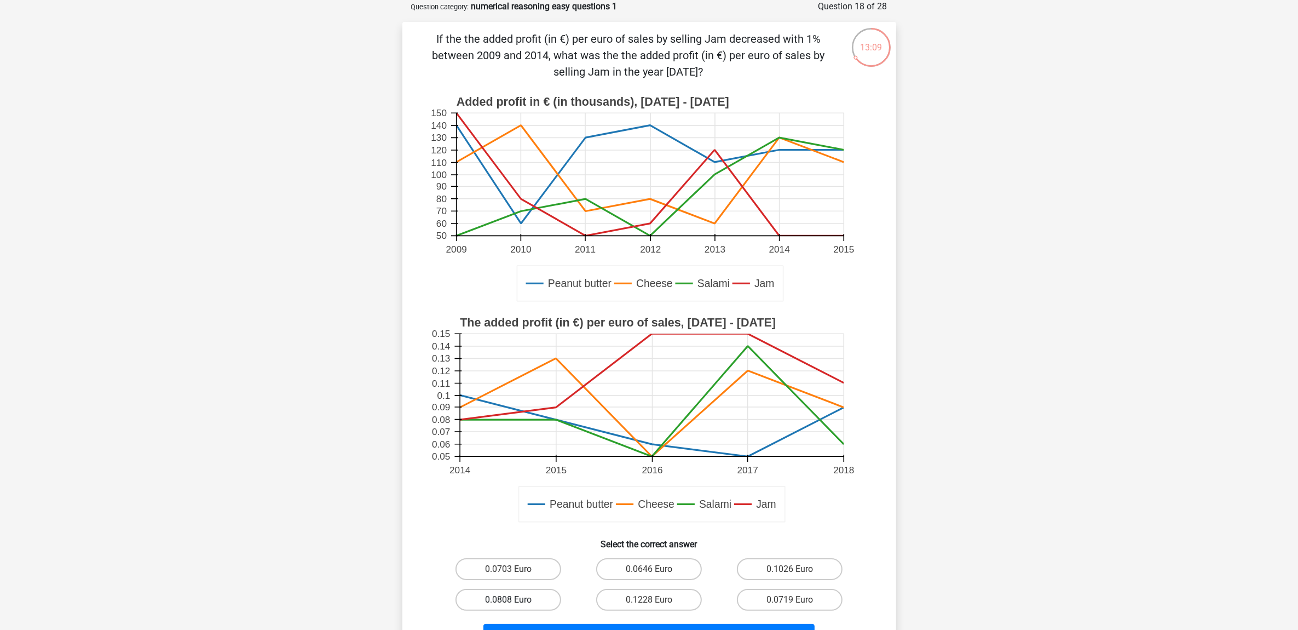
click at [523, 592] on label "0.0808 Euro" at bounding box center [509, 600] width 106 height 22
click at [515, 600] on input "0.0808 Euro" at bounding box center [511, 603] width 7 height 7
radio input "true"
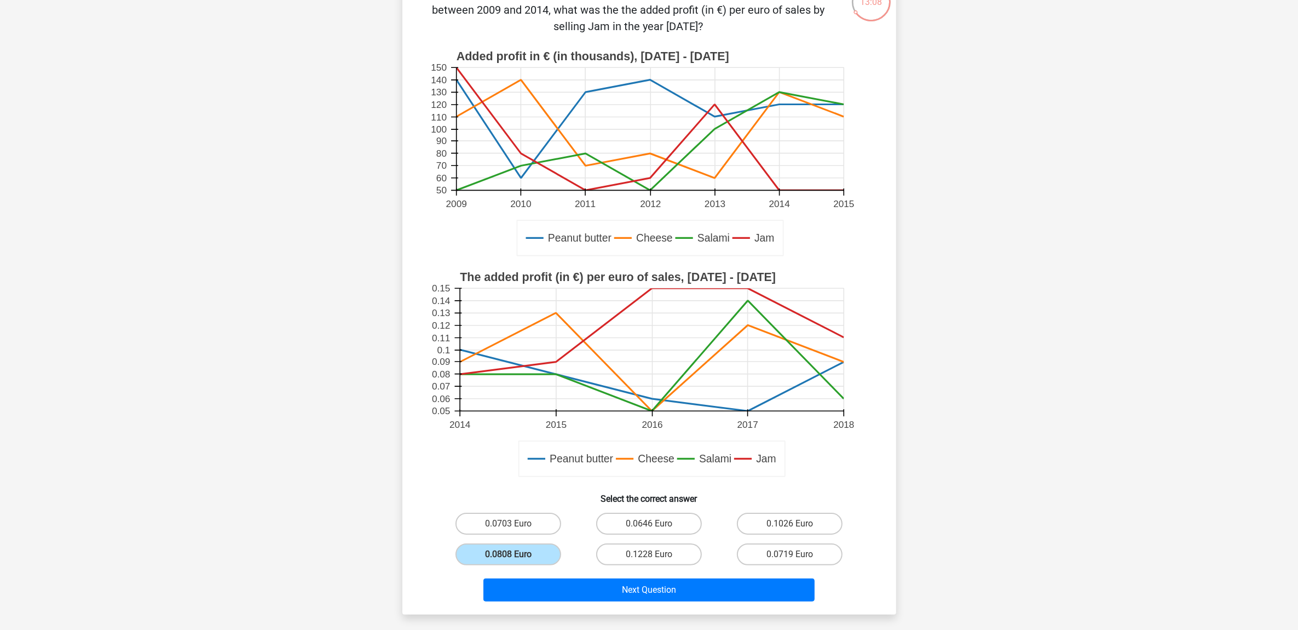
scroll to position [192, 0]
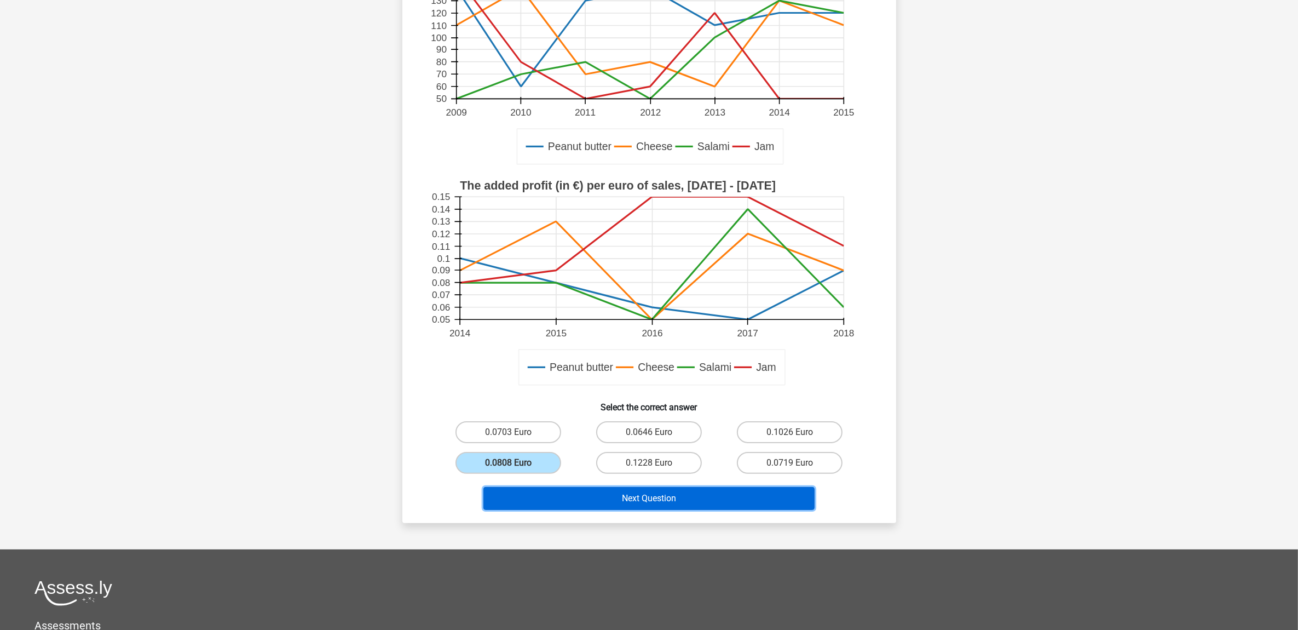
click at [640, 503] on button "Next Question" at bounding box center [649, 498] width 331 height 23
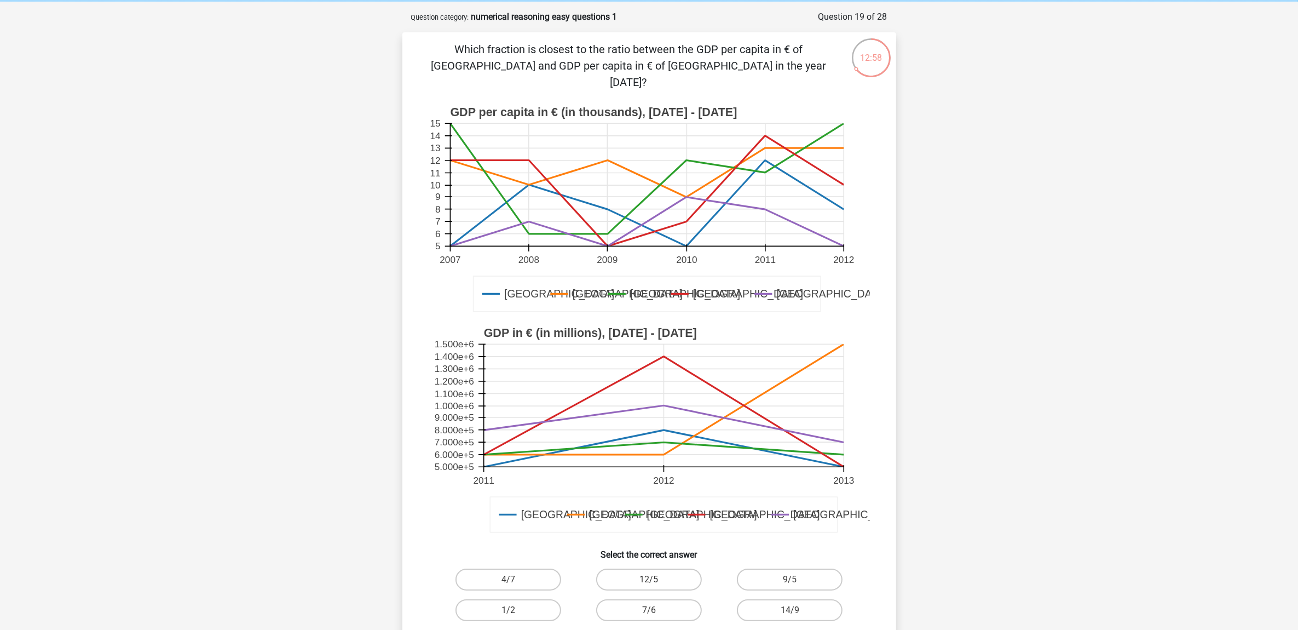
scroll to position [68, 0]
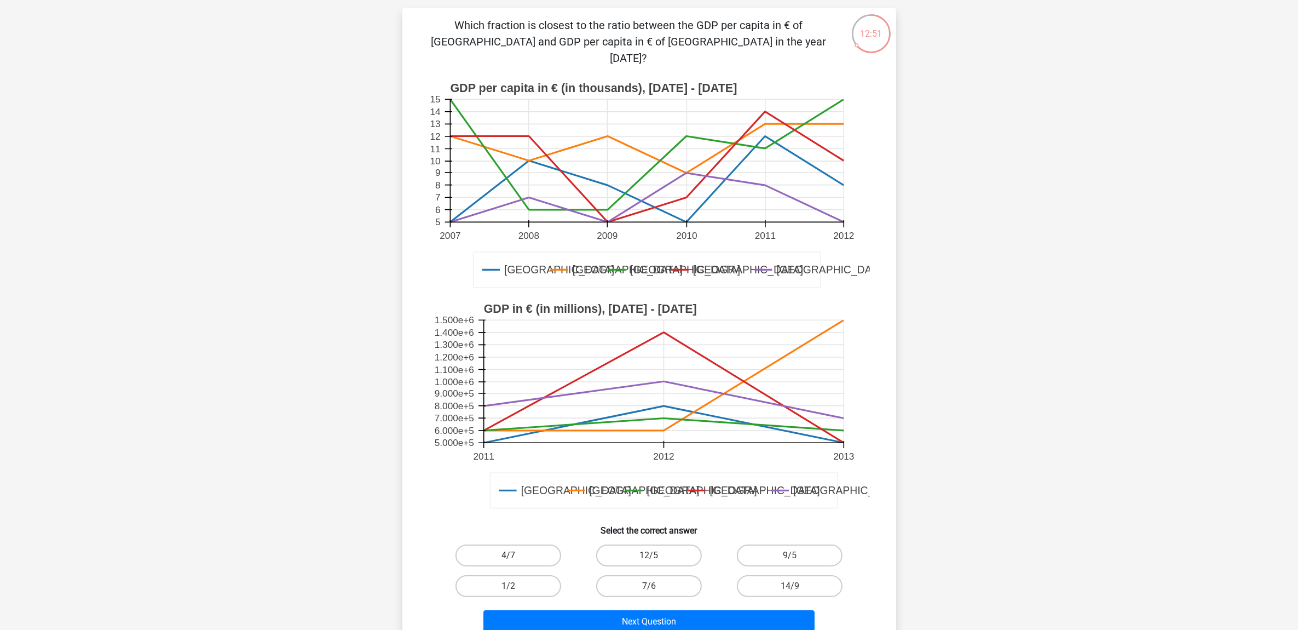
click at [525, 544] on label "4/7" at bounding box center [509, 555] width 106 height 22
click at [515, 555] on input "4/7" at bounding box center [511, 558] width 7 height 7
radio input "true"
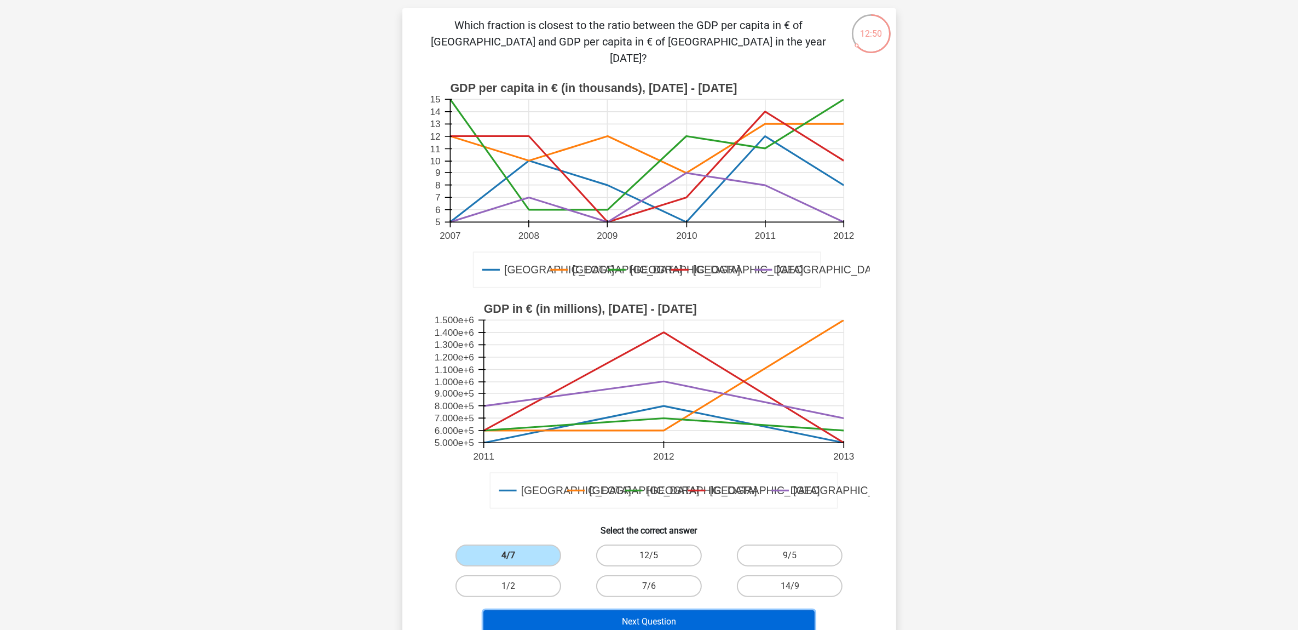
click at [658, 610] on button "Next Question" at bounding box center [649, 621] width 331 height 23
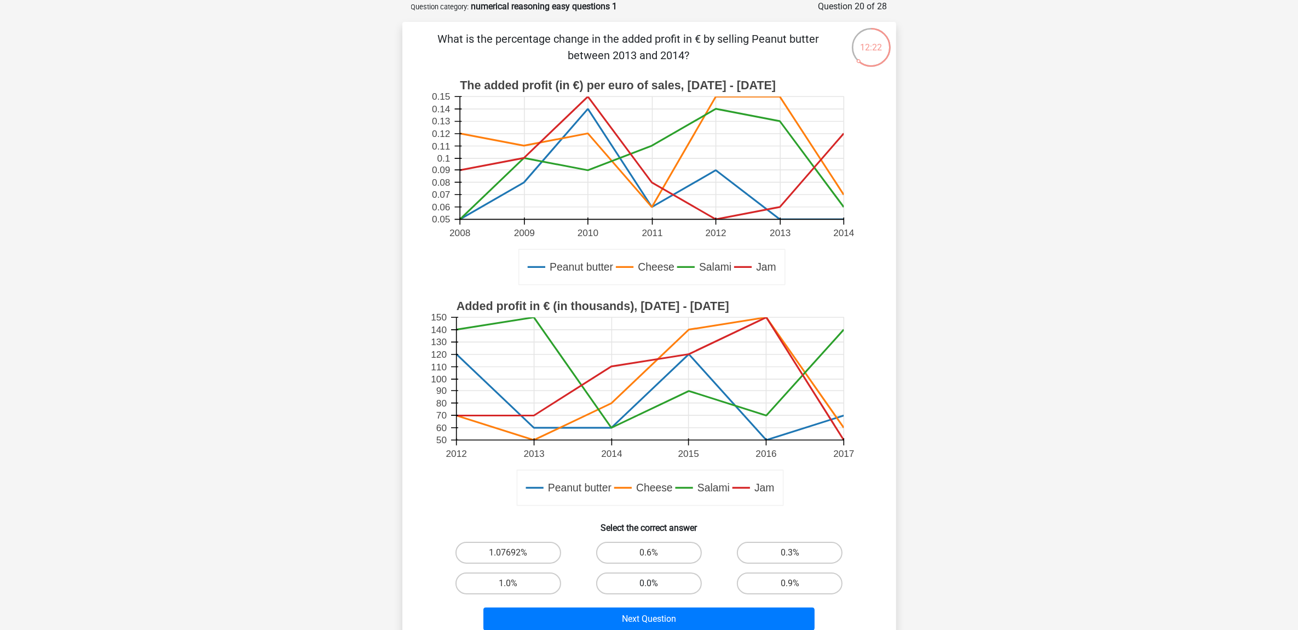
click at [660, 574] on label "0.0%" at bounding box center [649, 583] width 106 height 22
click at [656, 583] on input "0.0%" at bounding box center [652, 586] width 7 height 7
radio input "true"
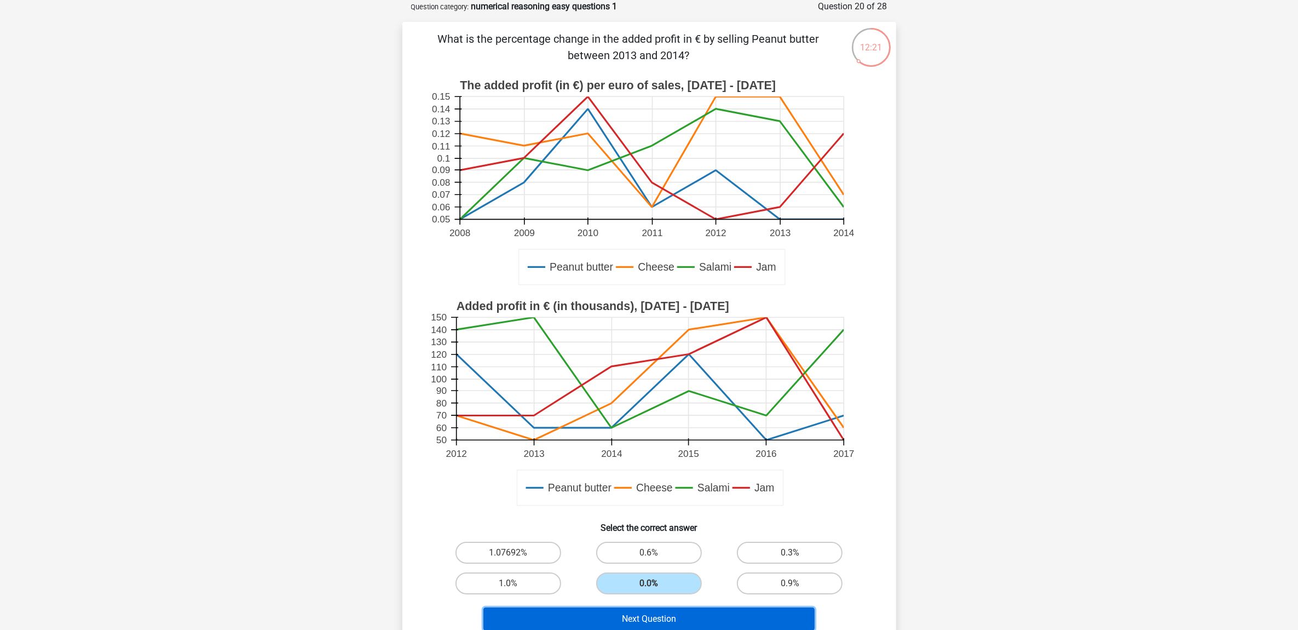
click at [685, 623] on button "Next Question" at bounding box center [649, 618] width 331 height 23
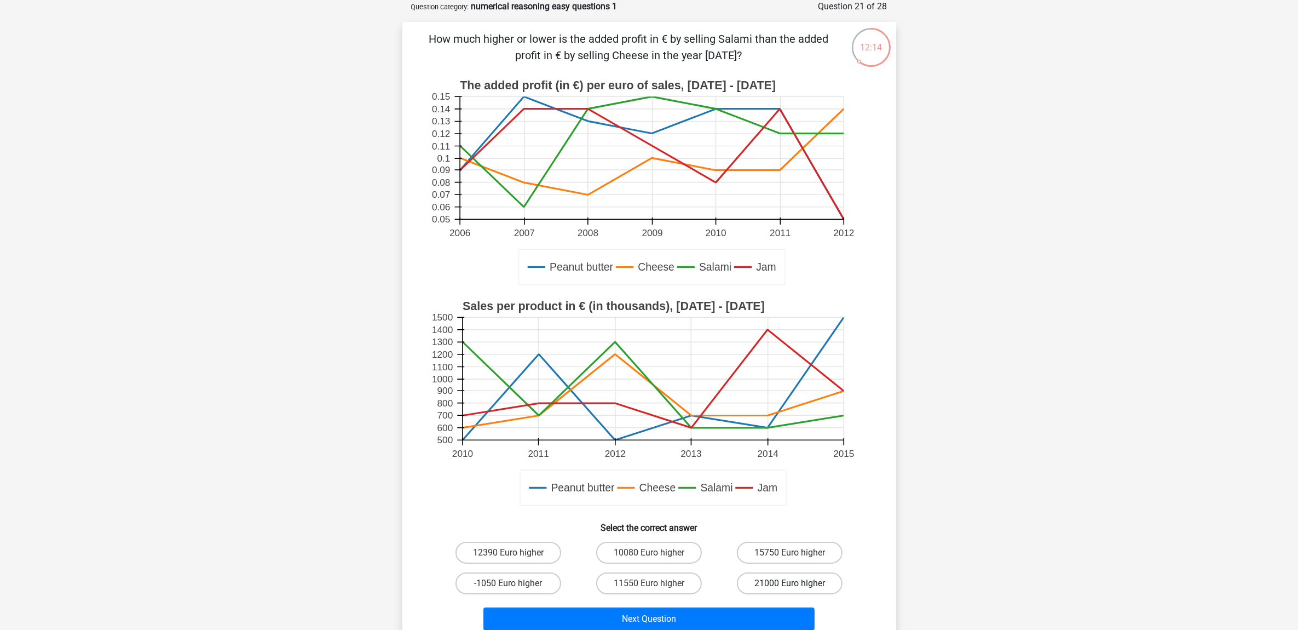
click at [794, 580] on label "21000 Euro higher" at bounding box center [790, 583] width 106 height 22
click at [794, 583] on input "21000 Euro higher" at bounding box center [793, 586] width 7 height 7
radio input "true"
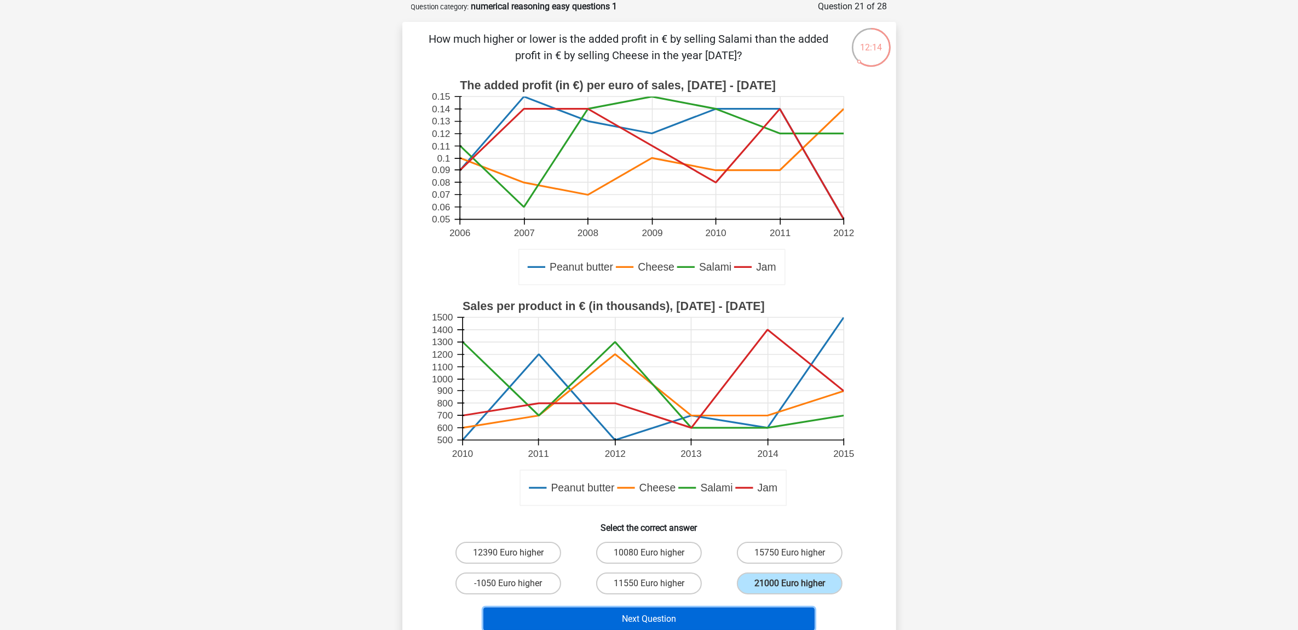
click at [658, 613] on button "Next Question" at bounding box center [649, 618] width 331 height 23
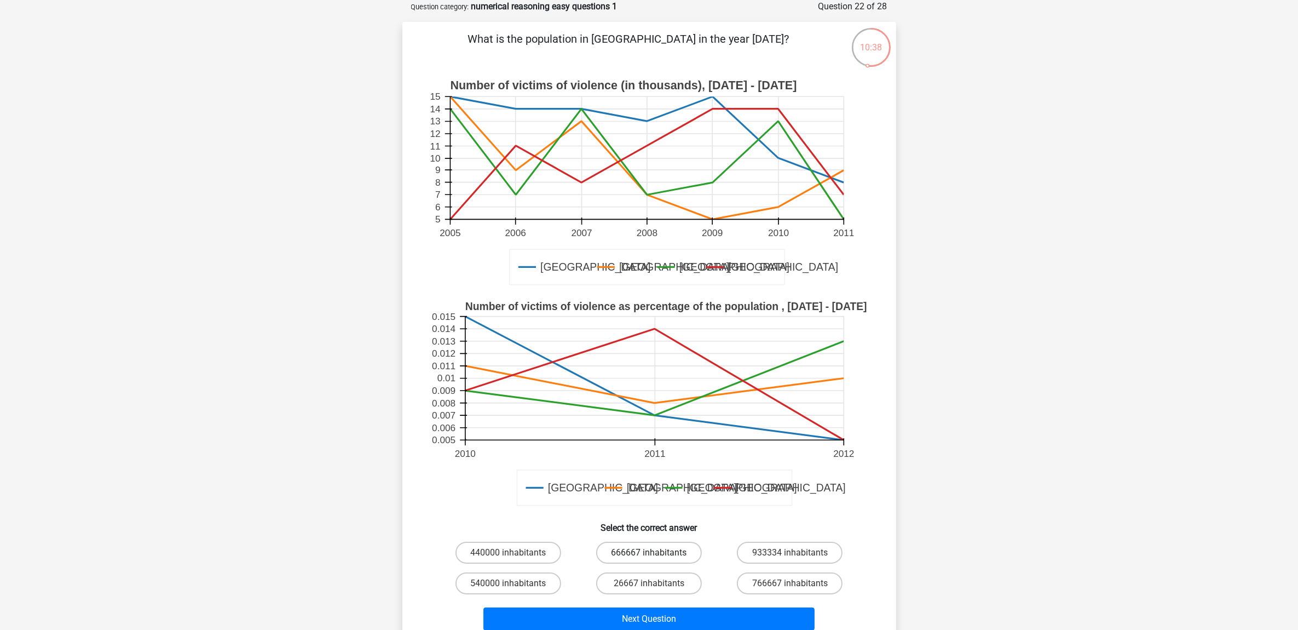
click at [659, 552] on label "666667 inhabitants" at bounding box center [649, 553] width 106 height 22
click at [656, 553] on input "666667 inhabitants" at bounding box center [652, 556] width 7 height 7
radio input "true"
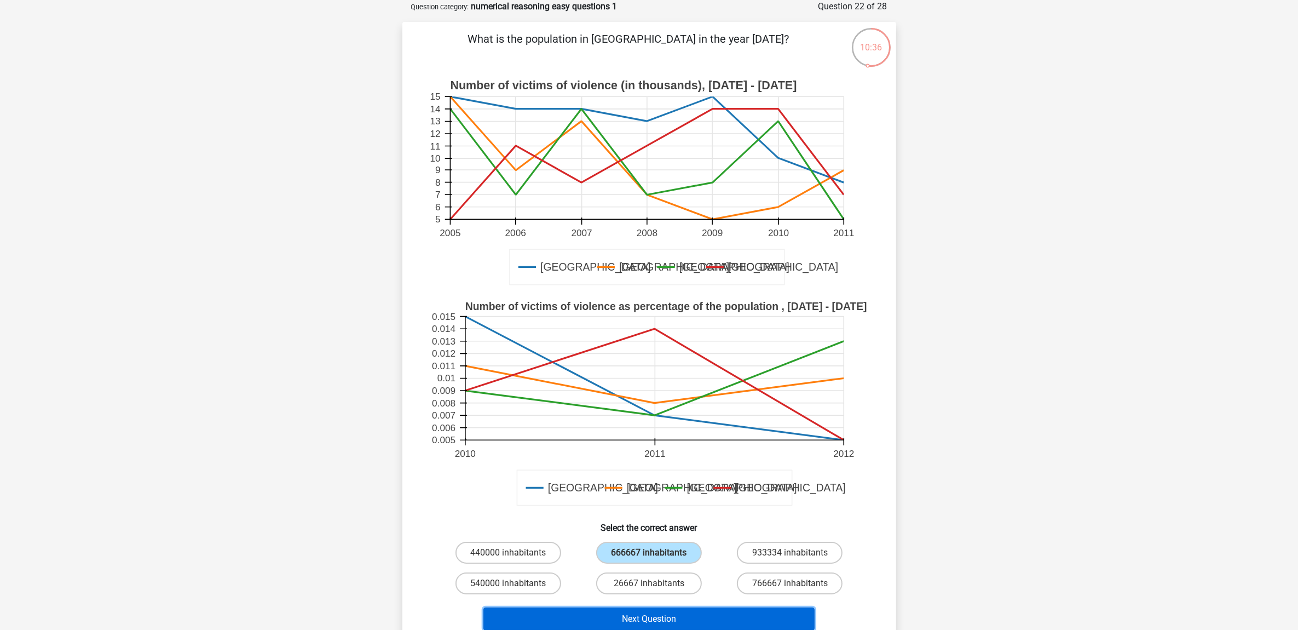
click at [682, 614] on button "Next Question" at bounding box center [649, 618] width 331 height 23
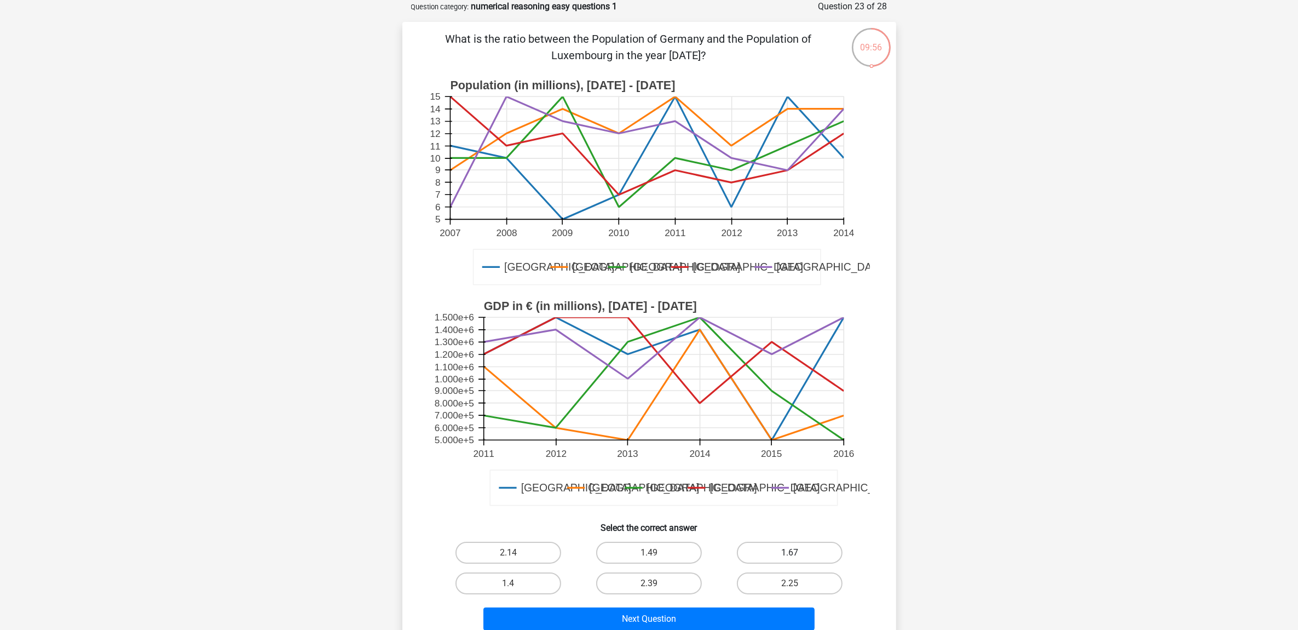
click at [801, 551] on label "1.67" at bounding box center [790, 553] width 106 height 22
click at [797, 553] on input "1.67" at bounding box center [793, 556] width 7 height 7
radio input "true"
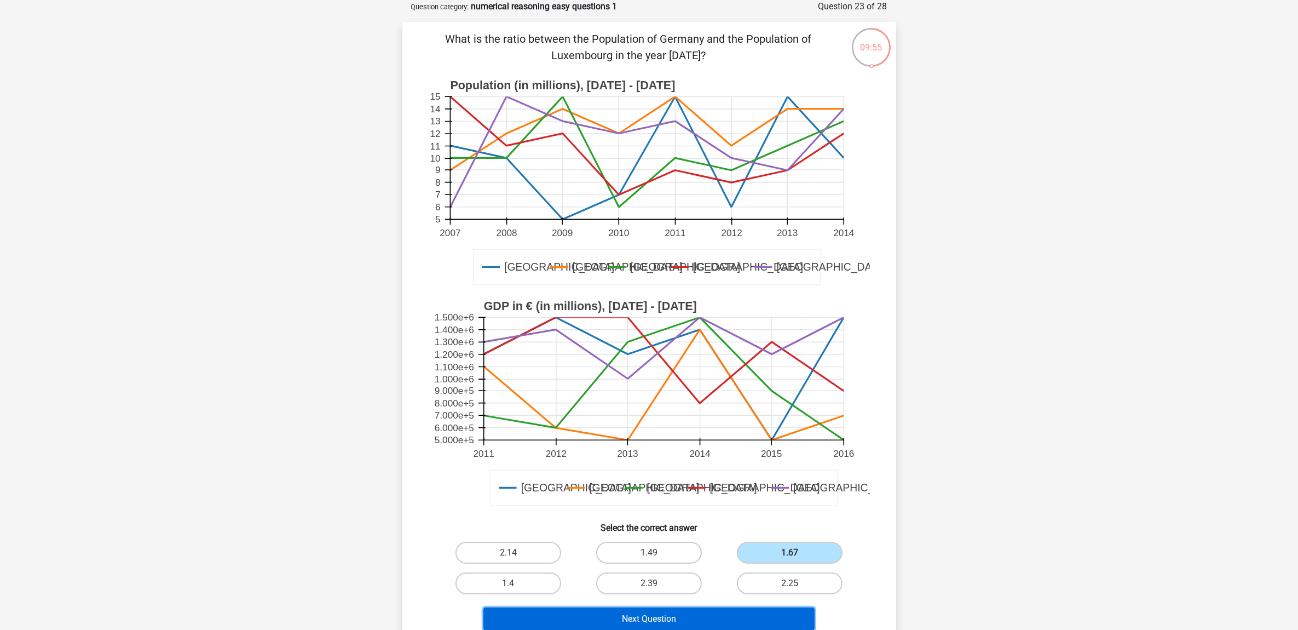
click at [695, 614] on button "Next Question" at bounding box center [649, 618] width 331 height 23
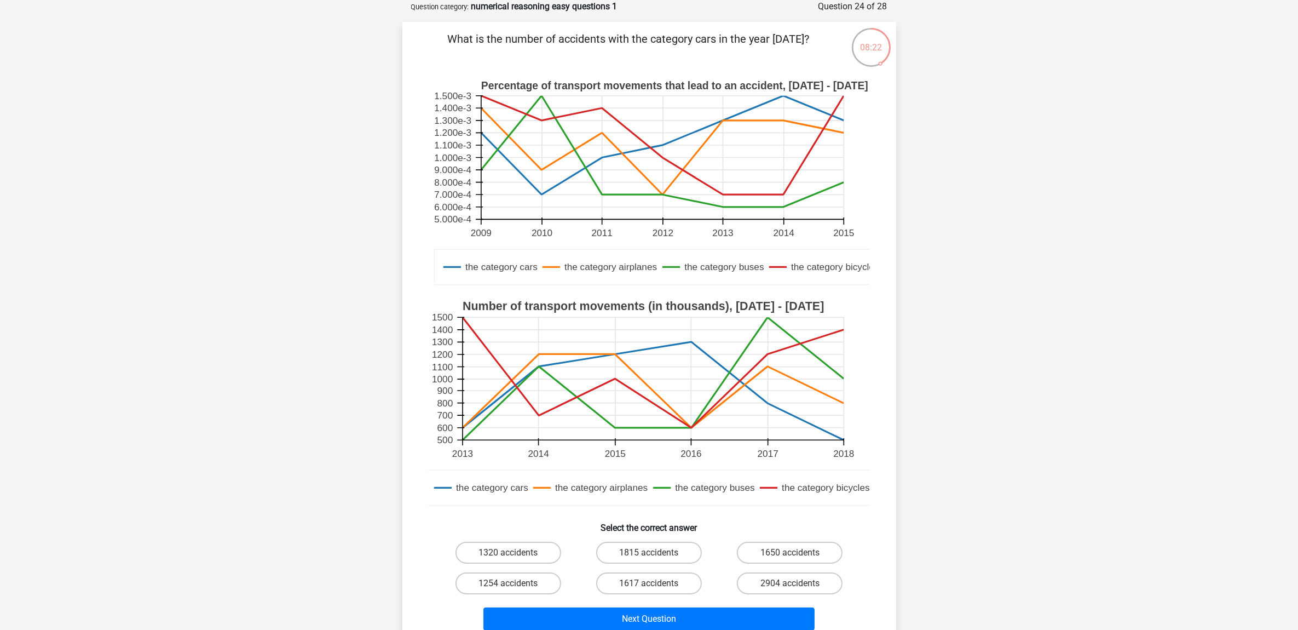
click at [822, 523] on h6 "Select the correct answer" at bounding box center [649, 523] width 459 height 19
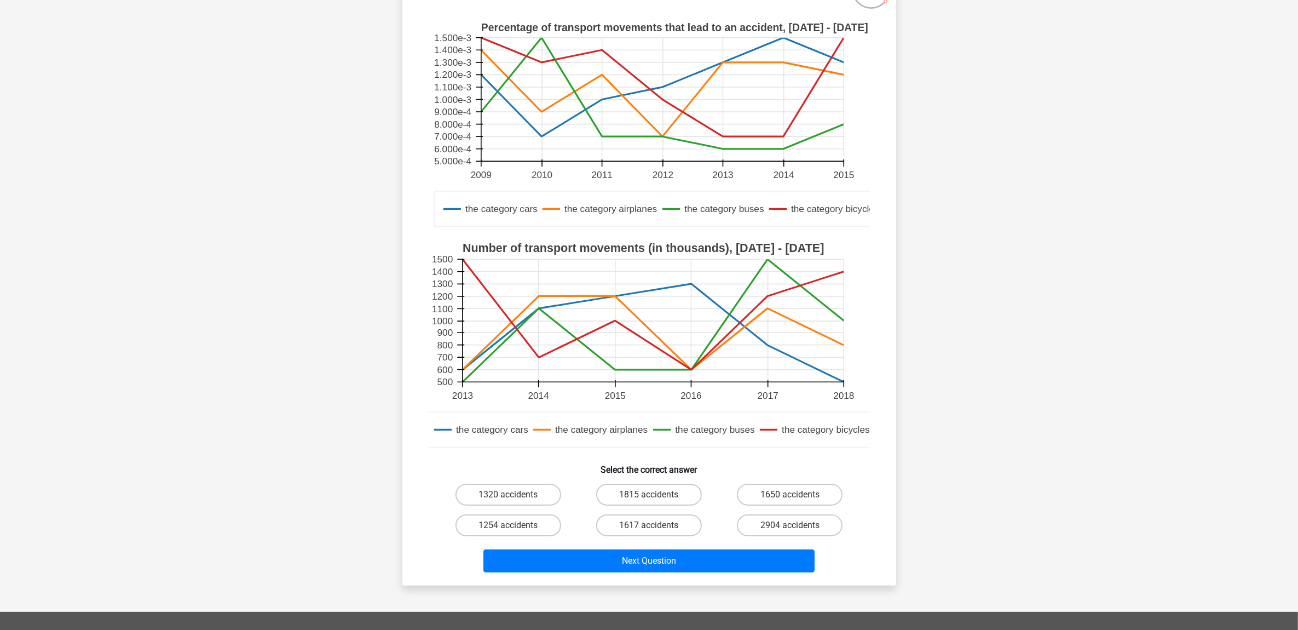
scroll to position [137, 0]
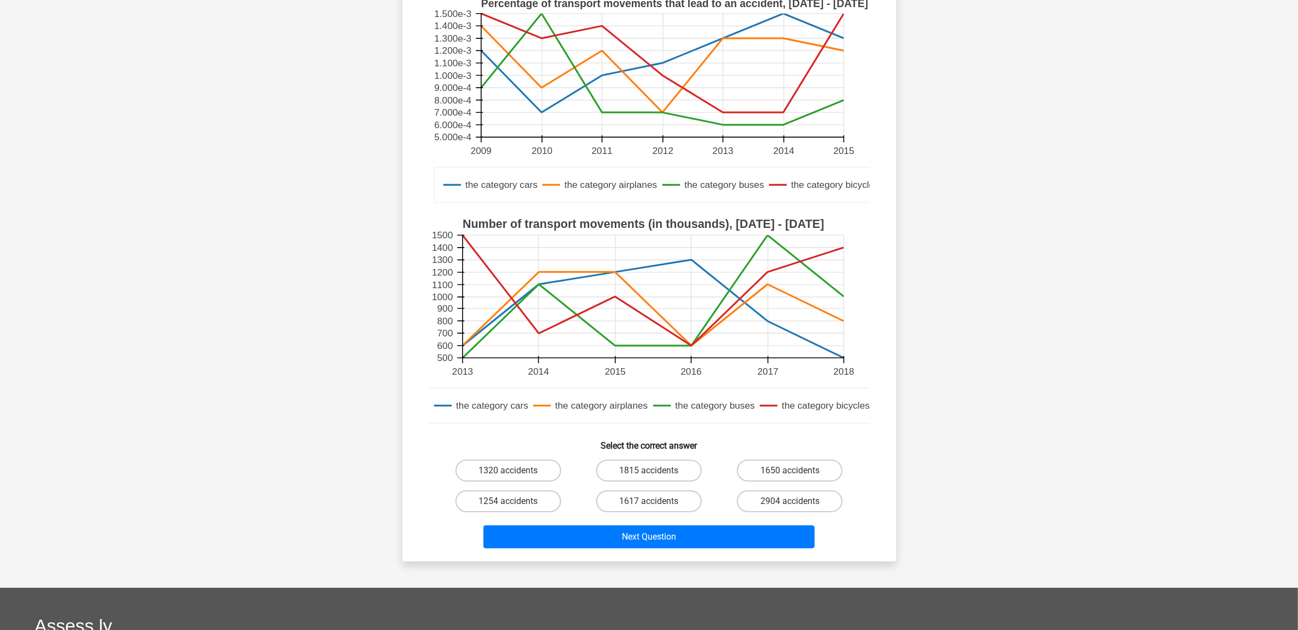
click at [649, 473] on input "1815 accidents" at bounding box center [652, 473] width 7 height 7
radio input "true"
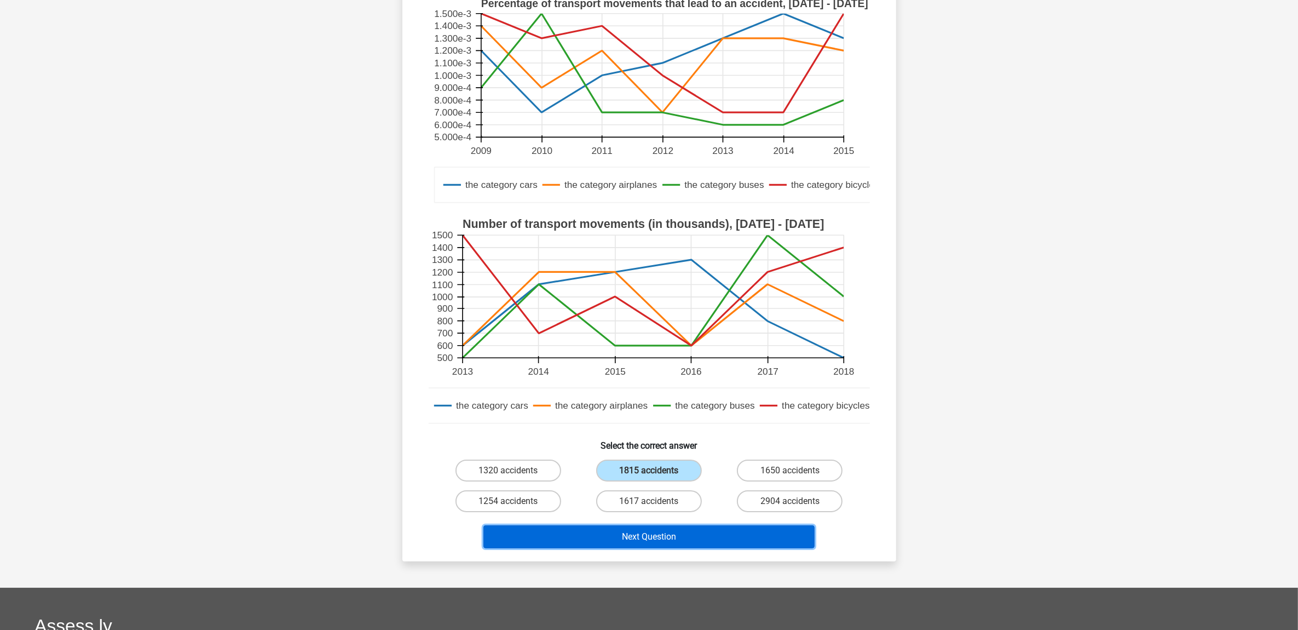
click at [682, 535] on button "Next Question" at bounding box center [649, 536] width 331 height 23
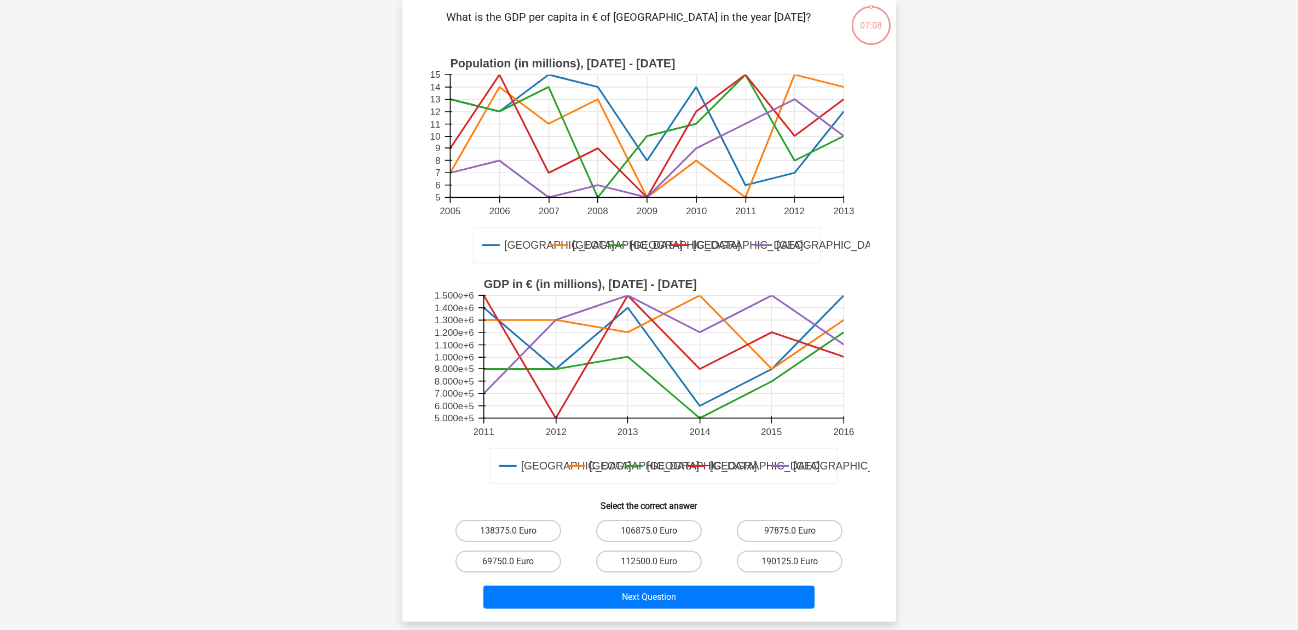
scroll to position [55, 0]
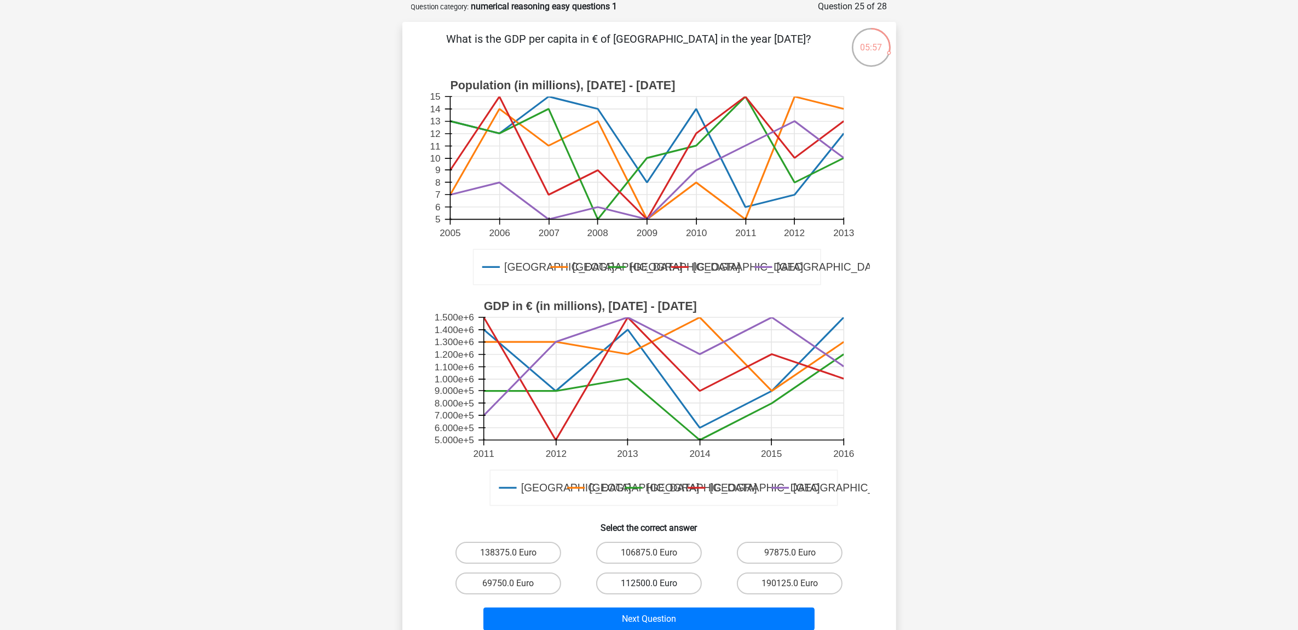
click at [665, 586] on label "112500.0 Euro" at bounding box center [649, 583] width 106 height 22
click at [656, 586] on input "112500.0 Euro" at bounding box center [652, 586] width 7 height 7
radio input "true"
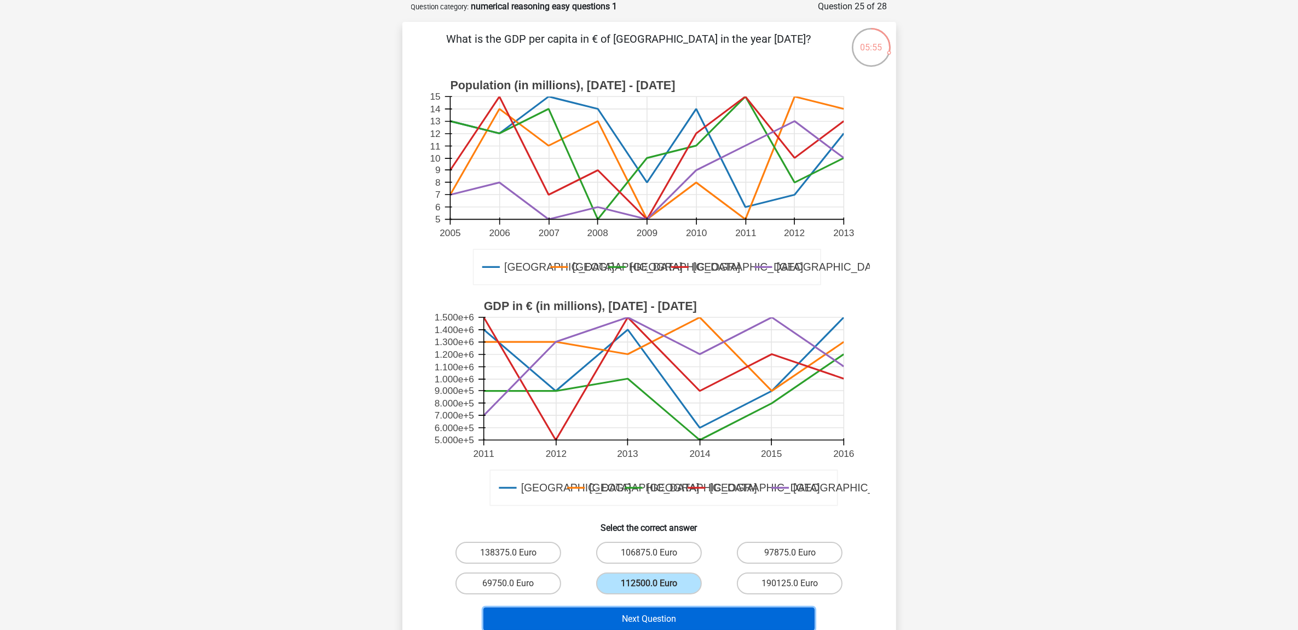
click at [713, 618] on button "Next Question" at bounding box center [649, 618] width 331 height 23
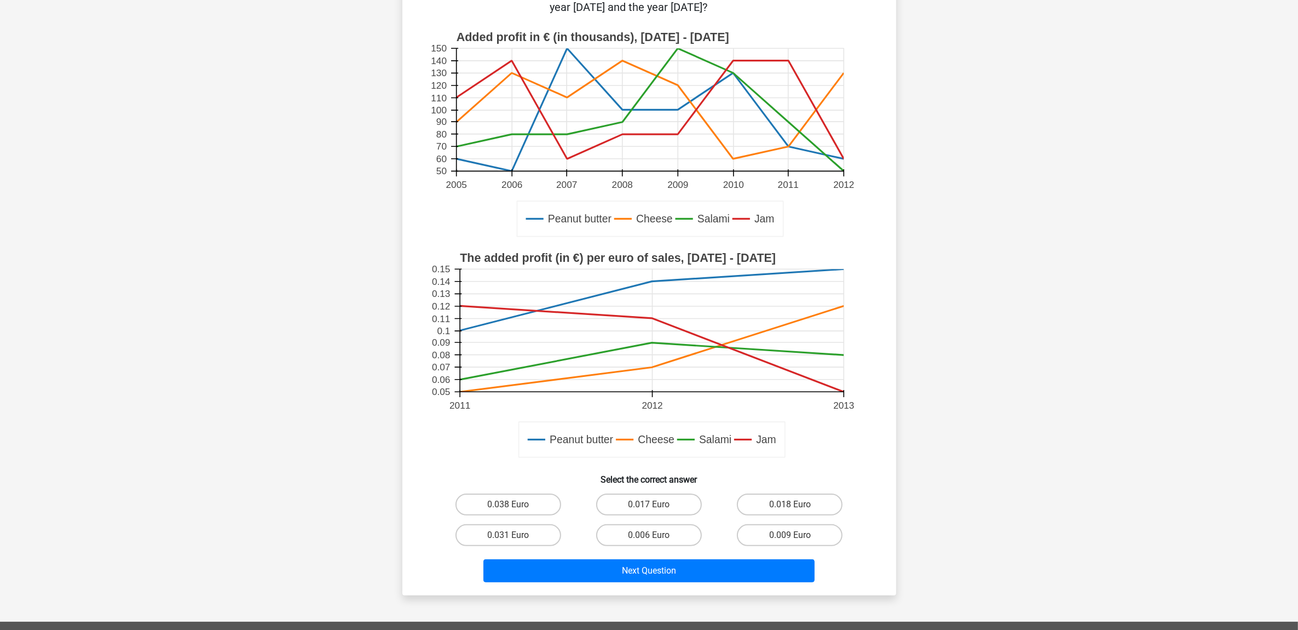
scroll to position [137, 0]
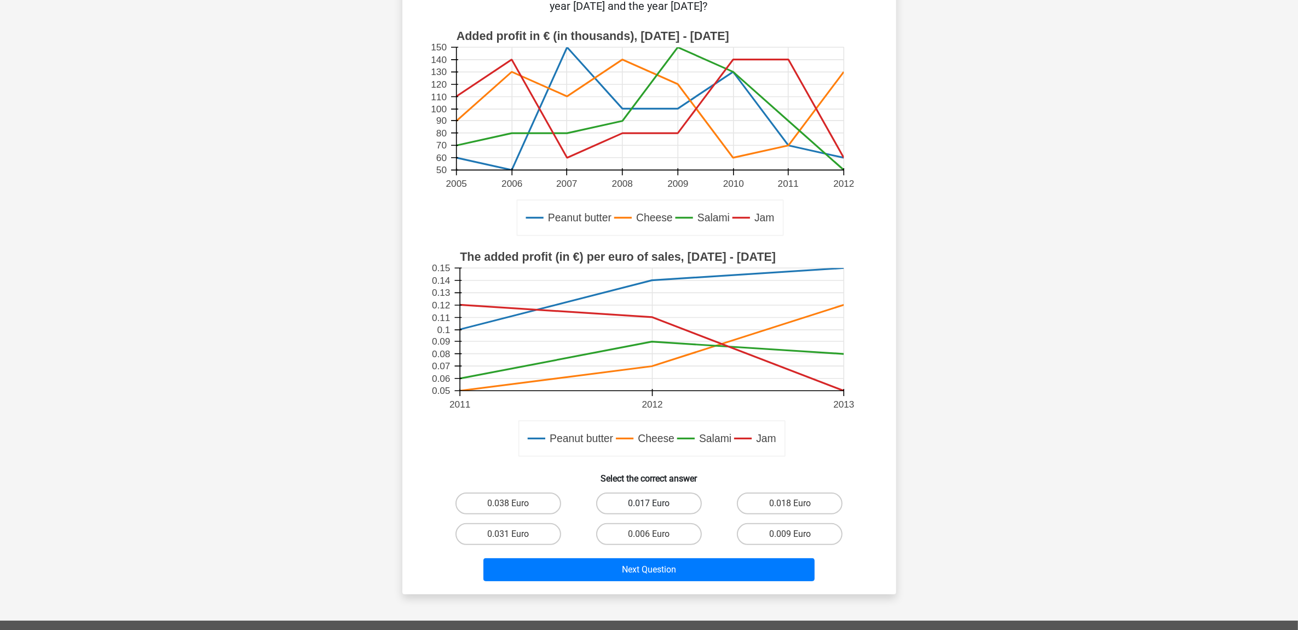
click at [660, 512] on label "0.017 Euro" at bounding box center [649, 503] width 106 height 22
click at [656, 510] on input "0.017 Euro" at bounding box center [652, 506] width 7 height 7
radio input "true"
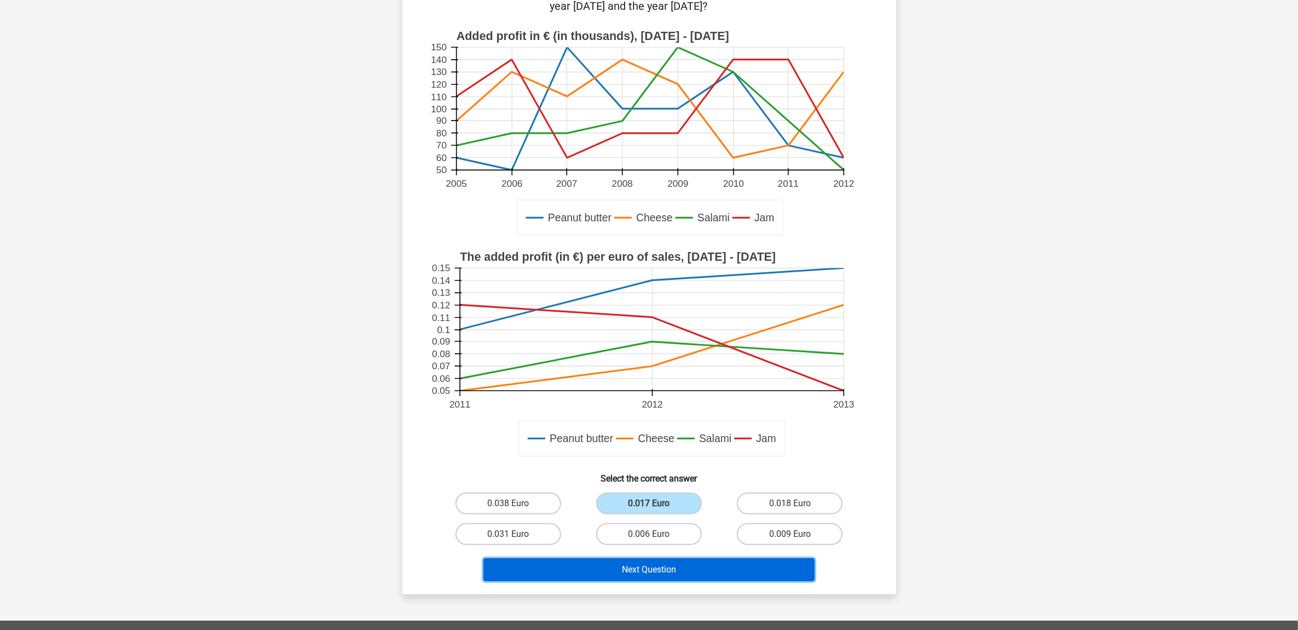
click at [720, 576] on button "Next Question" at bounding box center [649, 569] width 331 height 23
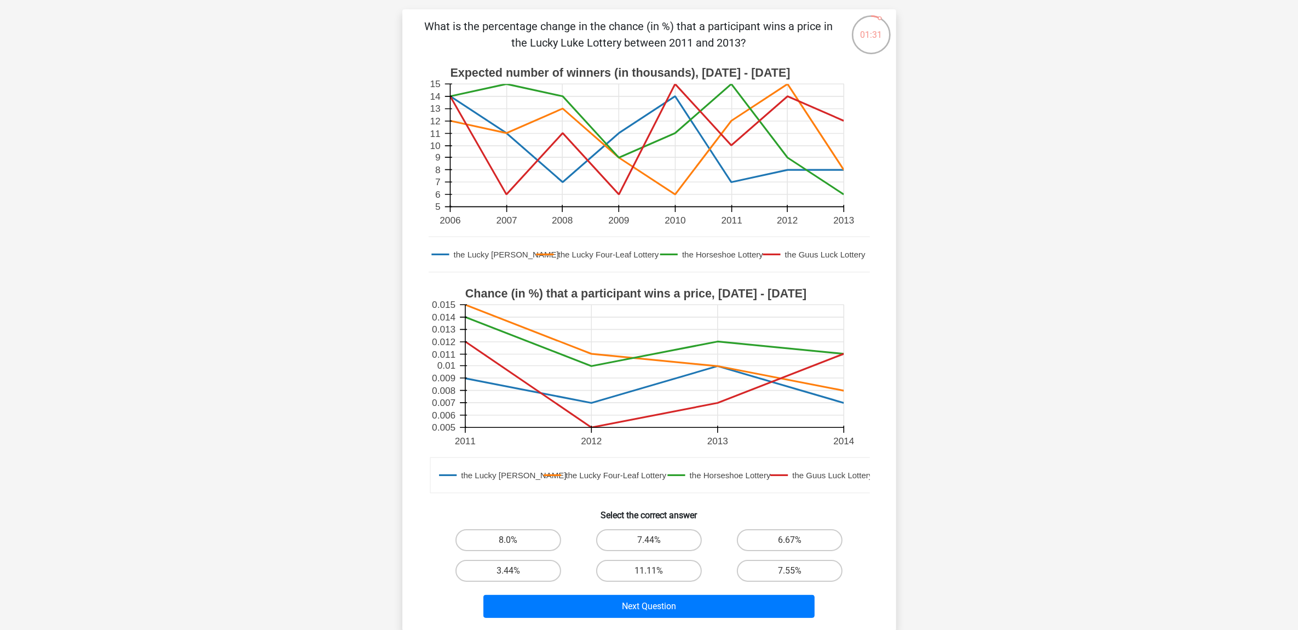
scroll to position [68, 0]
click at [629, 540] on label "7.44%" at bounding box center [649, 539] width 106 height 22
click at [649, 540] on input "7.44%" at bounding box center [652, 542] width 7 height 7
radio input "true"
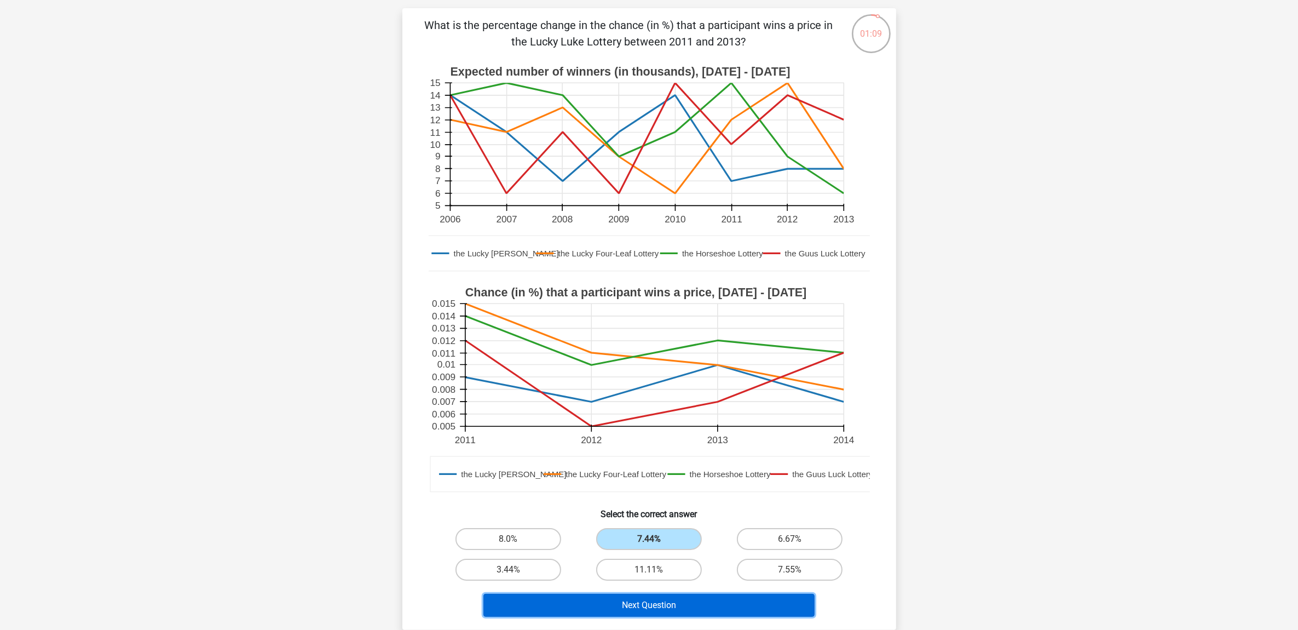
click at [630, 600] on button "Next Question" at bounding box center [649, 605] width 331 height 23
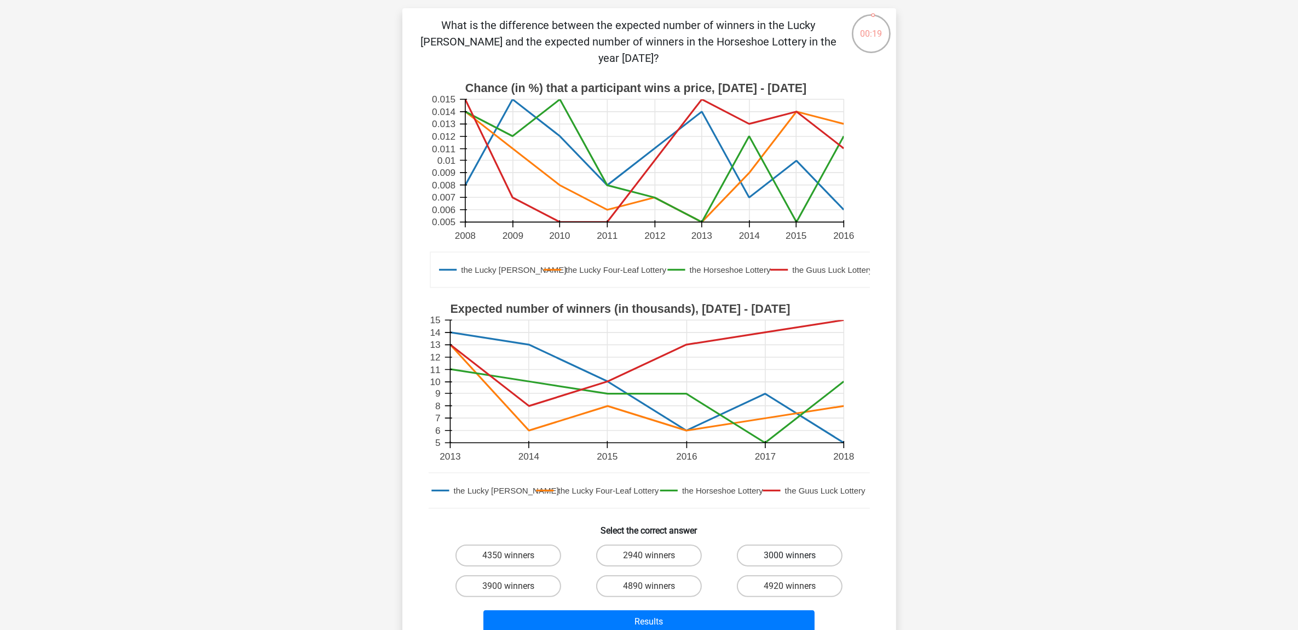
drag, startPoint x: 785, startPoint y: 552, endPoint x: 771, endPoint y: 556, distance: 14.2
click at [785, 552] on label "3000 winners" at bounding box center [790, 555] width 106 height 22
click at [790, 555] on input "3000 winners" at bounding box center [793, 558] width 7 height 7
radio input "true"
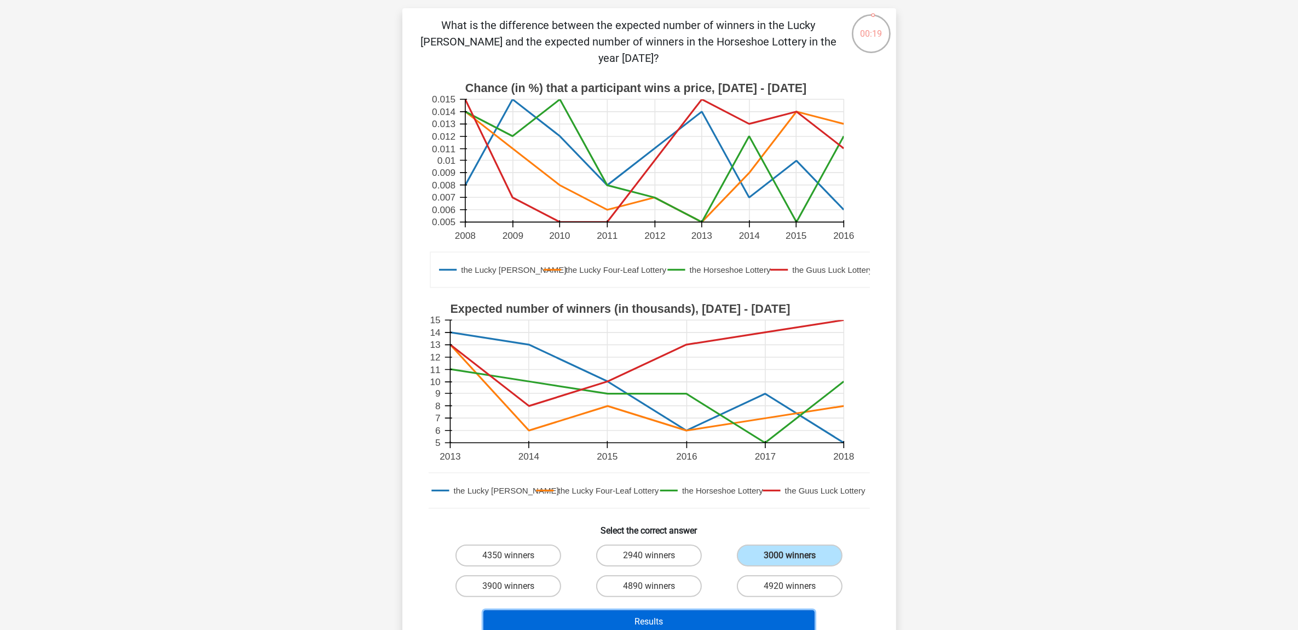
click at [674, 616] on button "Results" at bounding box center [649, 621] width 331 height 23
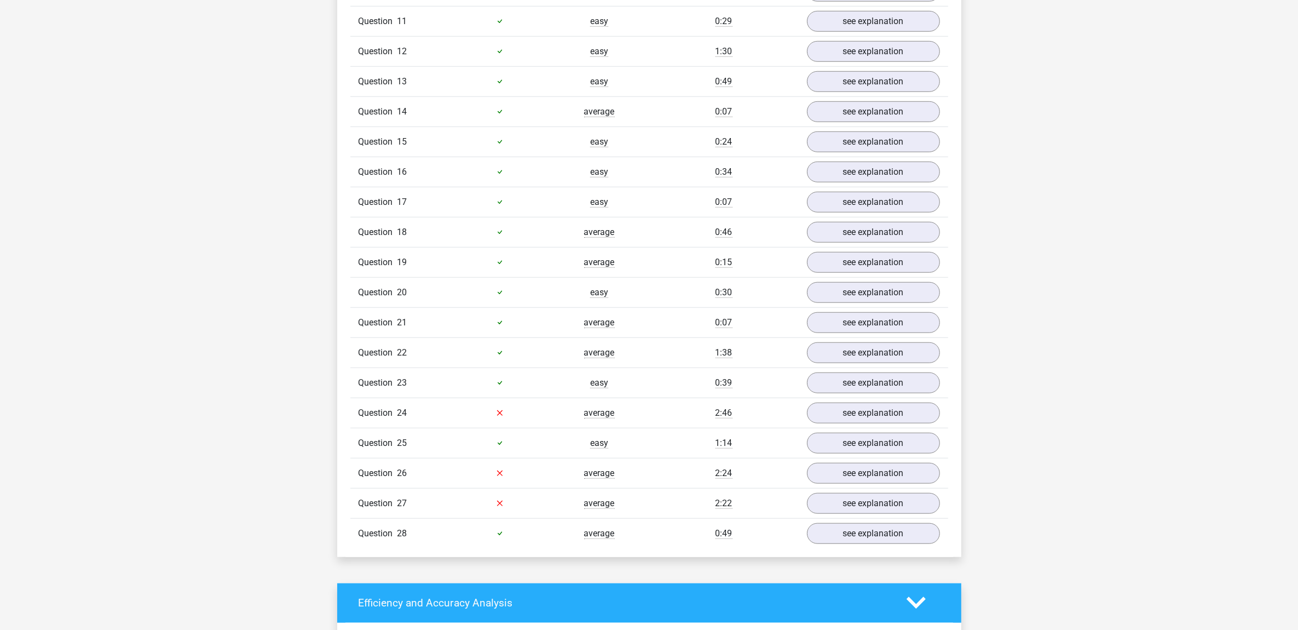
scroll to position [1232, 0]
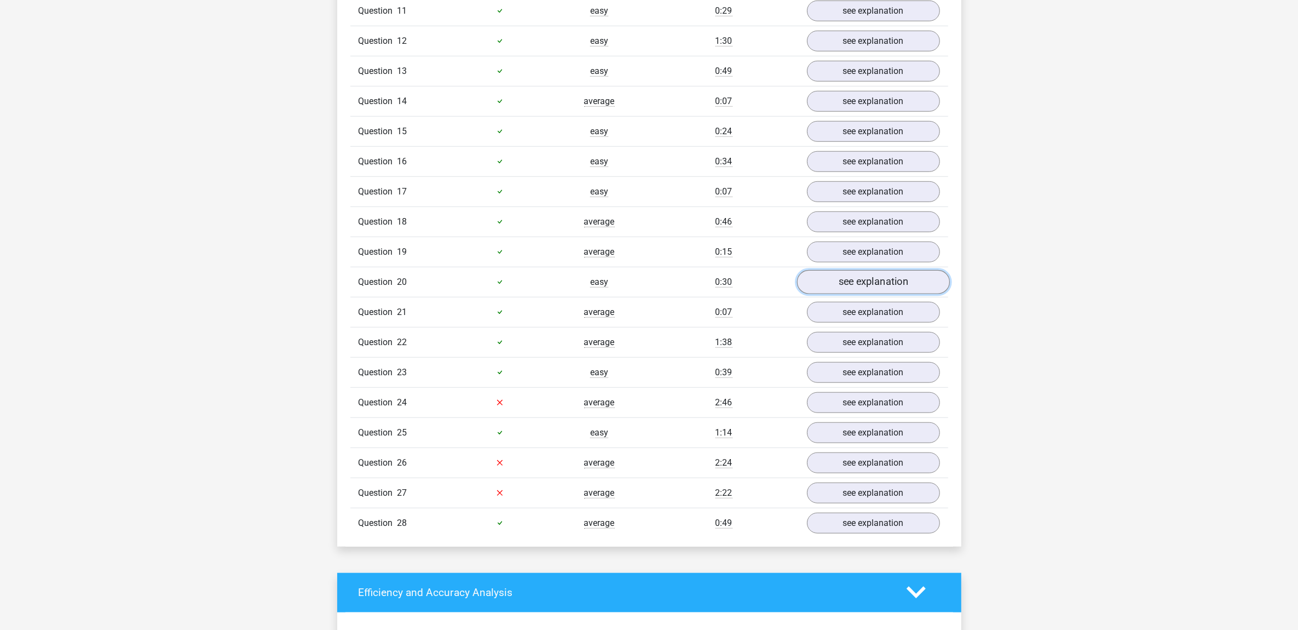
click at [864, 283] on link "see explanation" at bounding box center [873, 282] width 153 height 24
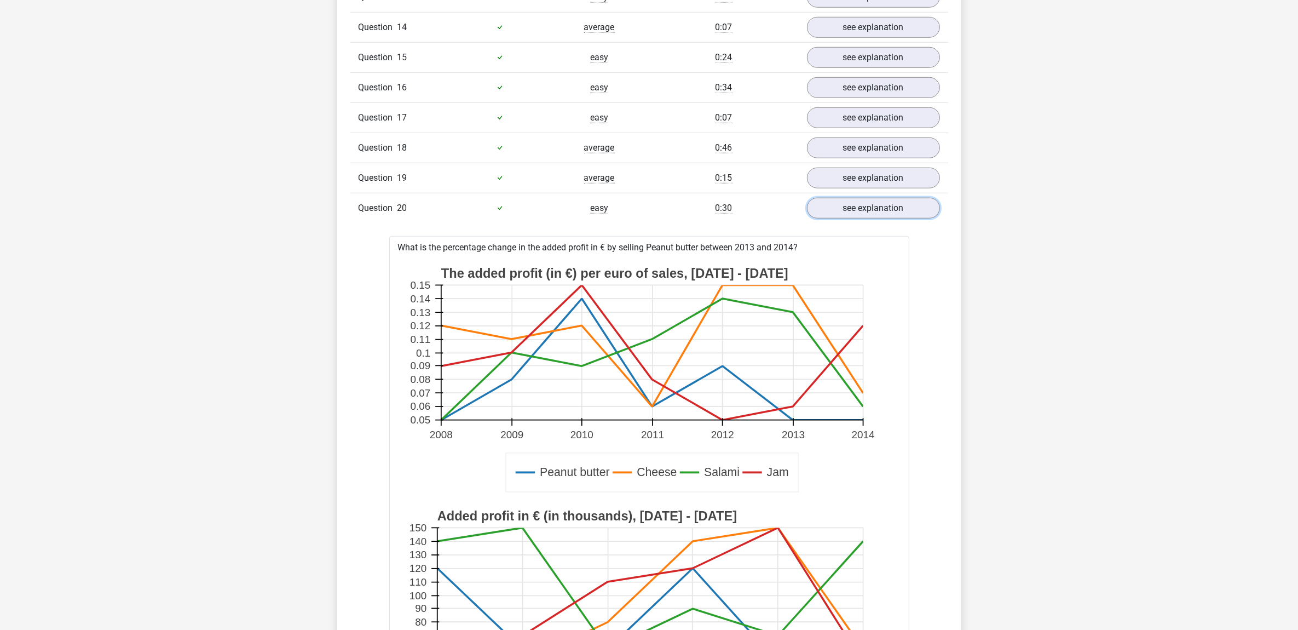
scroll to position [1300, 0]
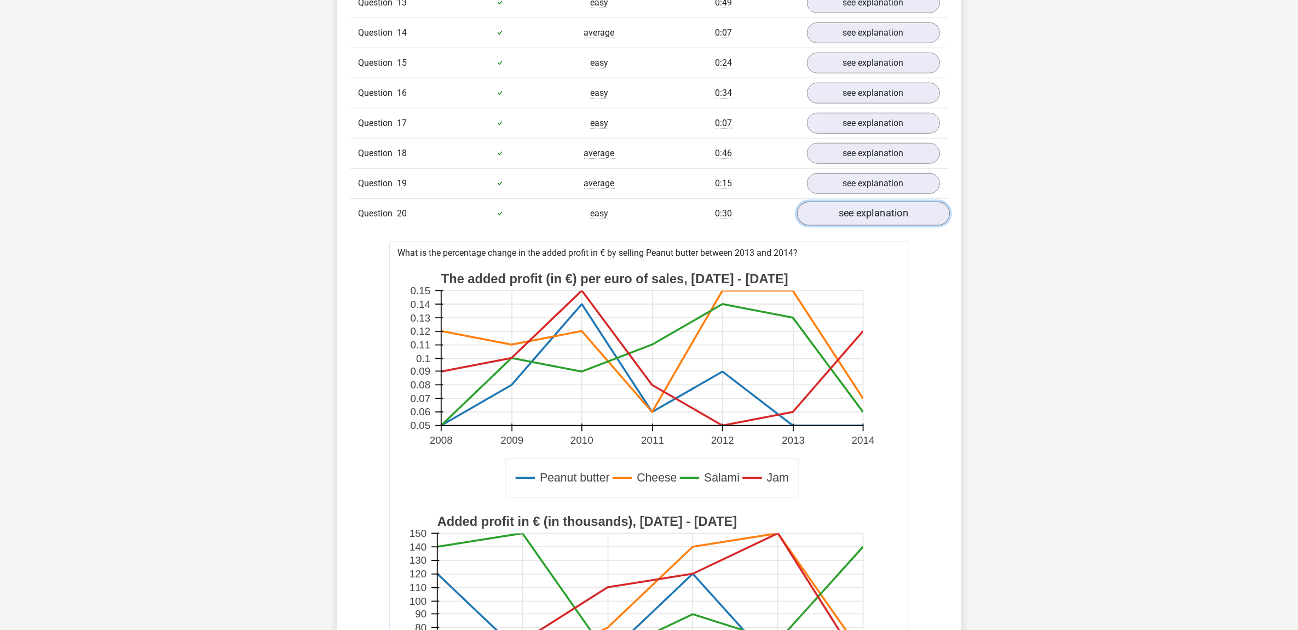
click at [839, 226] on link "see explanation" at bounding box center [873, 214] width 153 height 24
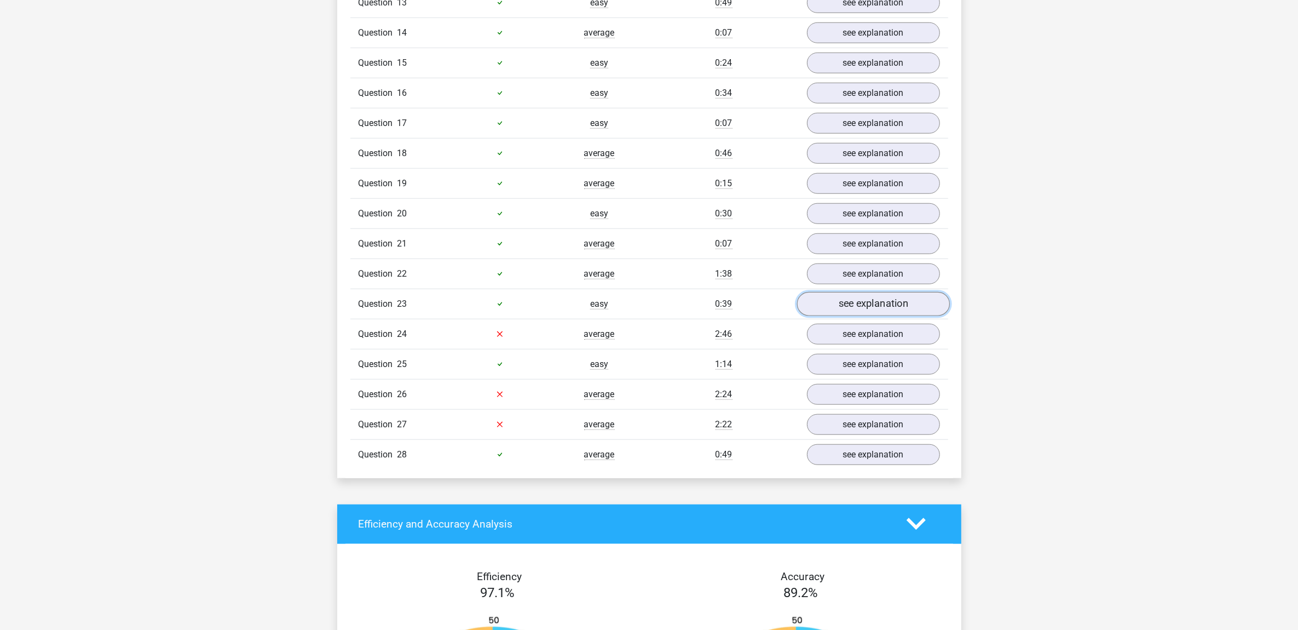
click at [861, 313] on link "see explanation" at bounding box center [873, 304] width 153 height 24
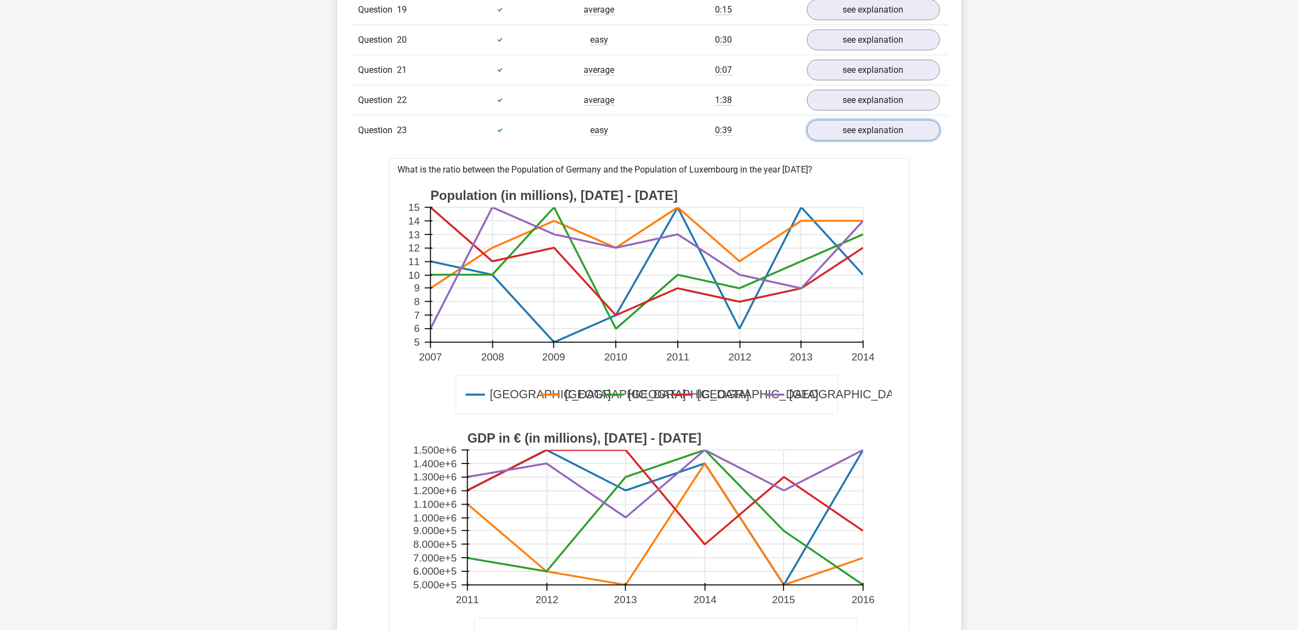
scroll to position [1437, 0]
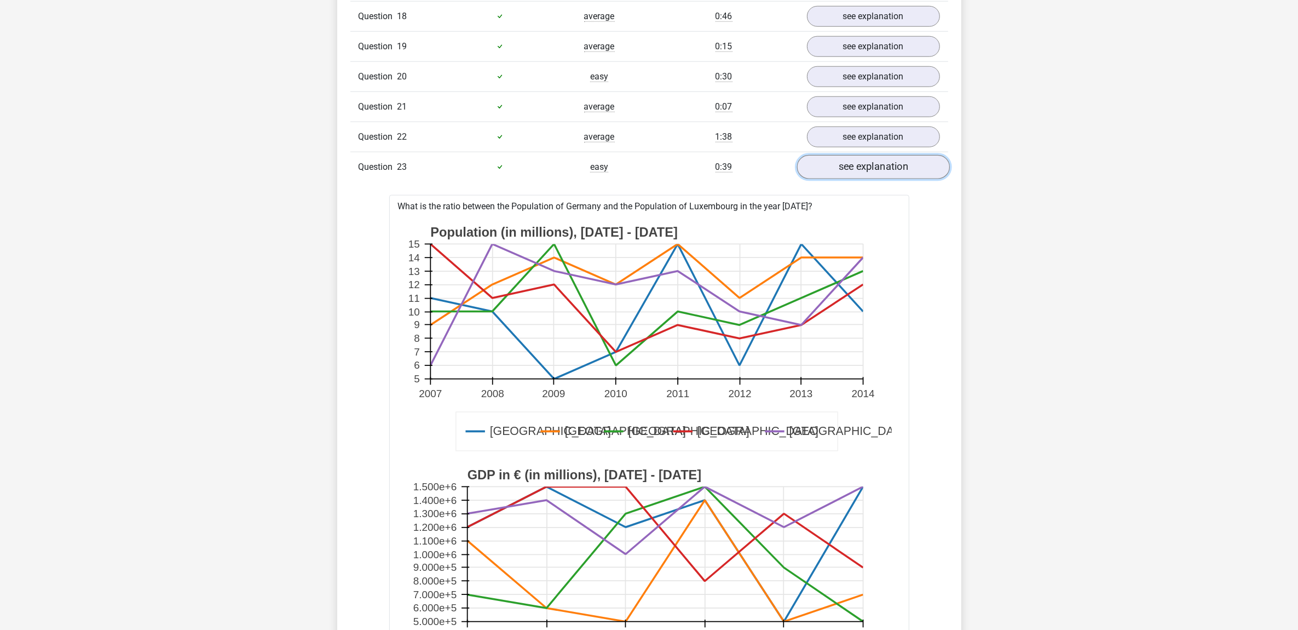
click at [871, 176] on link "see explanation" at bounding box center [873, 167] width 153 height 24
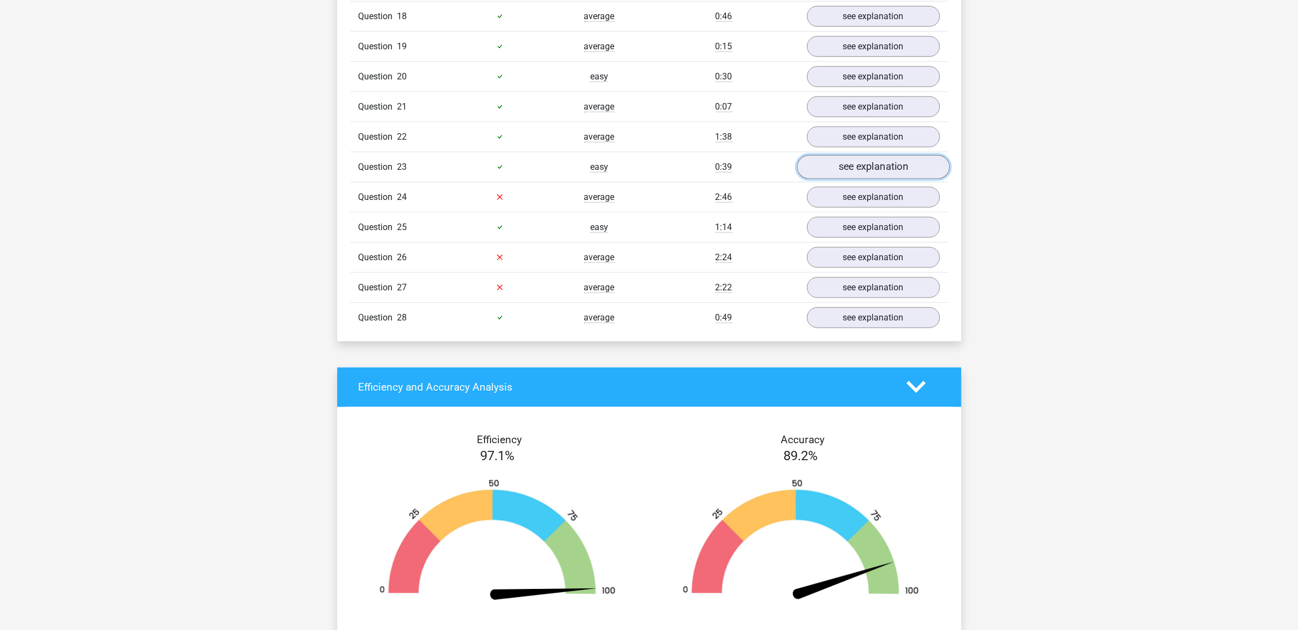
click at [871, 176] on link "see explanation" at bounding box center [873, 167] width 153 height 24
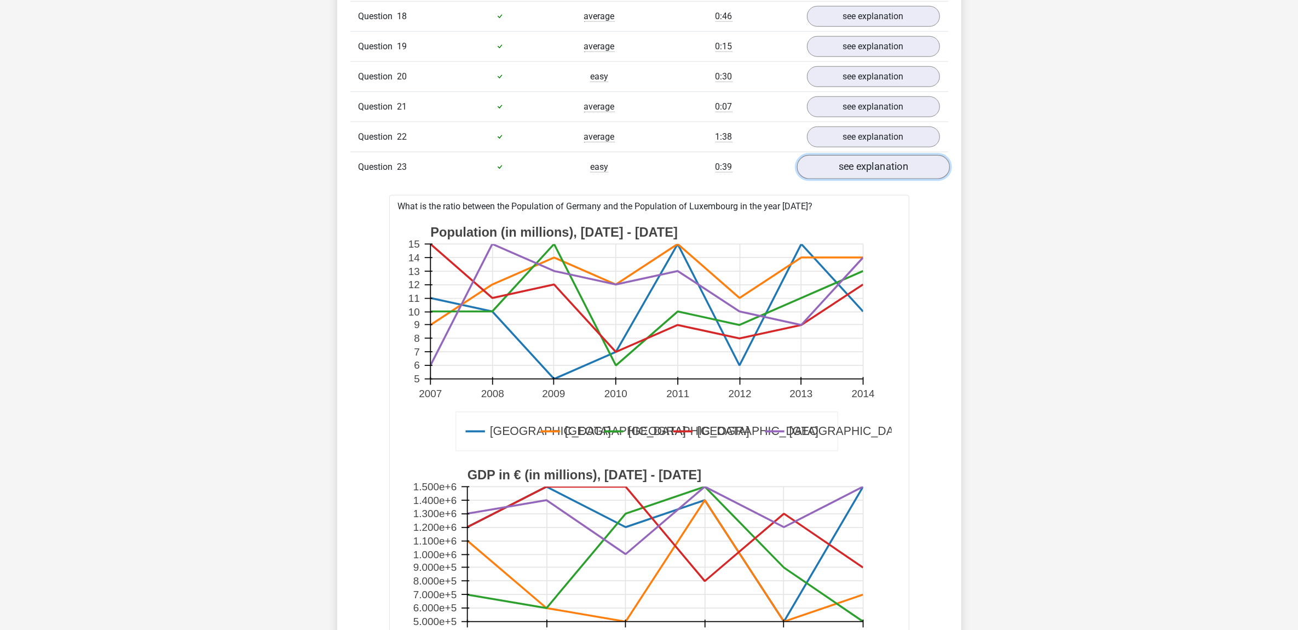
click at [871, 176] on link "see explanation" at bounding box center [873, 167] width 153 height 24
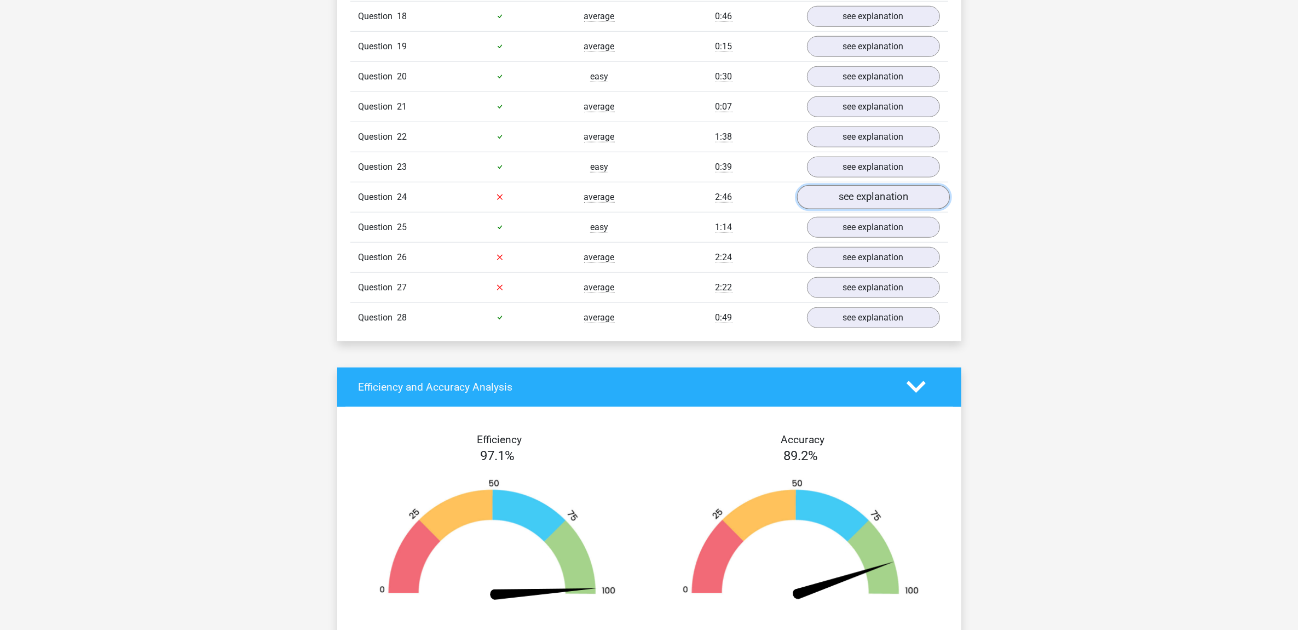
click at [879, 209] on link "see explanation" at bounding box center [873, 197] width 153 height 24
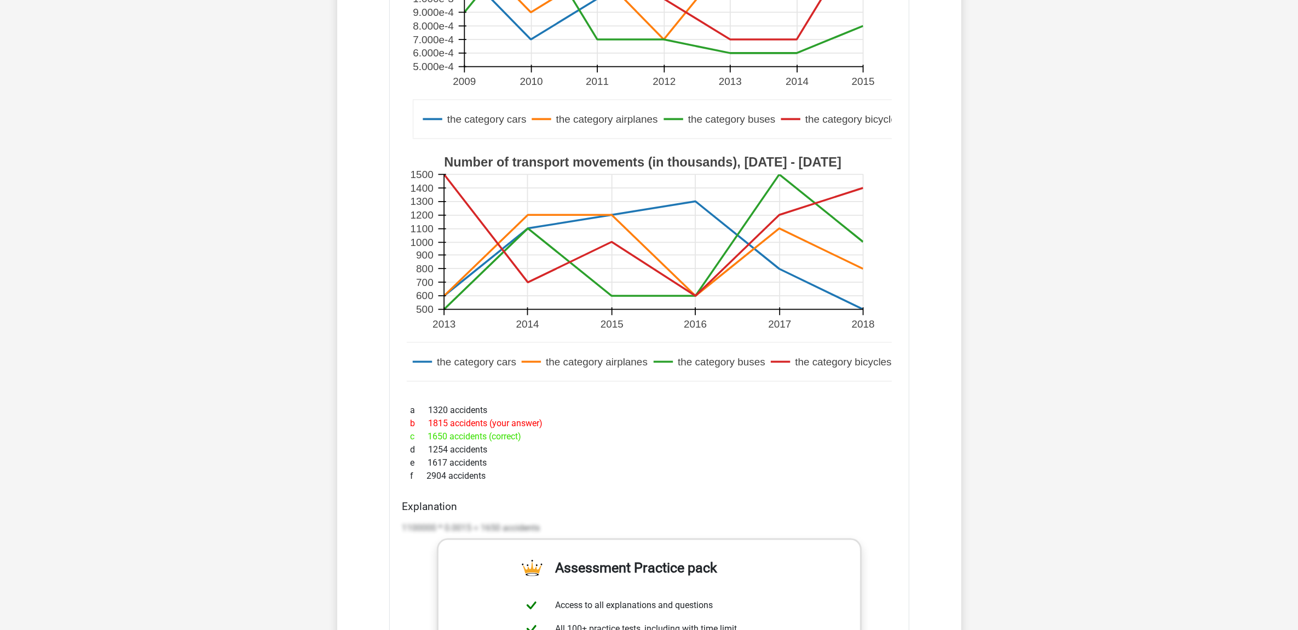
scroll to position [1711, 0]
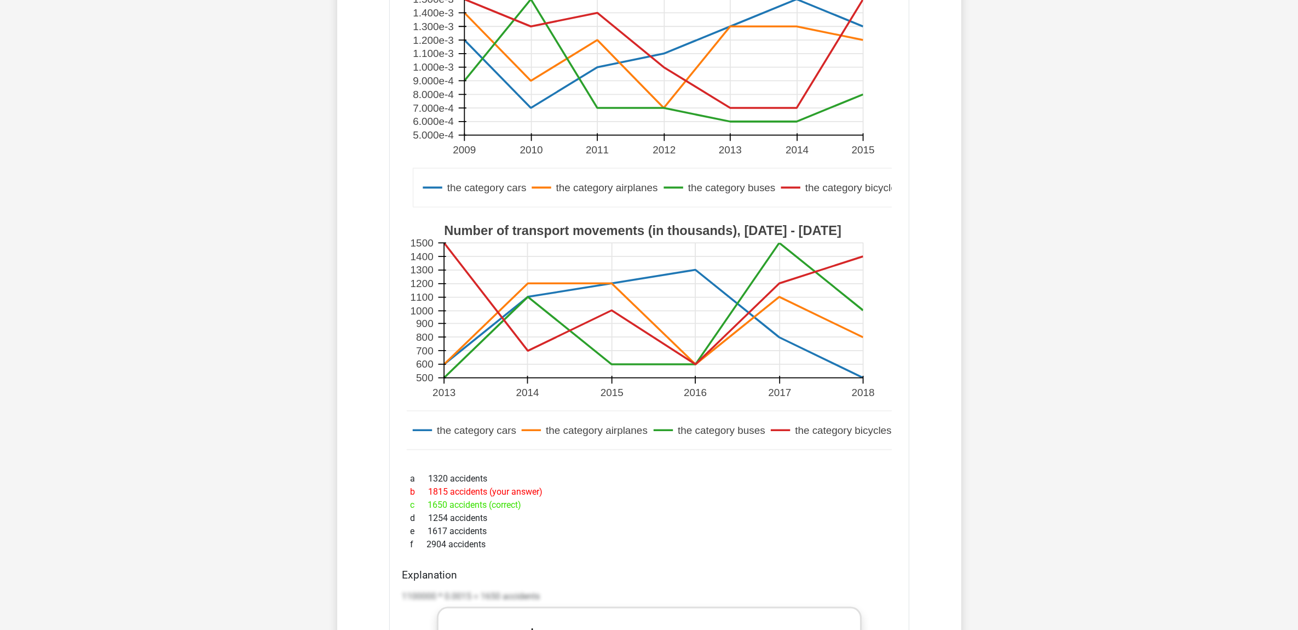
click at [609, 474] on div "What is the number of accidents with the category cars in the year [DATE]? the …" at bounding box center [649, 457] width 520 height 1013
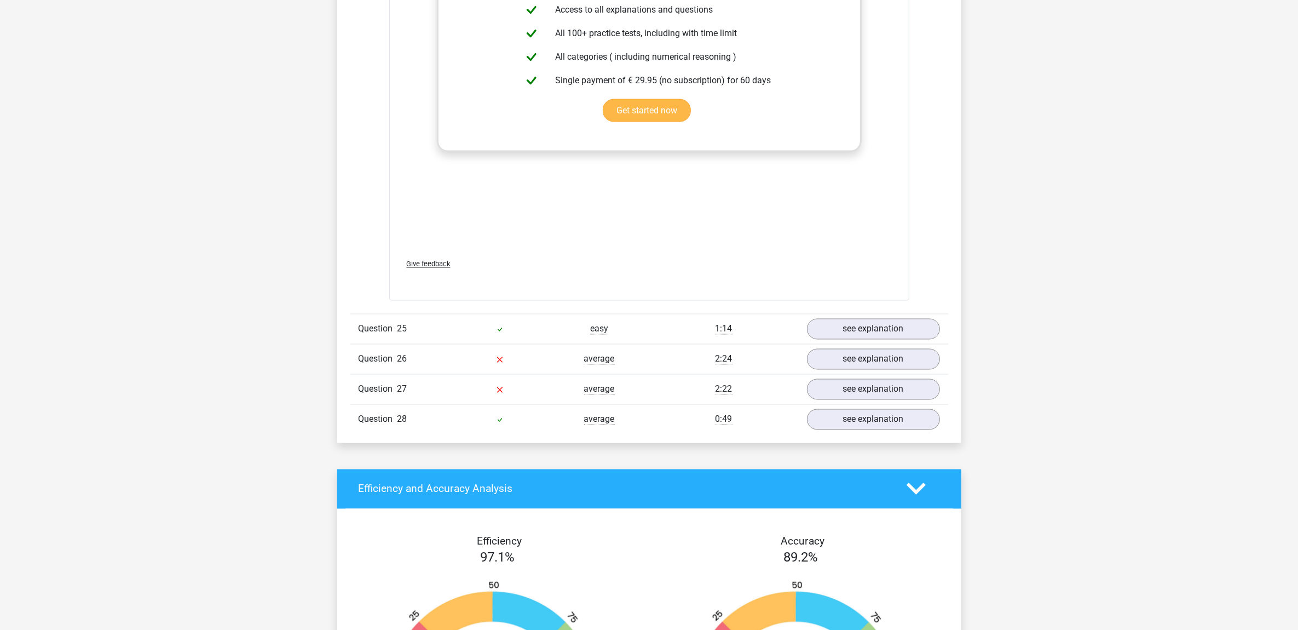
scroll to position [2464, 0]
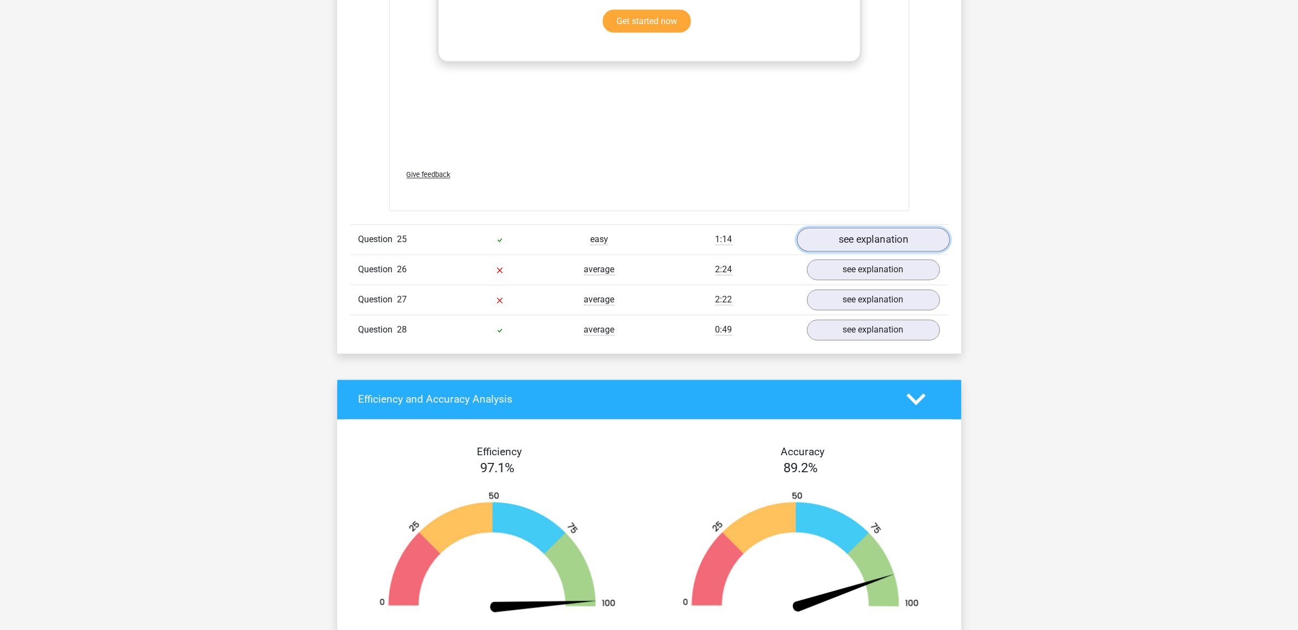
click at [868, 248] on link "see explanation" at bounding box center [873, 240] width 153 height 24
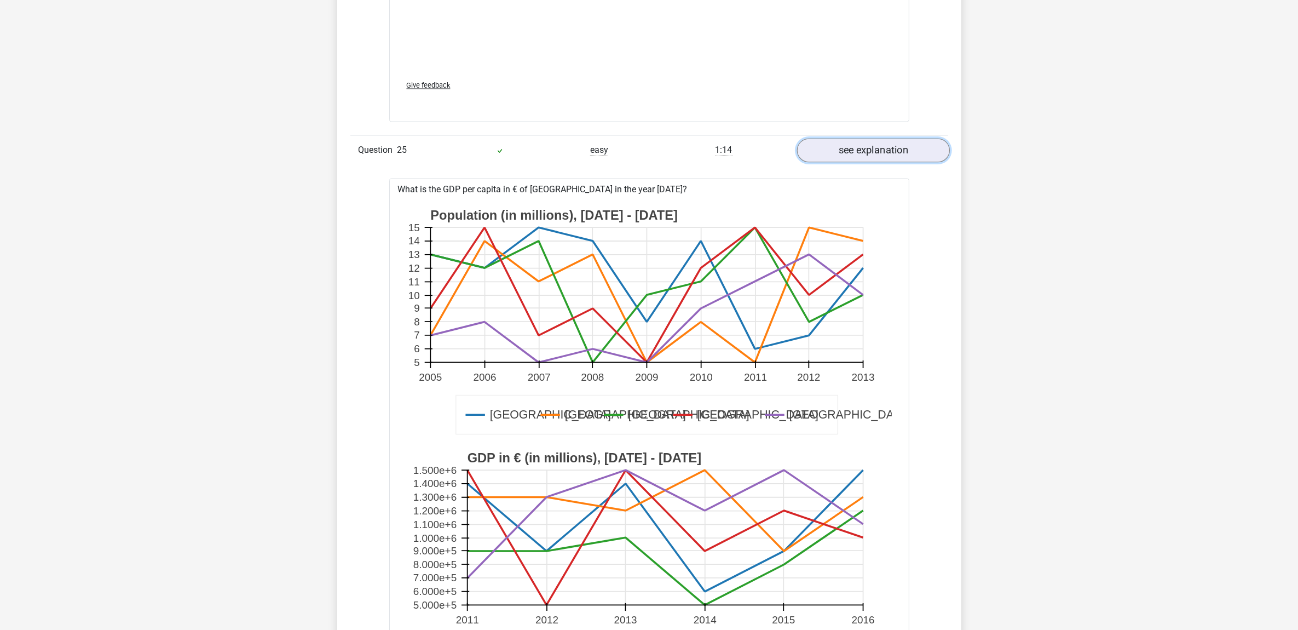
scroll to position [2533, 0]
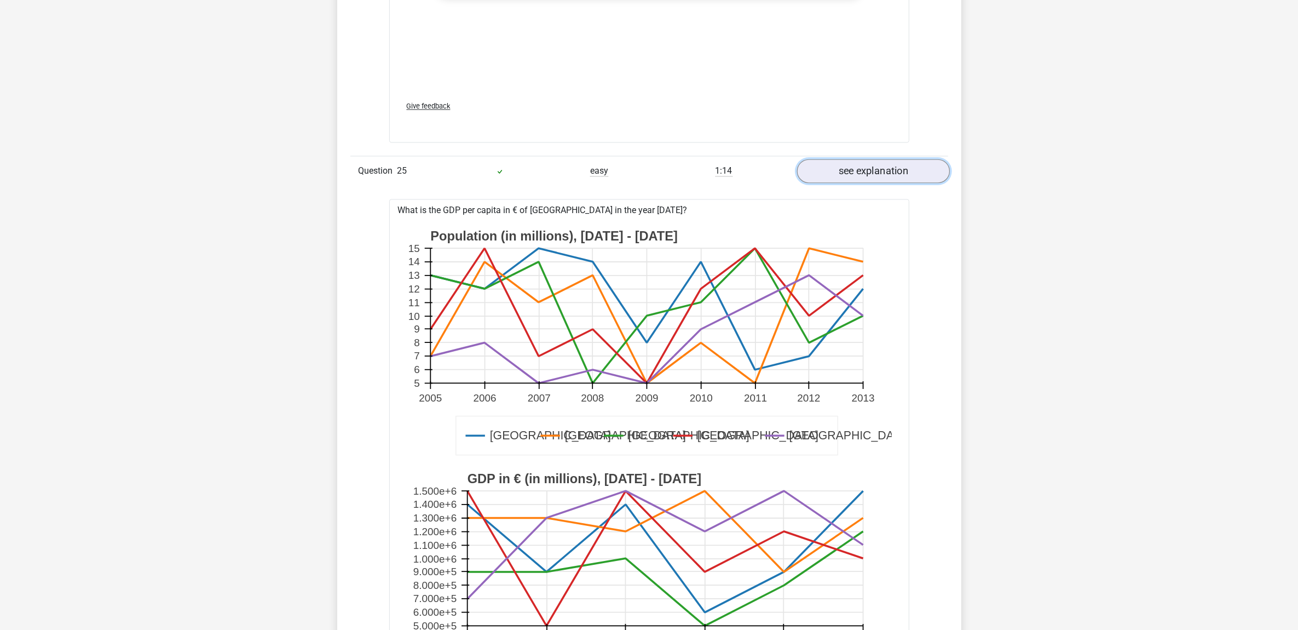
click at [867, 182] on link "see explanation" at bounding box center [873, 171] width 153 height 24
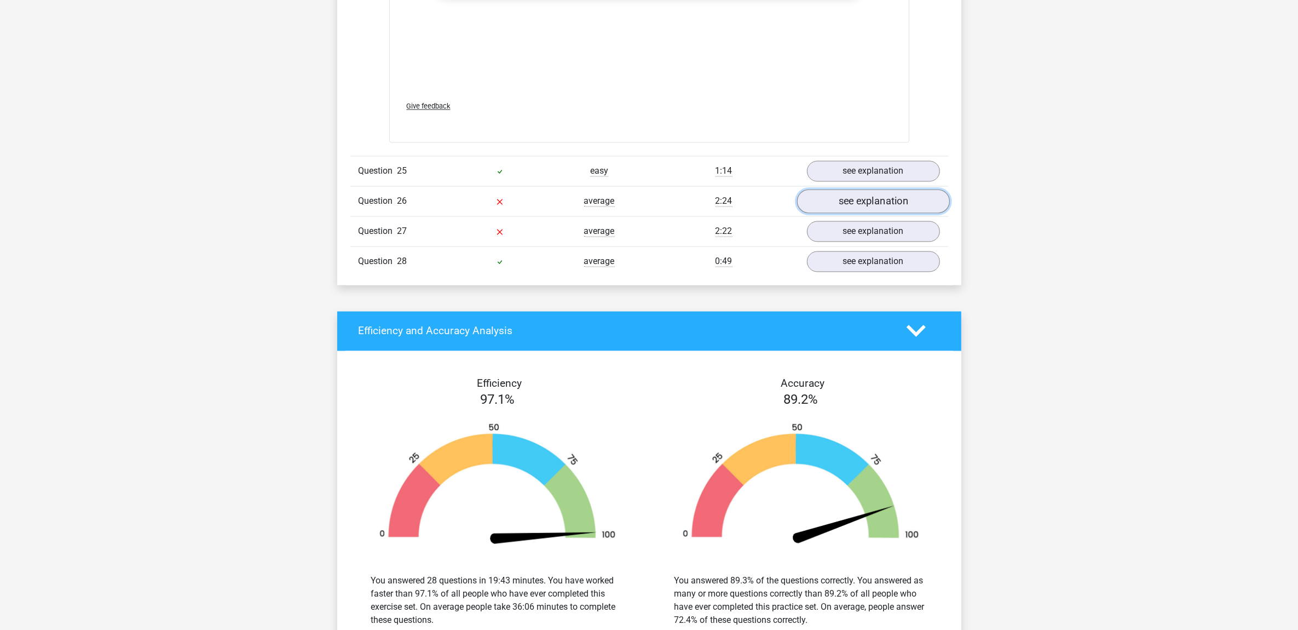
click at [867, 212] on link "see explanation" at bounding box center [873, 201] width 153 height 24
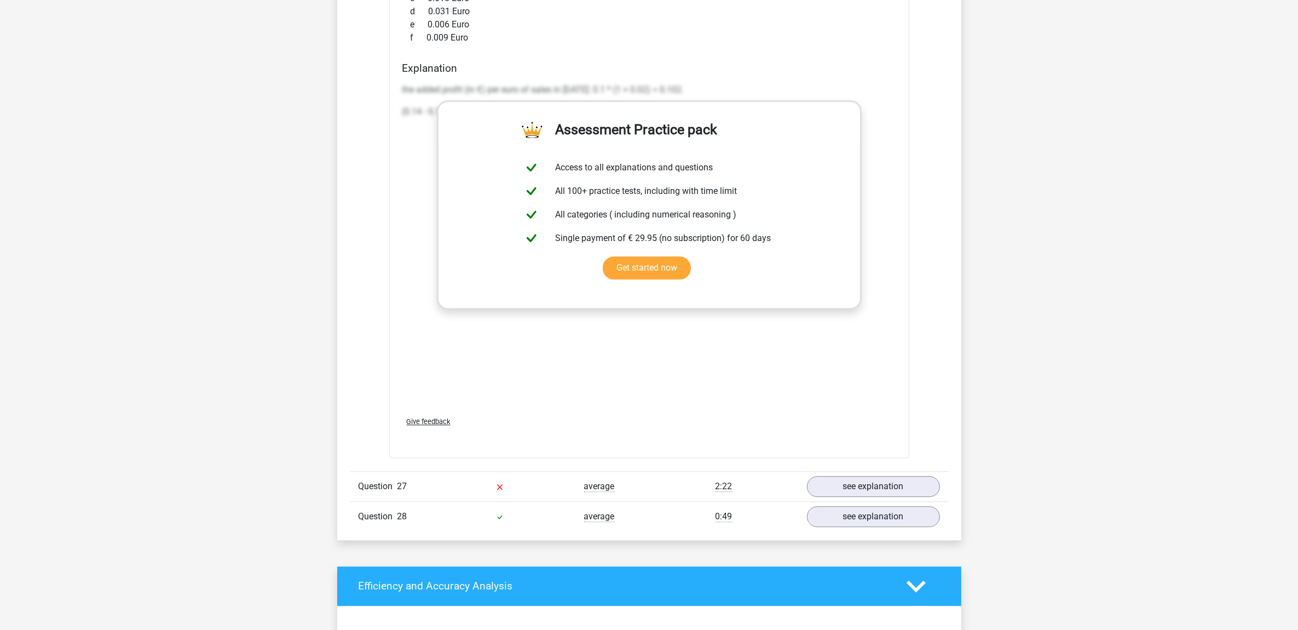
scroll to position [3491, 0]
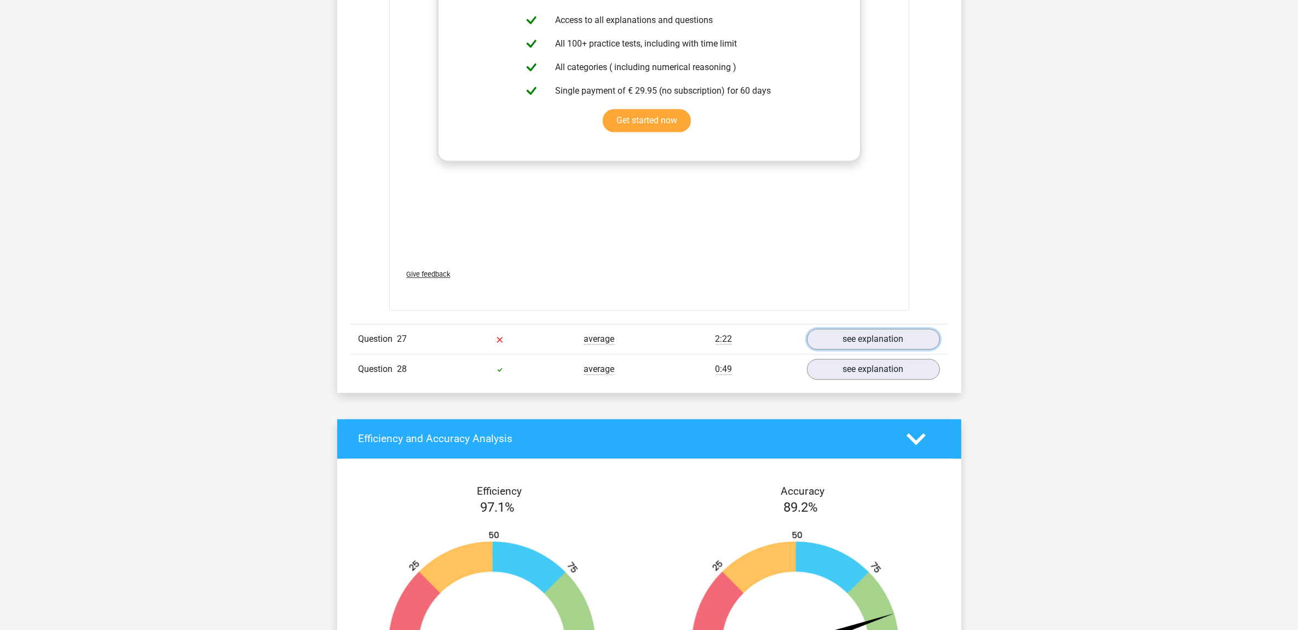
drag, startPoint x: 856, startPoint y: 354, endPoint x: 754, endPoint y: 277, distance: 127.5
click at [856, 349] on link "see explanation" at bounding box center [873, 339] width 133 height 21
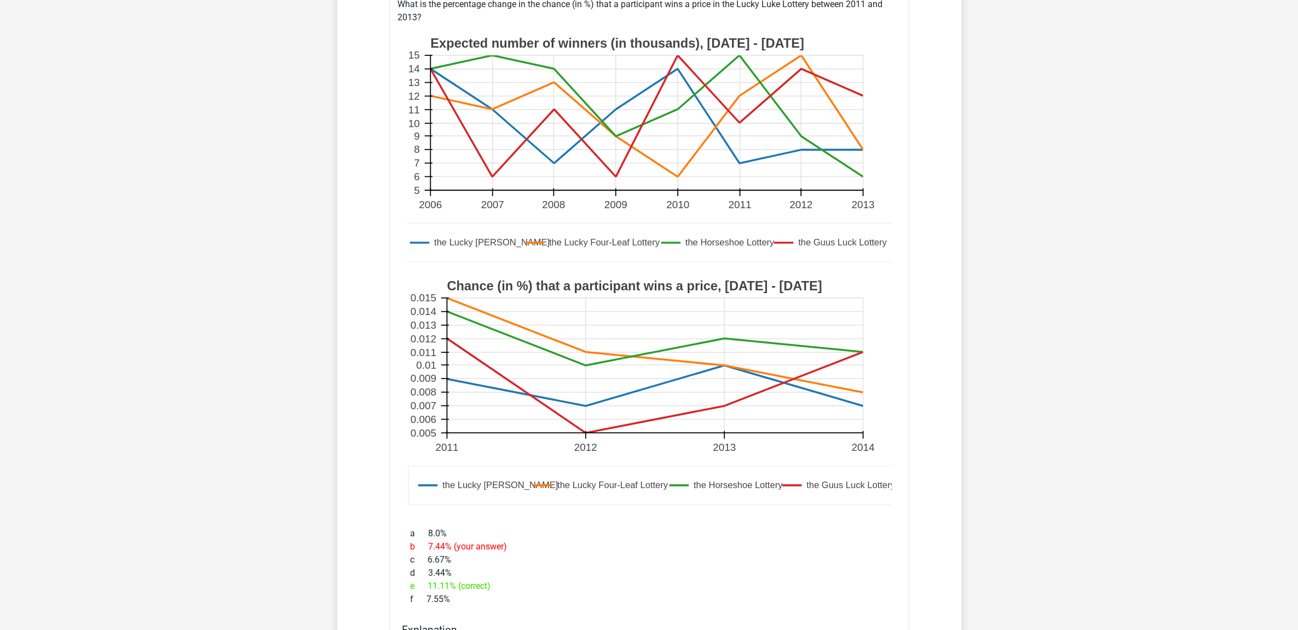
scroll to position [3833, 0]
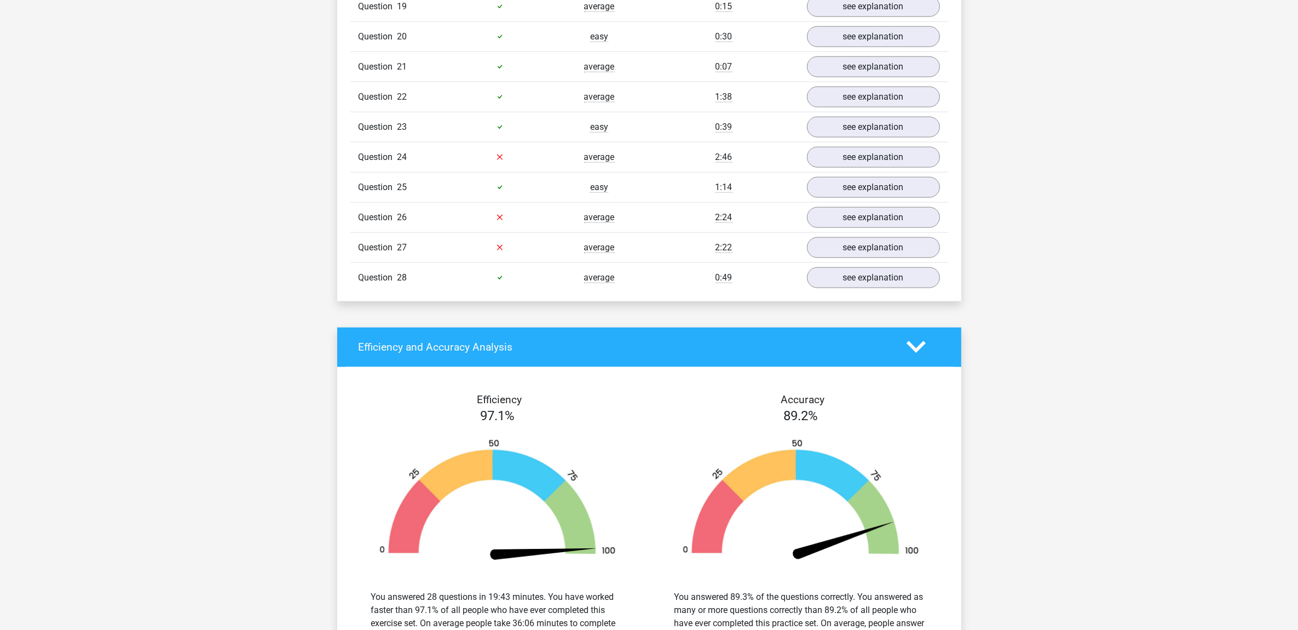
scroll to position [1474, 0]
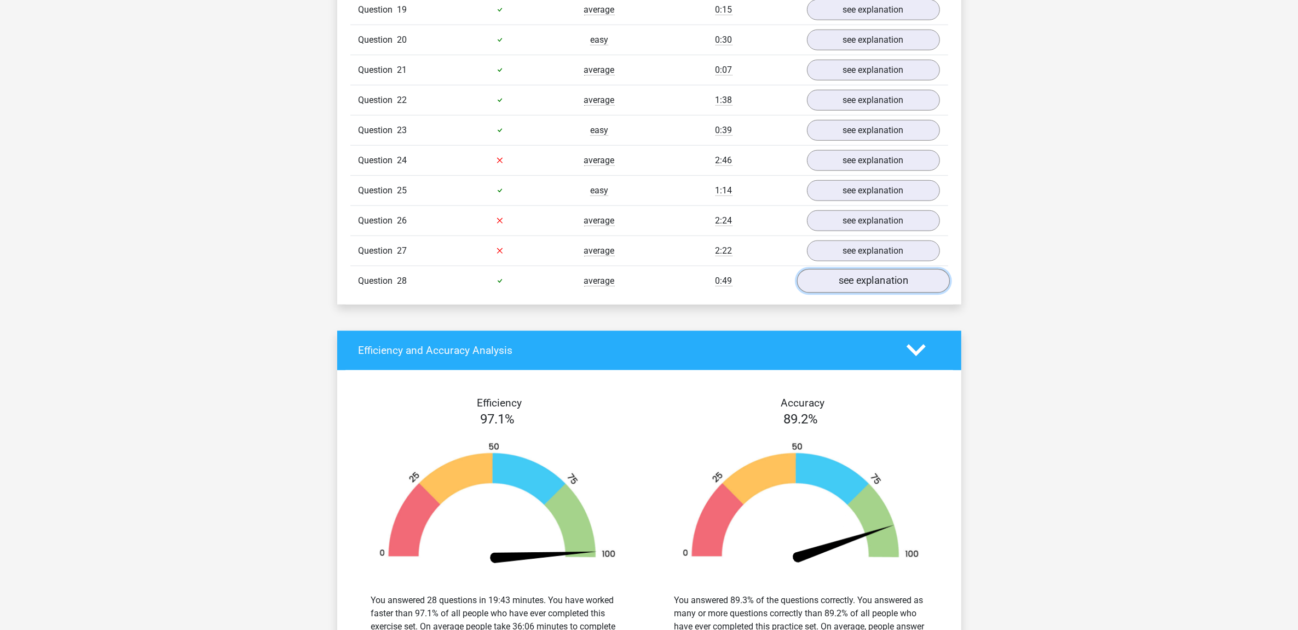
click at [851, 287] on link "see explanation" at bounding box center [873, 281] width 153 height 24
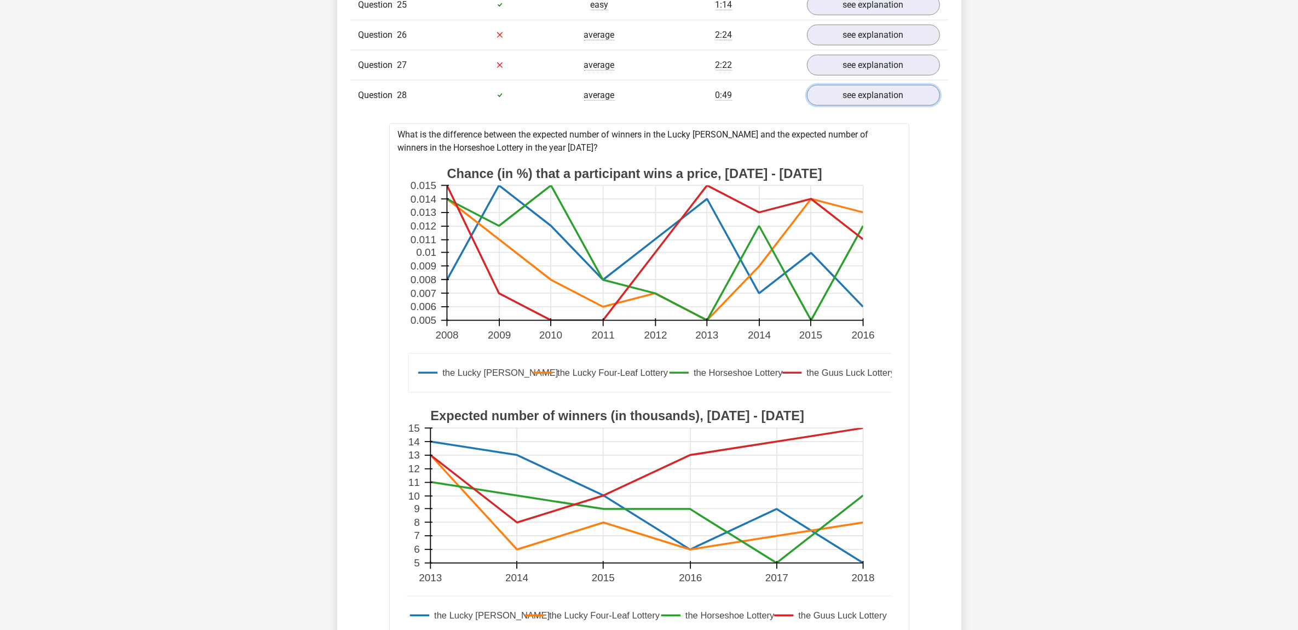
scroll to position [1543, 0]
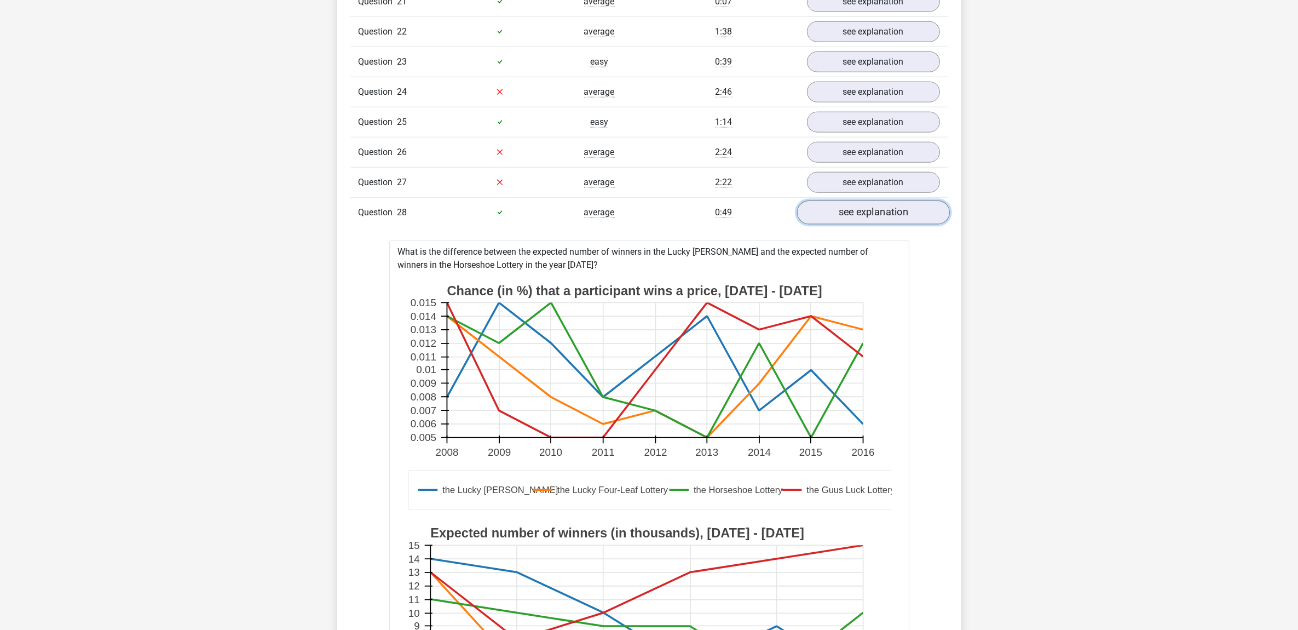
click at [860, 221] on link "see explanation" at bounding box center [873, 212] width 153 height 24
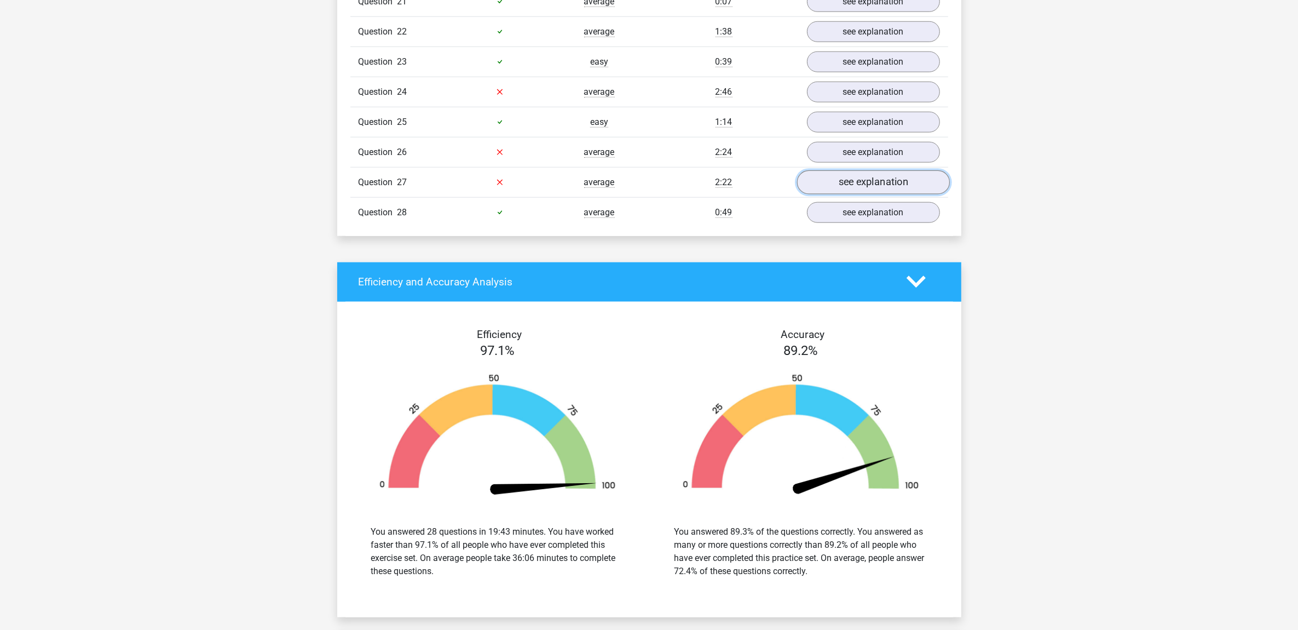
click at [860, 194] on link "see explanation" at bounding box center [873, 182] width 153 height 24
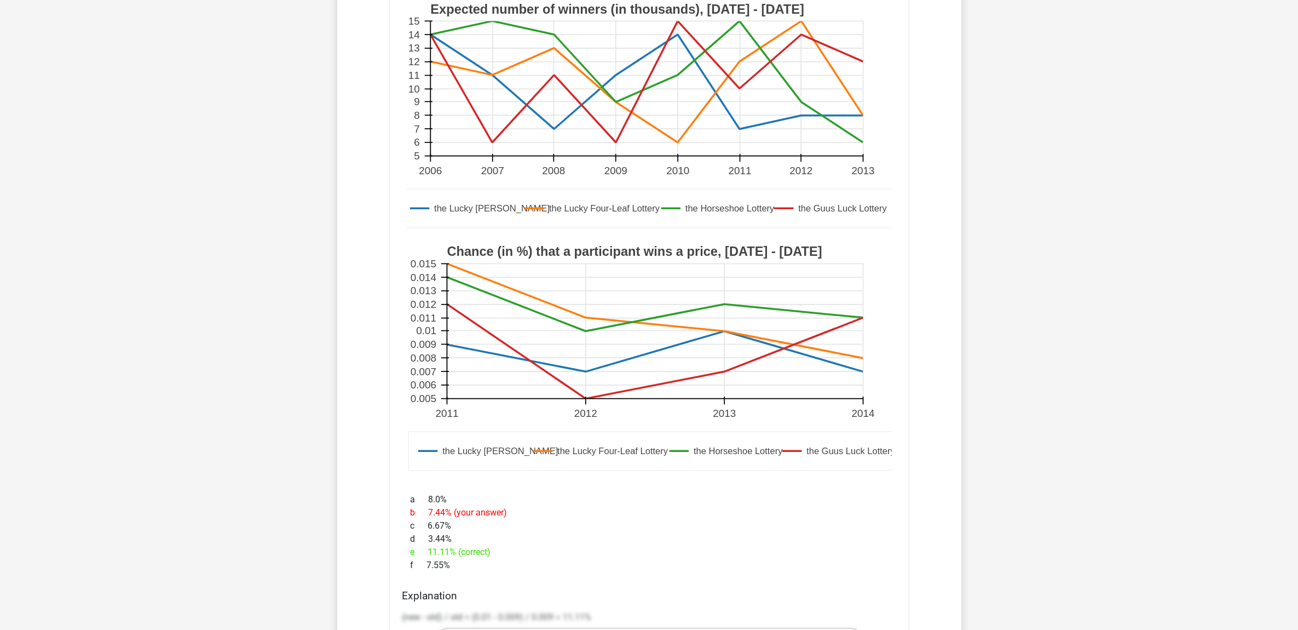
scroll to position [1816, 0]
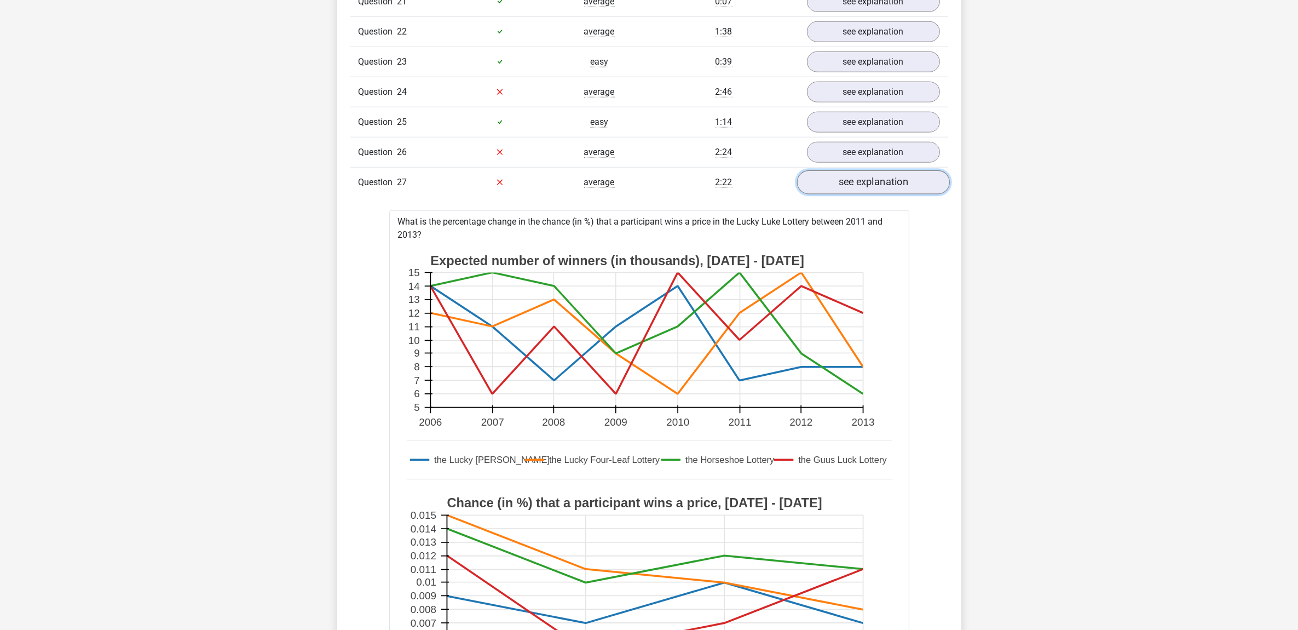
click at [868, 181] on link "see explanation" at bounding box center [873, 182] width 153 height 24
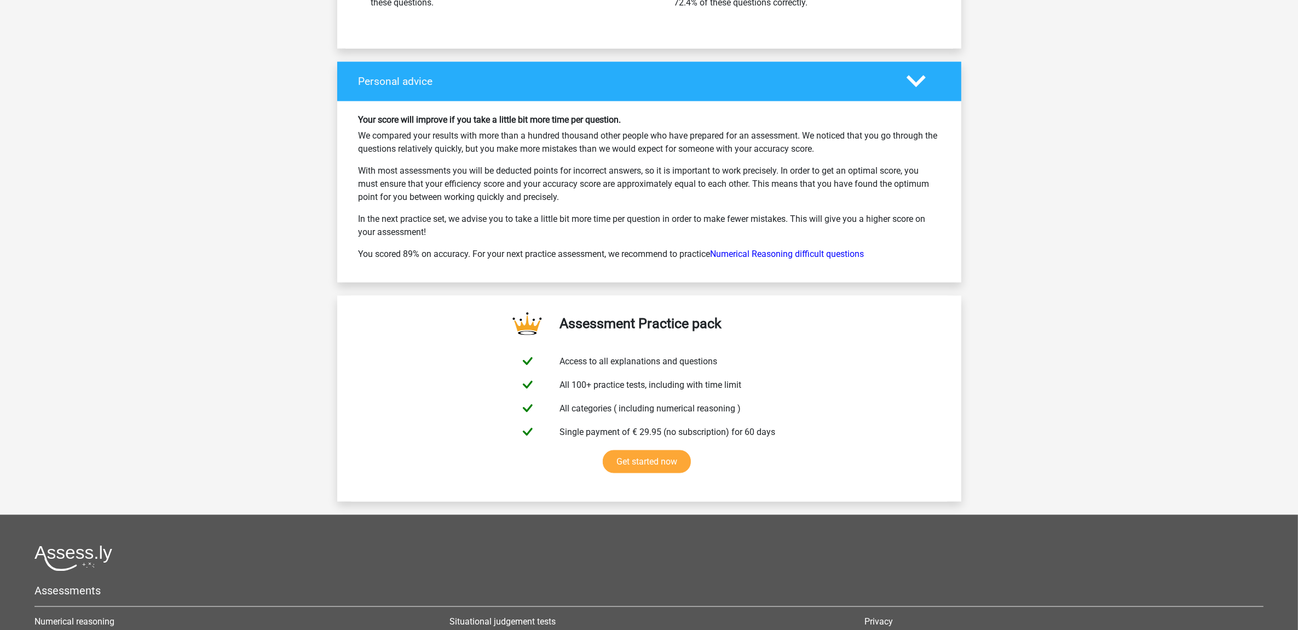
scroll to position [2295, 0]
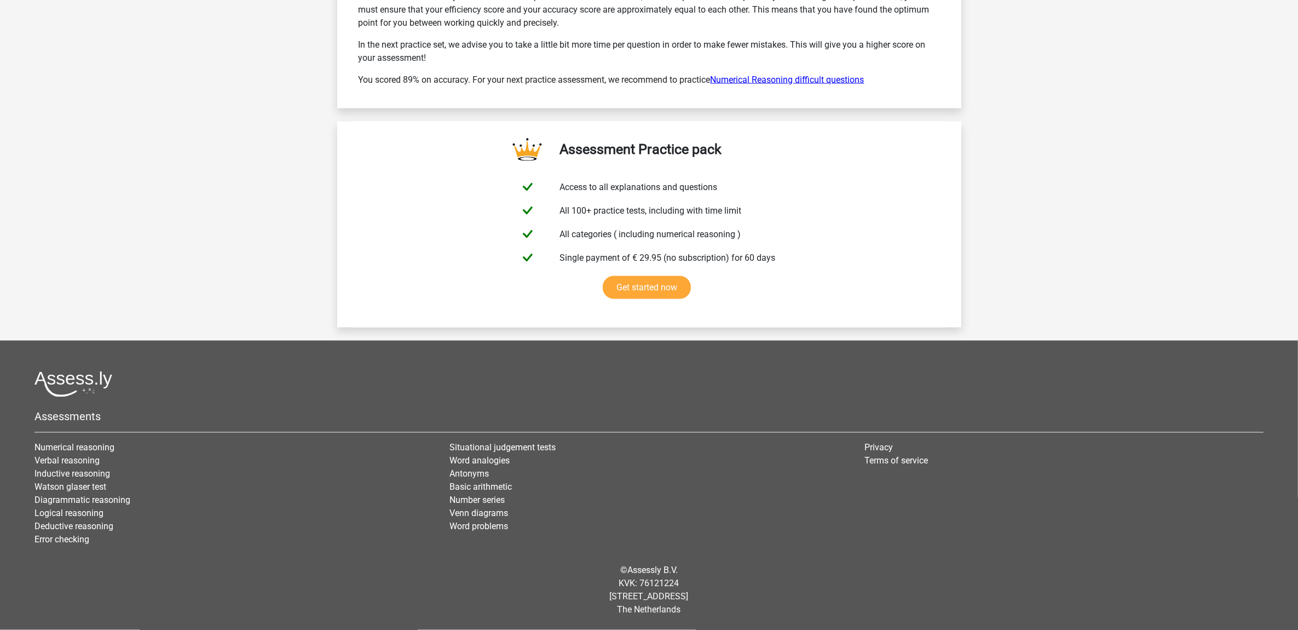
click at [793, 81] on link "Numerical Reasoning difficult questions" at bounding box center [788, 79] width 154 height 10
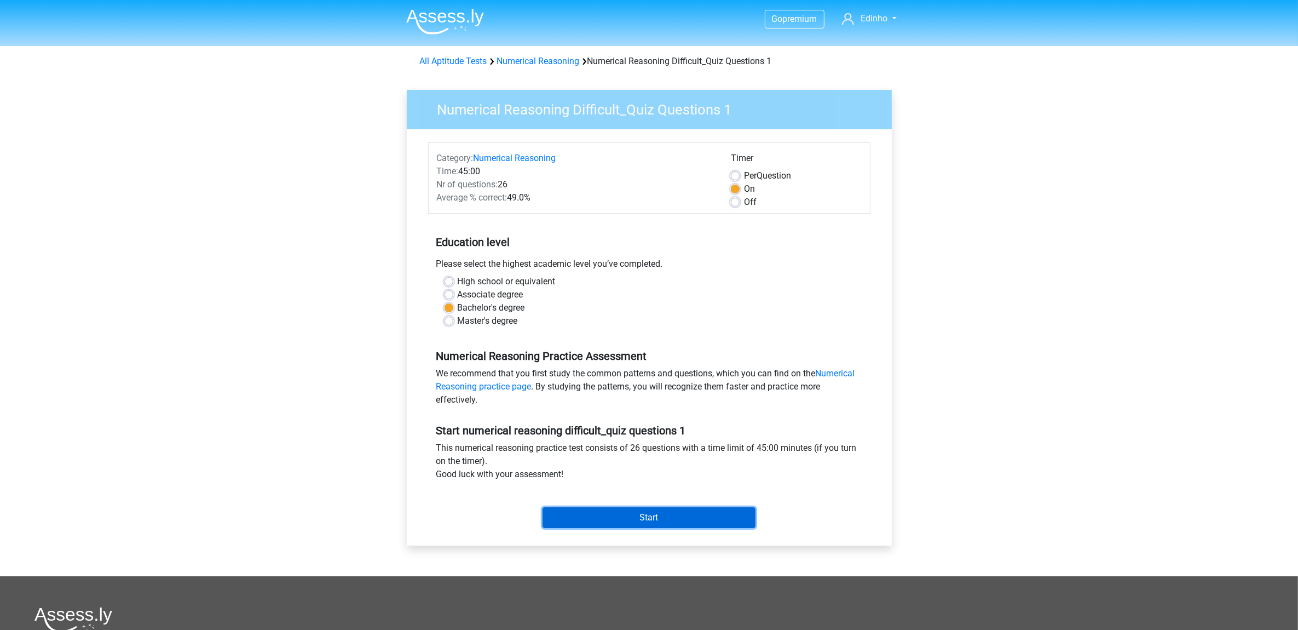
click at [677, 513] on input "Start" at bounding box center [649, 517] width 213 height 21
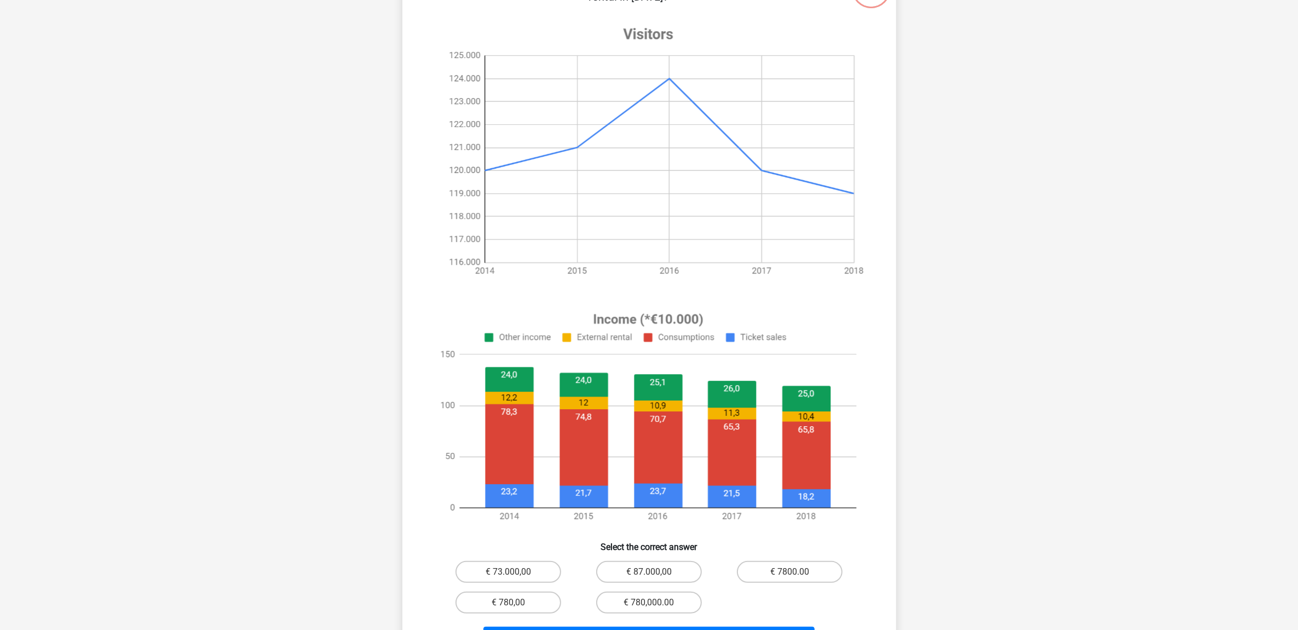
scroll to position [137, 0]
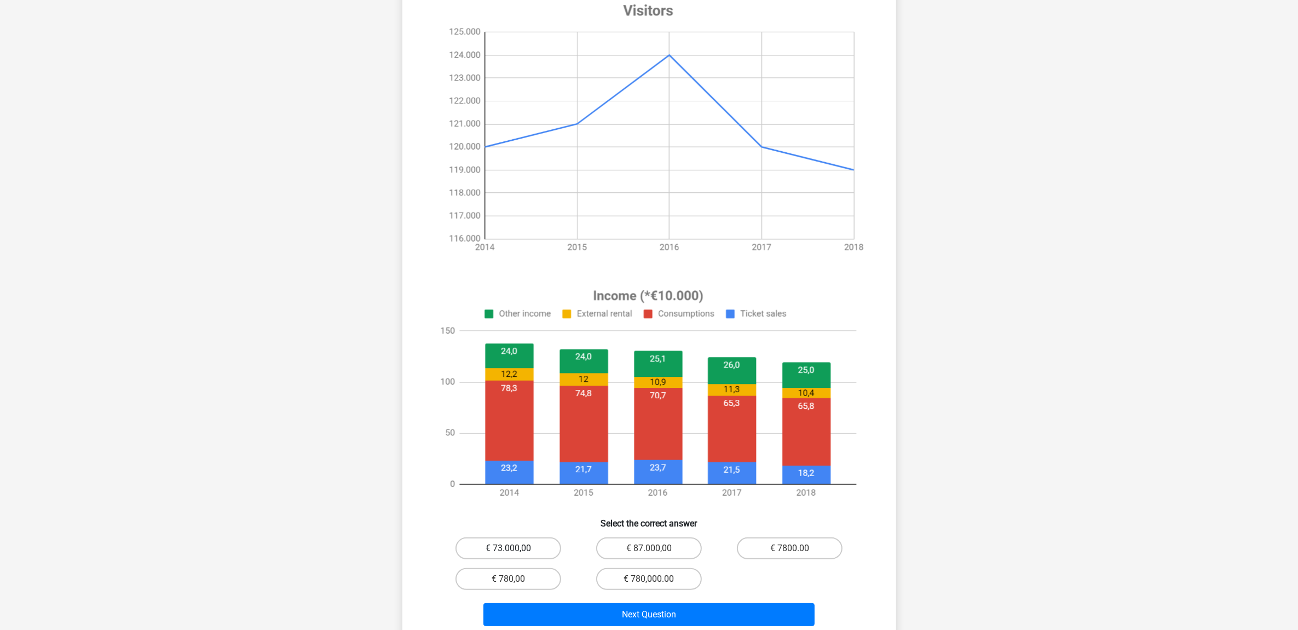
click at [523, 543] on label "€ 73.000,00" at bounding box center [509, 548] width 106 height 22
click at [515, 548] on input "€ 73.000,00" at bounding box center [511, 551] width 7 height 7
radio input "true"
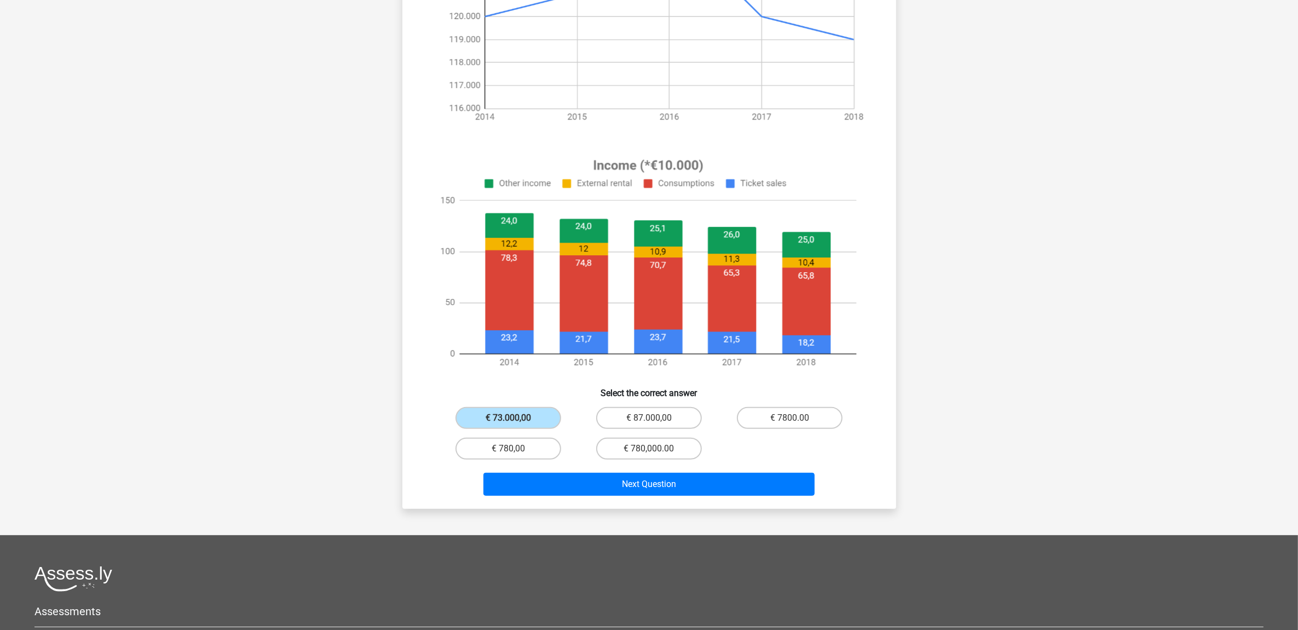
scroll to position [274, 0]
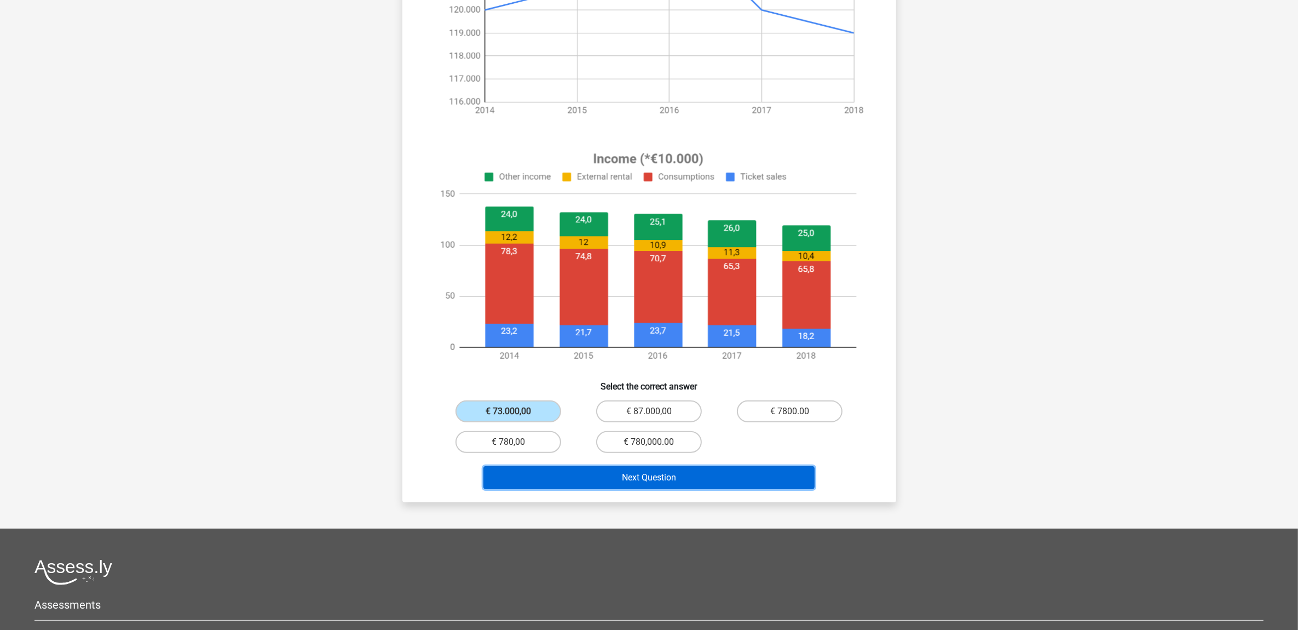
click at [682, 478] on button "Next Question" at bounding box center [649, 477] width 331 height 23
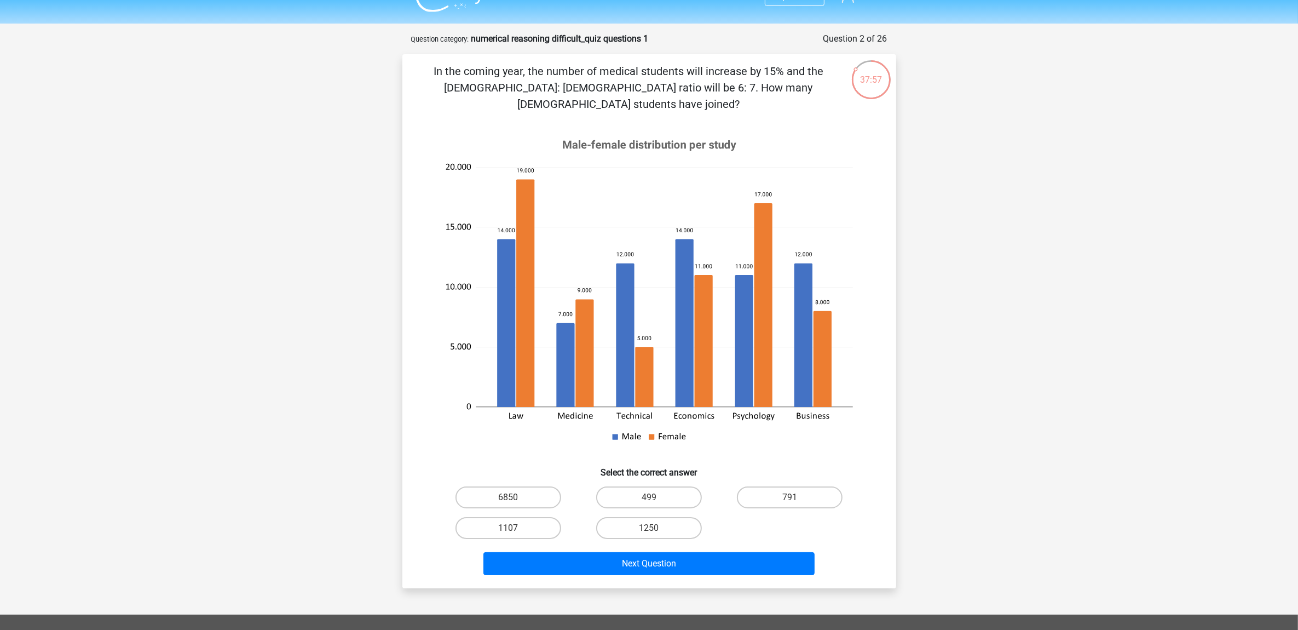
scroll to position [0, 0]
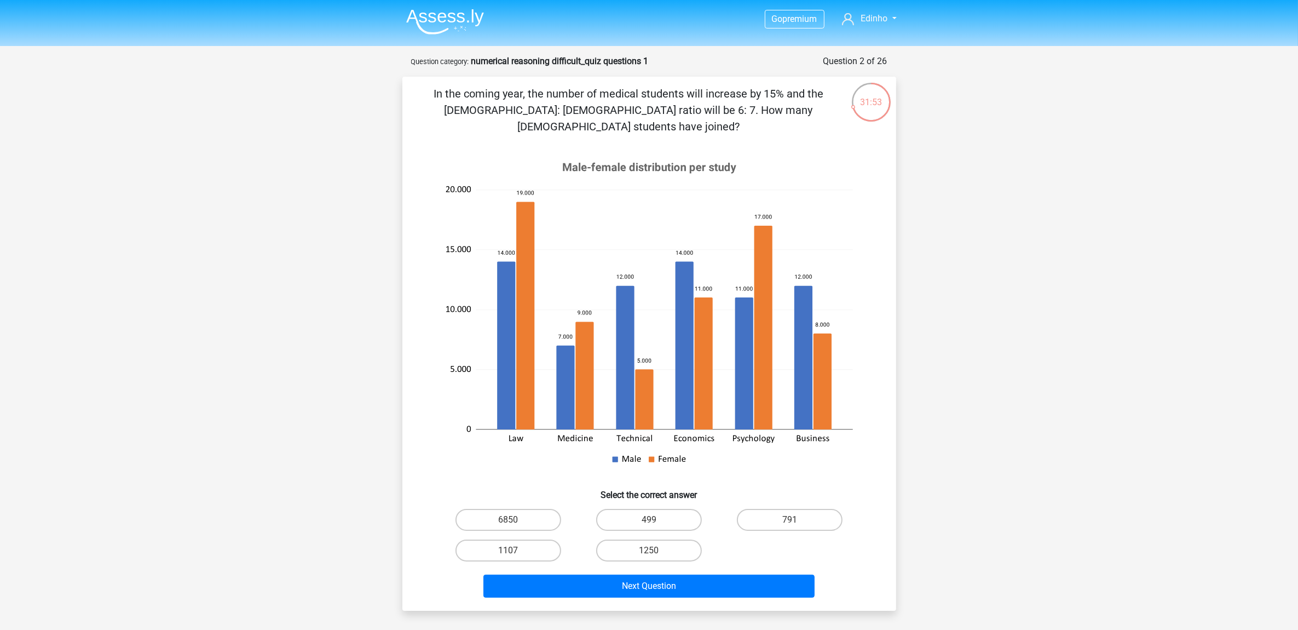
click at [510, 550] on input "1107" at bounding box center [511, 553] width 7 height 7
radio input "true"
click at [514, 550] on input "1107" at bounding box center [511, 553] width 7 height 7
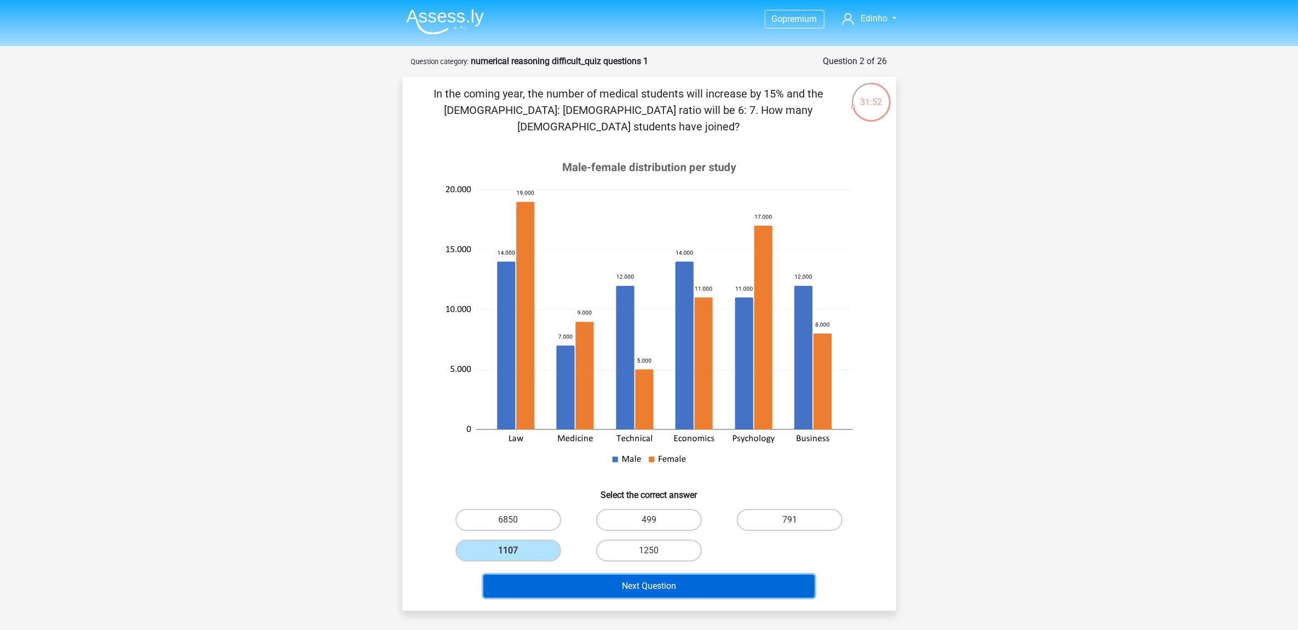
click at [638, 574] on button "Next Question" at bounding box center [649, 585] width 331 height 23
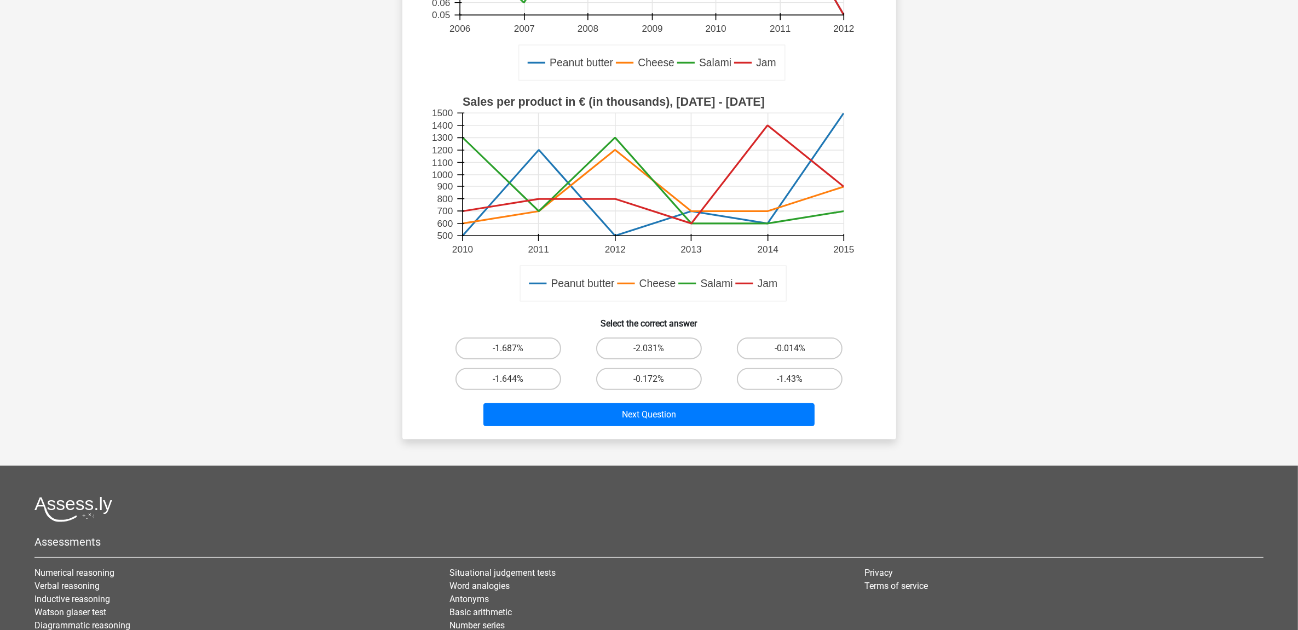
scroll to position [342, 0]
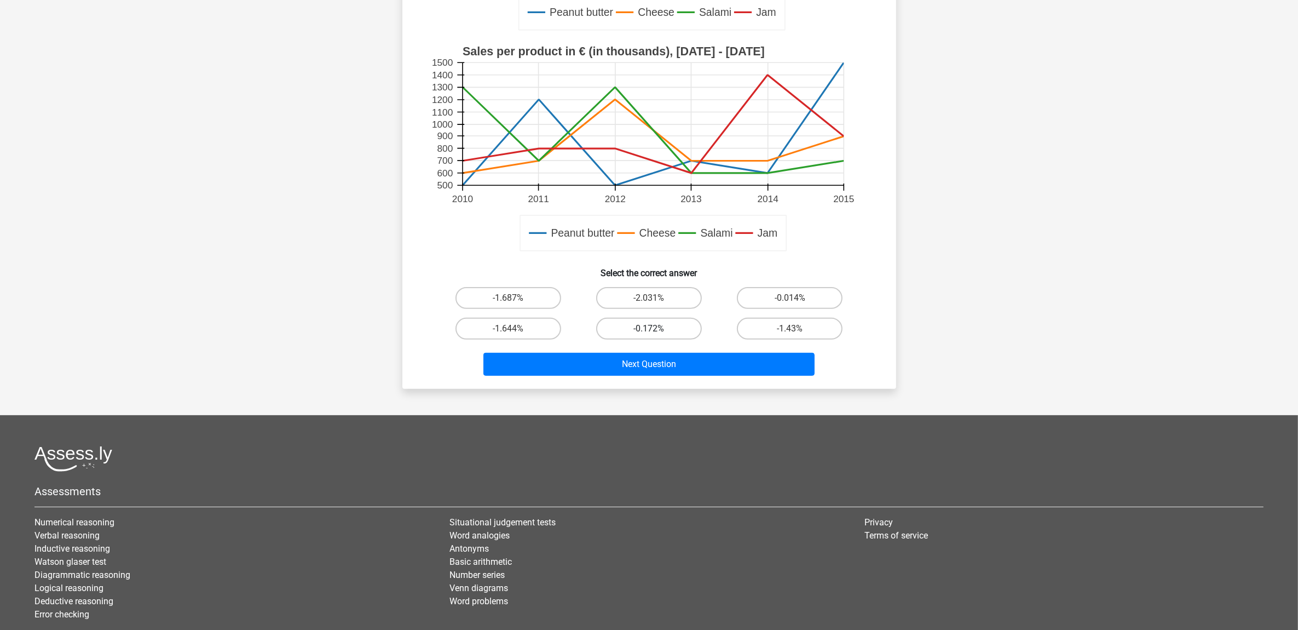
click at [661, 326] on label "-0.172%" at bounding box center [649, 329] width 106 height 22
click at [656, 329] on input "-0.172%" at bounding box center [652, 332] width 7 height 7
radio input "true"
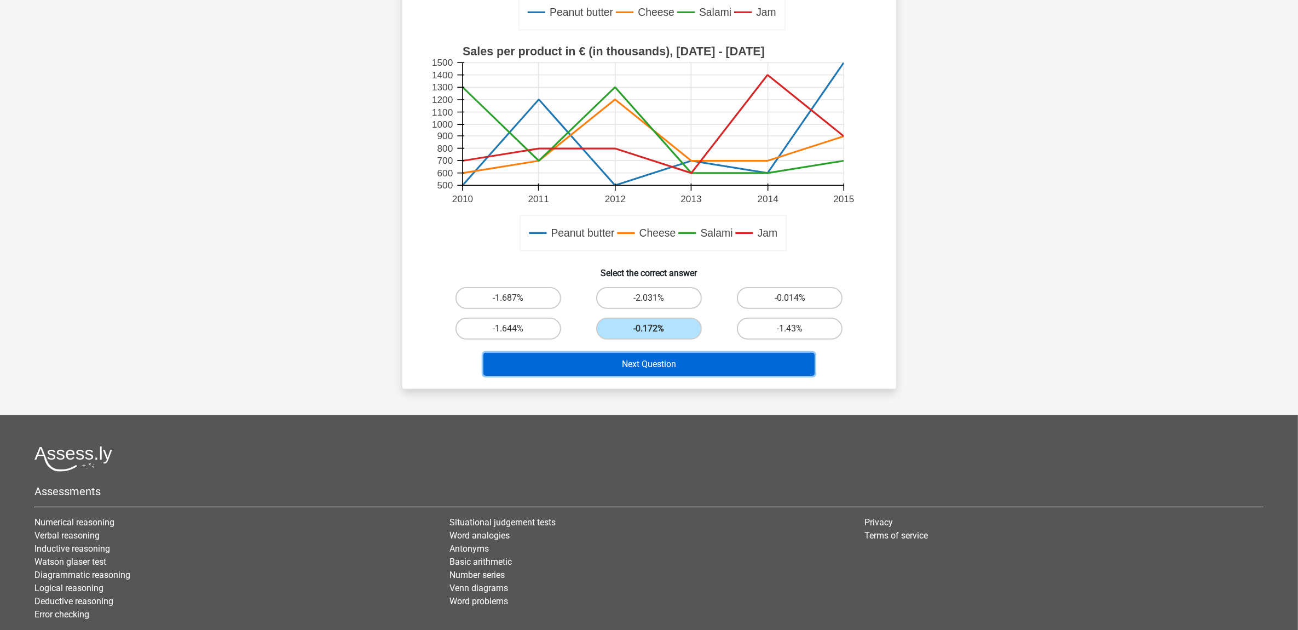
click at [704, 369] on button "Next Question" at bounding box center [649, 364] width 331 height 23
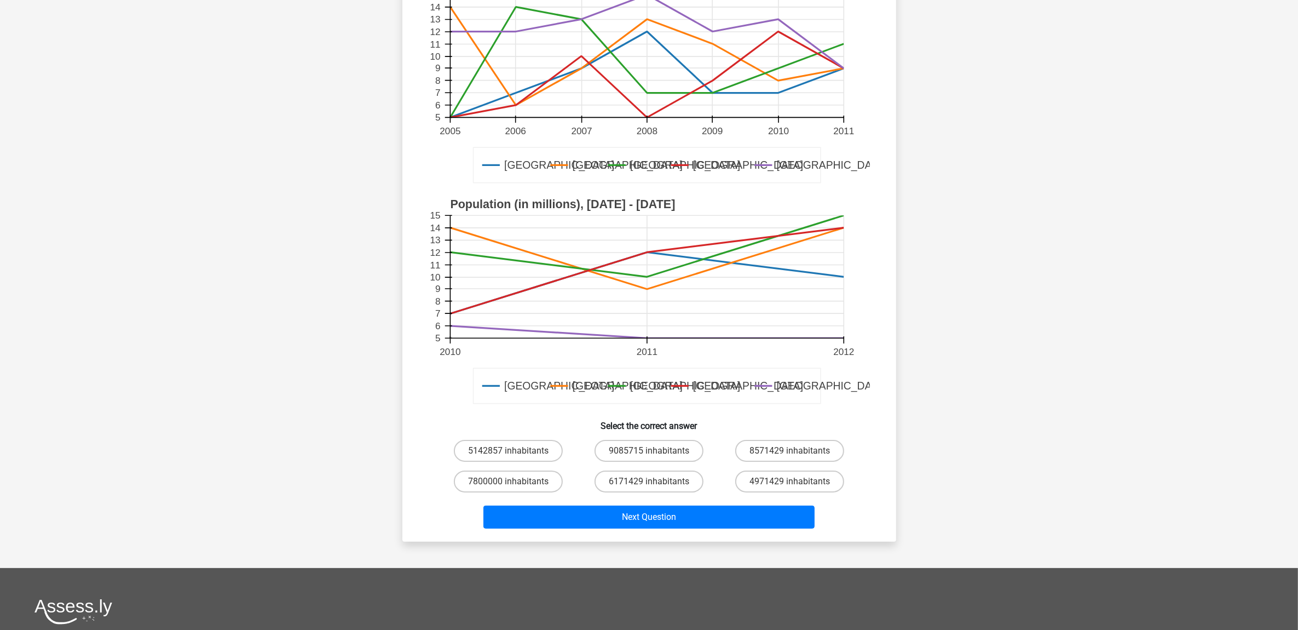
scroll to position [55, 0]
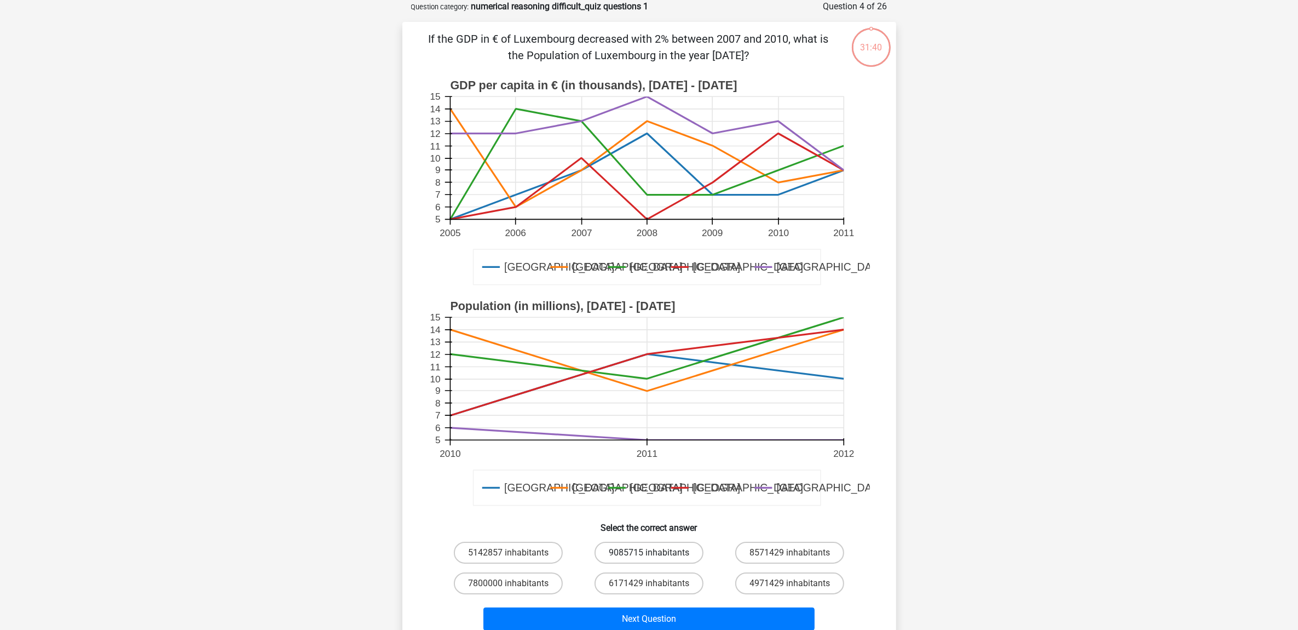
click at [675, 553] on label "9085715 inhabitants" at bounding box center [649, 553] width 109 height 22
click at [656, 553] on input "9085715 inhabitants" at bounding box center [652, 556] width 7 height 7
radio input "true"
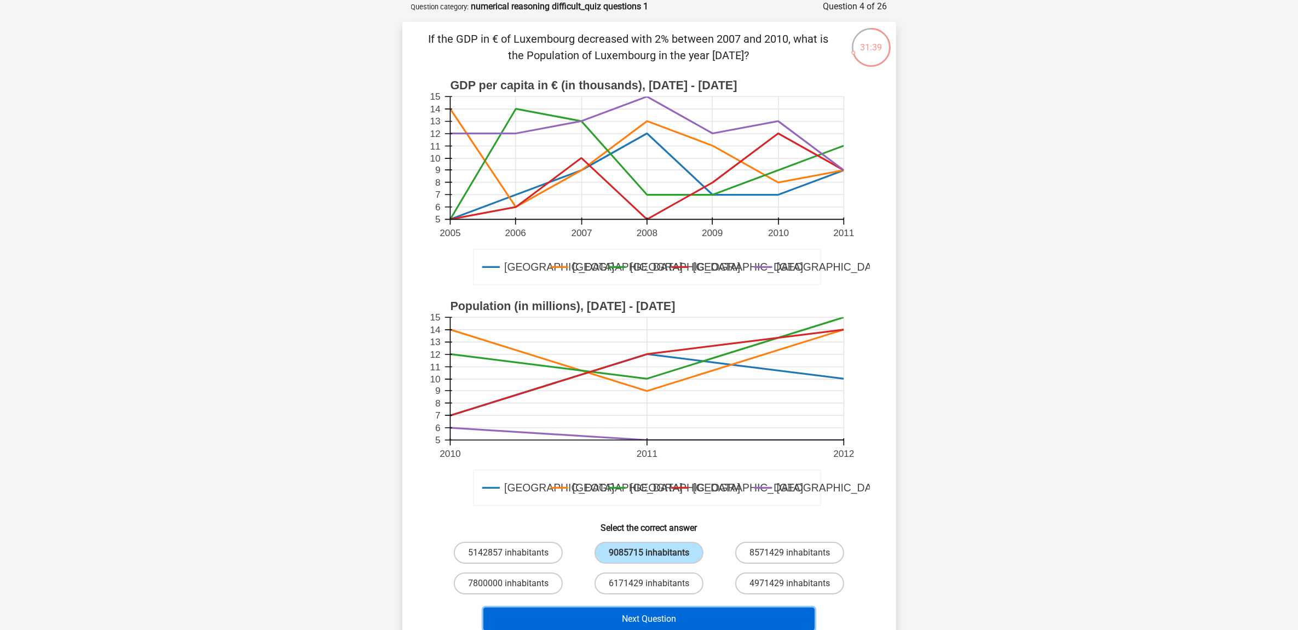
click at [695, 620] on button "Next Question" at bounding box center [649, 618] width 331 height 23
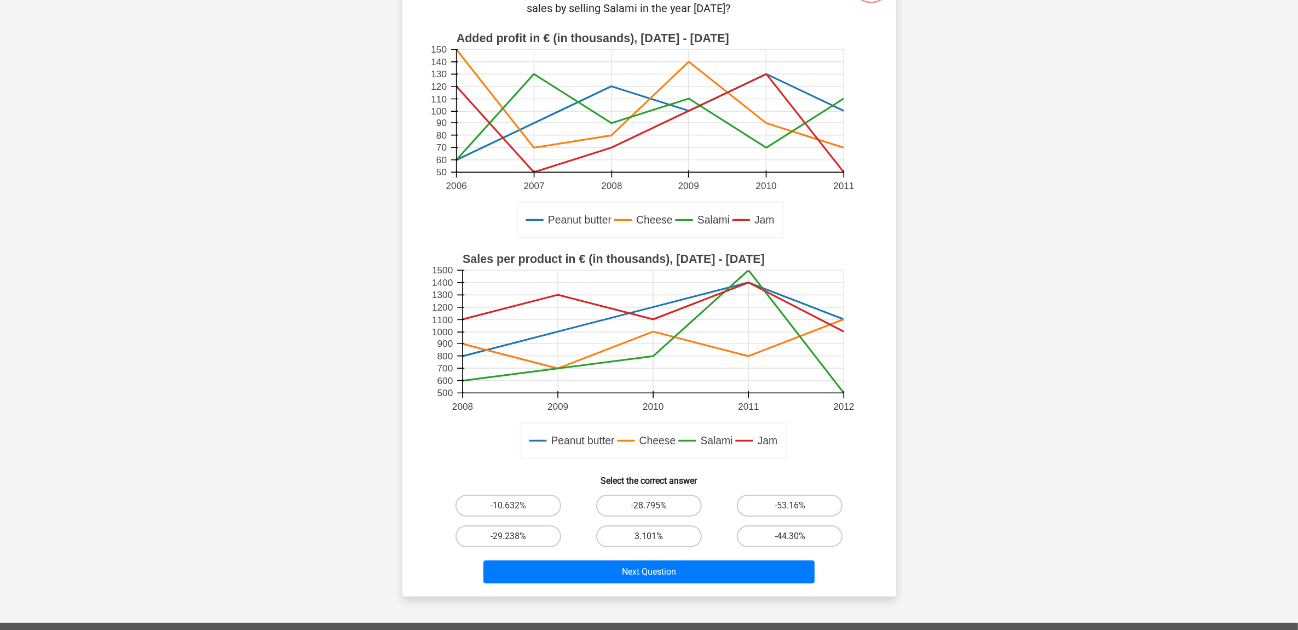
scroll to position [192, 0]
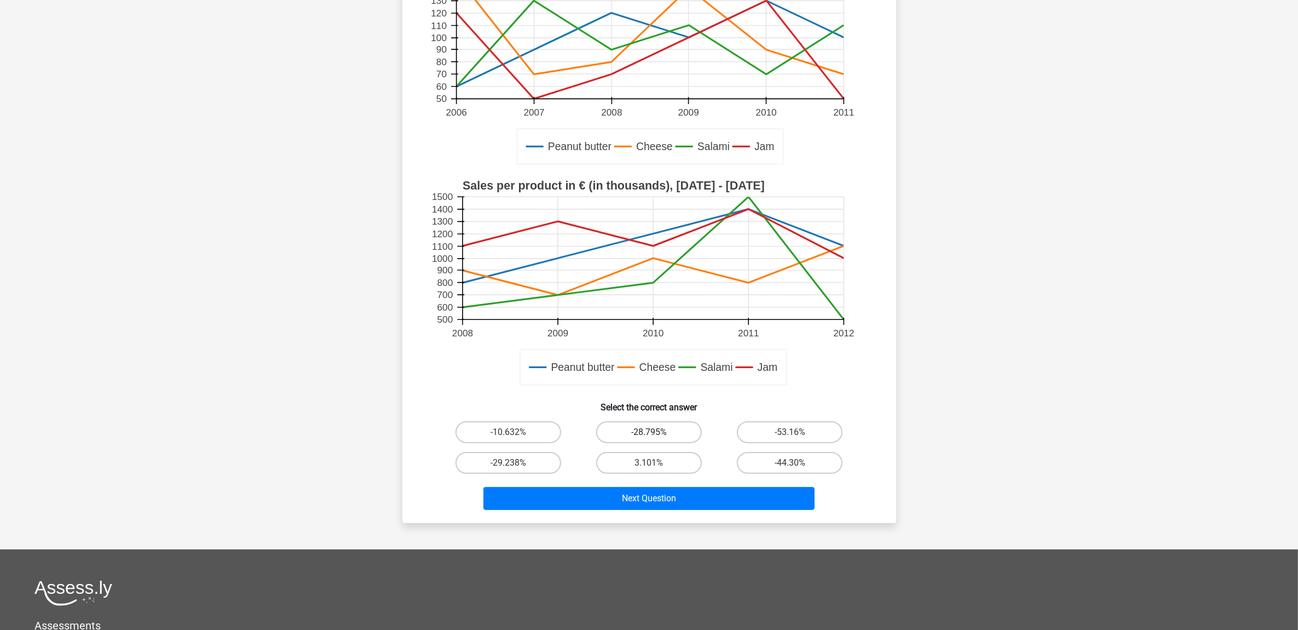
click at [665, 430] on label "-28.795%" at bounding box center [649, 432] width 106 height 22
click at [656, 432] on input "-28.795%" at bounding box center [652, 435] width 7 height 7
radio input "true"
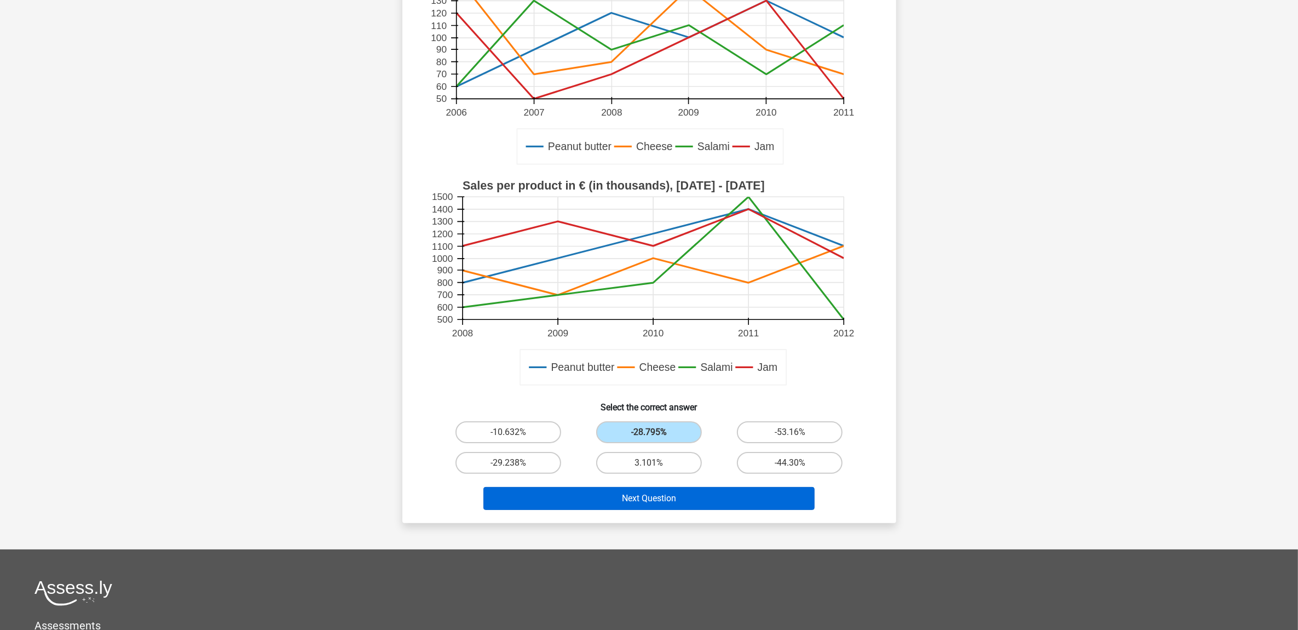
drag, startPoint x: 661, startPoint y: 513, endPoint x: 663, endPoint y: 503, distance: 10.0
click at [661, 513] on div "Next Question" at bounding box center [649, 500] width 423 height 27
click at [663, 498] on button "Next Question" at bounding box center [649, 498] width 331 height 23
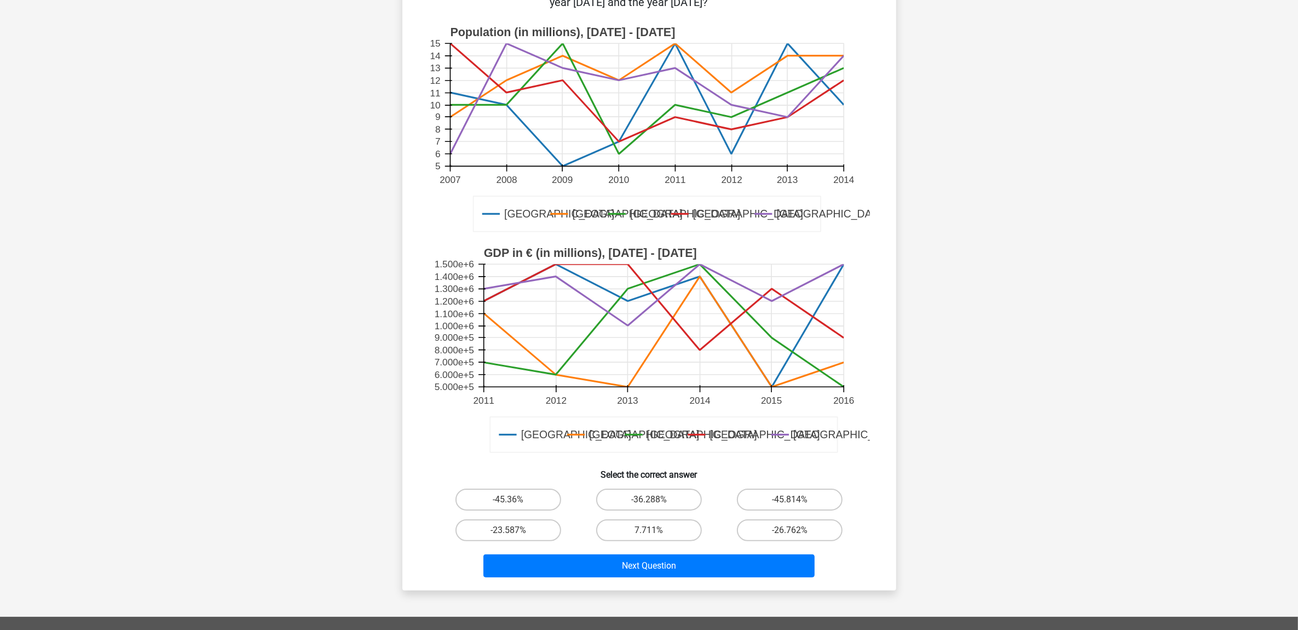
scroll to position [55, 0]
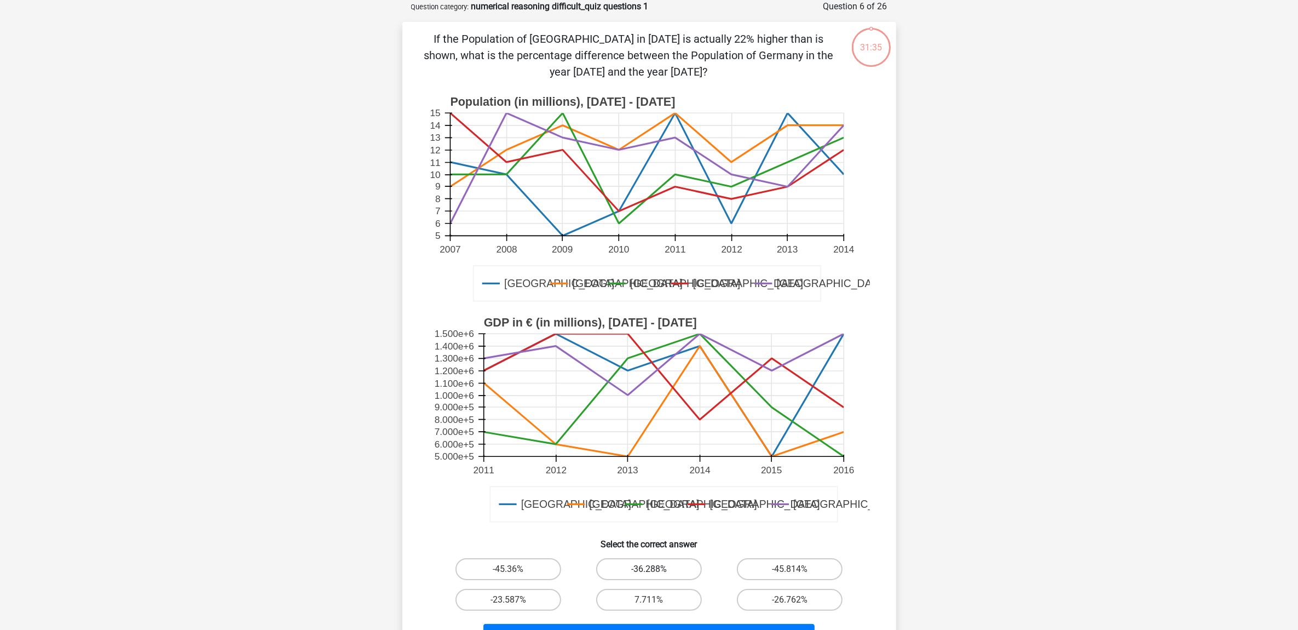
click at [668, 561] on label "-36.288%" at bounding box center [649, 569] width 106 height 22
click at [656, 569] on input "-36.288%" at bounding box center [652, 572] width 7 height 7
radio input "true"
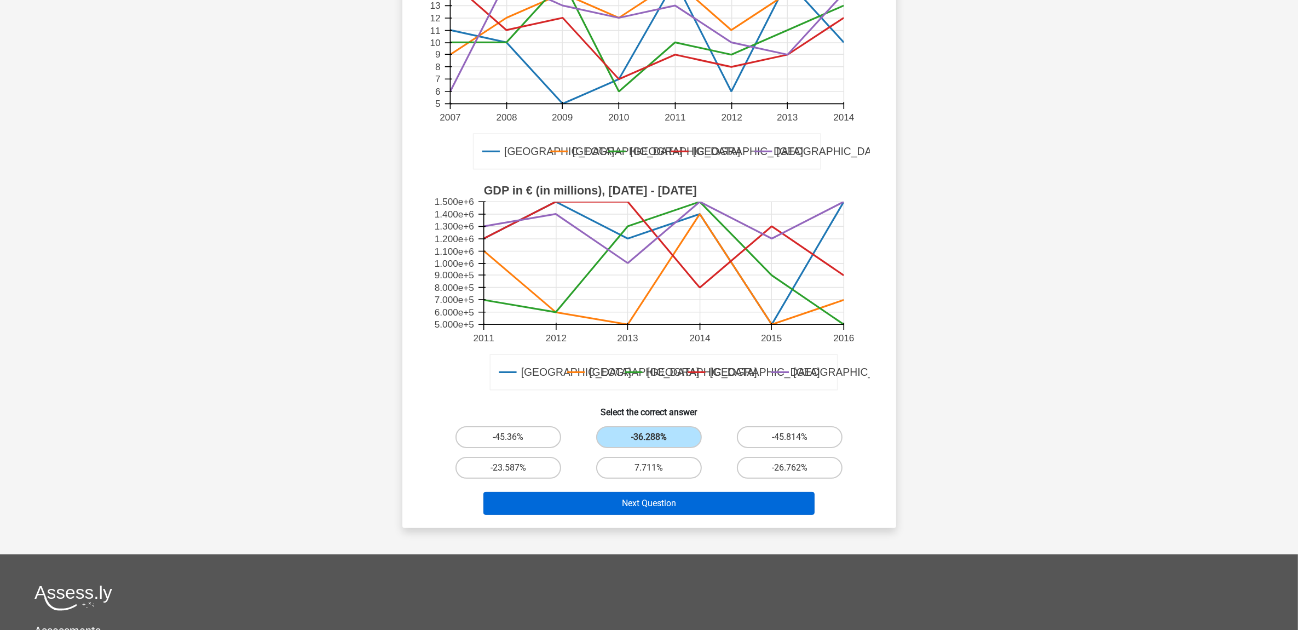
scroll to position [192, 0]
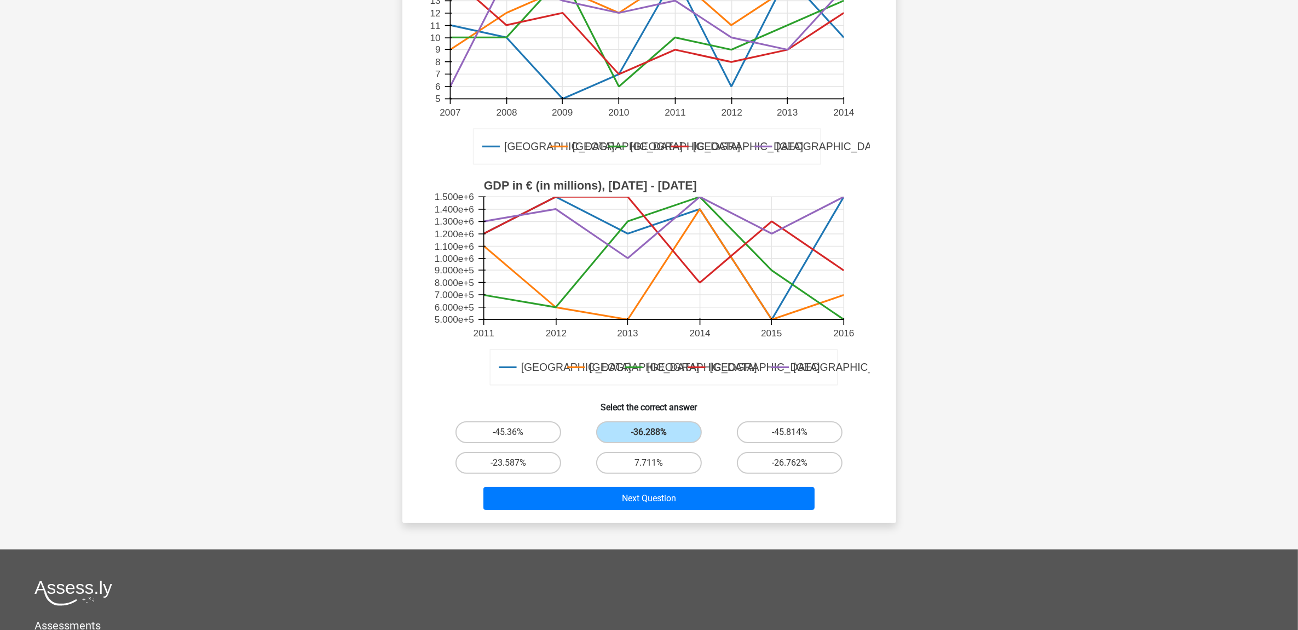
click at [695, 478] on div "Next Question" at bounding box center [649, 496] width 459 height 36
click at [693, 502] on button "Next Question" at bounding box center [649, 498] width 331 height 23
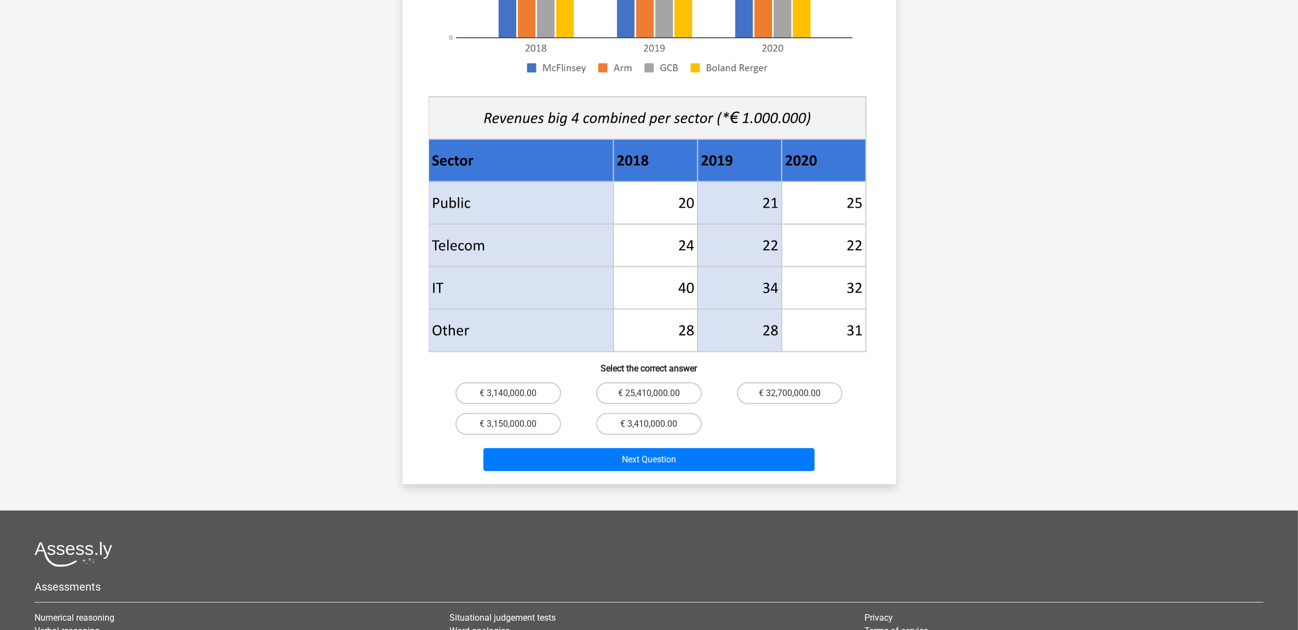
scroll to position [329, 0]
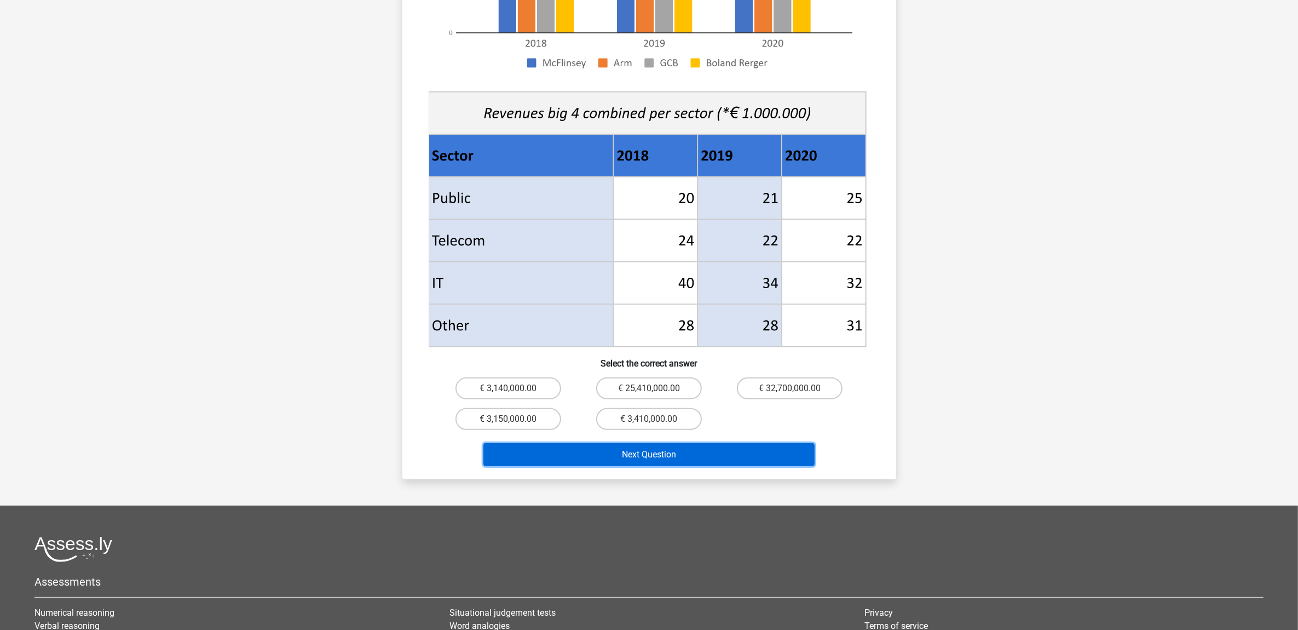
click at [693, 443] on button "Next Question" at bounding box center [649, 454] width 331 height 23
click at [798, 377] on label "€ 32,700,000.00" at bounding box center [790, 388] width 106 height 22
click at [797, 388] on input "€ 32,700,000.00" at bounding box center [793, 391] width 7 height 7
radio input "true"
click at [706, 443] on button "Next Question" at bounding box center [649, 454] width 331 height 23
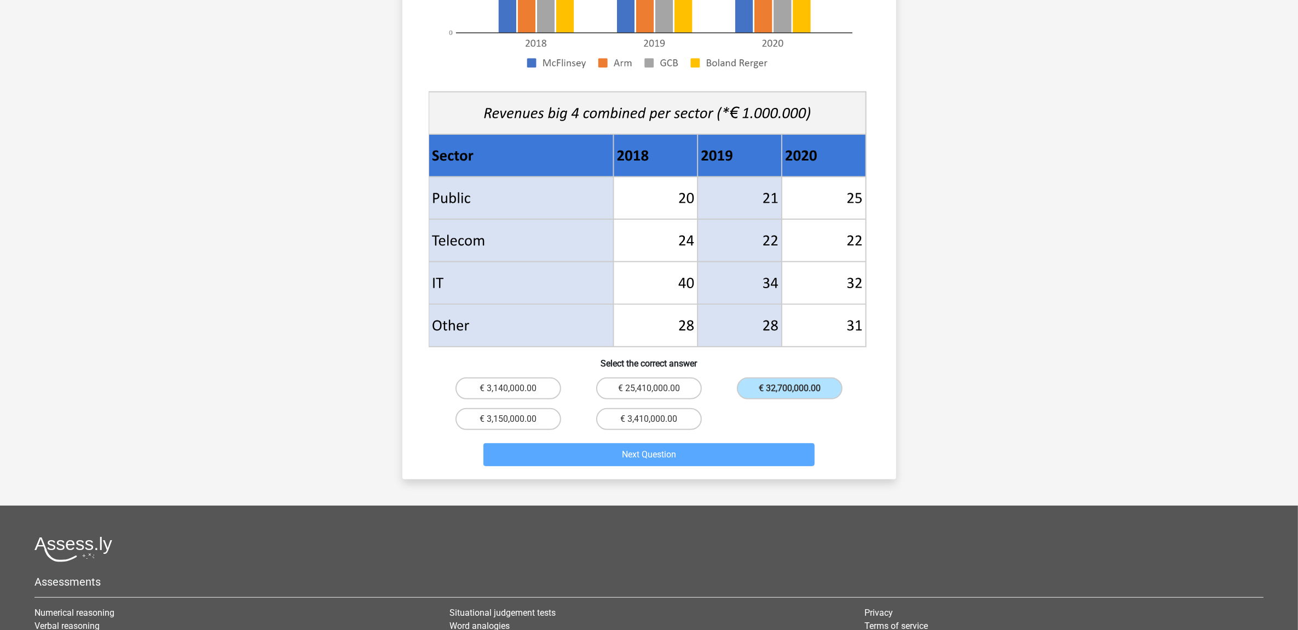
scroll to position [55, 0]
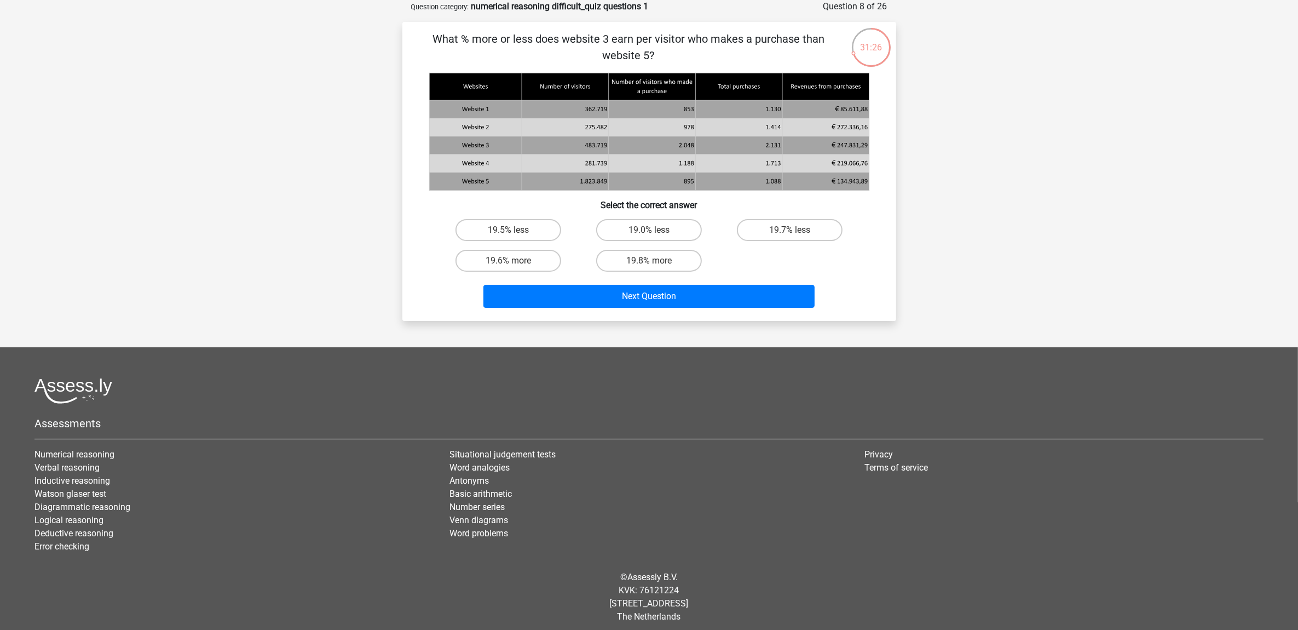
click at [653, 233] on input "19.0% less" at bounding box center [652, 233] width 7 height 7
radio input "true"
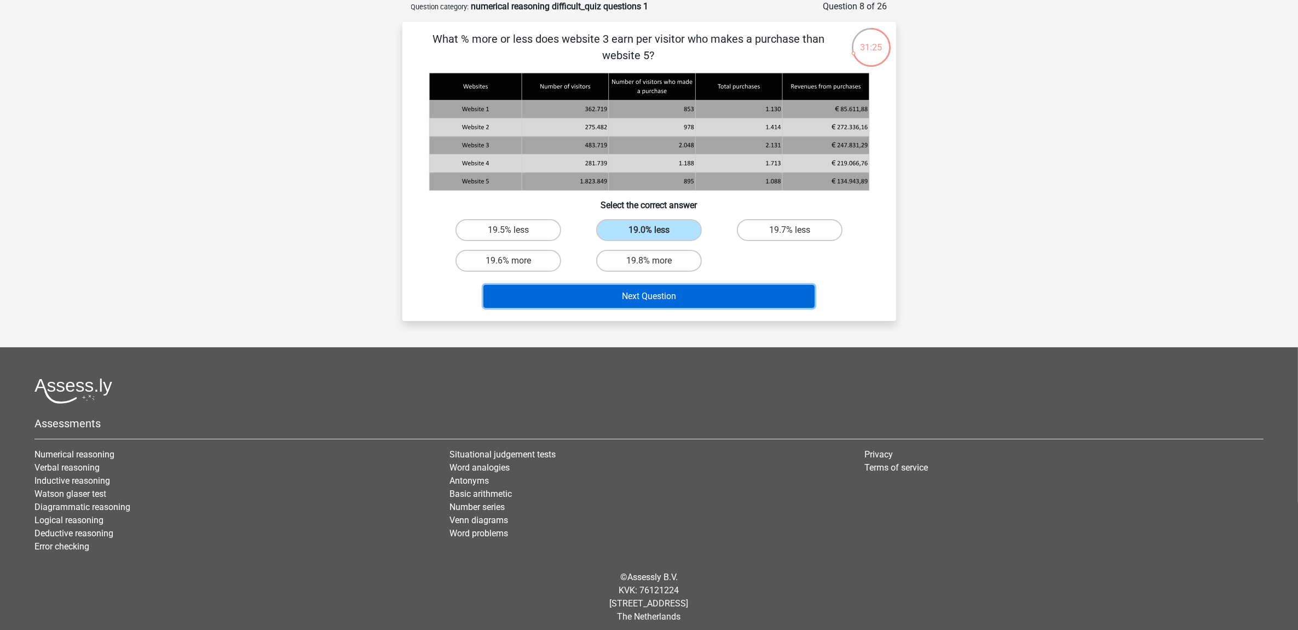
click at [664, 286] on button "Next Question" at bounding box center [649, 296] width 331 height 23
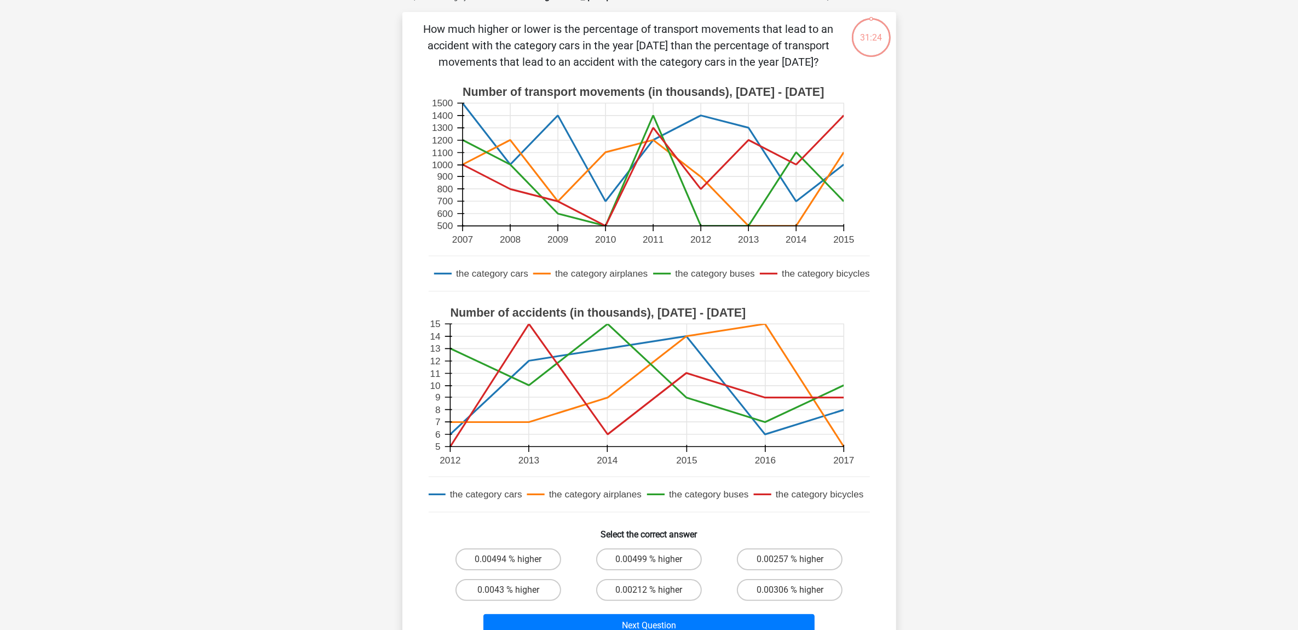
scroll to position [329, 0]
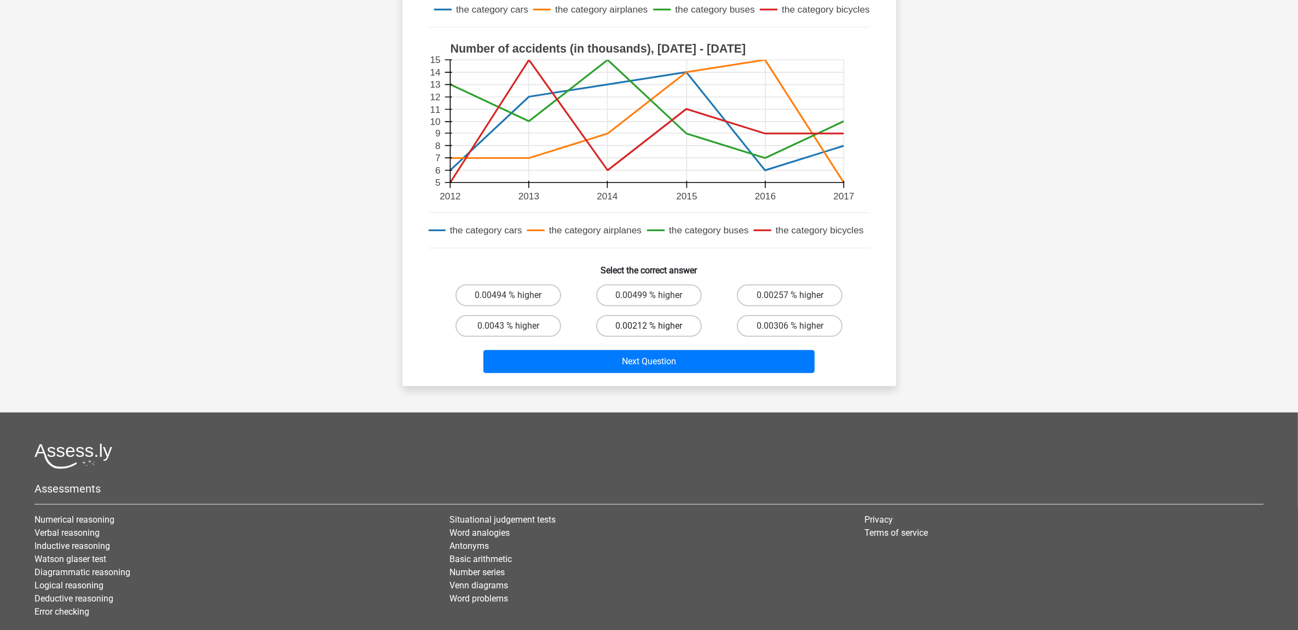
click at [674, 329] on label "0.00212 % higher" at bounding box center [649, 326] width 106 height 22
click at [656, 329] on input "0.00212 % higher" at bounding box center [652, 329] width 7 height 7
radio input "true"
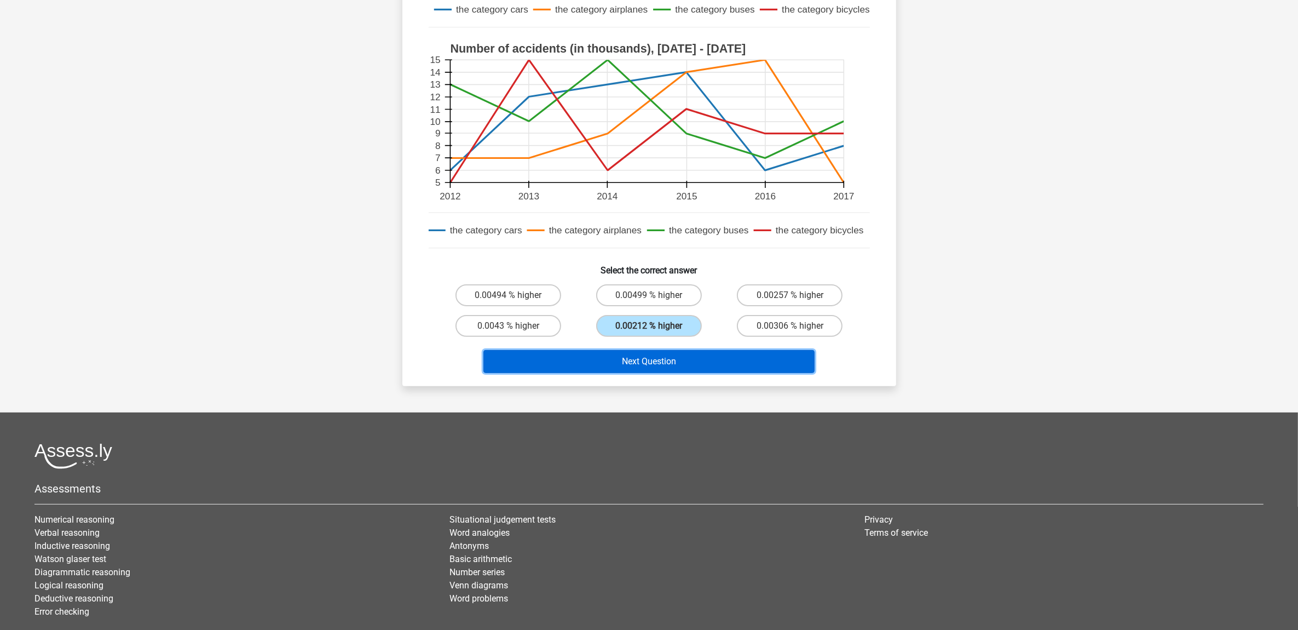
click at [697, 367] on button "Next Question" at bounding box center [649, 361] width 331 height 23
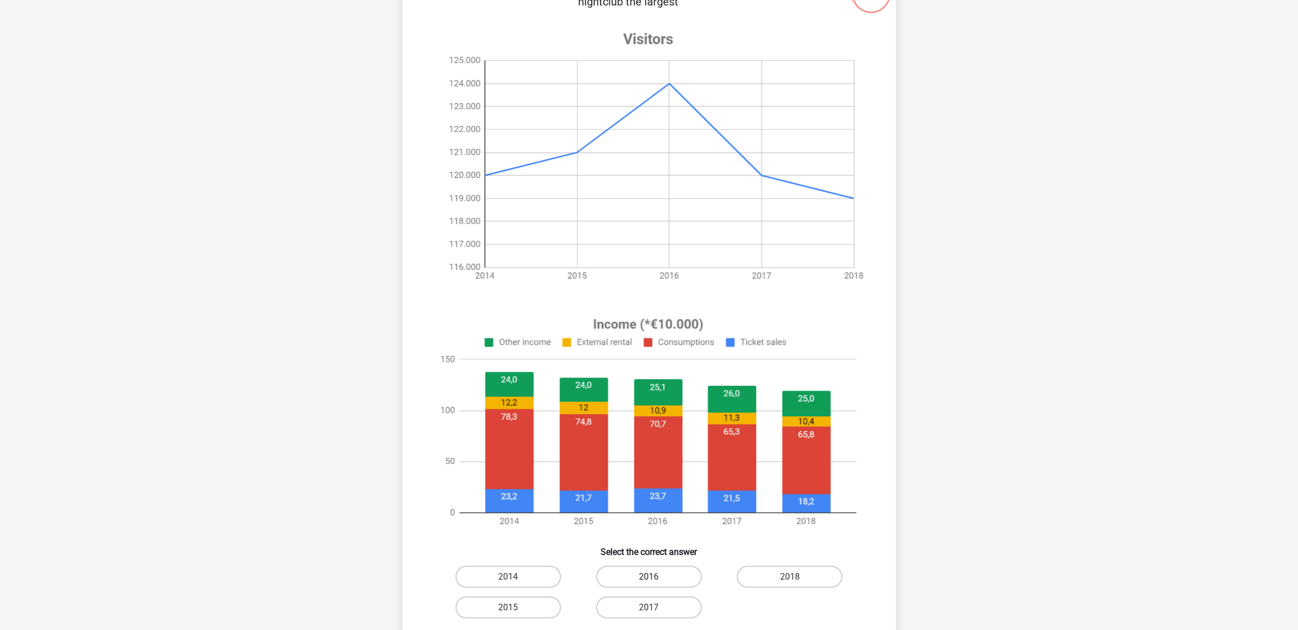
scroll to position [192, 0]
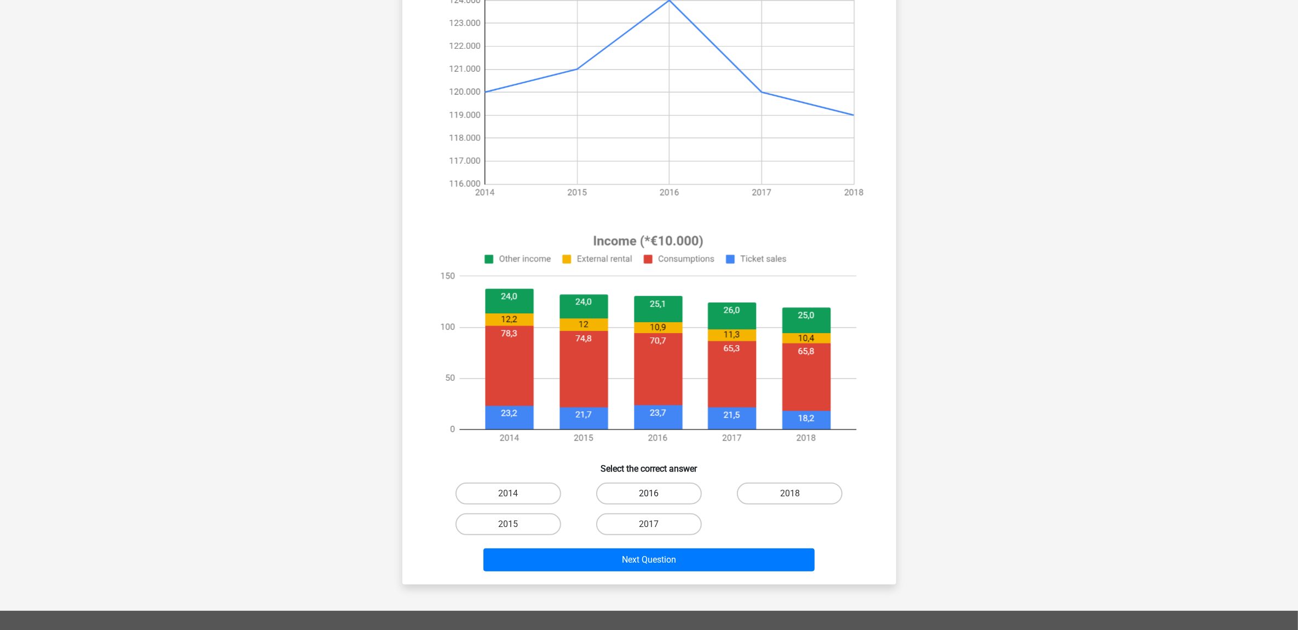
click at [661, 496] on label "2016" at bounding box center [649, 493] width 106 height 22
click at [656, 496] on input "2016" at bounding box center [652, 496] width 7 height 7
radio input "true"
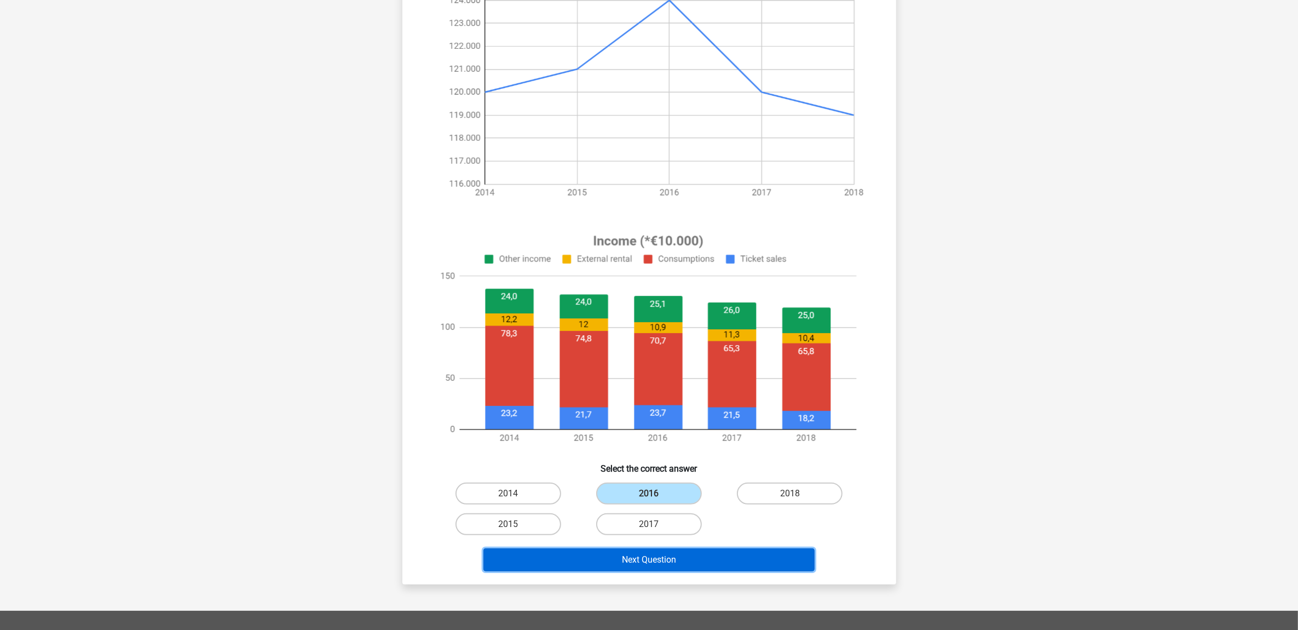
click at [665, 556] on button "Next Question" at bounding box center [649, 559] width 331 height 23
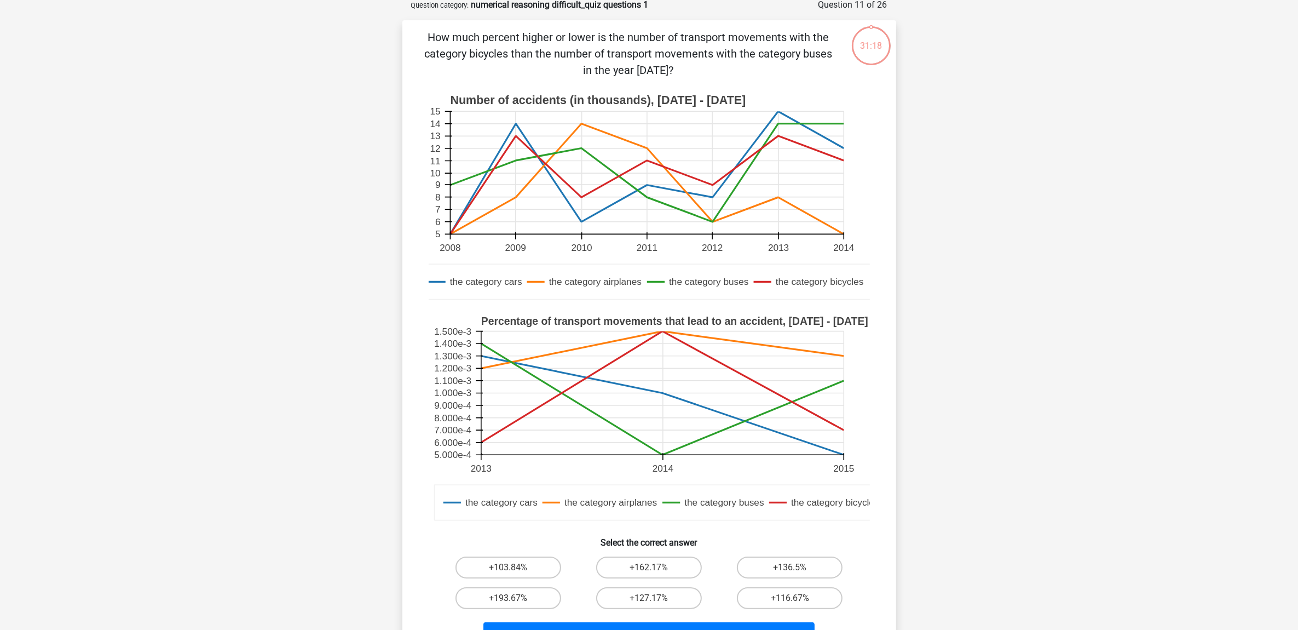
scroll to position [55, 0]
click at [660, 568] on label "+162.17%" at bounding box center [649, 569] width 106 height 22
click at [656, 569] on input "+162.17%" at bounding box center [652, 572] width 7 height 7
radio input "true"
click at [682, 626] on button "Next Question" at bounding box center [649, 635] width 331 height 23
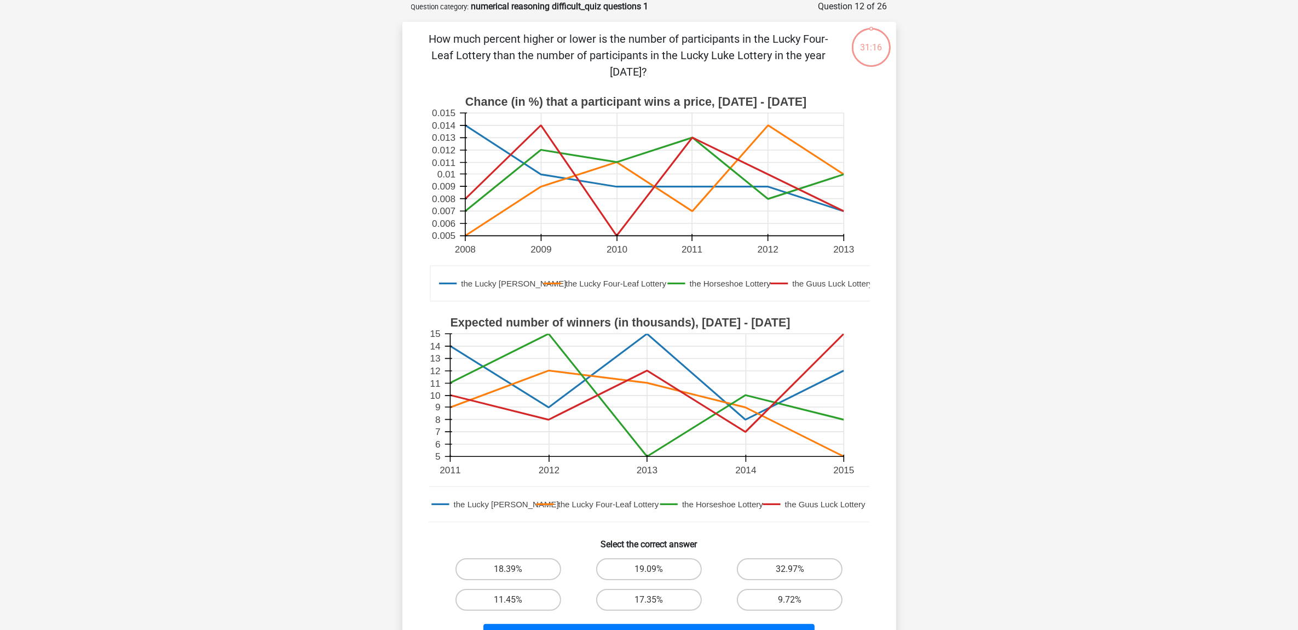
scroll to position [260, 0]
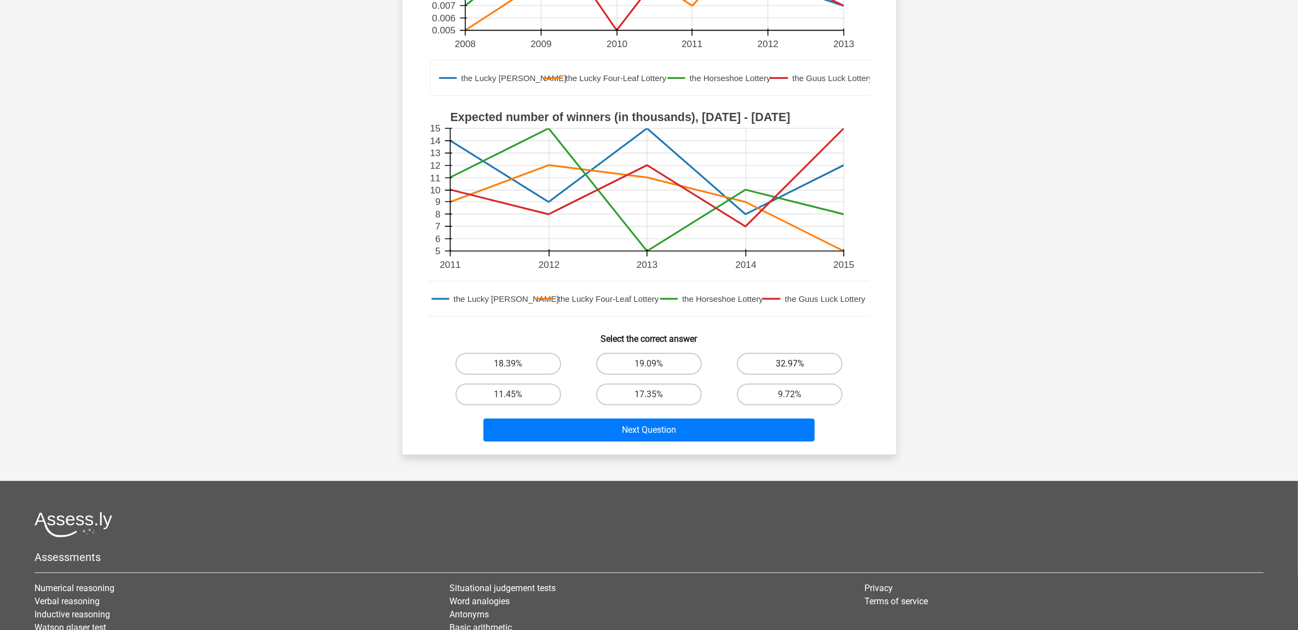
click at [795, 354] on label "32.97%" at bounding box center [790, 364] width 106 height 22
click at [795, 364] on input "32.97%" at bounding box center [793, 367] width 7 height 7
radio input "true"
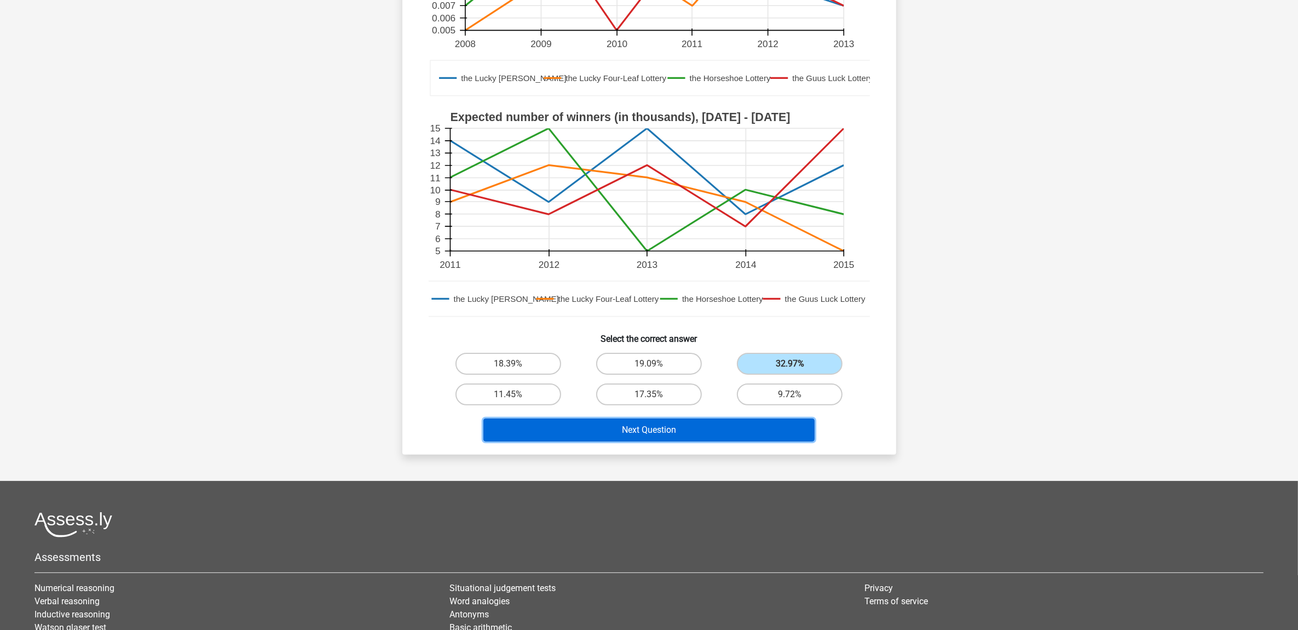
click at [686, 422] on button "Next Question" at bounding box center [649, 429] width 331 height 23
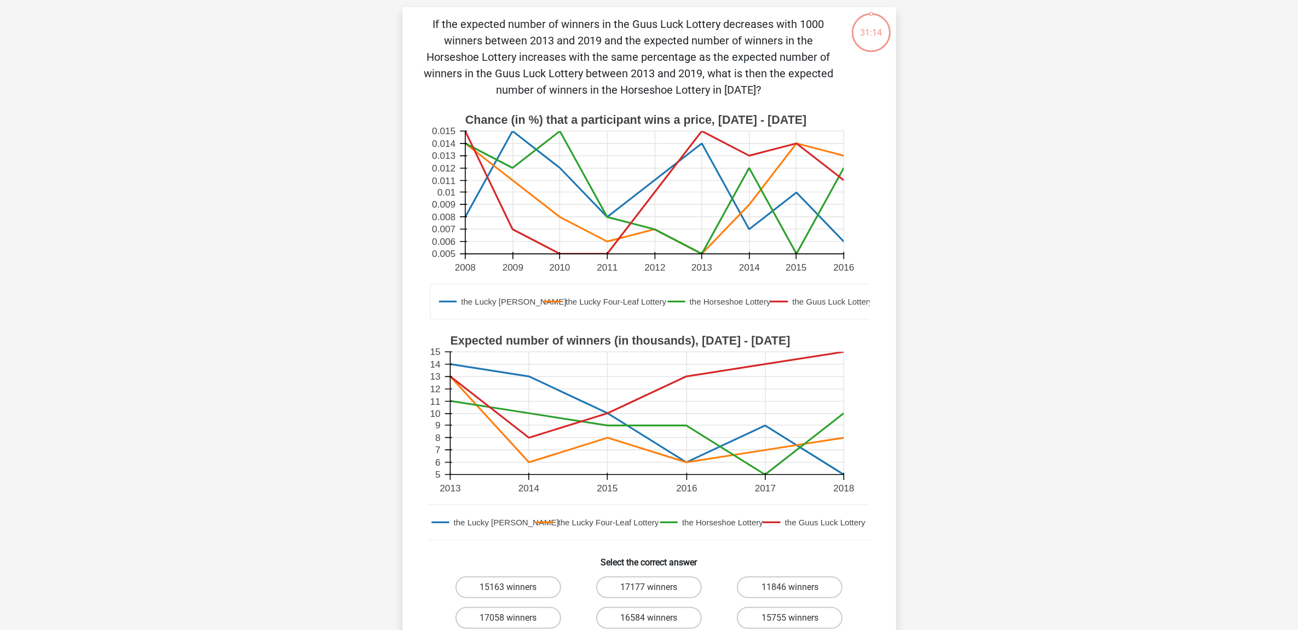
scroll to position [55, 0]
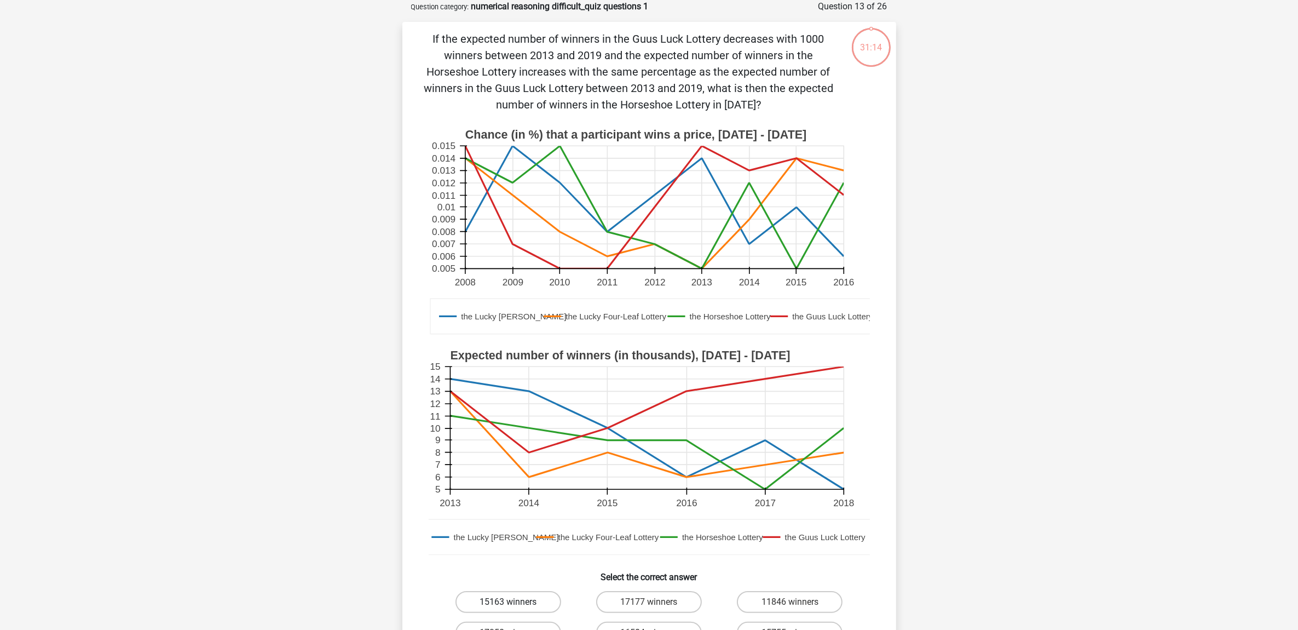
click at [519, 595] on label "15163 winners" at bounding box center [509, 602] width 106 height 22
click at [515, 602] on input "15163 winners" at bounding box center [511, 605] width 7 height 7
radio input "true"
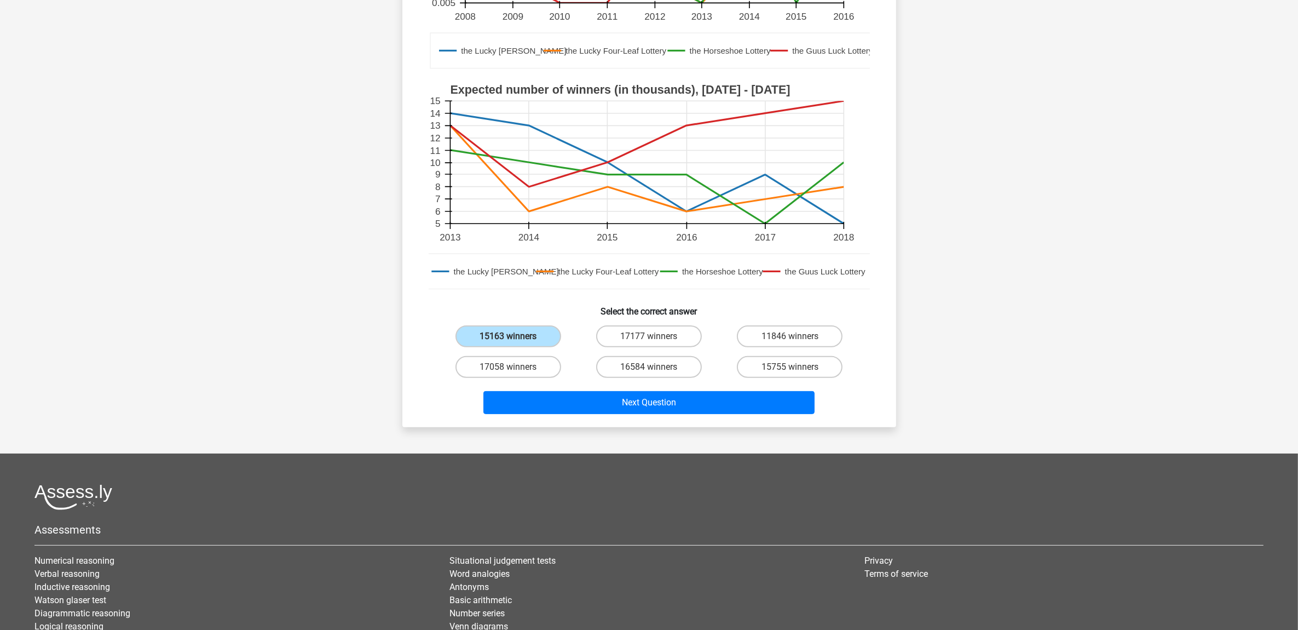
scroll to position [329, 0]
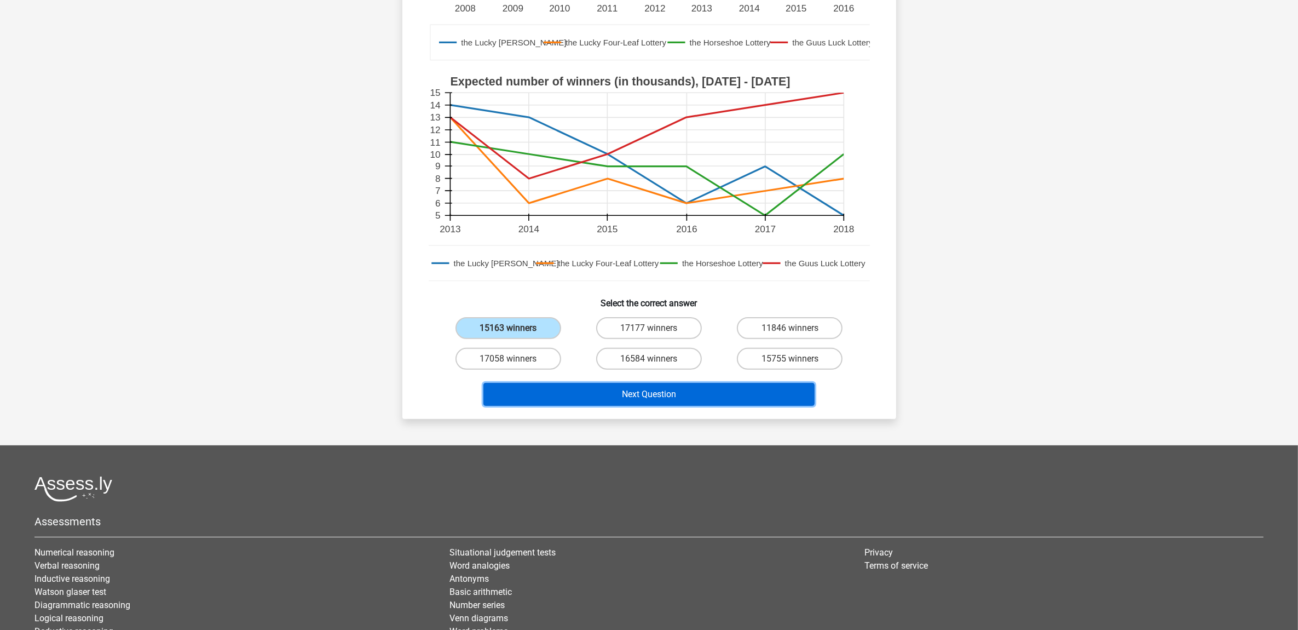
click at [664, 393] on button "Next Question" at bounding box center [649, 394] width 331 height 23
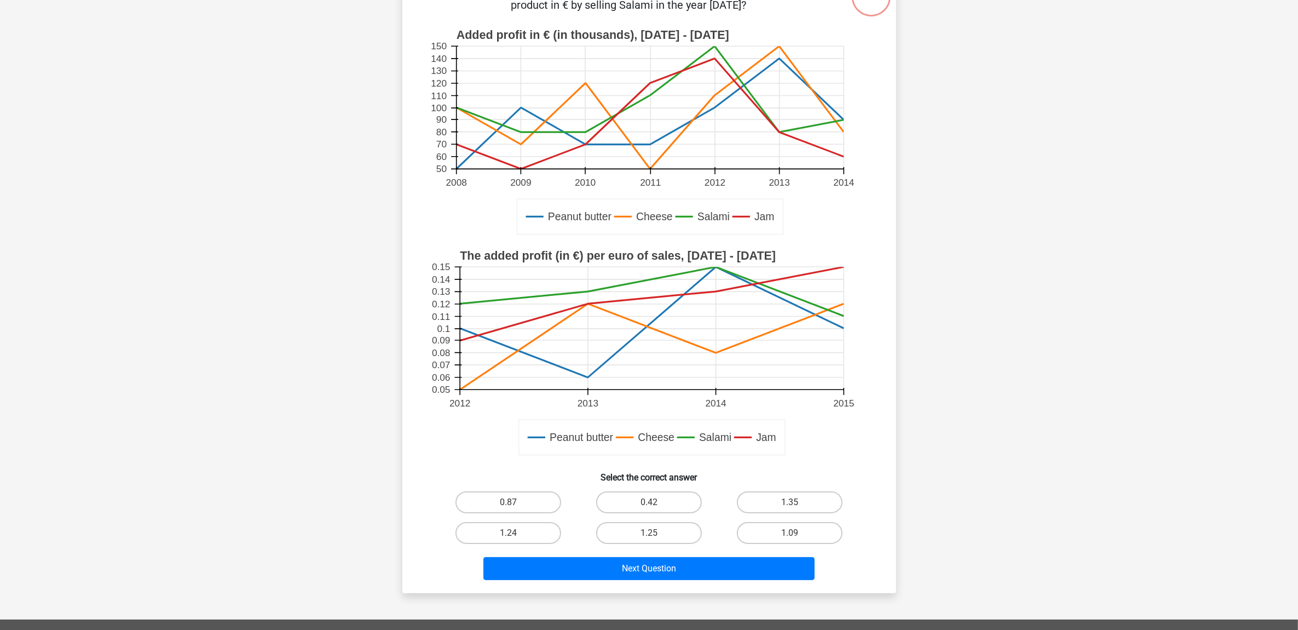
scroll to position [55, 0]
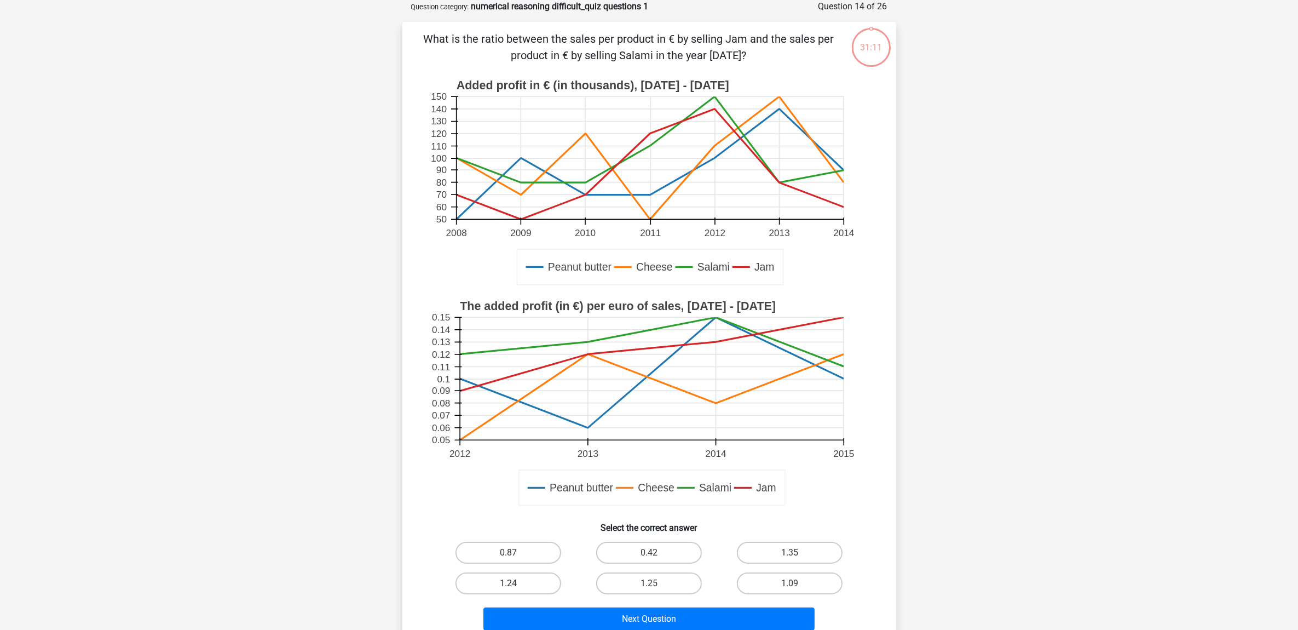
drag, startPoint x: 672, startPoint y: 559, endPoint x: 674, endPoint y: 567, distance: 8.4
click at [671, 557] on label "0.42" at bounding box center [649, 553] width 106 height 22
click at [656, 557] on input "0.42" at bounding box center [652, 556] width 7 height 7
radio input "true"
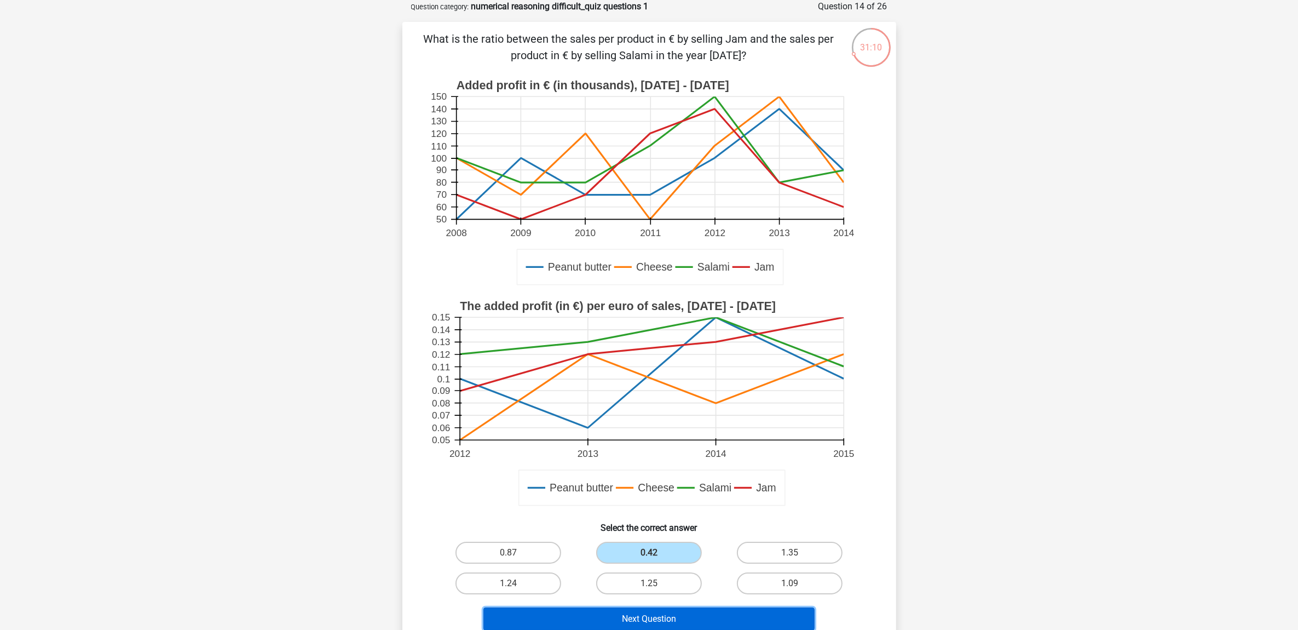
click at [674, 614] on button "Next Question" at bounding box center [649, 618] width 331 height 23
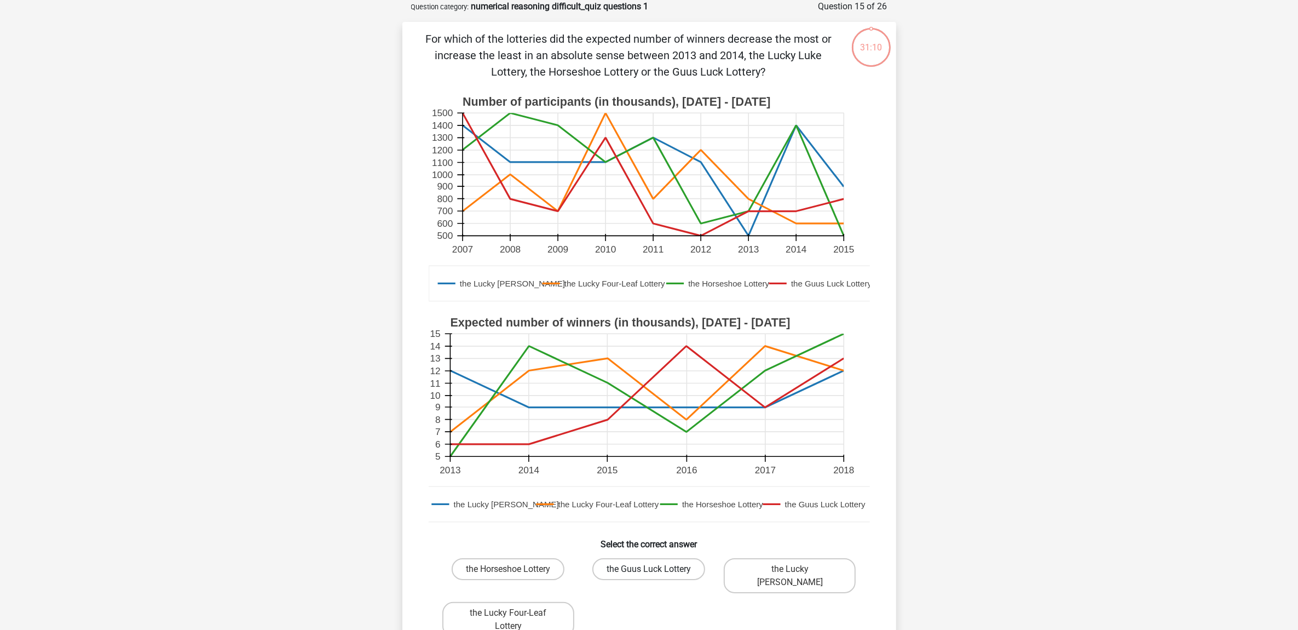
click at [679, 568] on label "the Guus Luck Lottery" at bounding box center [648, 569] width 113 height 22
click at [656, 569] on input "the Guus Luck Lottery" at bounding box center [652, 572] width 7 height 7
radio input "true"
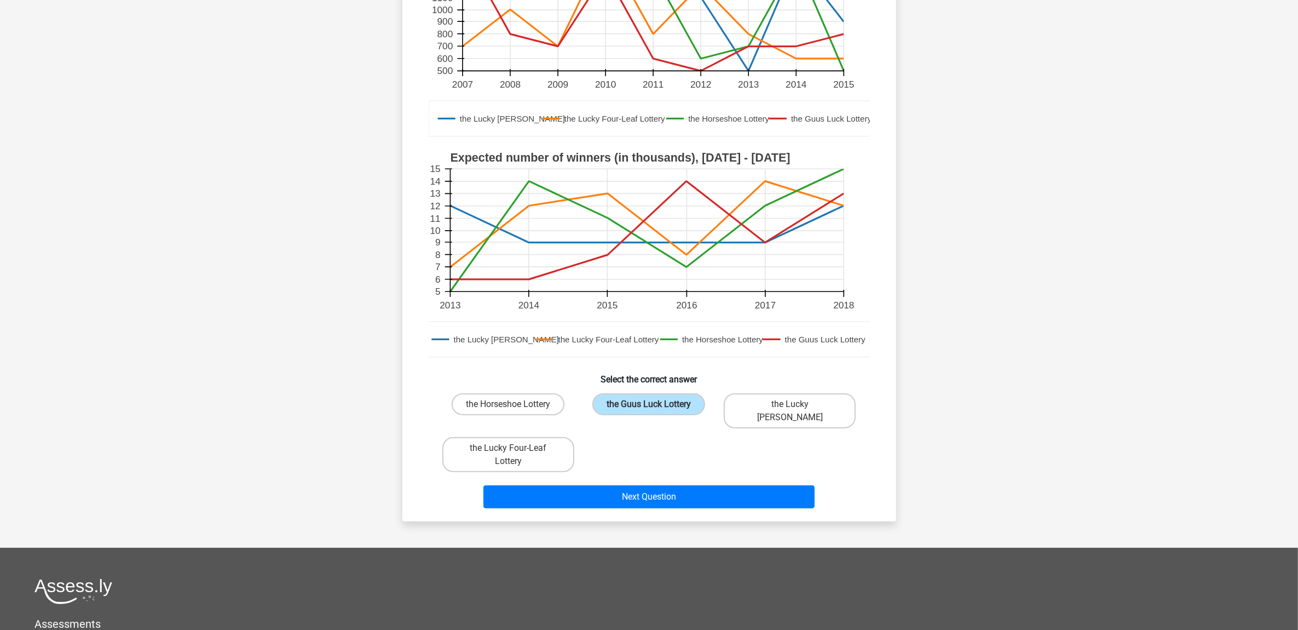
scroll to position [260, 0]
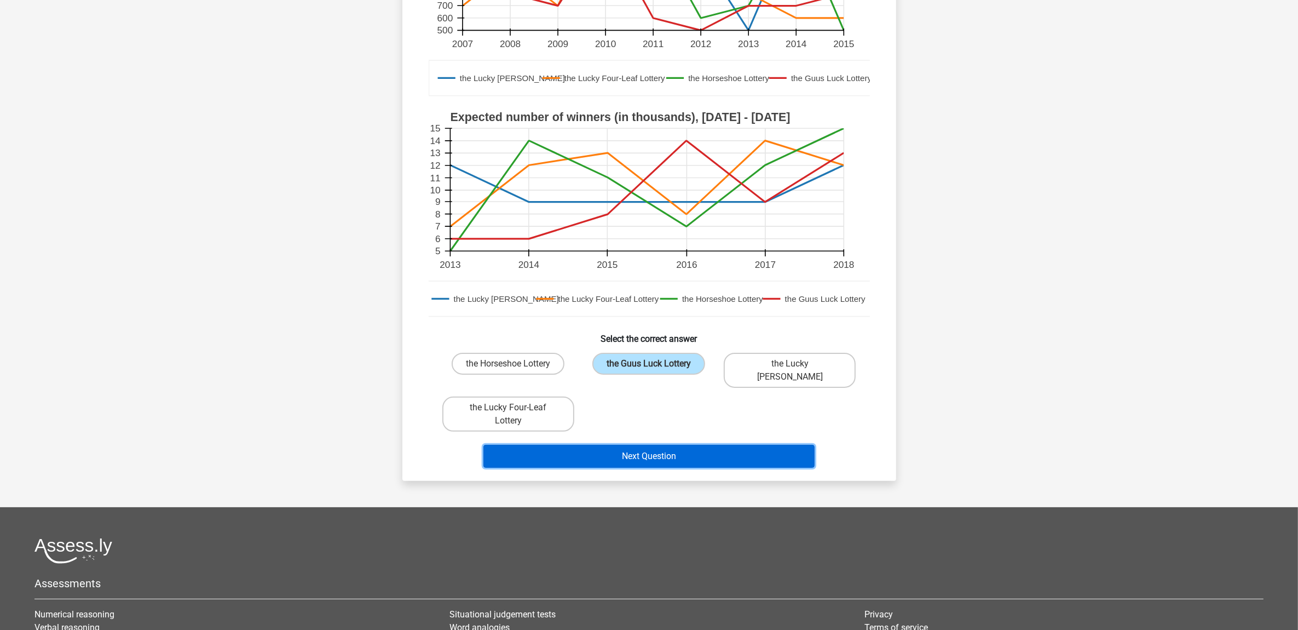
click at [663, 445] on button "Next Question" at bounding box center [649, 456] width 331 height 23
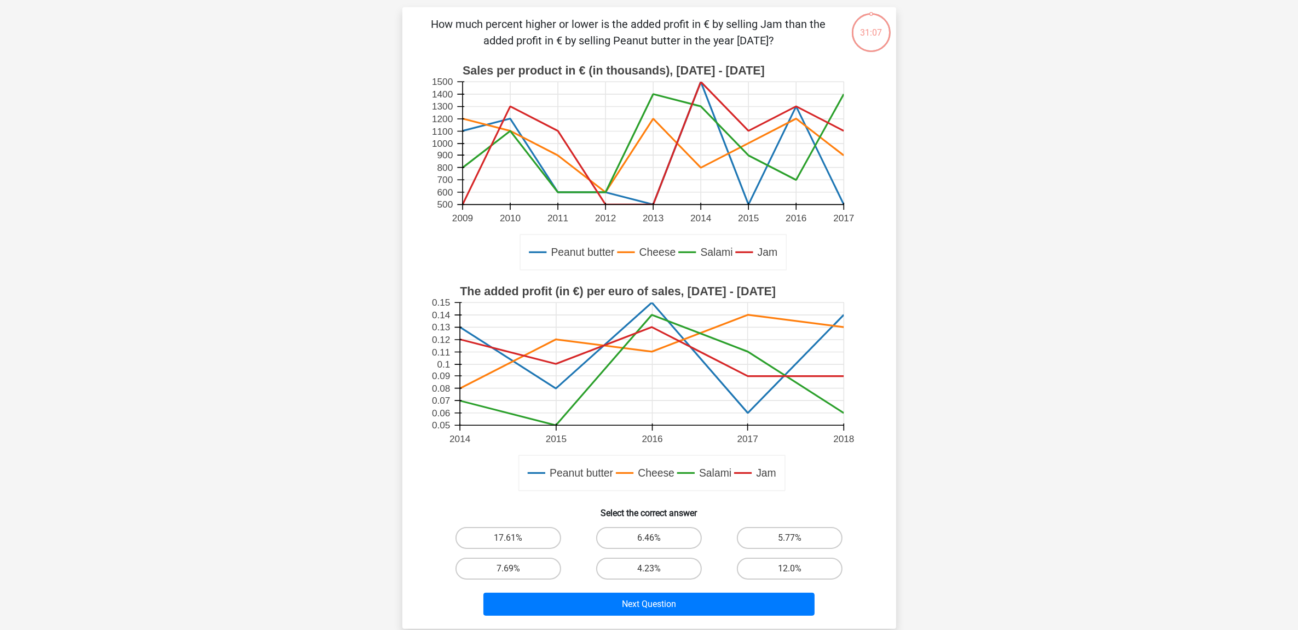
scroll to position [55, 0]
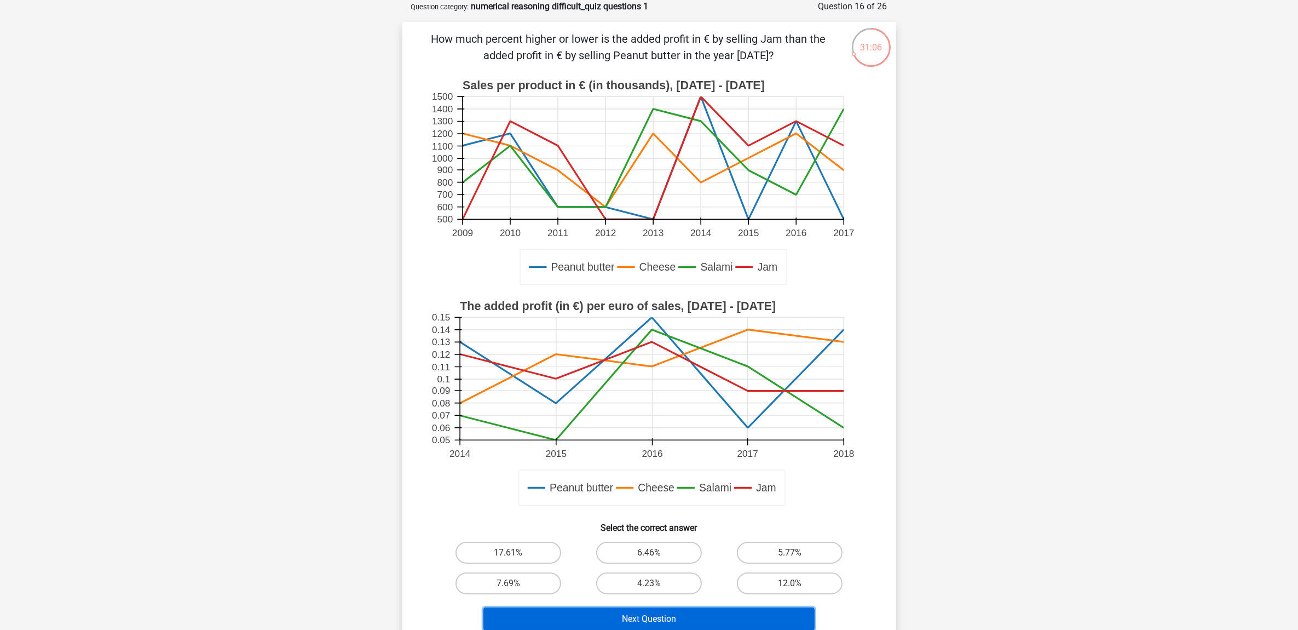
click at [669, 614] on button "Next Question" at bounding box center [649, 618] width 331 height 23
click at [667, 551] on label "6.46%" at bounding box center [649, 553] width 106 height 22
click at [656, 553] on input "6.46%" at bounding box center [652, 556] width 7 height 7
radio input "true"
click at [667, 613] on button "Next Question" at bounding box center [649, 618] width 331 height 23
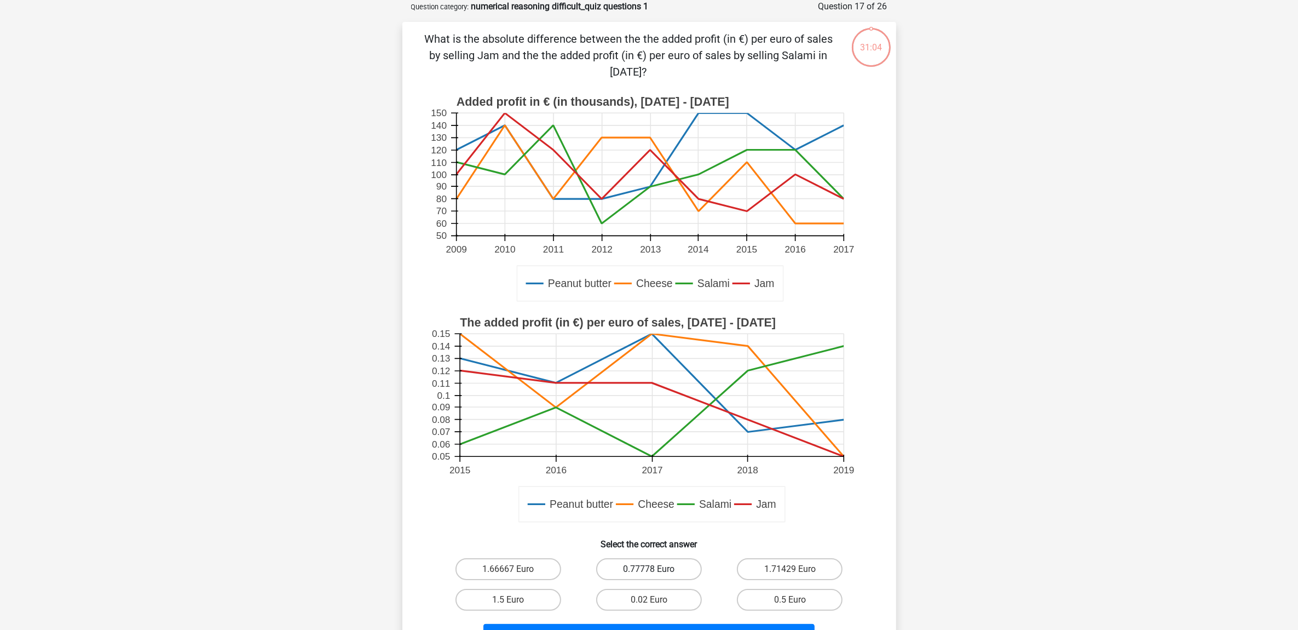
click at [666, 565] on label "0.77778 Euro" at bounding box center [649, 569] width 106 height 22
click at [656, 569] on input "0.77778 Euro" at bounding box center [652, 572] width 7 height 7
radio input "true"
click at [674, 624] on button "Next Question" at bounding box center [649, 635] width 331 height 23
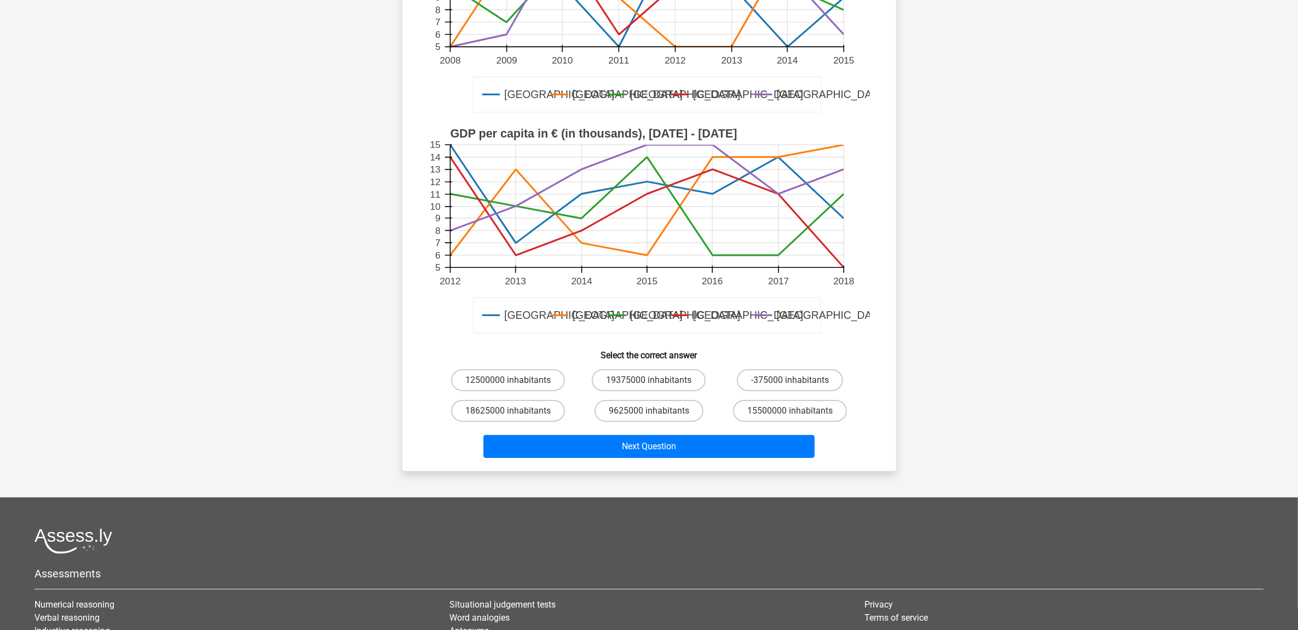
scroll to position [260, 0]
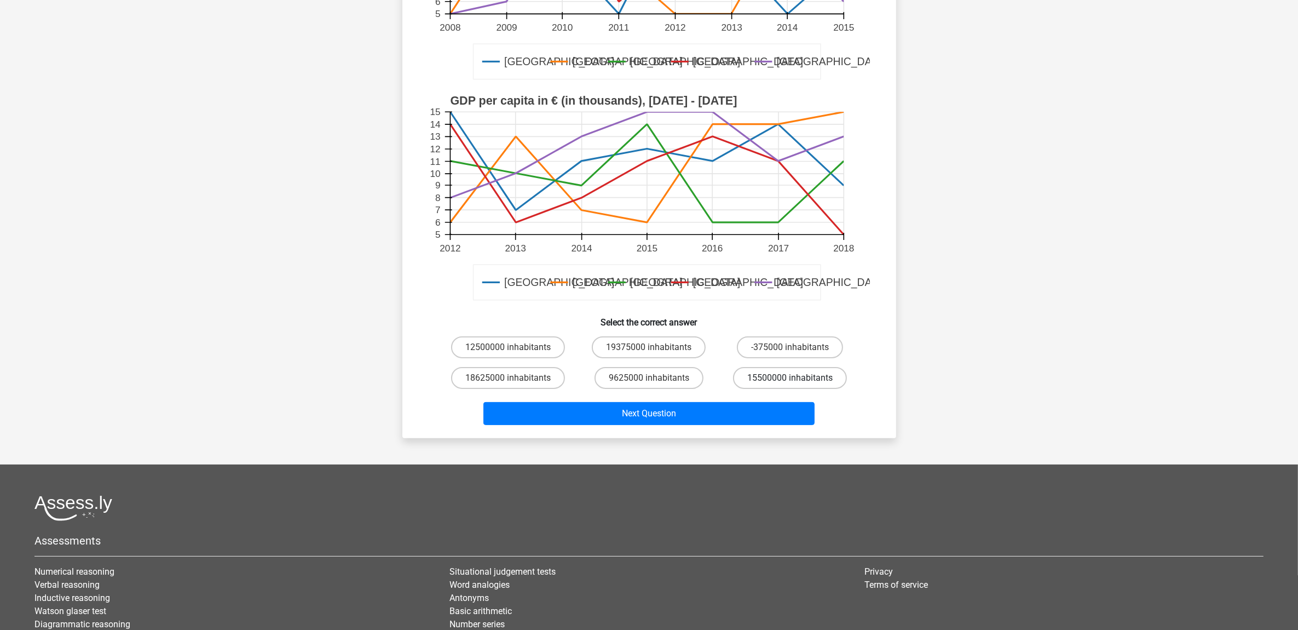
click at [781, 365] on div "15500000 inhabitants" at bounding box center [790, 377] width 141 height 31
click at [779, 376] on label "15500000 inhabitants" at bounding box center [790, 378] width 114 height 22
click at [790, 378] on input "15500000 inhabitants" at bounding box center [793, 381] width 7 height 7
radio input "true"
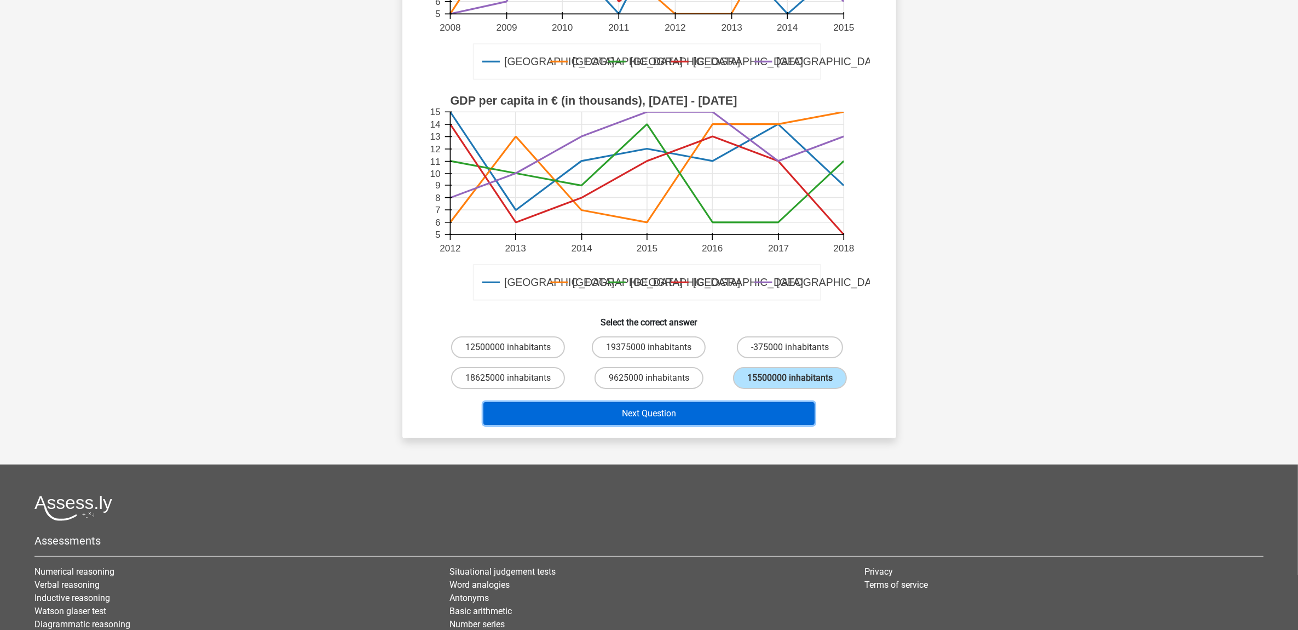
click at [688, 406] on button "Next Question" at bounding box center [649, 413] width 331 height 23
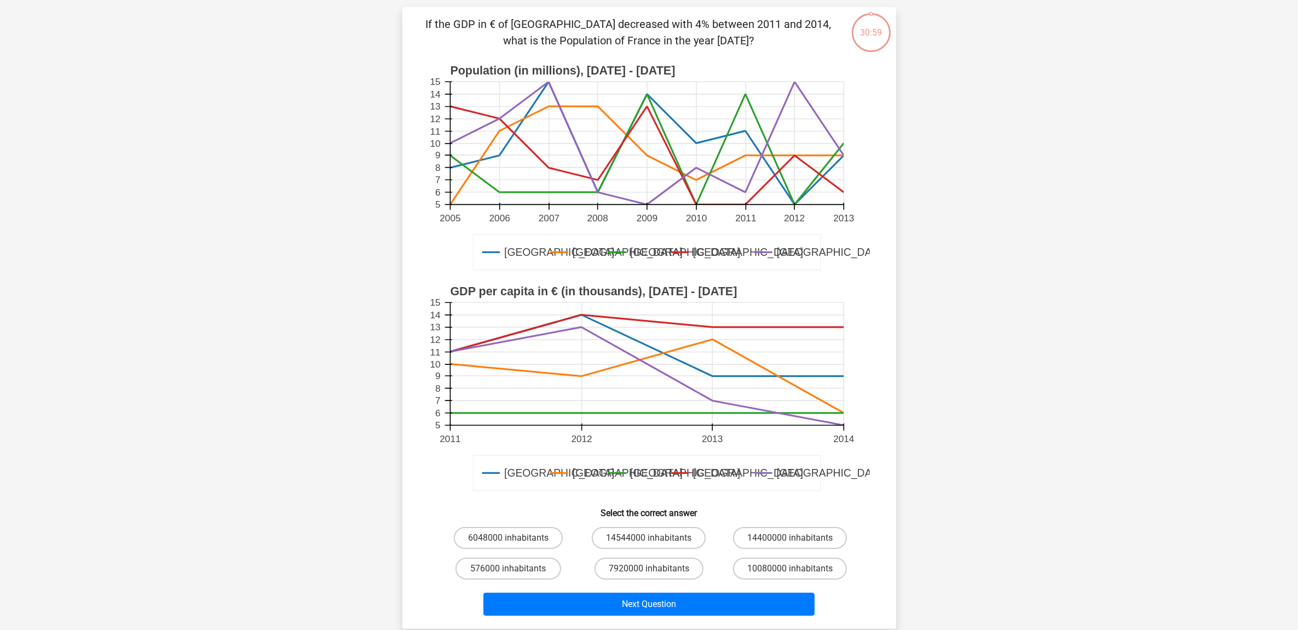
scroll to position [55, 0]
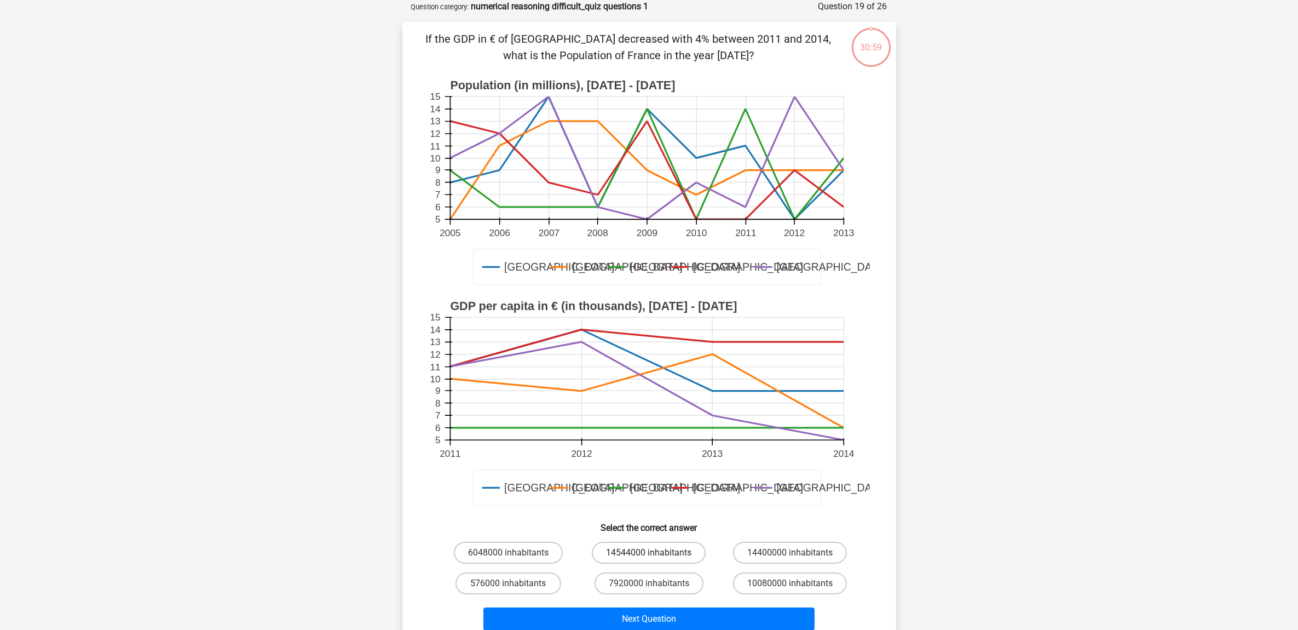
click at [631, 549] on label "14544000 inhabitants" at bounding box center [649, 553] width 114 height 22
click at [649, 553] on input "14544000 inhabitants" at bounding box center [652, 556] width 7 height 7
radio input "true"
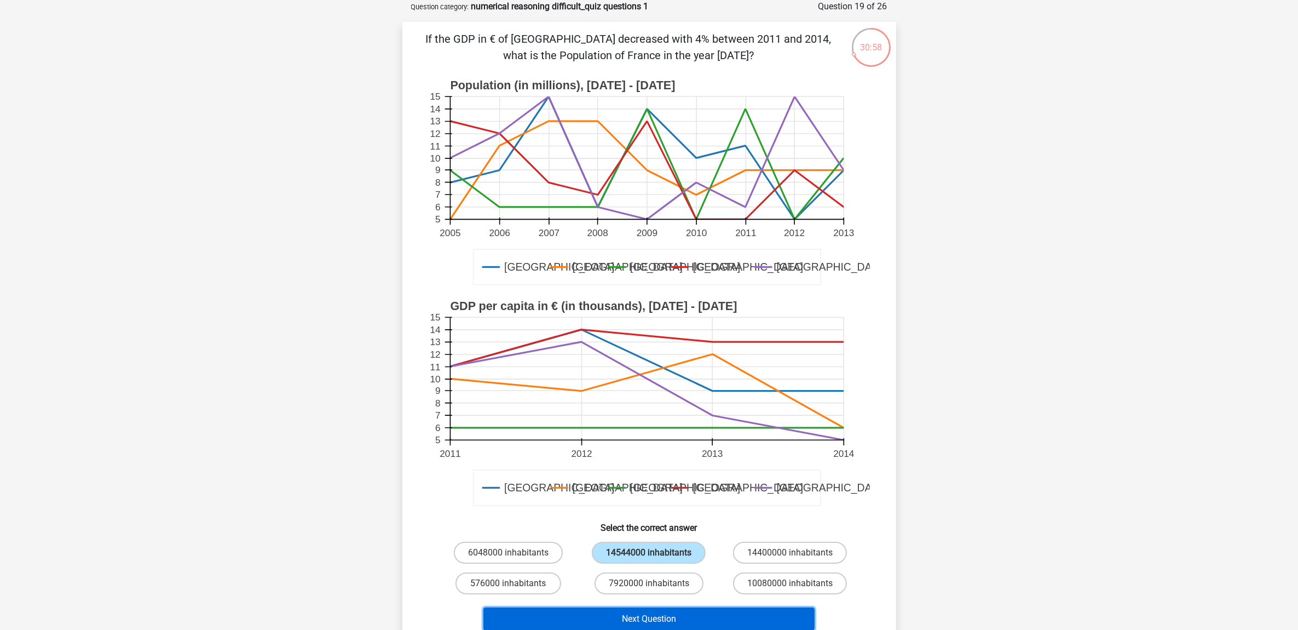
click at [636, 620] on button "Next Question" at bounding box center [649, 618] width 331 height 23
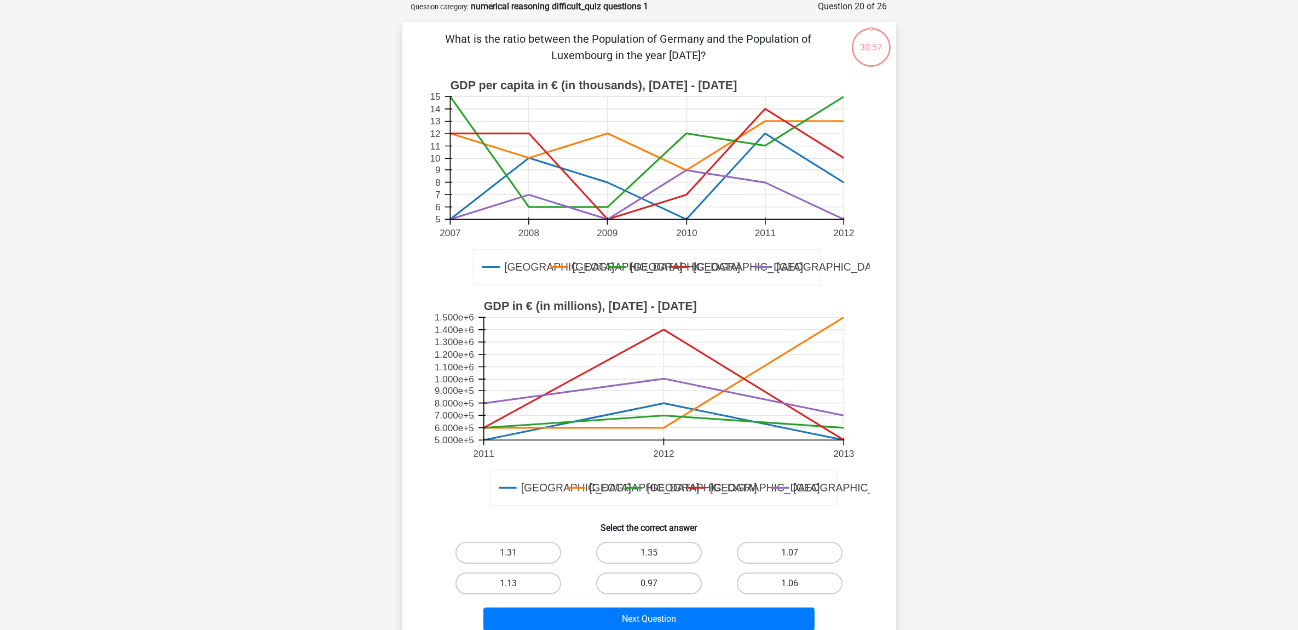
click at [659, 574] on label "0.97" at bounding box center [649, 583] width 106 height 22
click at [656, 583] on input "0.97" at bounding box center [652, 586] width 7 height 7
radio input "true"
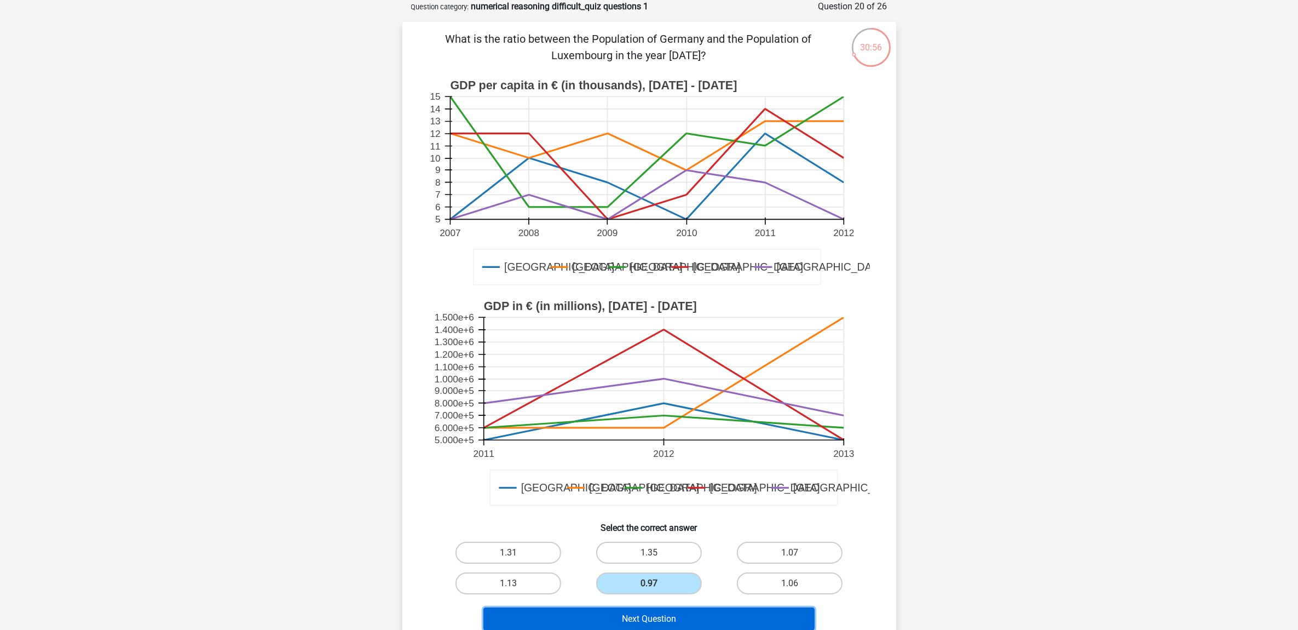
click at [671, 625] on button "Next Question" at bounding box center [649, 618] width 331 height 23
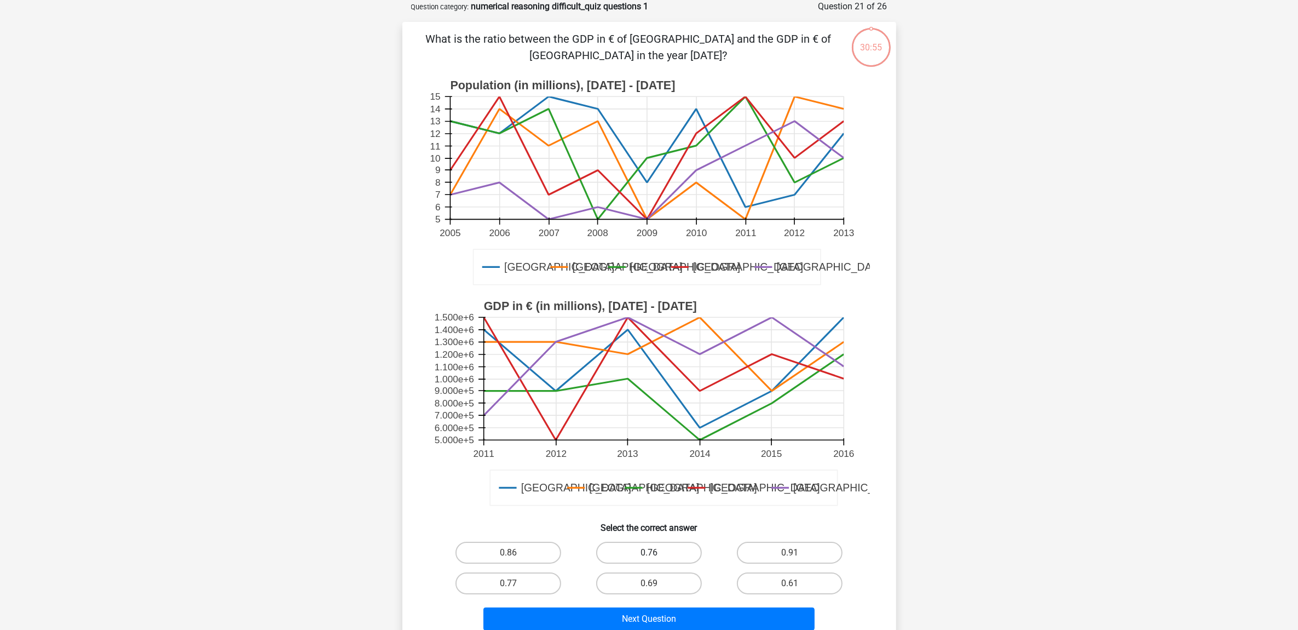
click at [670, 554] on label "0.76" at bounding box center [649, 553] width 106 height 22
click at [656, 554] on input "0.76" at bounding box center [652, 556] width 7 height 7
radio input "true"
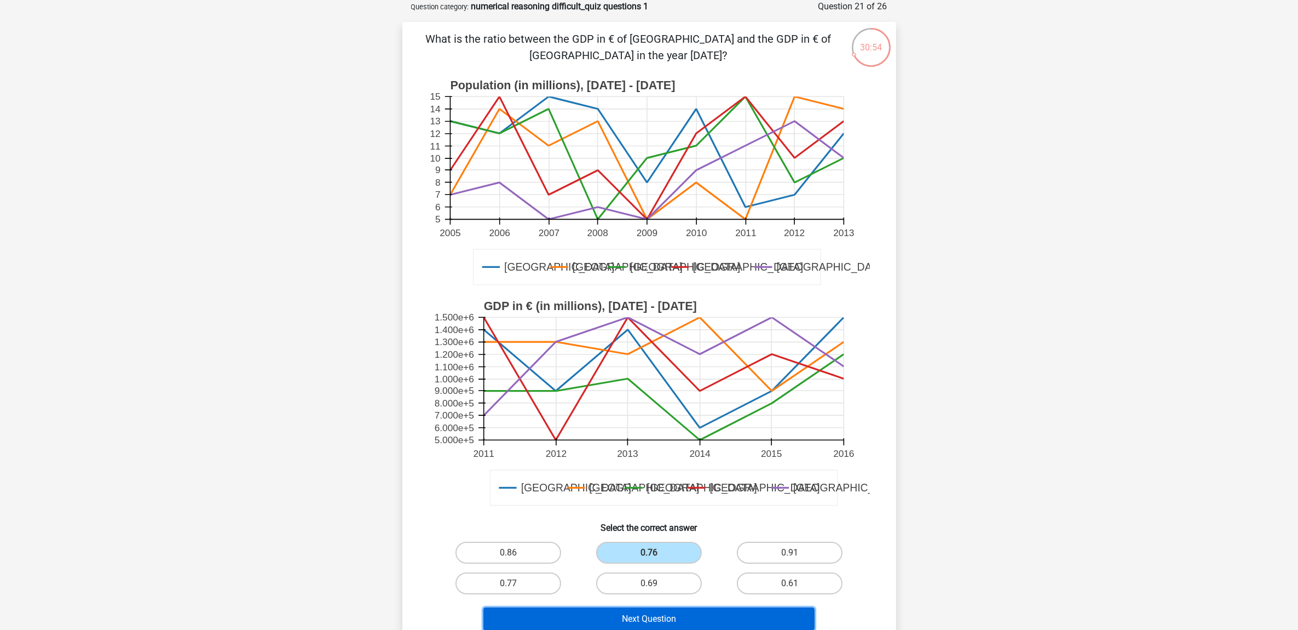
click at [688, 611] on button "Next Question" at bounding box center [649, 618] width 331 height 23
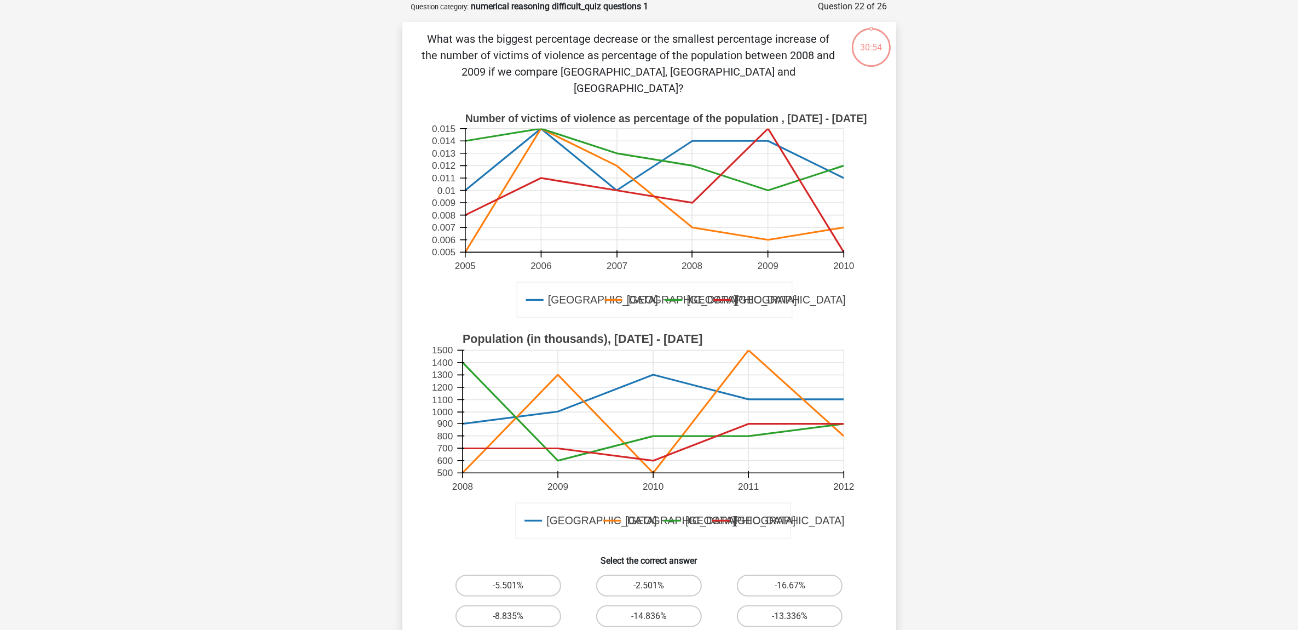
click at [683, 574] on label "-2.501%" at bounding box center [649, 585] width 106 height 22
click at [656, 585] on input "-2.501%" at bounding box center [652, 588] width 7 height 7
radio input "true"
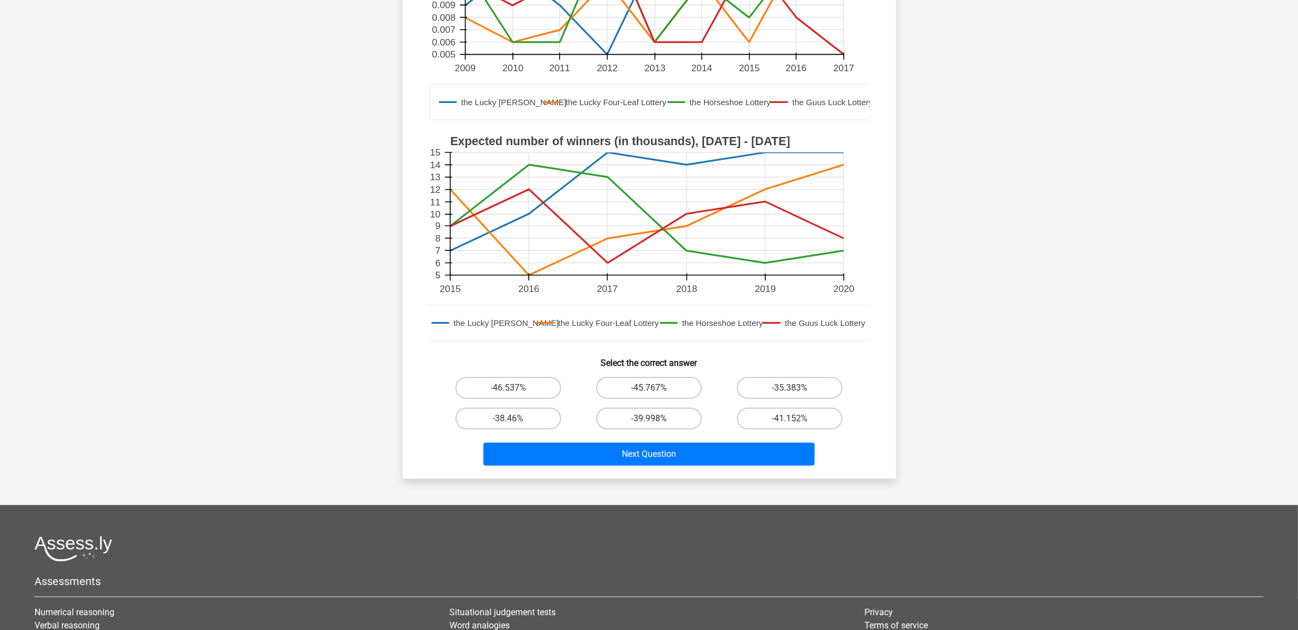
scroll to position [274, 0]
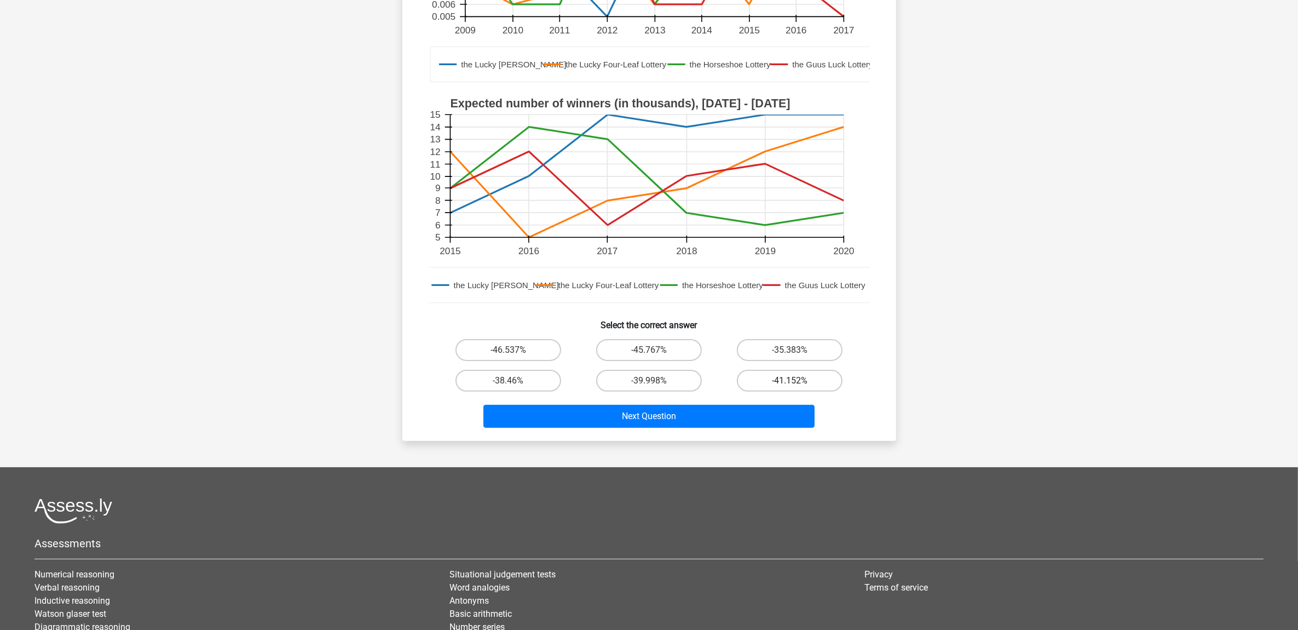
click at [791, 378] on label "-41.152%" at bounding box center [790, 381] width 106 height 22
click at [791, 381] on input "-41.152%" at bounding box center [793, 384] width 7 height 7
radio input "true"
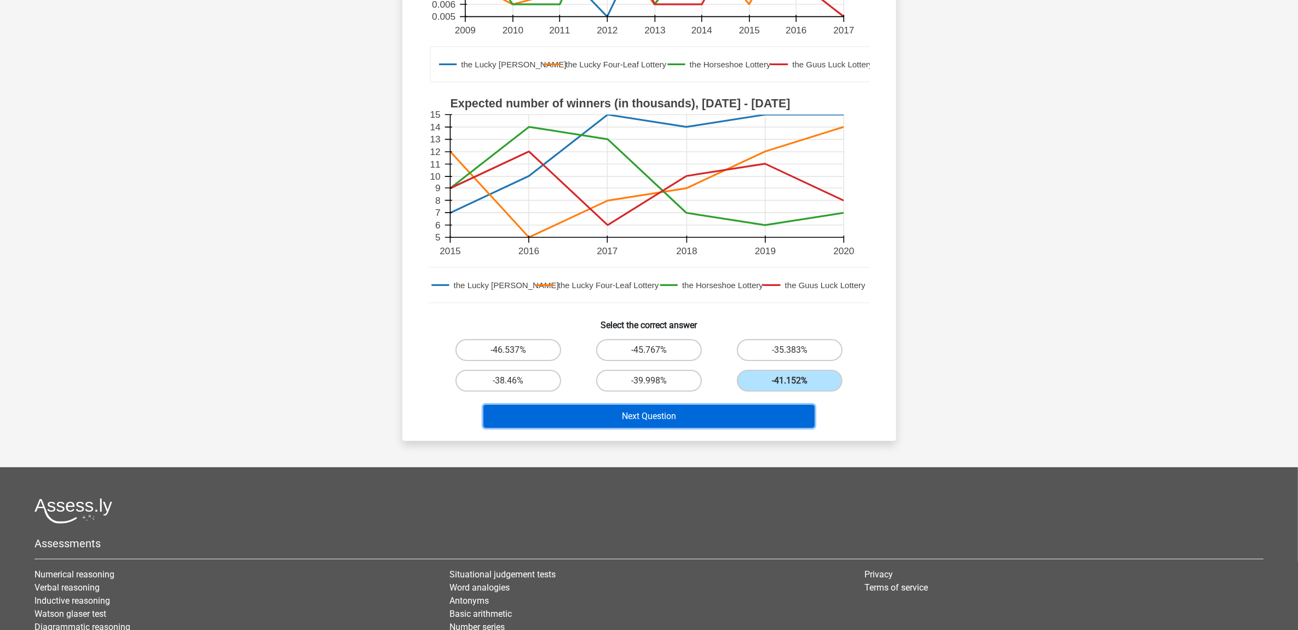
click at [726, 411] on button "Next Question" at bounding box center [649, 416] width 331 height 23
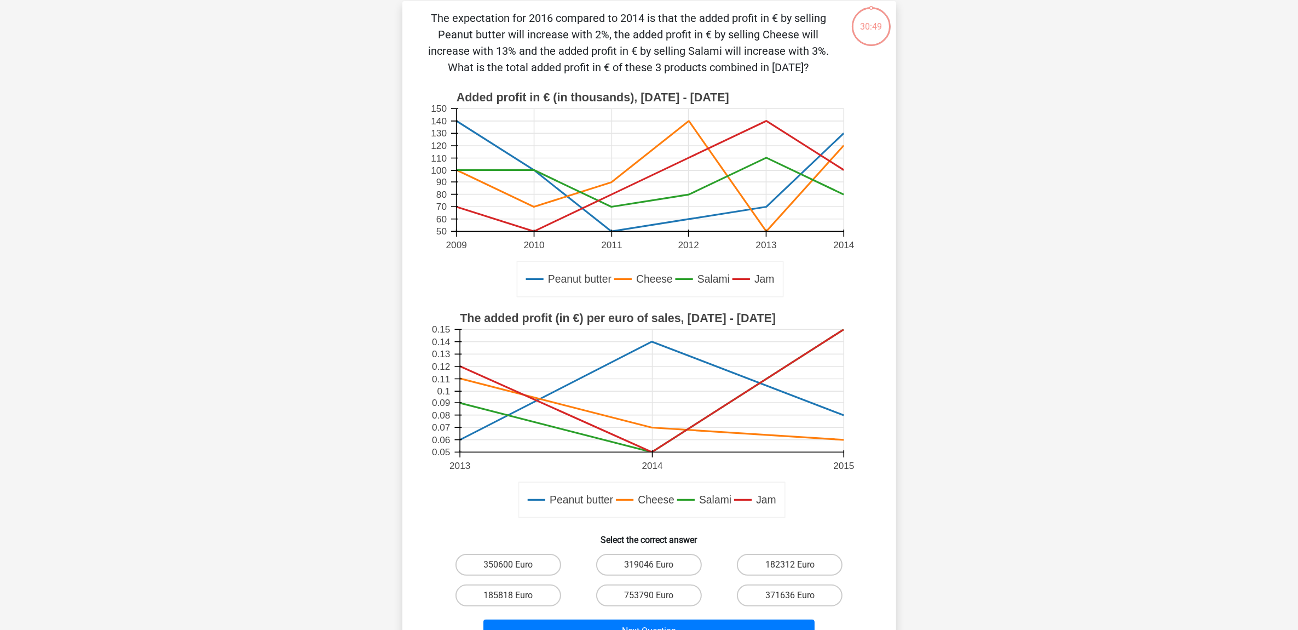
scroll to position [55, 0]
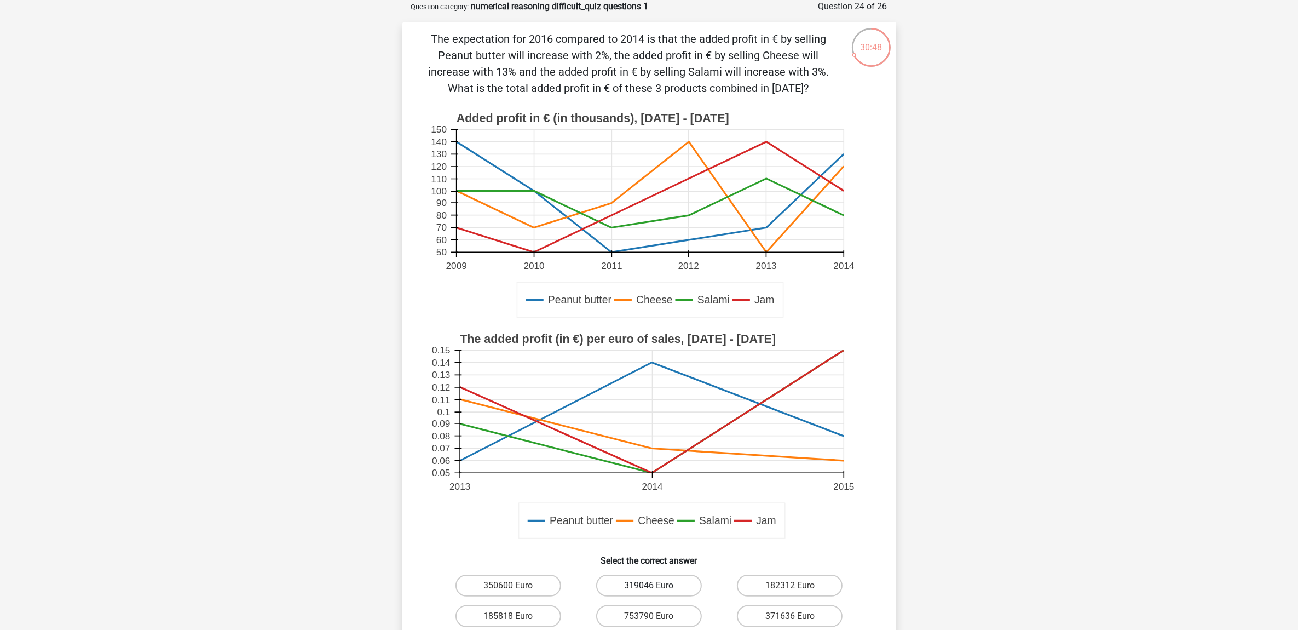
click at [630, 584] on label "319046 Euro" at bounding box center [649, 585] width 106 height 22
click at [649, 585] on input "319046 Euro" at bounding box center [652, 588] width 7 height 7
radio input "true"
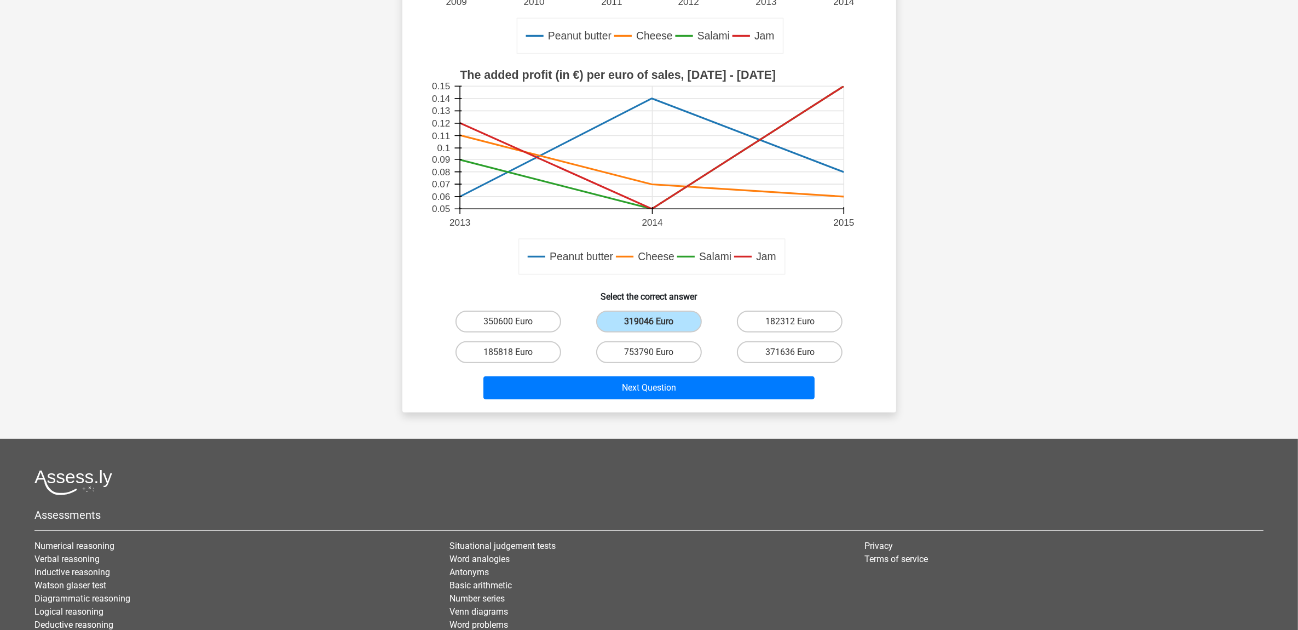
scroll to position [329, 0]
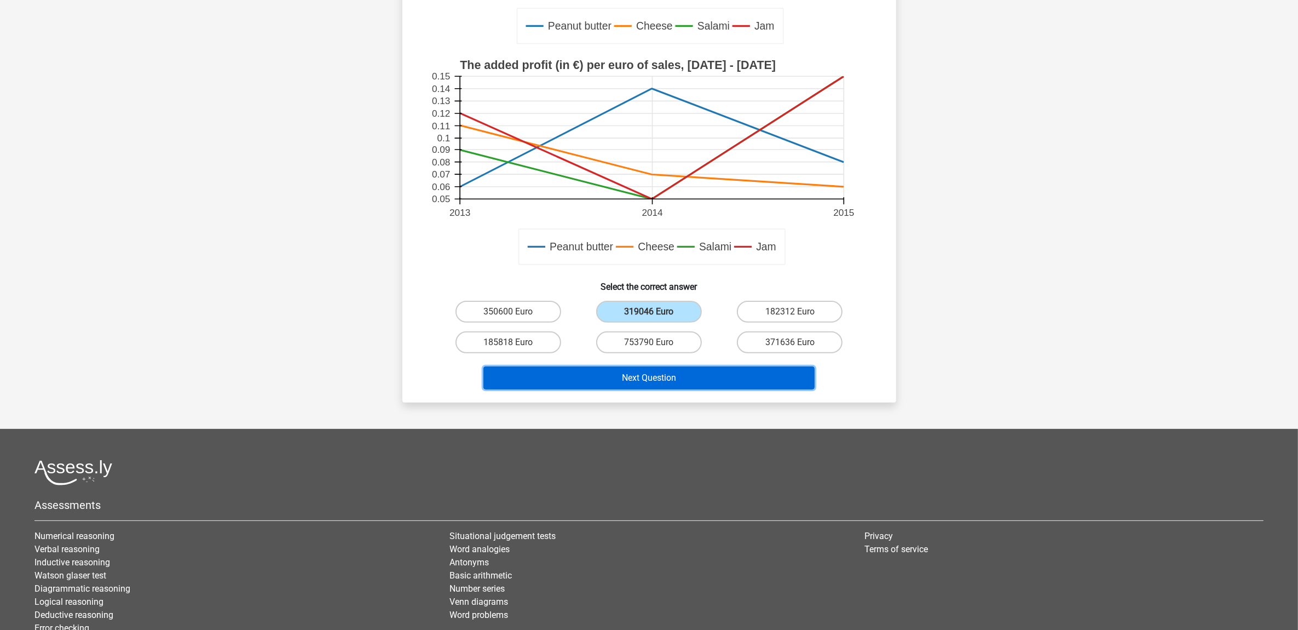
click at [675, 376] on button "Next Question" at bounding box center [649, 377] width 331 height 23
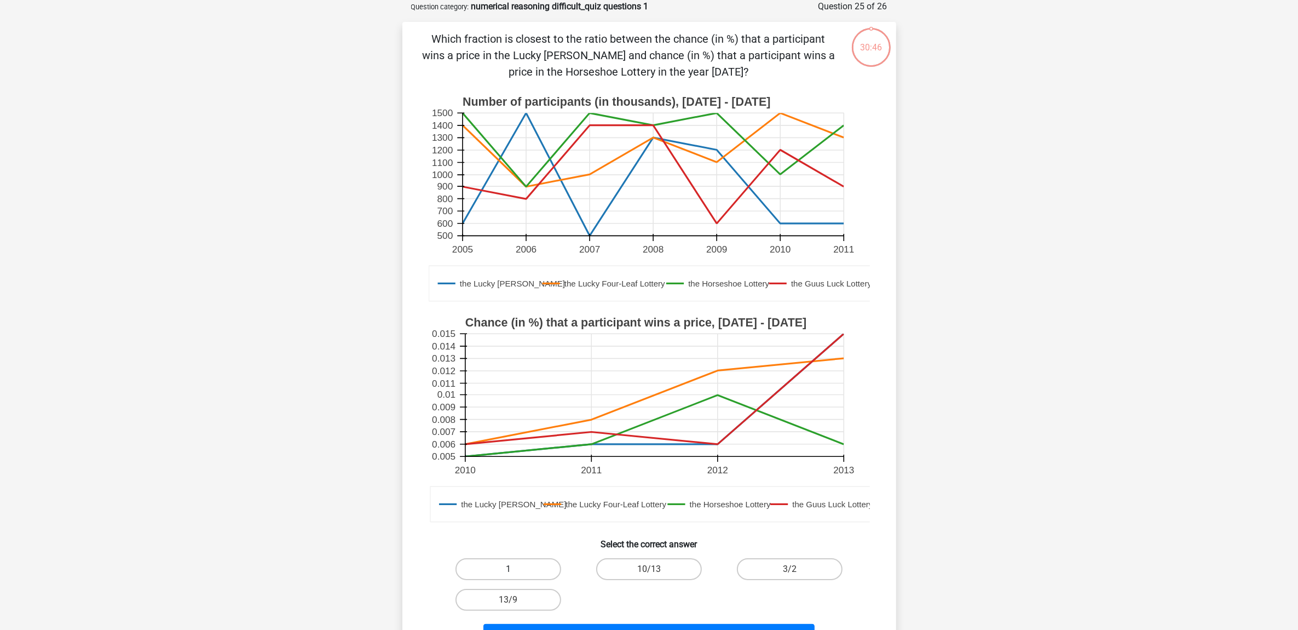
click at [537, 571] on label "1" at bounding box center [509, 569] width 106 height 22
click at [515, 571] on input "1" at bounding box center [511, 572] width 7 height 7
radio input "true"
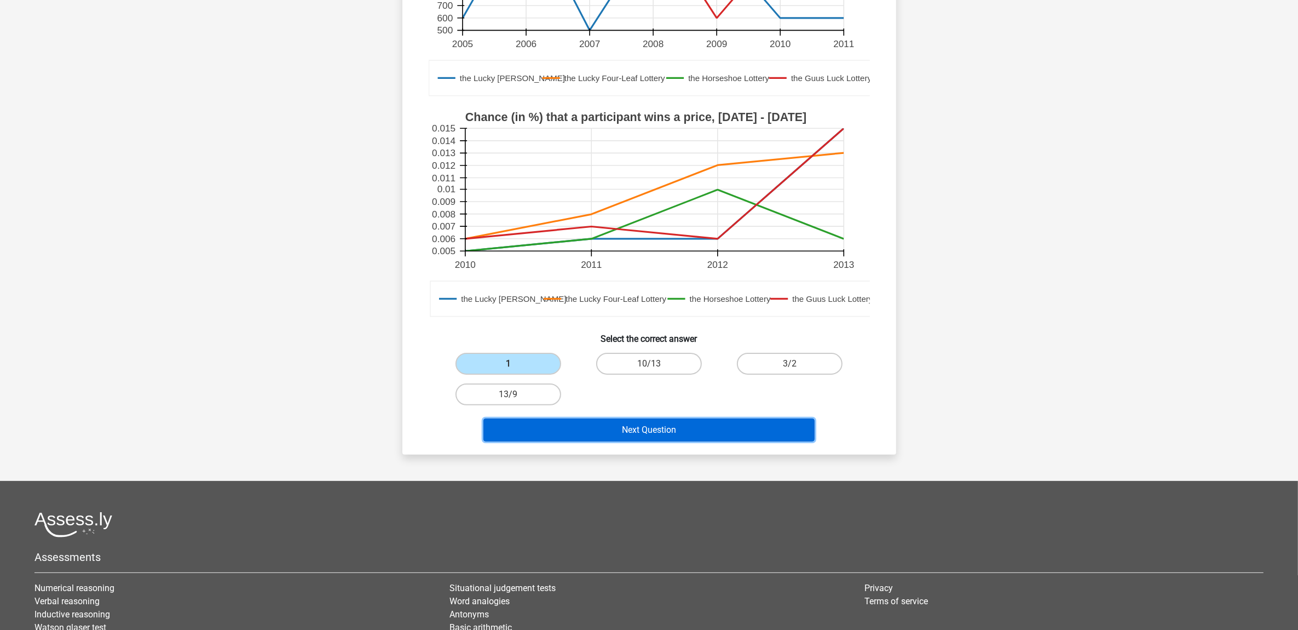
click at [677, 422] on button "Next Question" at bounding box center [649, 429] width 331 height 23
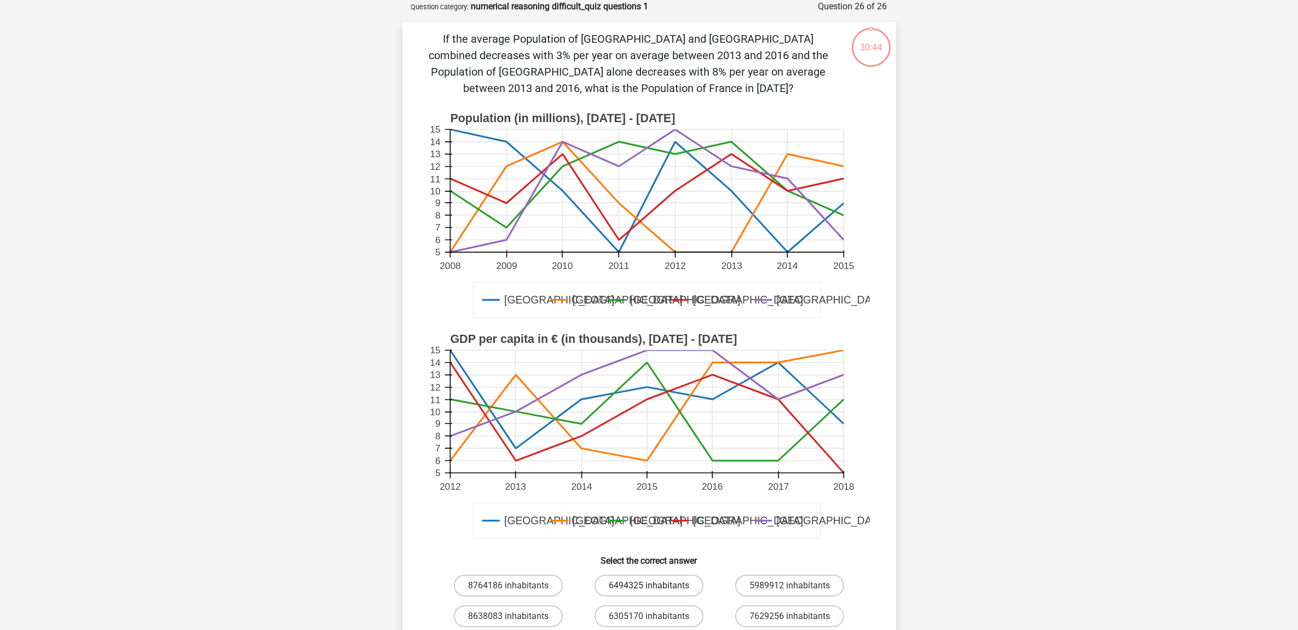
click at [674, 584] on label "6494325 inhabitants" at bounding box center [649, 585] width 109 height 22
click at [656, 585] on input "6494325 inhabitants" at bounding box center [652, 588] width 7 height 7
radio input "true"
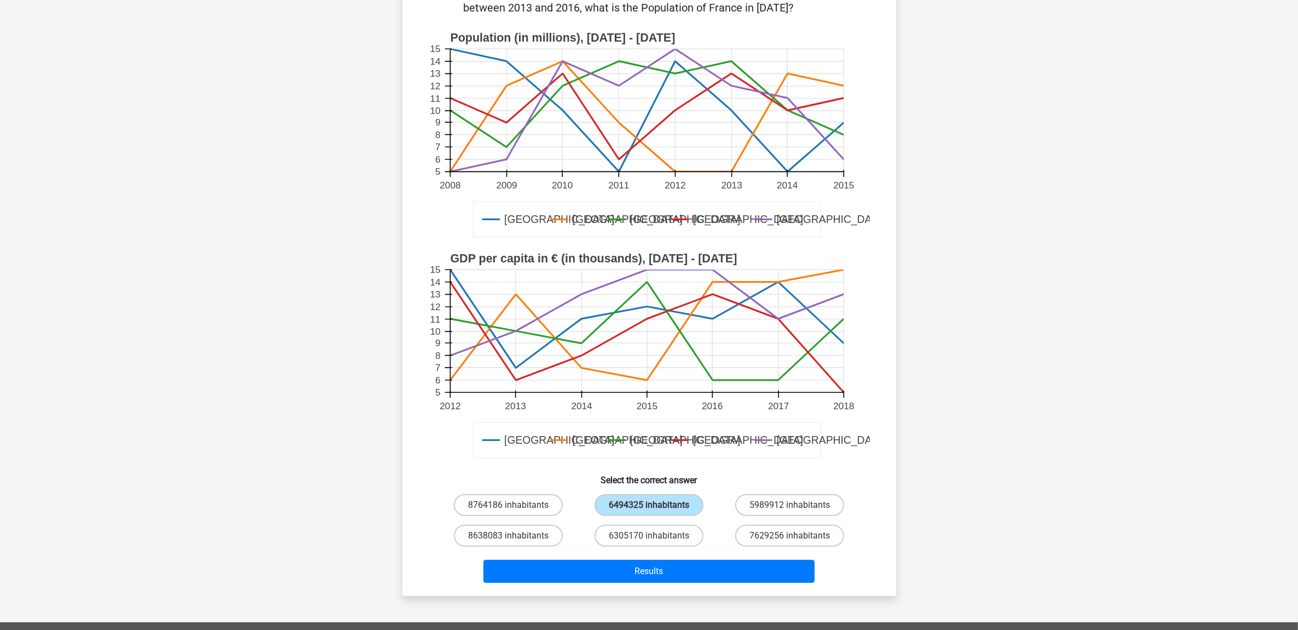
scroll to position [260, 0]
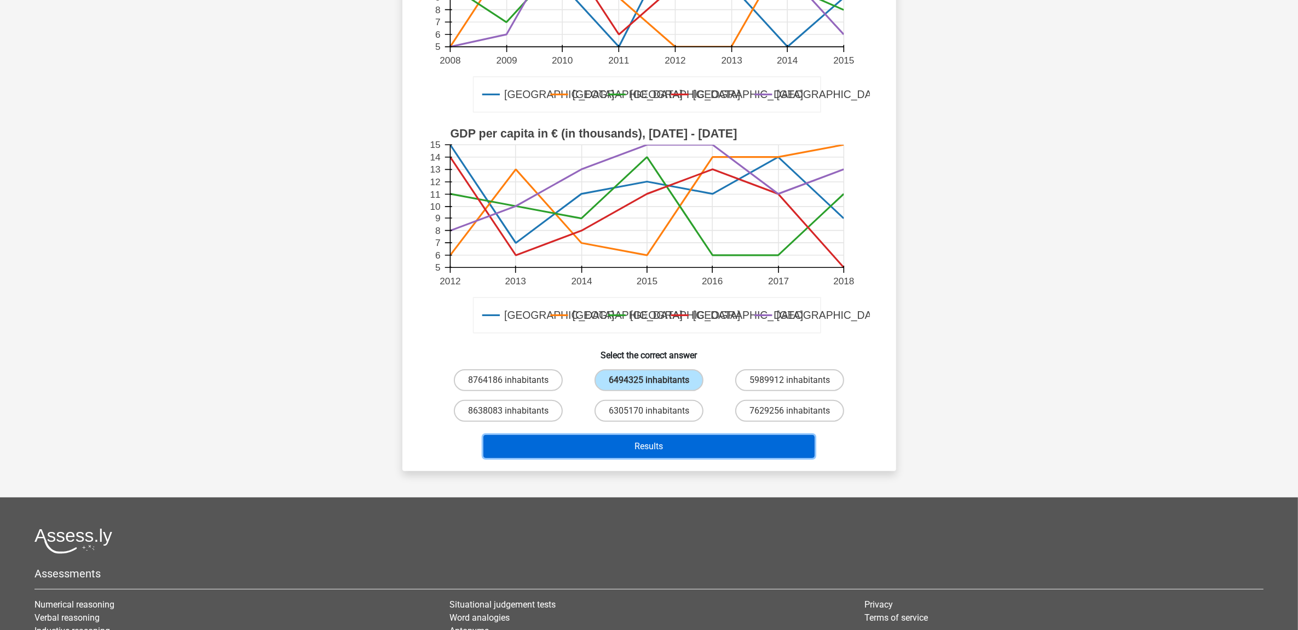
click at [656, 450] on button "Results" at bounding box center [649, 446] width 331 height 23
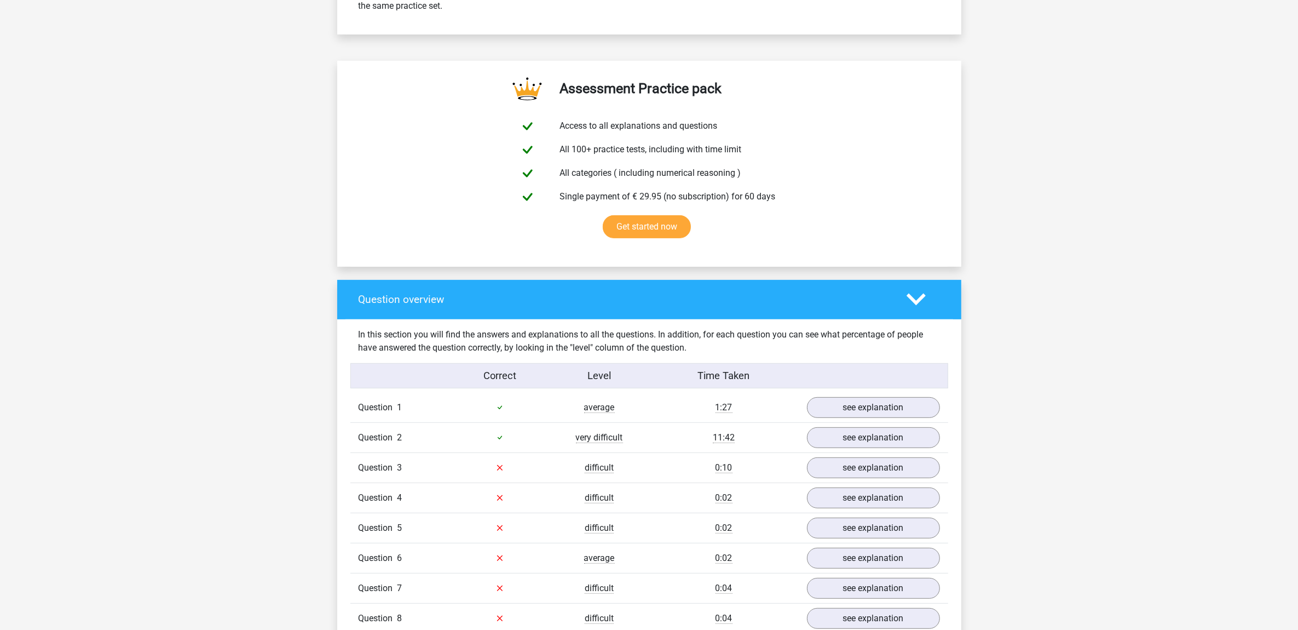
scroll to position [753, 0]
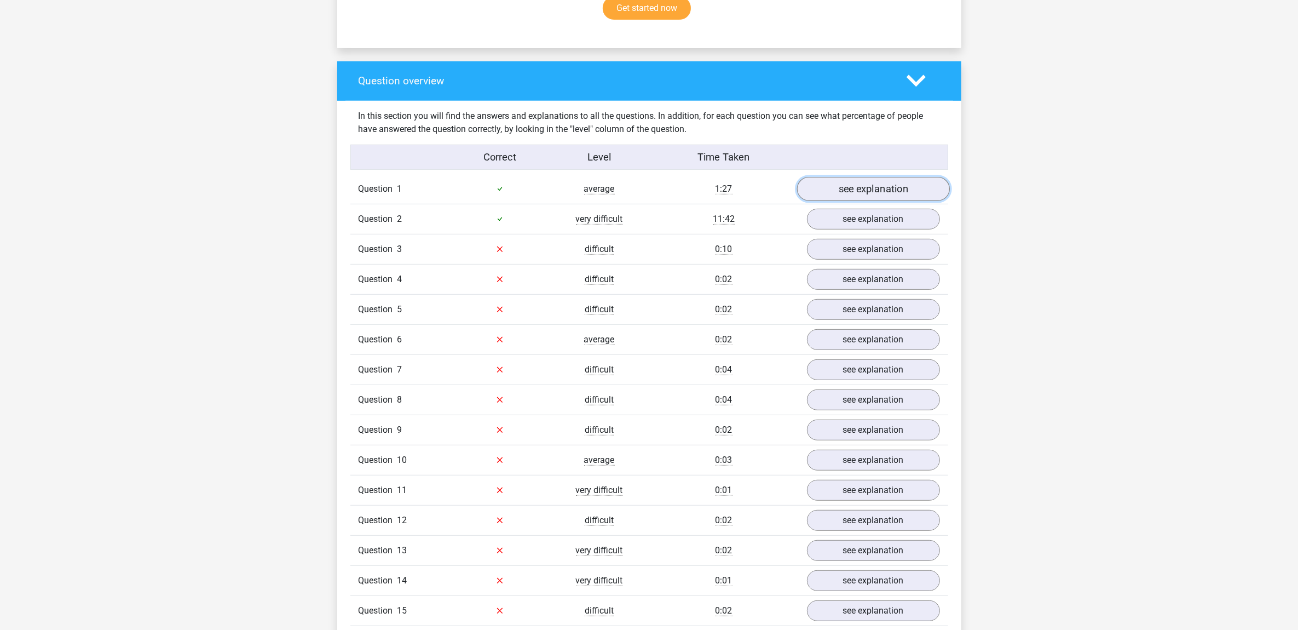
click at [878, 195] on link "see explanation" at bounding box center [873, 189] width 153 height 24
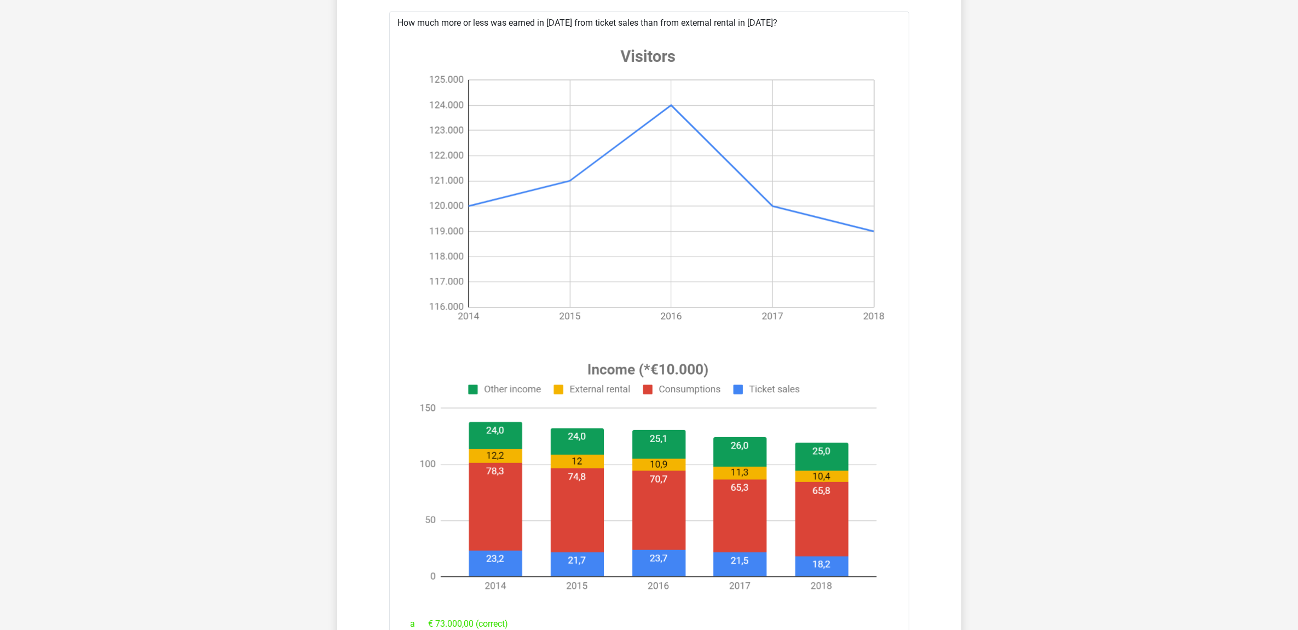
scroll to position [821, 0]
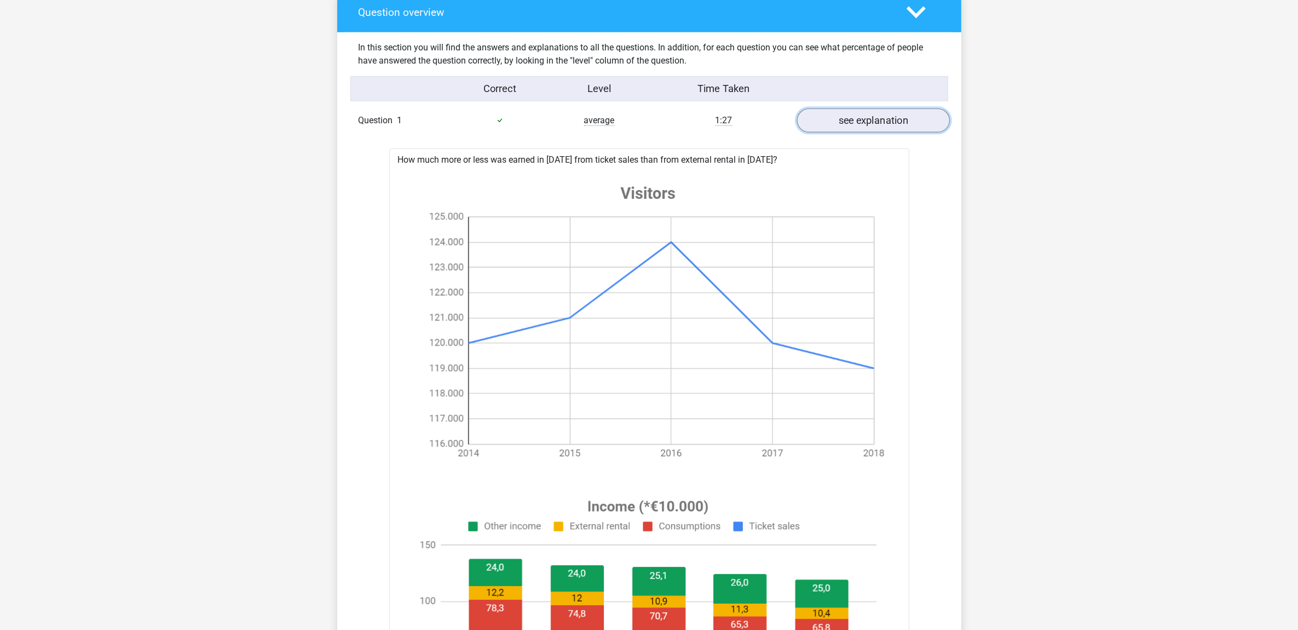
click at [869, 126] on link "see explanation" at bounding box center [873, 120] width 153 height 24
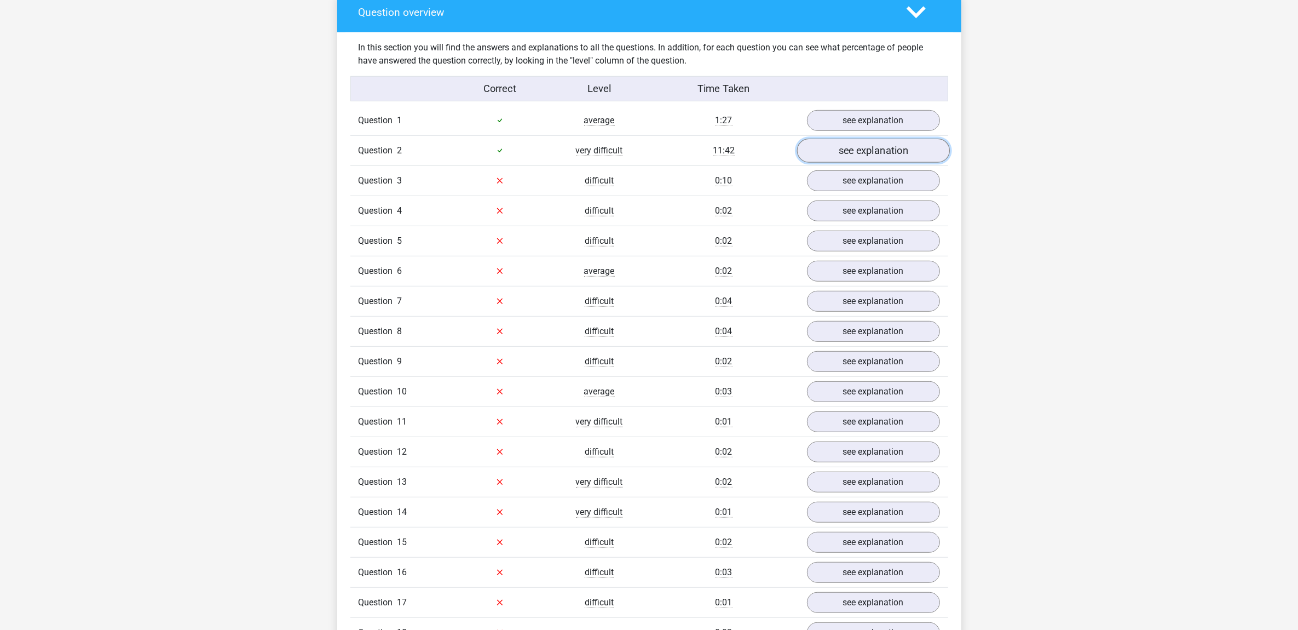
click at [880, 158] on link "see explanation" at bounding box center [873, 151] width 153 height 24
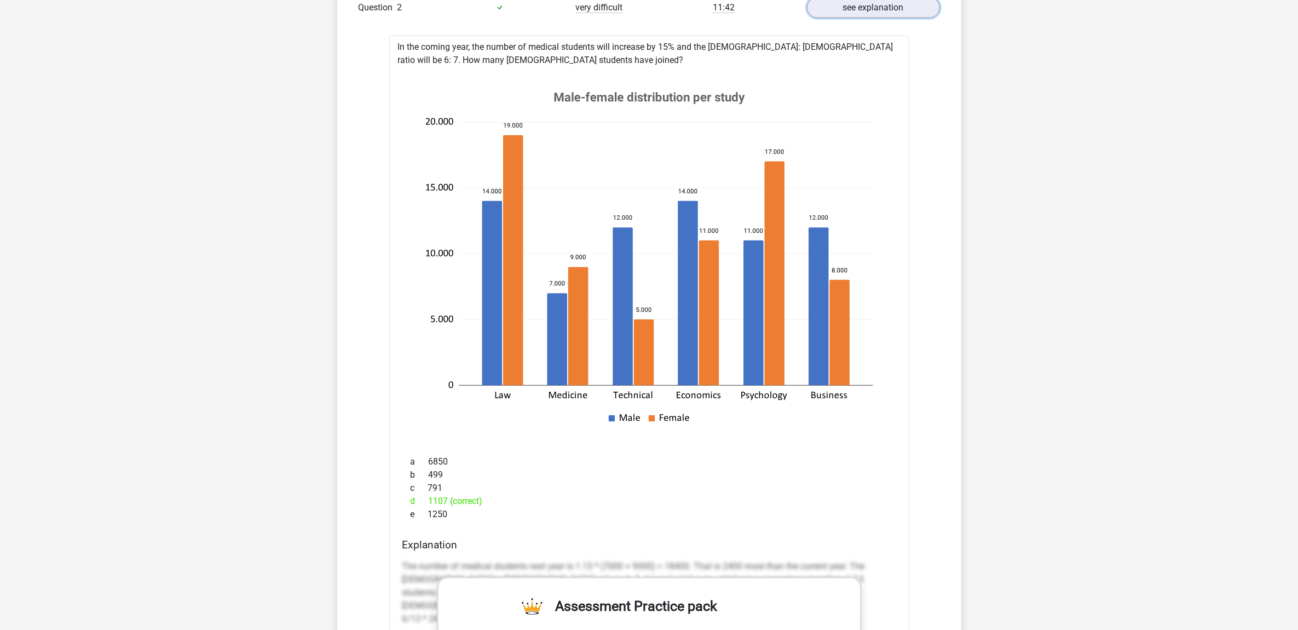
scroll to position [958, 0]
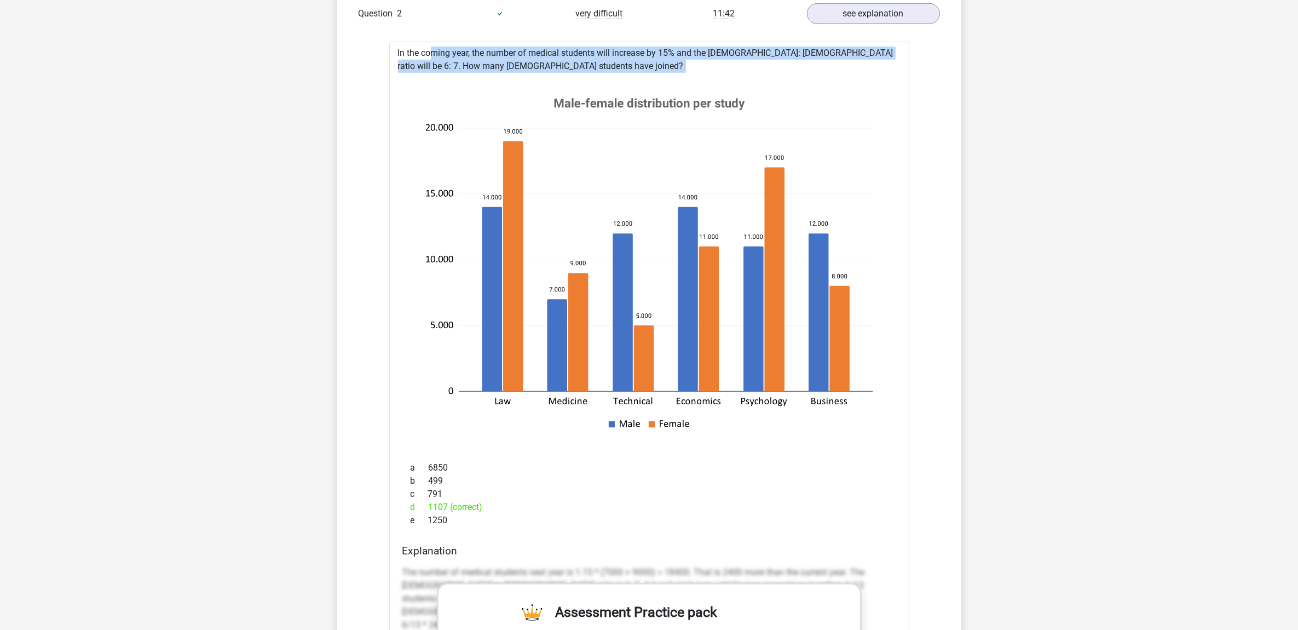
drag, startPoint x: 398, startPoint y: 52, endPoint x: 505, endPoint y: 81, distance: 111.2
click at [505, 81] on div "In the coming year, the number of medical students will increase by 15% and the…" at bounding box center [649, 491] width 520 height 899
copy div "In the coming year, the number of medical students will increase by 15% and the…"
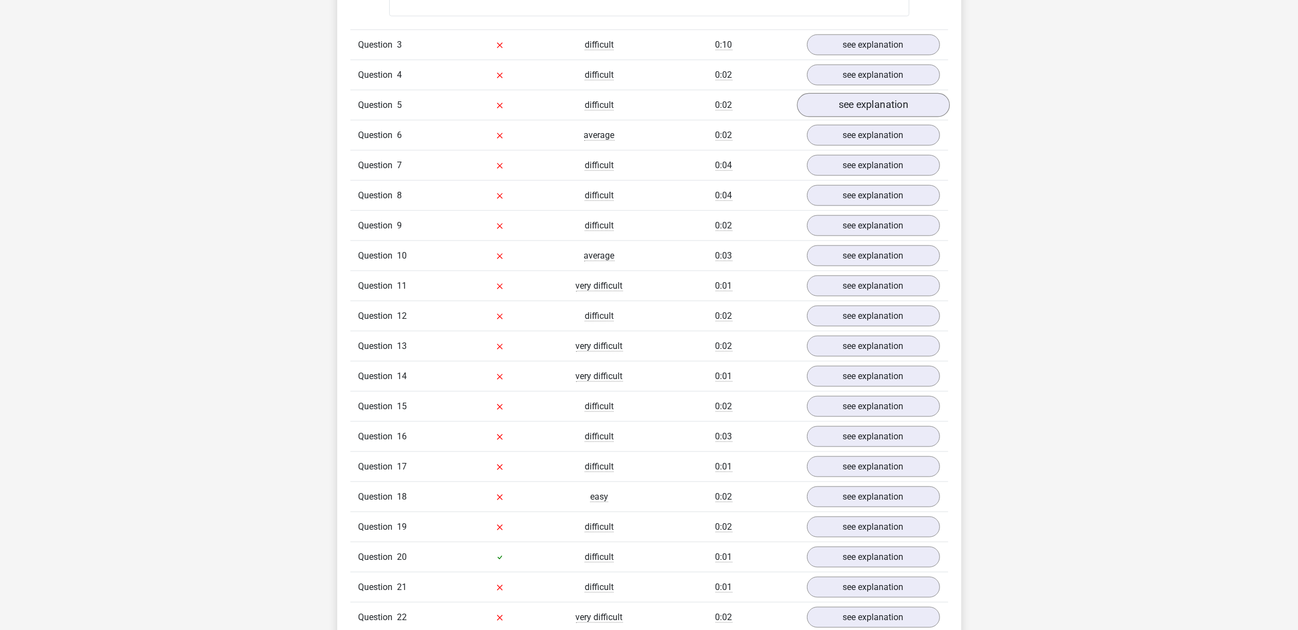
scroll to position [1780, 0]
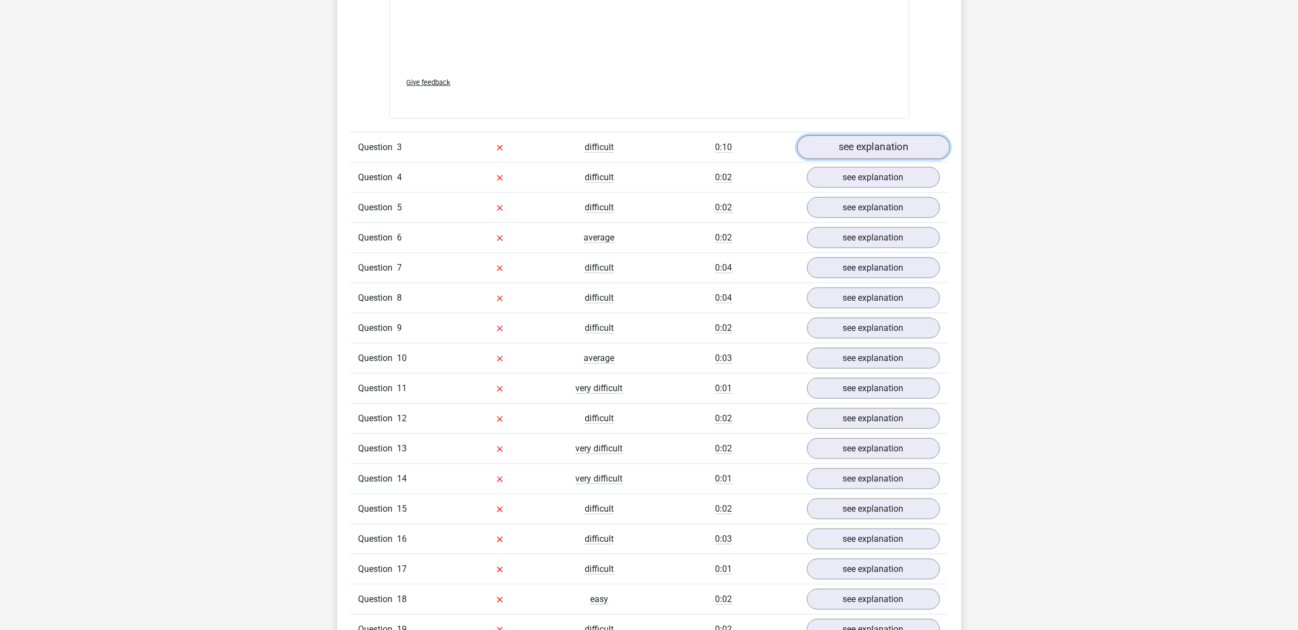
click at [856, 154] on link "see explanation" at bounding box center [873, 147] width 153 height 24
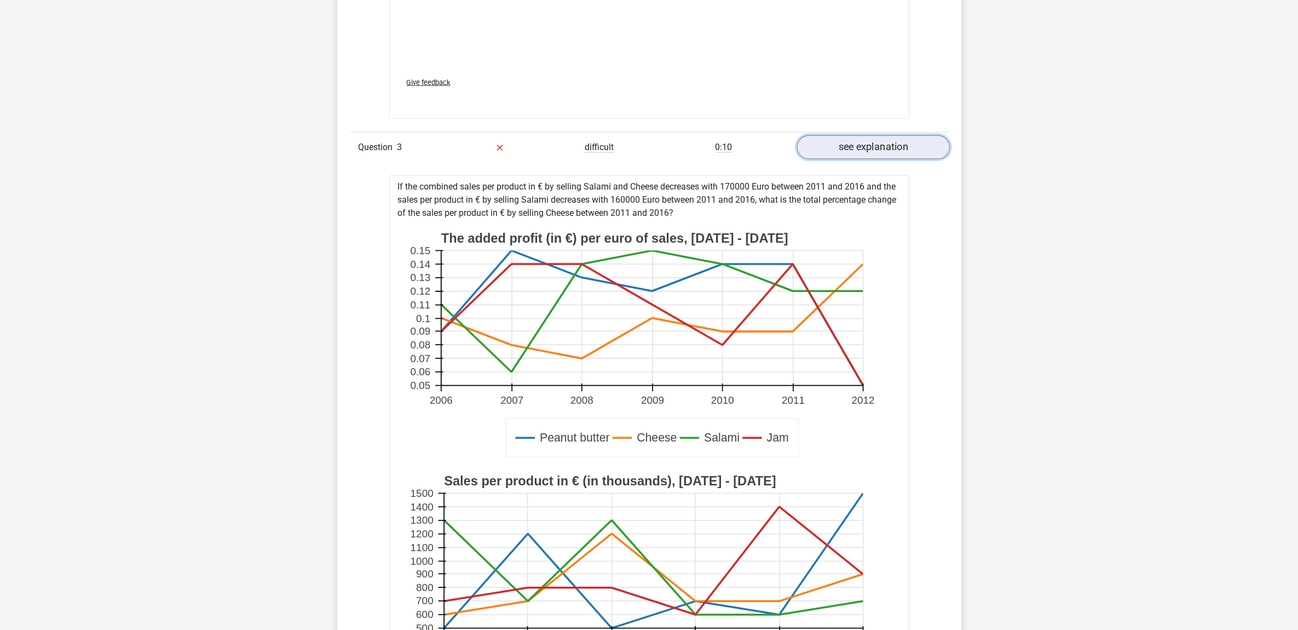
click at [854, 152] on link "see explanation" at bounding box center [873, 147] width 153 height 24
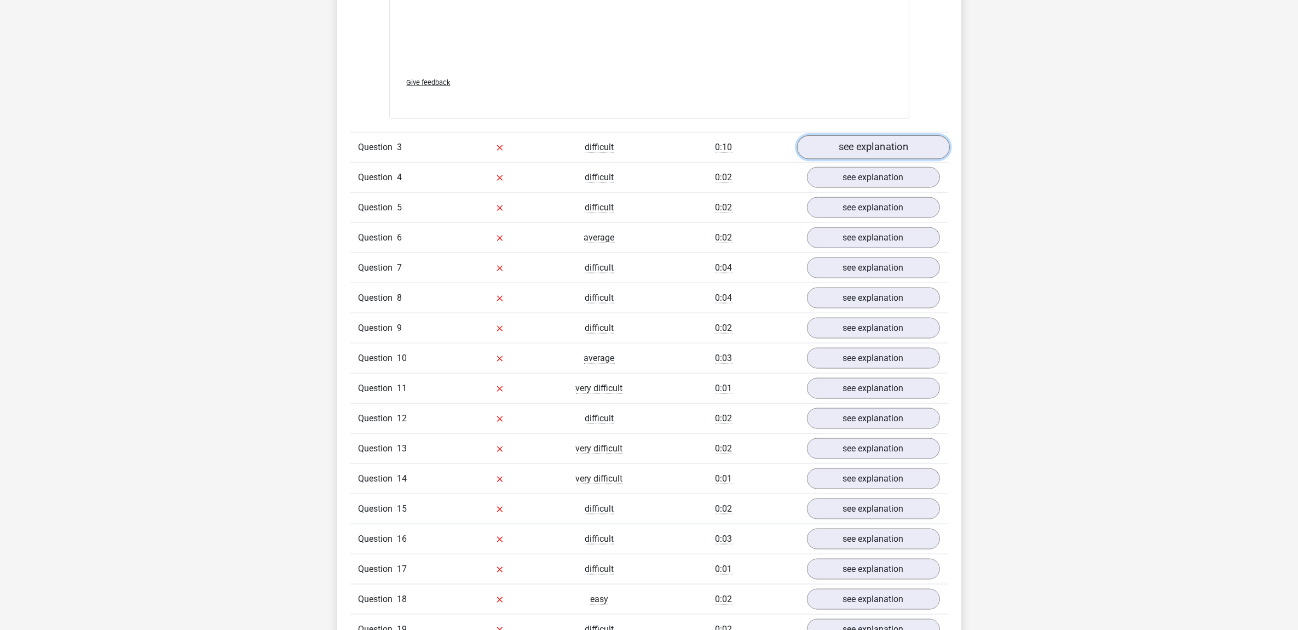
click at [872, 149] on link "see explanation" at bounding box center [873, 147] width 153 height 24
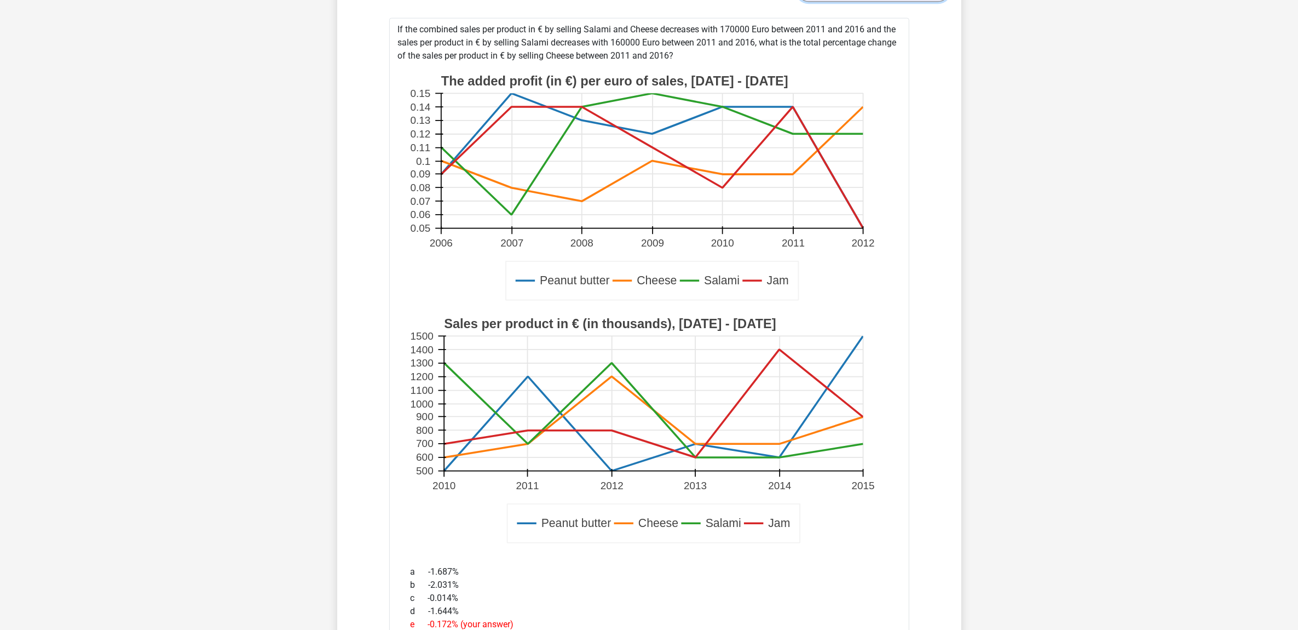
scroll to position [1985, 0]
